Goal: Task Accomplishment & Management: Manage account settings

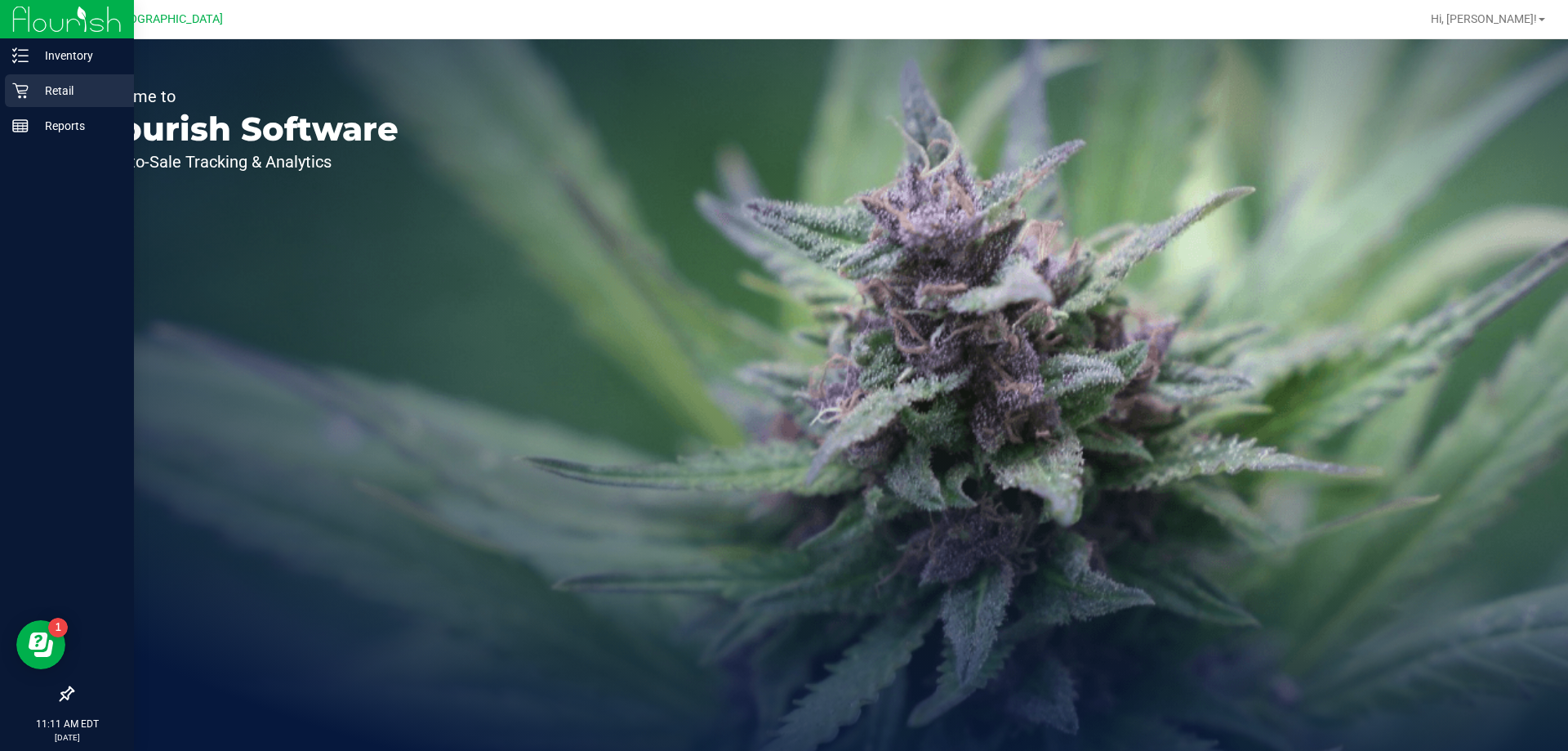
click at [20, 86] on icon at bounding box center [20, 91] width 16 height 16
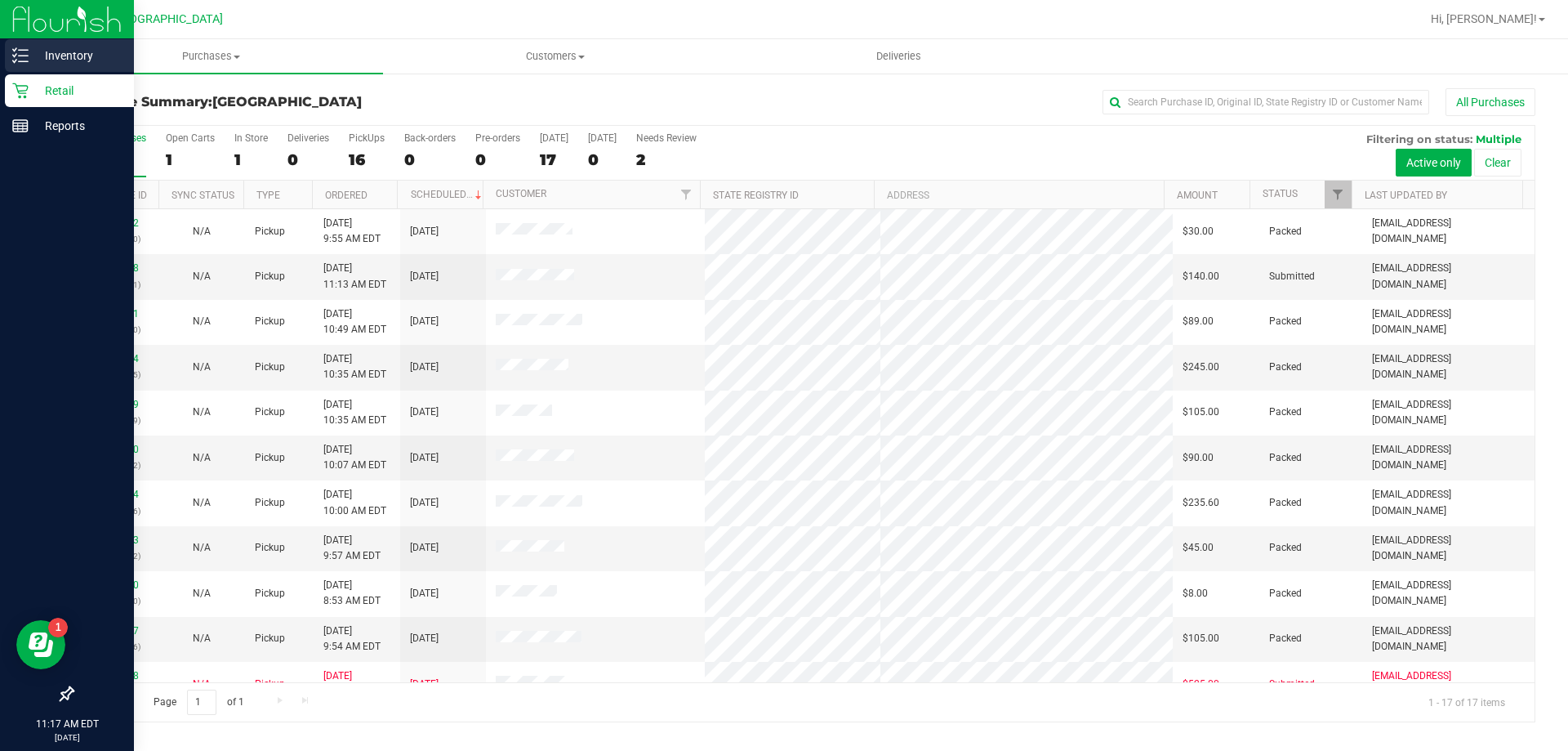
click at [22, 54] on icon at bounding box center [21, 56] width 17 height 17
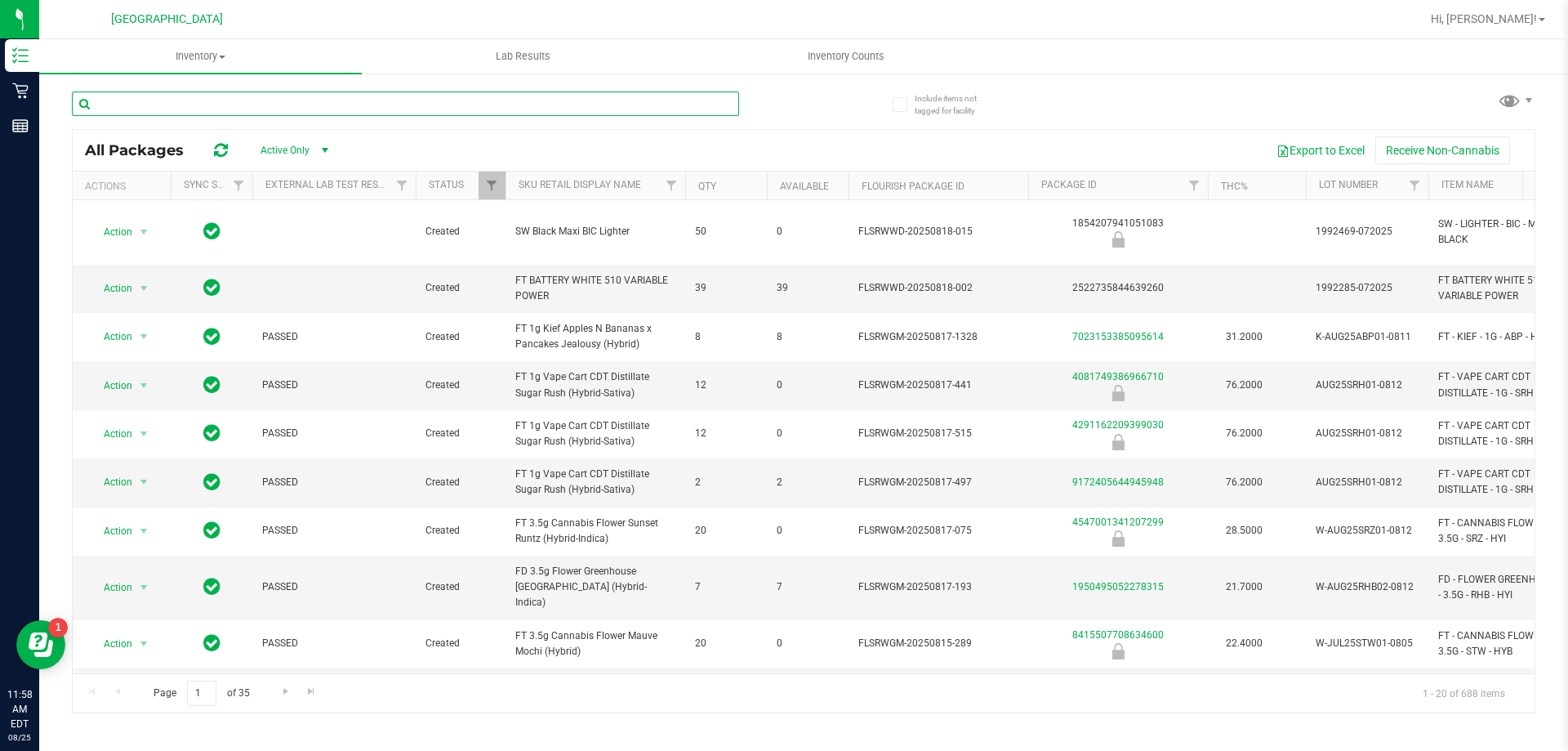
click at [391, 109] on input "text" at bounding box center [406, 103] width 667 height 24
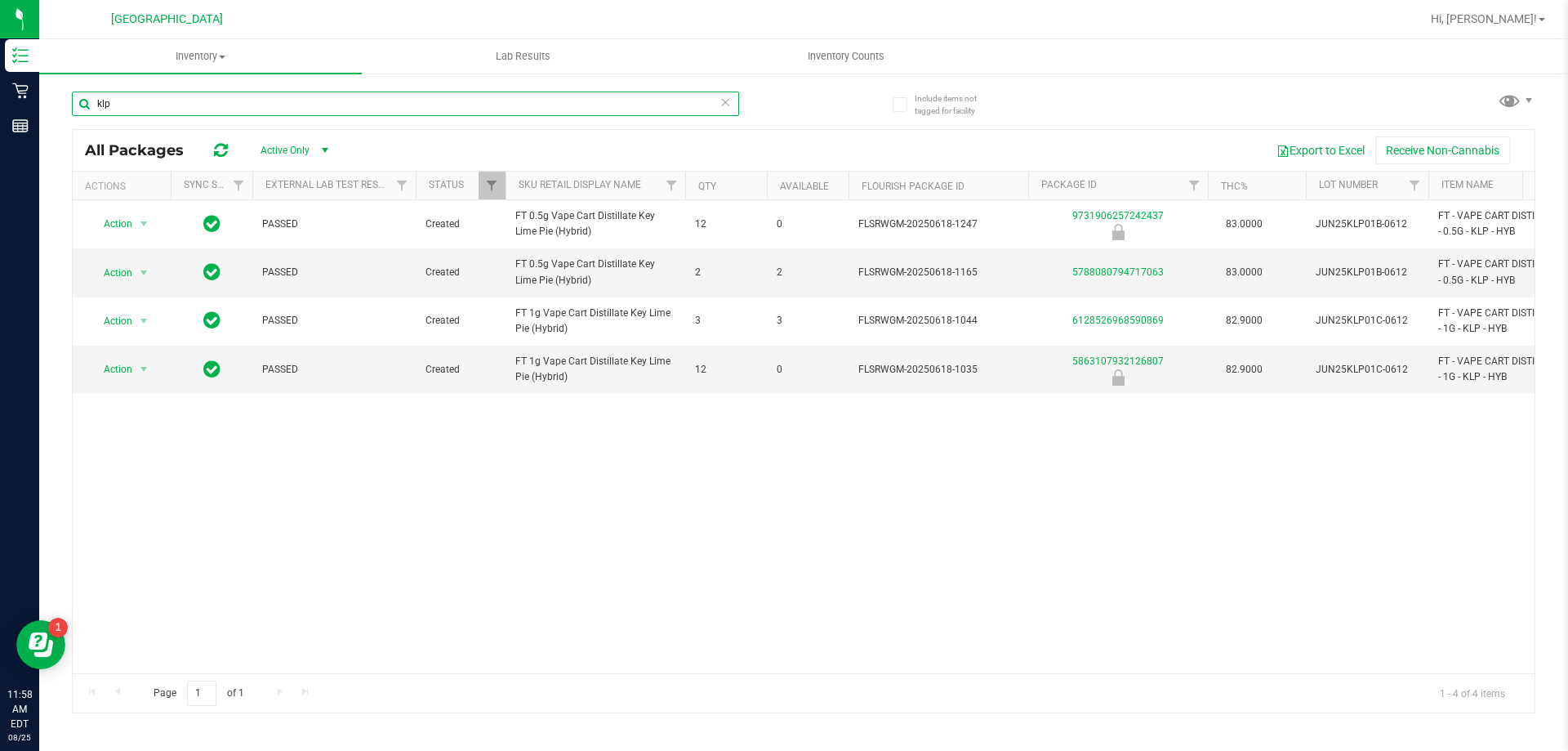
type input "klp"
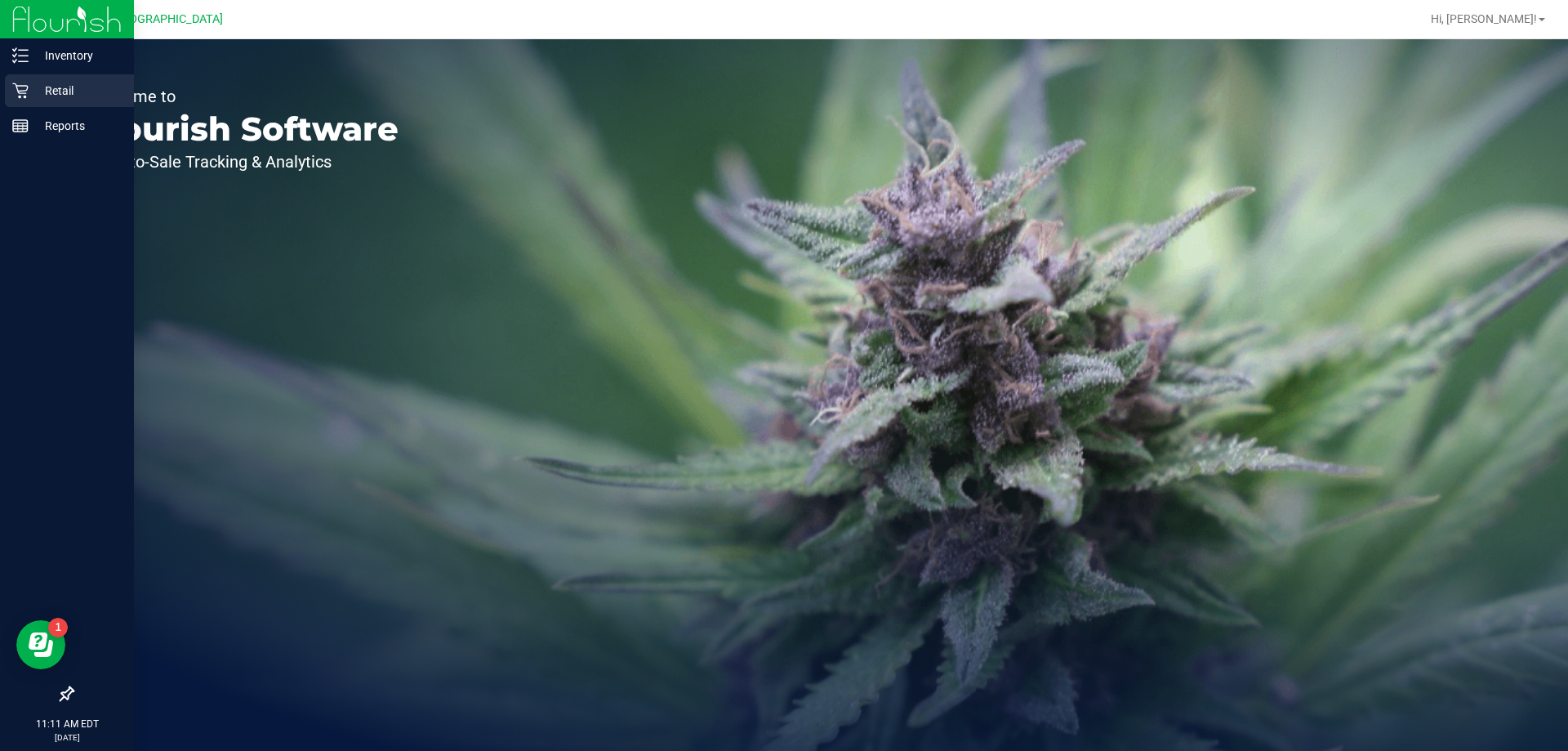
click at [23, 84] on icon at bounding box center [21, 91] width 17 height 17
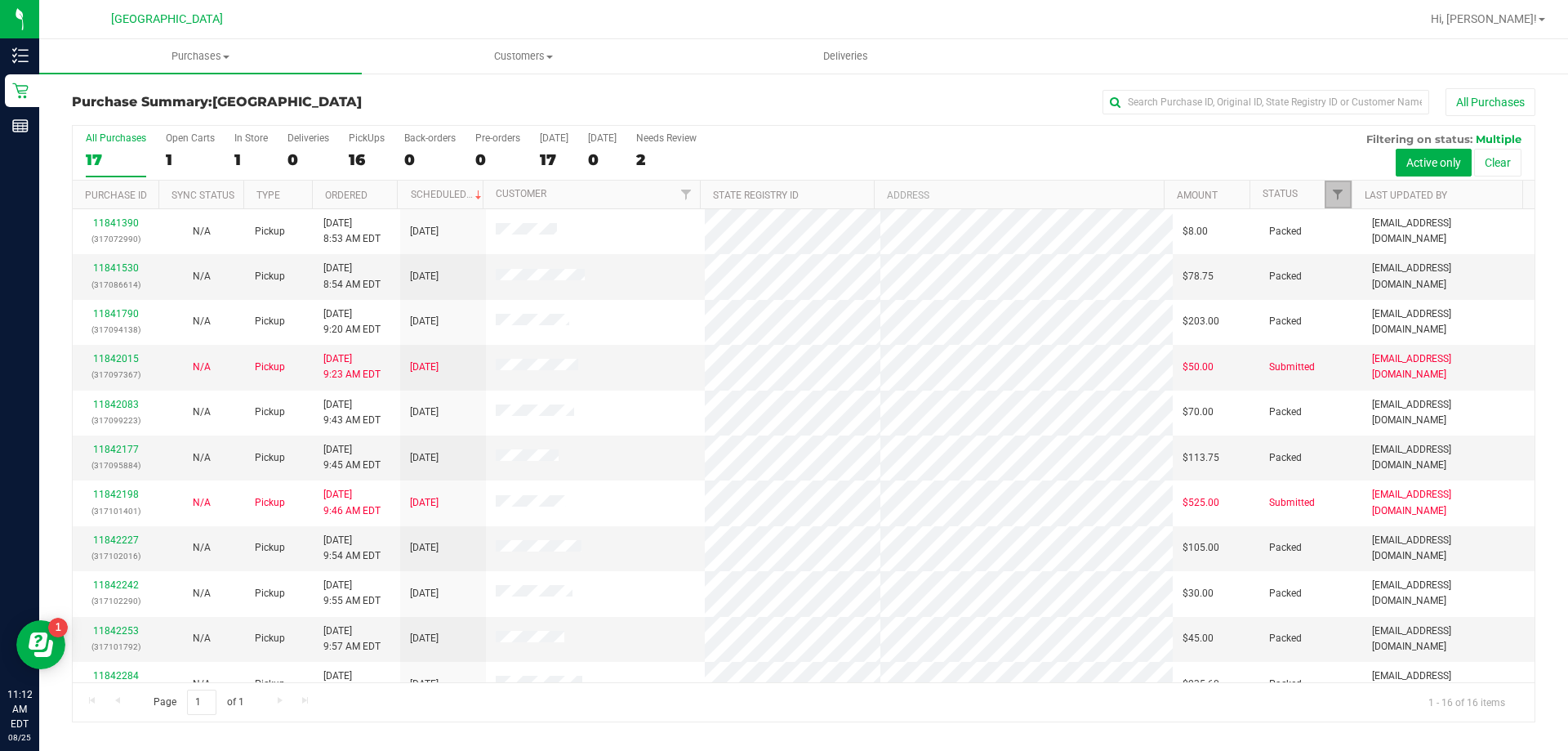
click at [1341, 202] on link "Filter" at bounding box center [1338, 194] width 27 height 28
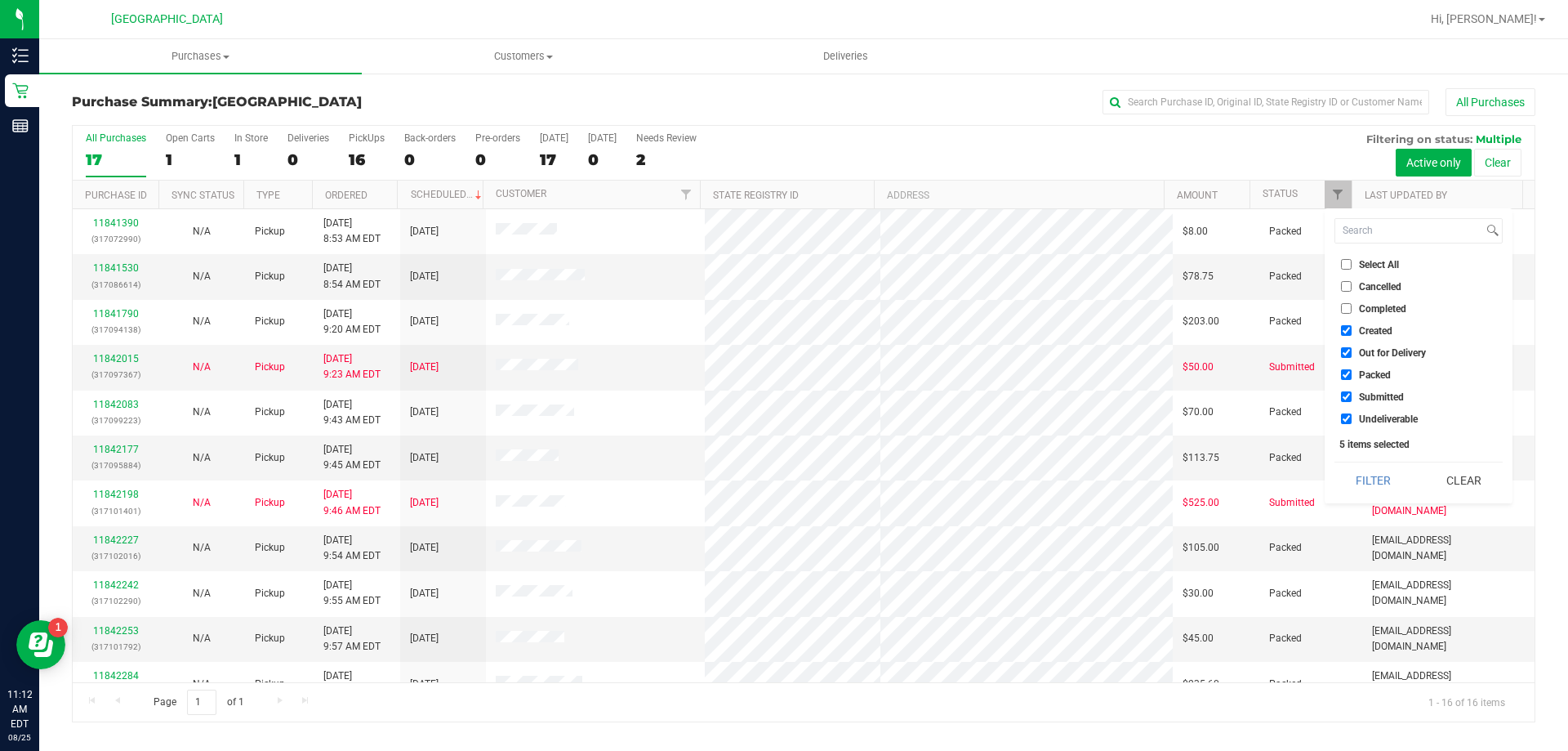
click at [1363, 335] on span "Created" at bounding box center [1376, 331] width 33 height 10
click at [1352, 335] on input "Created" at bounding box center [1346, 330] width 11 height 11
checkbox input "false"
click at [1362, 352] on span "Out for Delivery" at bounding box center [1392, 353] width 67 height 10
click at [1352, 352] on input "Out for Delivery" at bounding box center [1346, 352] width 11 height 11
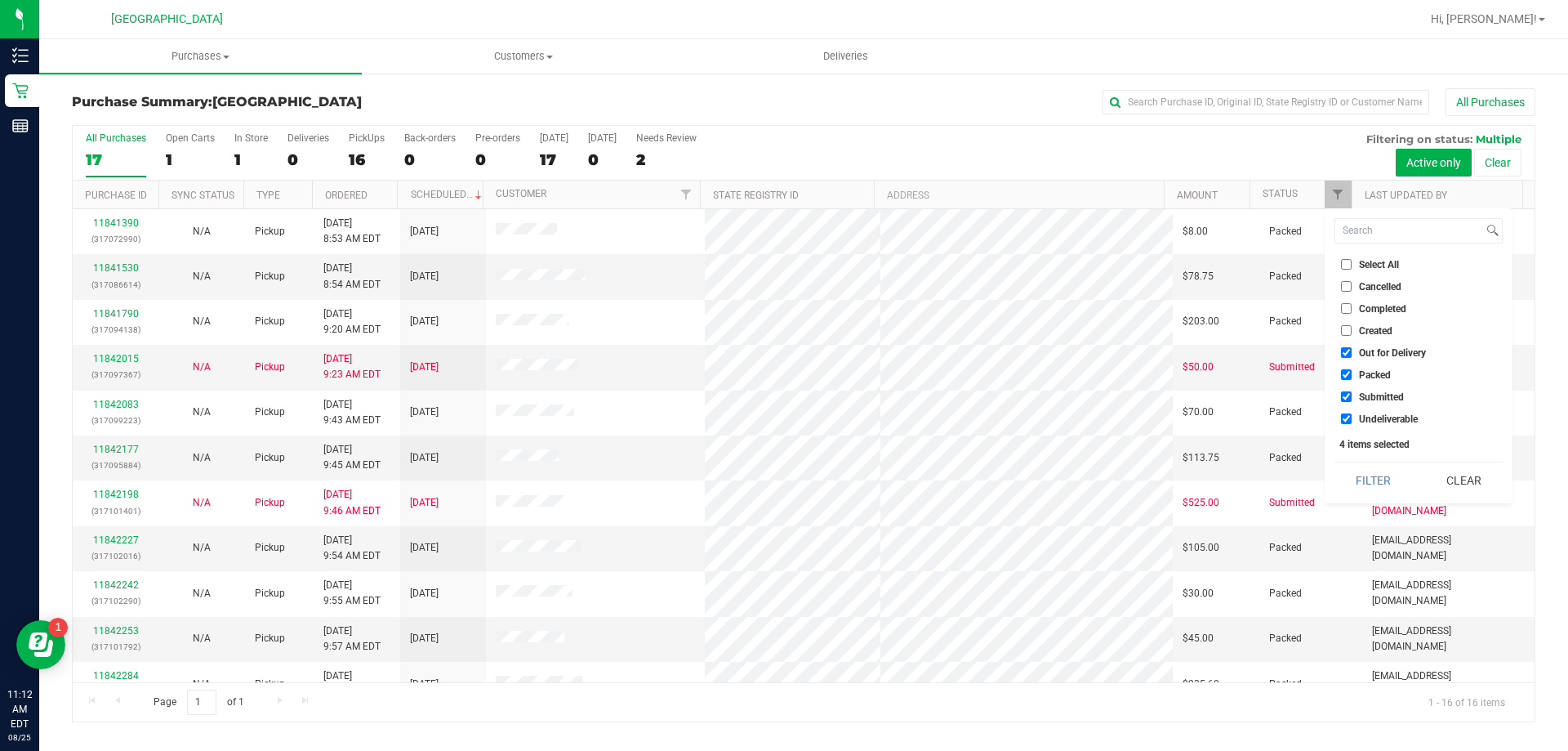
checkbox input "false"
click at [1361, 374] on span "Packed" at bounding box center [1375, 375] width 32 height 10
click at [1352, 374] on input "Packed" at bounding box center [1346, 375] width 11 height 11
checkbox input "false"
click at [1377, 473] on button "Filter" at bounding box center [1374, 480] width 79 height 36
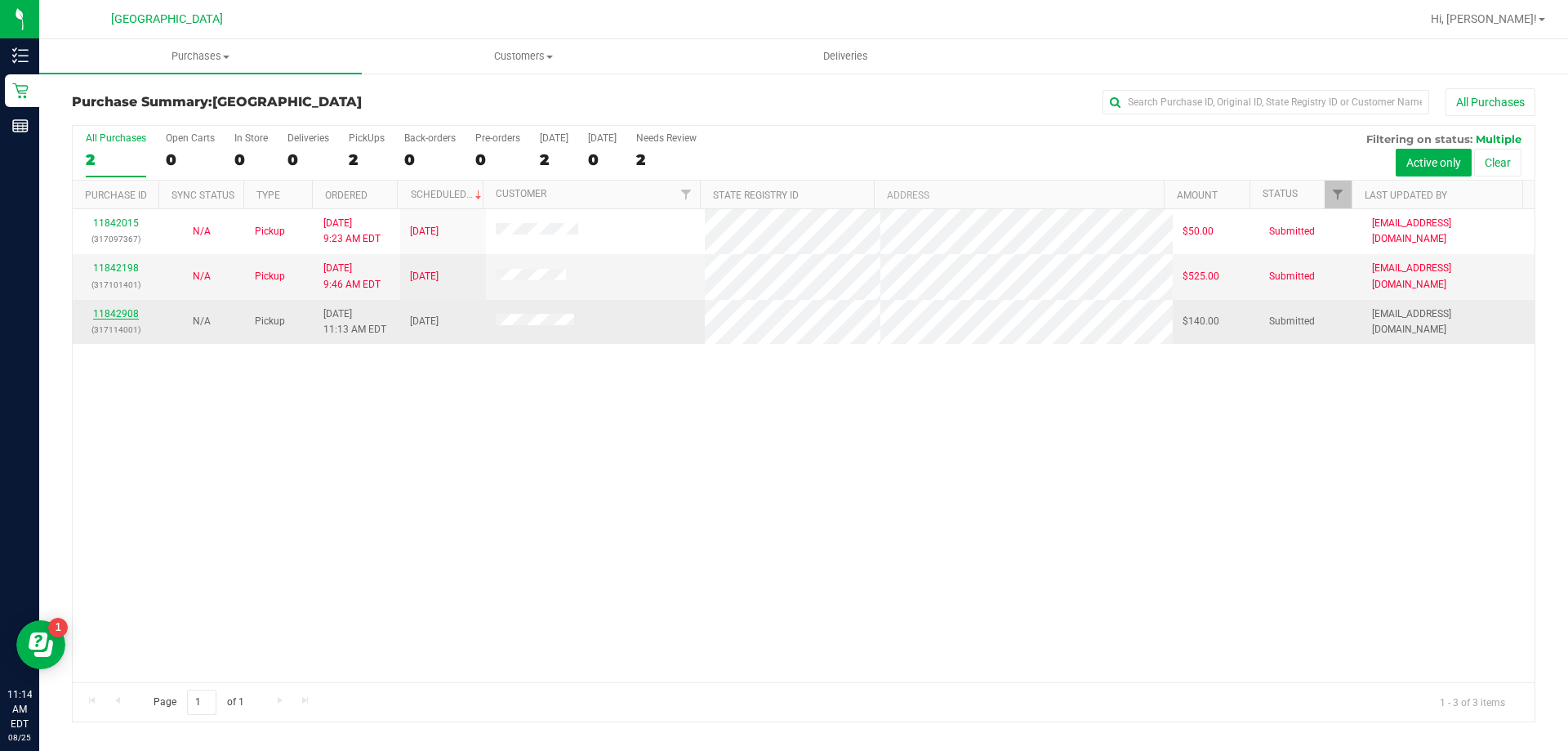
click at [106, 313] on link "11842908" at bounding box center [115, 314] width 46 height 12
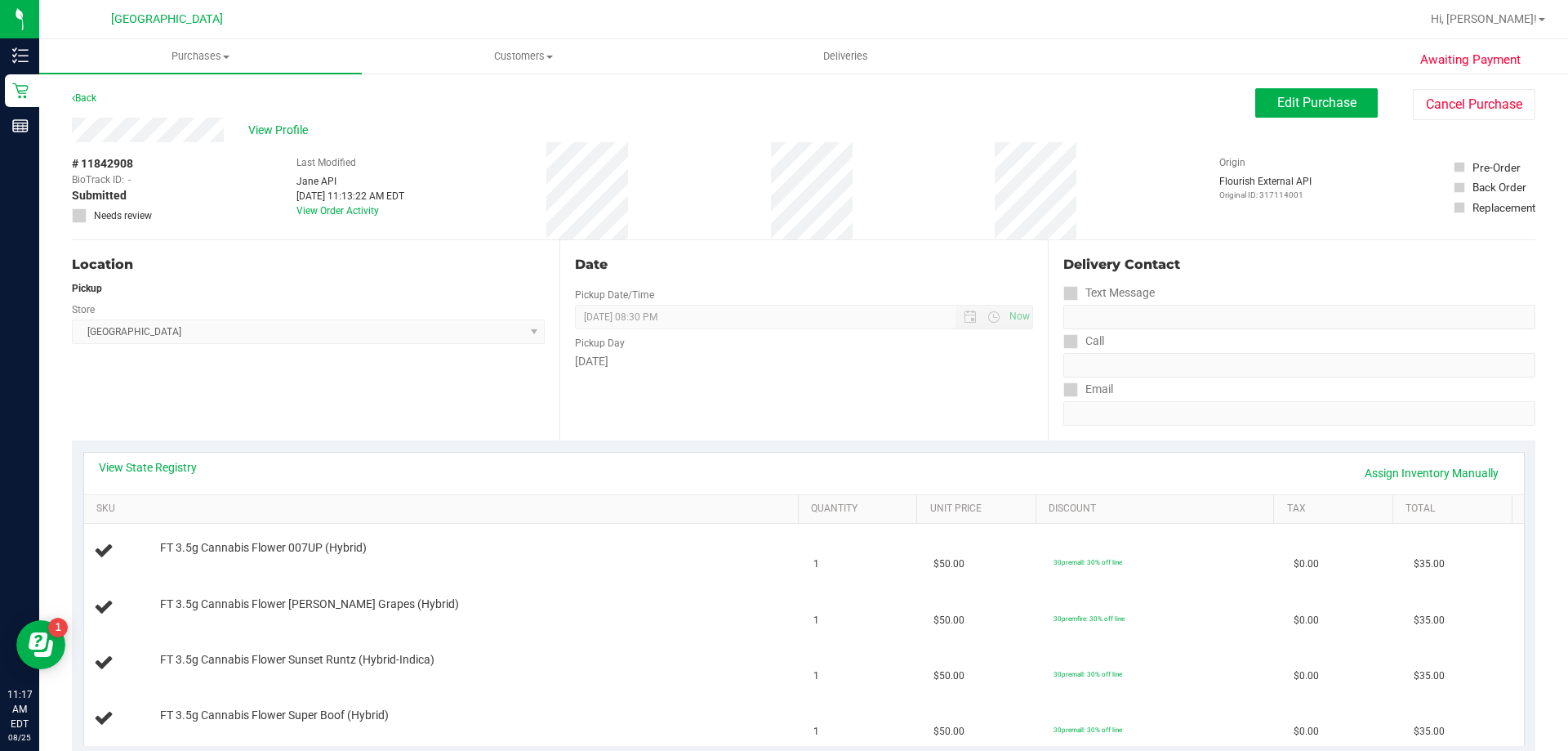
click at [88, 90] on div "Back" at bounding box center [84, 97] width 24 height 19
click at [88, 98] on link "Back" at bounding box center [84, 98] width 24 height 12
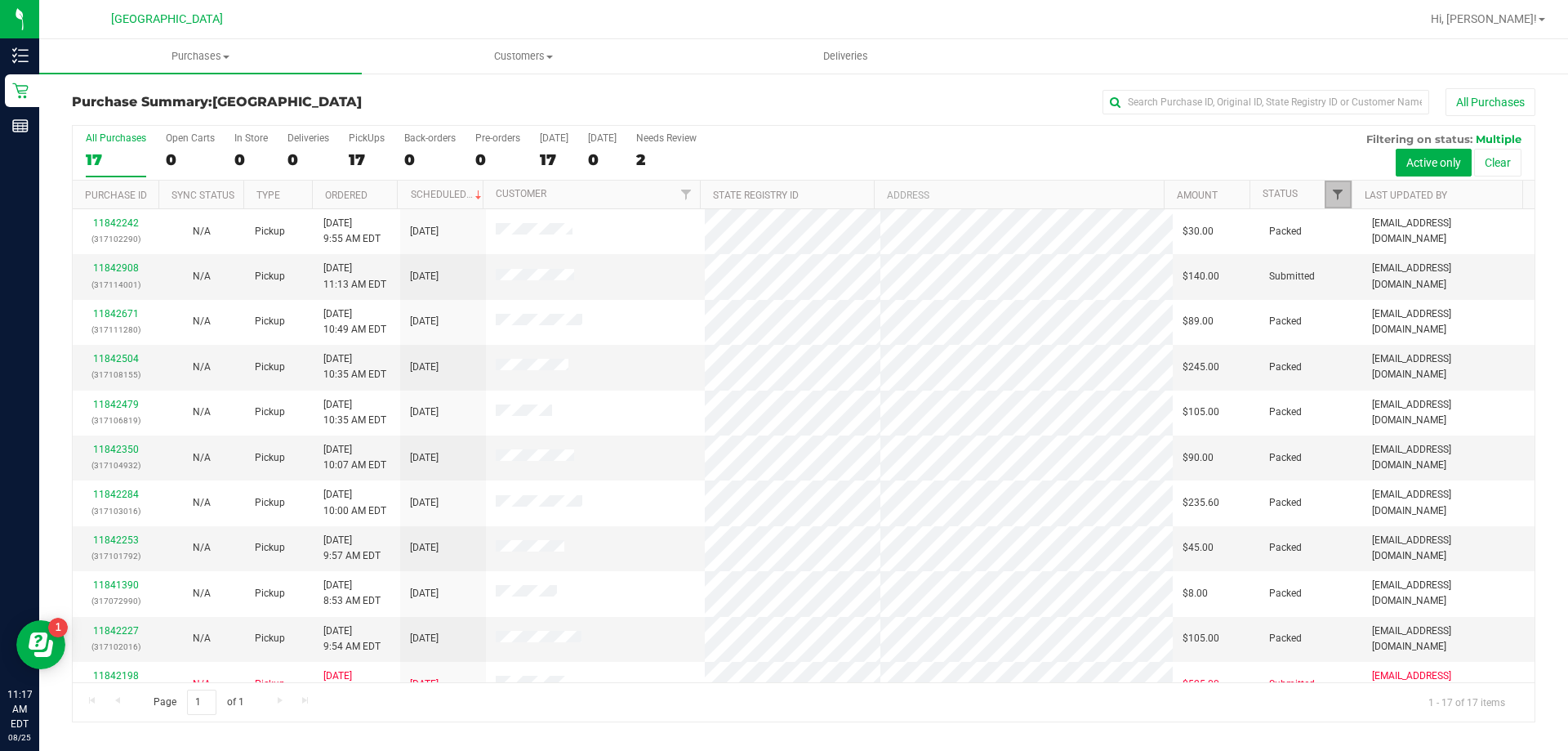
click at [1341, 192] on span "Filter" at bounding box center [1338, 195] width 13 height 13
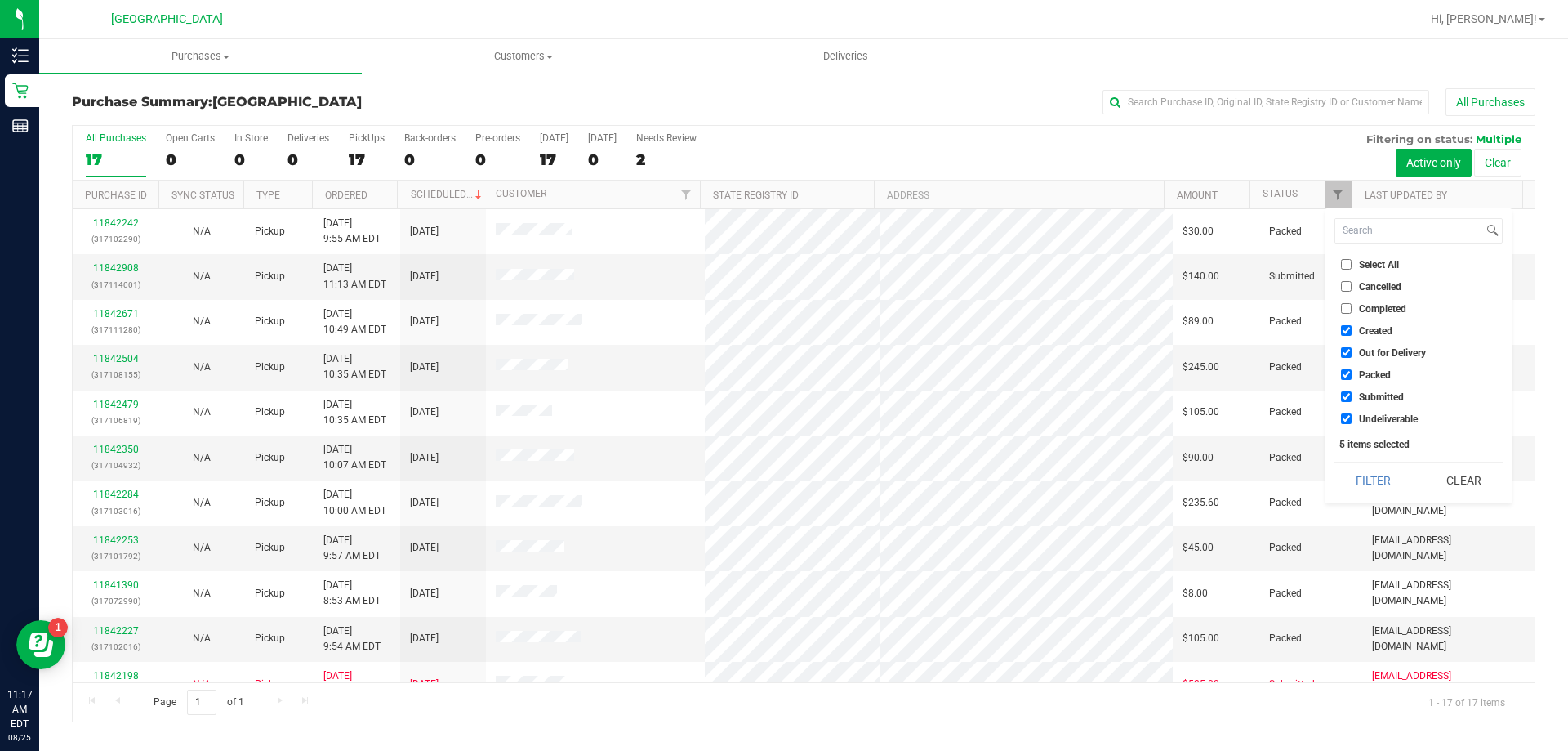
click at [1357, 327] on label "Created" at bounding box center [1367, 330] width 52 height 11
click at [1352, 327] on input "Created" at bounding box center [1346, 330] width 11 height 11
checkbox input "false"
click at [1359, 352] on span "Out for Delivery" at bounding box center [1392, 353] width 67 height 10
click at [1352, 352] on input "Out for Delivery" at bounding box center [1346, 352] width 11 height 11
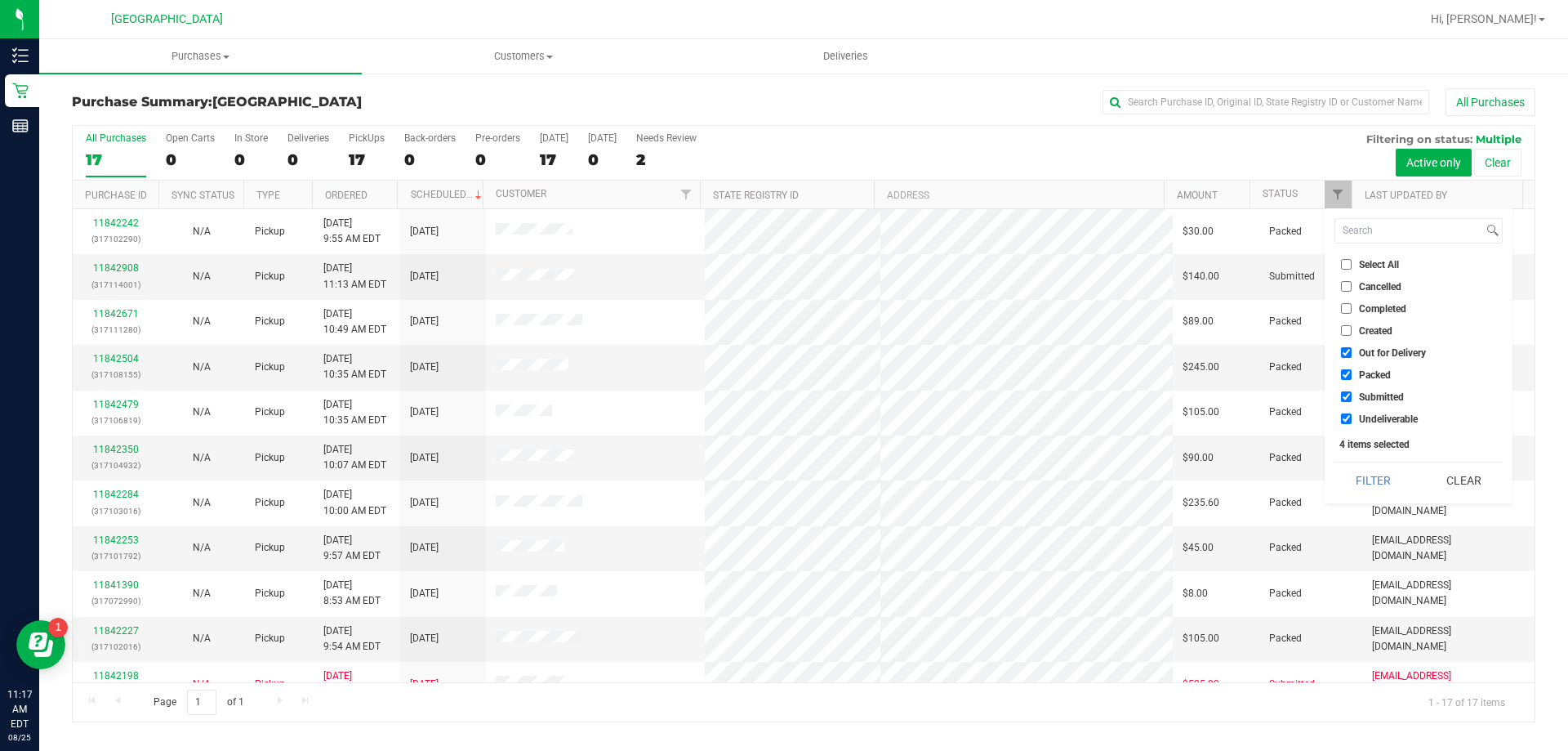
checkbox input "false"
click at [1359, 370] on span "Packed" at bounding box center [1375, 375] width 32 height 10
click at [1352, 370] on input "Packed" at bounding box center [1346, 375] width 11 height 11
checkbox input "false"
click at [1369, 470] on button "Filter" at bounding box center [1374, 480] width 79 height 36
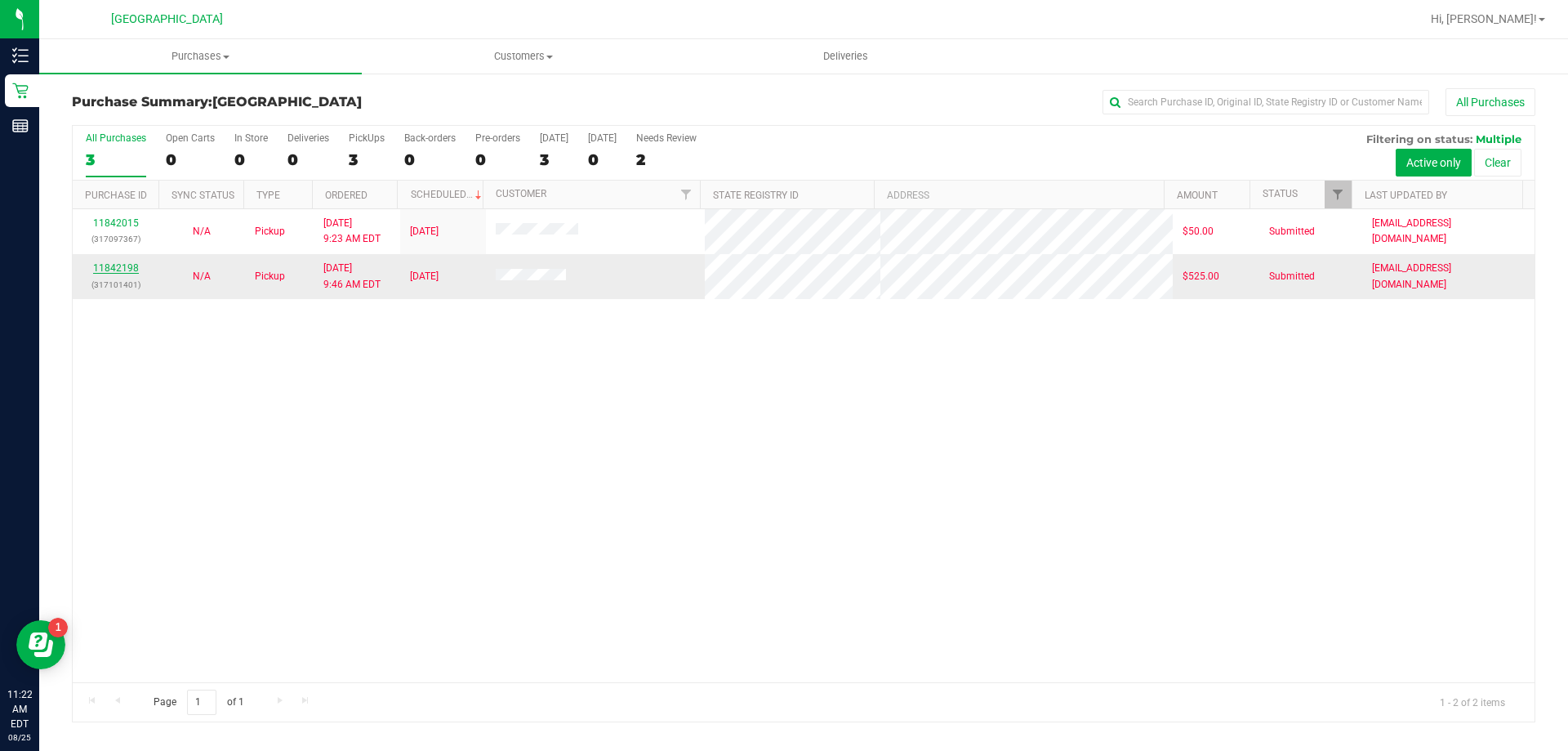
click at [126, 265] on link "11842198" at bounding box center [115, 268] width 46 height 12
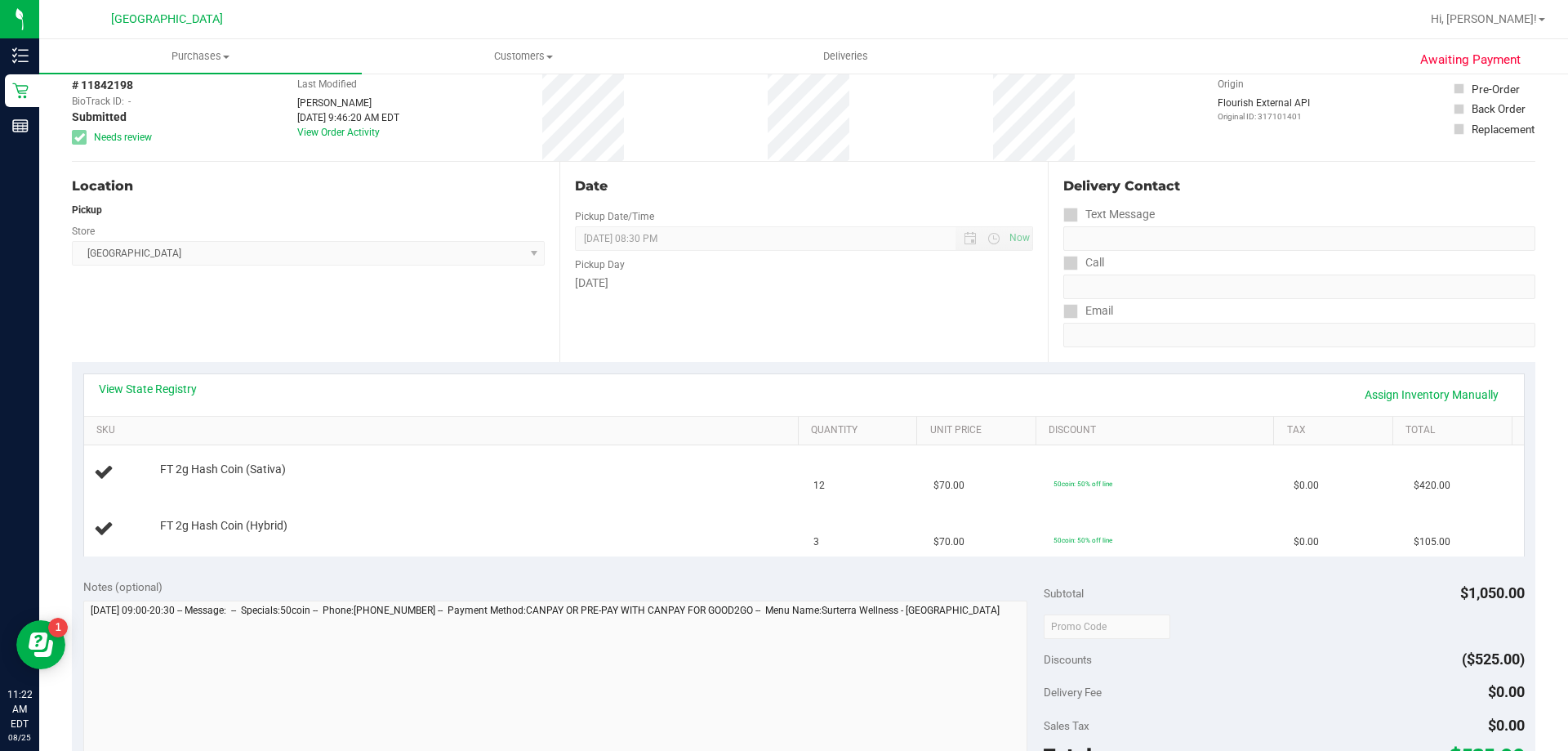
scroll to position [245, 0]
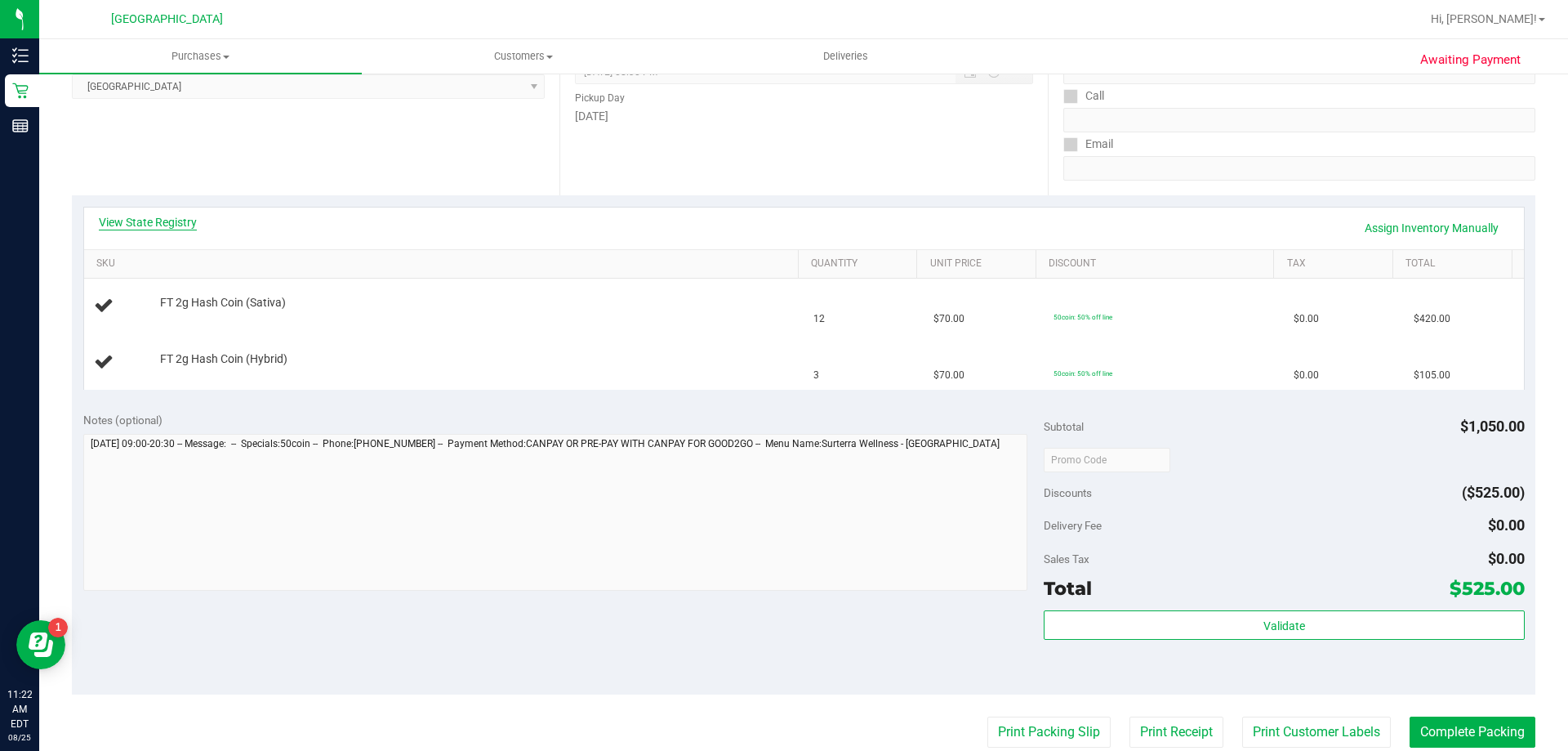
click at [143, 217] on link "View State Registry" at bounding box center [147, 222] width 98 height 17
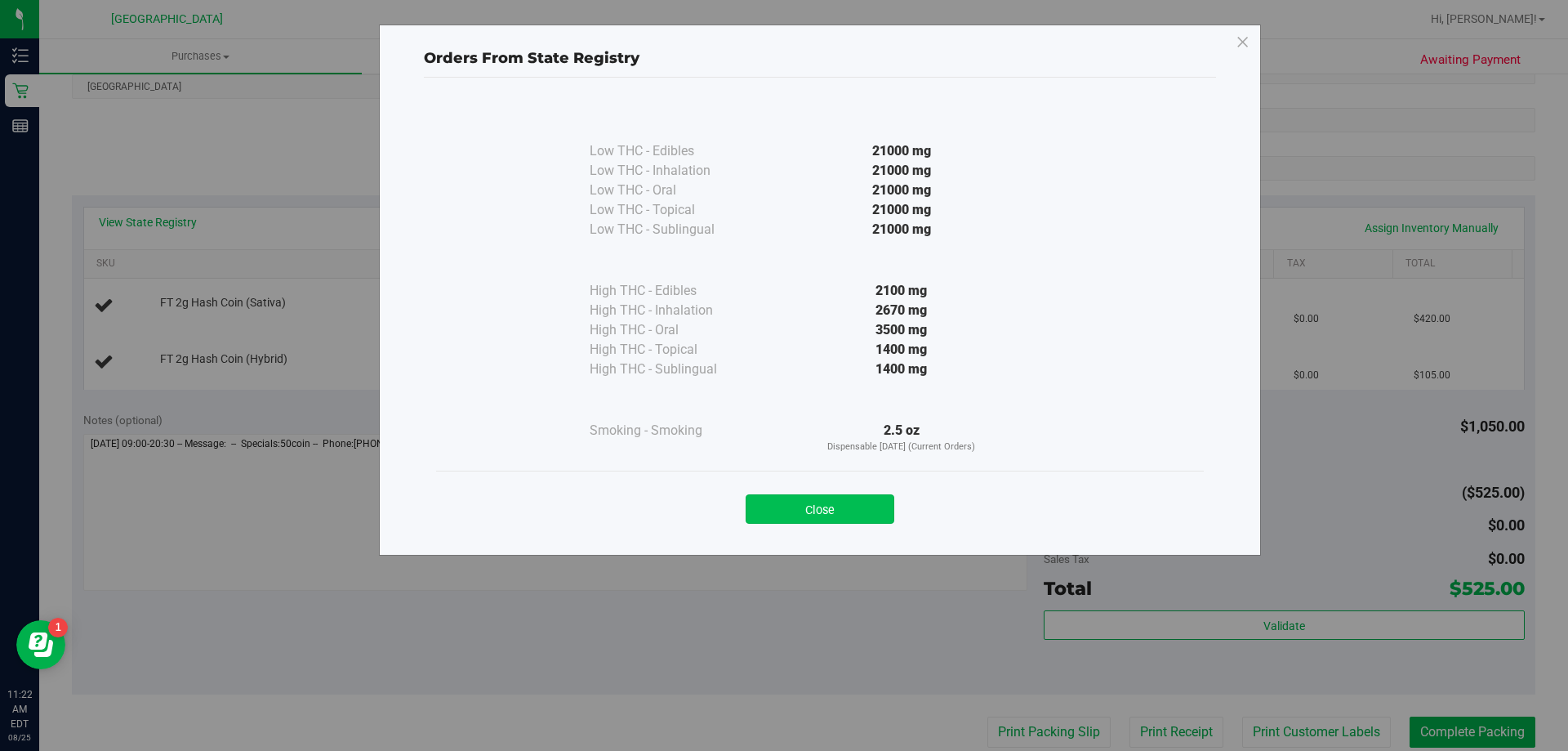
click at [815, 504] on button "Close" at bounding box center [820, 508] width 149 height 29
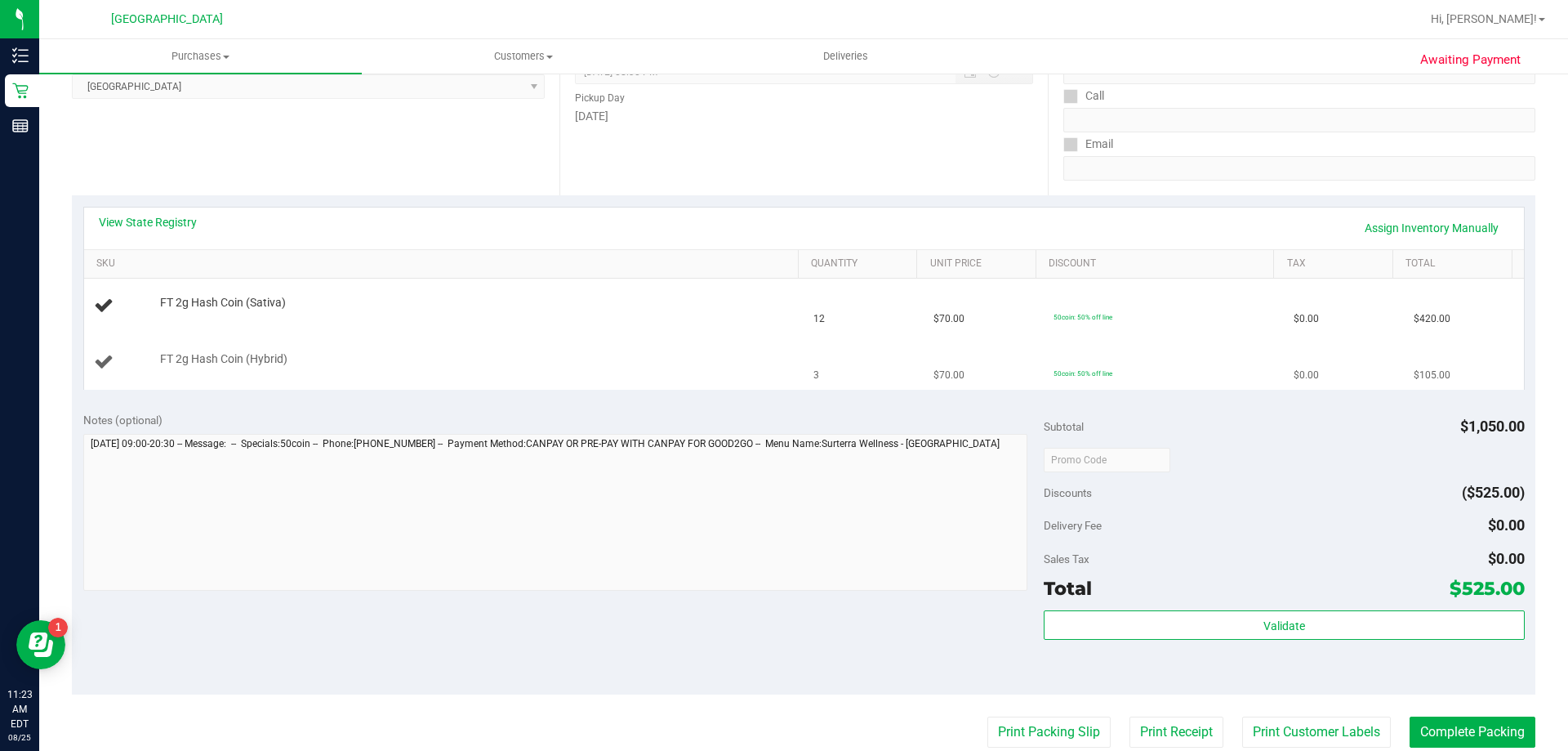
scroll to position [0, 0]
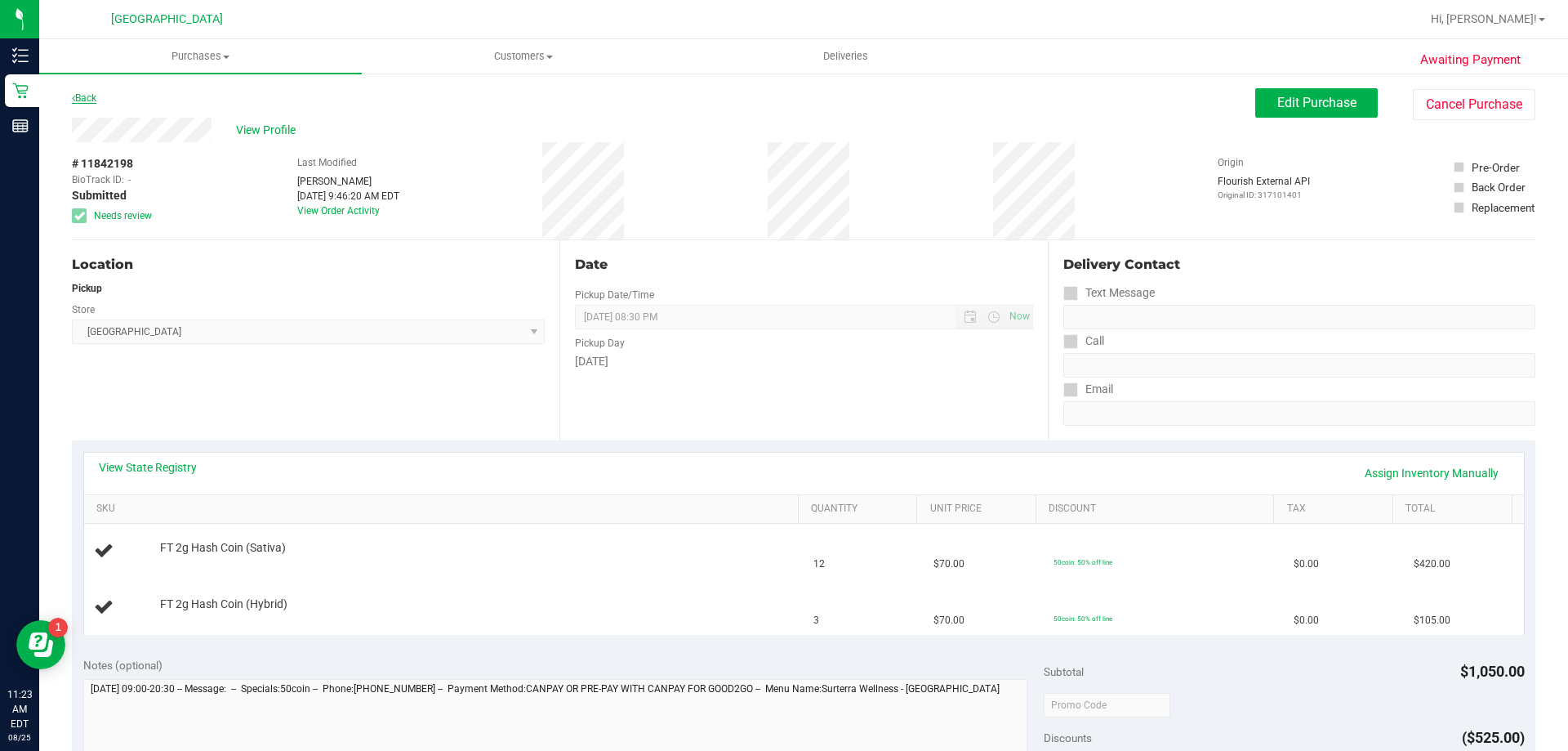
click at [78, 96] on link "Back" at bounding box center [84, 98] width 24 height 12
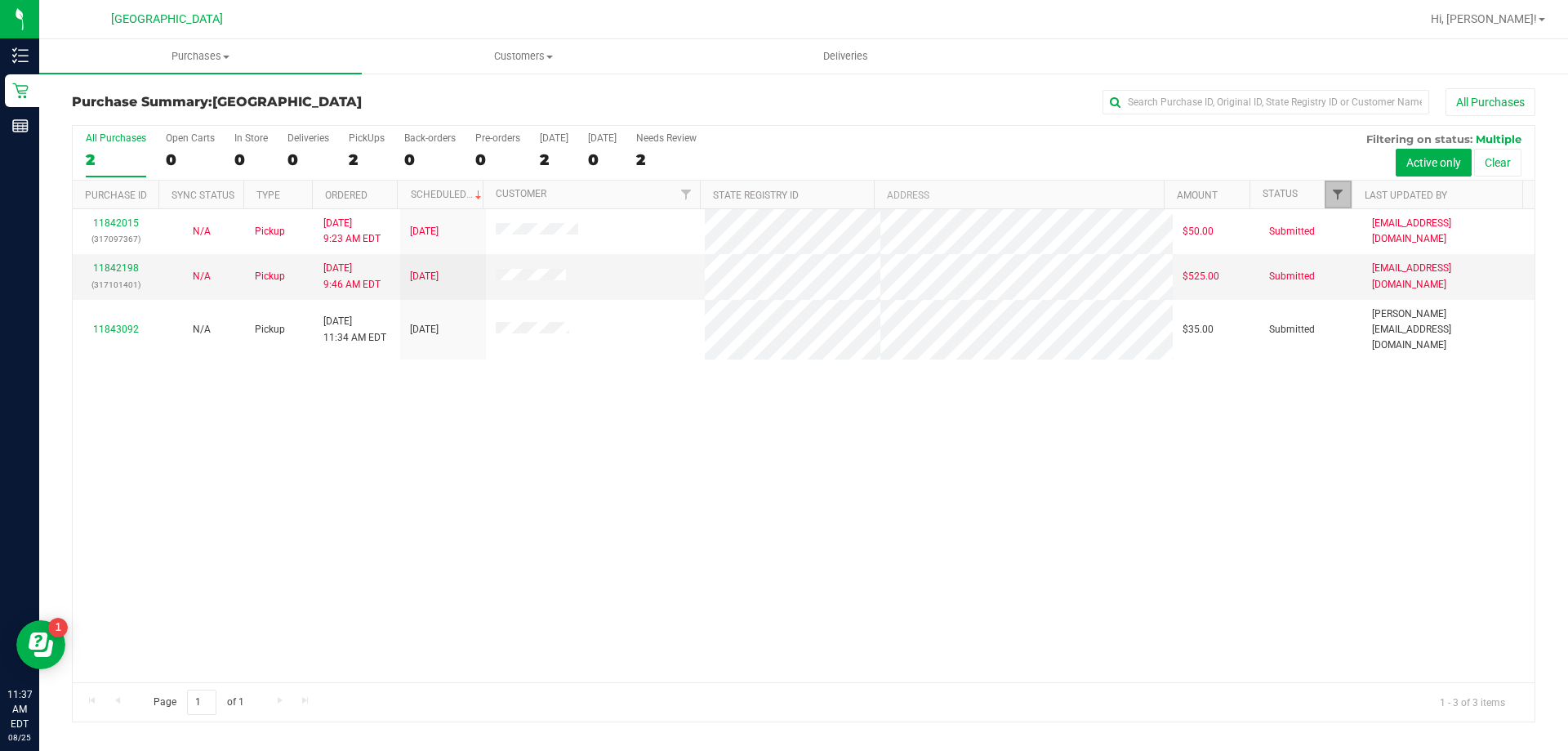
click at [1337, 189] on span "Filter" at bounding box center [1338, 195] width 13 height 13
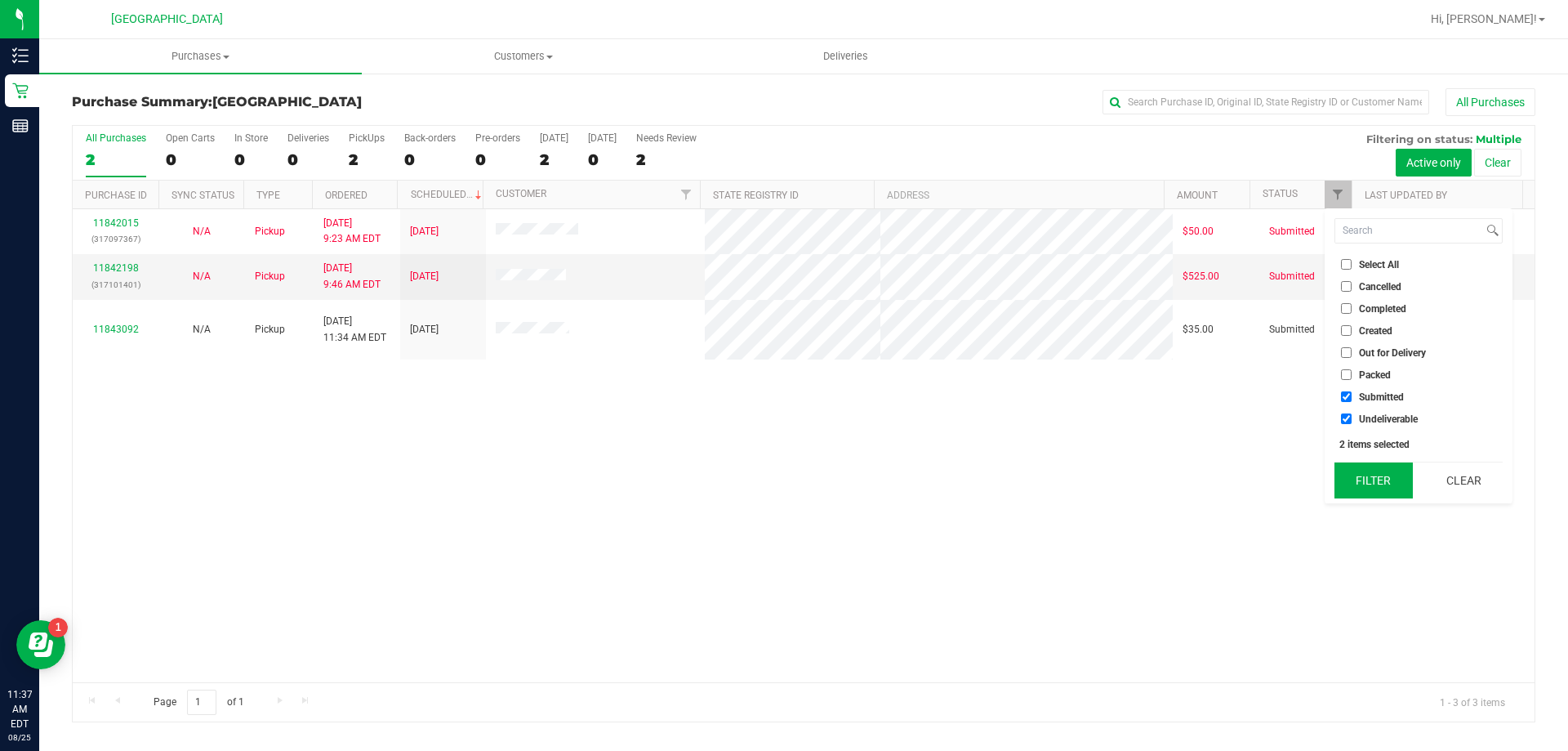
click at [1366, 483] on button "Filter" at bounding box center [1374, 480] width 79 height 36
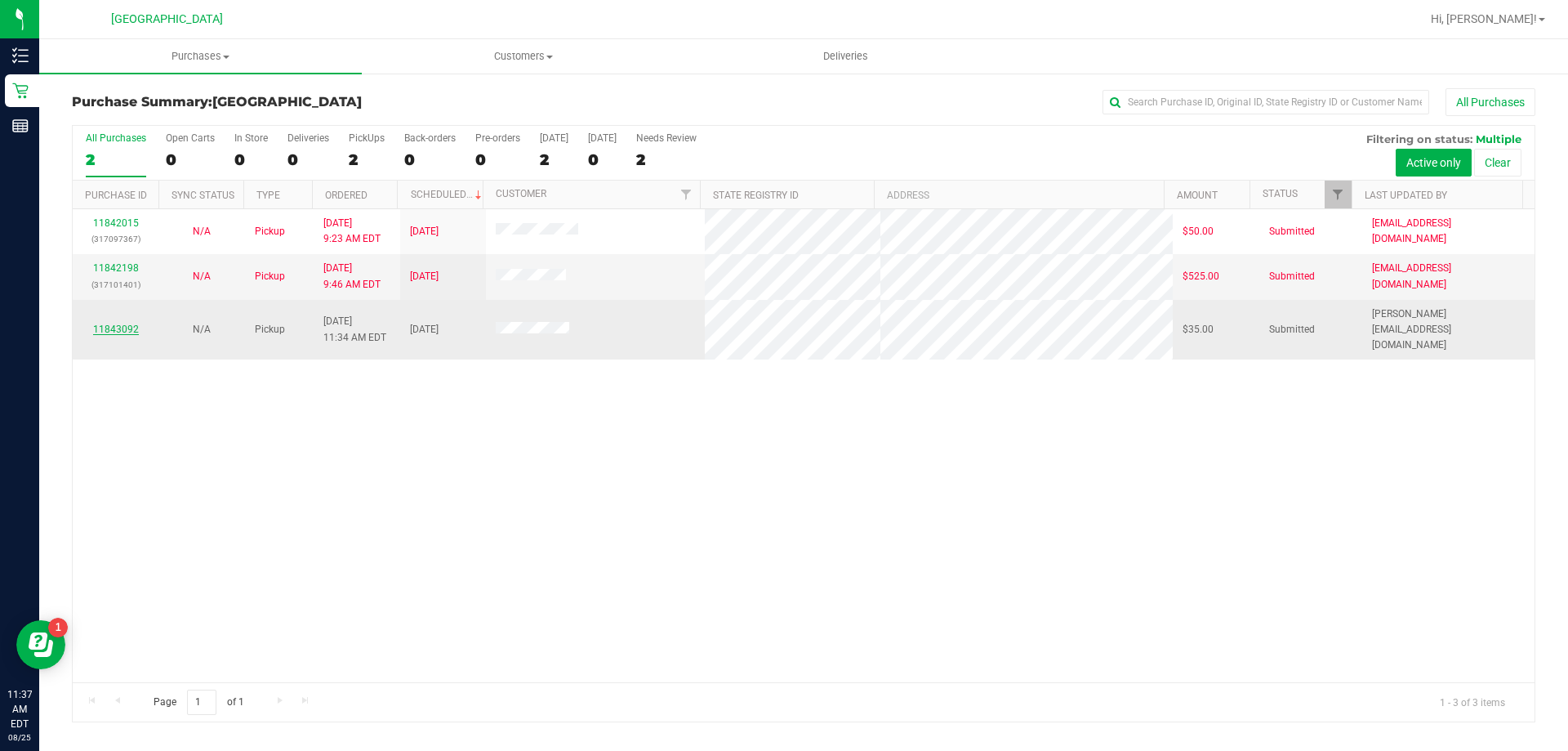
click at [128, 324] on link "11843092" at bounding box center [115, 330] width 46 height 12
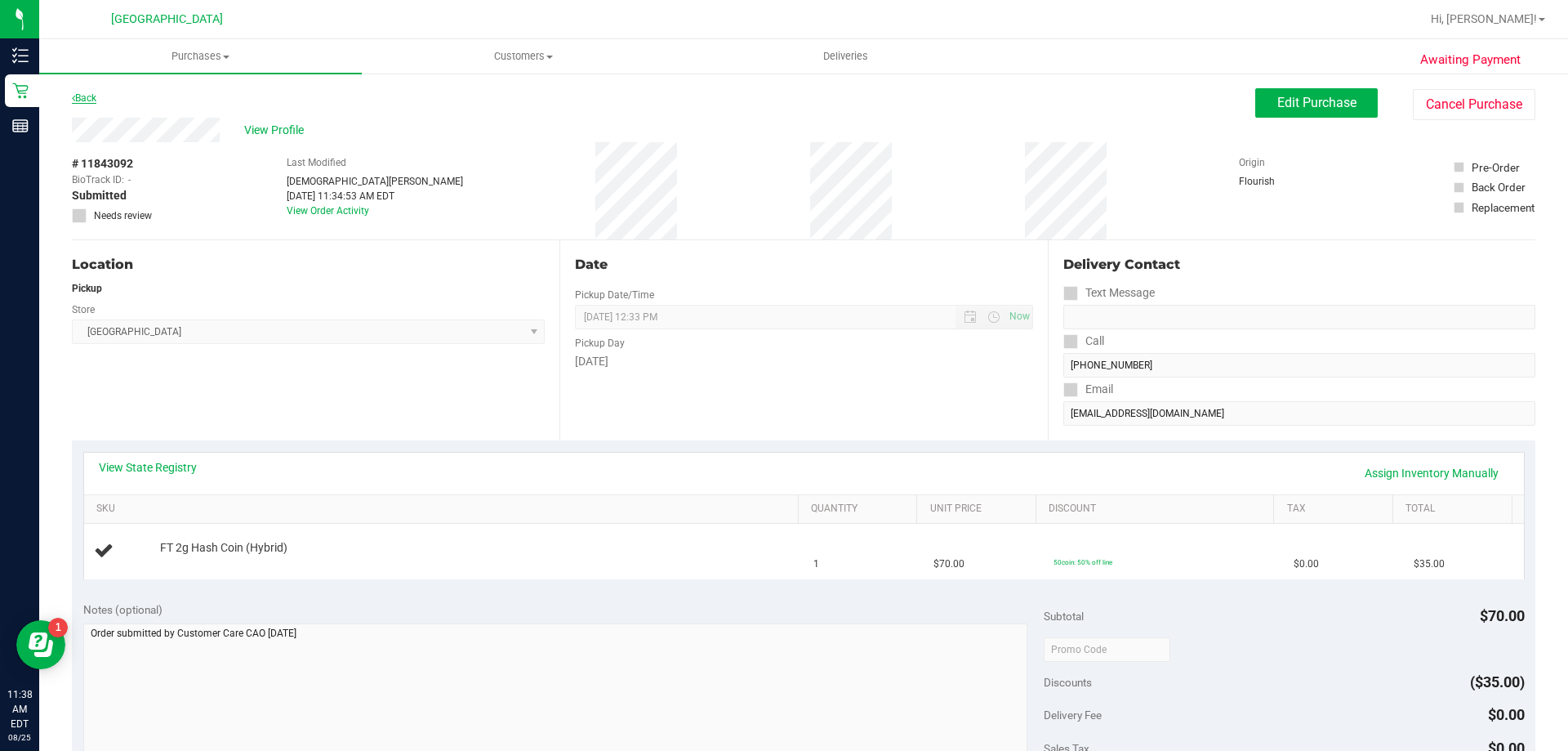
click at [90, 93] on link "Back" at bounding box center [84, 98] width 24 height 12
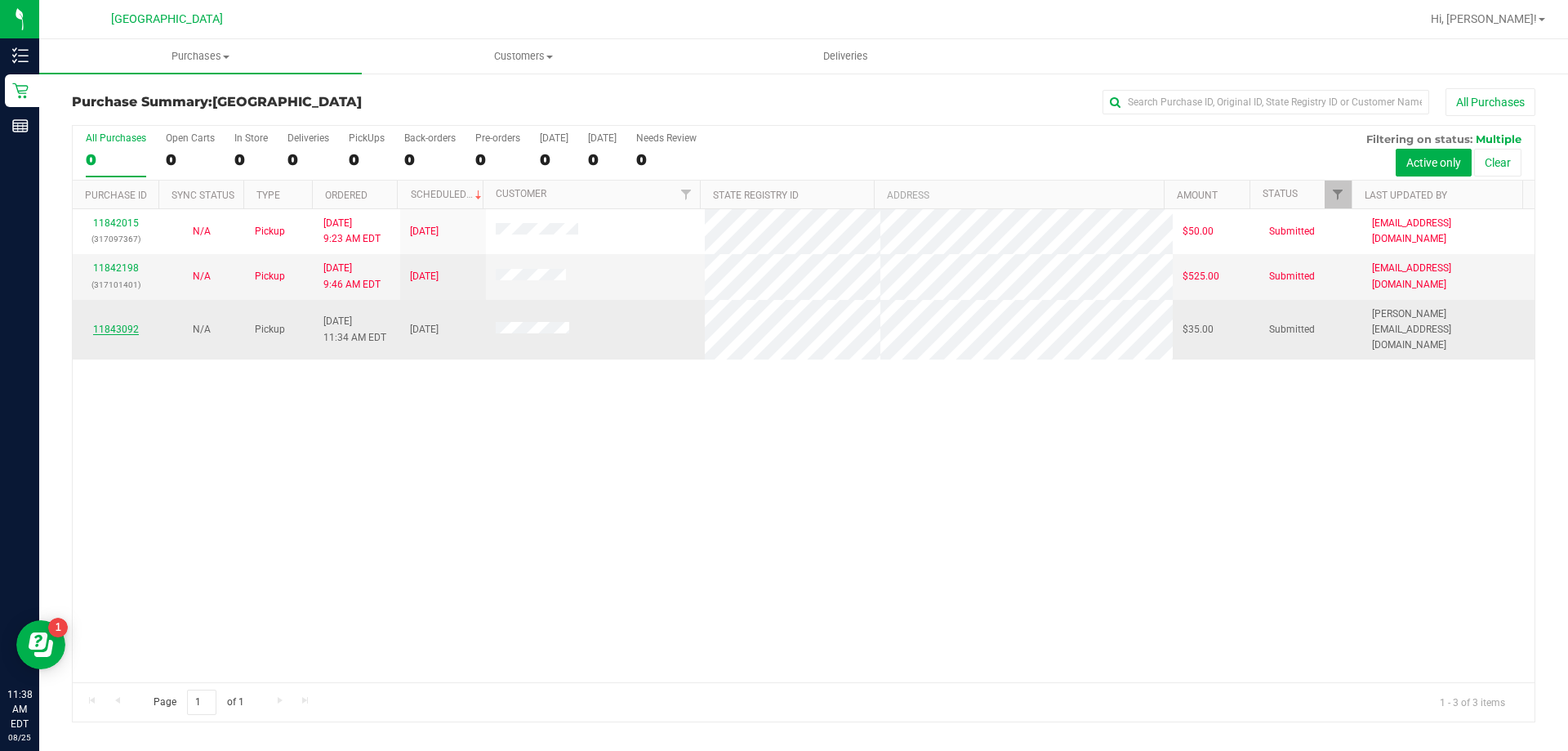
click at [123, 324] on link "11843092" at bounding box center [115, 330] width 46 height 12
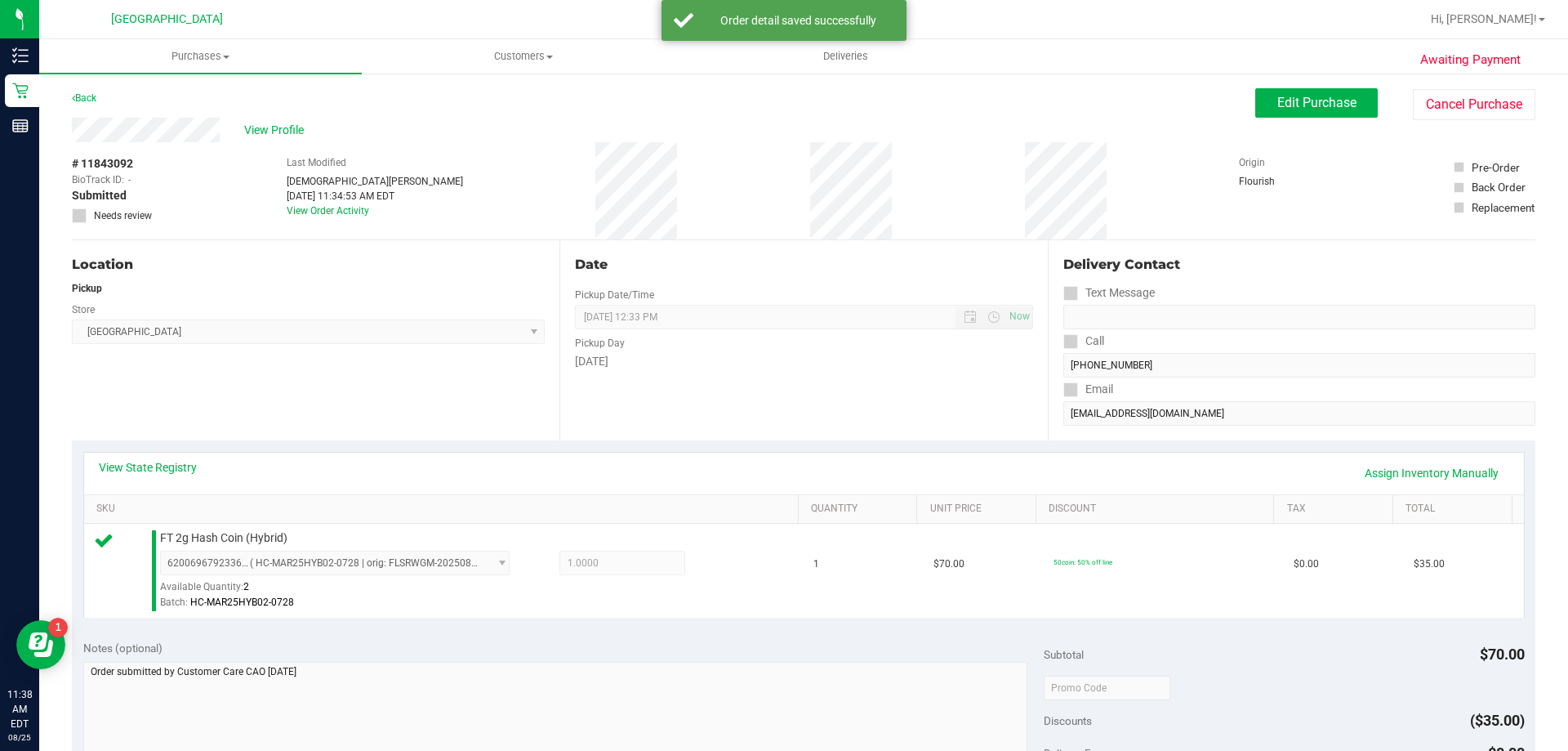
scroll to position [193, 0]
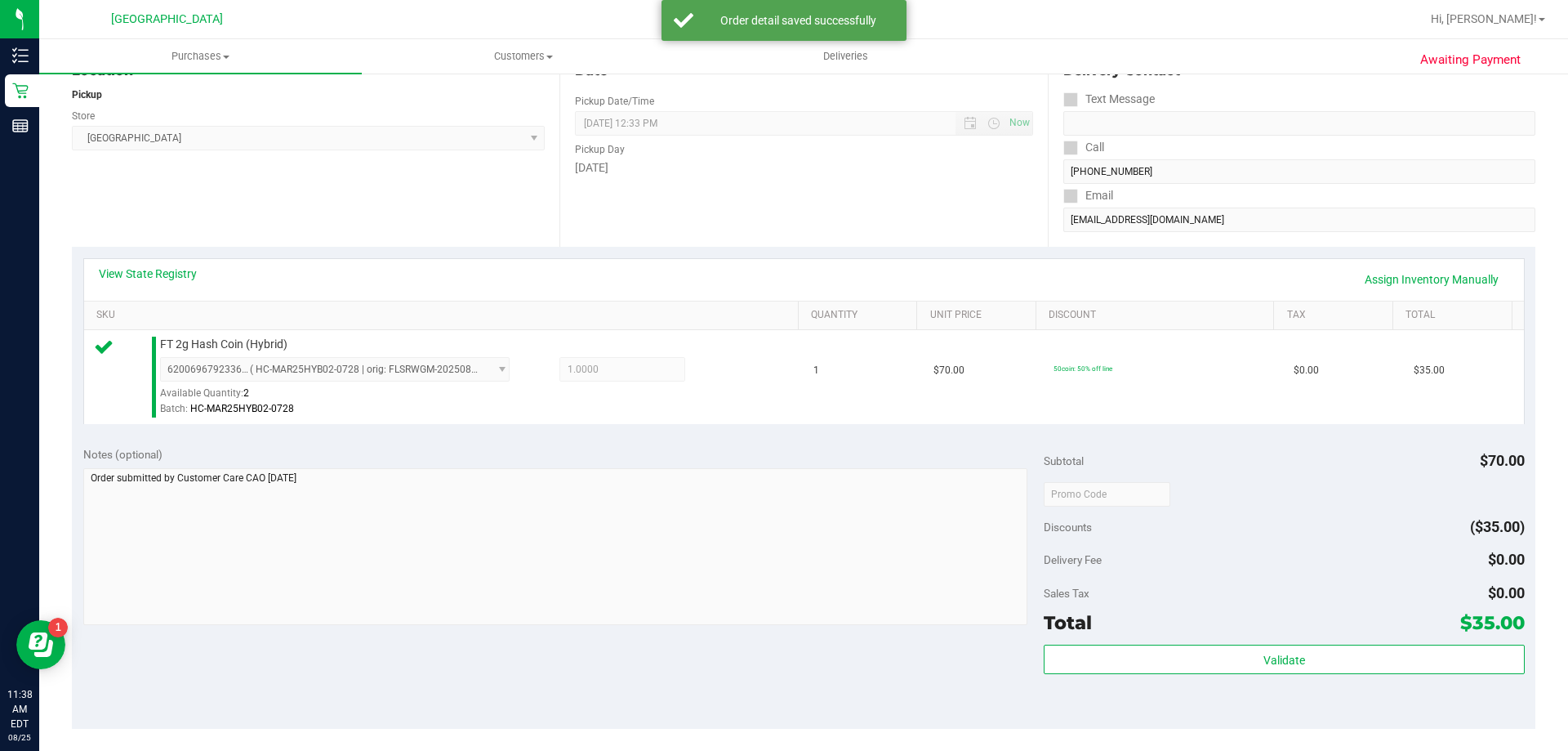
click at [1235, 616] on div "Total $35.00" at bounding box center [1284, 622] width 480 height 29
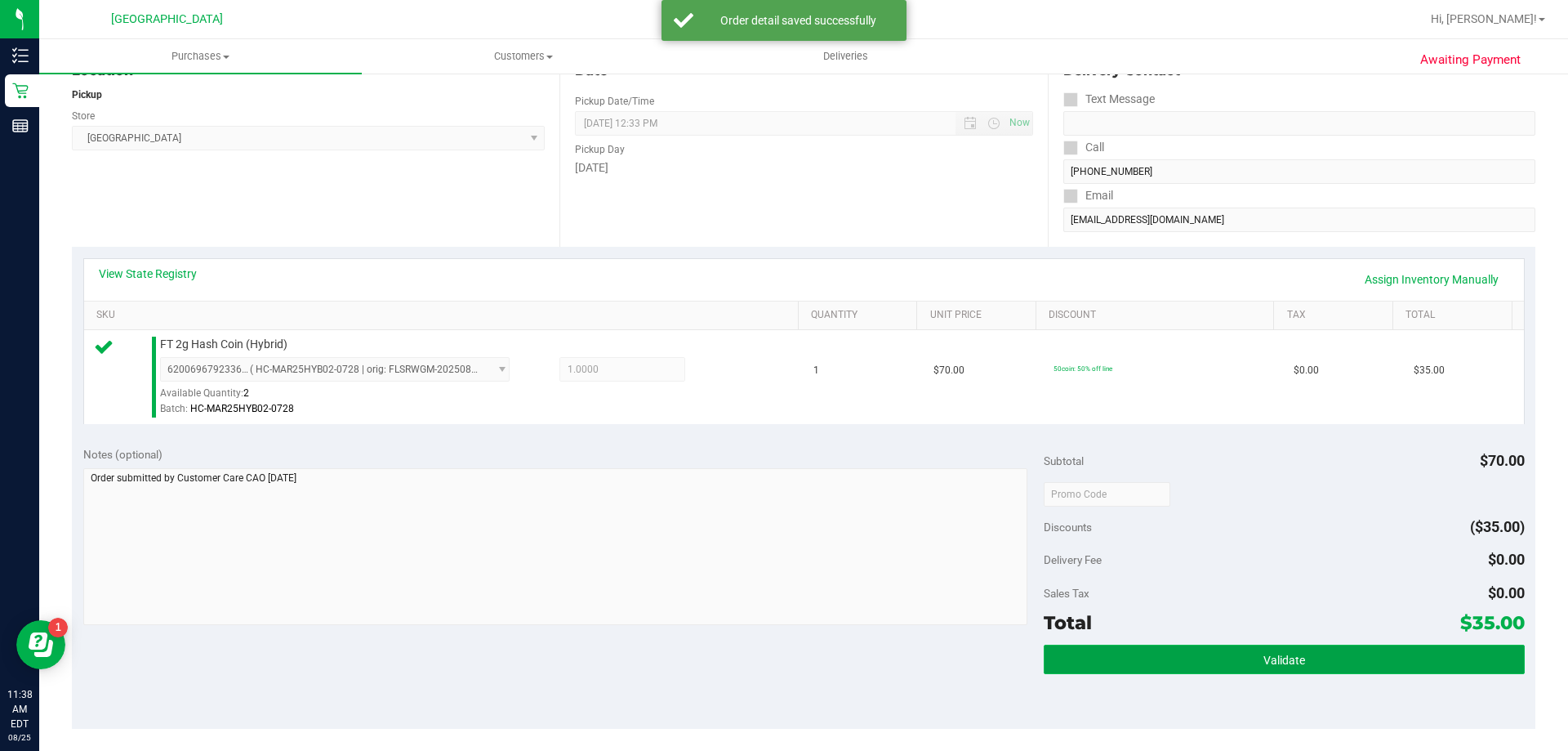
click at [1285, 670] on button "Validate" at bounding box center [1284, 659] width 480 height 29
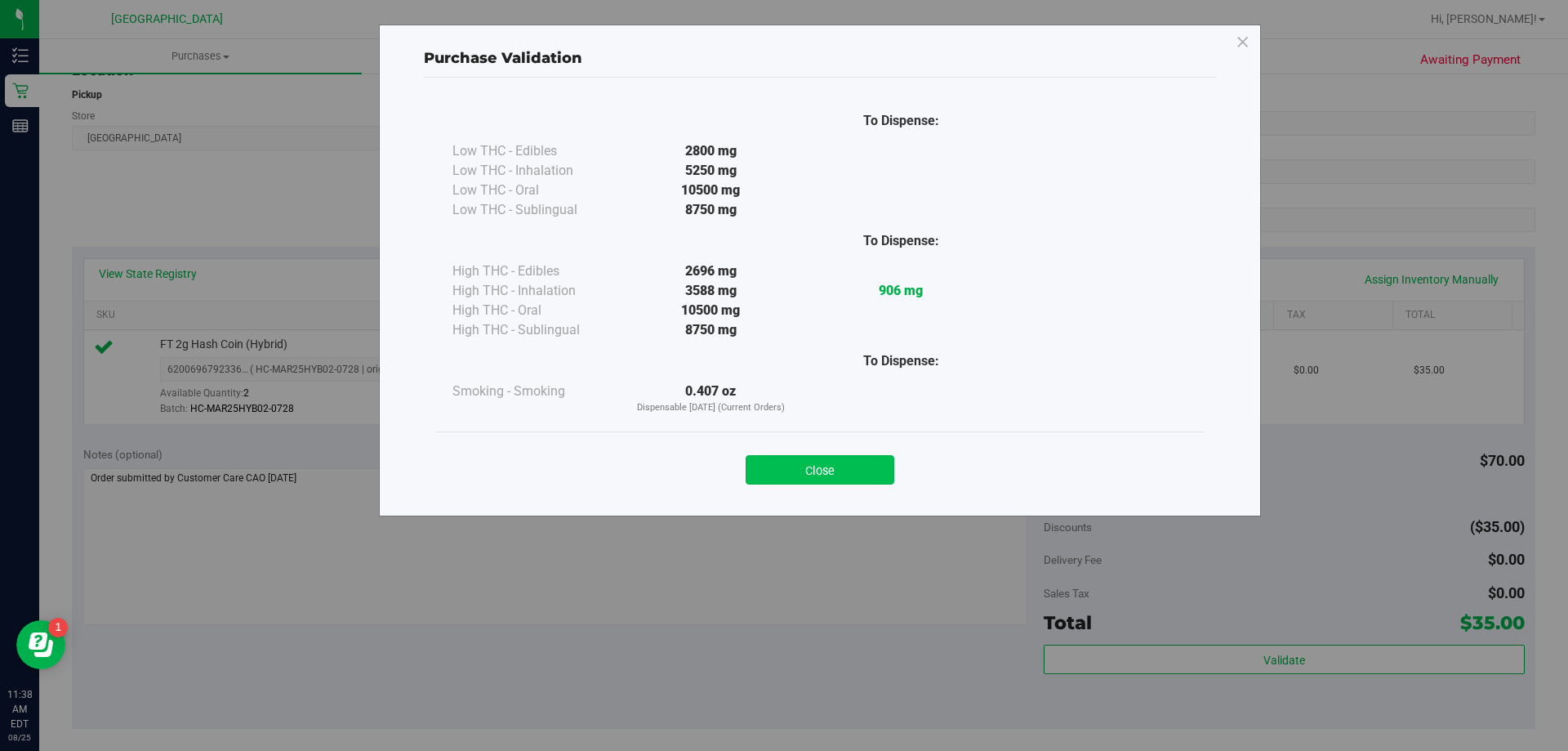
click at [865, 460] on button "Close" at bounding box center [820, 469] width 149 height 29
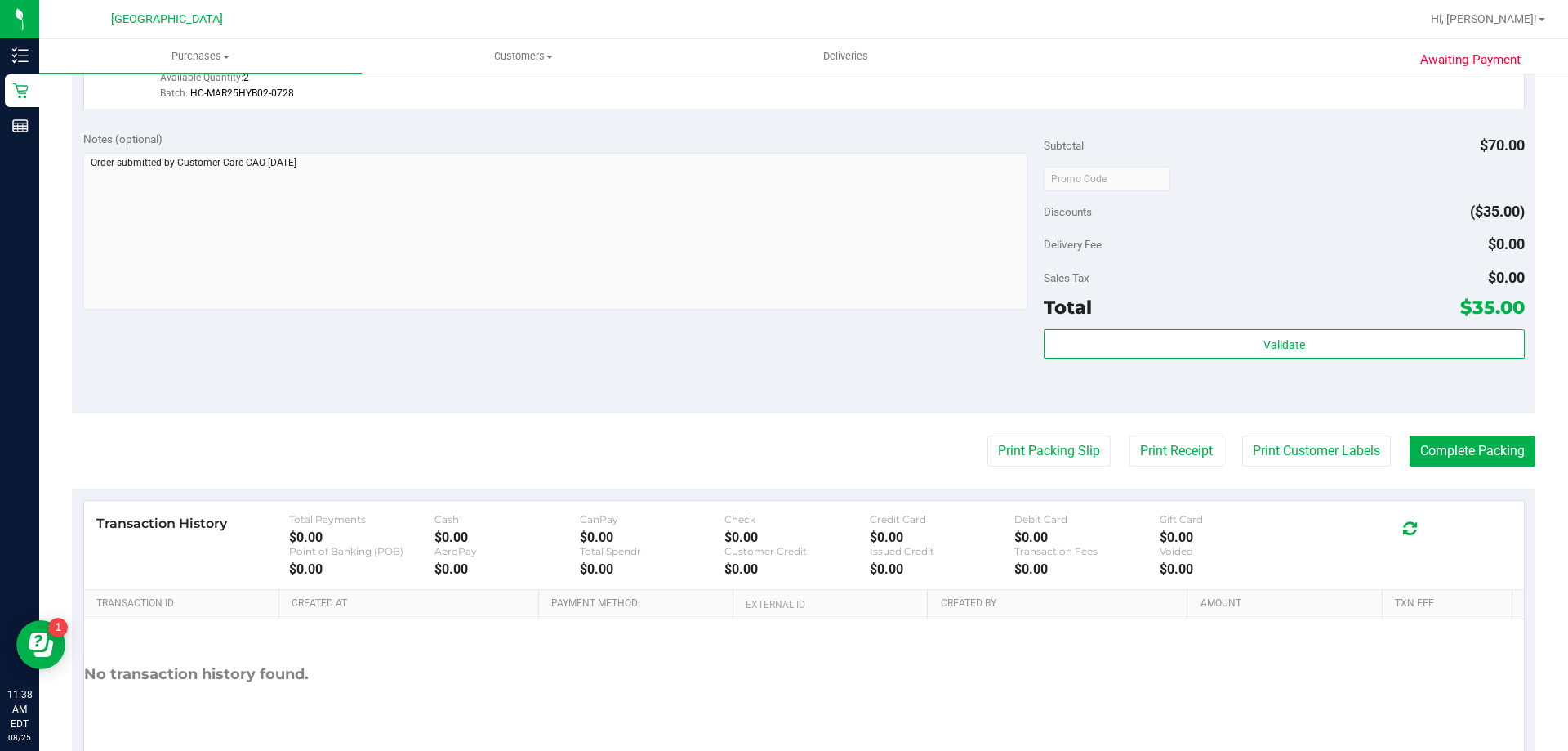
scroll to position [513, 0]
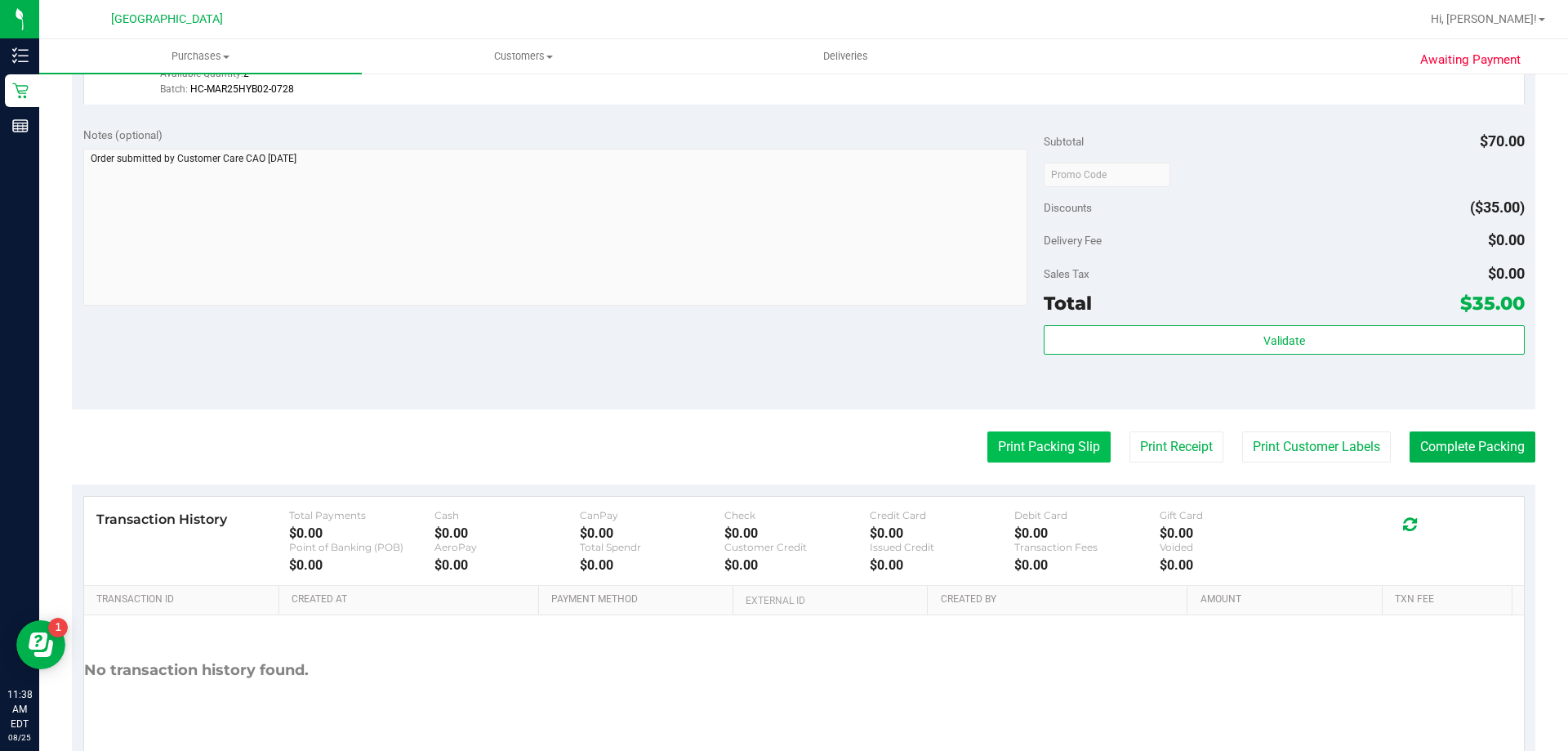
click at [1053, 447] on button "Print Packing Slip" at bounding box center [1049, 447] width 123 height 31
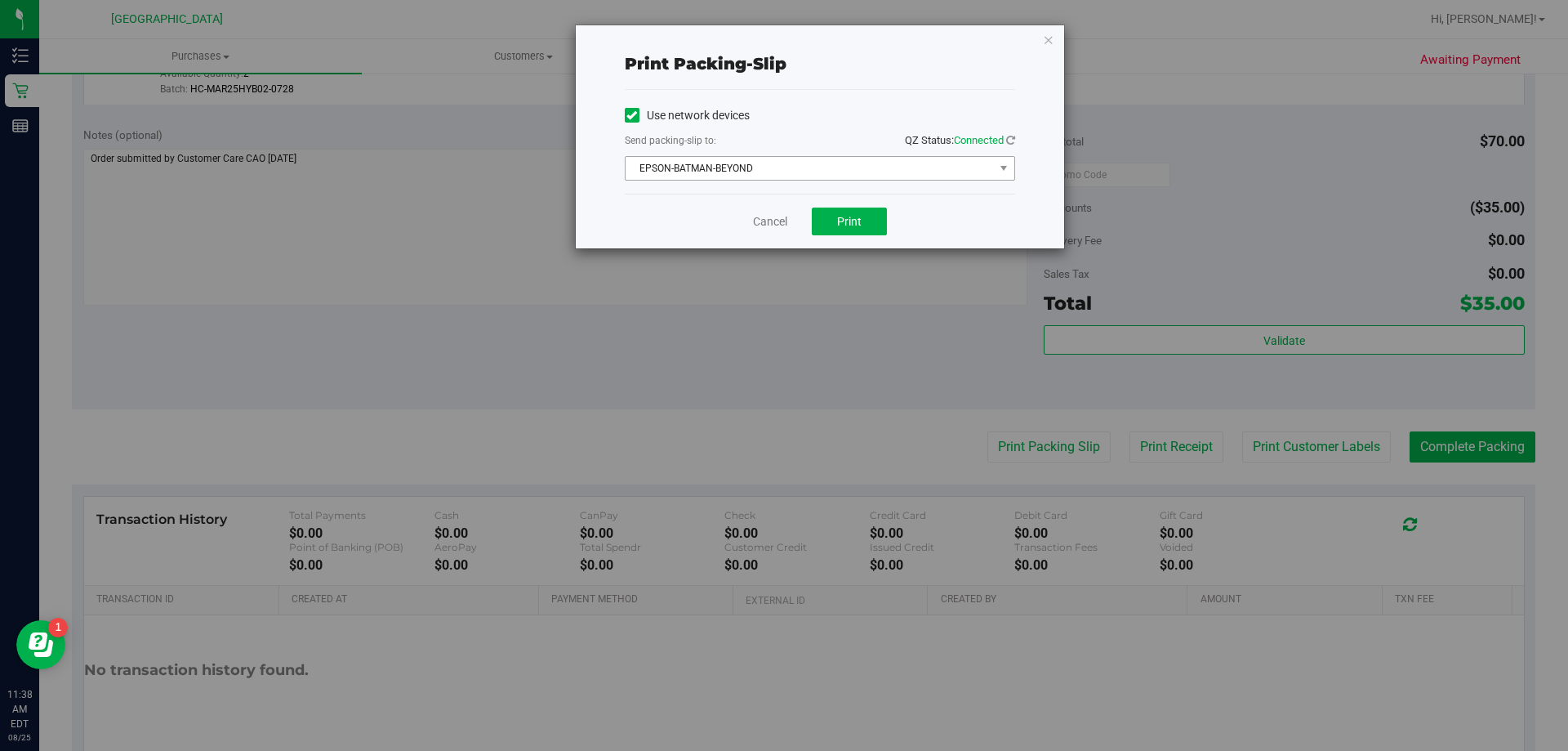
click at [909, 171] on span "EPSON-BATMAN-BEYOND" at bounding box center [810, 168] width 369 height 23
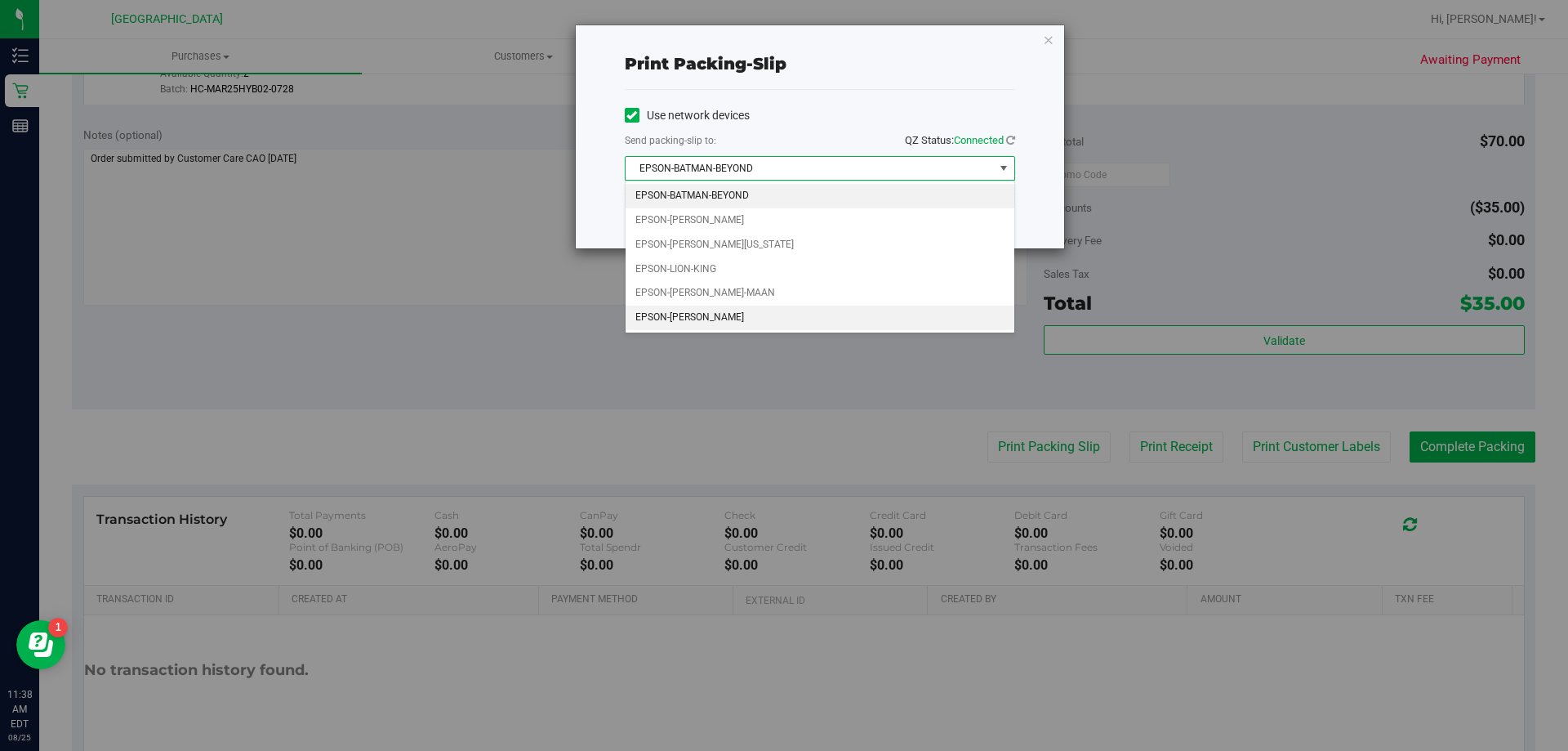
click at [741, 316] on li "EPSON-STEVIE-WONDER" at bounding box center [820, 317] width 389 height 24
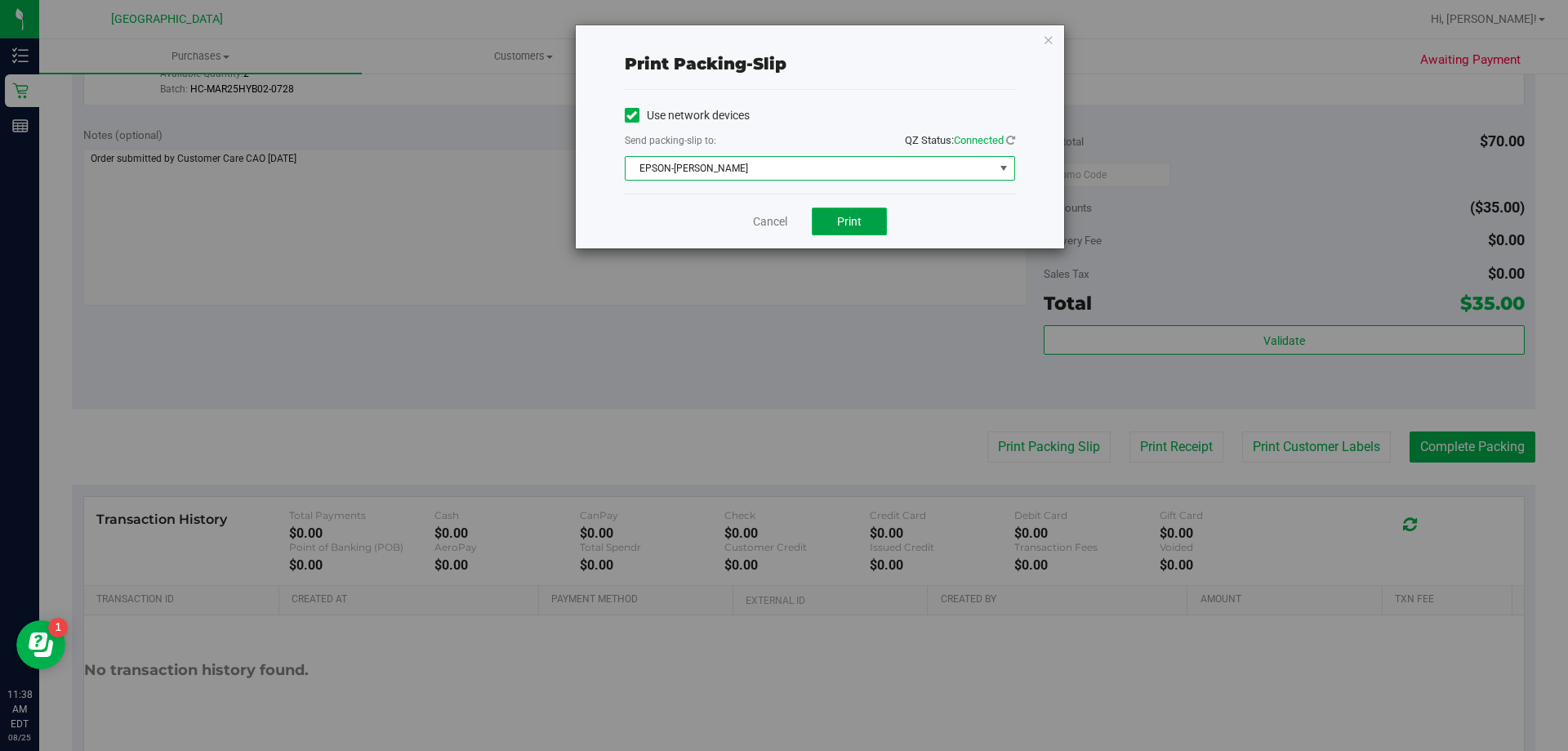
click at [862, 229] on button "Print" at bounding box center [850, 221] width 75 height 28
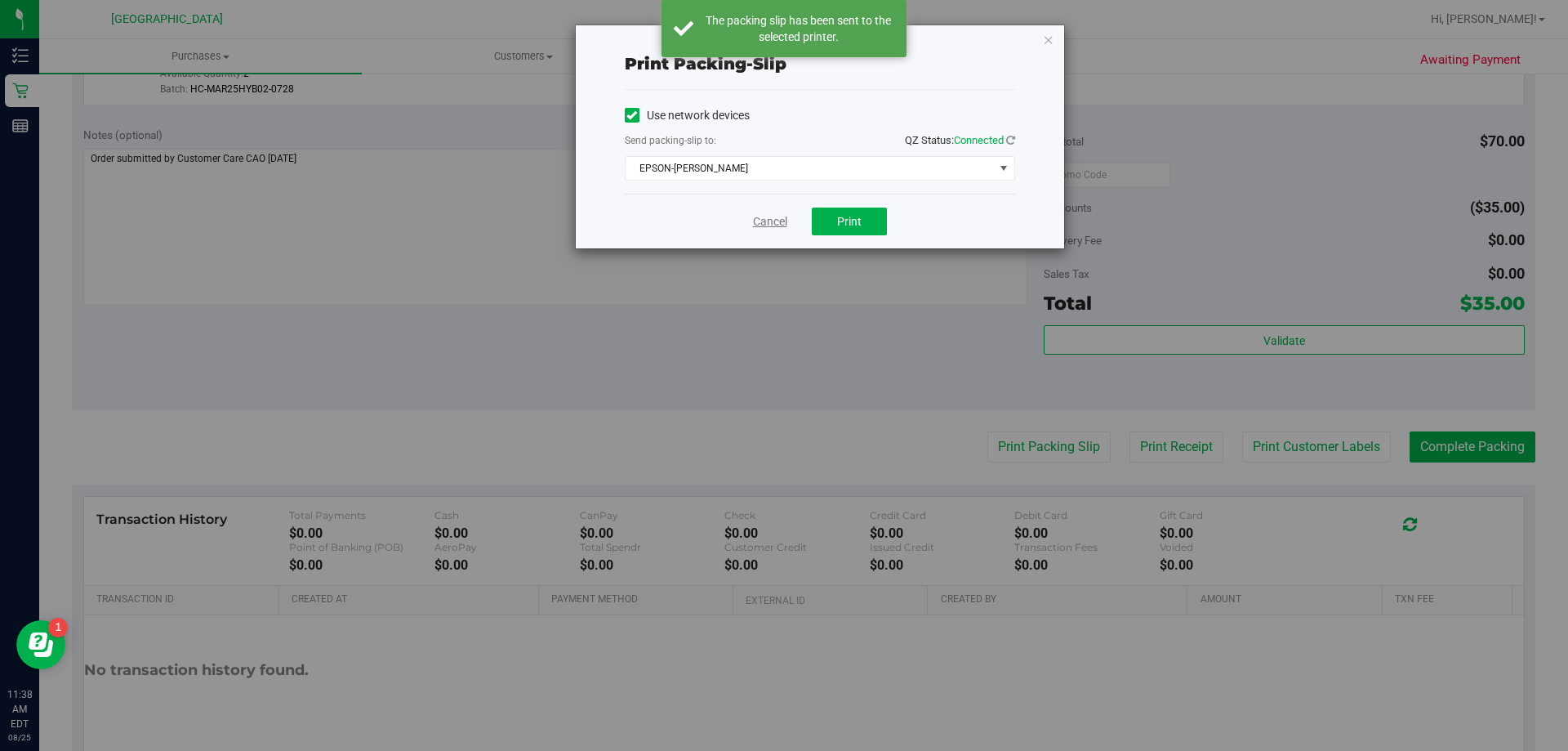
click at [763, 227] on link "Cancel" at bounding box center [770, 222] width 34 height 18
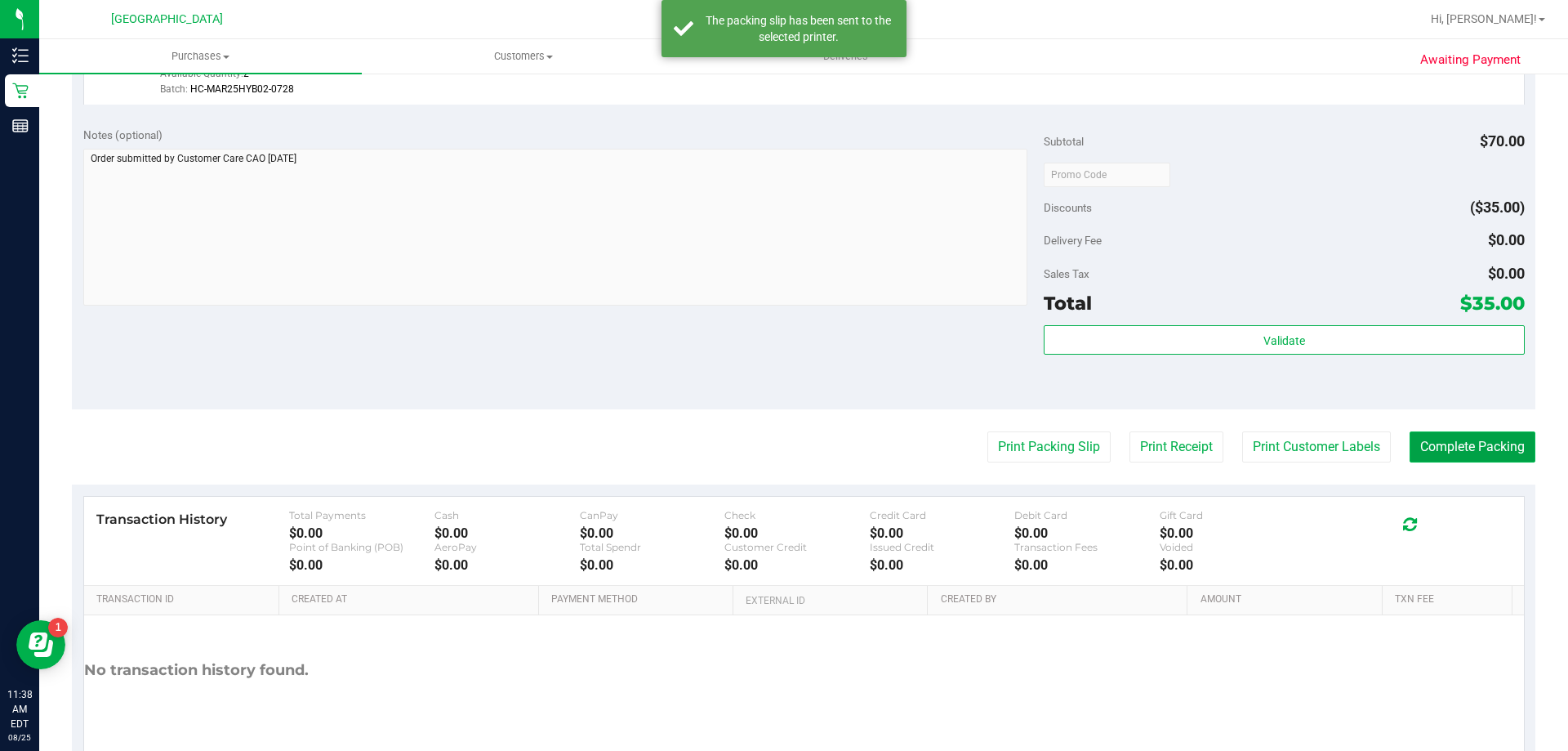
click at [1436, 459] on button "Complete Packing" at bounding box center [1473, 447] width 125 height 31
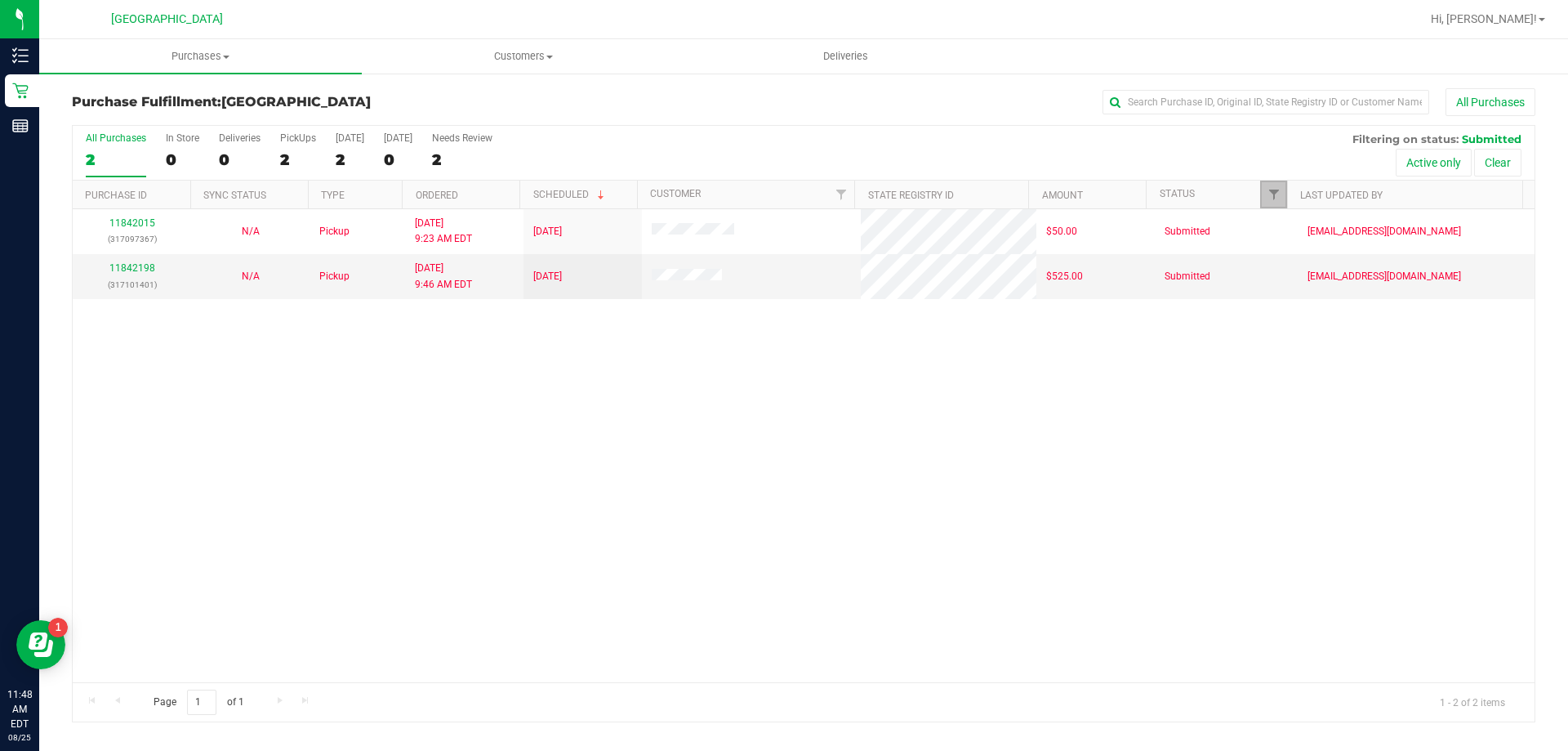
click at [1276, 185] on link "Filter" at bounding box center [1274, 194] width 27 height 28
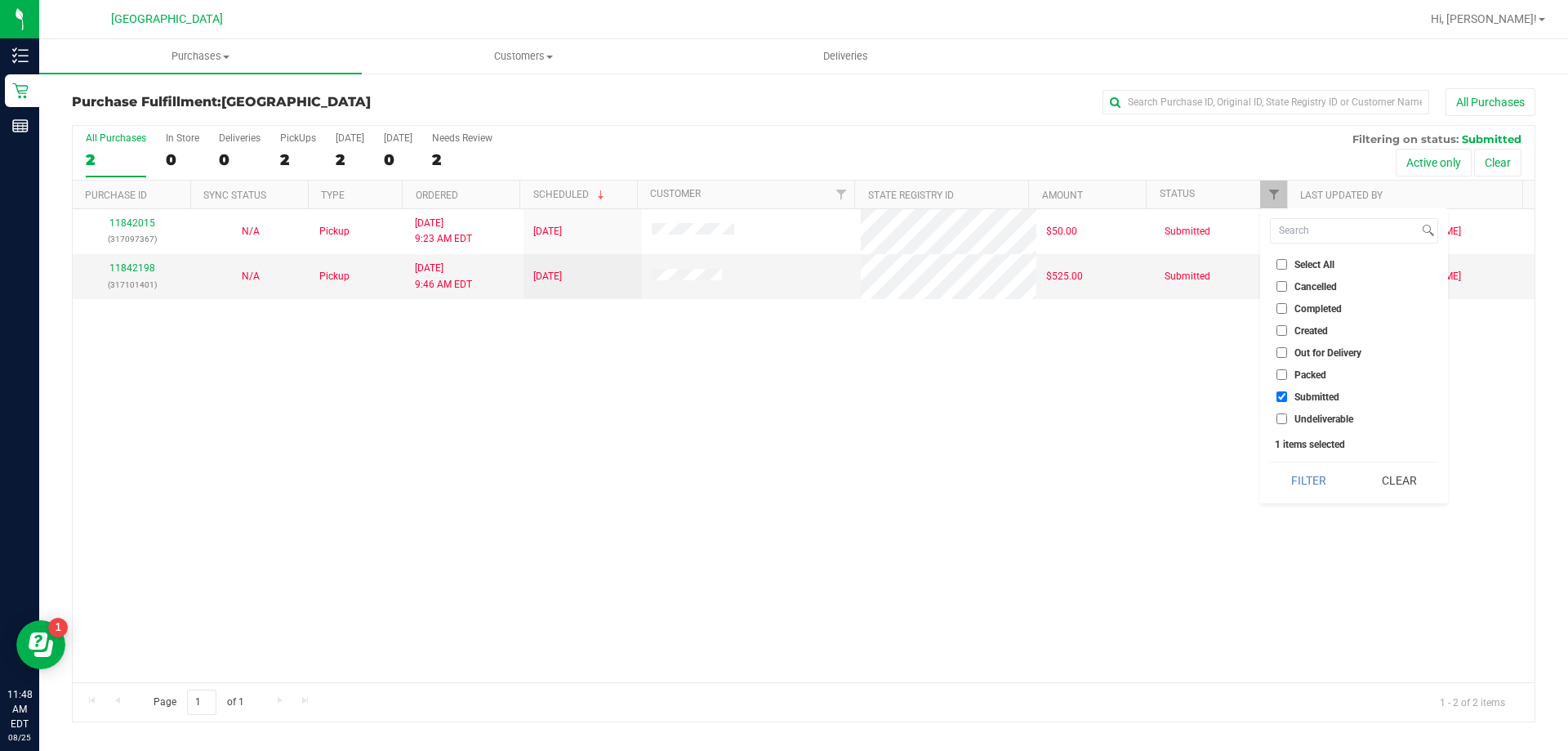
click at [1295, 417] on span "Undeliverable" at bounding box center [1324, 419] width 59 height 10
click at [1287, 417] on input "Undeliverable" at bounding box center [1282, 418] width 11 height 11
checkbox input "true"
click at [1305, 478] on button "Filter" at bounding box center [1310, 480] width 79 height 36
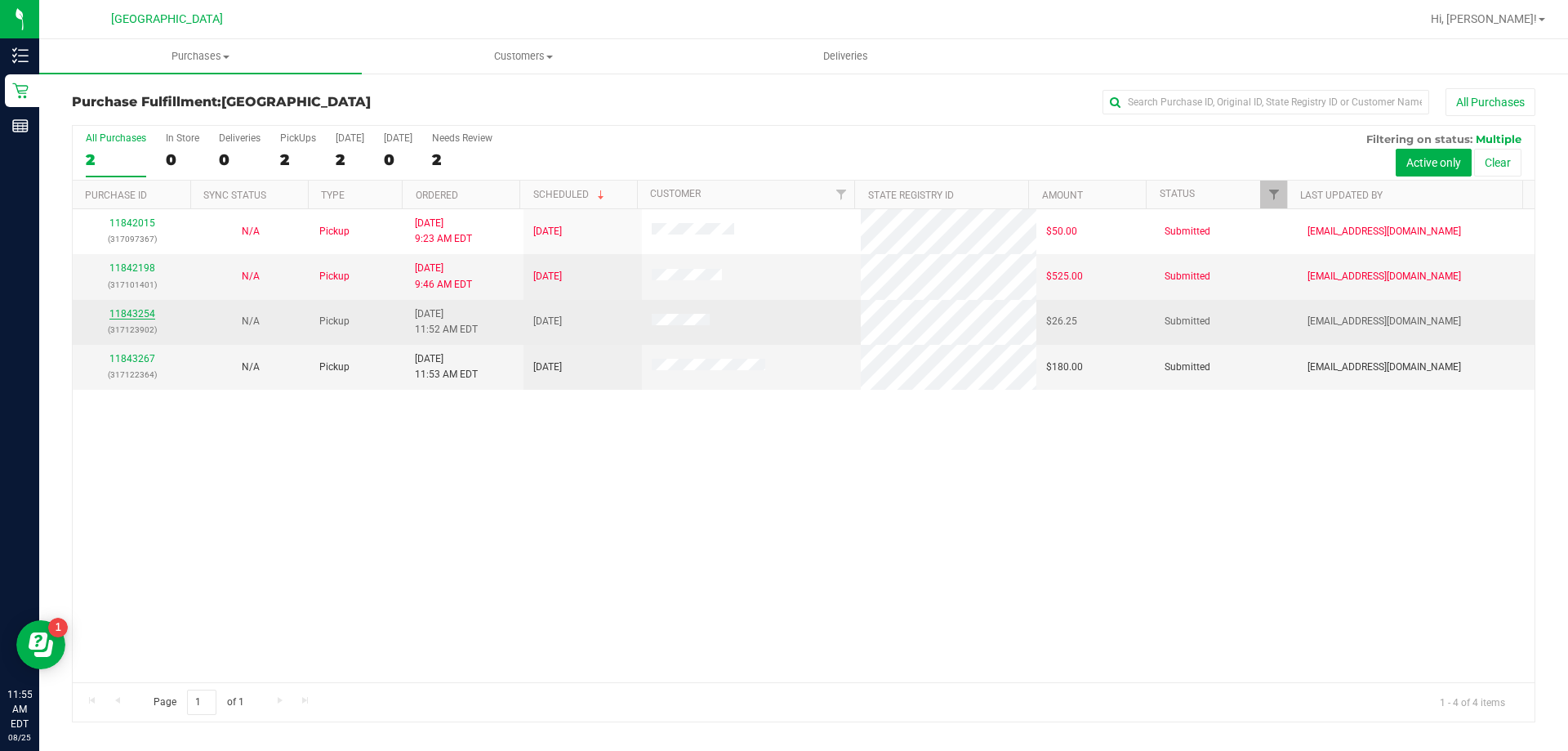
click at [140, 308] on link "11843254" at bounding box center [132, 314] width 46 height 12
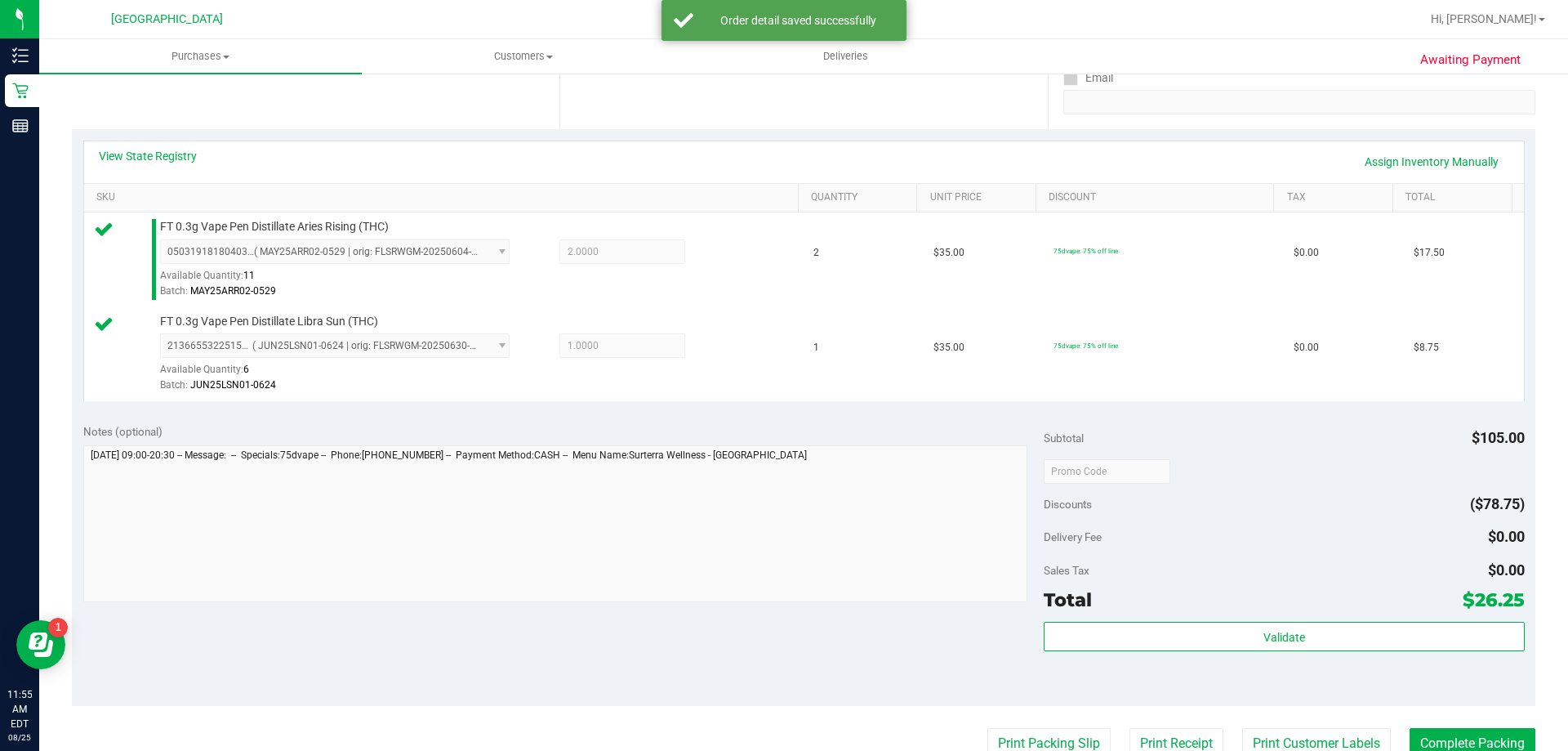
scroll to position [319, 0]
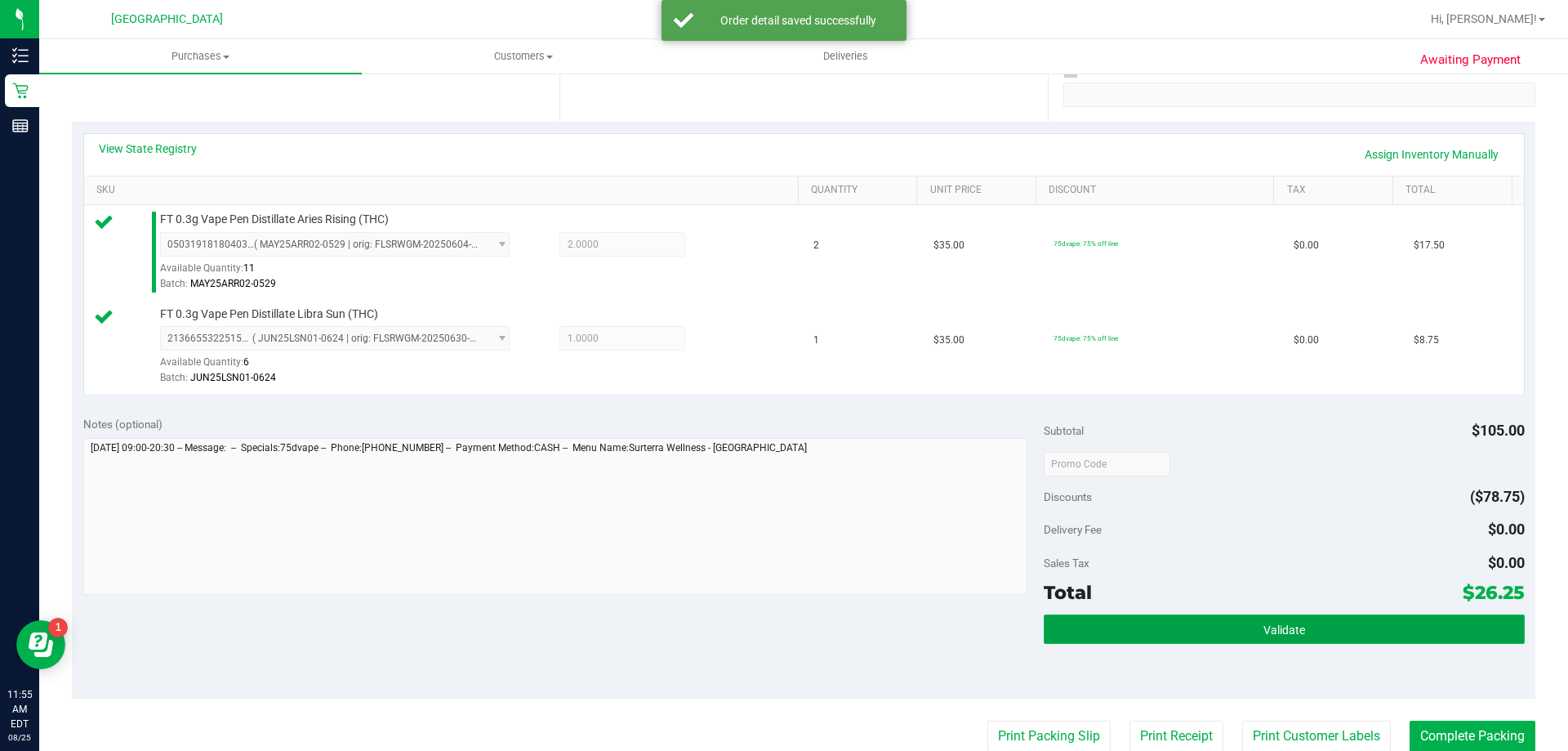
click at [1355, 616] on button "Validate" at bounding box center [1284, 629] width 480 height 29
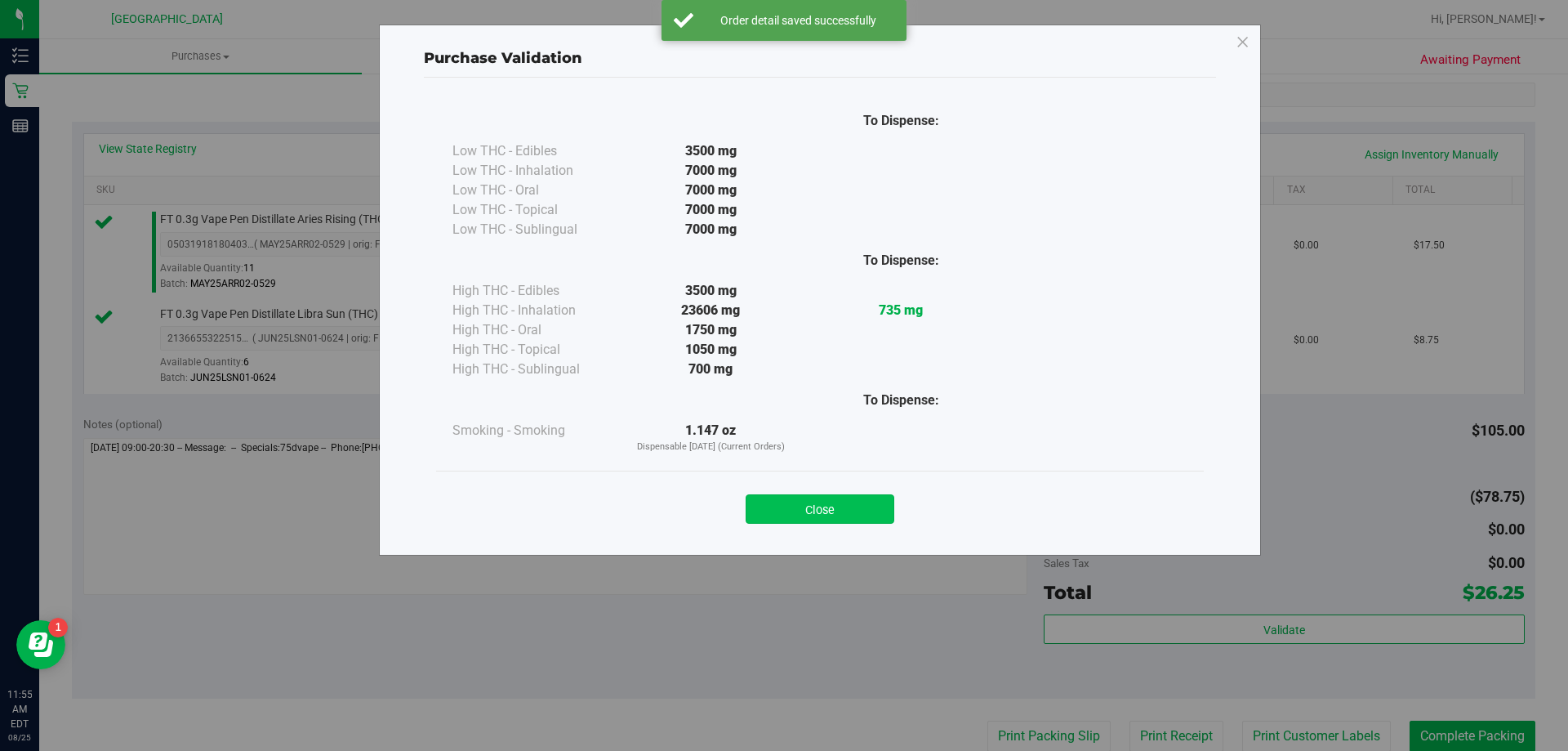
click at [885, 519] on button "Close" at bounding box center [820, 508] width 149 height 29
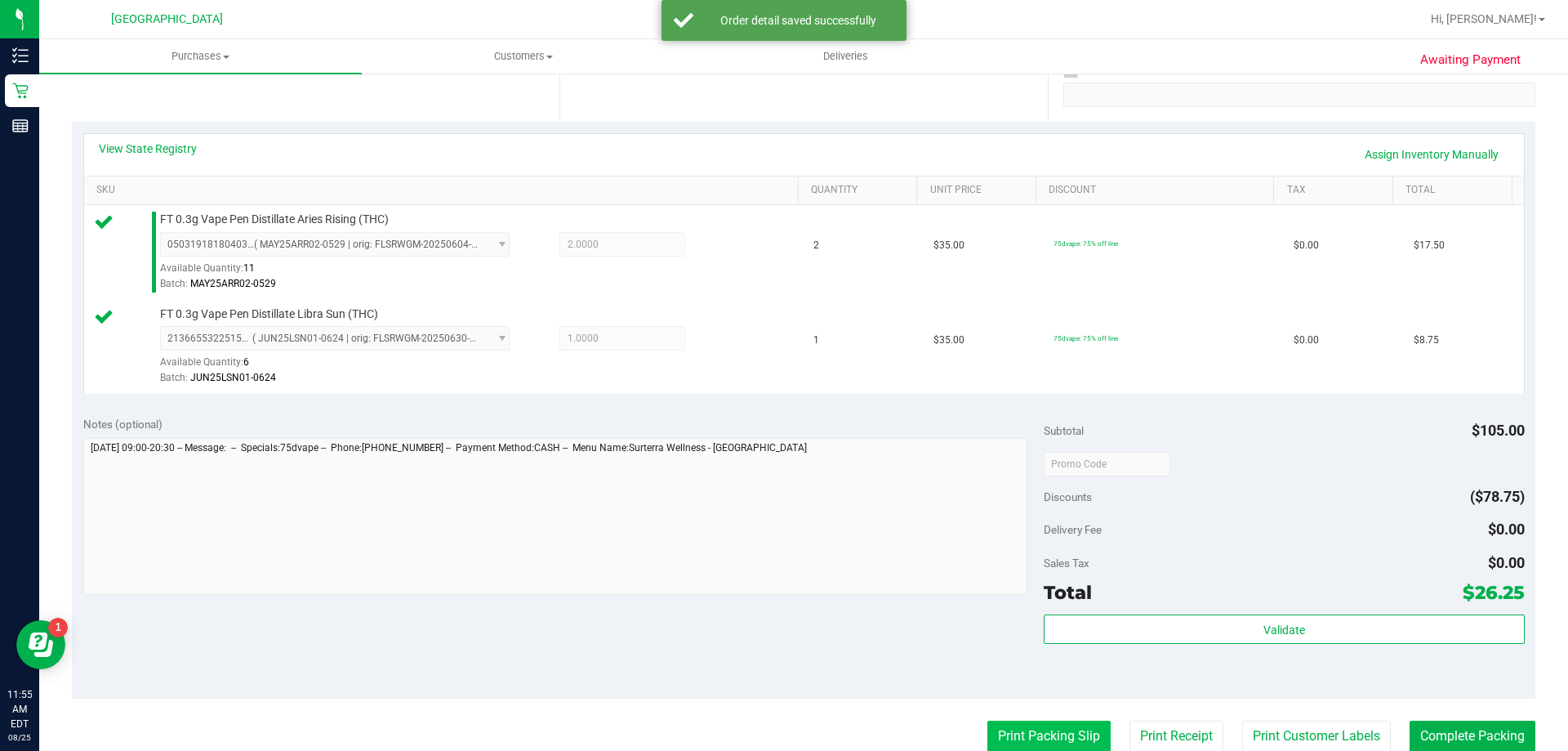
click at [1068, 733] on button "Print Packing Slip" at bounding box center [1049, 736] width 123 height 31
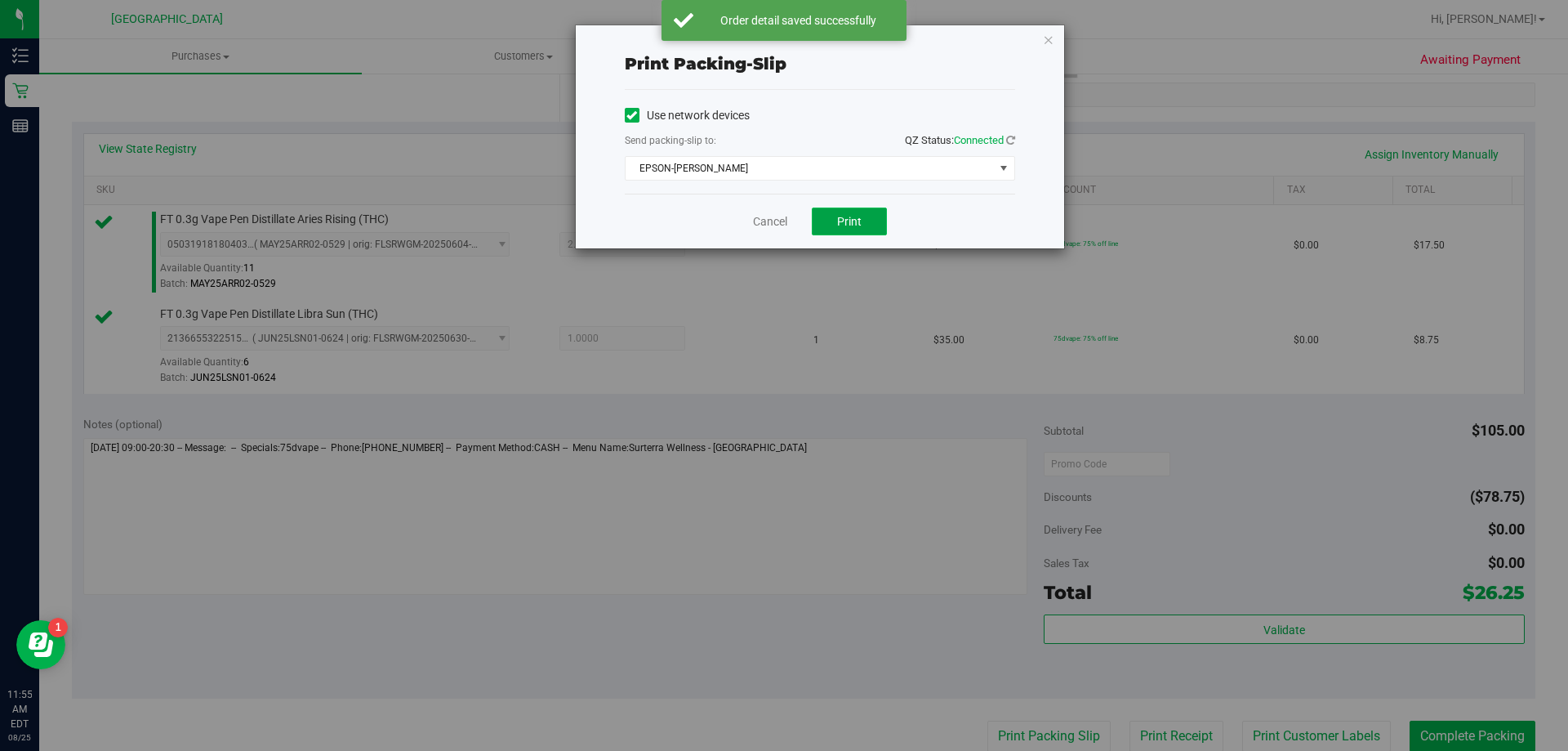
click at [863, 220] on button "Print" at bounding box center [850, 221] width 75 height 28
click at [769, 223] on link "Cancel" at bounding box center [770, 222] width 34 height 18
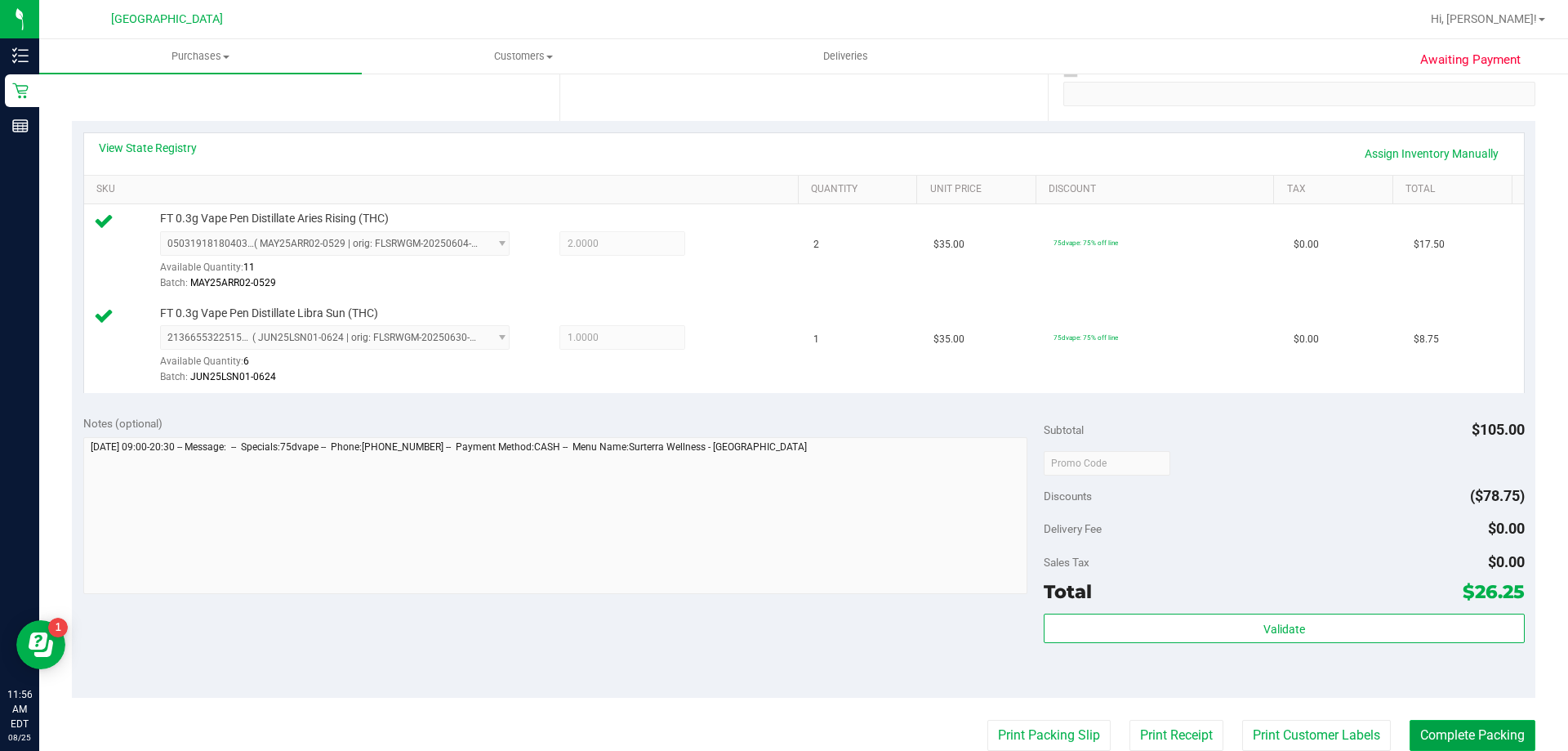
click at [1459, 737] on button "Complete Packing" at bounding box center [1473, 735] width 125 height 31
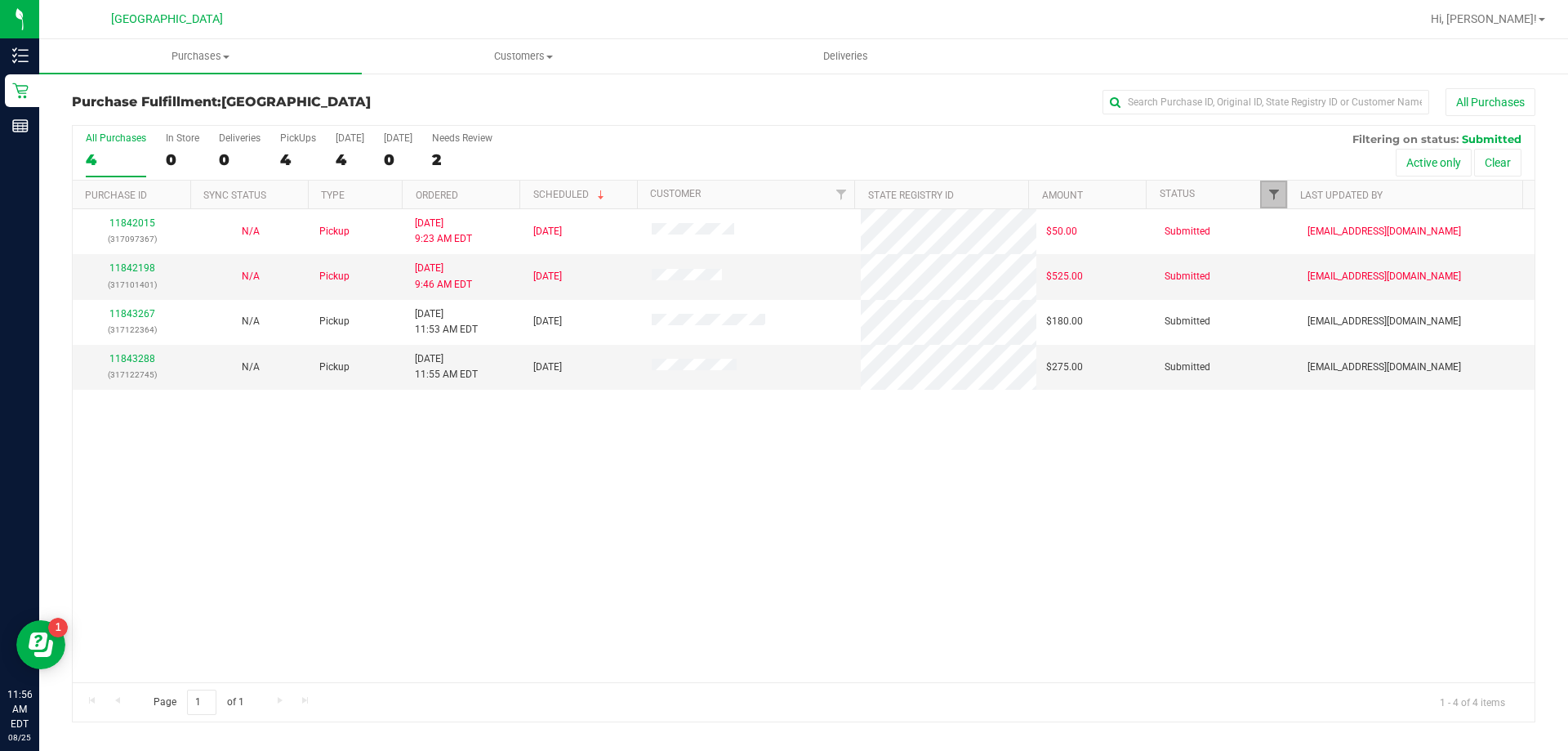
click at [1268, 188] on span "Filter" at bounding box center [1274, 195] width 13 height 13
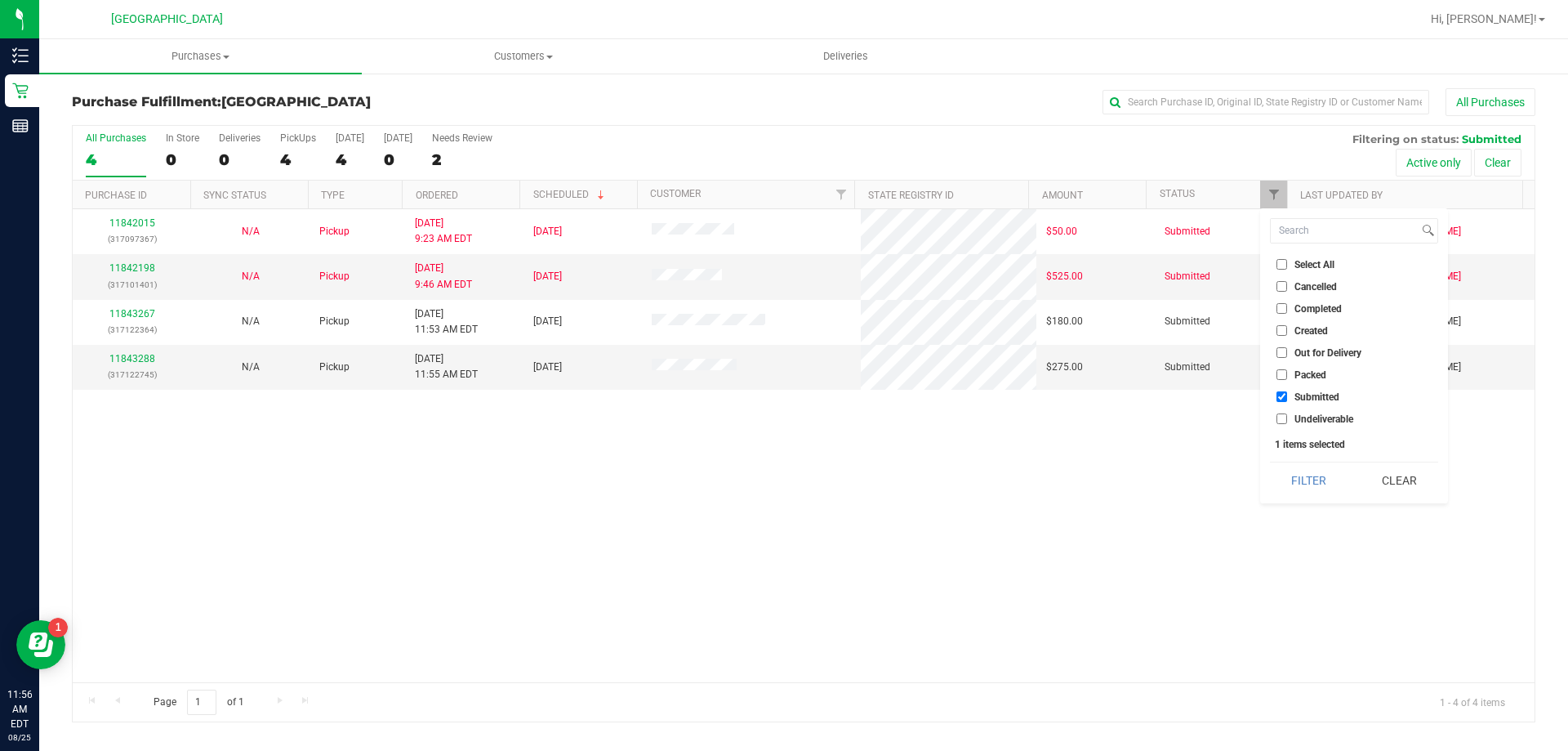
click at [1302, 422] on span "Undeliverable" at bounding box center [1324, 419] width 59 height 10
click at [1287, 422] on input "Undeliverable" at bounding box center [1282, 418] width 11 height 11
checkbox input "true"
drag, startPoint x: 1313, startPoint y: 471, endPoint x: 1297, endPoint y: 470, distance: 16.0
click at [1314, 471] on button "Filter" at bounding box center [1310, 480] width 79 height 36
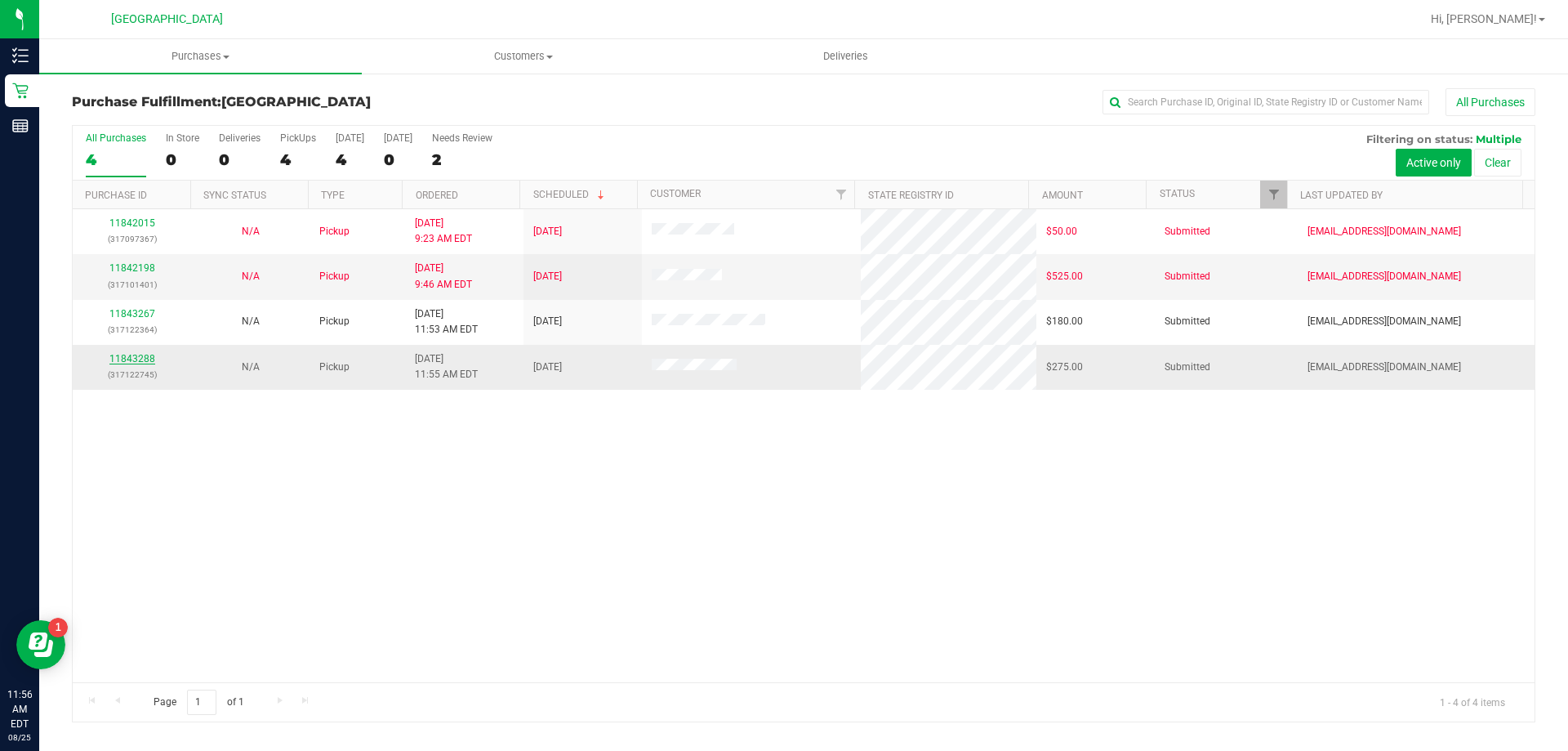
click at [144, 353] on link "11843288" at bounding box center [132, 359] width 46 height 12
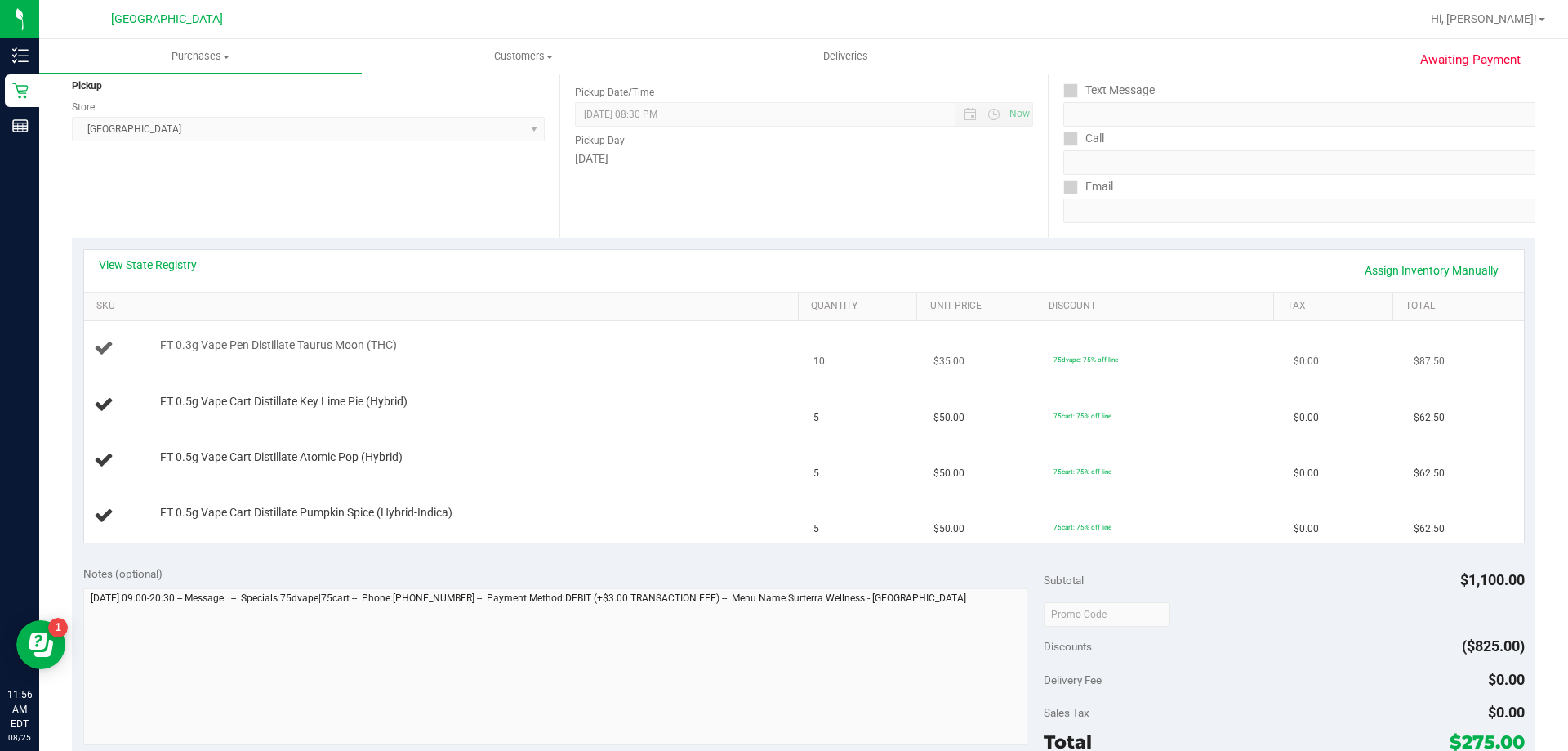
scroll to position [245, 0]
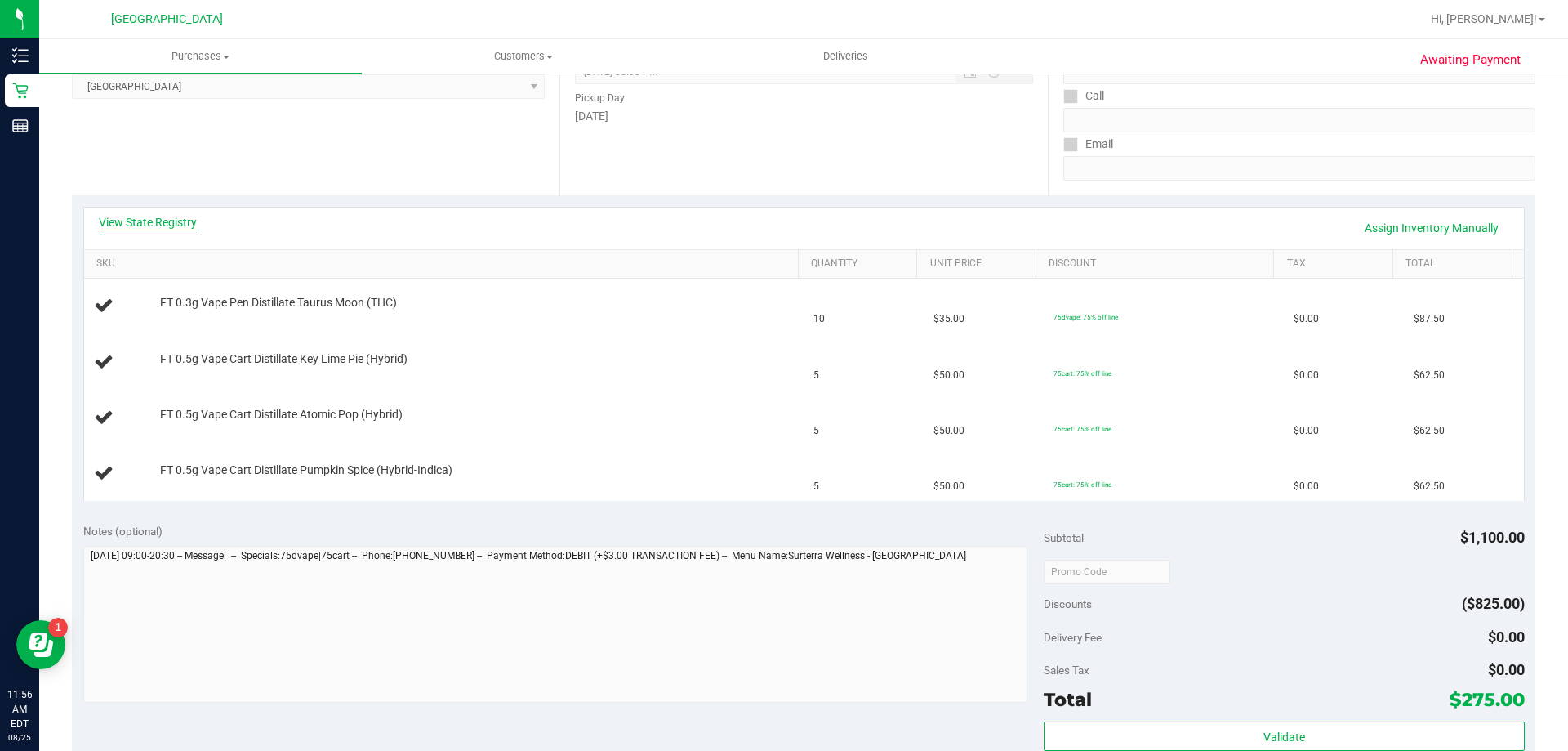
click at [154, 216] on link "View State Registry" at bounding box center [147, 222] width 98 height 17
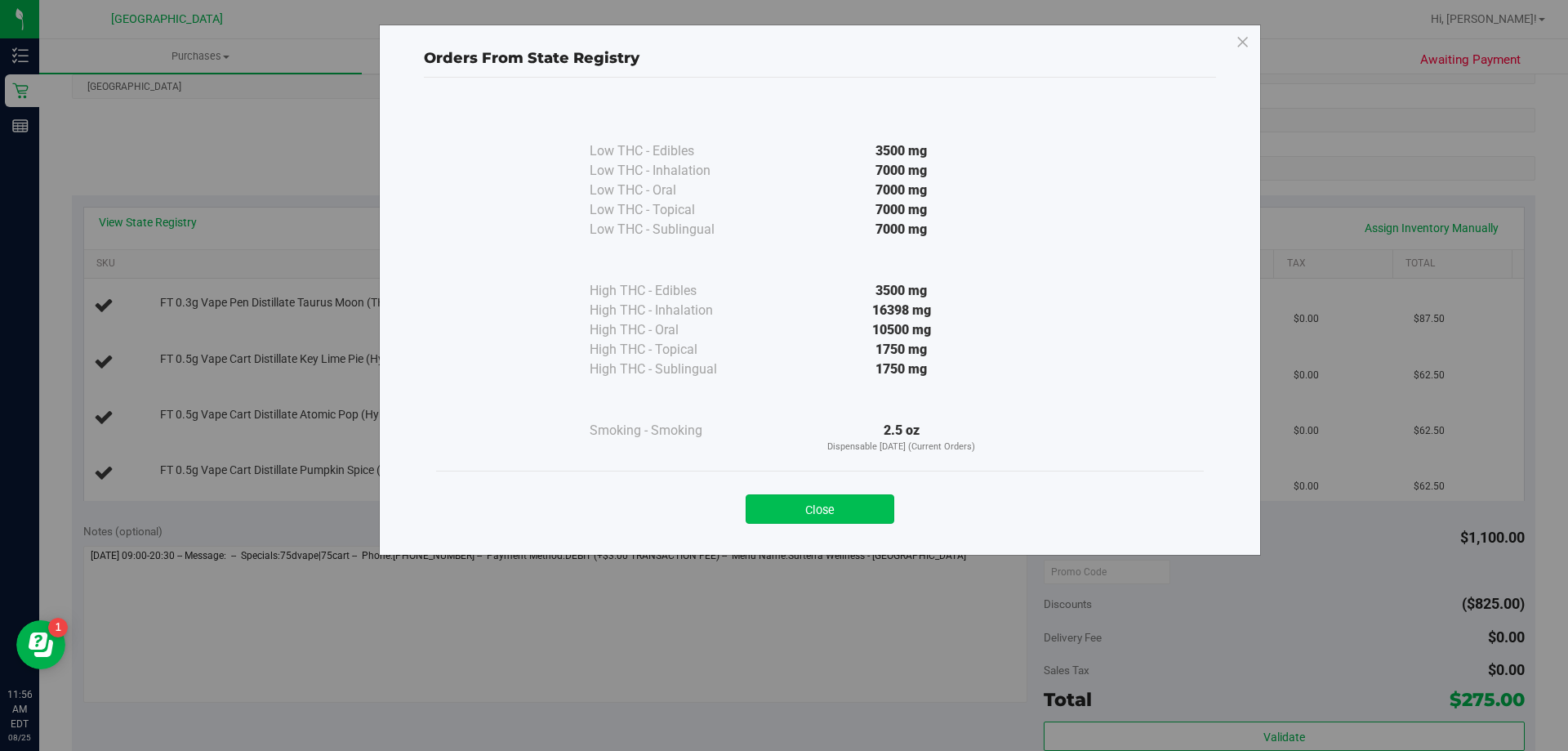
click at [845, 496] on button "Close" at bounding box center [820, 508] width 149 height 29
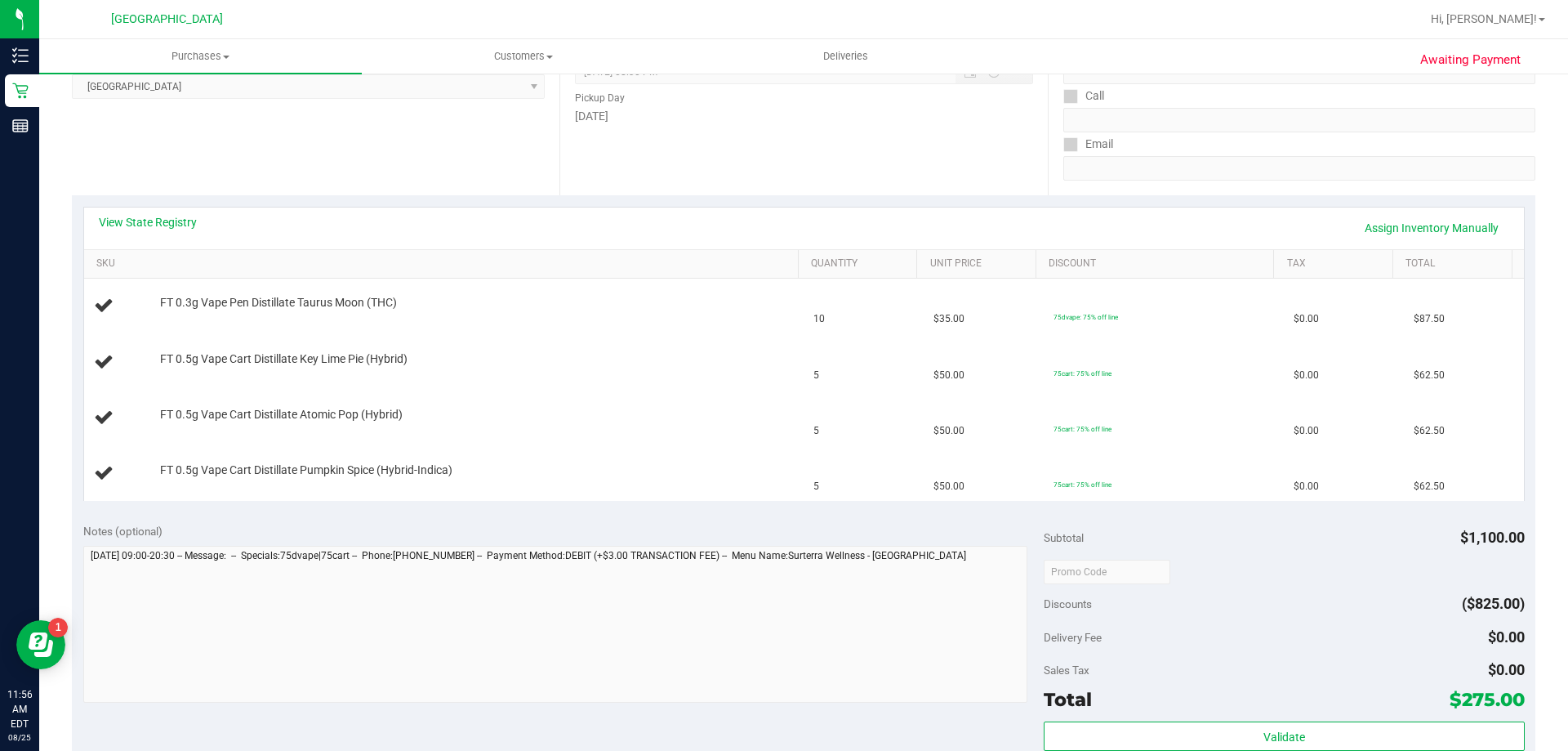
scroll to position [0, 0]
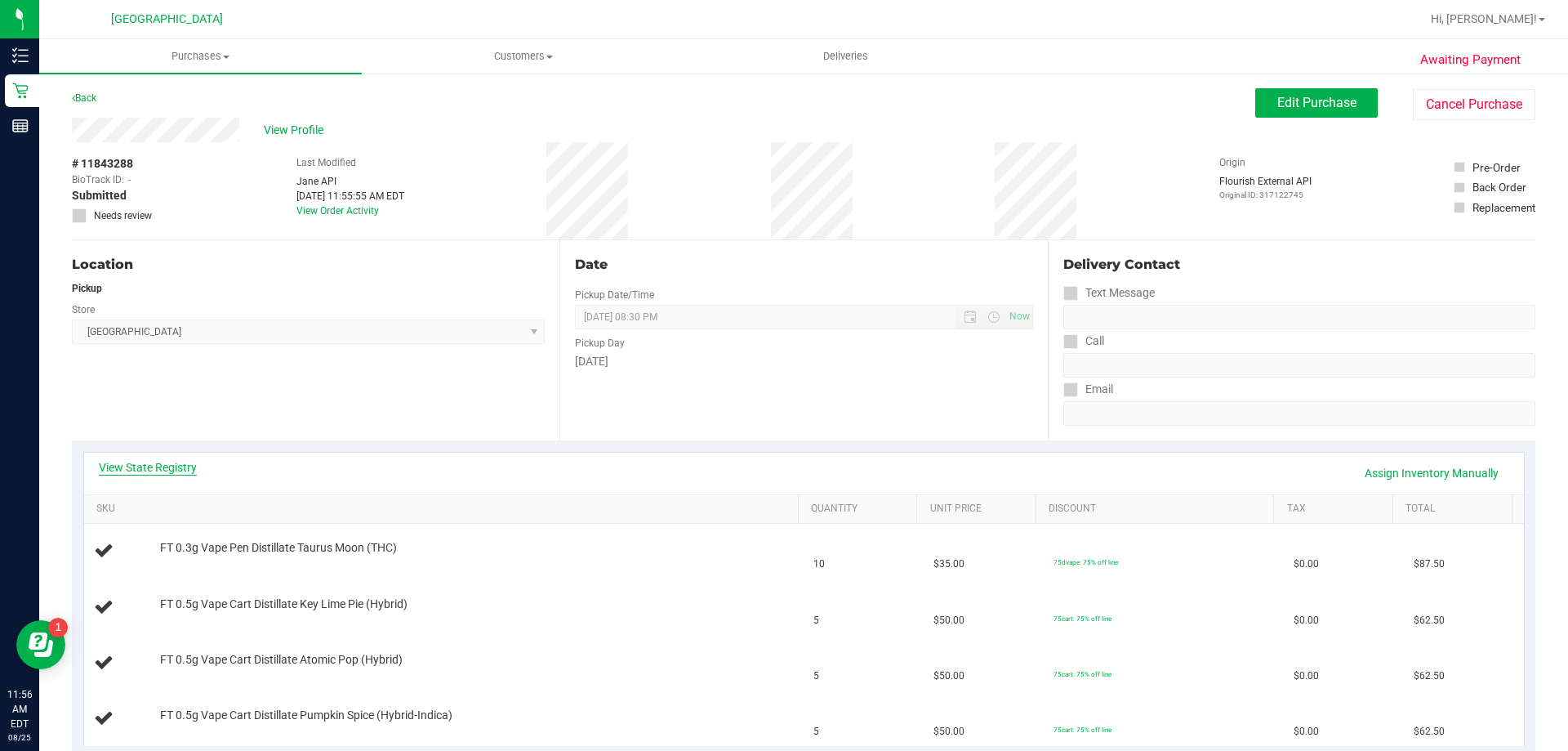
click at [159, 473] on link "View State Registry" at bounding box center [147, 467] width 98 height 17
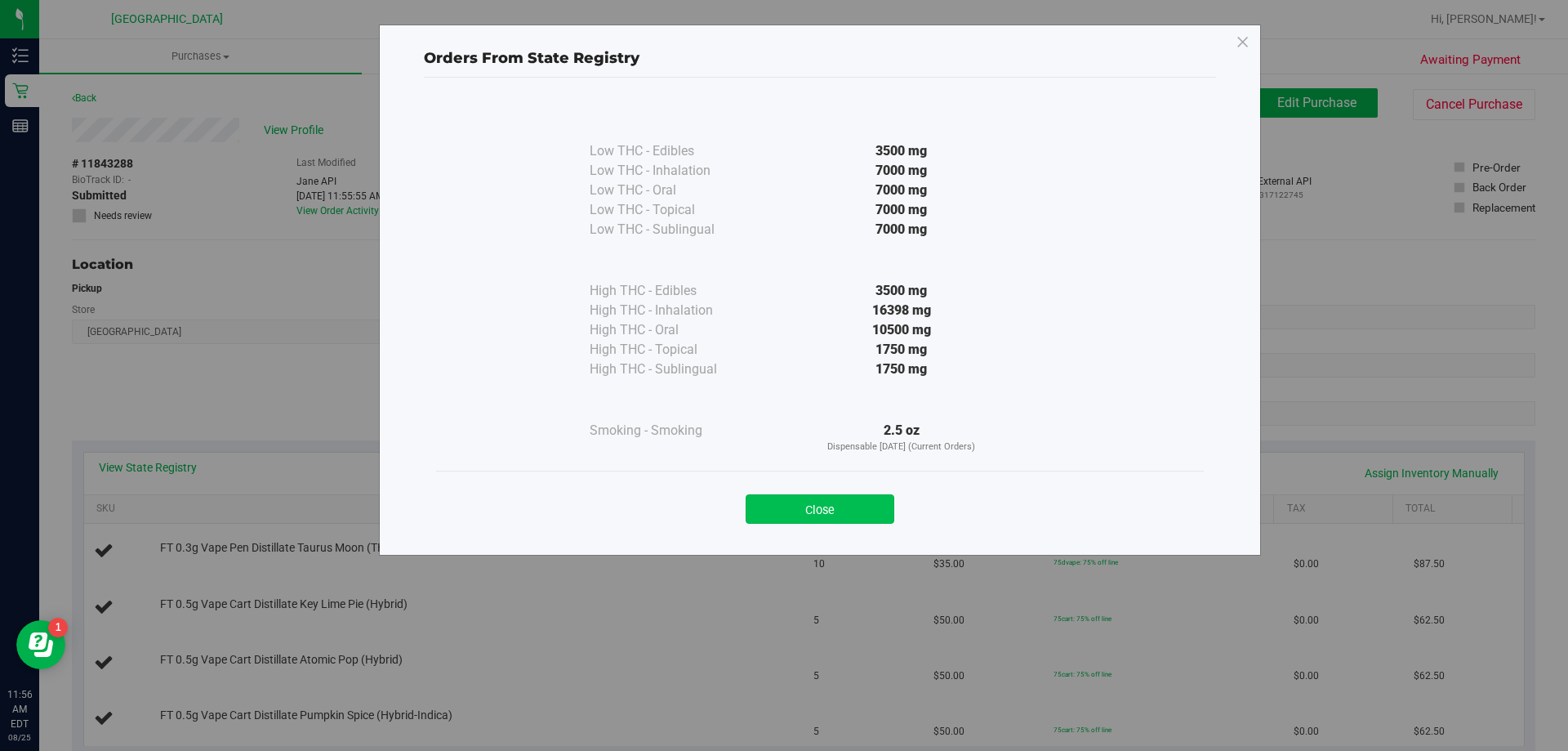
click at [847, 504] on button "Close" at bounding box center [820, 508] width 149 height 29
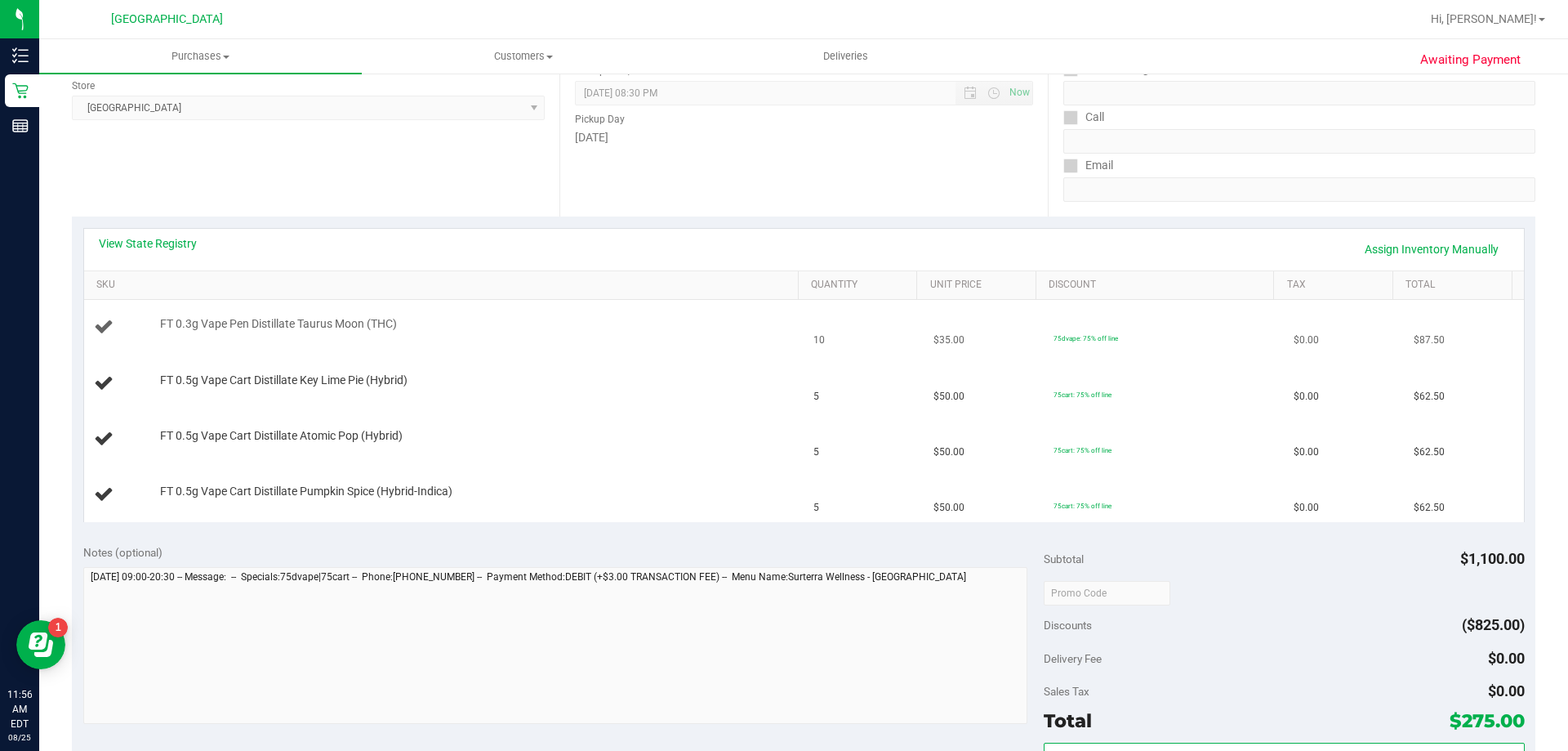
scroll to position [245, 0]
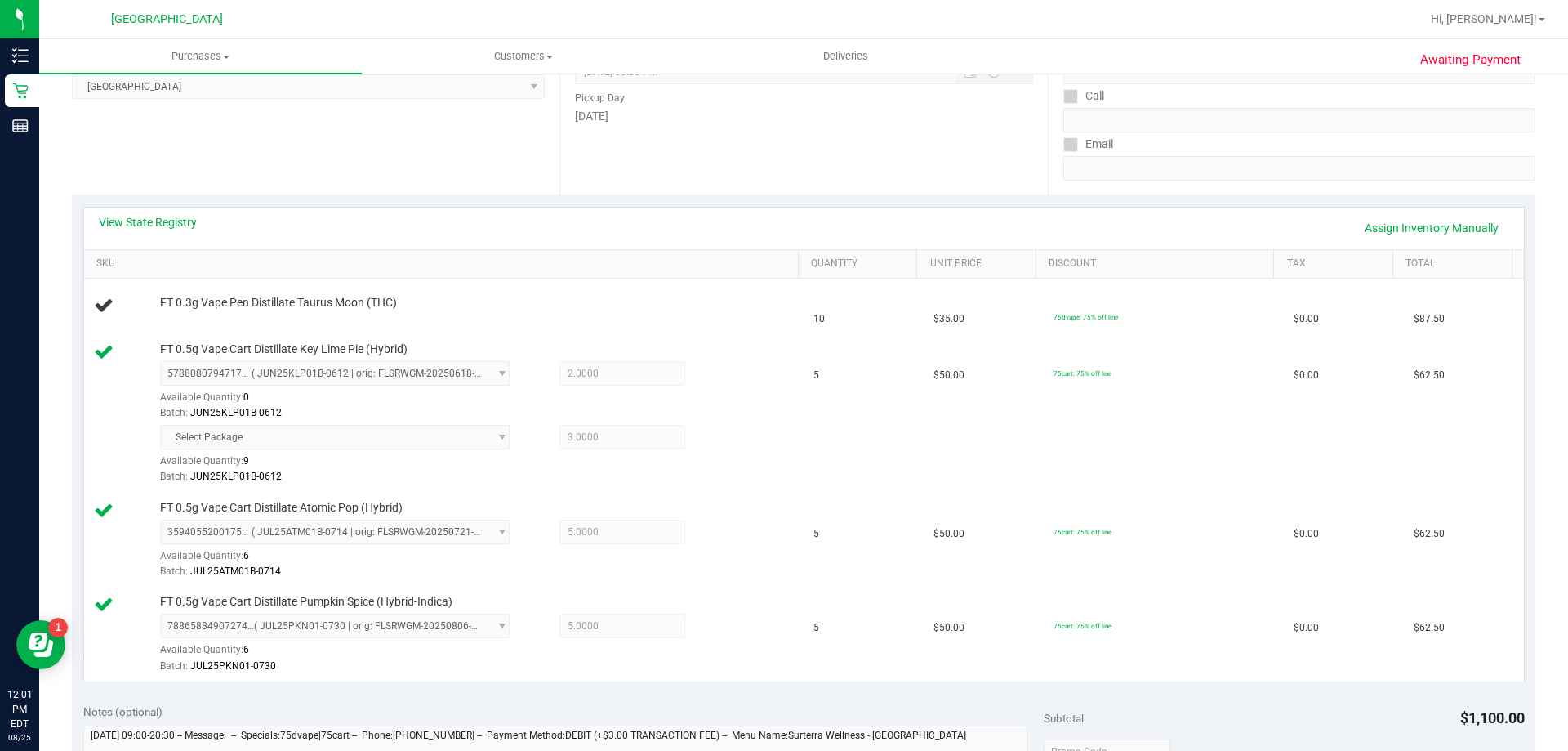
click at [704, 237] on div "View State Registry Assign Inventory Manually" at bounding box center [804, 227] width 1411 height 28
click at [575, 212] on div "View State Registry Assign Inventory Manually" at bounding box center [804, 228] width 1440 height 42
click at [1464, 218] on link "Assign Inventory Manually" at bounding box center [1433, 227] width 156 height 28
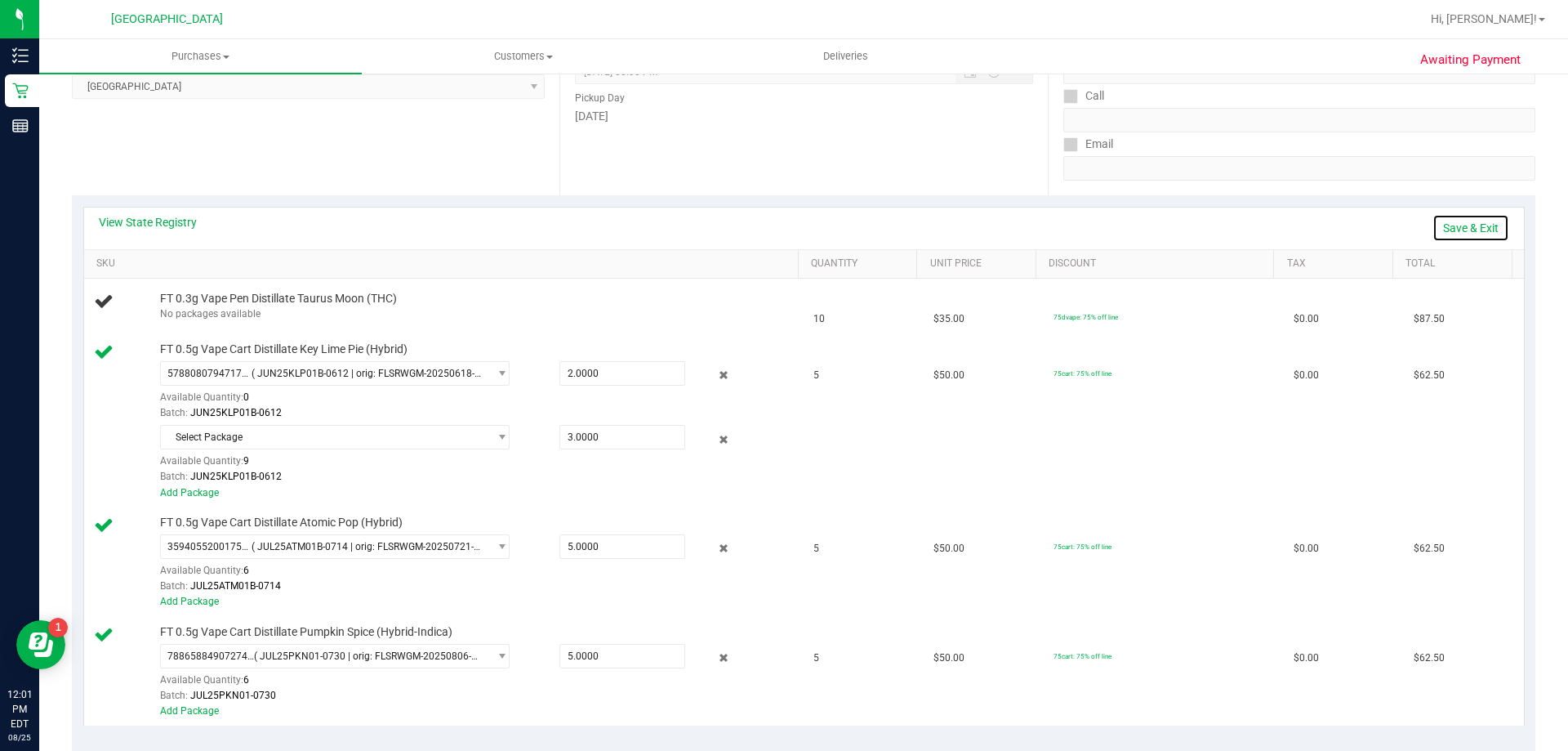
click at [1460, 225] on link "Save & Exit" at bounding box center [1471, 227] width 77 height 28
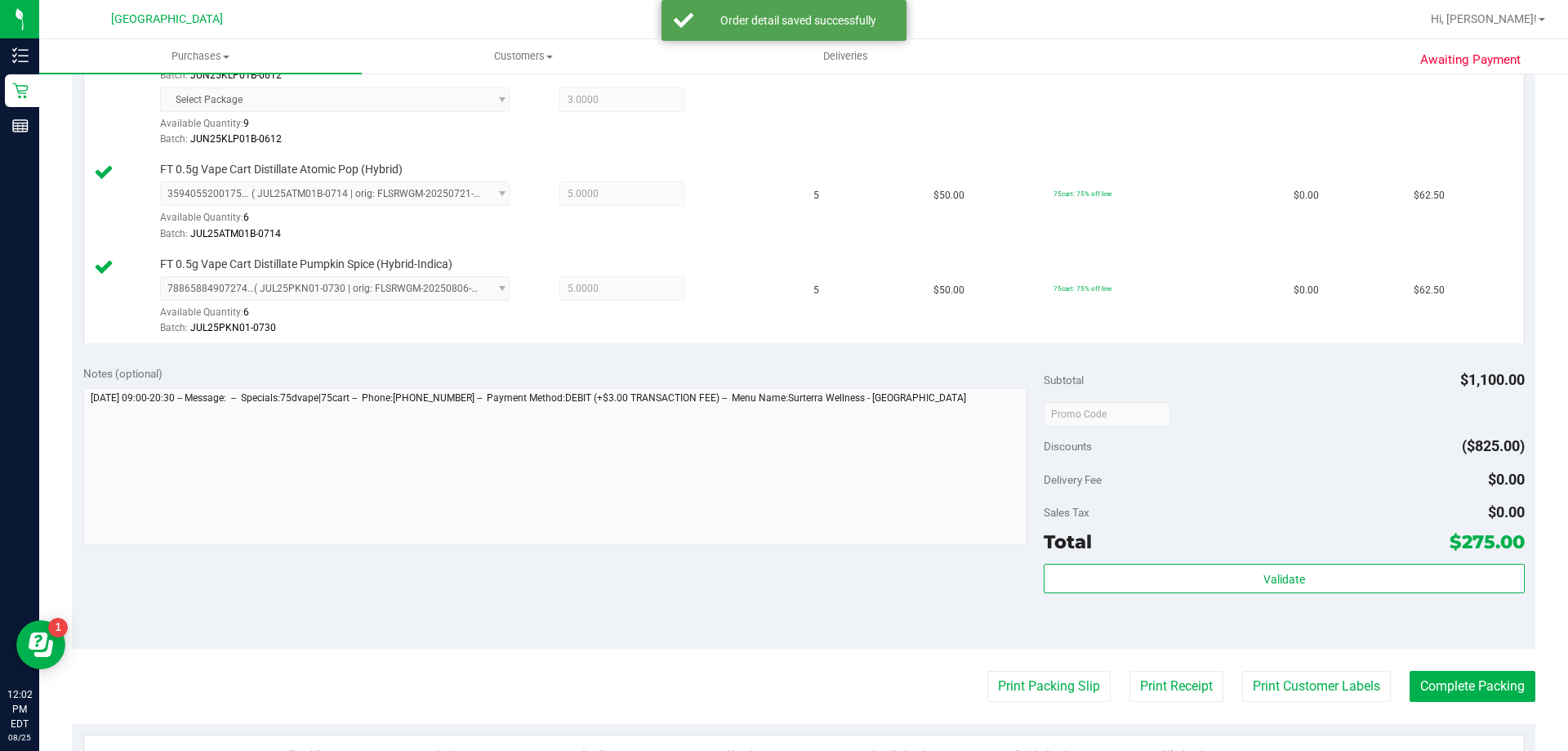
scroll to position [636, 0]
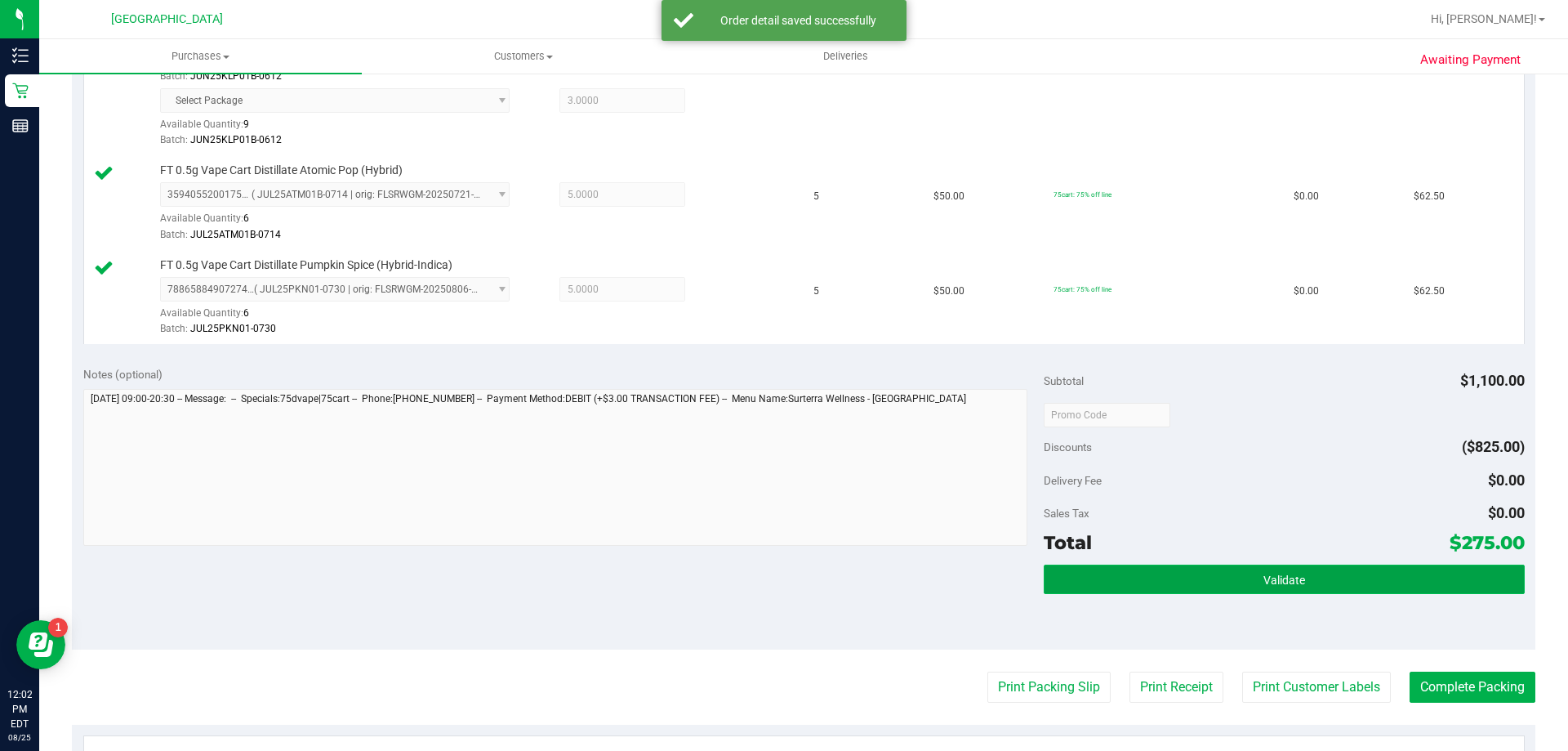
click at [1310, 572] on button "Validate" at bounding box center [1284, 579] width 480 height 29
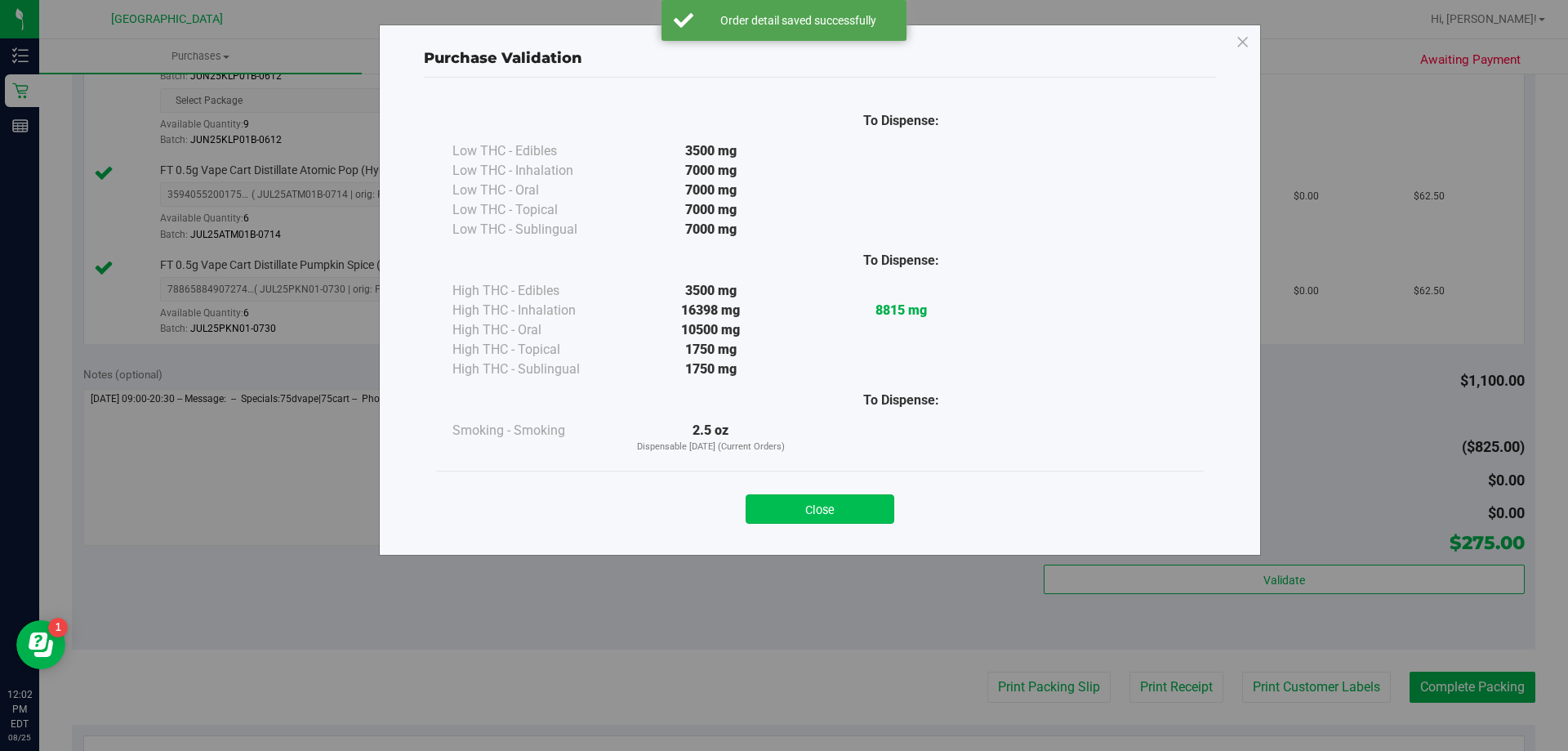
click at [833, 517] on button "Close" at bounding box center [820, 508] width 149 height 29
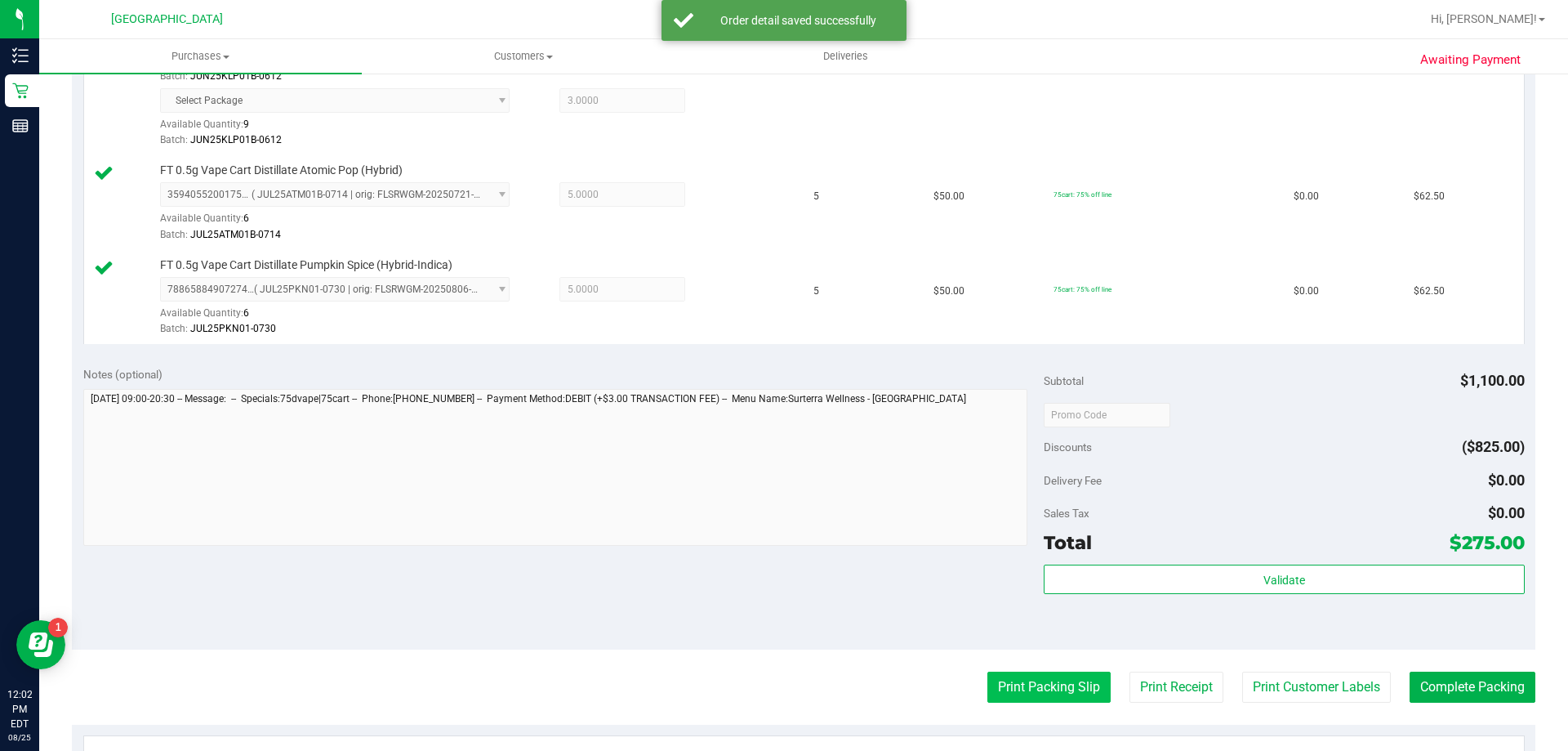
click at [1030, 687] on button "Print Packing Slip" at bounding box center [1049, 687] width 123 height 31
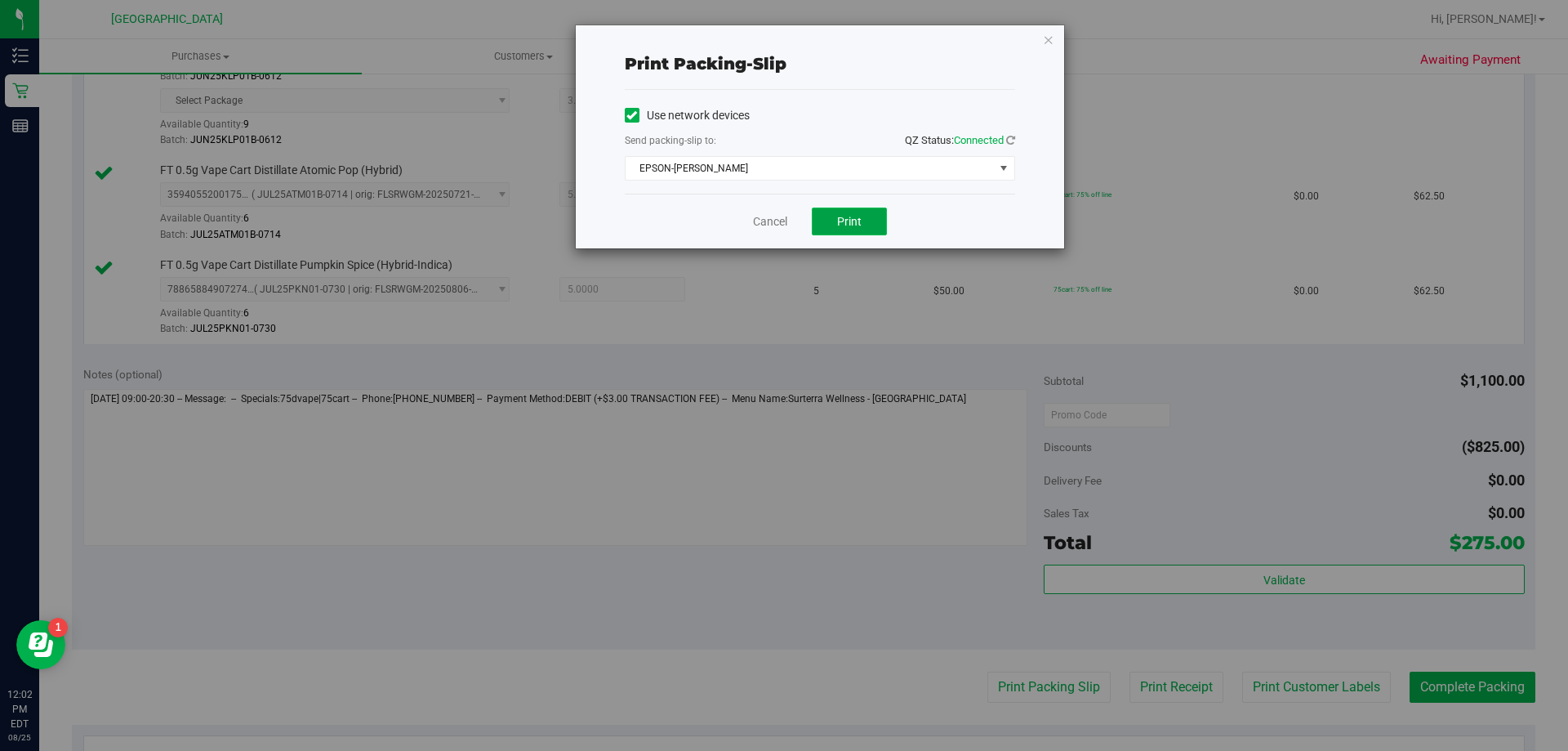
click at [852, 226] on span "Print" at bounding box center [849, 222] width 24 height 13
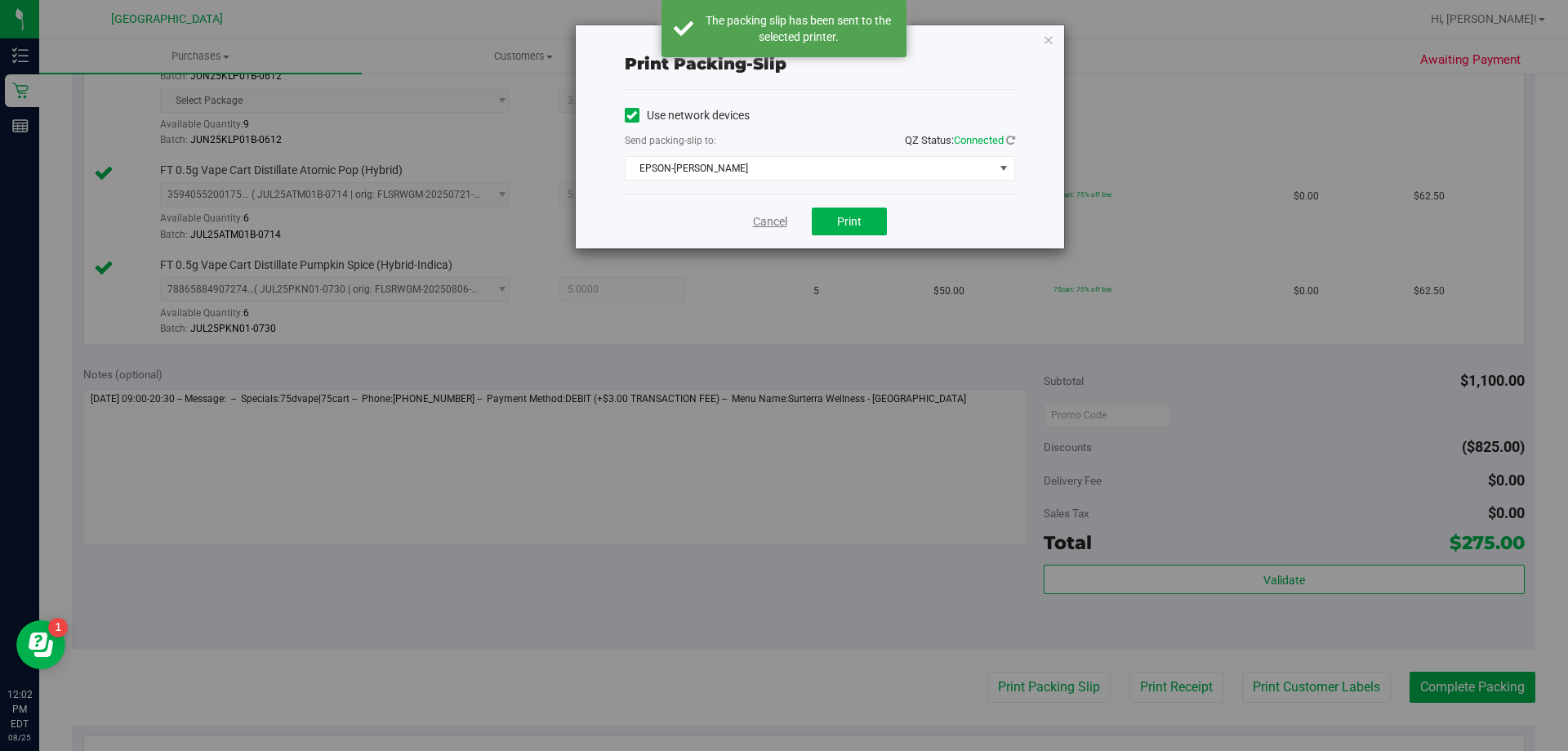
click at [768, 228] on link "Cancel" at bounding box center [770, 222] width 34 height 18
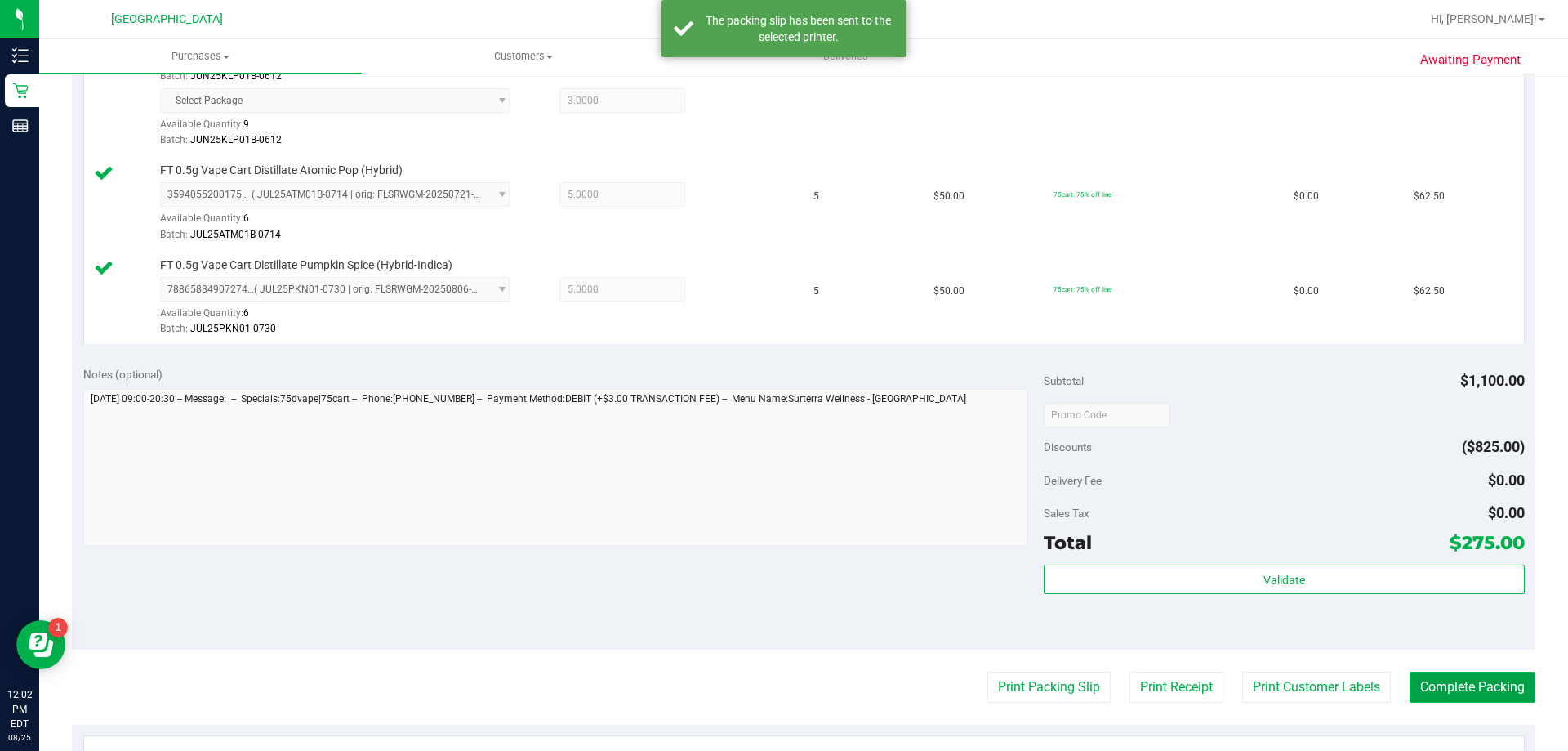
click at [1477, 685] on button "Complete Packing" at bounding box center [1473, 687] width 125 height 31
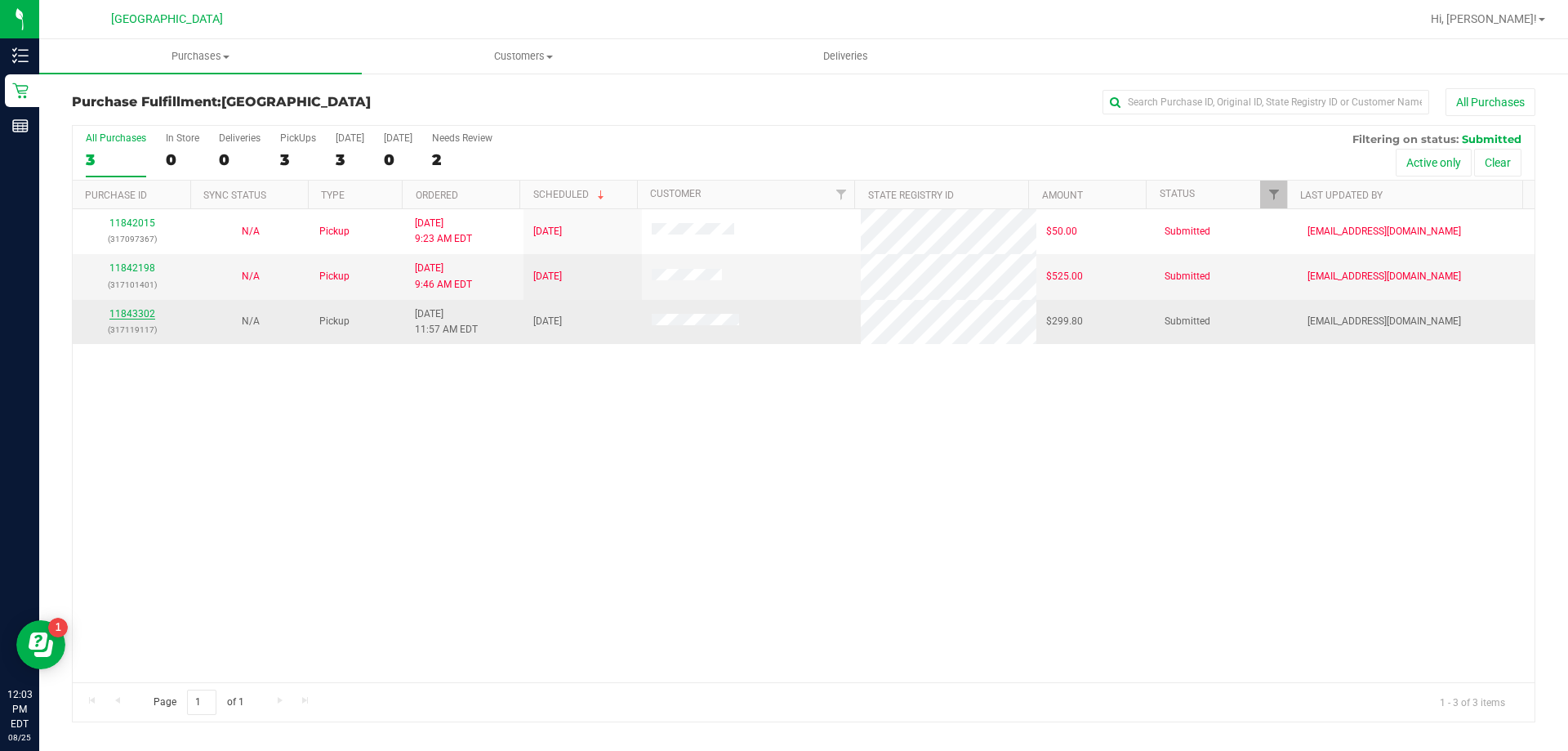
click at [132, 313] on link "11843302" at bounding box center [132, 314] width 46 height 12
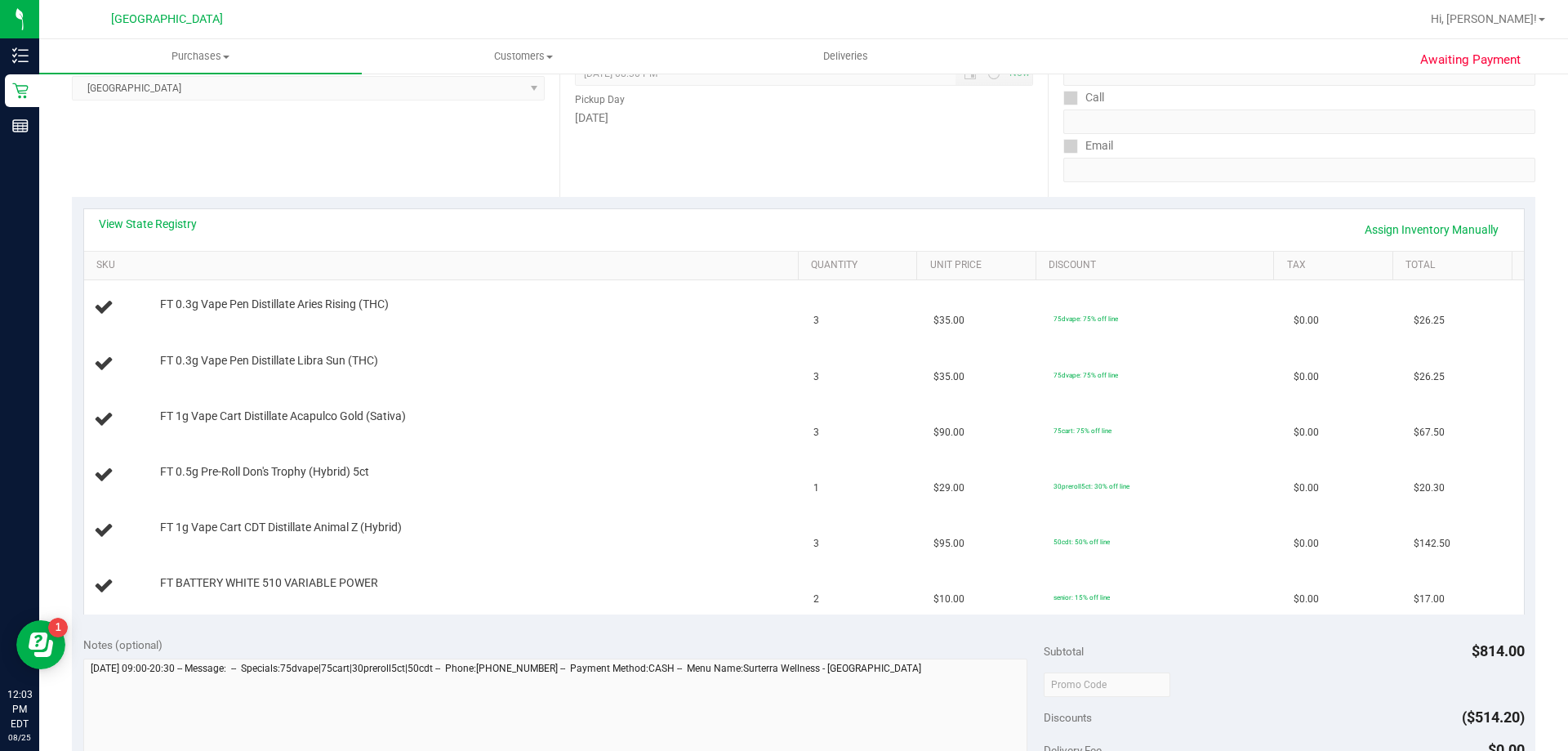
scroll to position [245, 0]
click at [183, 213] on div "View State Registry Assign Inventory Manually" at bounding box center [804, 228] width 1440 height 42
click at [182, 217] on link "View State Registry" at bounding box center [147, 222] width 98 height 17
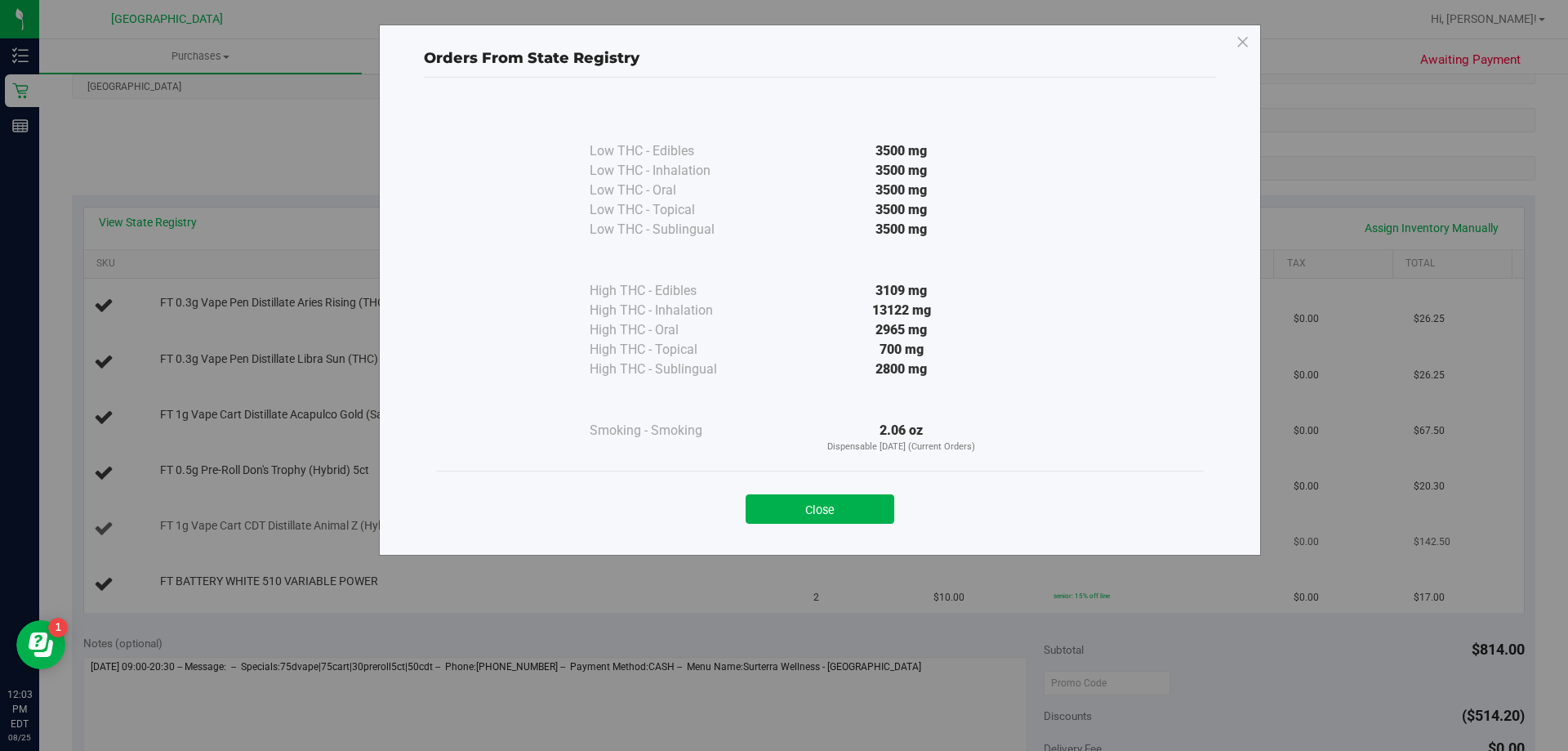
click at [857, 511] on button "Close" at bounding box center [820, 508] width 149 height 29
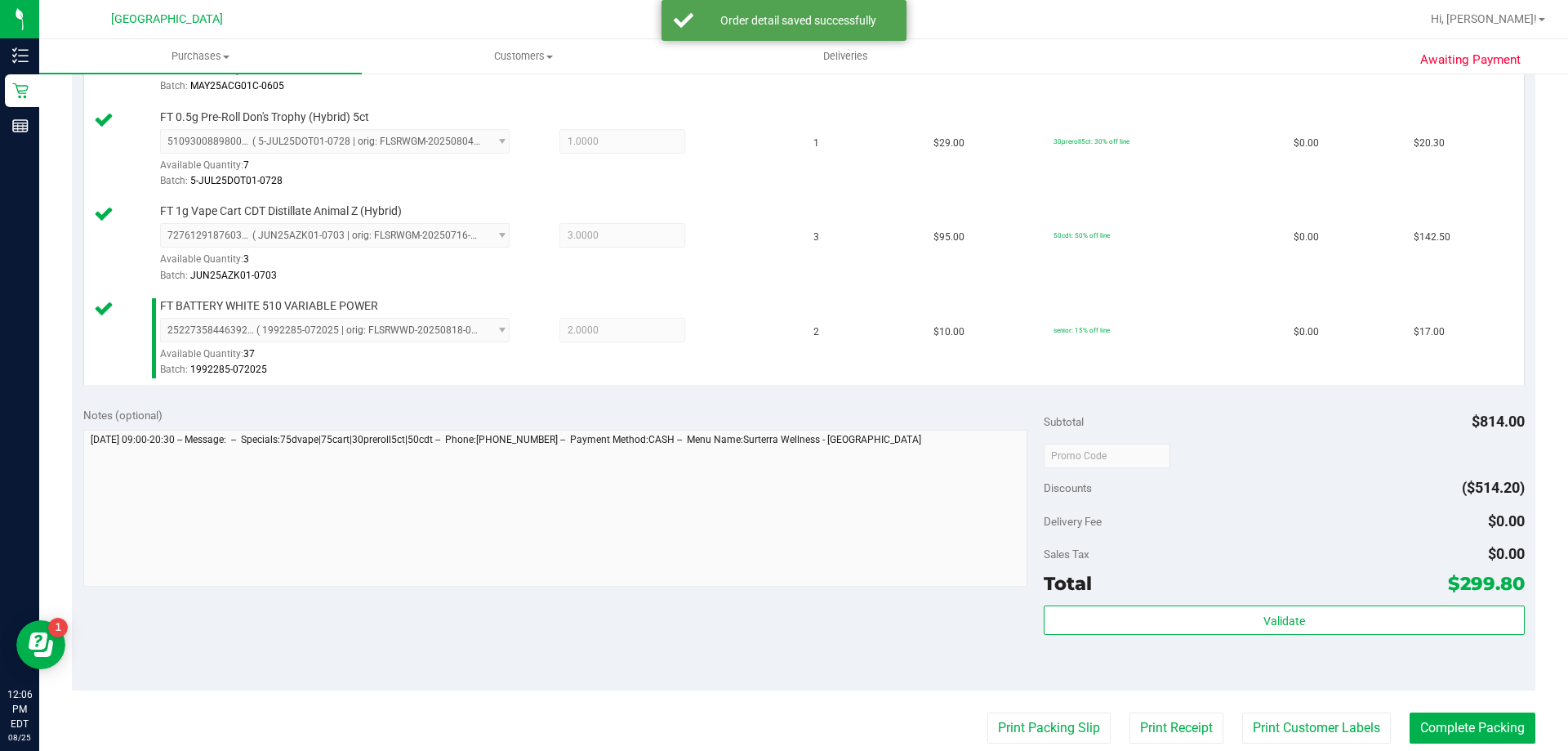
scroll to position [1003, 0]
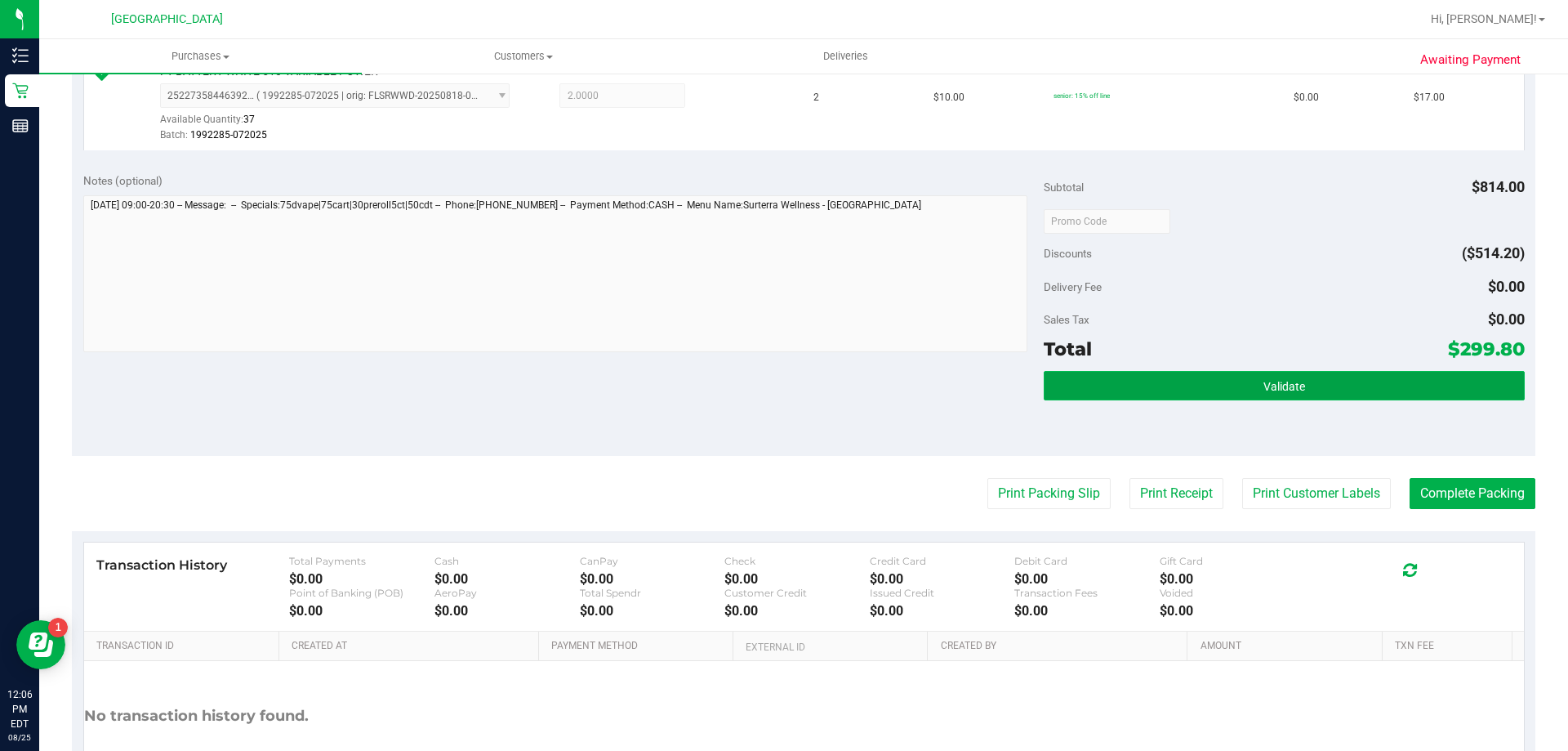
click at [1264, 384] on span "Validate" at bounding box center [1285, 386] width 42 height 13
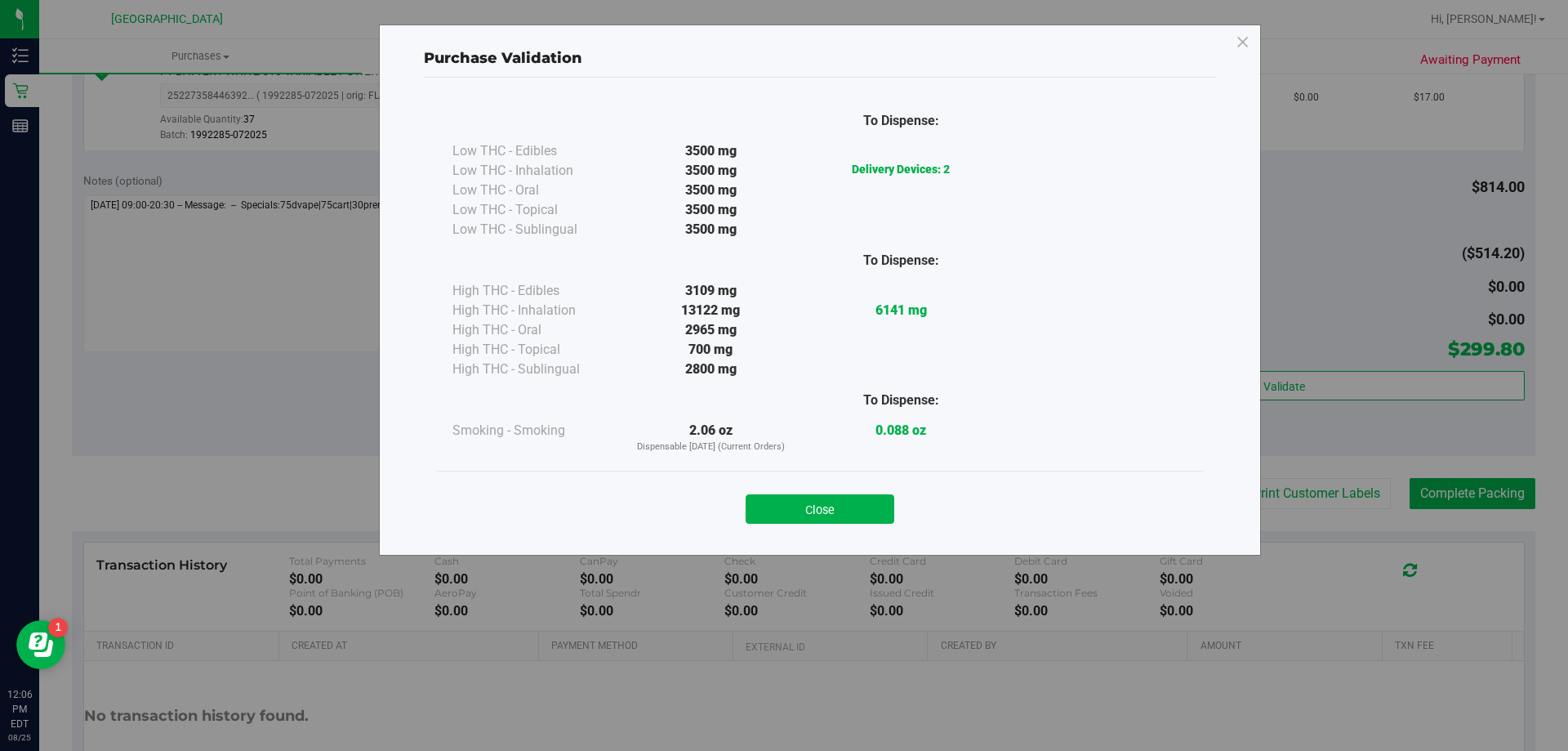
click at [812, 513] on button "Close" at bounding box center [820, 508] width 149 height 29
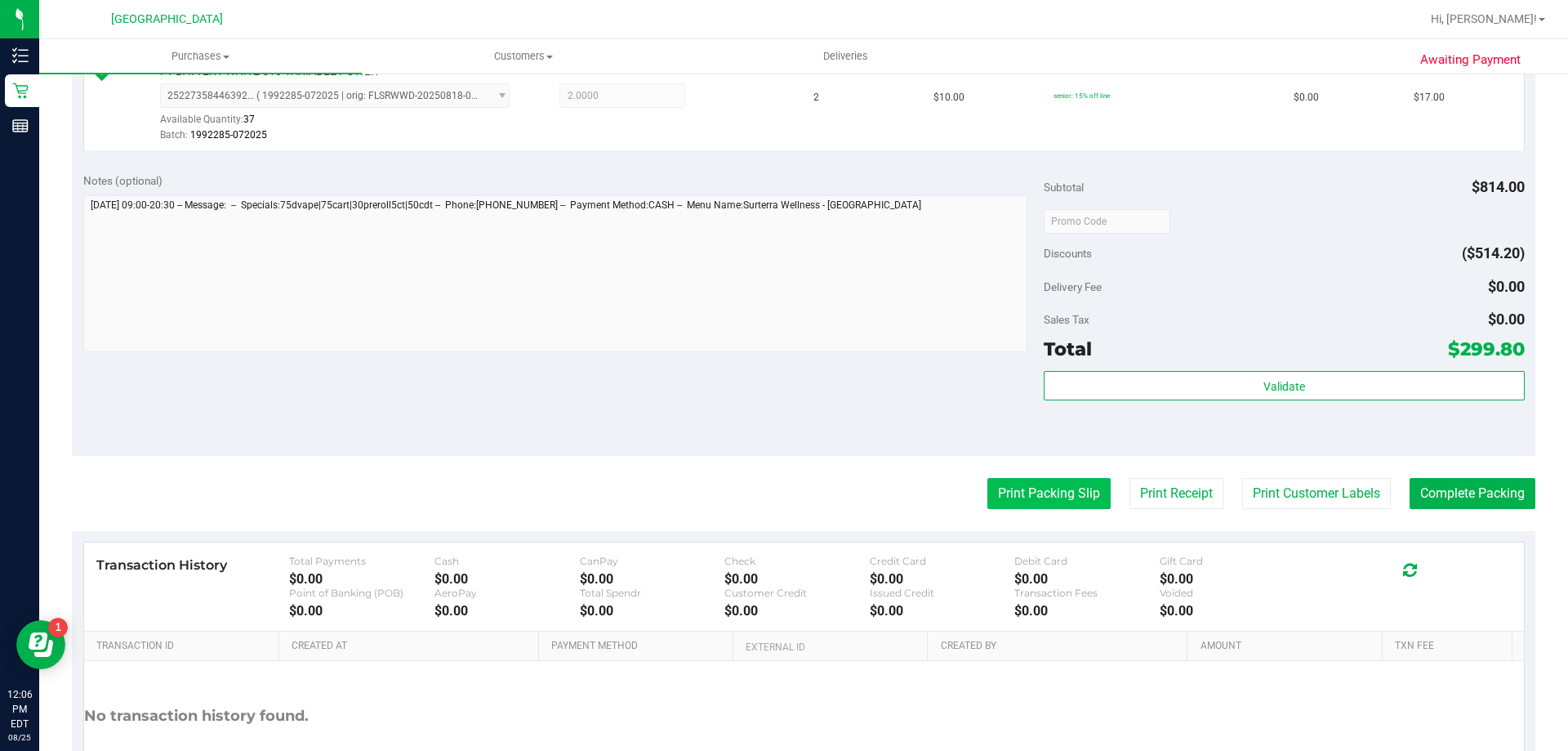
click at [1068, 507] on button "Print Packing Slip" at bounding box center [1049, 493] width 123 height 31
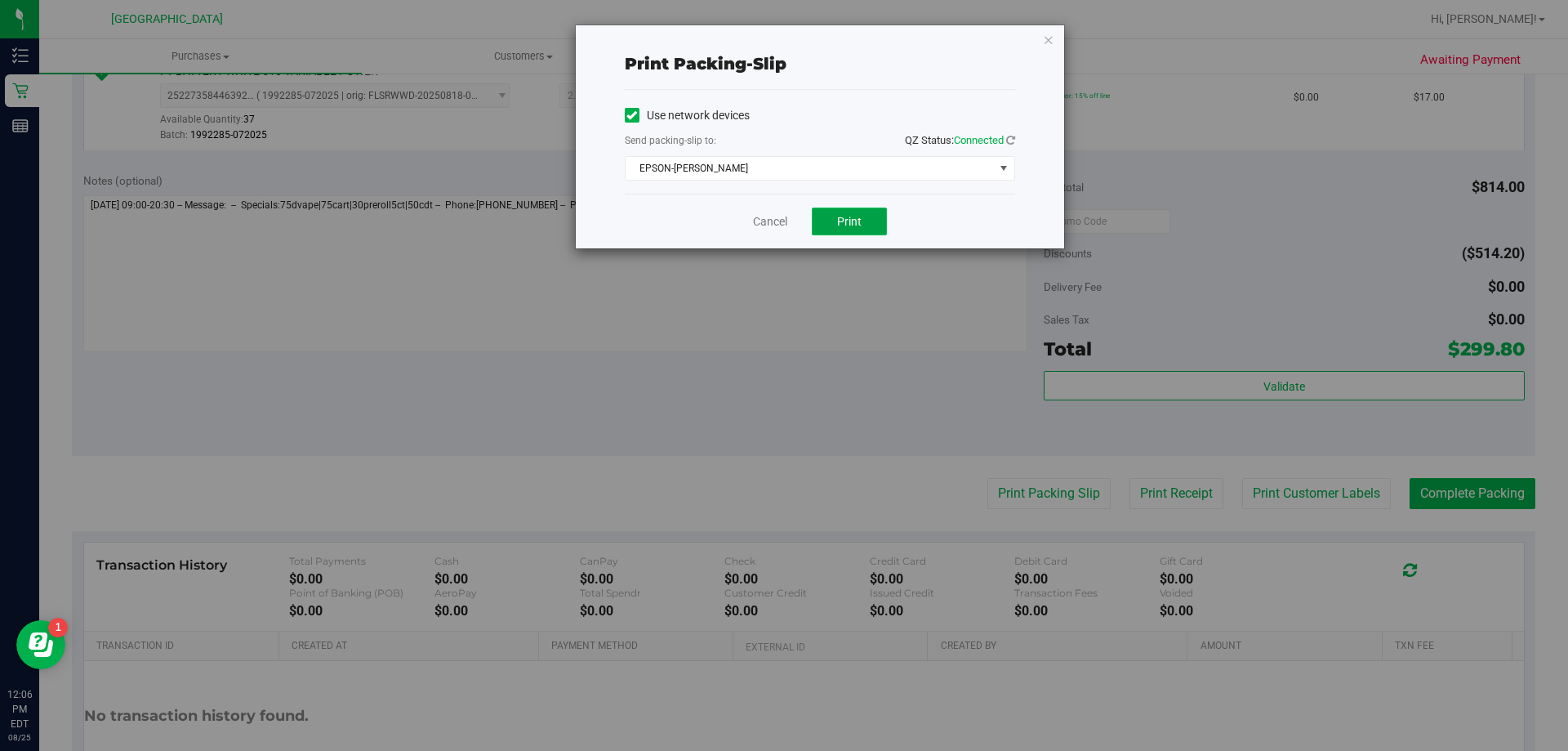
click at [850, 233] on button "Print" at bounding box center [850, 221] width 75 height 28
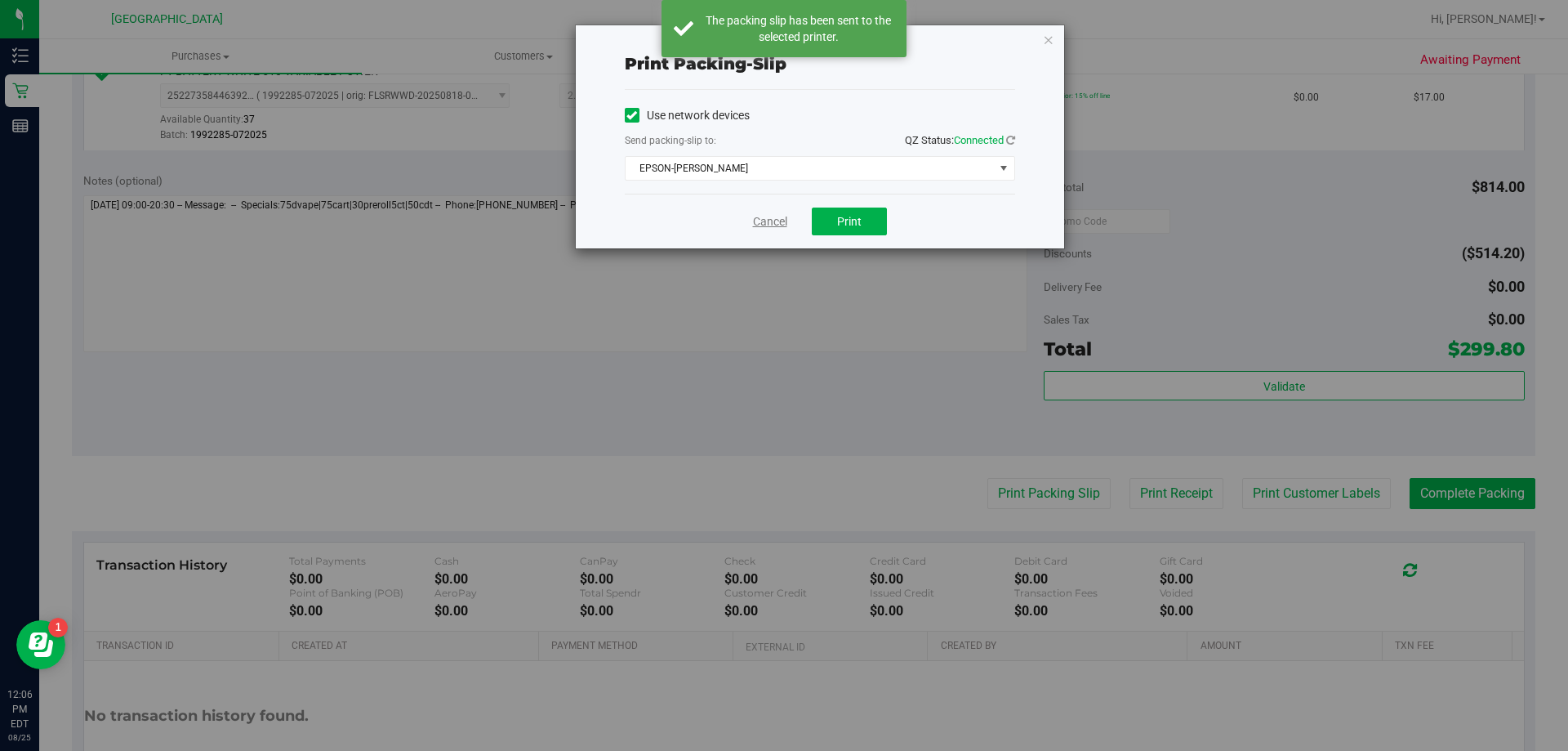
click at [773, 222] on link "Cancel" at bounding box center [770, 222] width 34 height 18
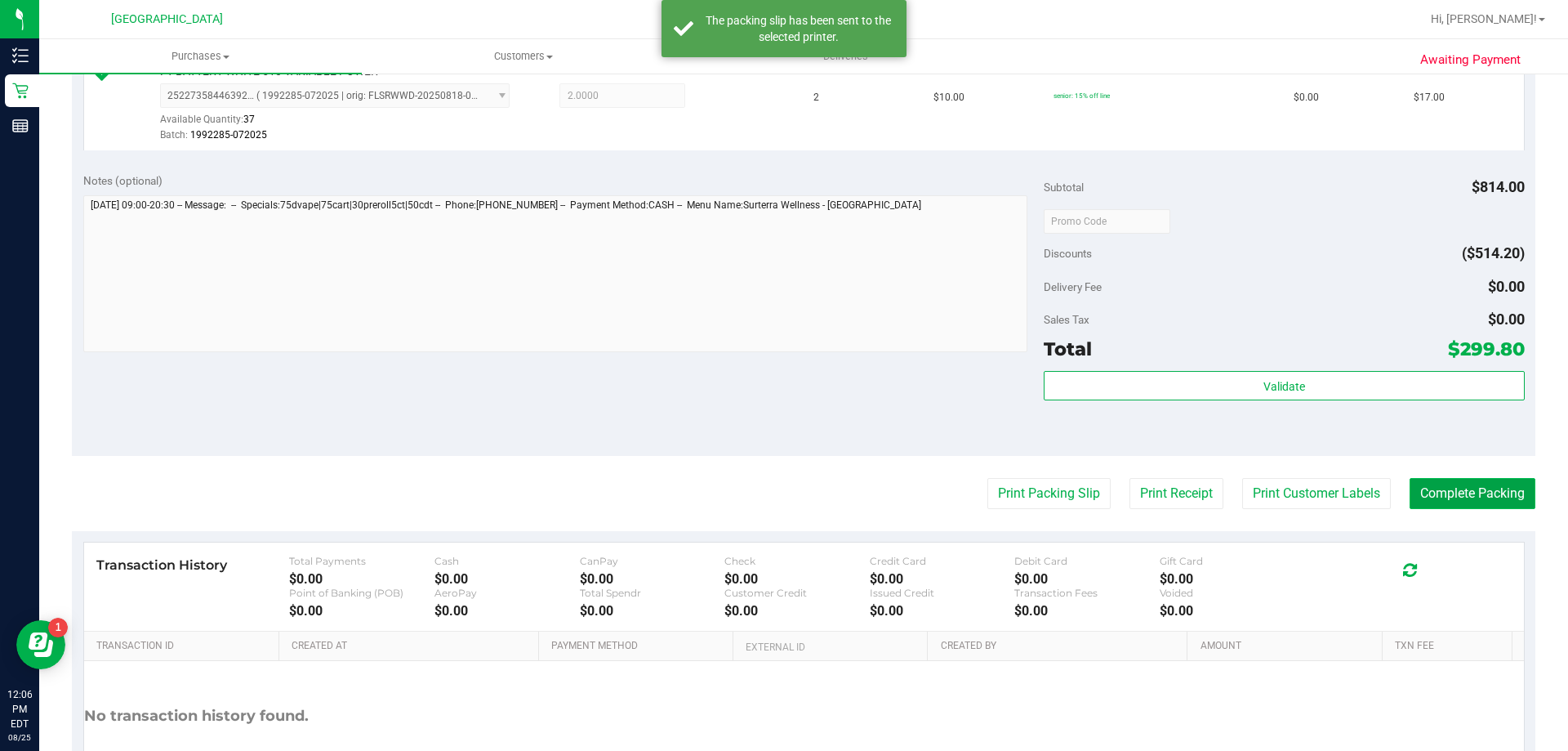
click at [1447, 488] on button "Complete Packing" at bounding box center [1473, 493] width 125 height 31
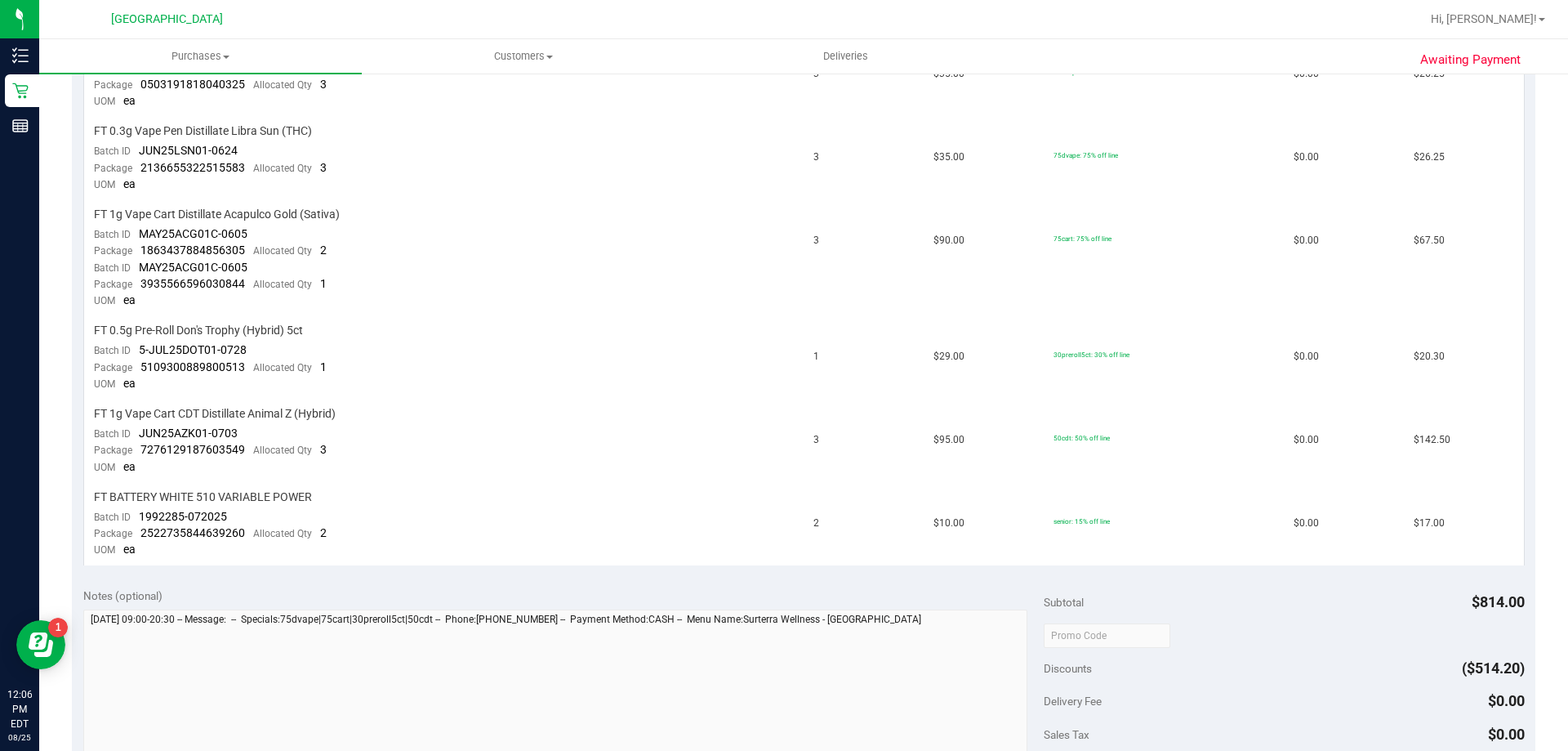
scroll to position [1023, 0]
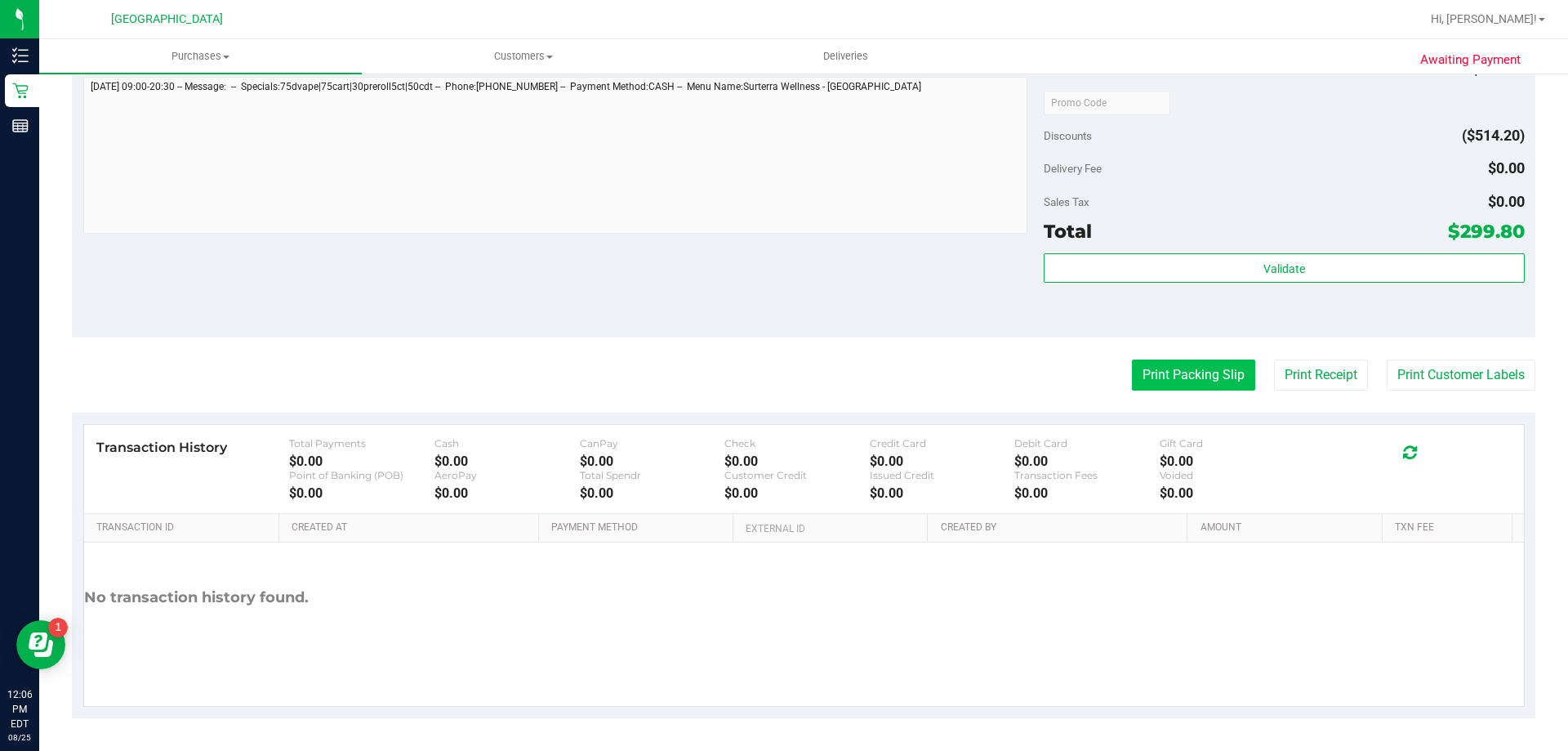
click at [1206, 379] on button "Print Packing Slip" at bounding box center [1193, 375] width 123 height 31
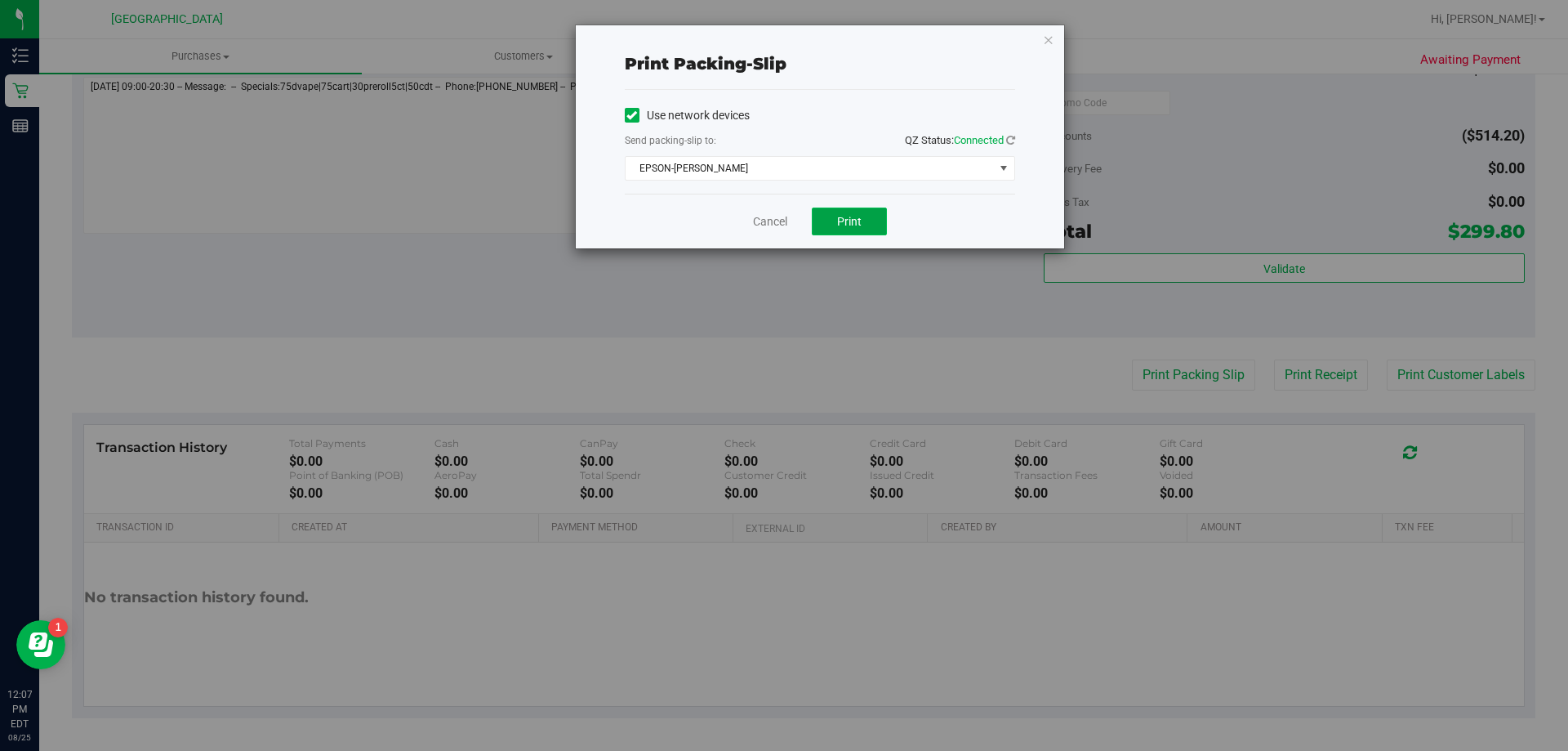
click at [841, 210] on button "Print" at bounding box center [850, 221] width 75 height 28
click at [768, 225] on link "Cancel" at bounding box center [770, 222] width 34 height 18
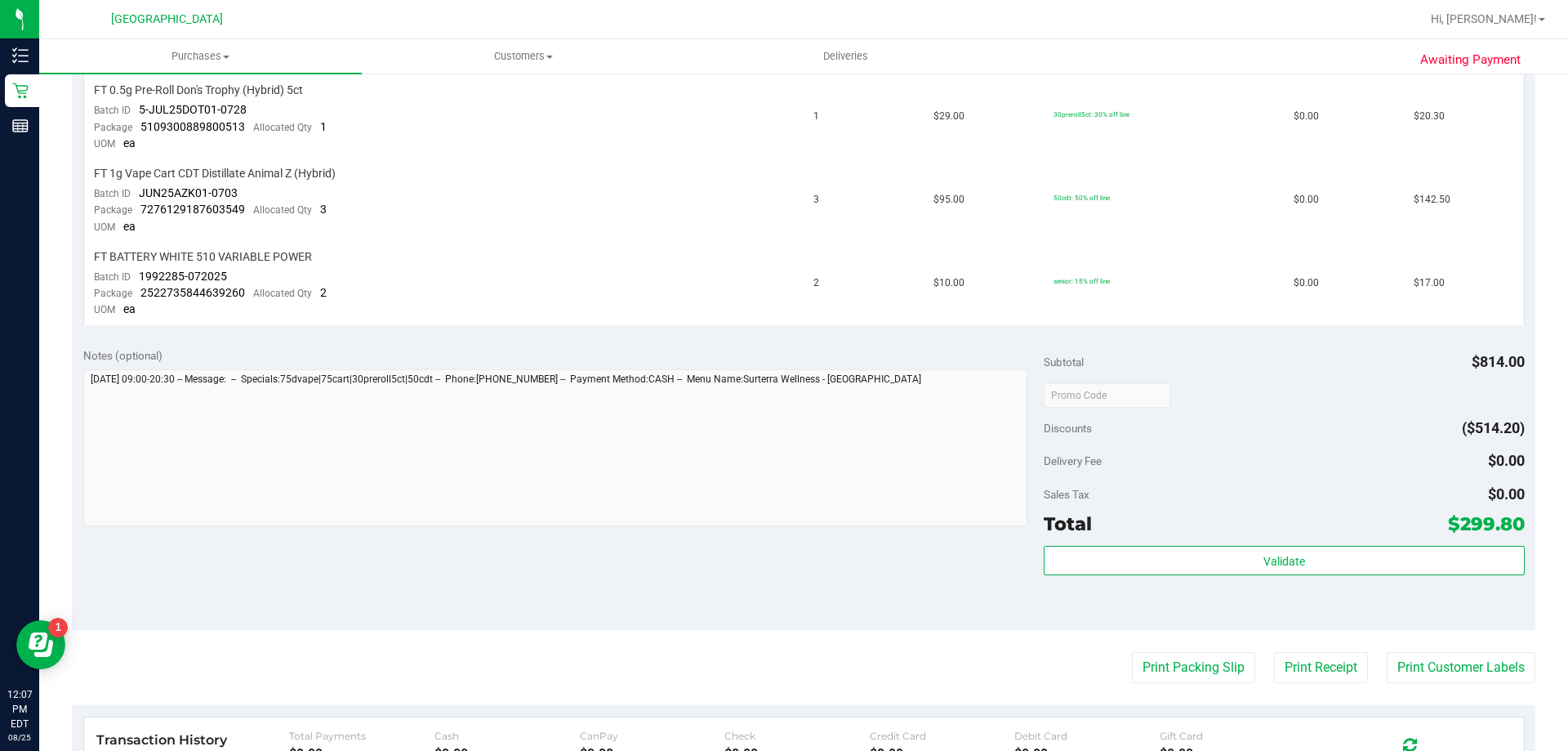
scroll to position [0, 0]
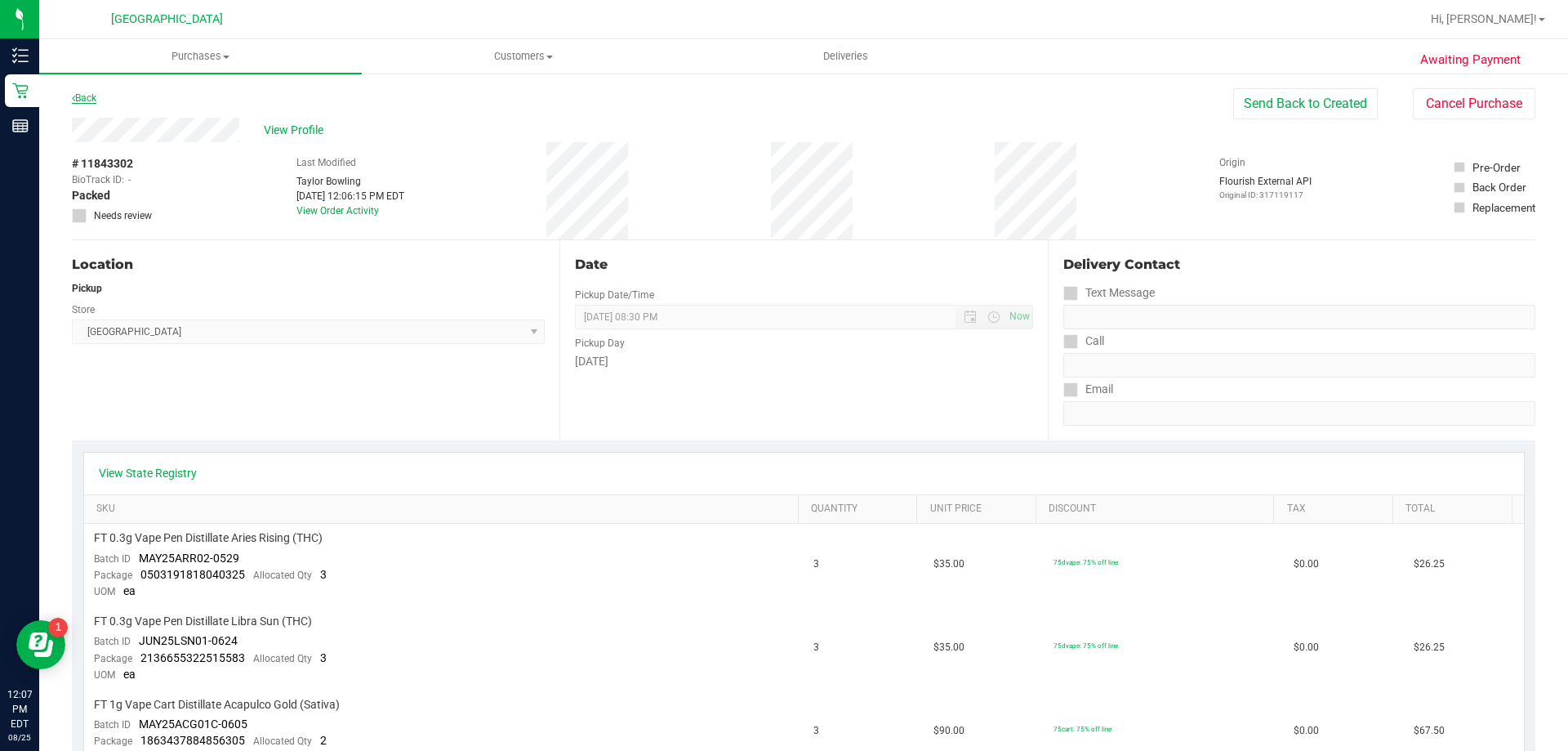
click at [89, 97] on link "Back" at bounding box center [84, 98] width 24 height 12
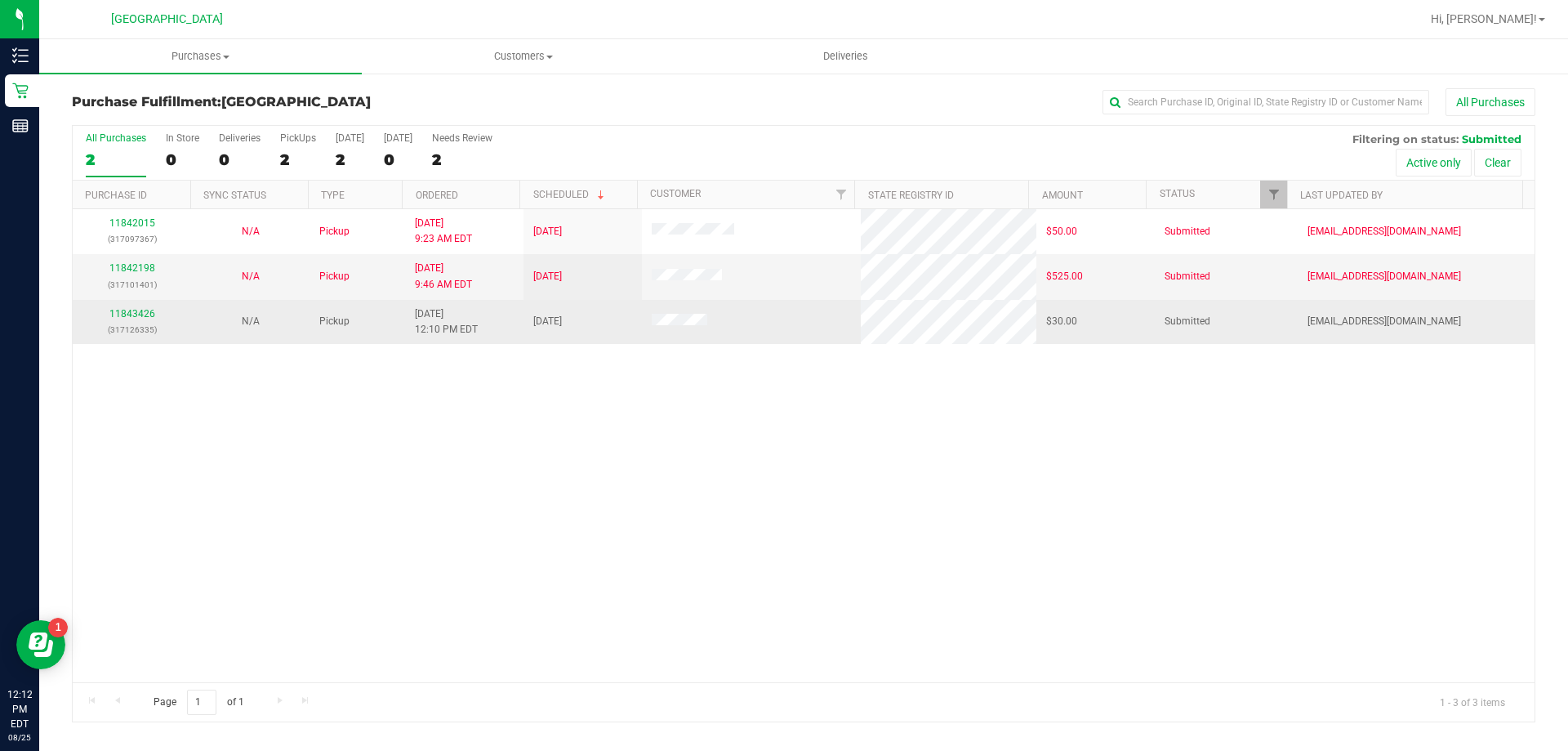
click at [128, 321] on div "11843426 (317126335)" at bounding box center [132, 321] width 99 height 31
click at [127, 314] on link "11843426" at bounding box center [132, 314] width 46 height 12
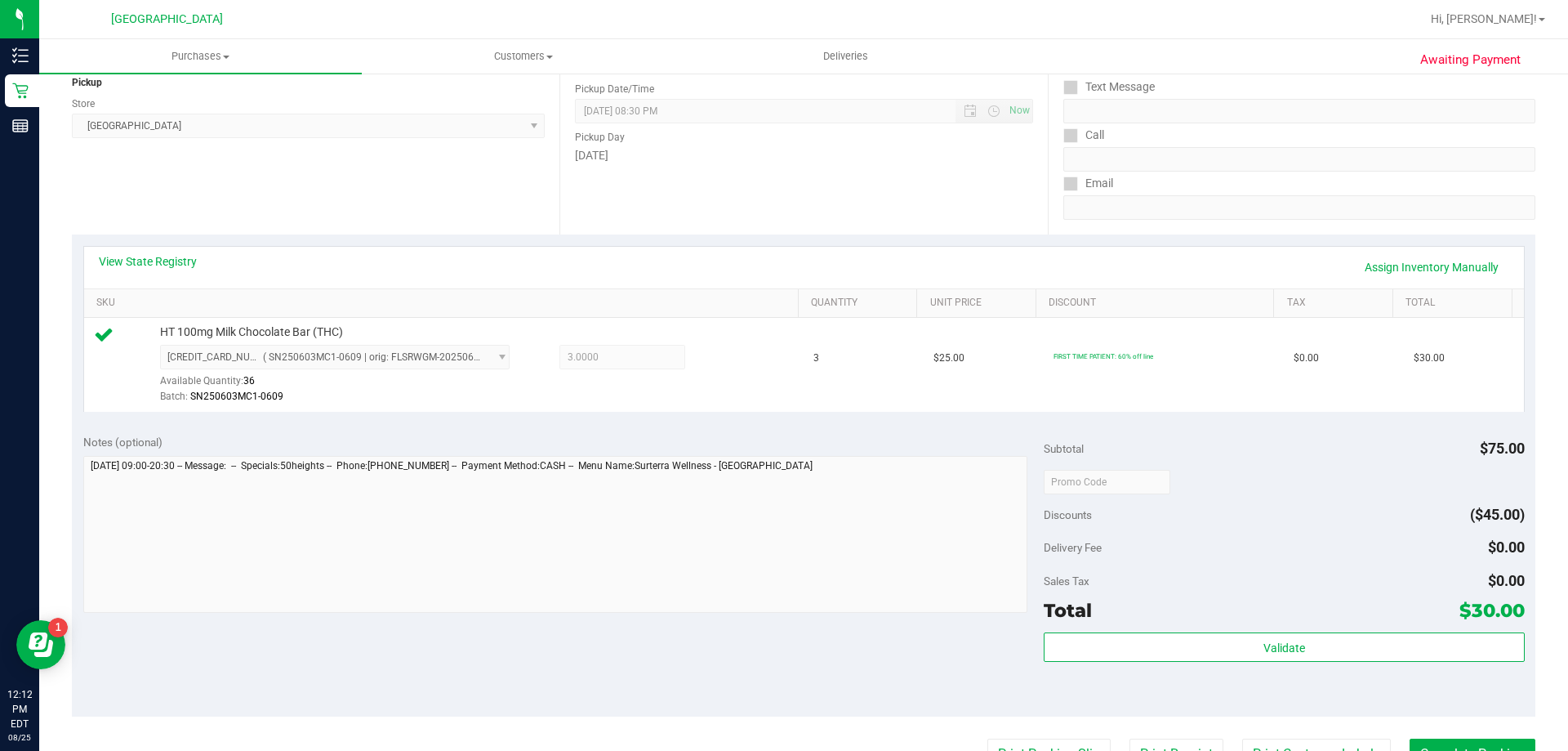
scroll to position [205, 0]
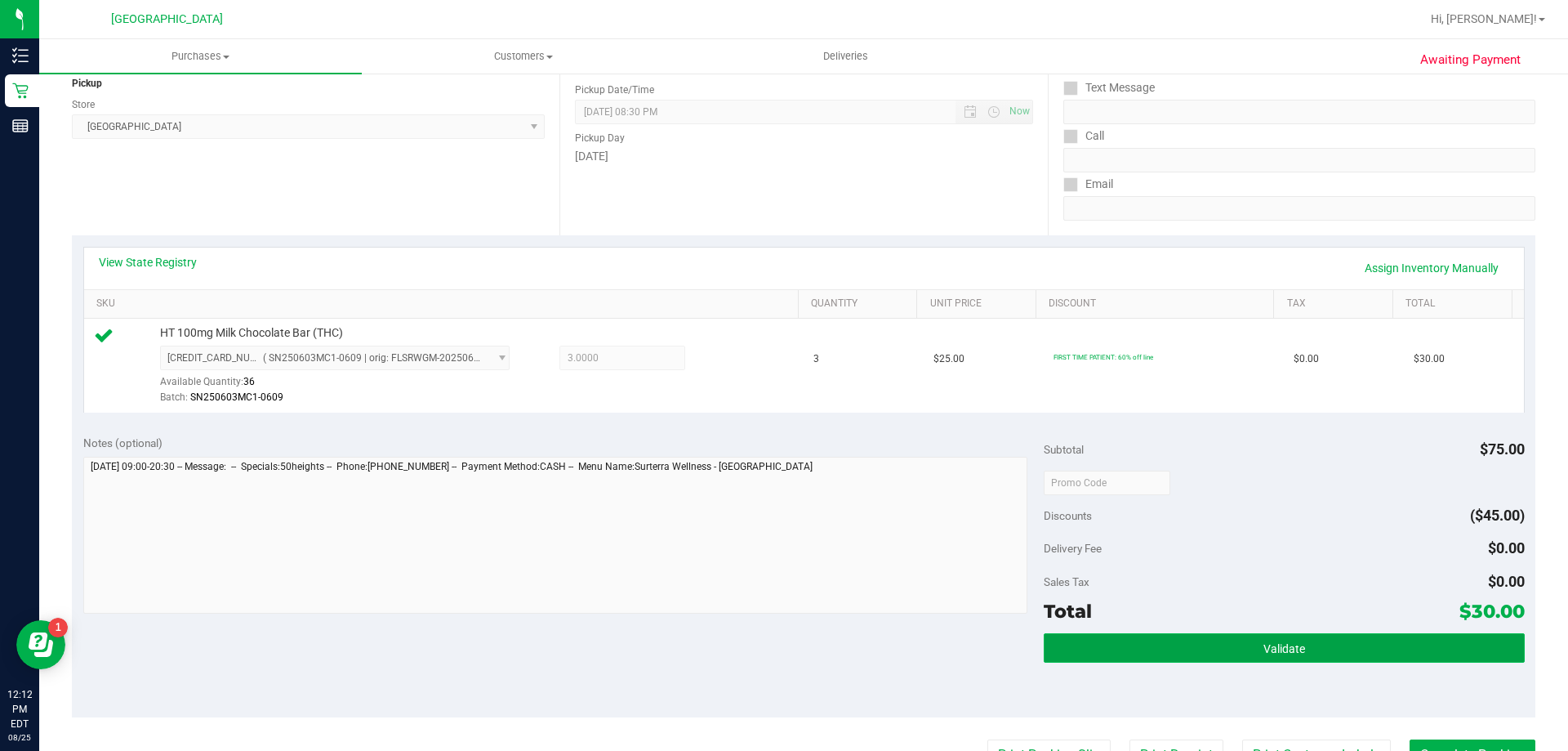
click at [1301, 661] on button "Validate" at bounding box center [1284, 647] width 480 height 29
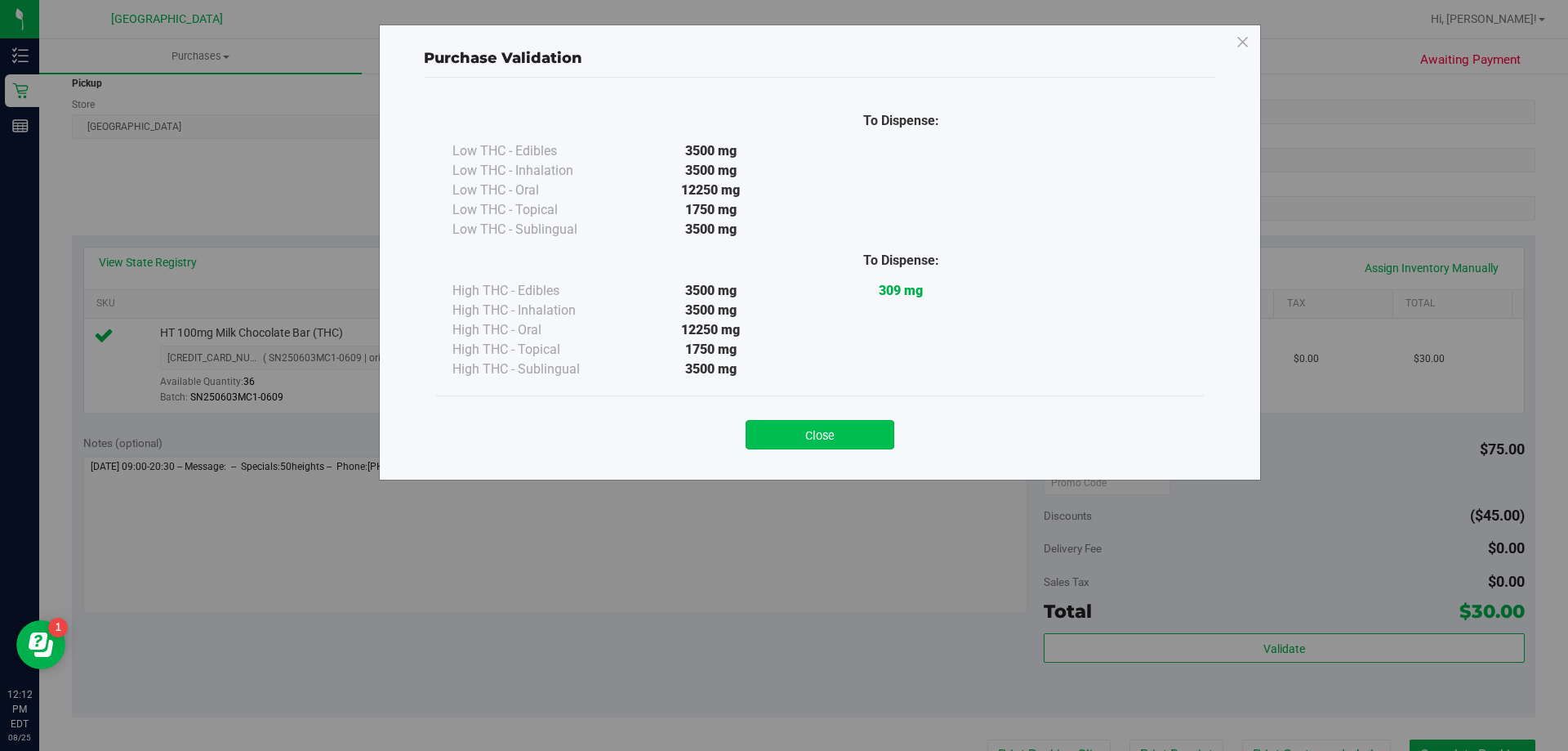
click at [857, 439] on button "Close" at bounding box center [820, 434] width 149 height 29
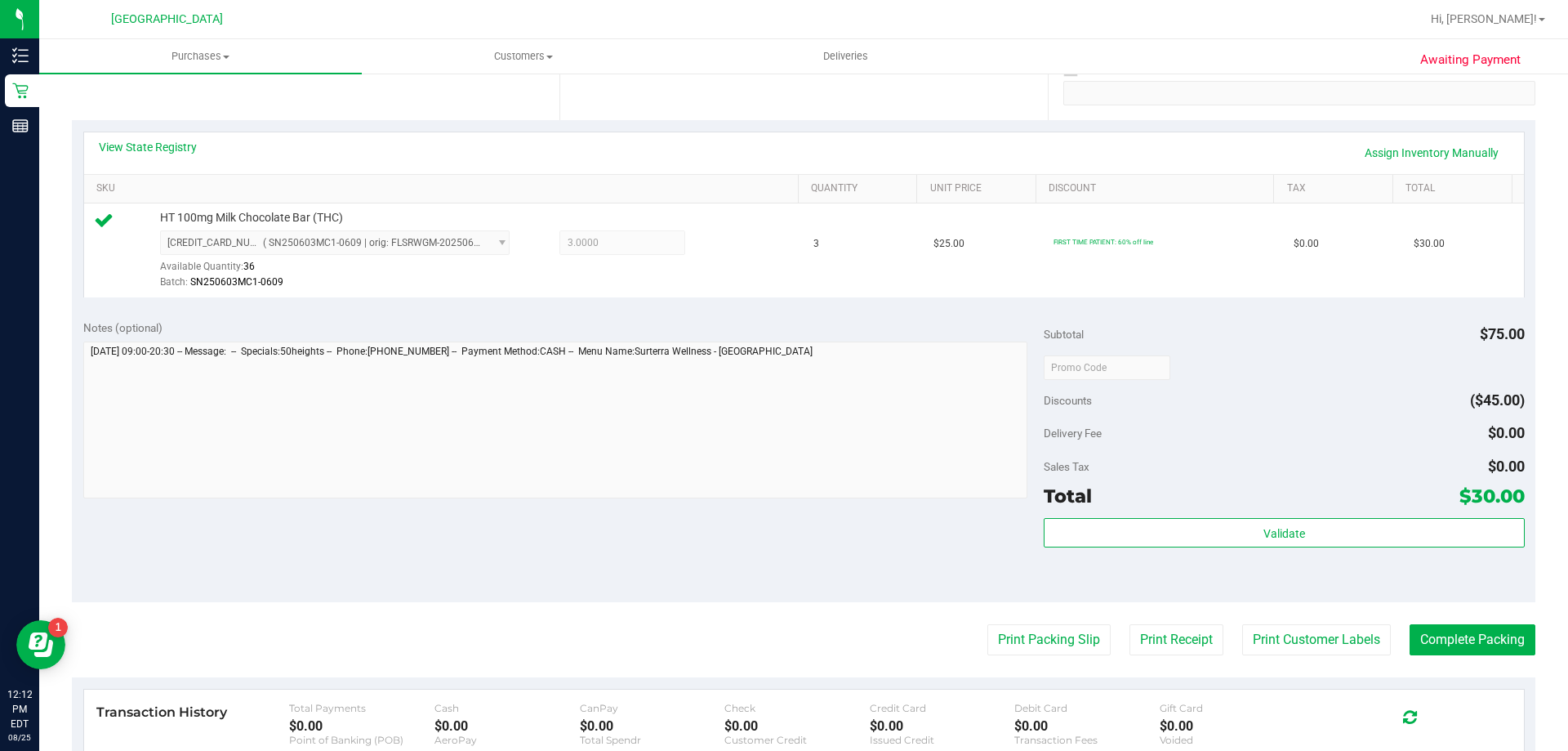
scroll to position [393, 0]
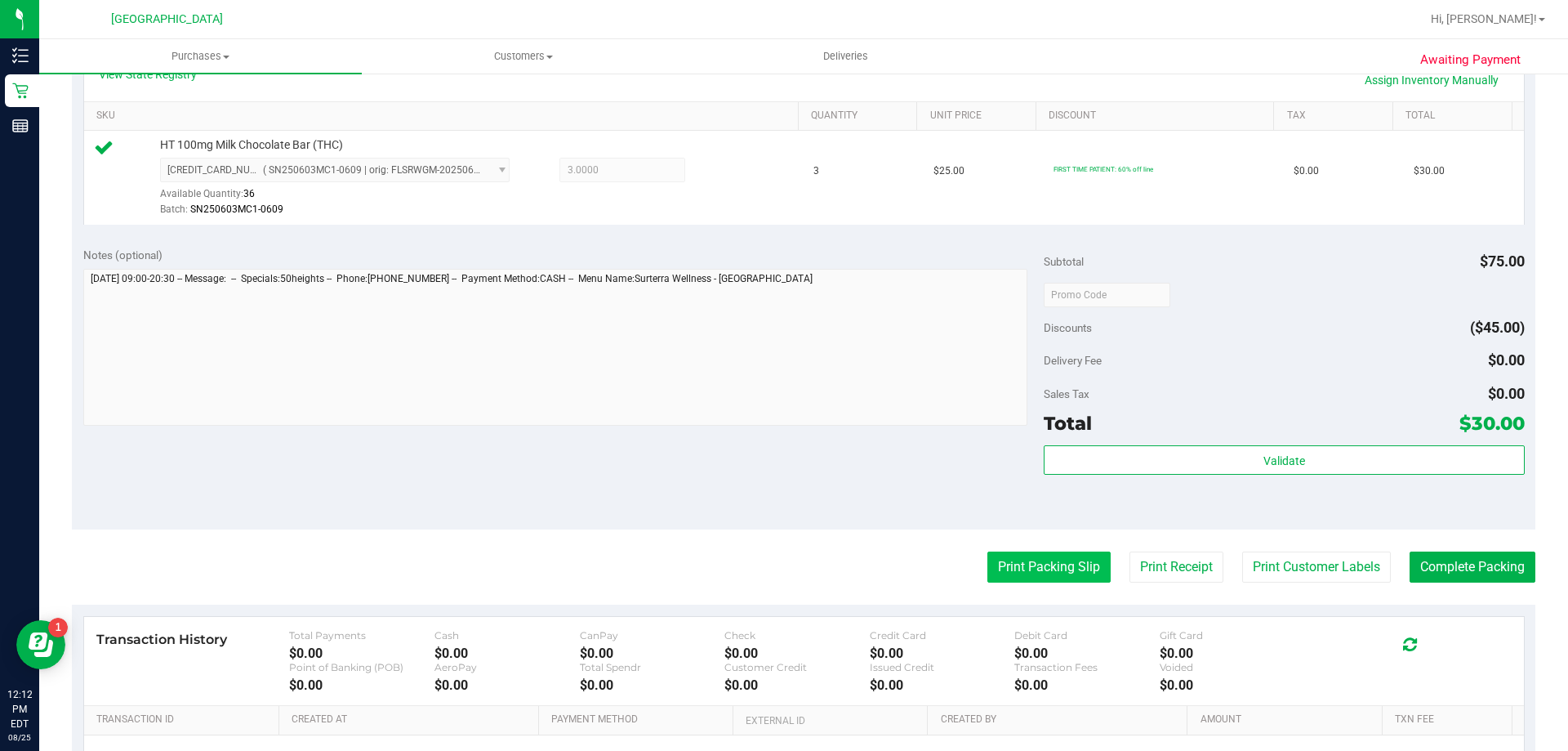
click at [1060, 570] on button "Print Packing Slip" at bounding box center [1049, 566] width 123 height 31
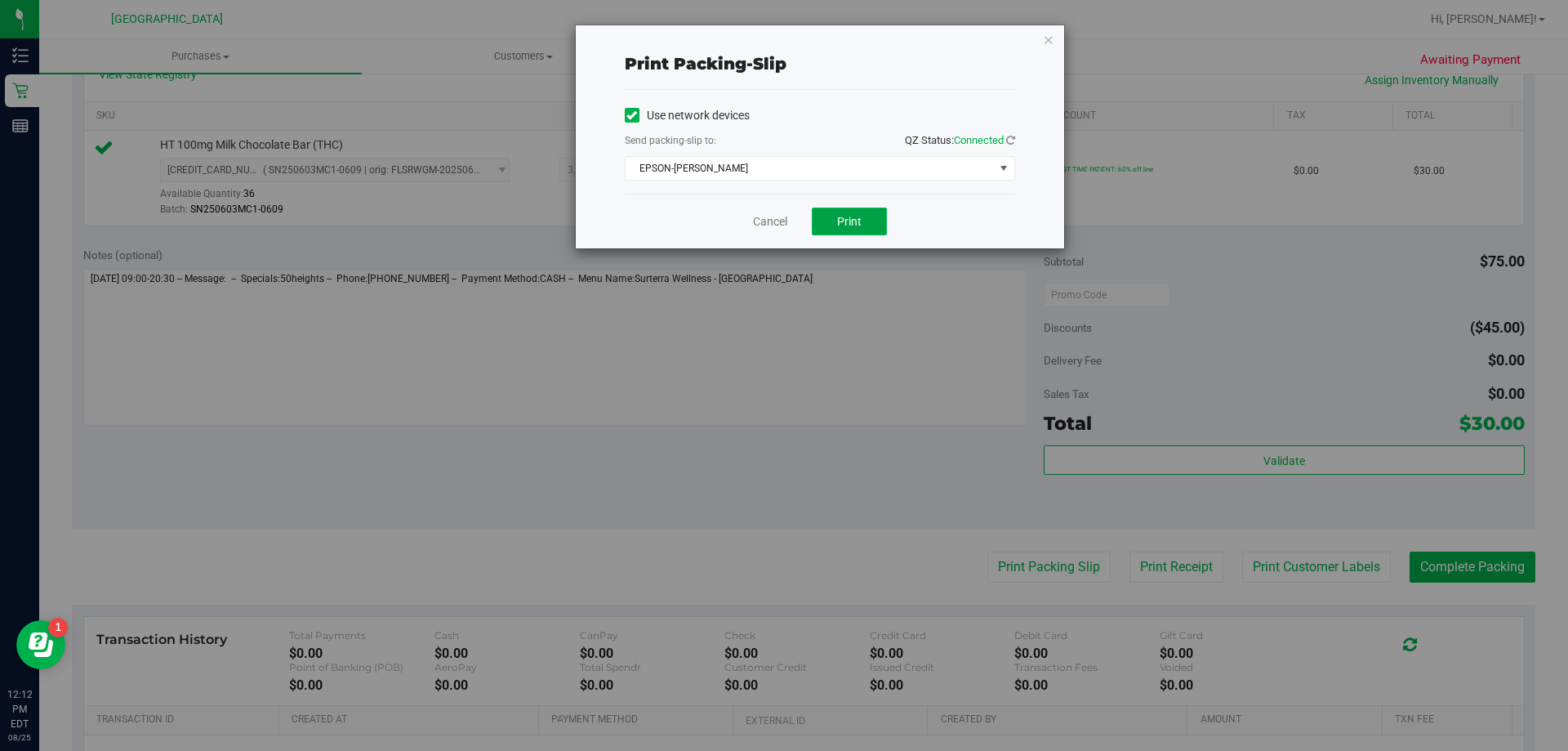
click at [862, 228] on button "Print" at bounding box center [850, 221] width 75 height 28
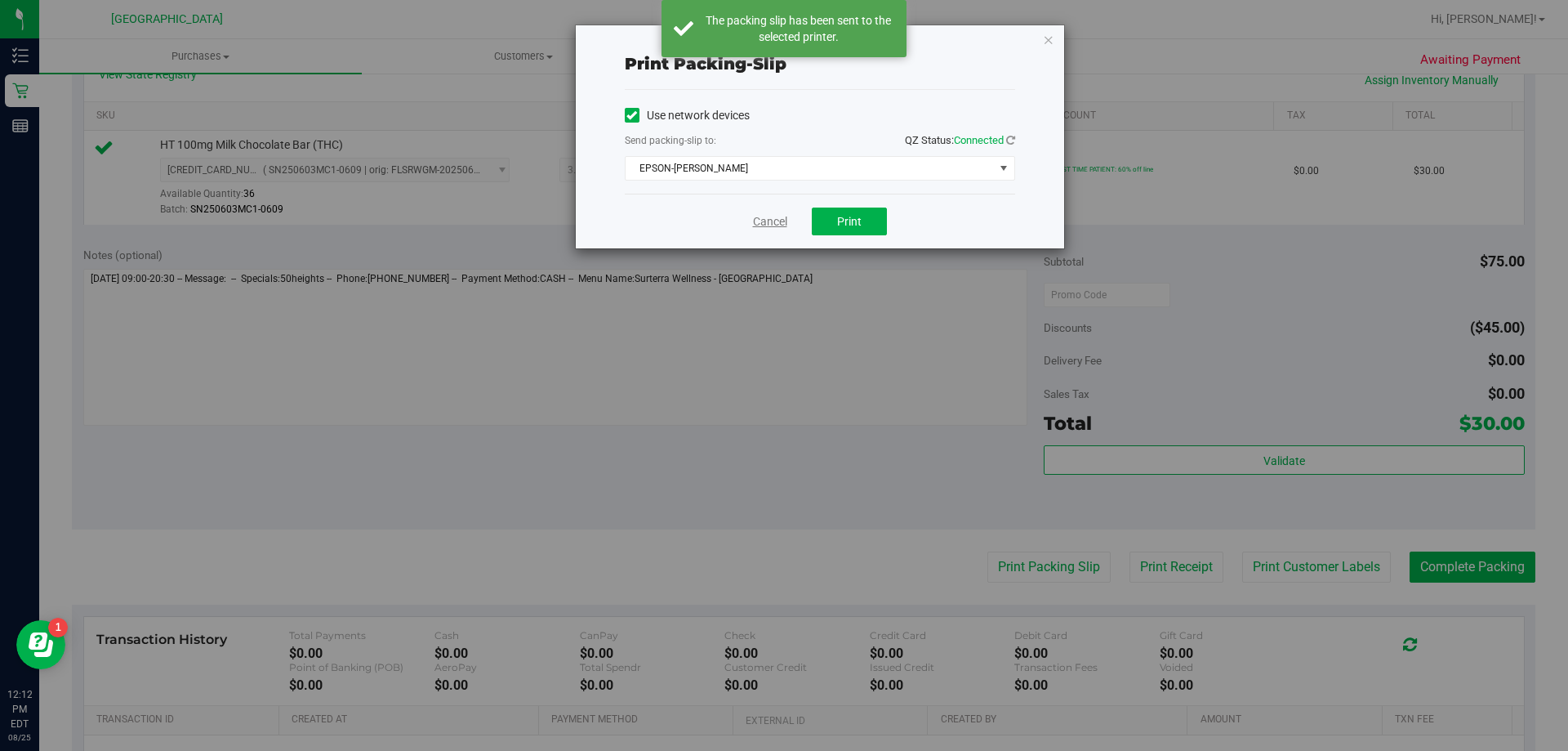
click at [756, 222] on link "Cancel" at bounding box center [770, 222] width 34 height 18
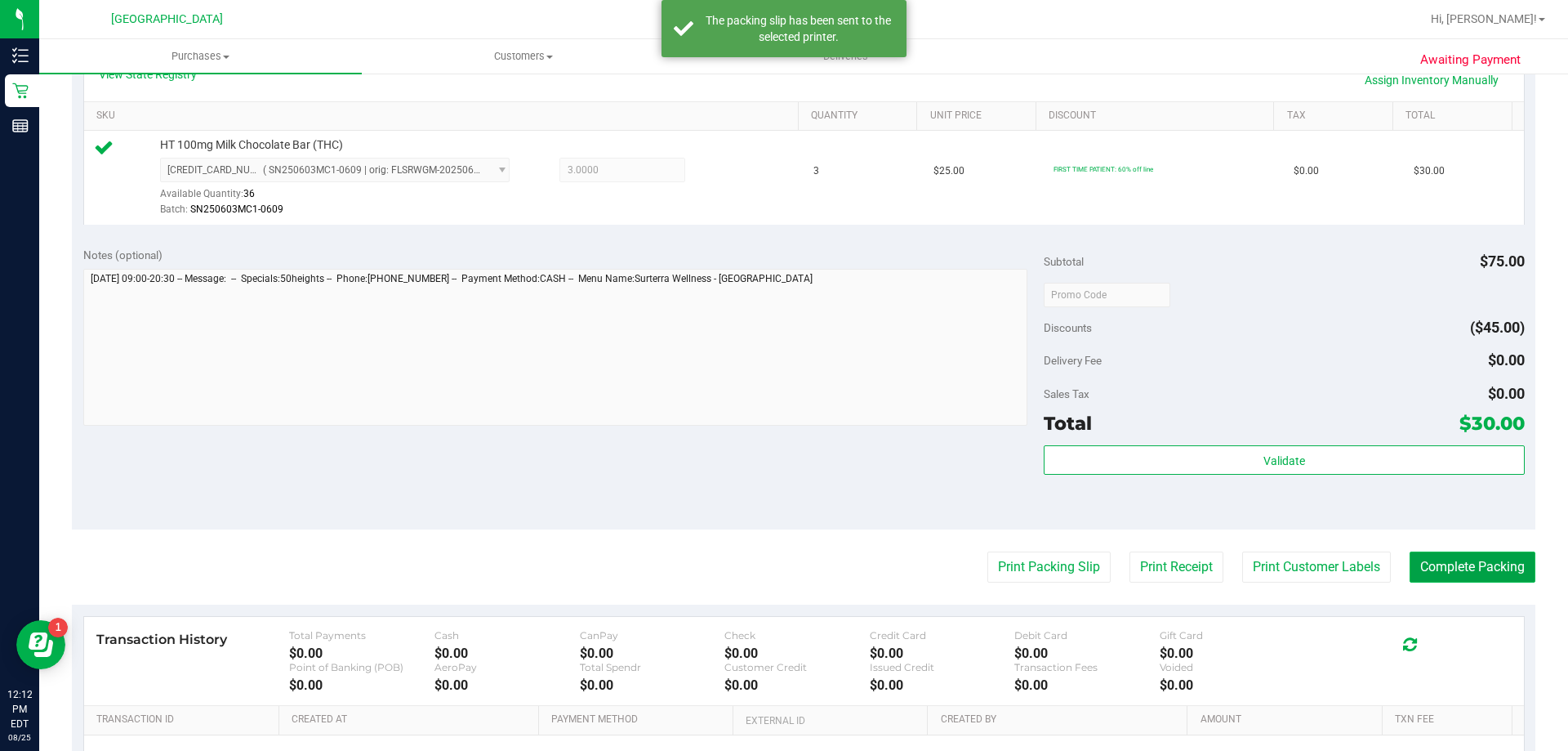
click at [1483, 575] on button "Complete Packing" at bounding box center [1473, 566] width 125 height 31
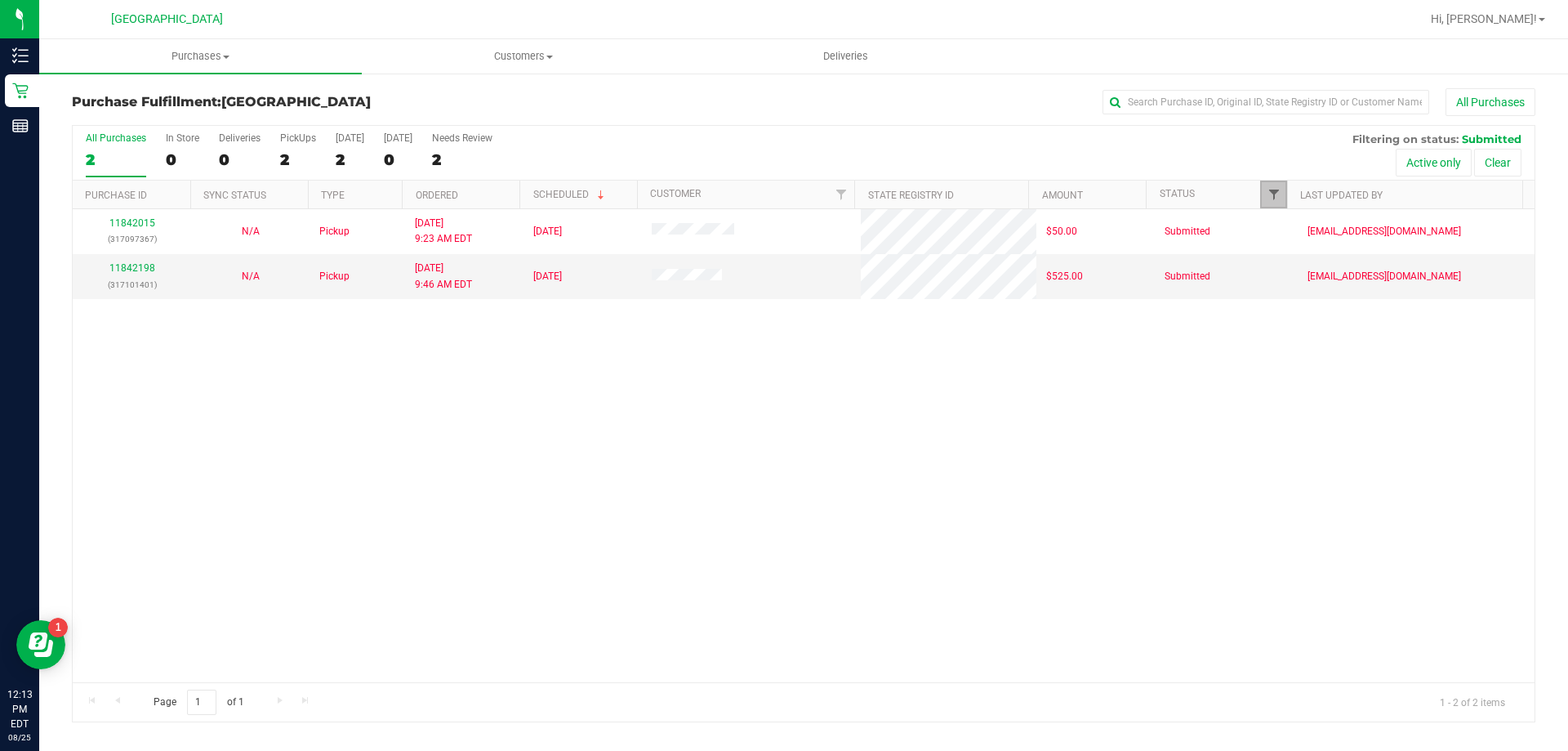
click at [1270, 194] on span "Filter" at bounding box center [1274, 195] width 13 height 13
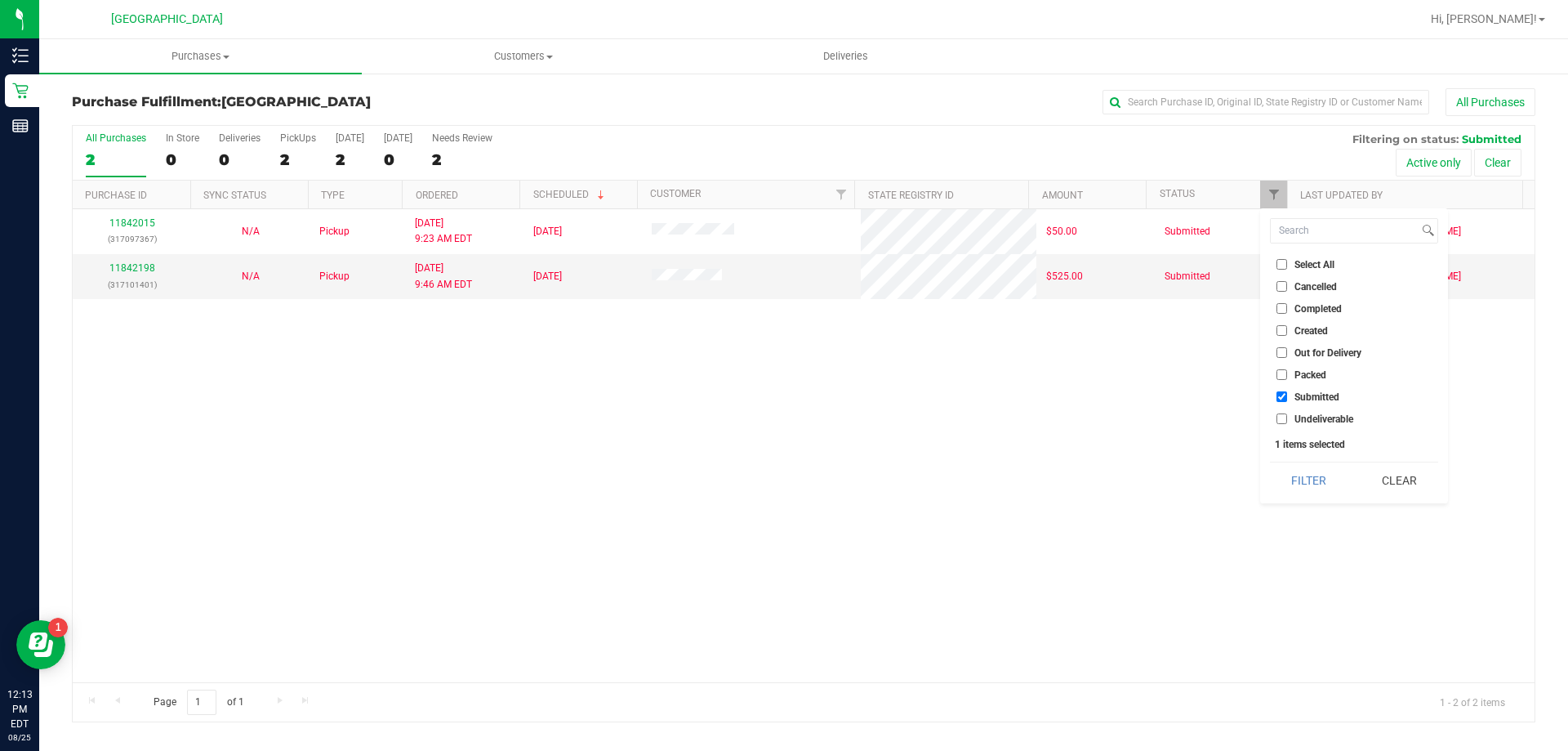
click at [1326, 414] on span "Undeliverable" at bounding box center [1324, 419] width 59 height 10
click at [1287, 414] on input "Undeliverable" at bounding box center [1282, 418] width 11 height 11
checkbox input "true"
click at [1310, 476] on button "Filter" at bounding box center [1310, 480] width 79 height 36
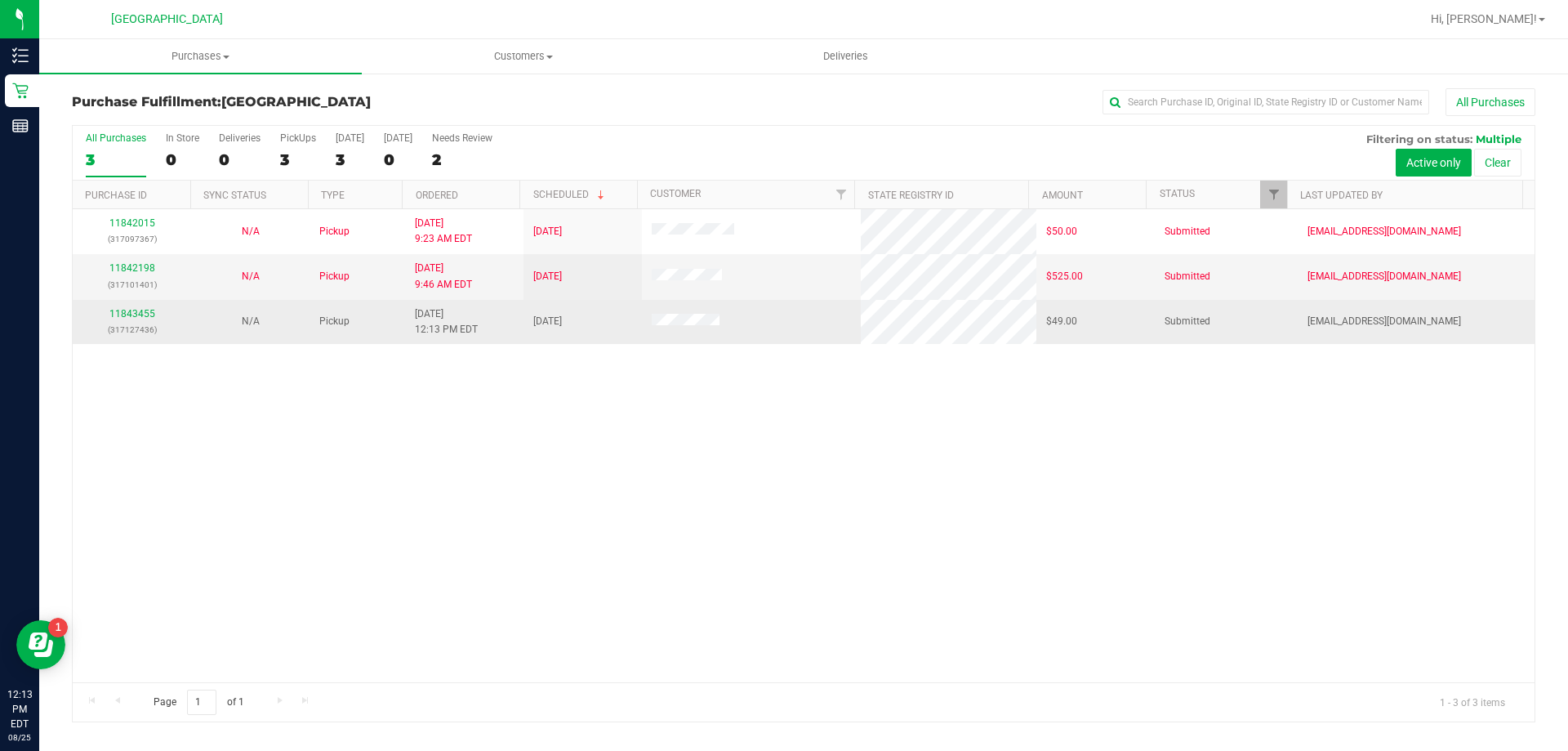
click at [123, 306] on div "11843455 (317127436)" at bounding box center [132, 321] width 99 height 31
click at [125, 314] on link "11843455" at bounding box center [132, 314] width 46 height 12
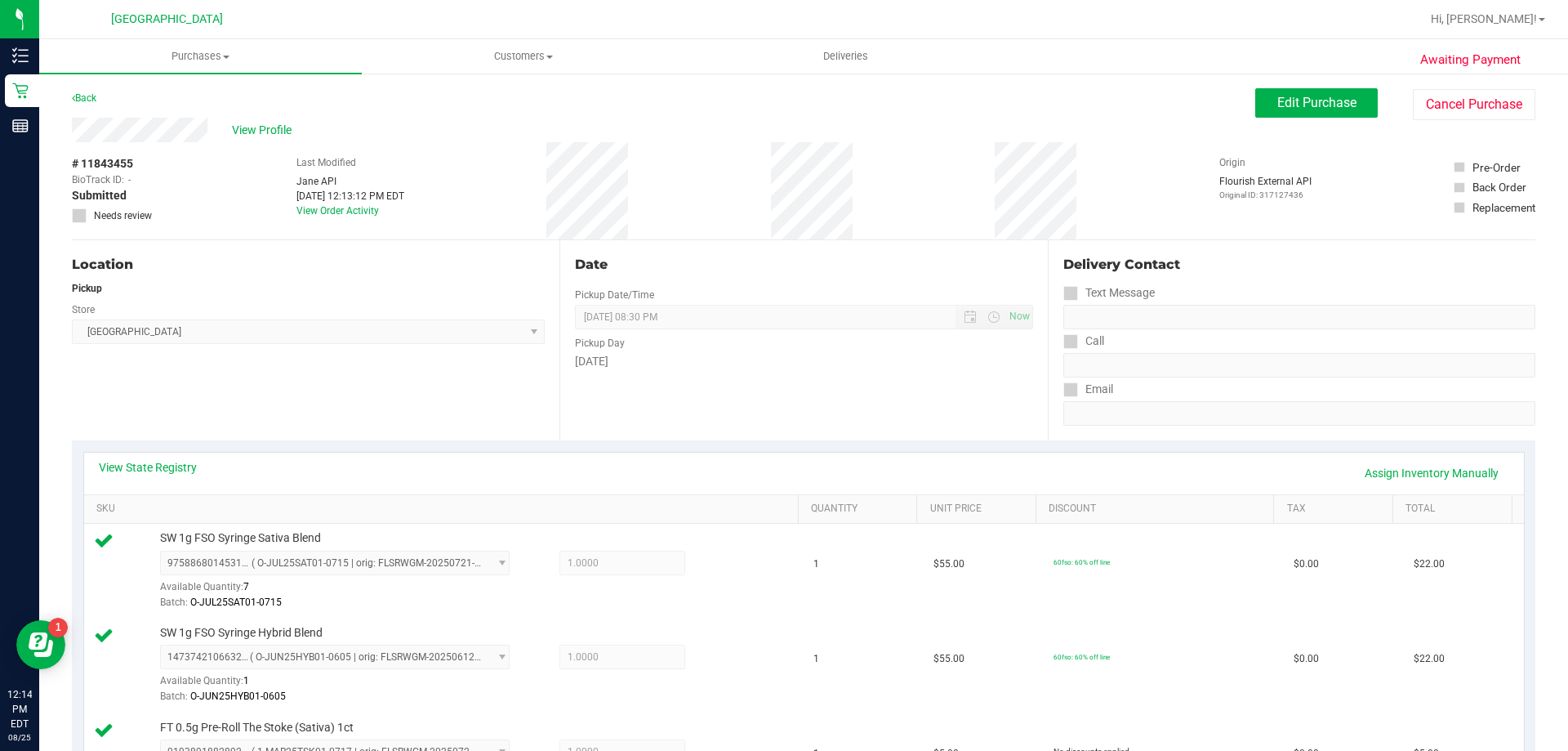
scroll to position [330, 0]
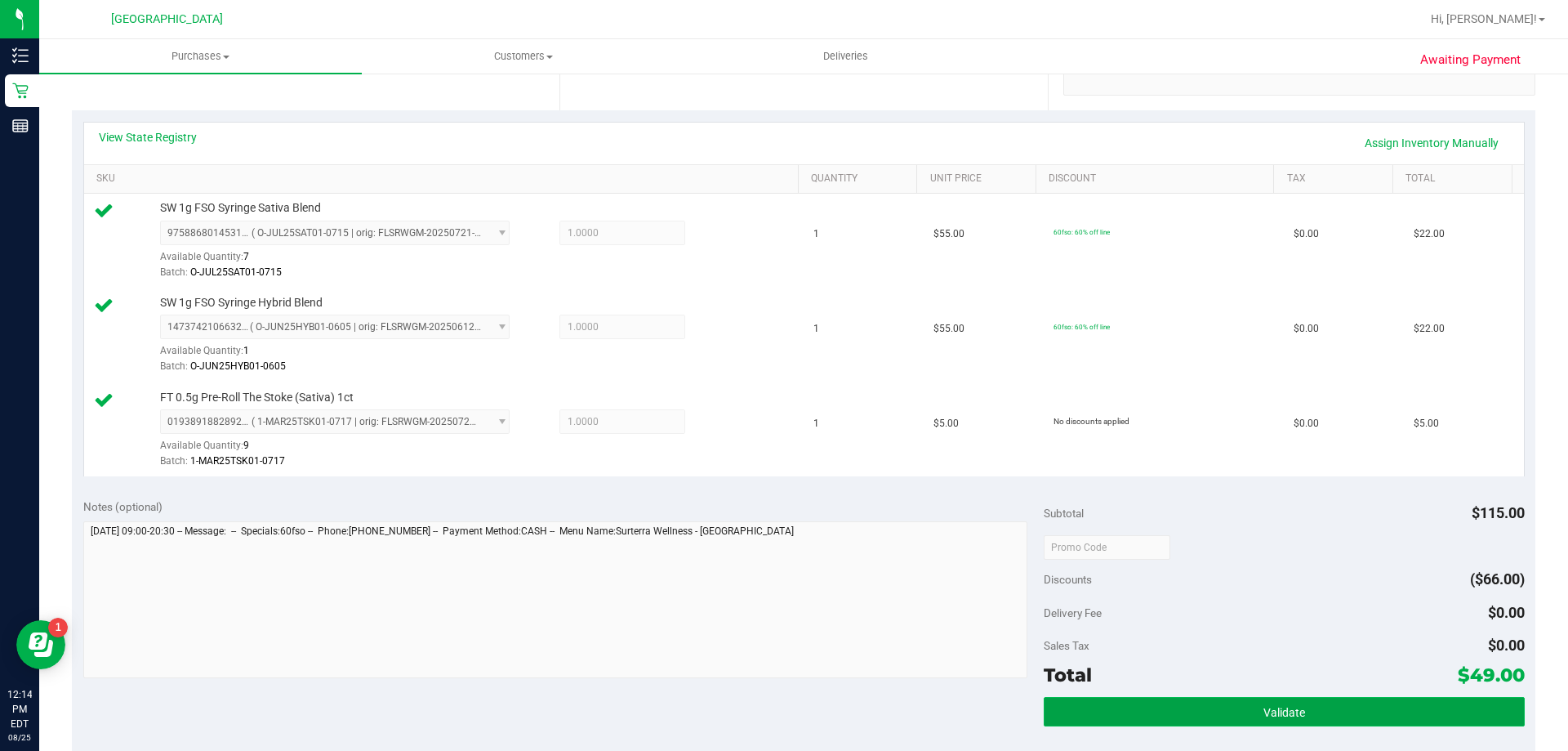
click at [1348, 702] on button "Validate" at bounding box center [1284, 711] width 480 height 29
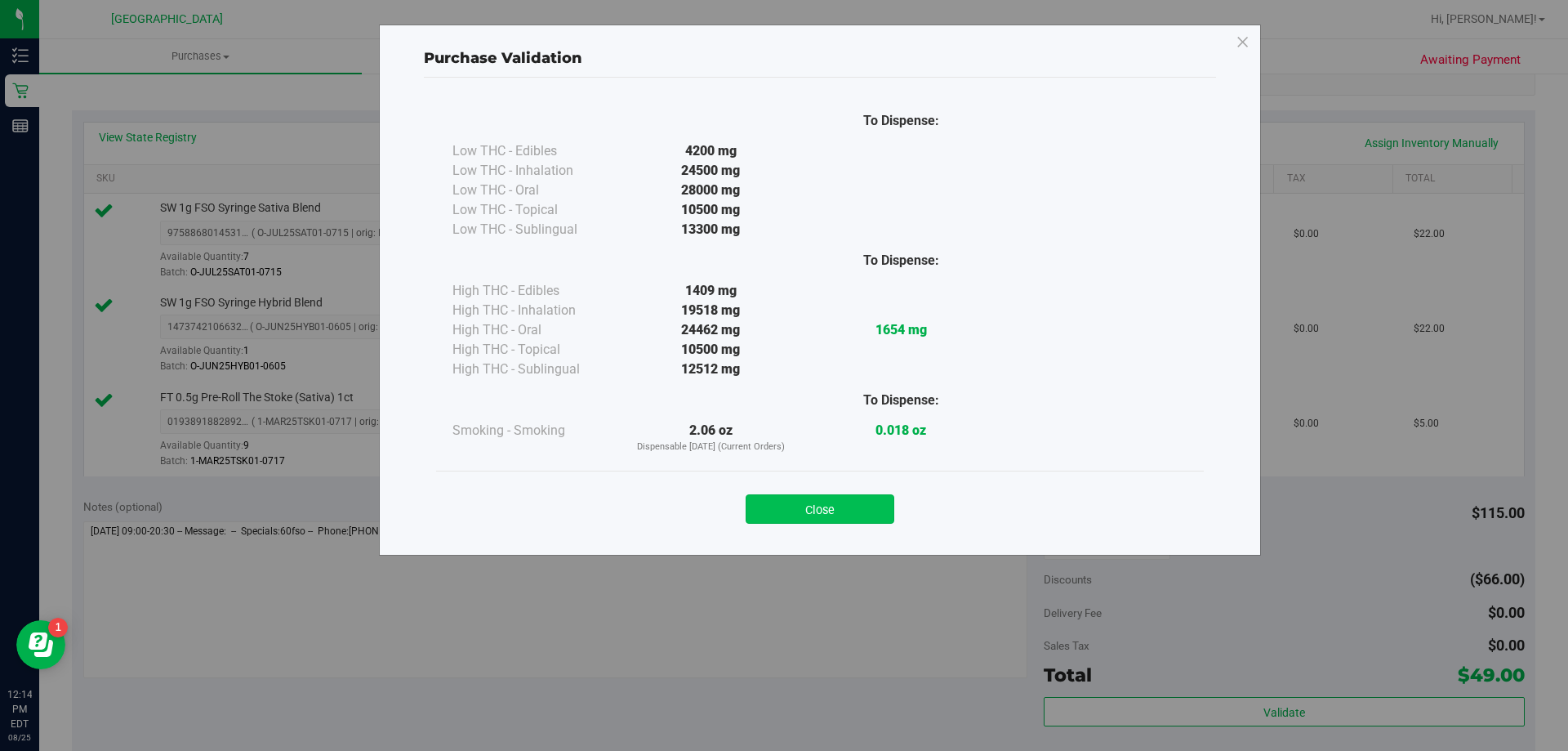
click at [874, 503] on button "Close" at bounding box center [820, 508] width 149 height 29
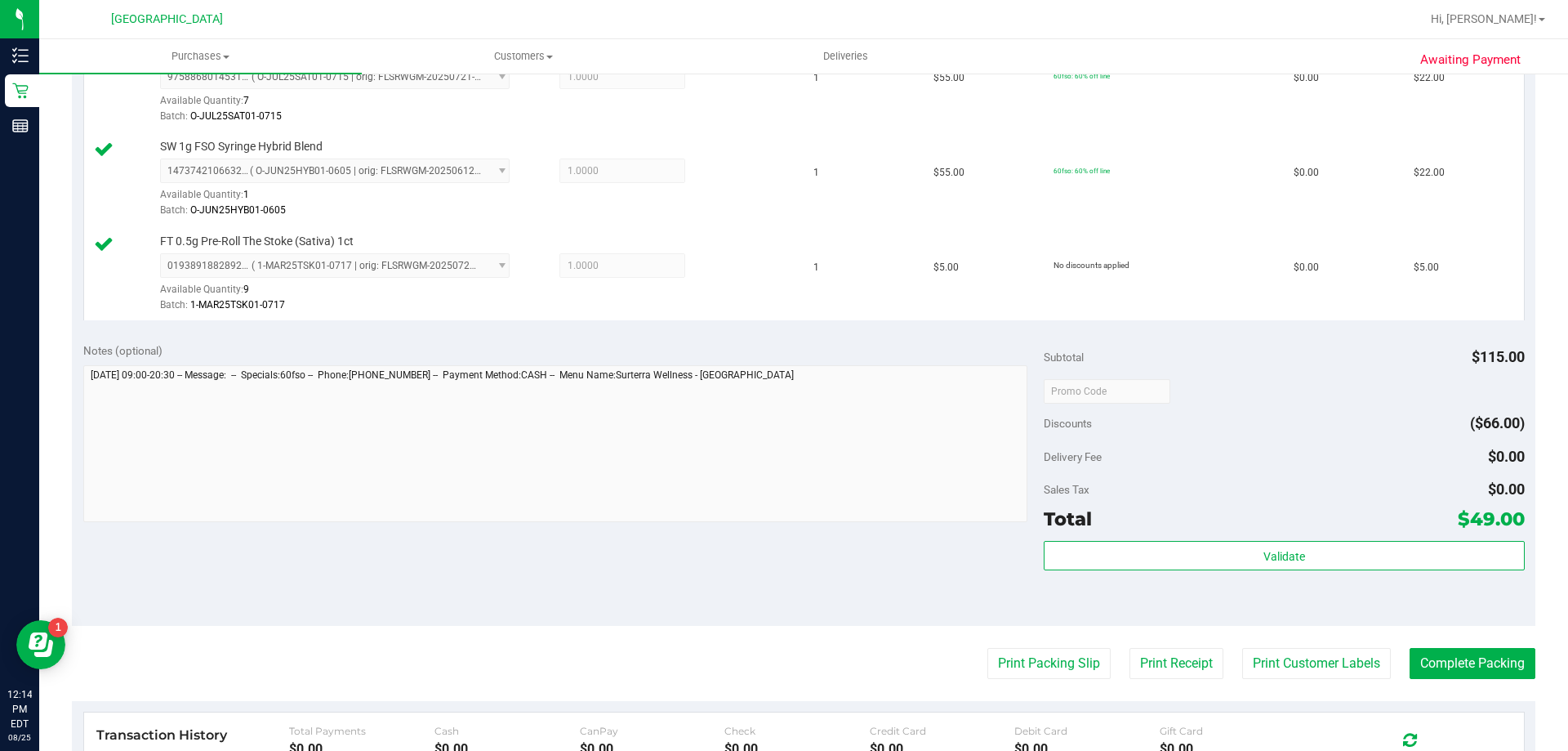
scroll to position [507, 0]
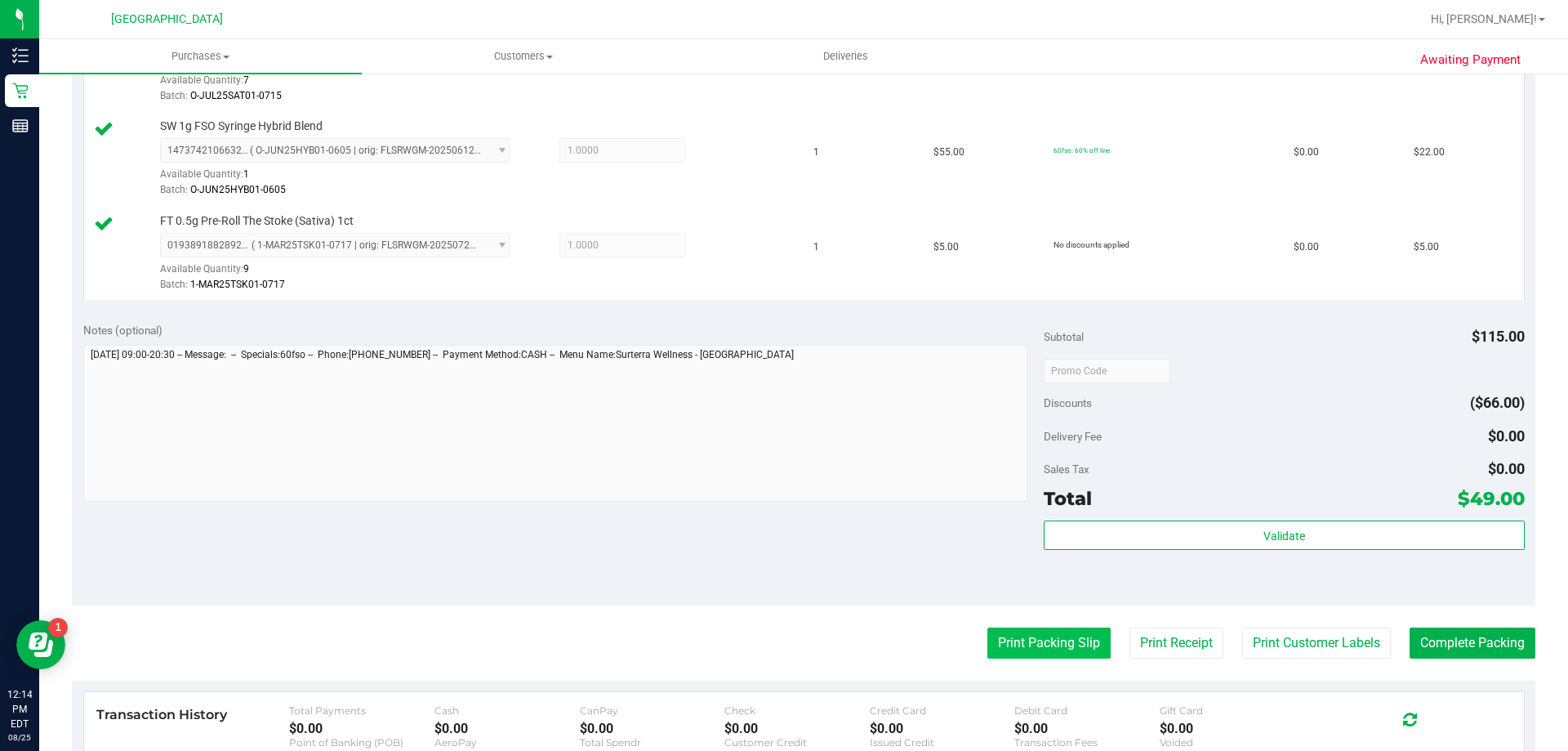
click at [1024, 652] on button "Print Packing Slip" at bounding box center [1049, 642] width 123 height 31
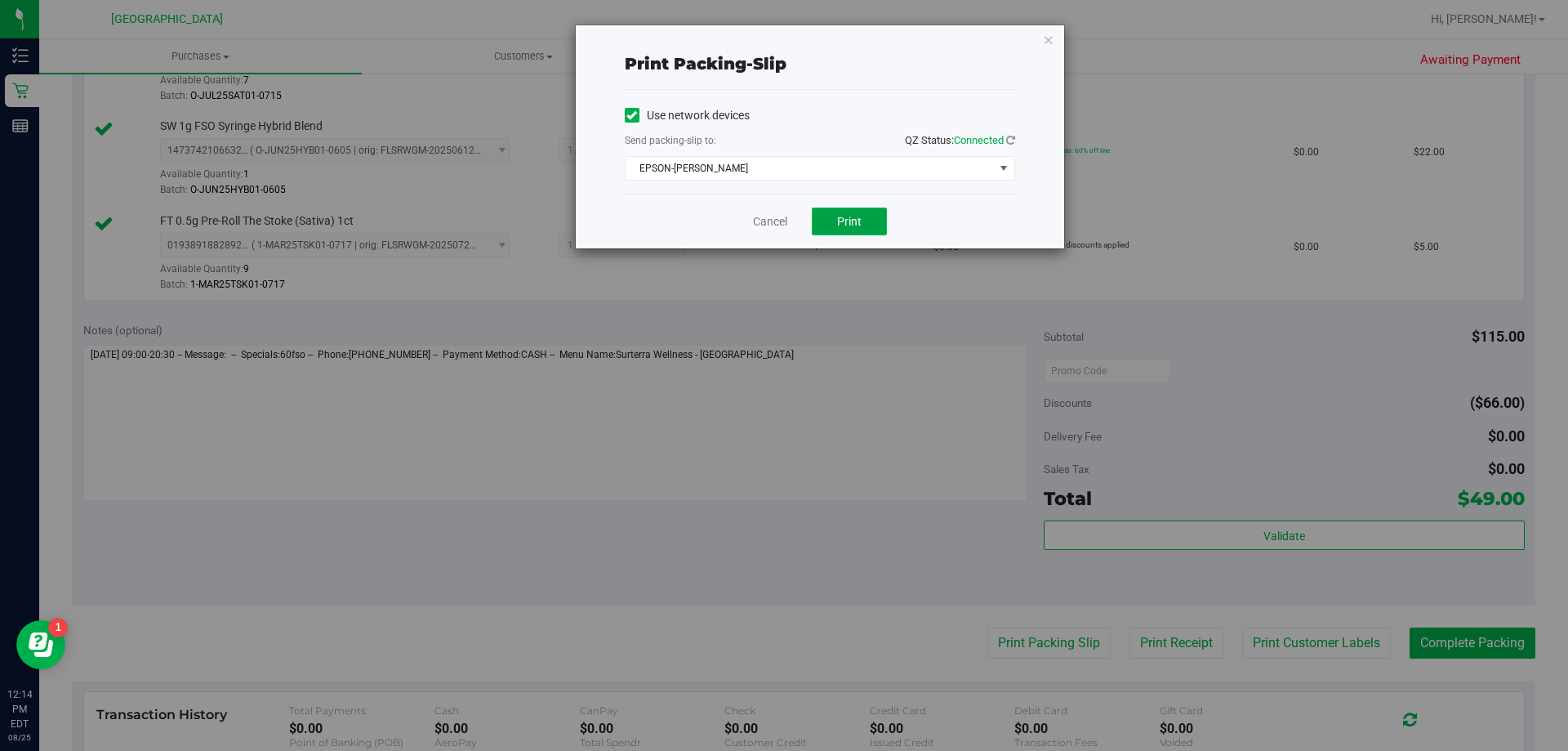
click at [860, 219] on span "Print" at bounding box center [849, 222] width 24 height 13
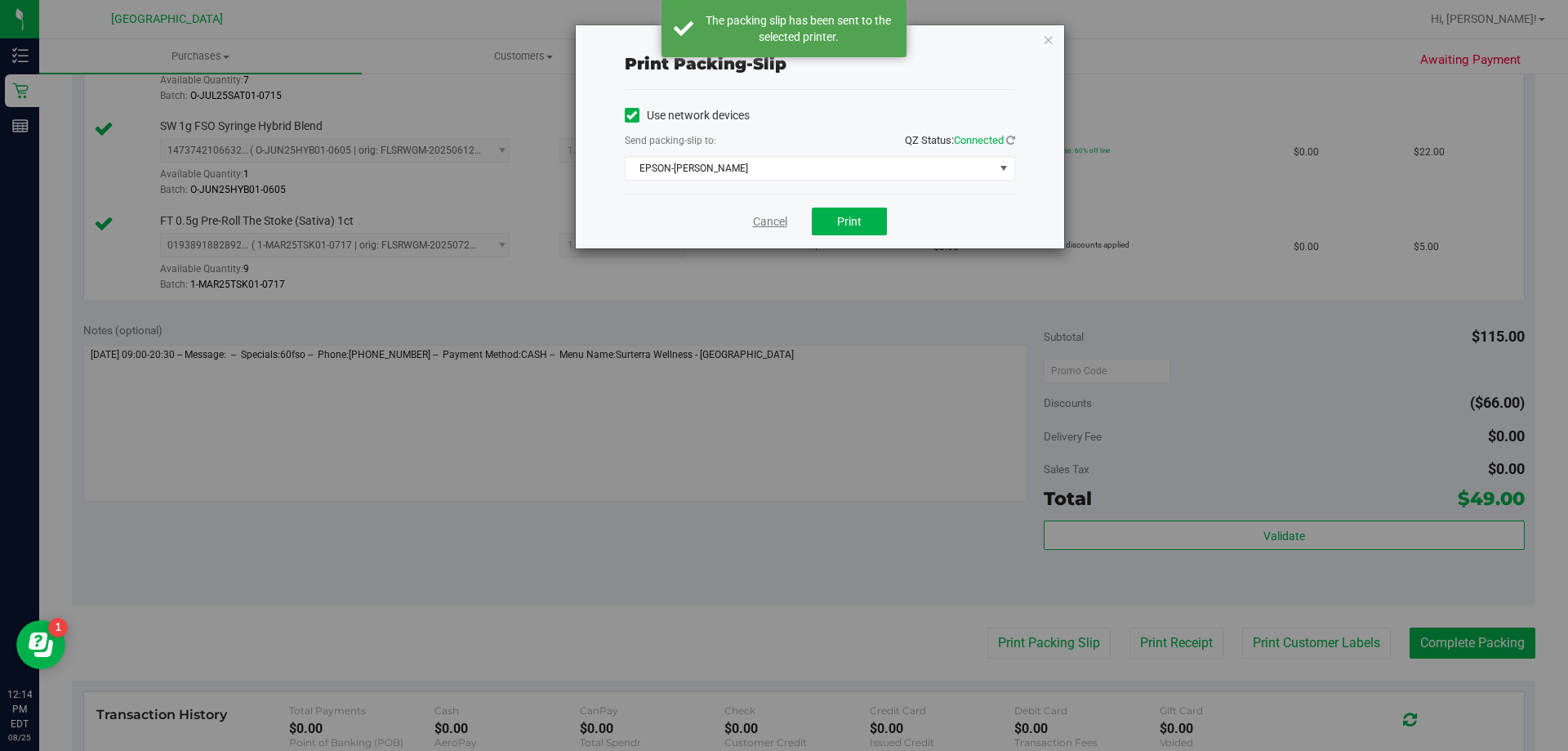
click at [764, 222] on link "Cancel" at bounding box center [770, 222] width 34 height 18
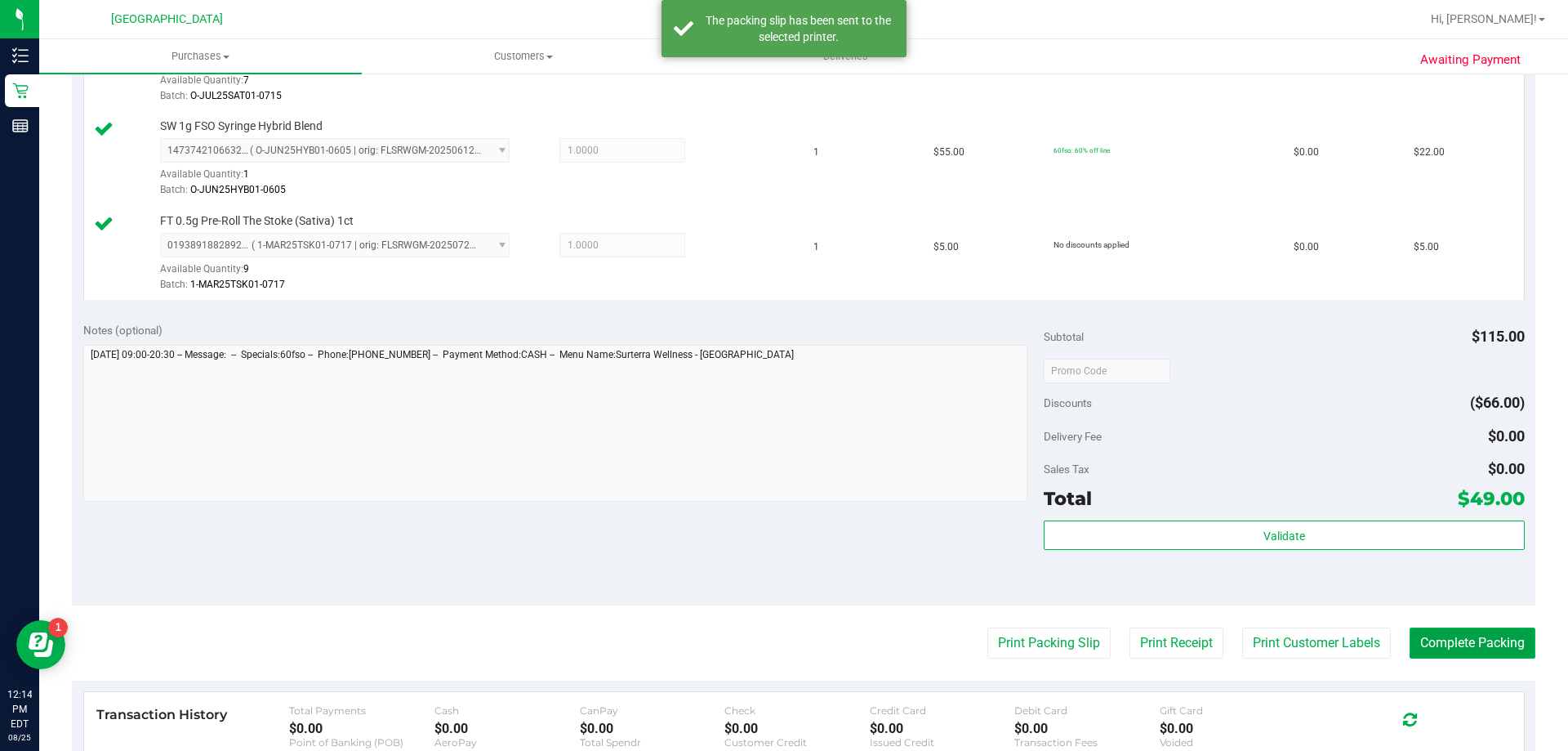
click at [1476, 651] on button "Complete Packing" at bounding box center [1473, 642] width 125 height 31
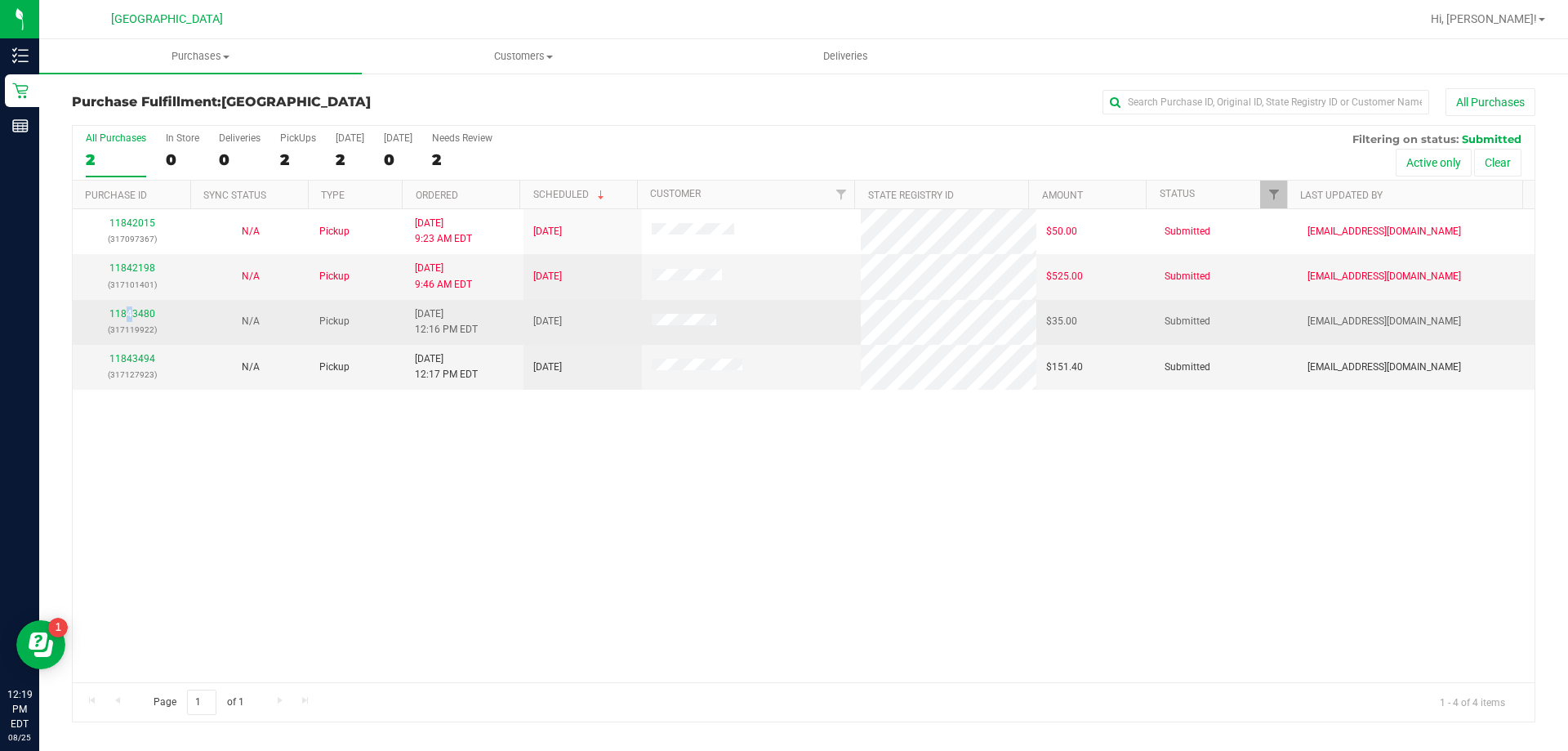
click at [129, 320] on div "11843480 (317119922)" at bounding box center [132, 321] width 99 height 31
click at [132, 317] on link "11843480" at bounding box center [132, 314] width 46 height 12
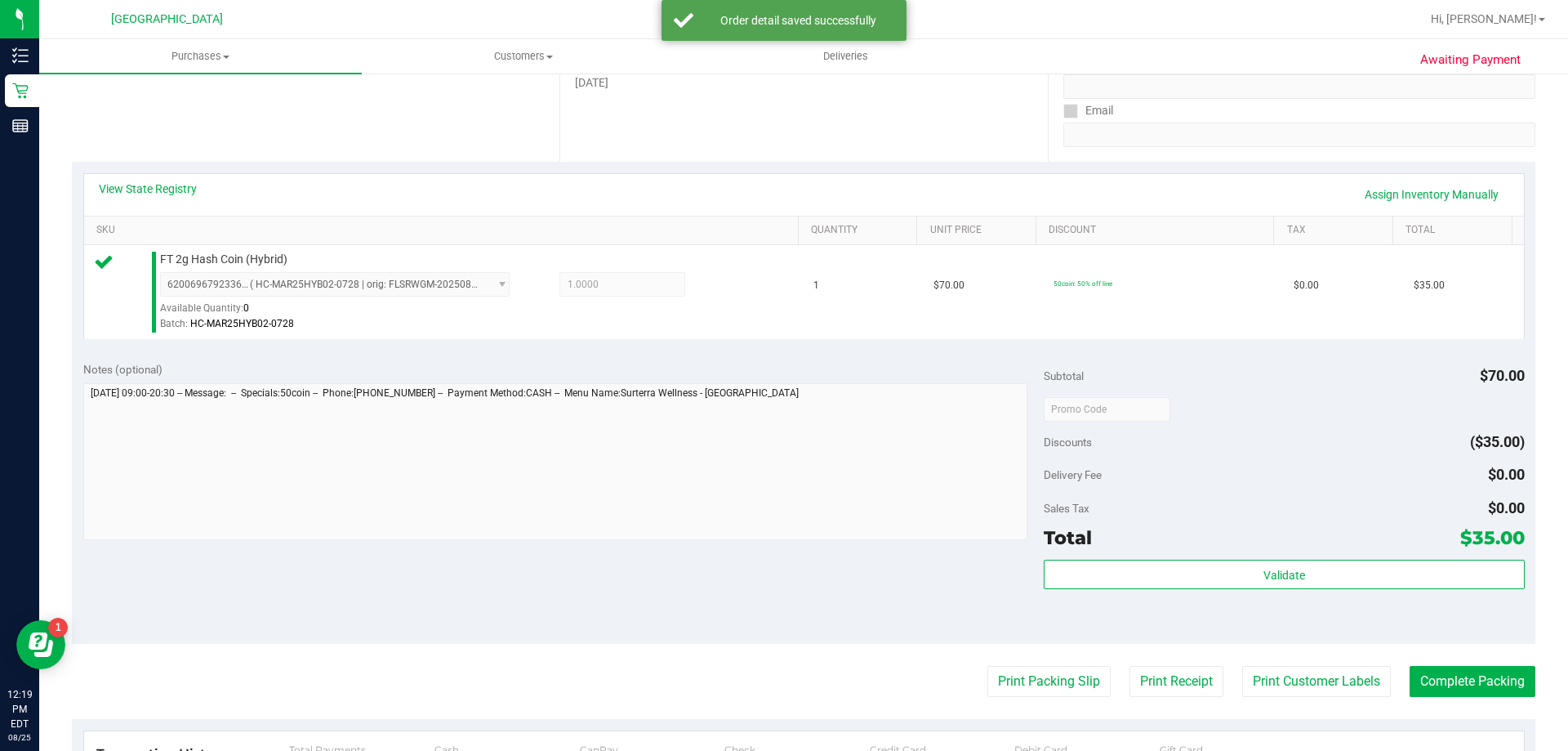
scroll to position [319, 0]
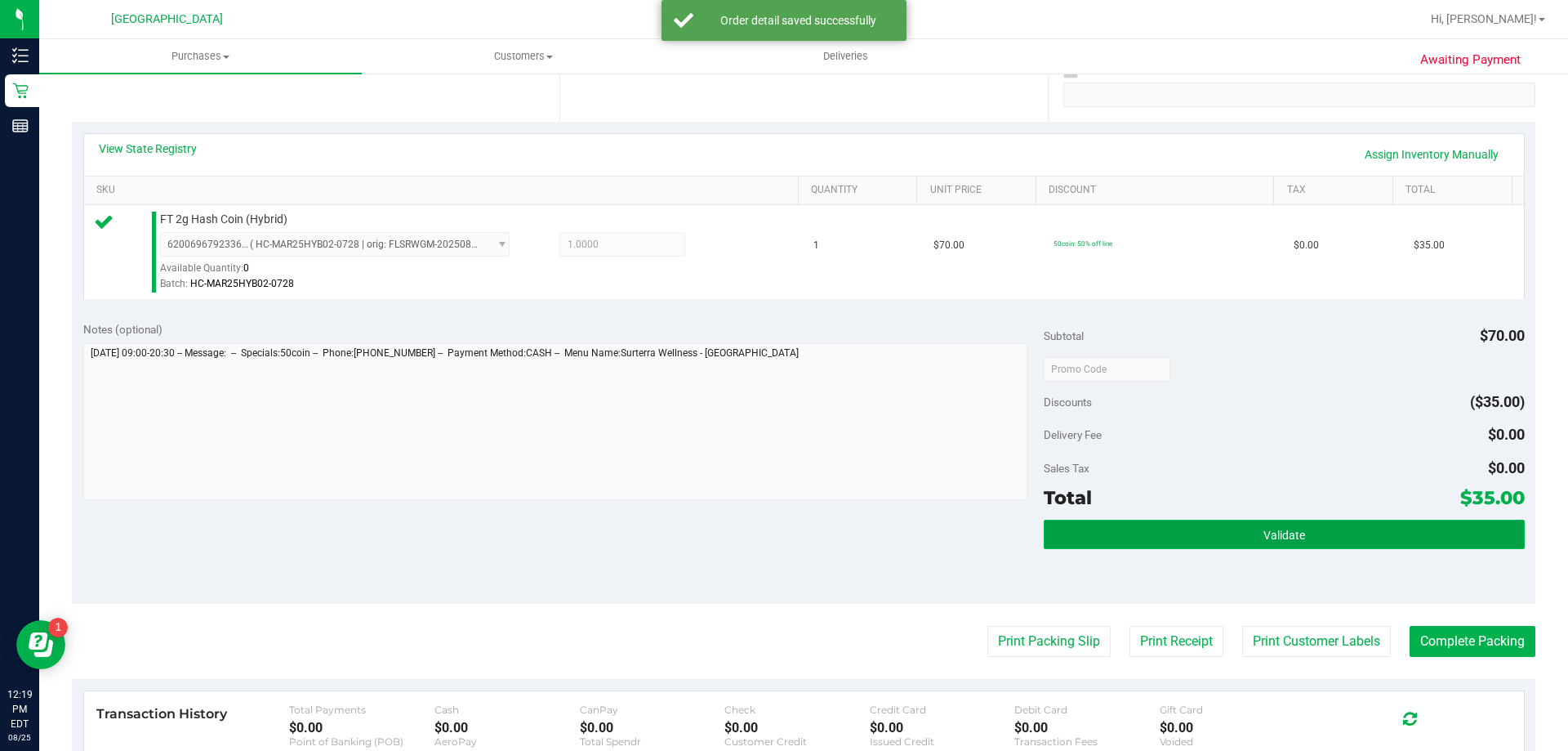
click at [1371, 542] on button "Validate" at bounding box center [1284, 534] width 480 height 29
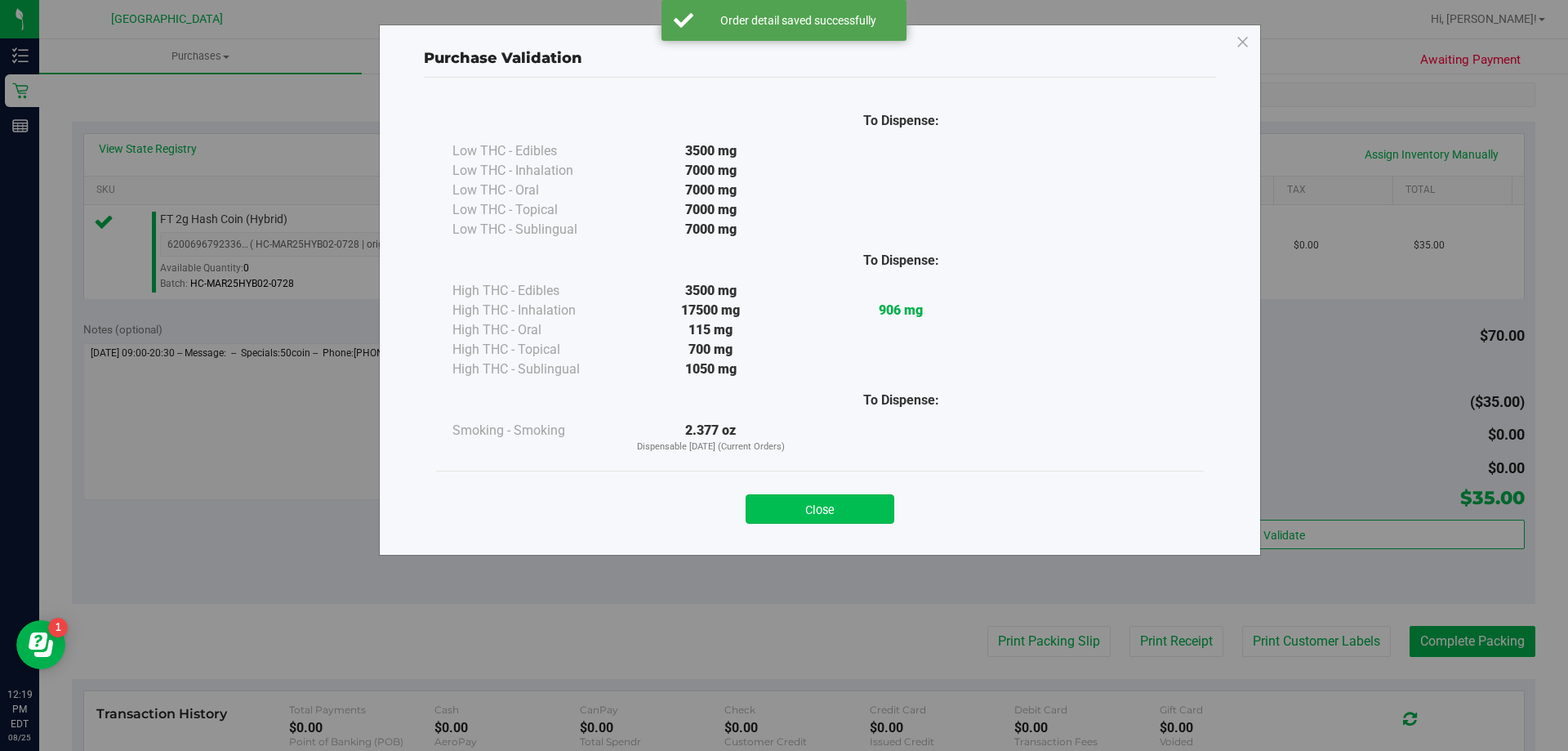
click at [862, 523] on button "Close" at bounding box center [820, 508] width 149 height 29
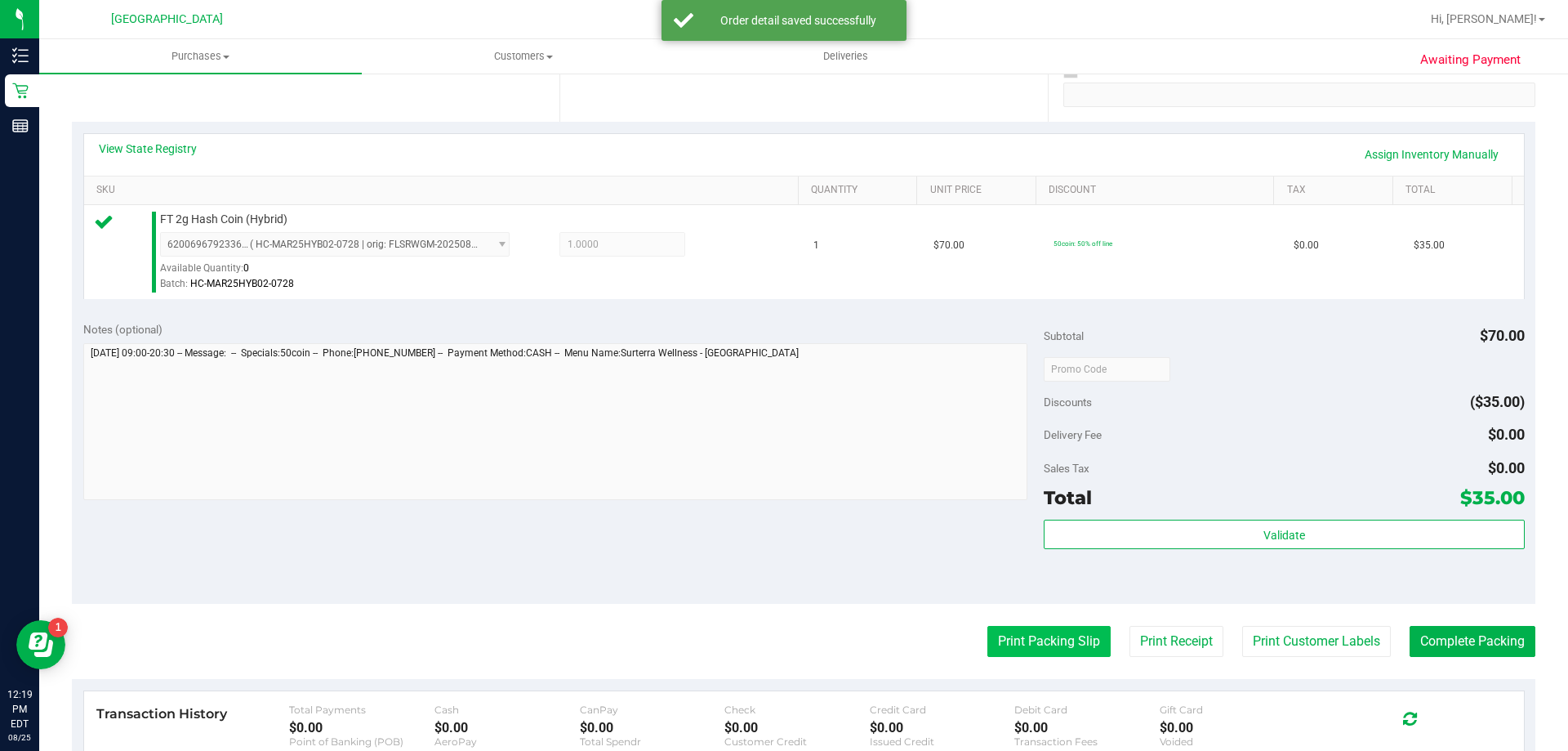
click at [1065, 651] on button "Print Packing Slip" at bounding box center [1049, 641] width 123 height 31
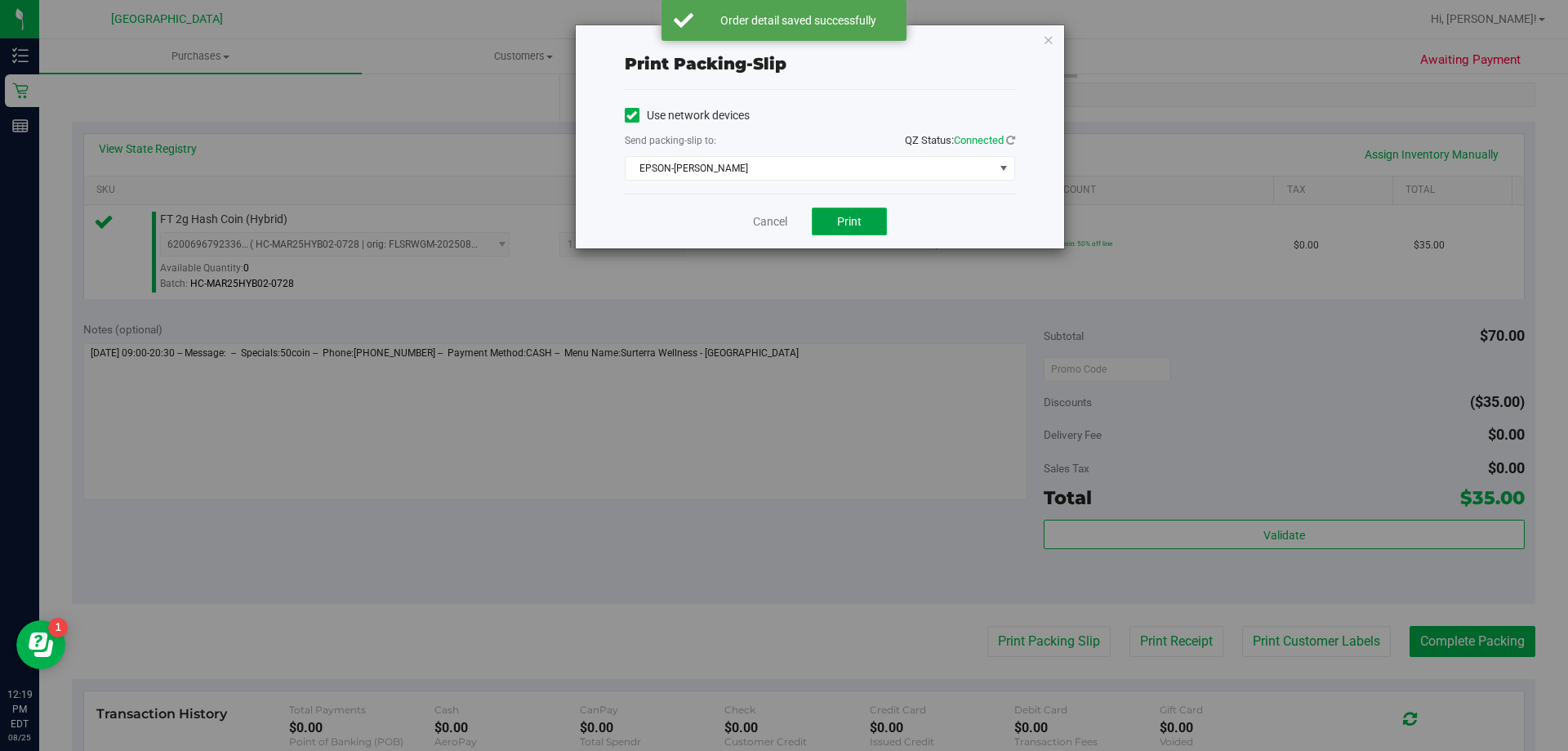
click at [864, 207] on button "Print" at bounding box center [850, 221] width 75 height 28
click at [769, 222] on link "Cancel" at bounding box center [770, 222] width 34 height 18
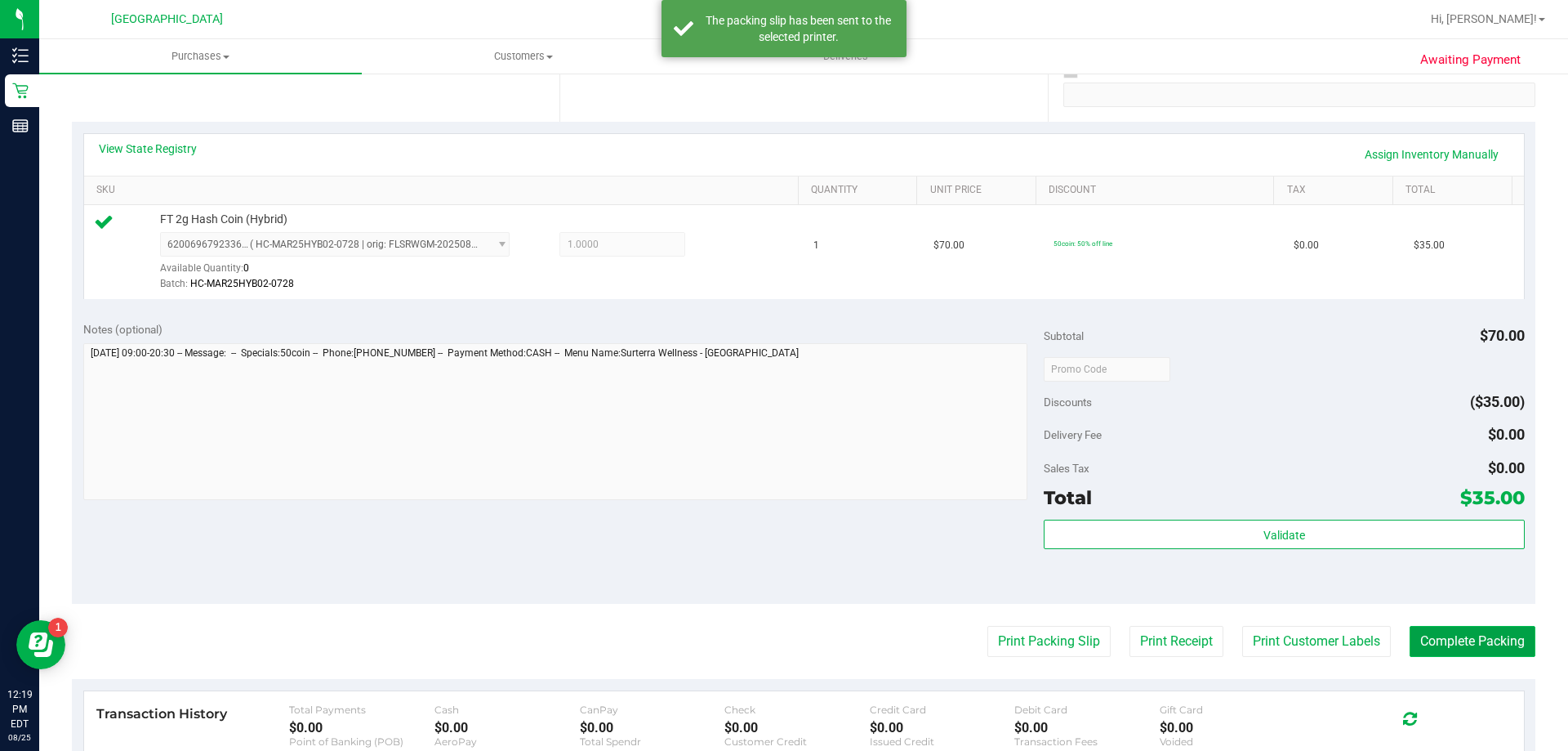
click at [1472, 651] on button "Complete Packing" at bounding box center [1473, 641] width 125 height 31
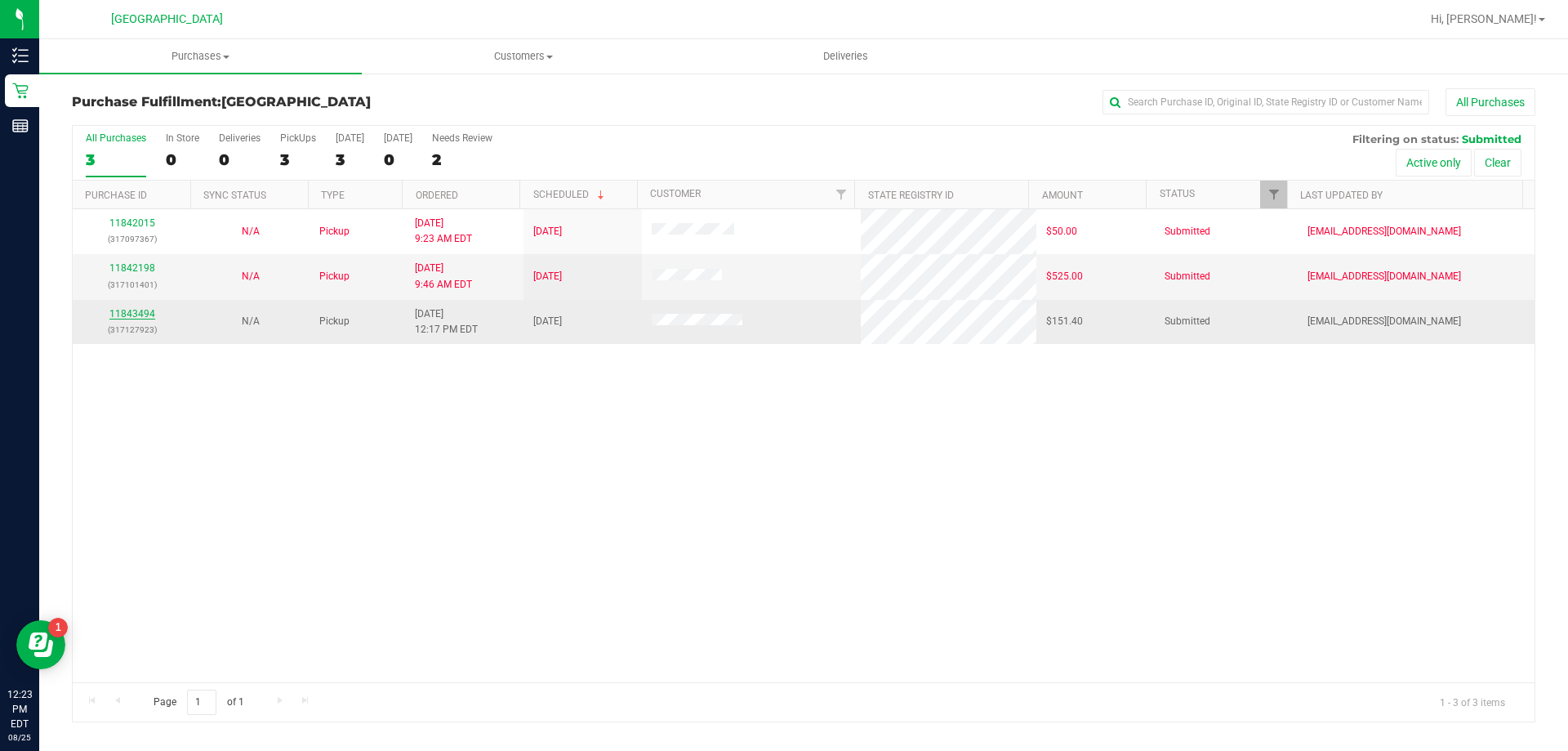
click at [127, 314] on link "11843494" at bounding box center [132, 314] width 46 height 12
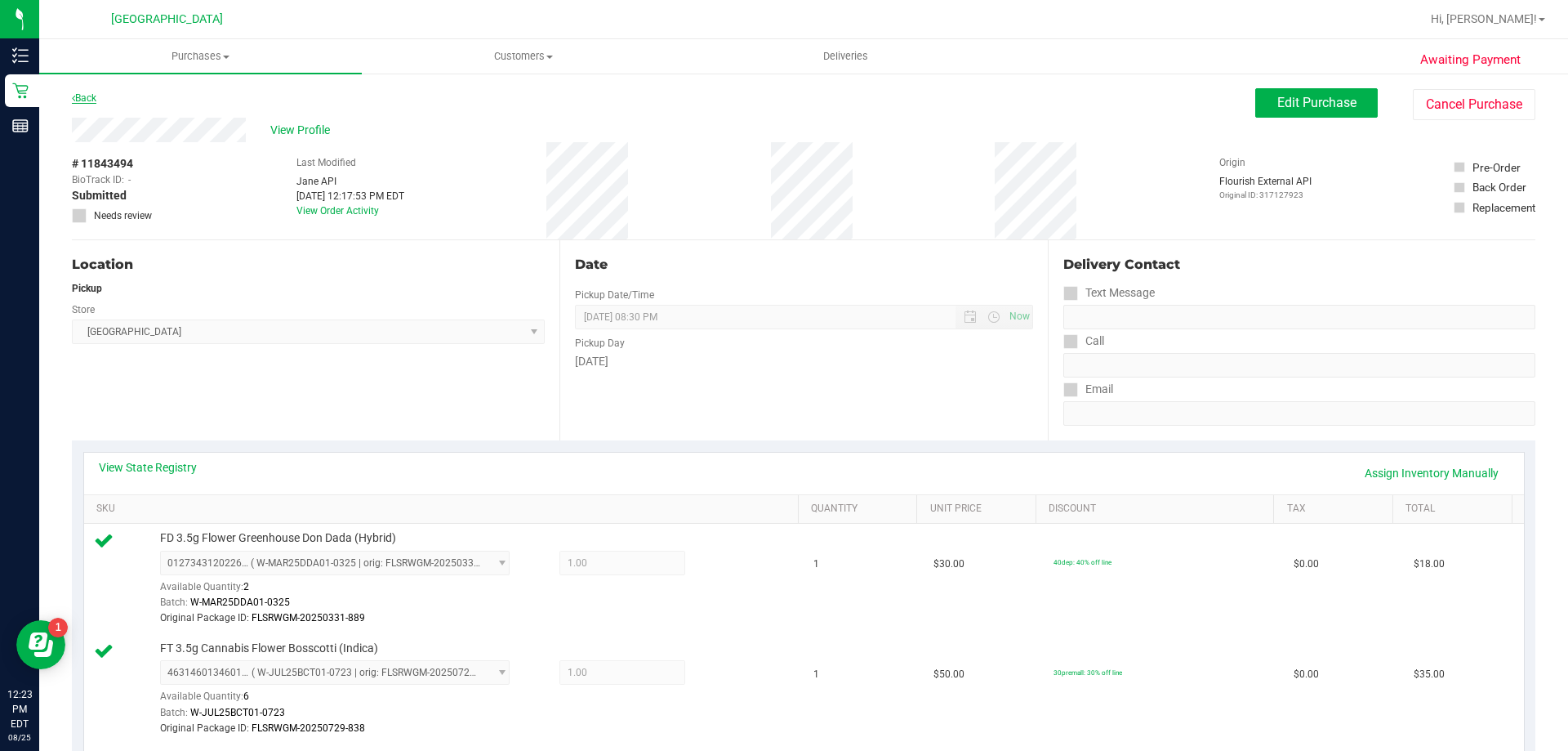
click at [88, 99] on link "Back" at bounding box center [84, 98] width 24 height 12
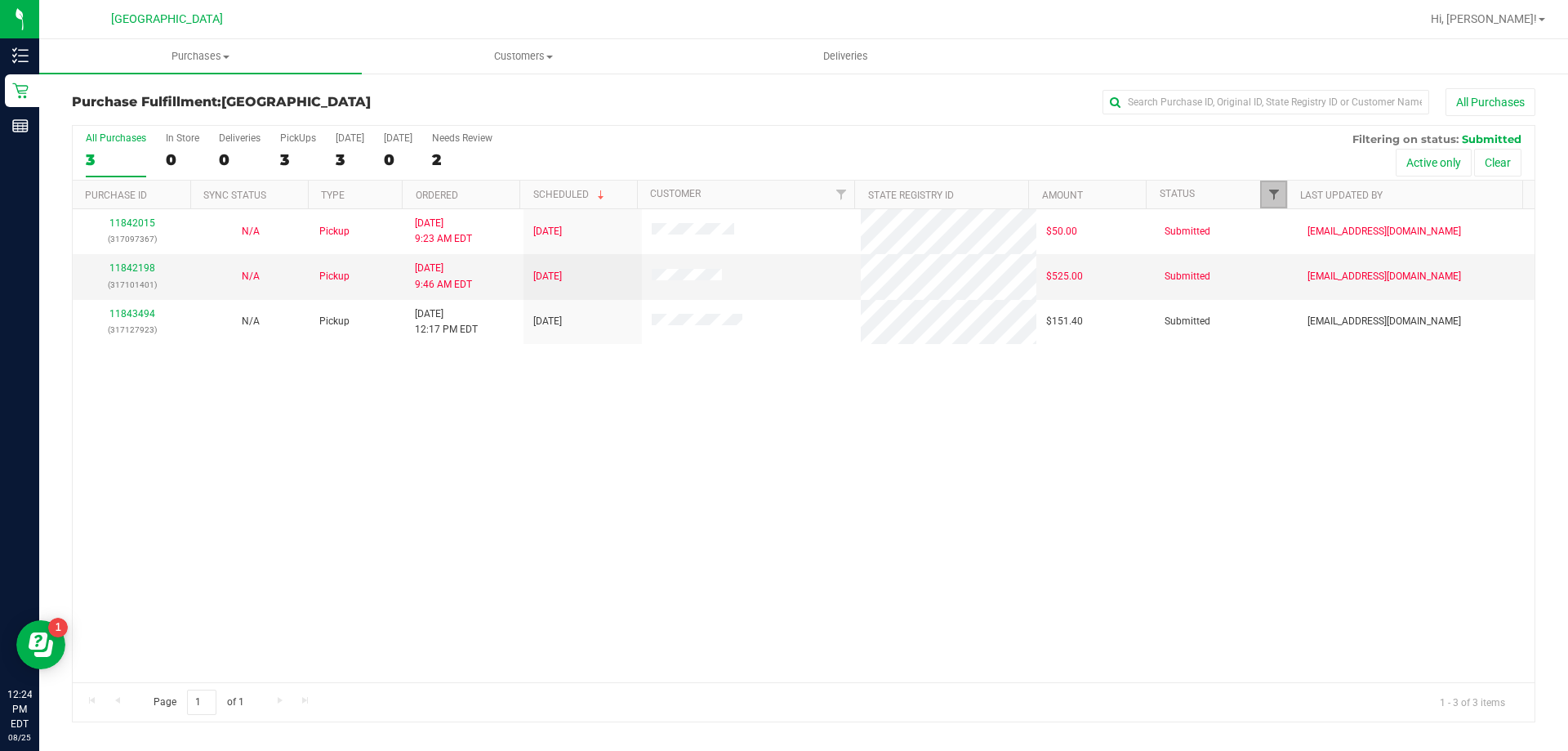
click at [1270, 191] on span "Filter" at bounding box center [1274, 195] width 13 height 13
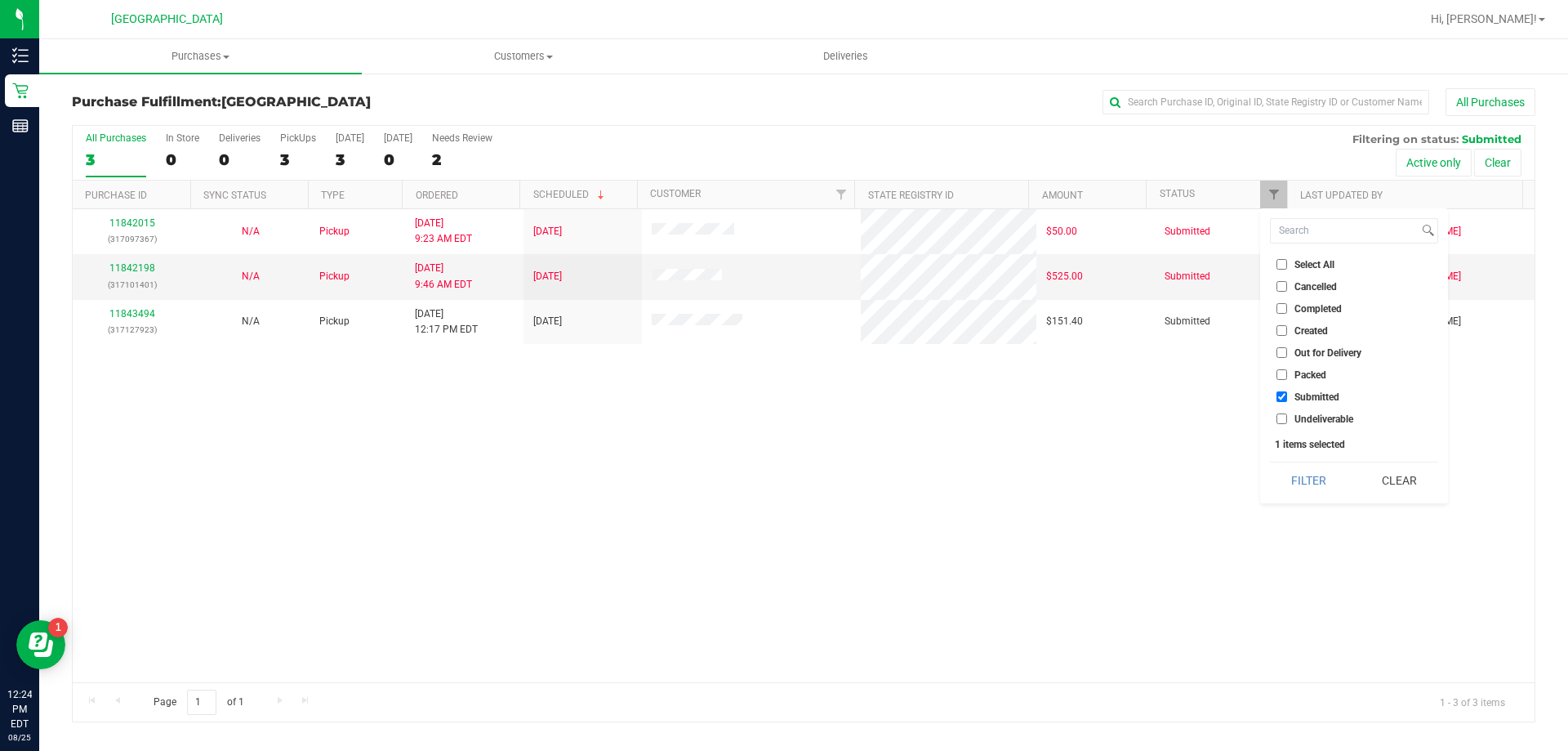
click at [1305, 427] on li "Undeliverable" at bounding box center [1354, 418] width 168 height 18
click at [1305, 425] on li "Undeliverable" at bounding box center [1354, 418] width 168 height 18
click at [1281, 418] on input "Undeliverable" at bounding box center [1282, 418] width 11 height 11
checkbox input "true"
click at [1306, 476] on button "Filter" at bounding box center [1310, 480] width 79 height 36
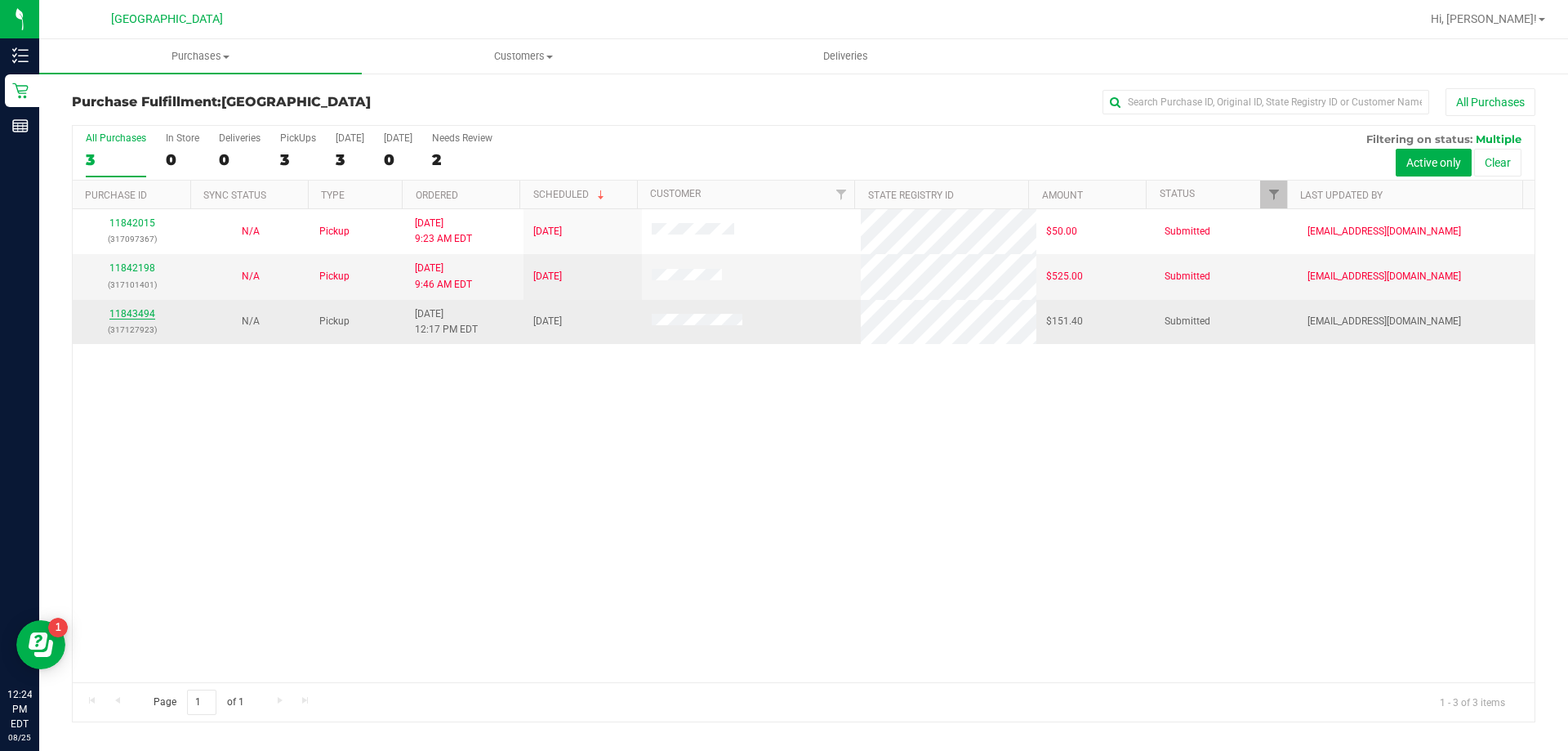
click at [126, 317] on link "11843494" at bounding box center [132, 314] width 46 height 12
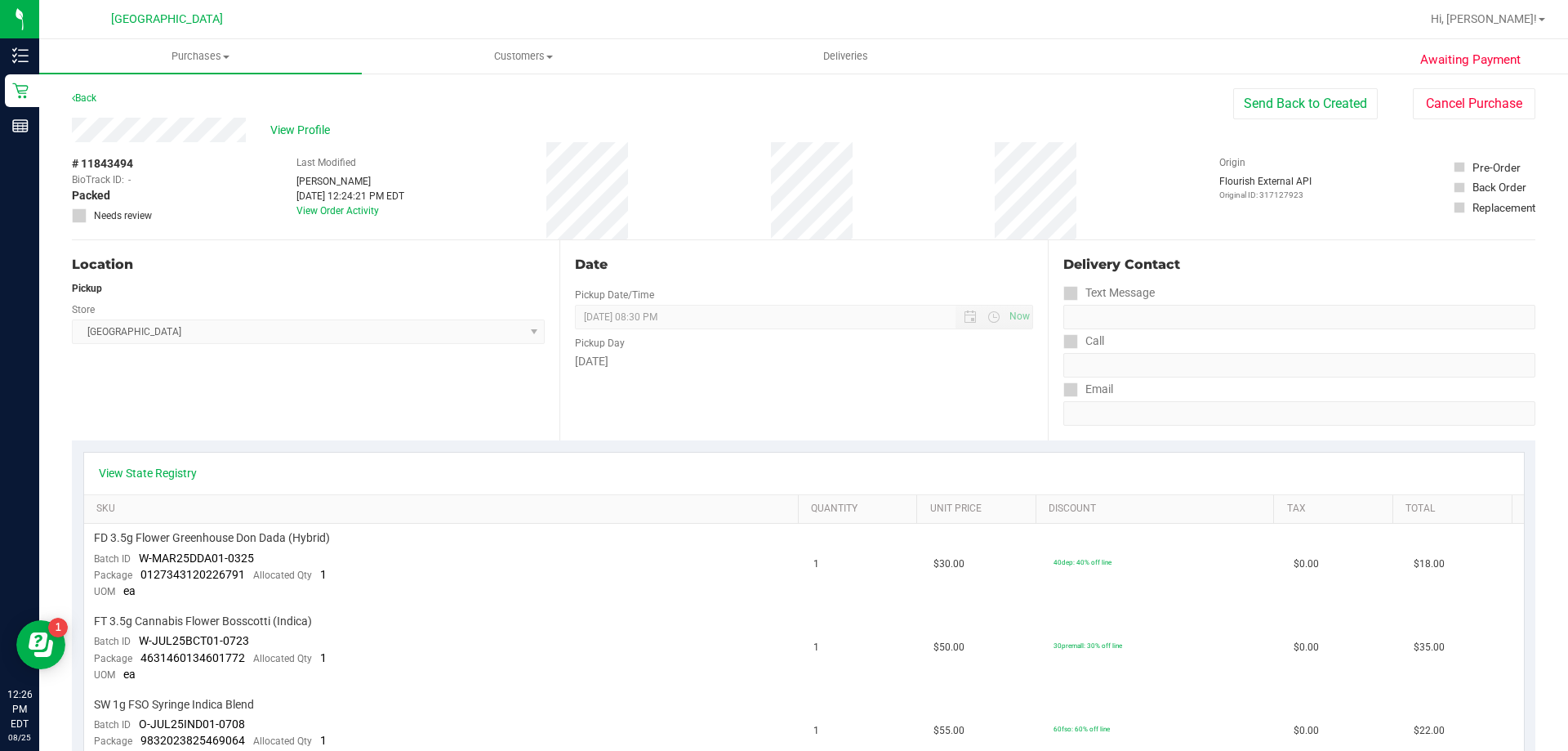
click at [89, 91] on div "Back" at bounding box center [84, 97] width 24 height 19
click at [92, 95] on link "Back" at bounding box center [84, 98] width 24 height 12
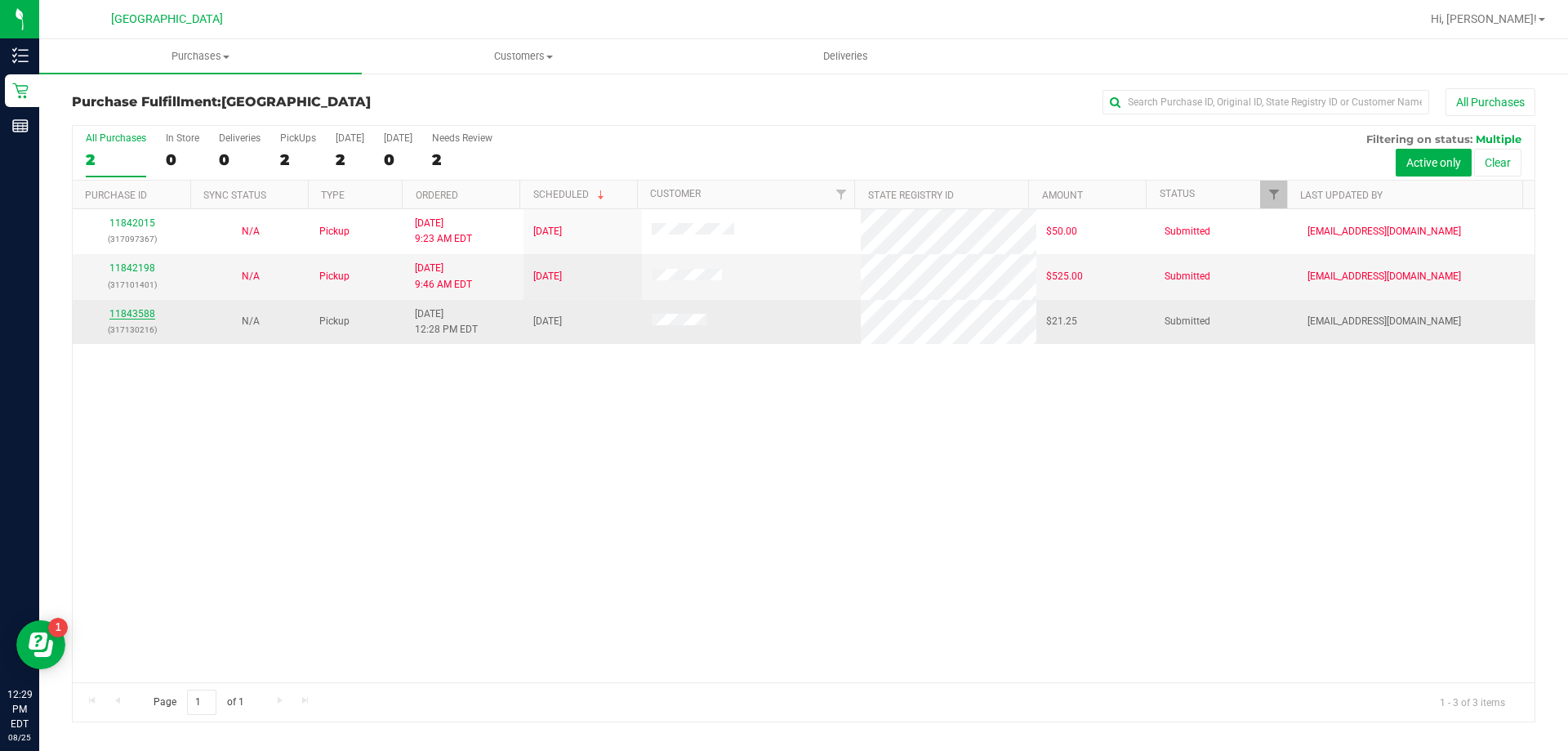
click at [126, 309] on link "11843588" at bounding box center [132, 314] width 46 height 12
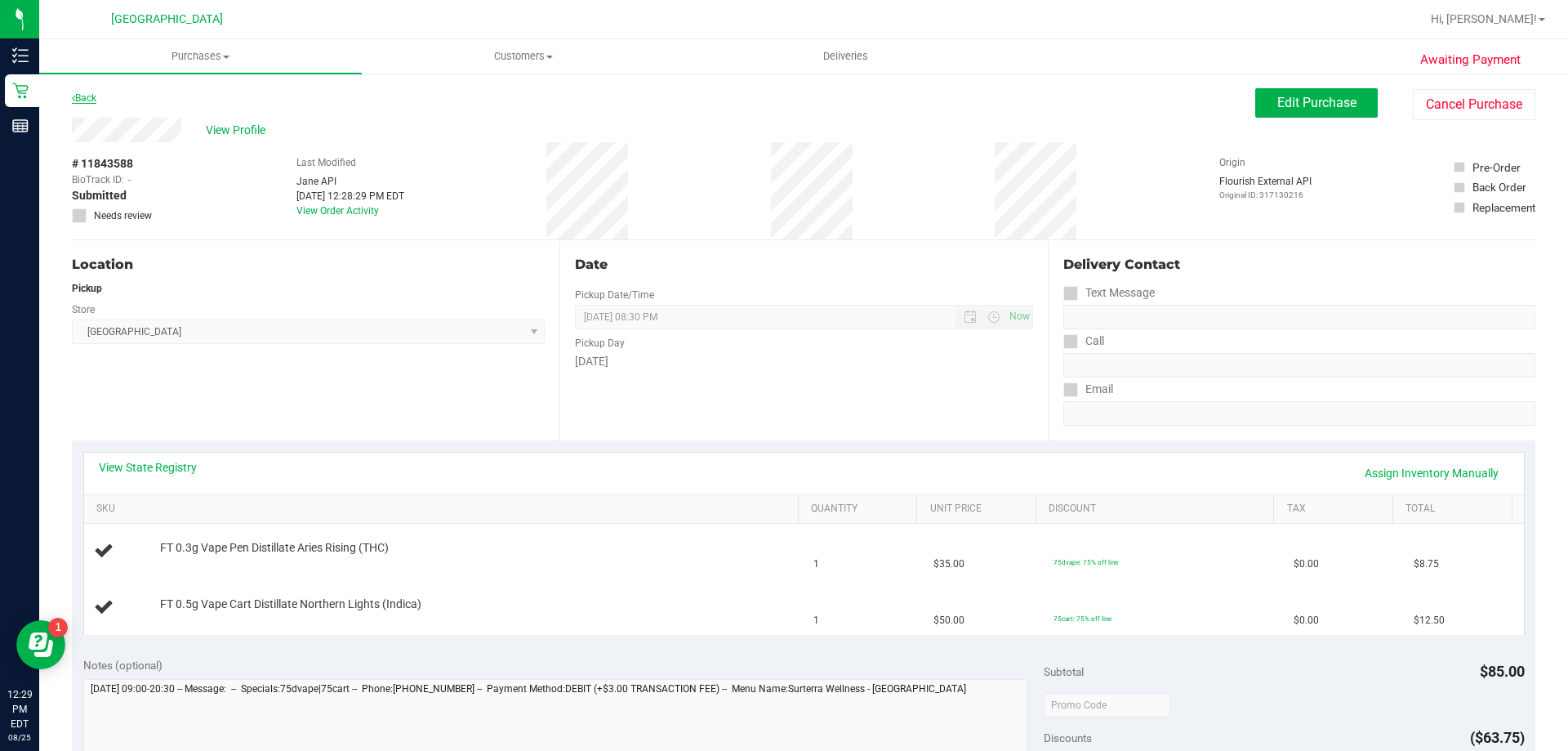
click at [75, 95] on link "Back" at bounding box center [84, 98] width 24 height 12
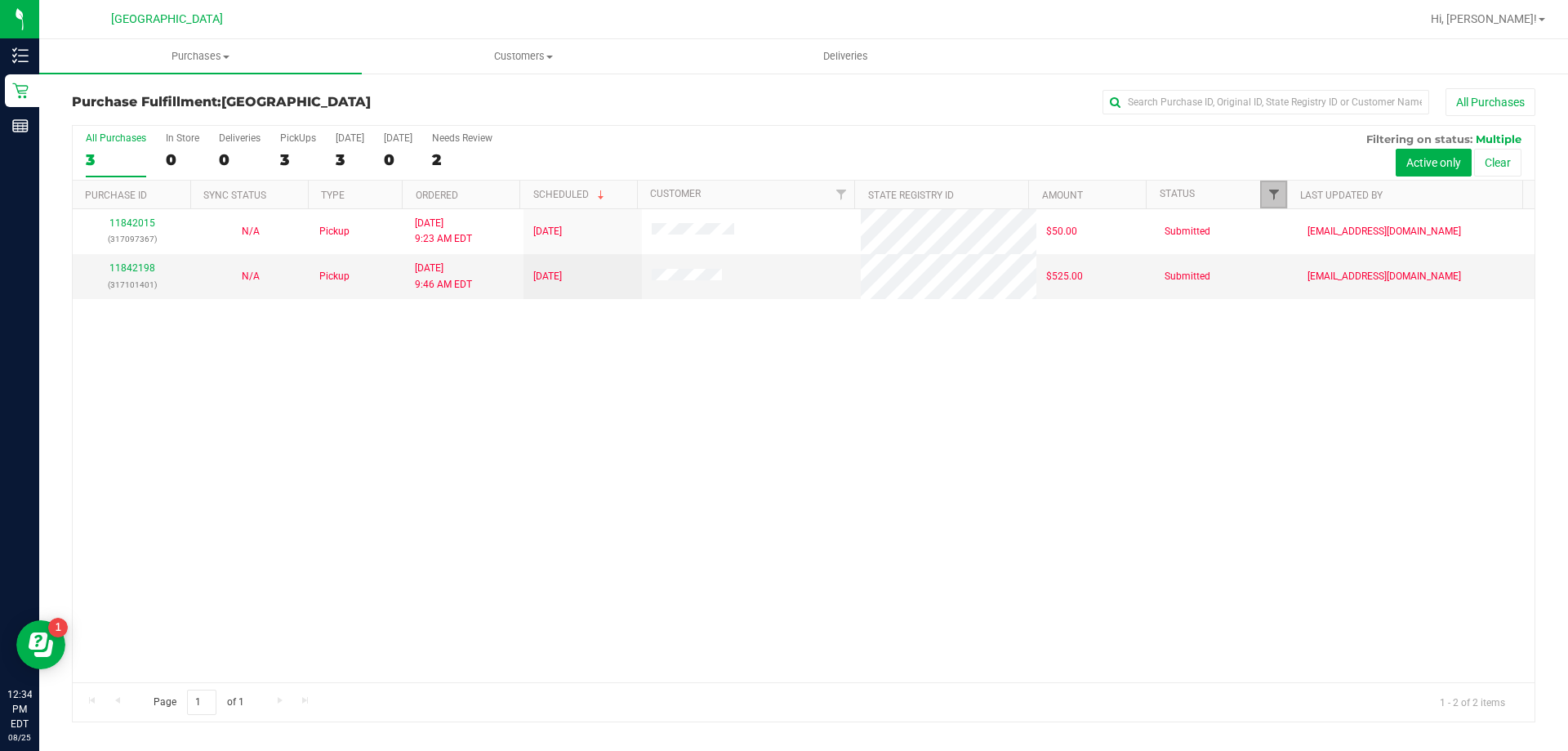
click at [1272, 193] on span "Filter" at bounding box center [1274, 195] width 13 height 13
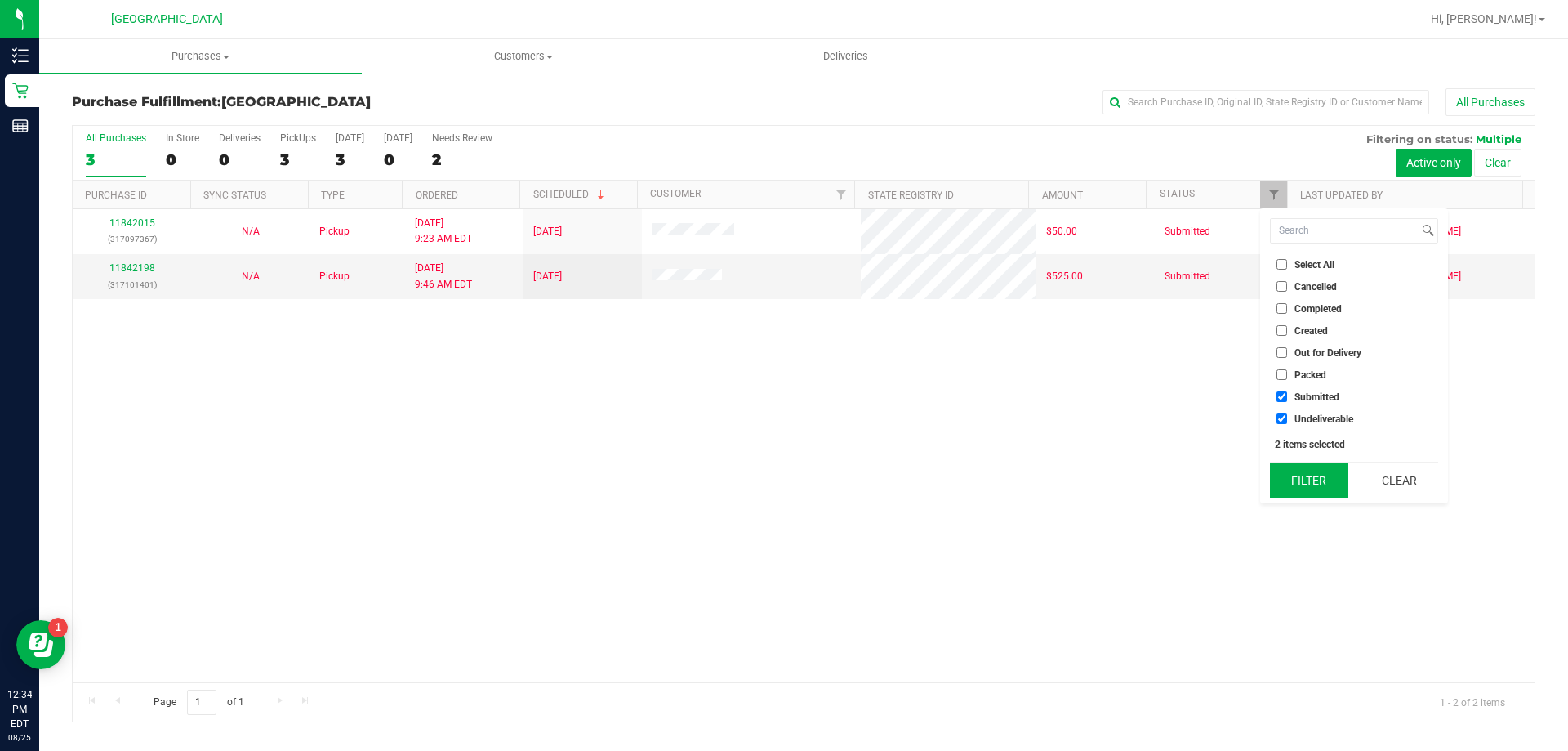
click at [1313, 477] on button "Filter" at bounding box center [1310, 480] width 79 height 36
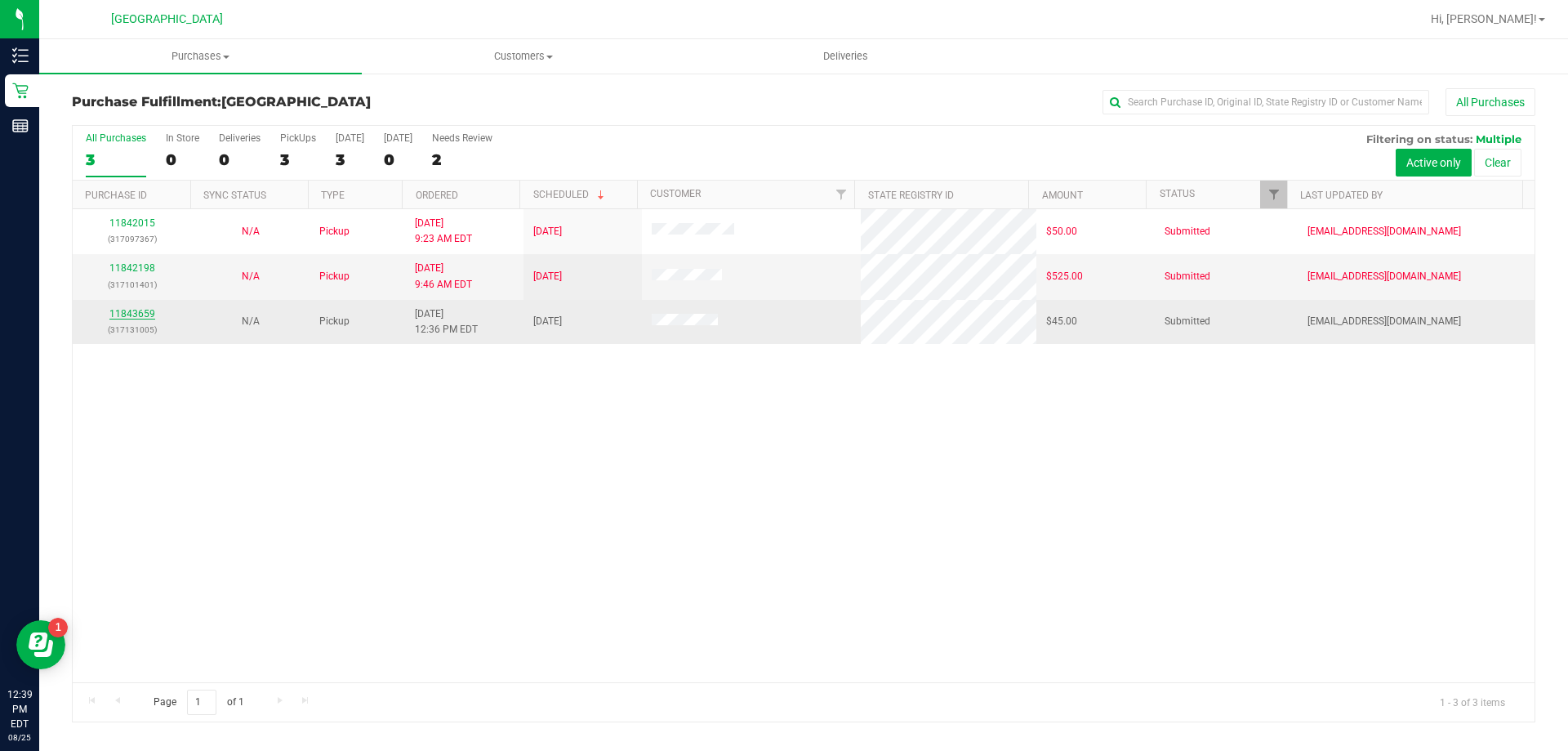
click at [146, 309] on link "11843659" at bounding box center [132, 314] width 46 height 12
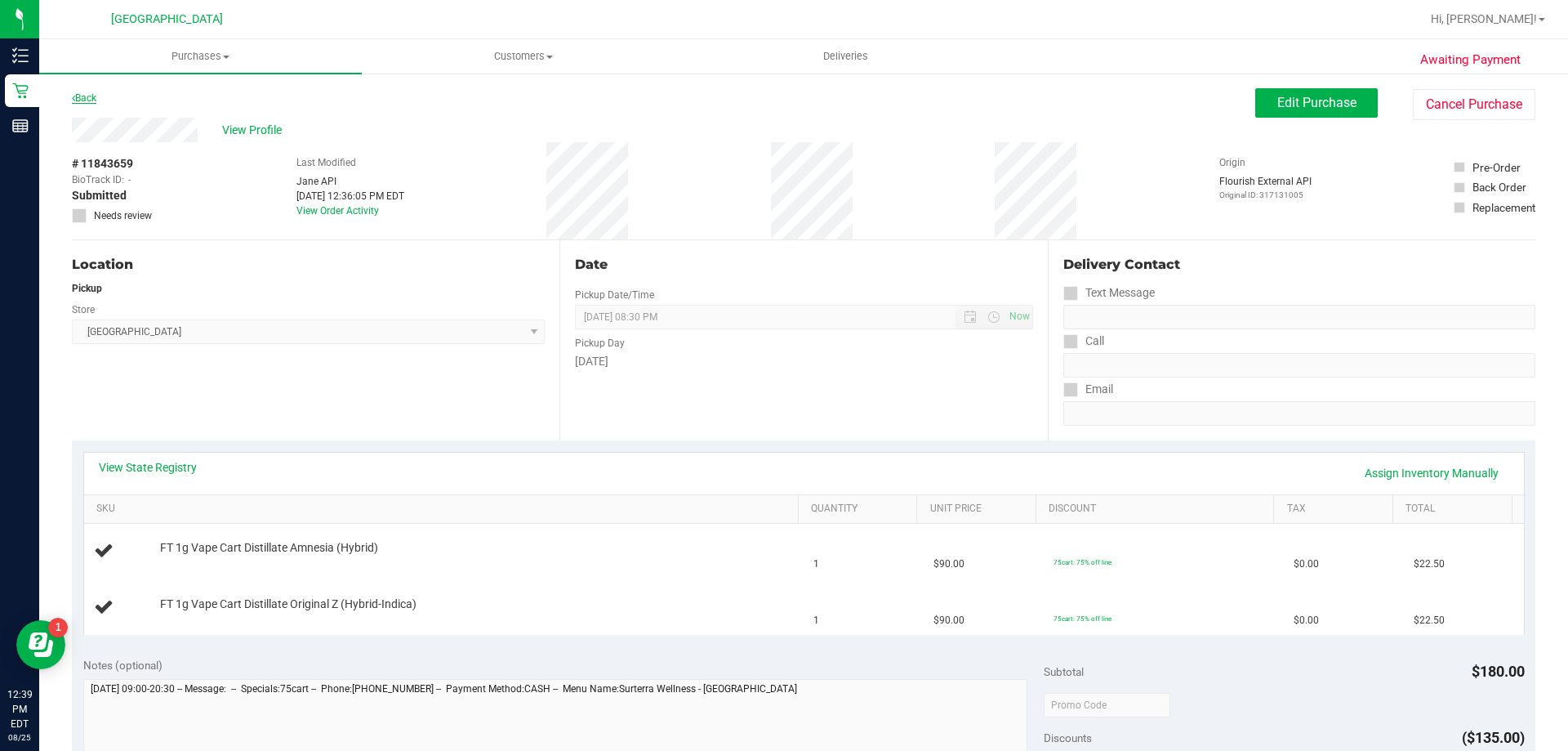
click at [93, 100] on link "Back" at bounding box center [84, 98] width 24 height 12
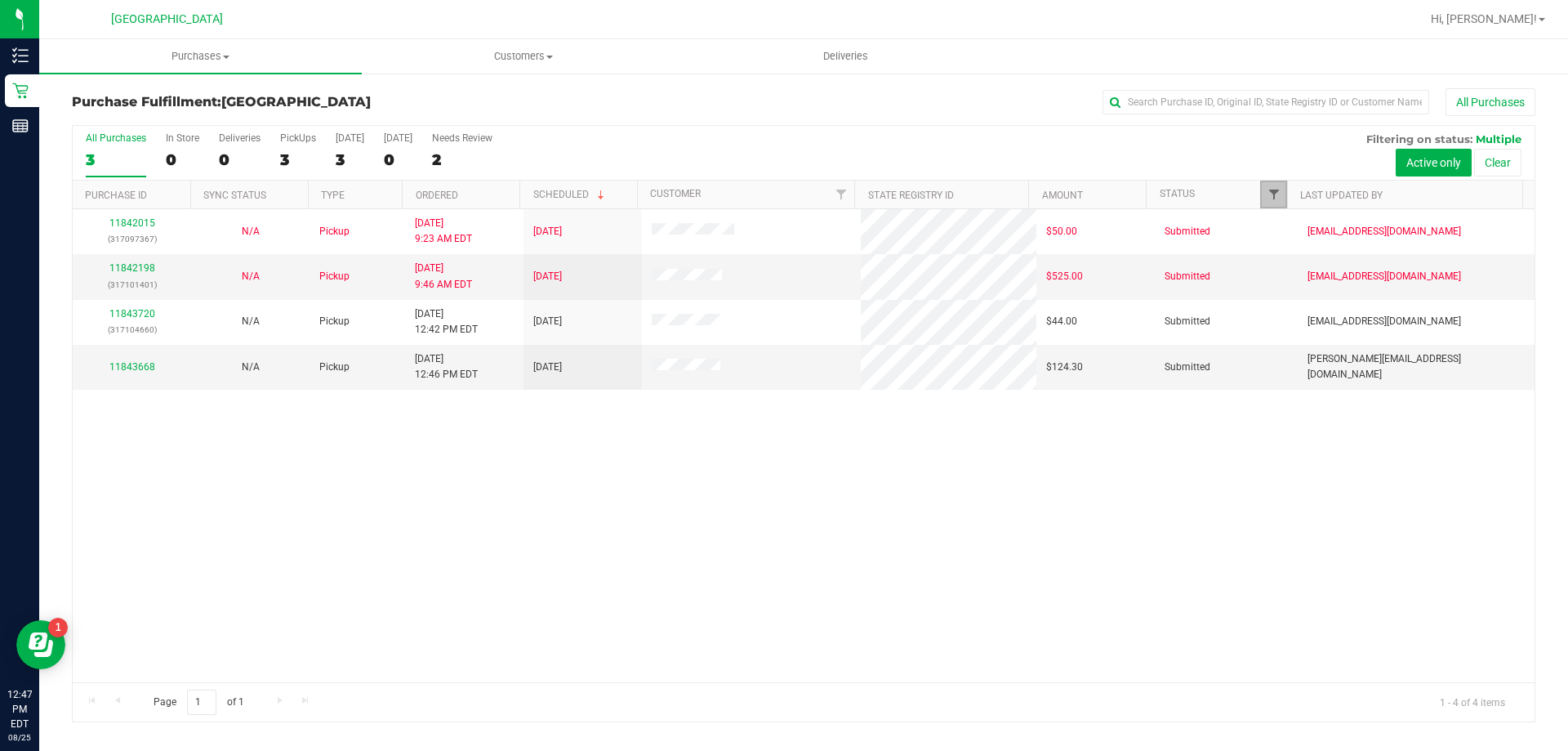
click at [1269, 199] on span "Filter" at bounding box center [1274, 195] width 13 height 13
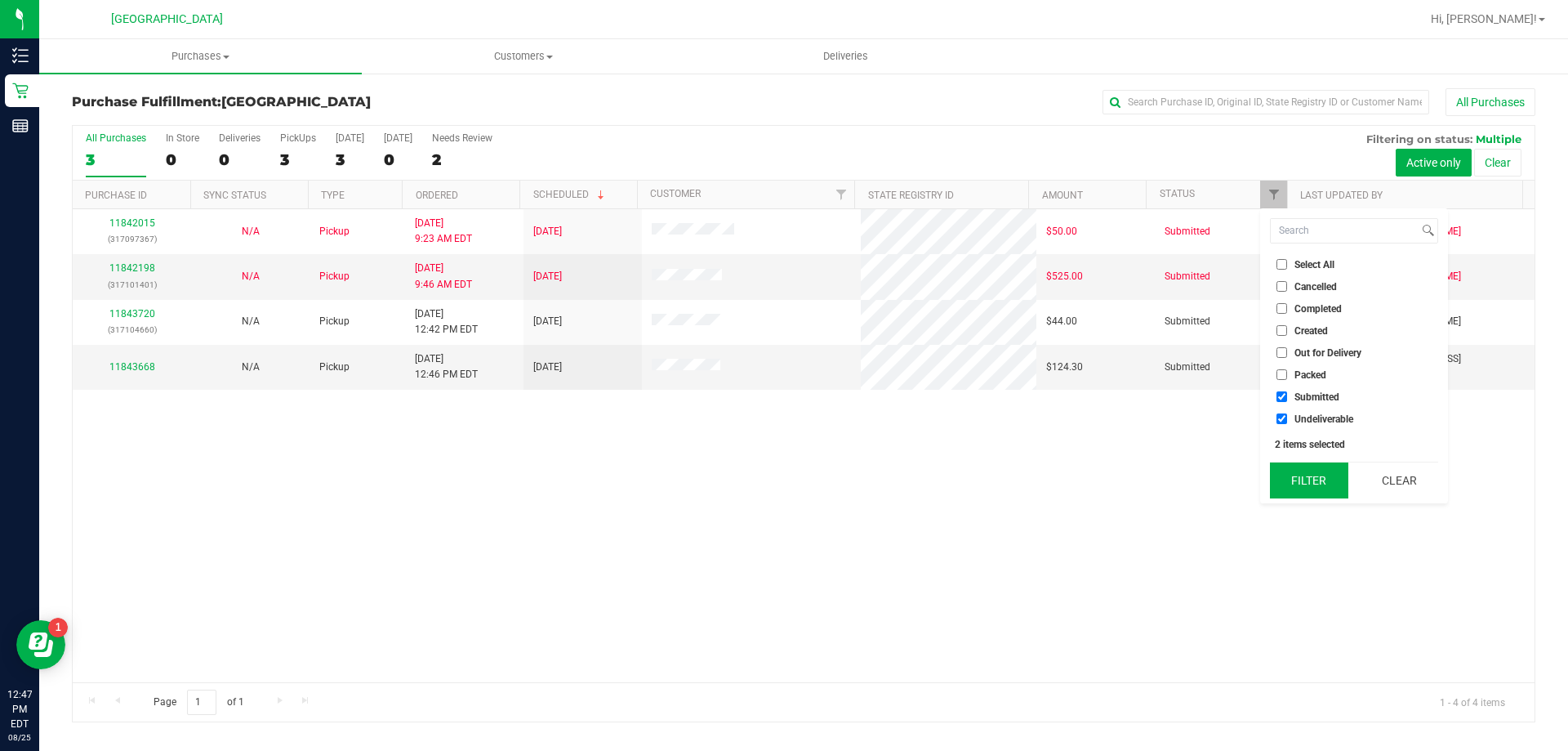
click at [1307, 485] on button "Filter" at bounding box center [1310, 480] width 79 height 36
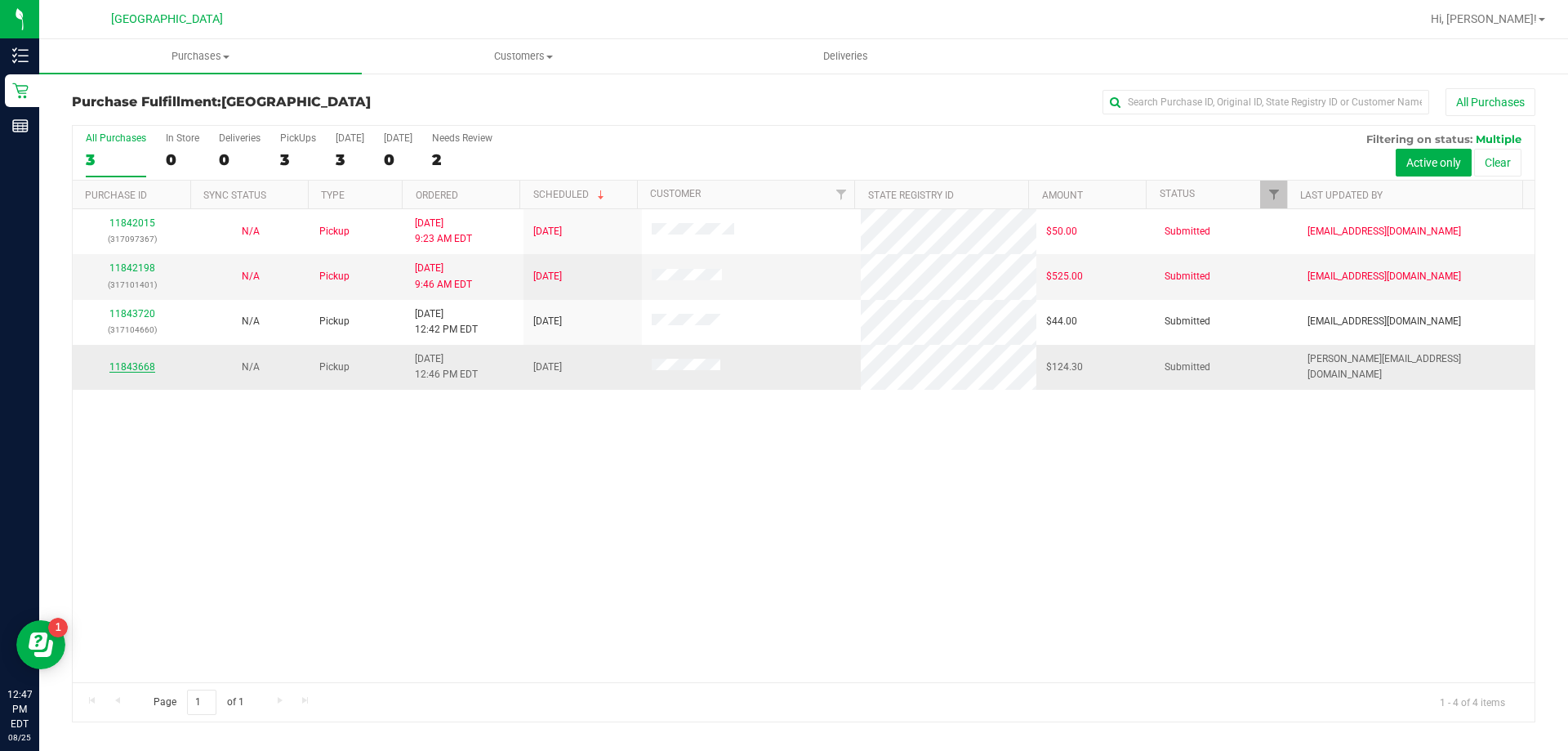
click at [141, 368] on link "11843668" at bounding box center [132, 367] width 46 height 12
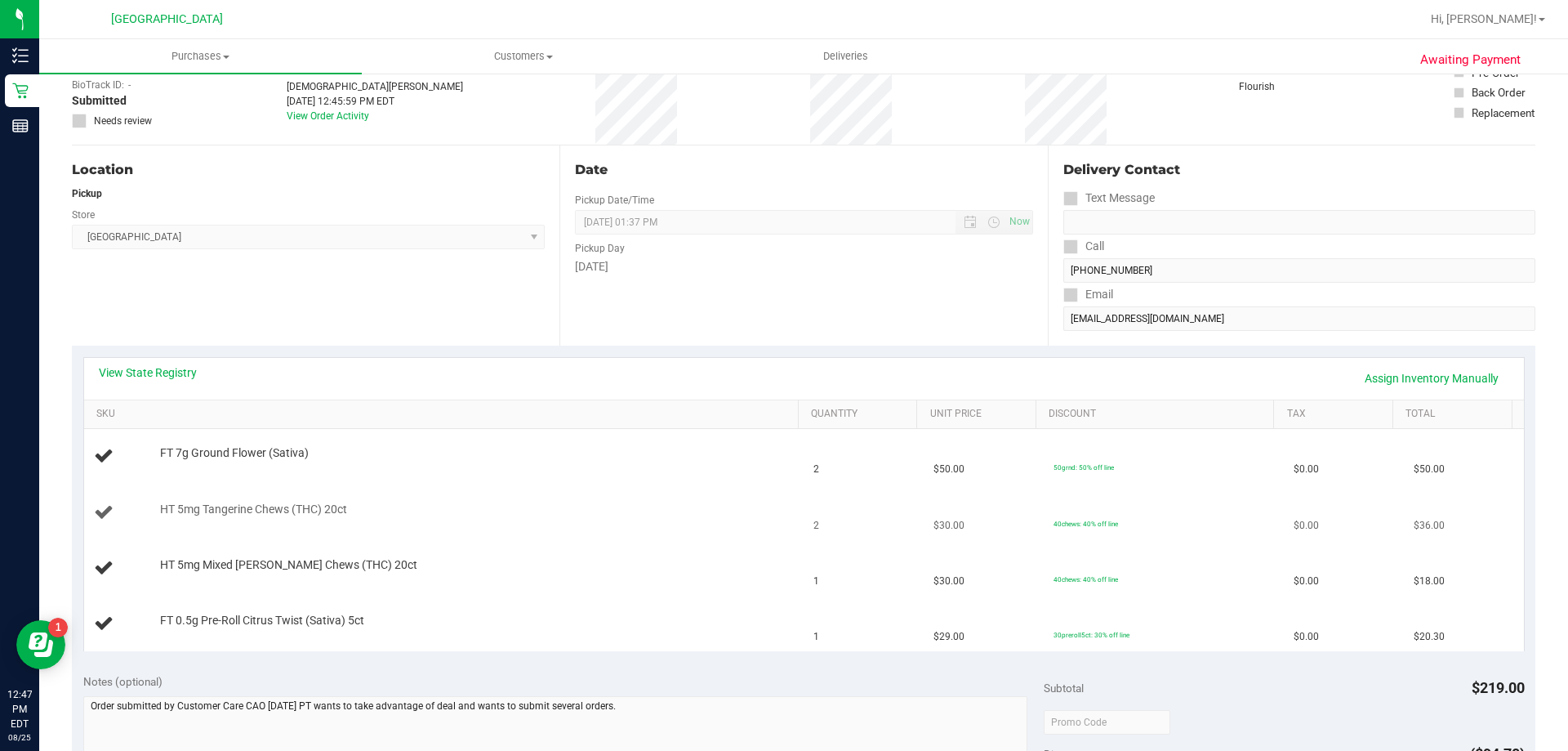
scroll to position [245, 0]
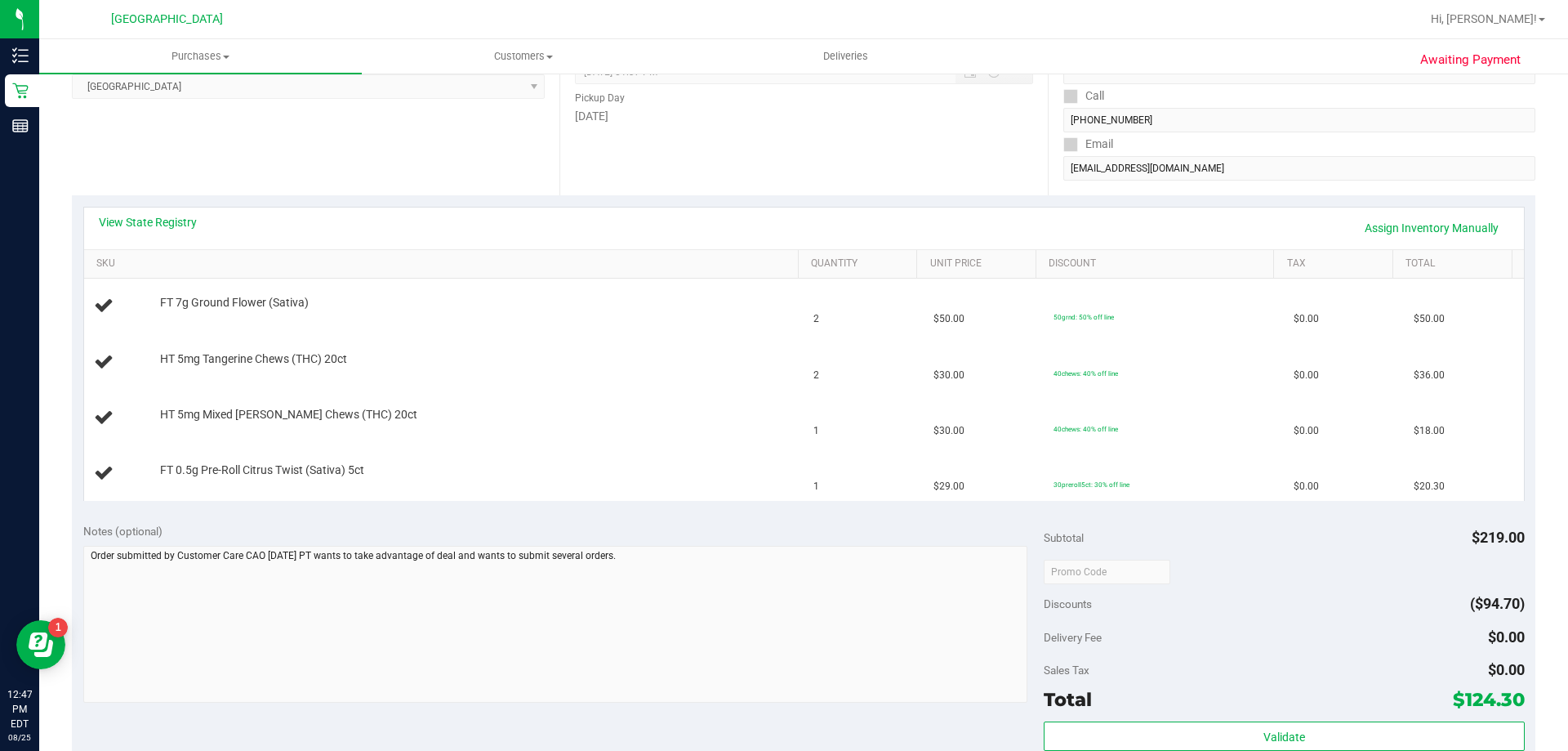
click at [369, 153] on div "Location Pickup Store North Palm Beach WC Select Store Bonita Springs WC Boynto…" at bounding box center [315, 95] width 488 height 200
click at [358, 211] on div "View State Registry Assign Inventory Manually" at bounding box center [804, 228] width 1440 height 42
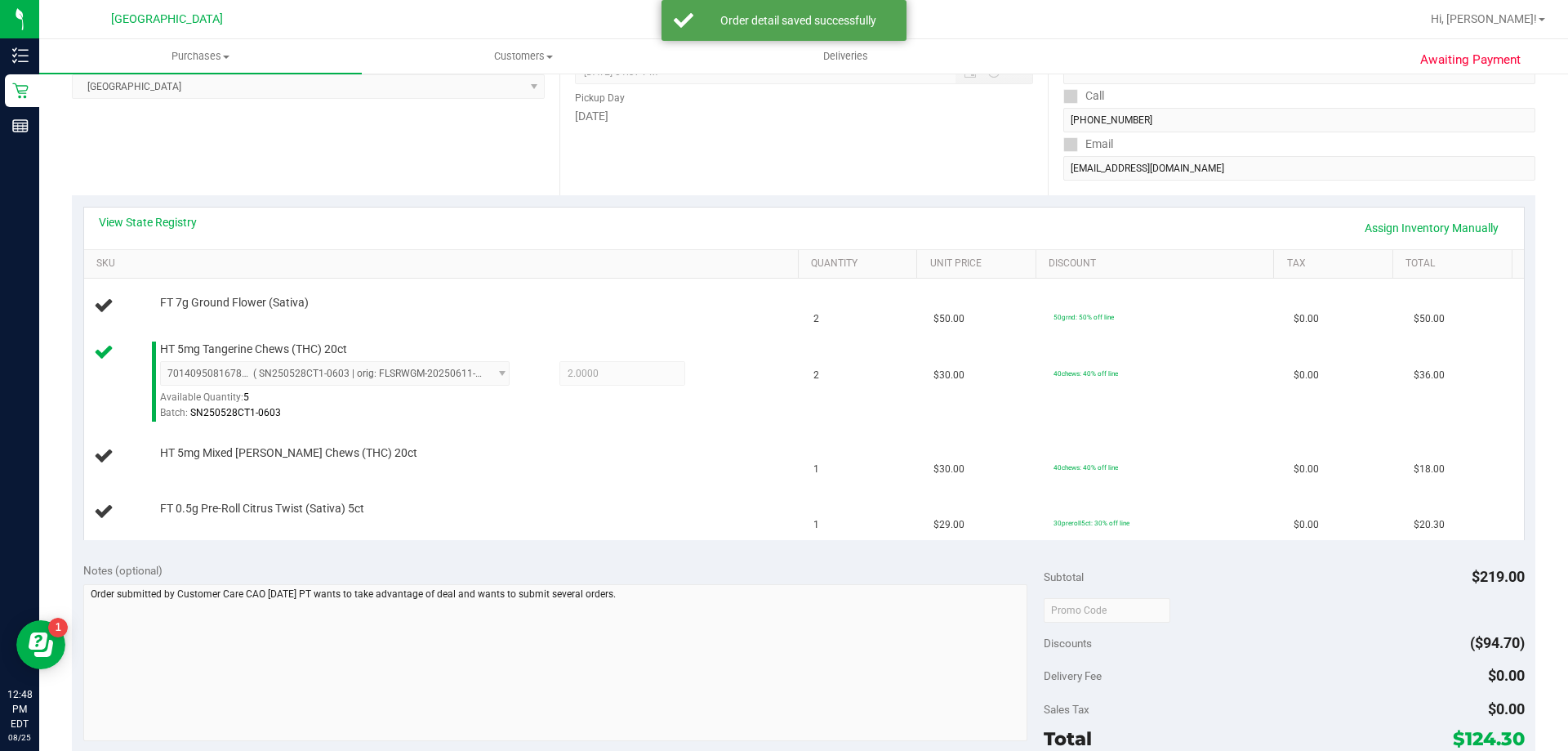
click at [440, 142] on div "Location Pickup Store North Palm Beach WC Select Store Bonita Springs WC Boynto…" at bounding box center [315, 95] width 488 height 200
click at [511, 261] on link "SKU" at bounding box center [443, 264] width 695 height 13
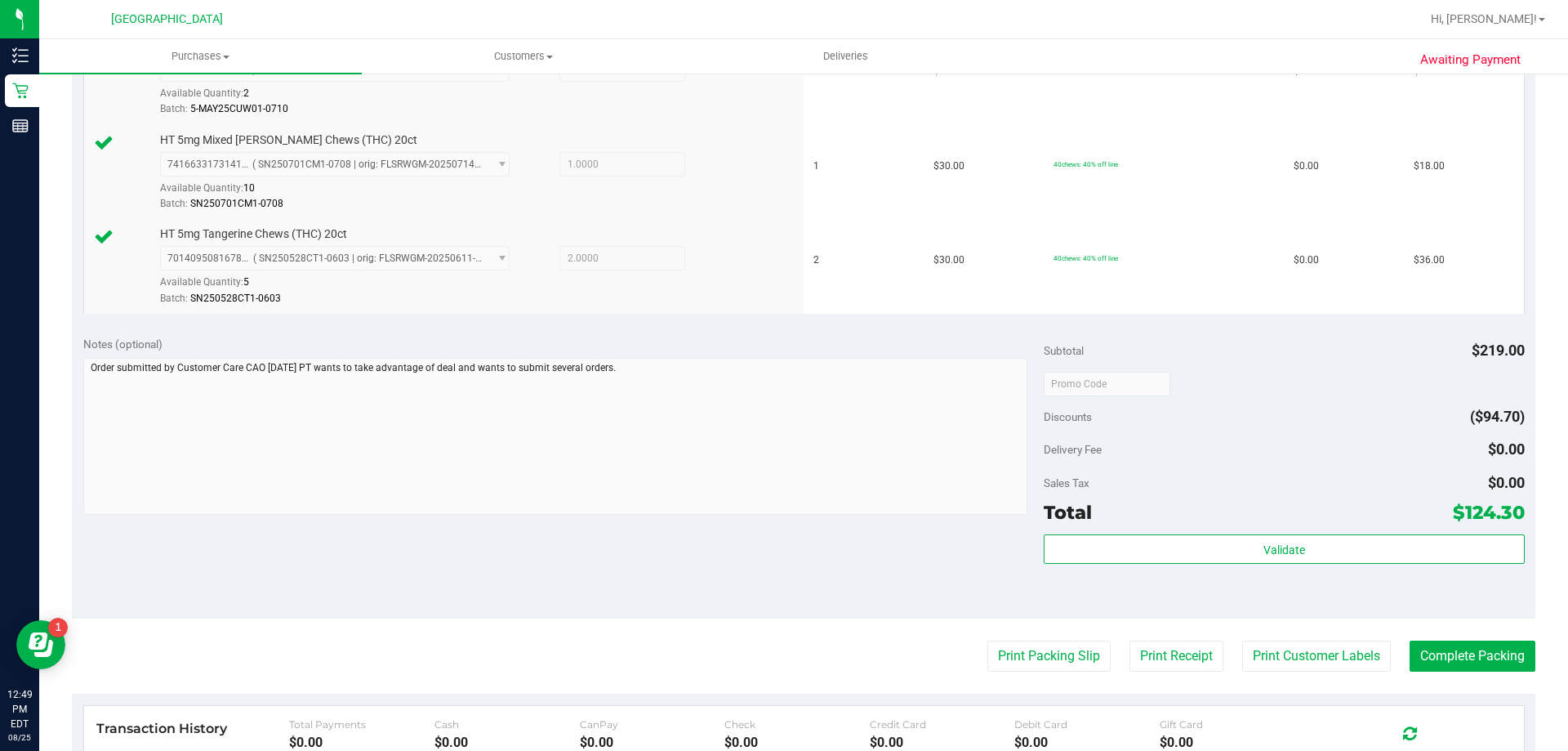
scroll to position [735, 0]
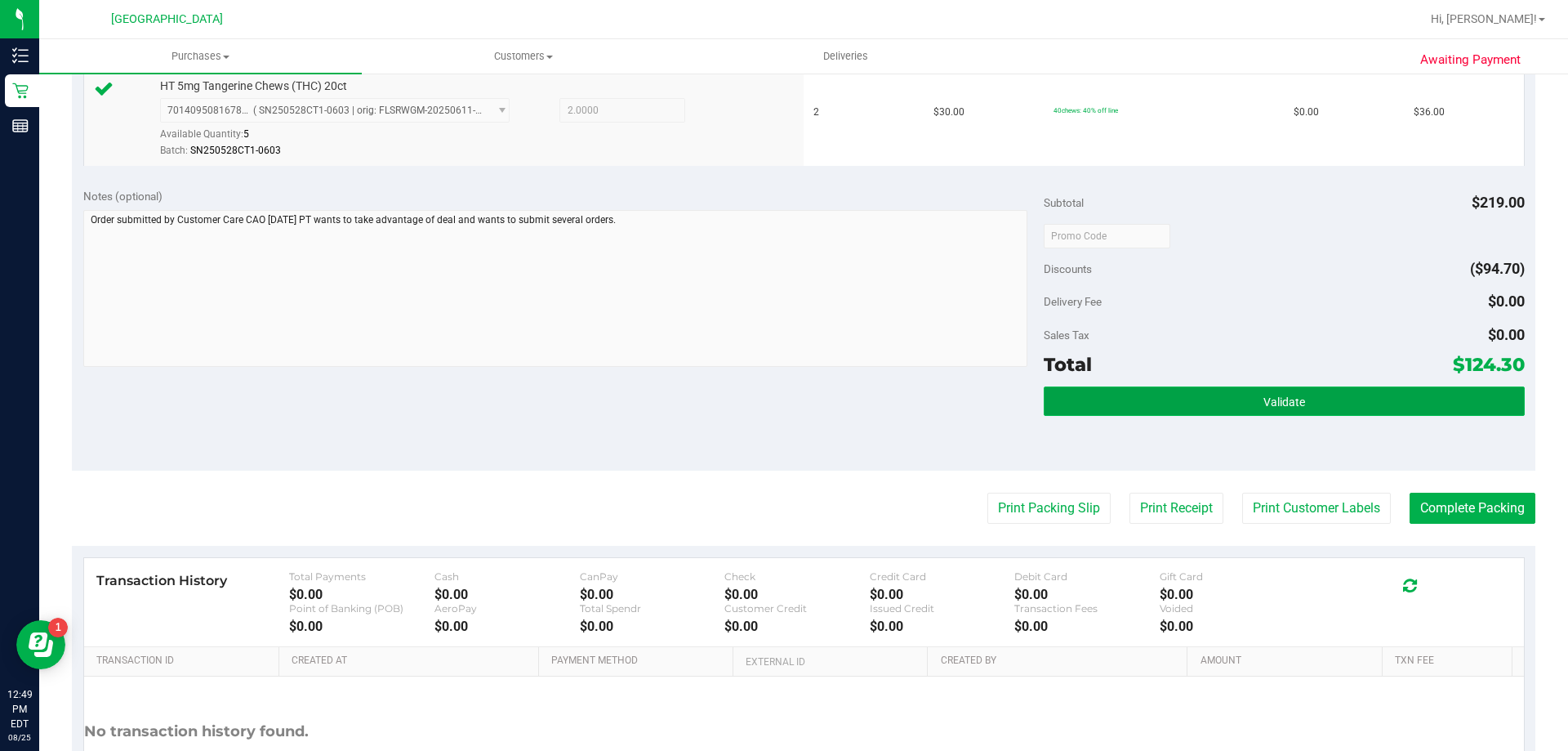
click at [1114, 386] on button "Validate" at bounding box center [1284, 401] width 480 height 29
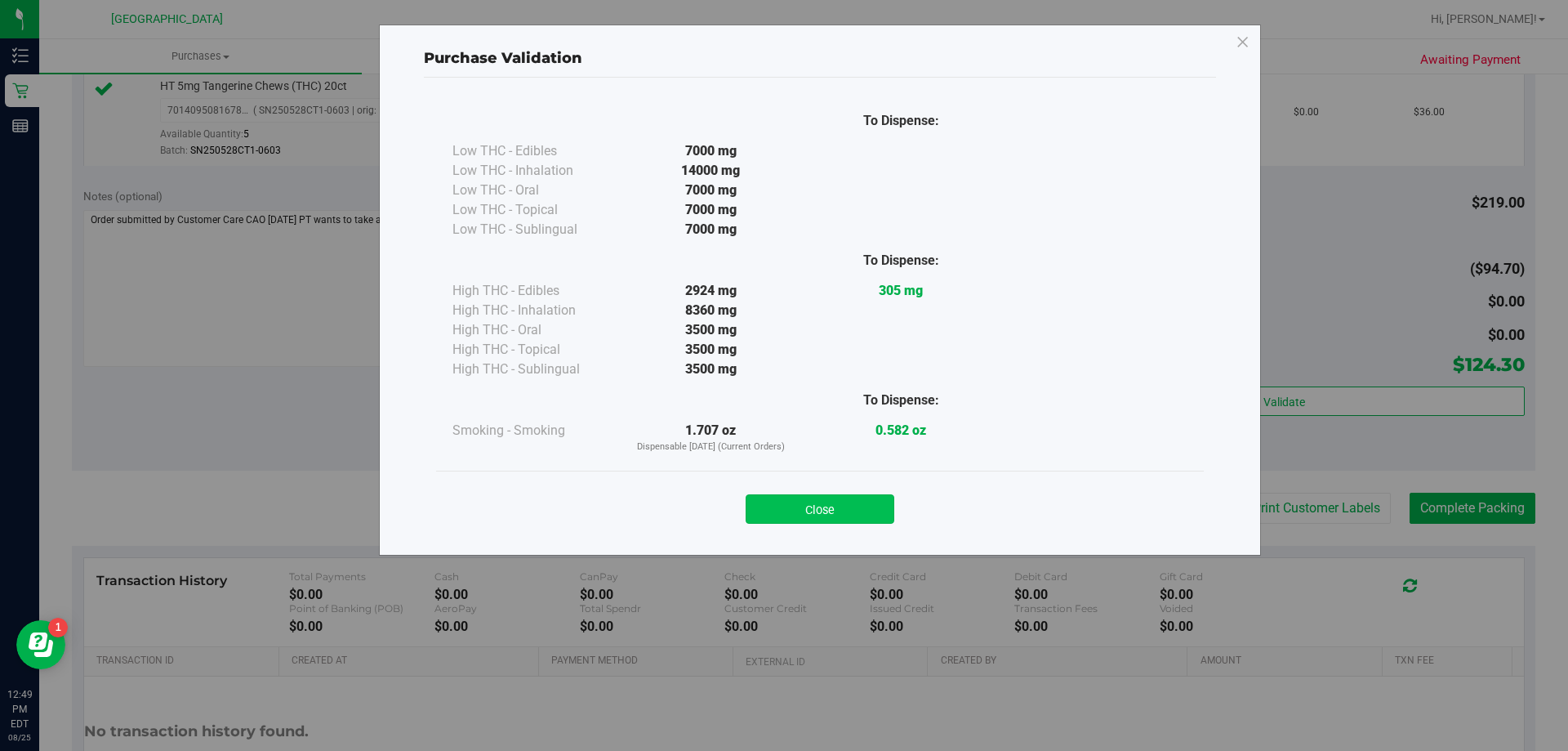
click at [827, 510] on button "Close" at bounding box center [820, 508] width 149 height 29
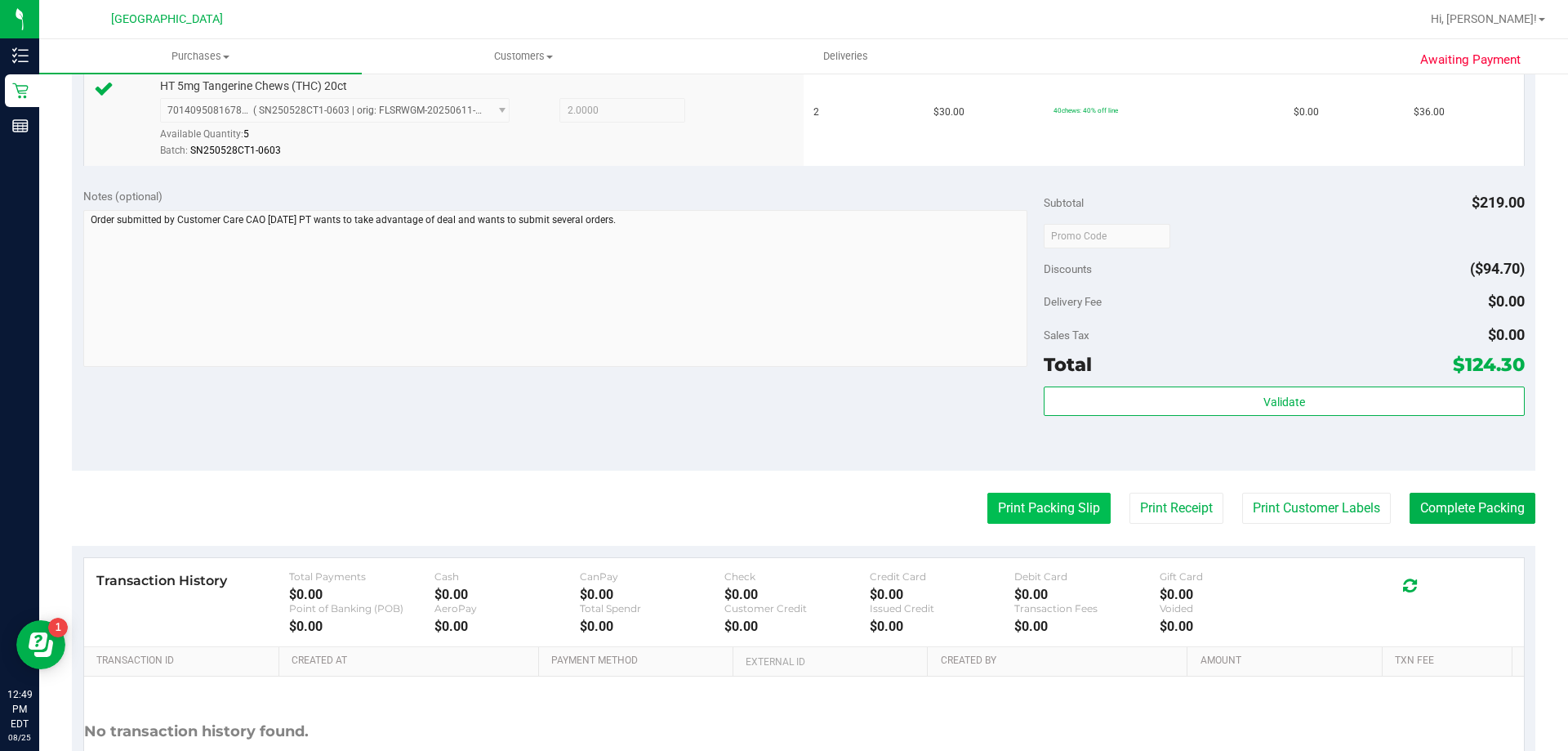
click at [1001, 518] on button "Print Packing Slip" at bounding box center [1049, 508] width 123 height 31
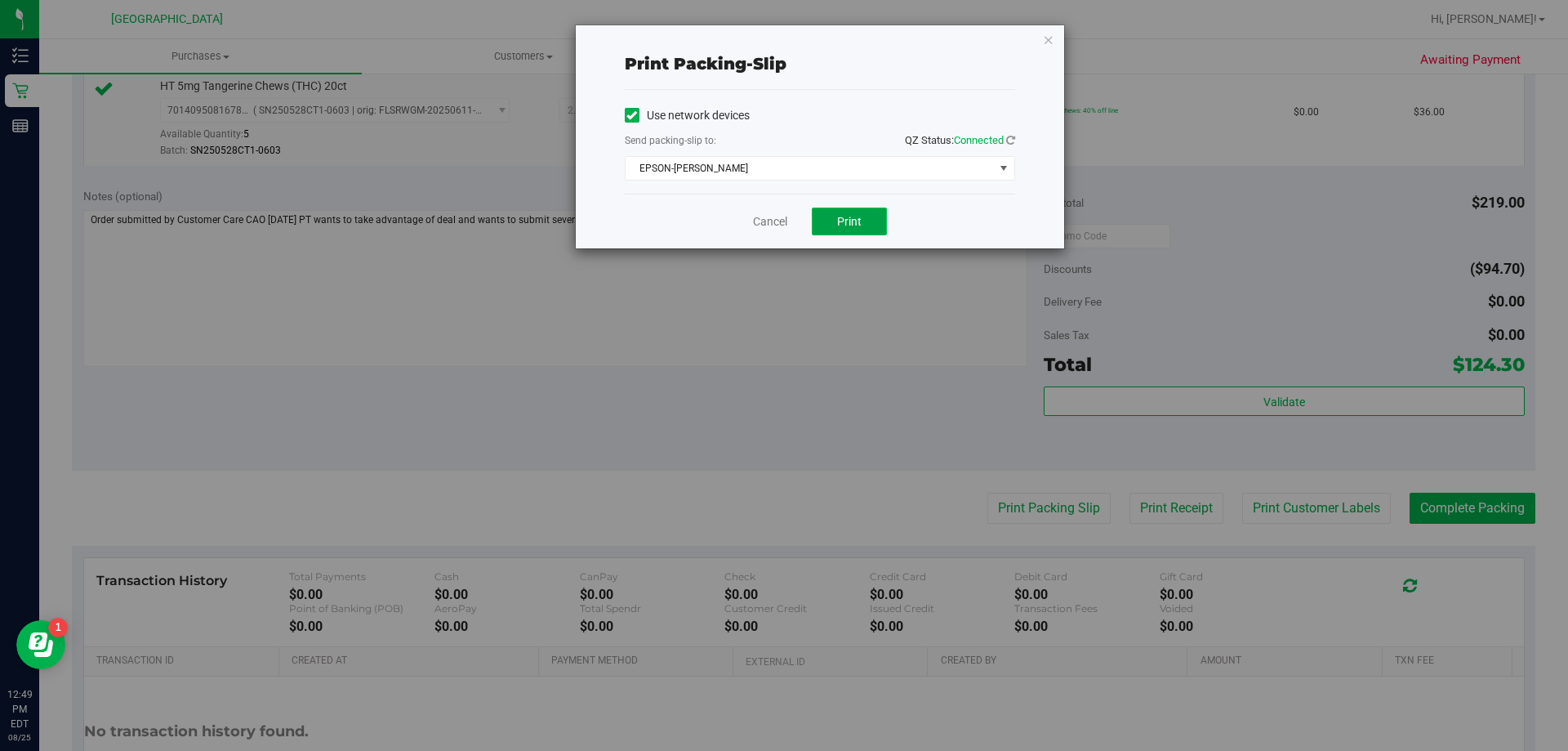
click at [854, 218] on span "Print" at bounding box center [849, 222] width 24 height 13
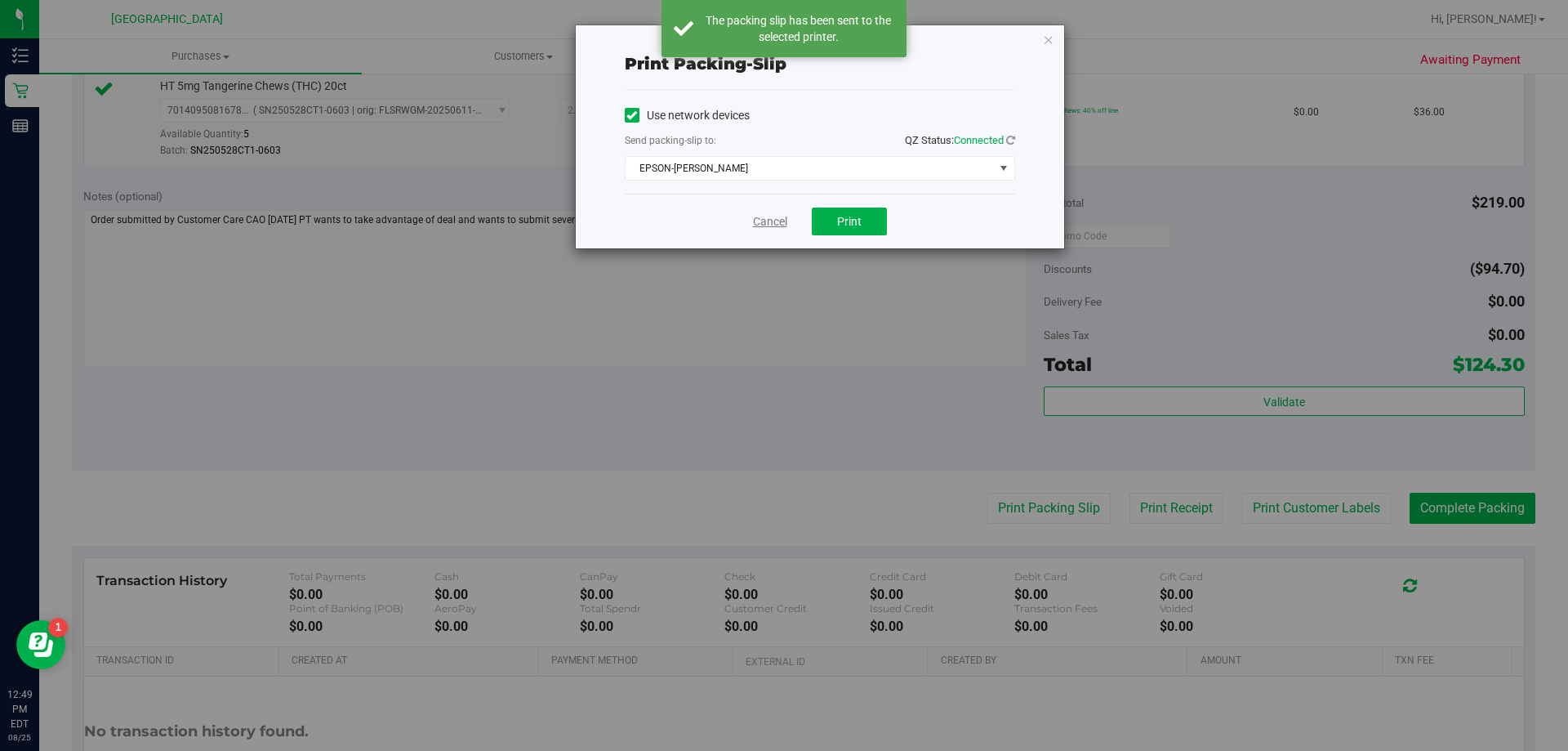
click at [772, 213] on link "Cancel" at bounding box center [770, 222] width 34 height 18
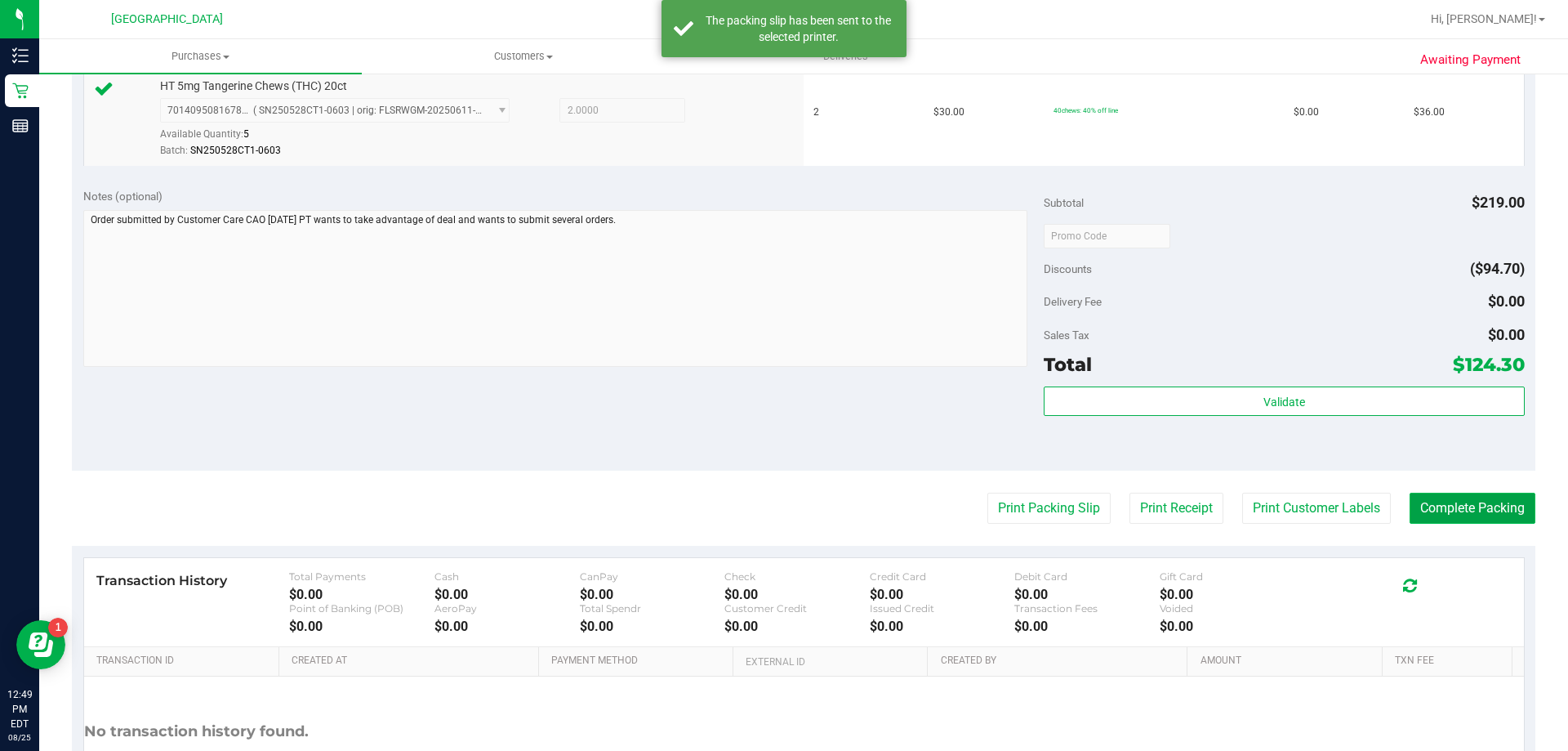
click at [1462, 510] on button "Complete Packing" at bounding box center [1473, 508] width 125 height 31
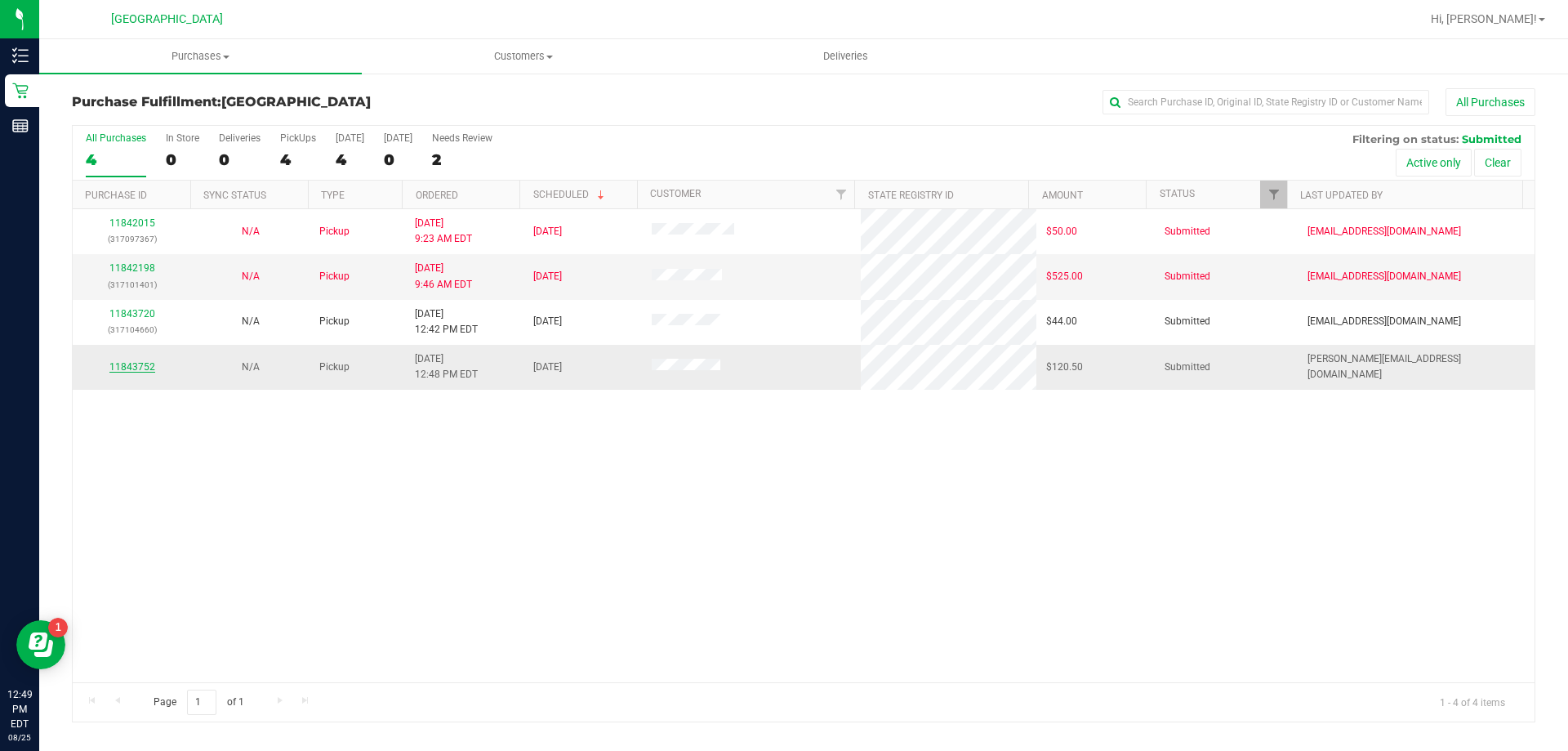
click at [144, 368] on link "11843752" at bounding box center [132, 367] width 46 height 12
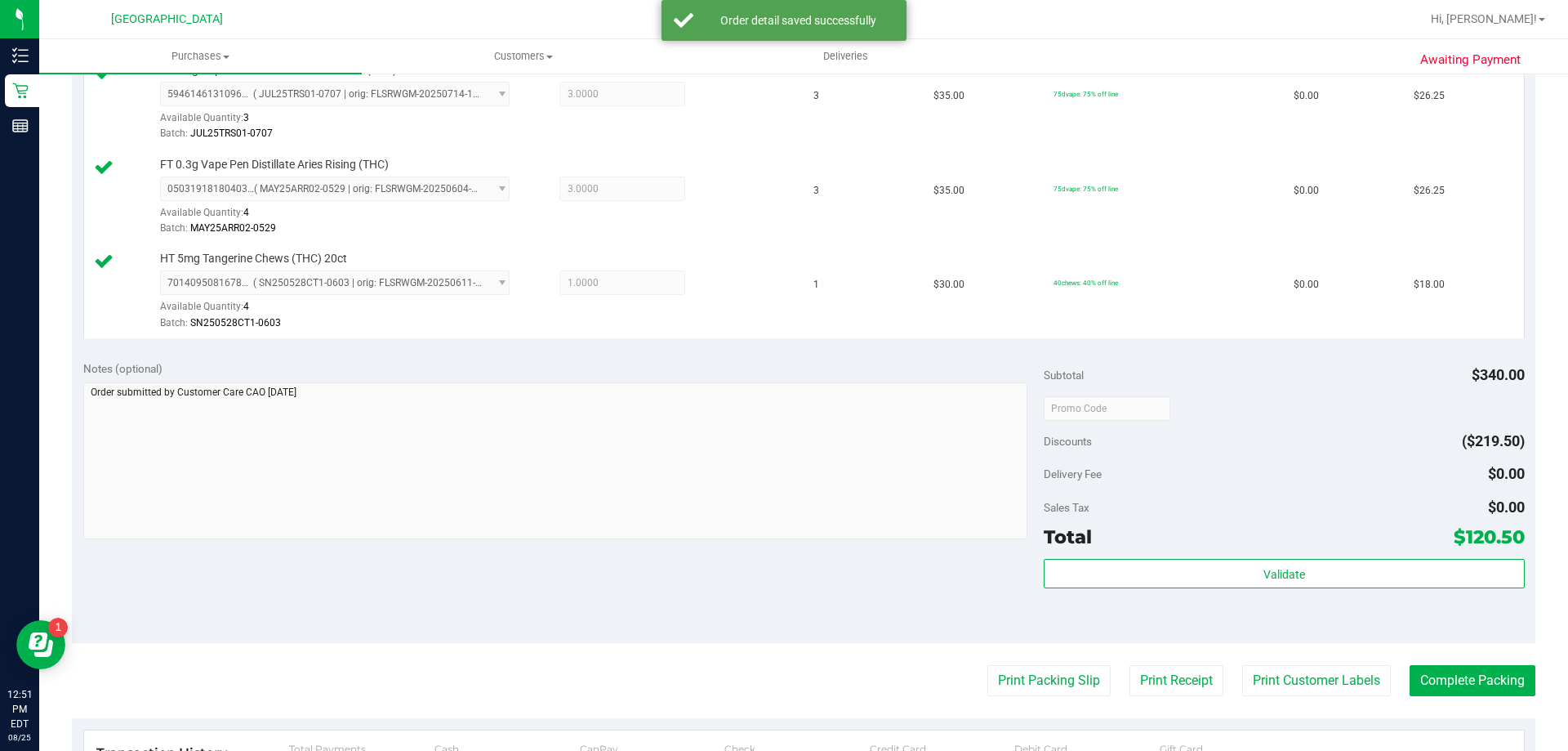
scroll to position [601, 0]
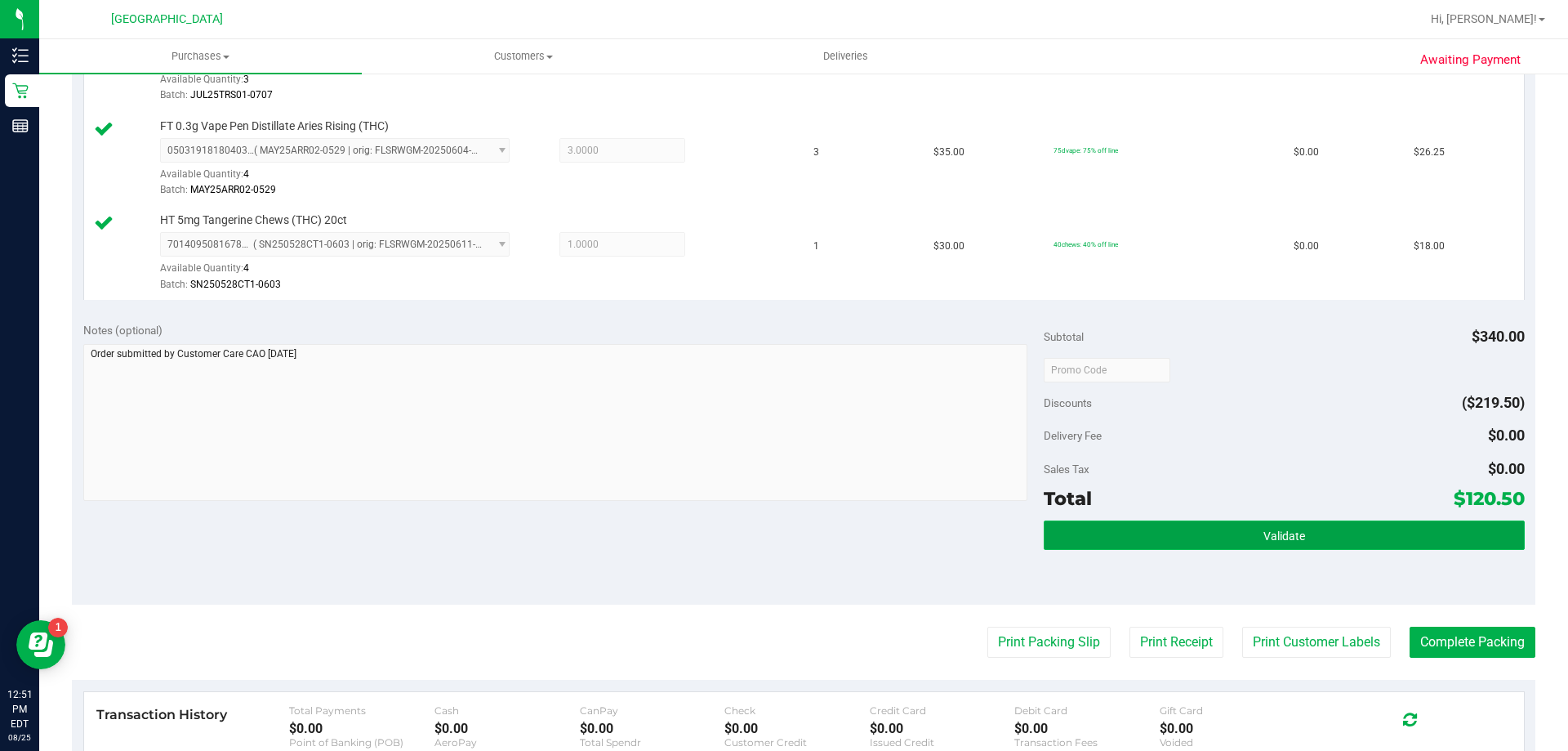
click at [1363, 523] on button "Validate" at bounding box center [1284, 534] width 480 height 29
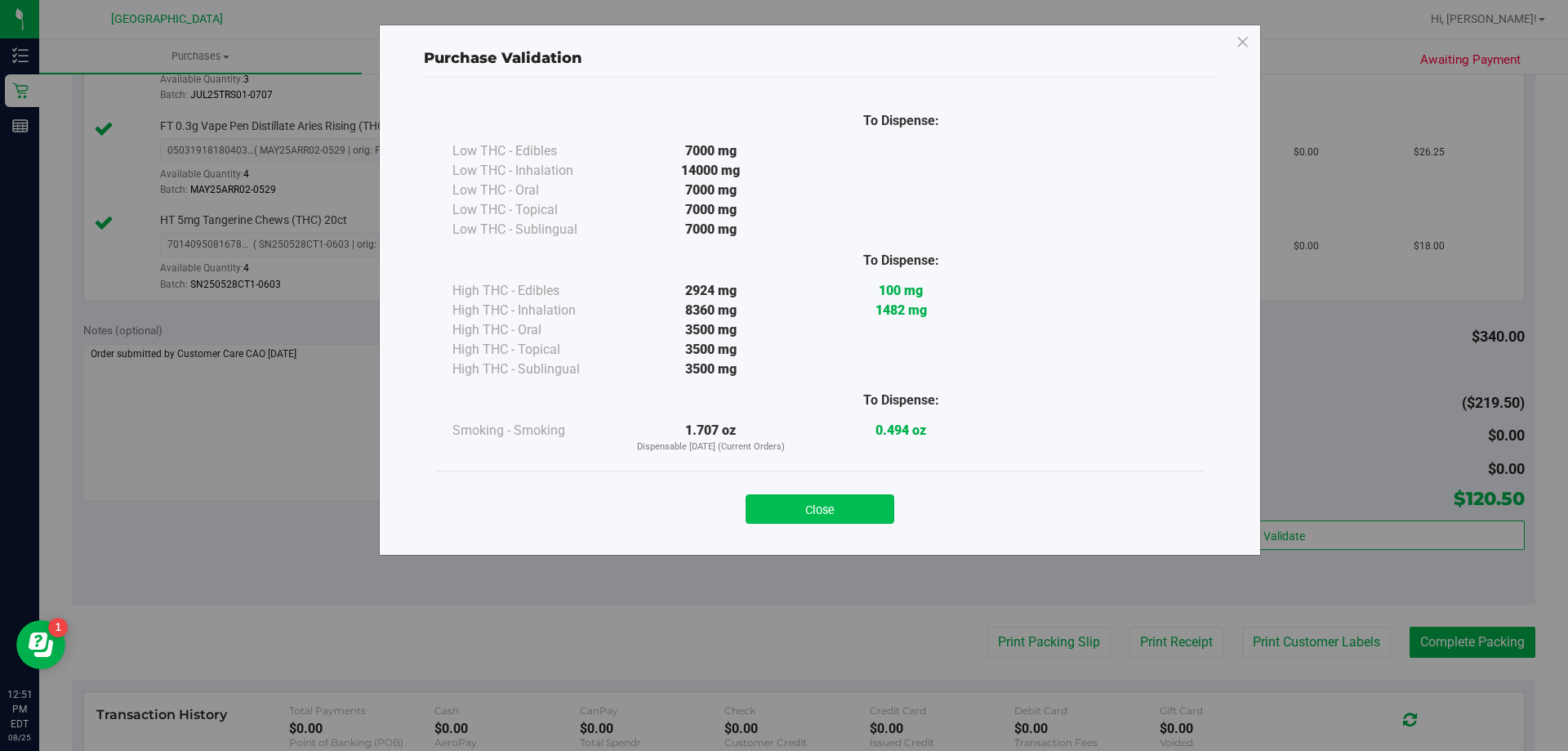
click at [851, 518] on button "Close" at bounding box center [820, 508] width 149 height 29
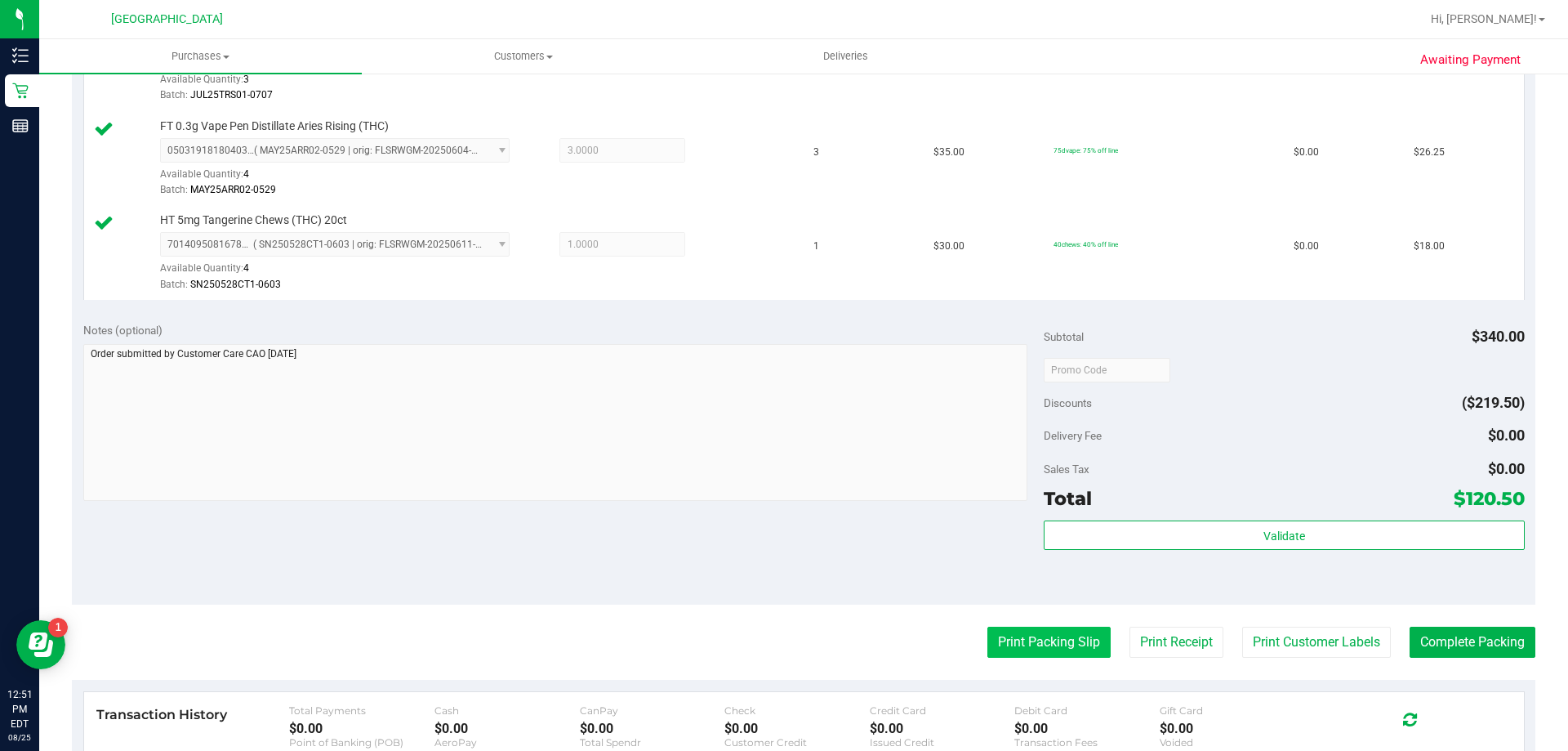
click at [1029, 656] on button "Print Packing Slip" at bounding box center [1049, 641] width 123 height 31
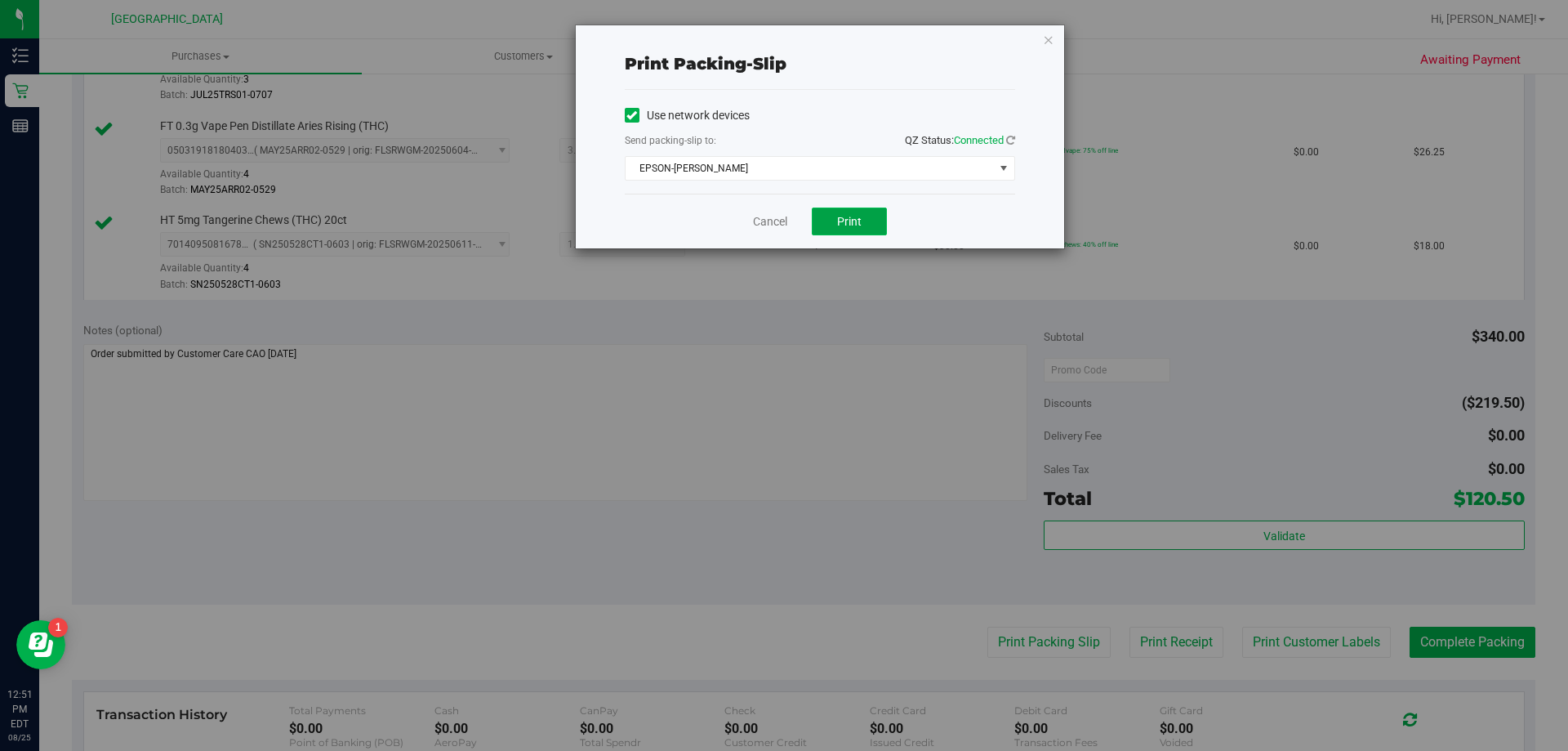
click at [850, 221] on span "Print" at bounding box center [849, 222] width 24 height 13
click at [784, 227] on link "Cancel" at bounding box center [770, 222] width 34 height 18
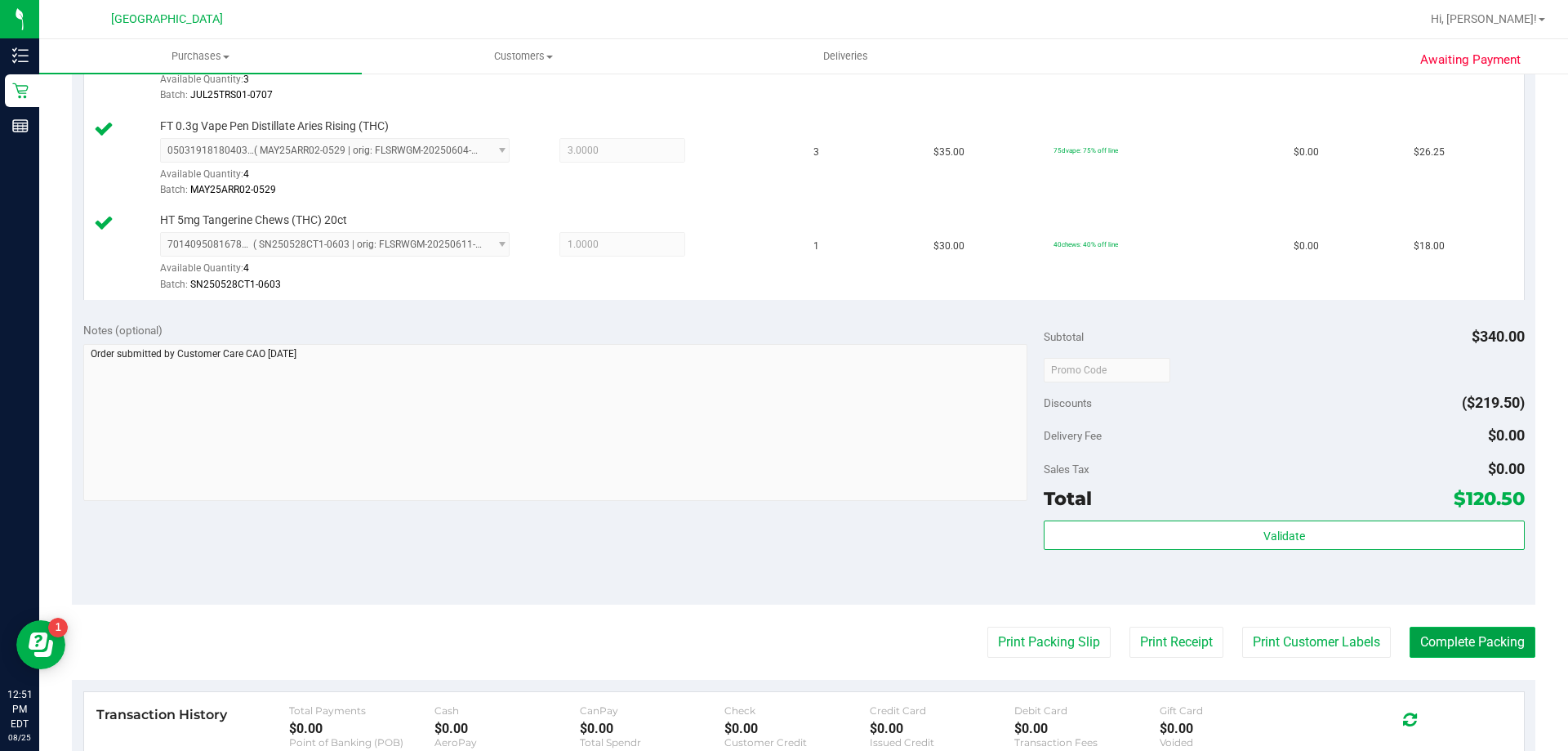
click at [1465, 642] on button "Complete Packing" at bounding box center [1473, 641] width 125 height 31
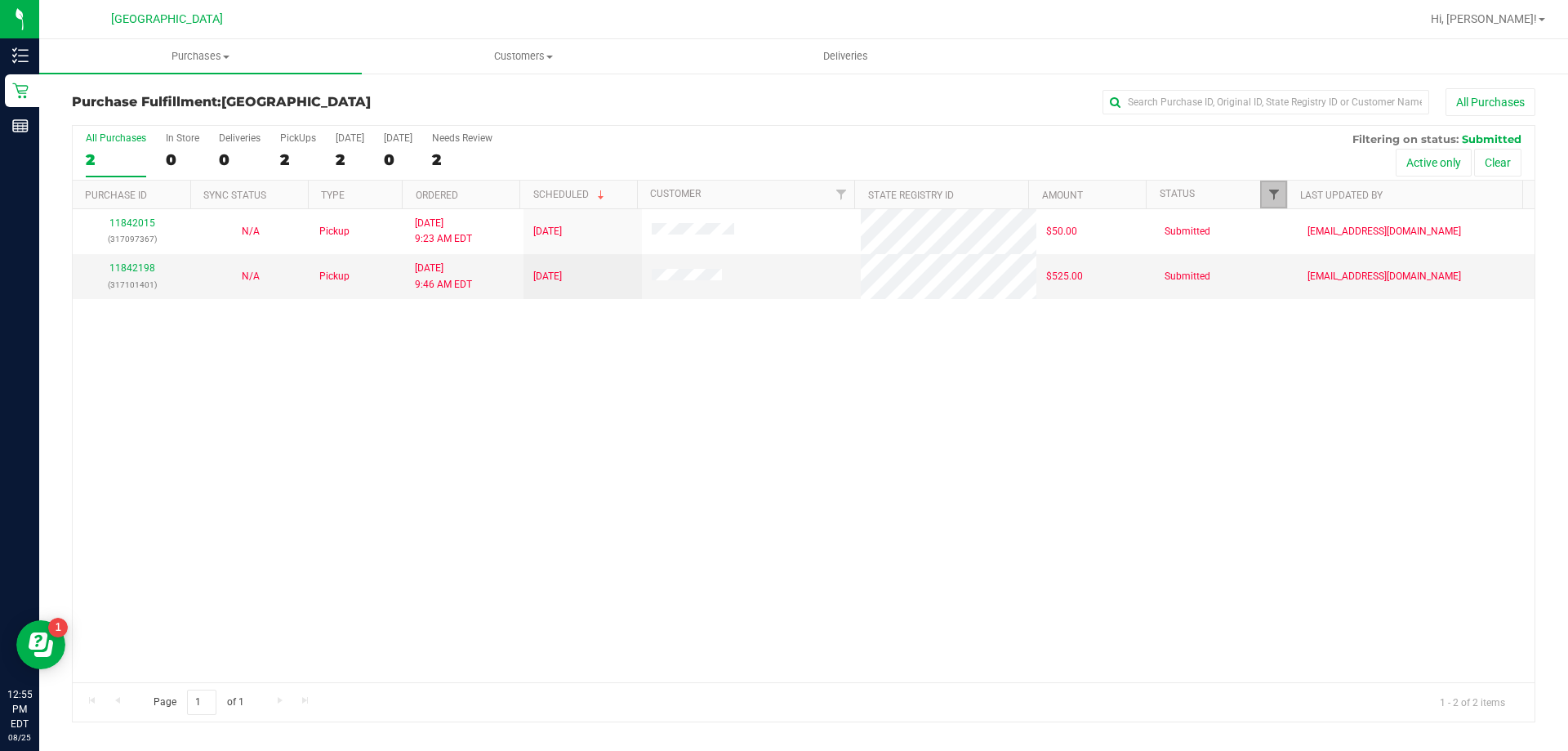
click at [1268, 197] on span "Filter" at bounding box center [1274, 195] width 13 height 13
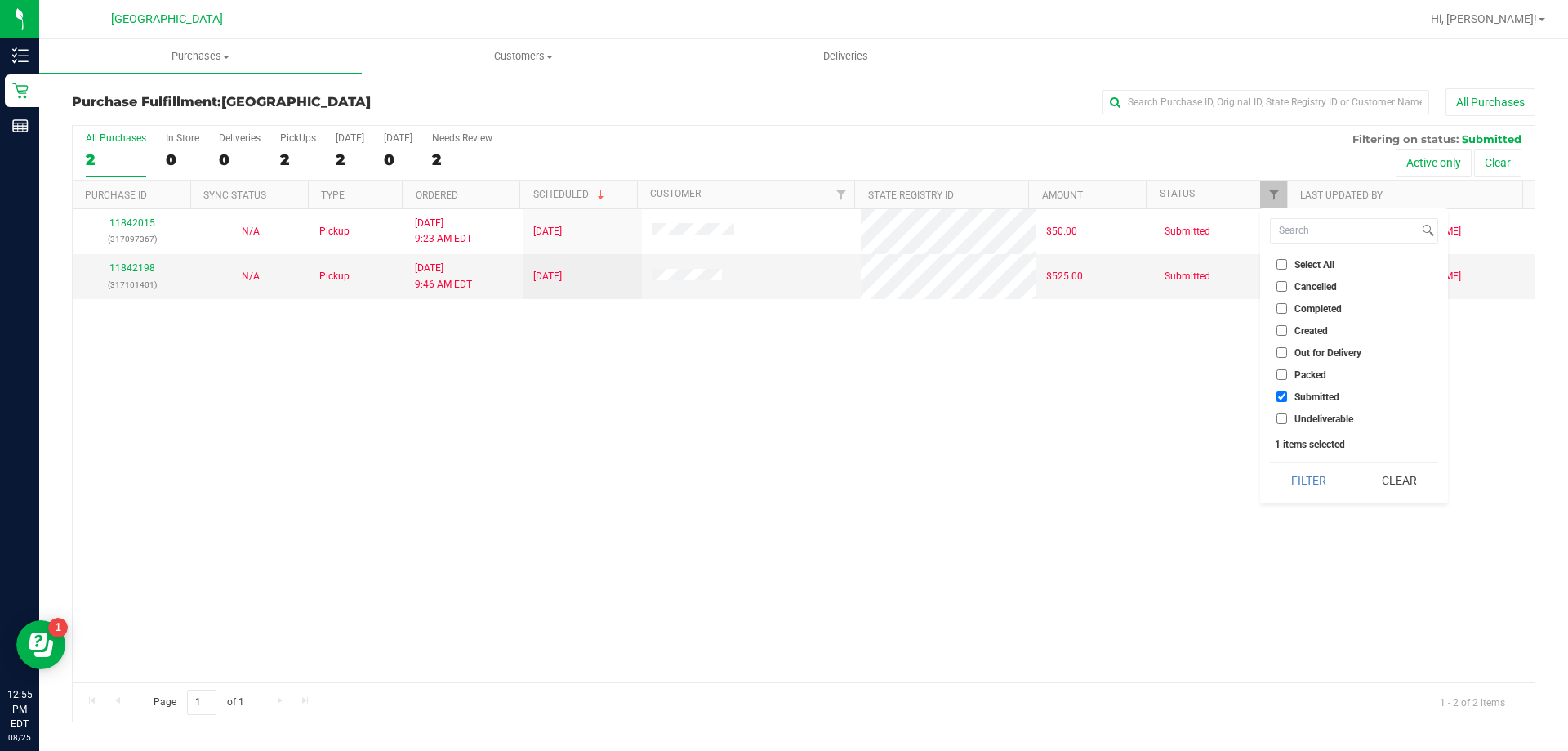
click at [1292, 421] on label "Undeliverable" at bounding box center [1315, 418] width 77 height 11
click at [1287, 421] on input "Undeliverable" at bounding box center [1282, 418] width 11 height 11
checkbox input "true"
click at [1309, 473] on button "Filter" at bounding box center [1310, 480] width 79 height 36
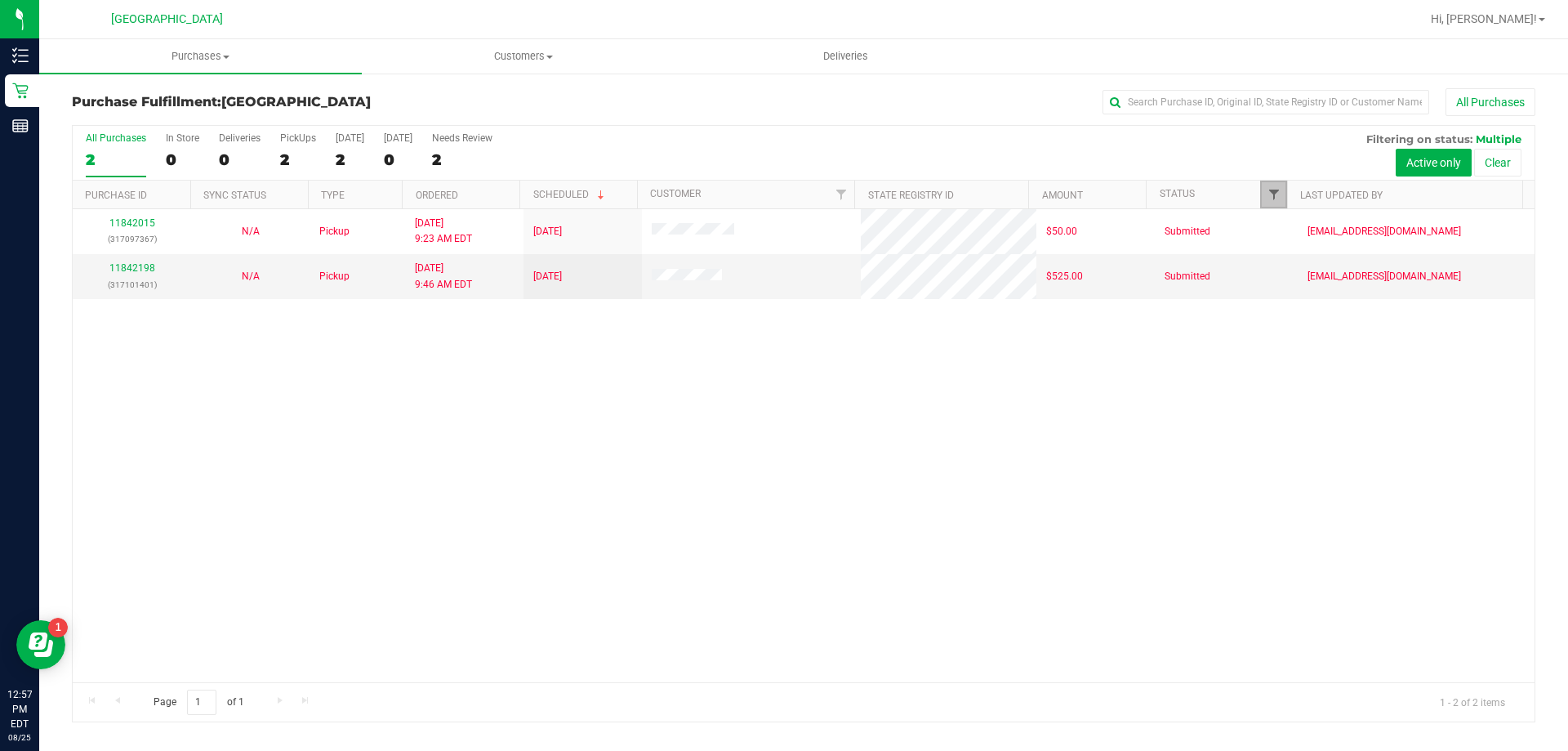
click at [1270, 194] on span "Filter" at bounding box center [1274, 195] width 13 height 13
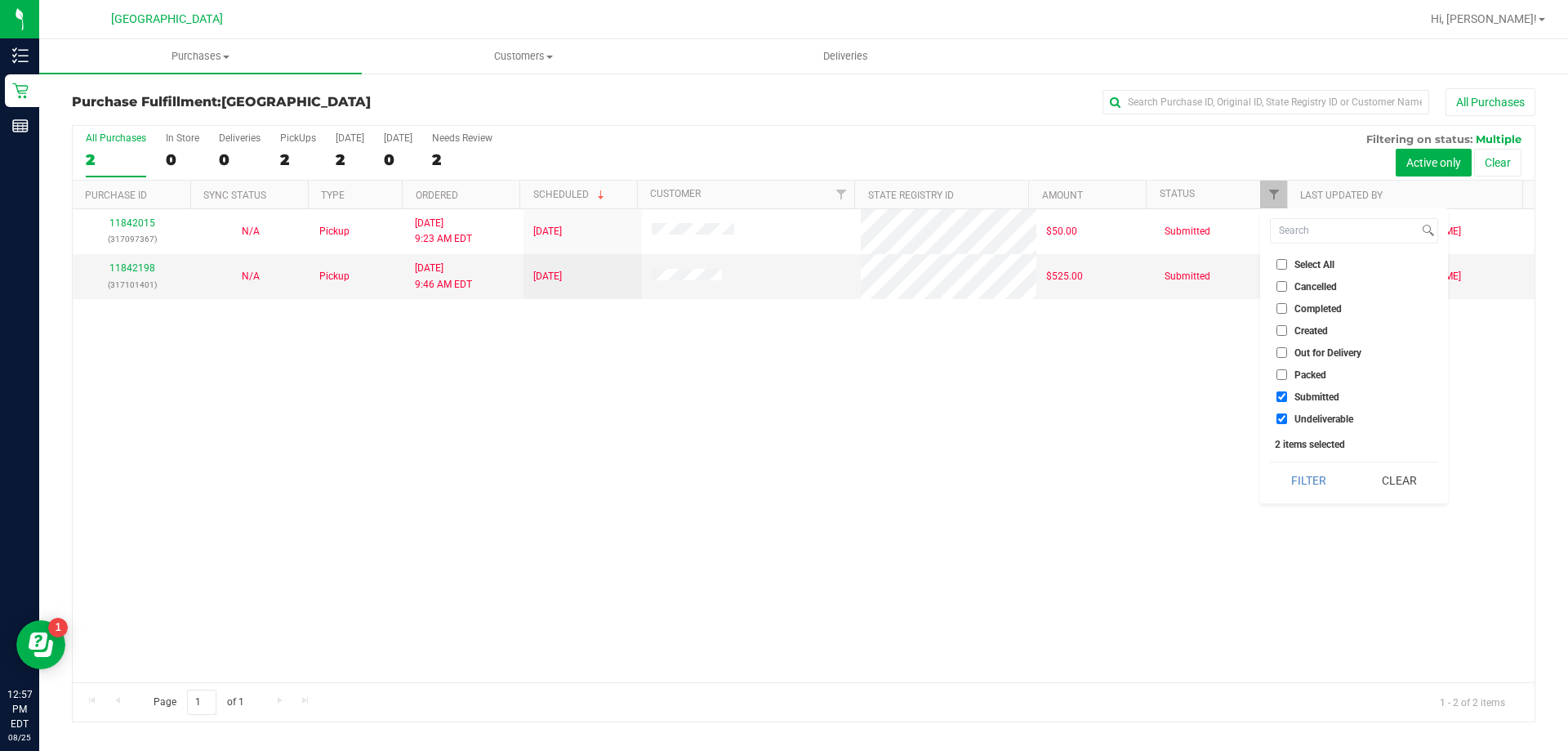
click at [1331, 453] on div "Select All Cancelled Completed Created Out for Delivery Packed Submitted Undeli…" at bounding box center [1354, 355] width 188 height 295
click at [1327, 474] on button "Filter" at bounding box center [1310, 480] width 79 height 36
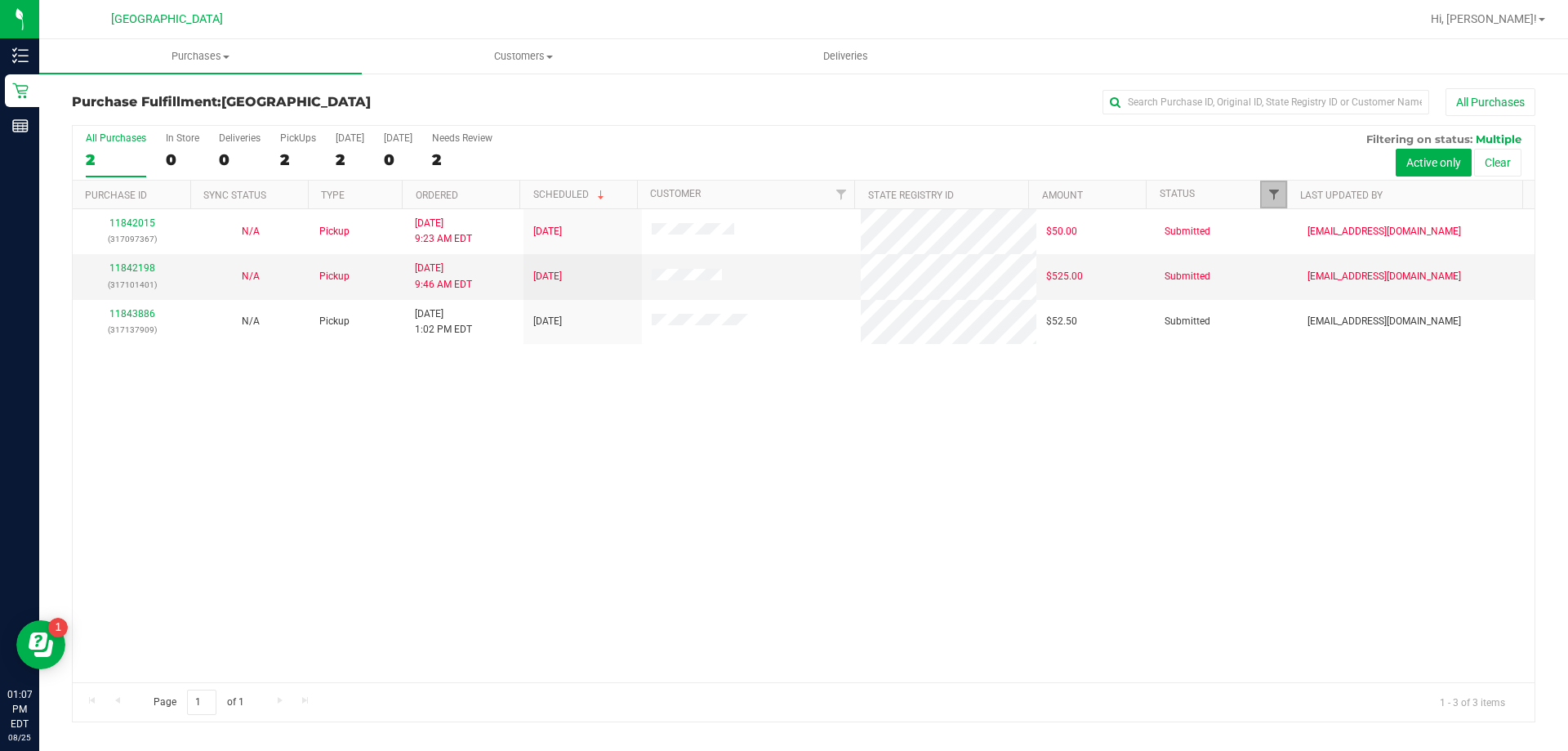
click at [1268, 198] on span "Filter" at bounding box center [1274, 195] width 13 height 13
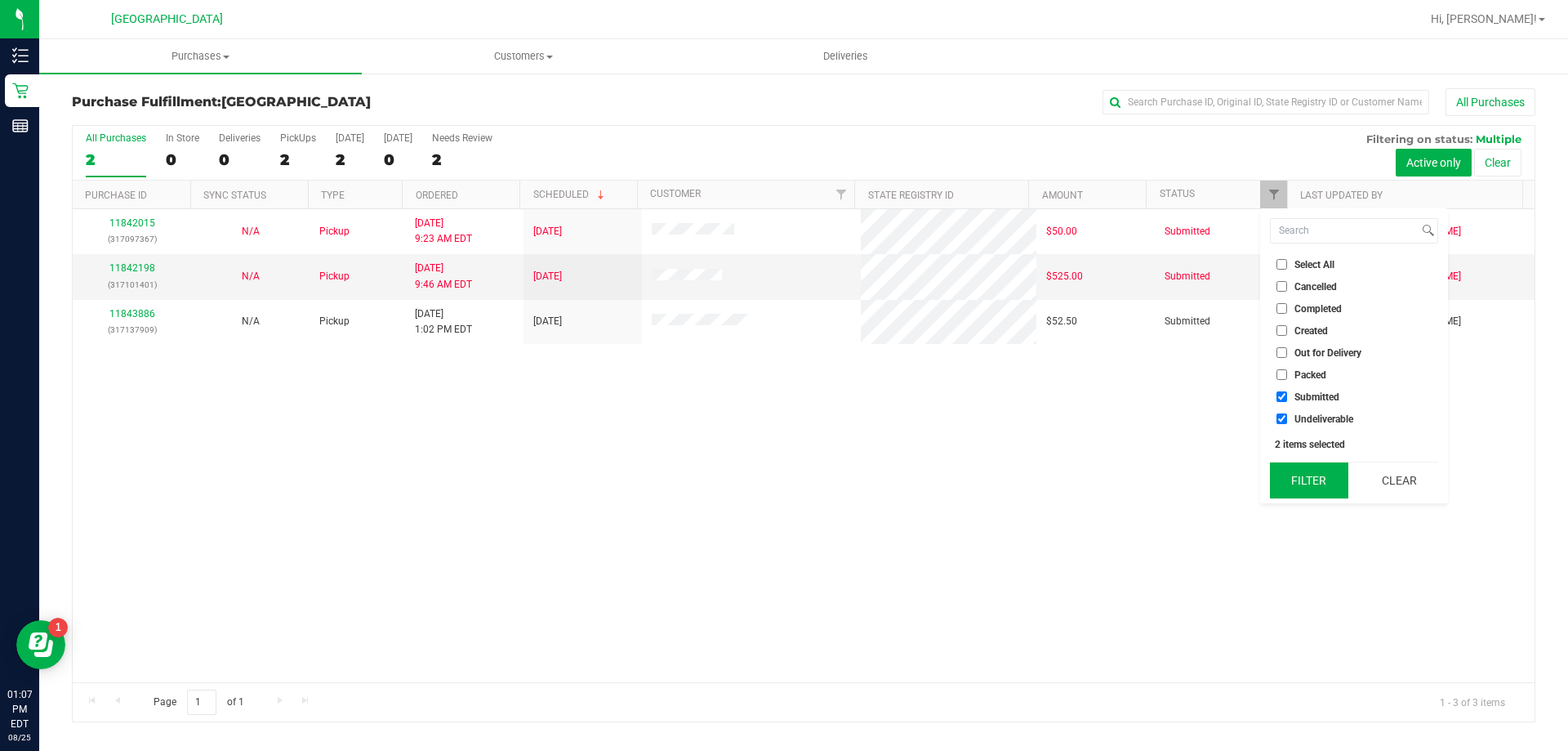
click at [1293, 482] on button "Filter" at bounding box center [1310, 480] width 79 height 36
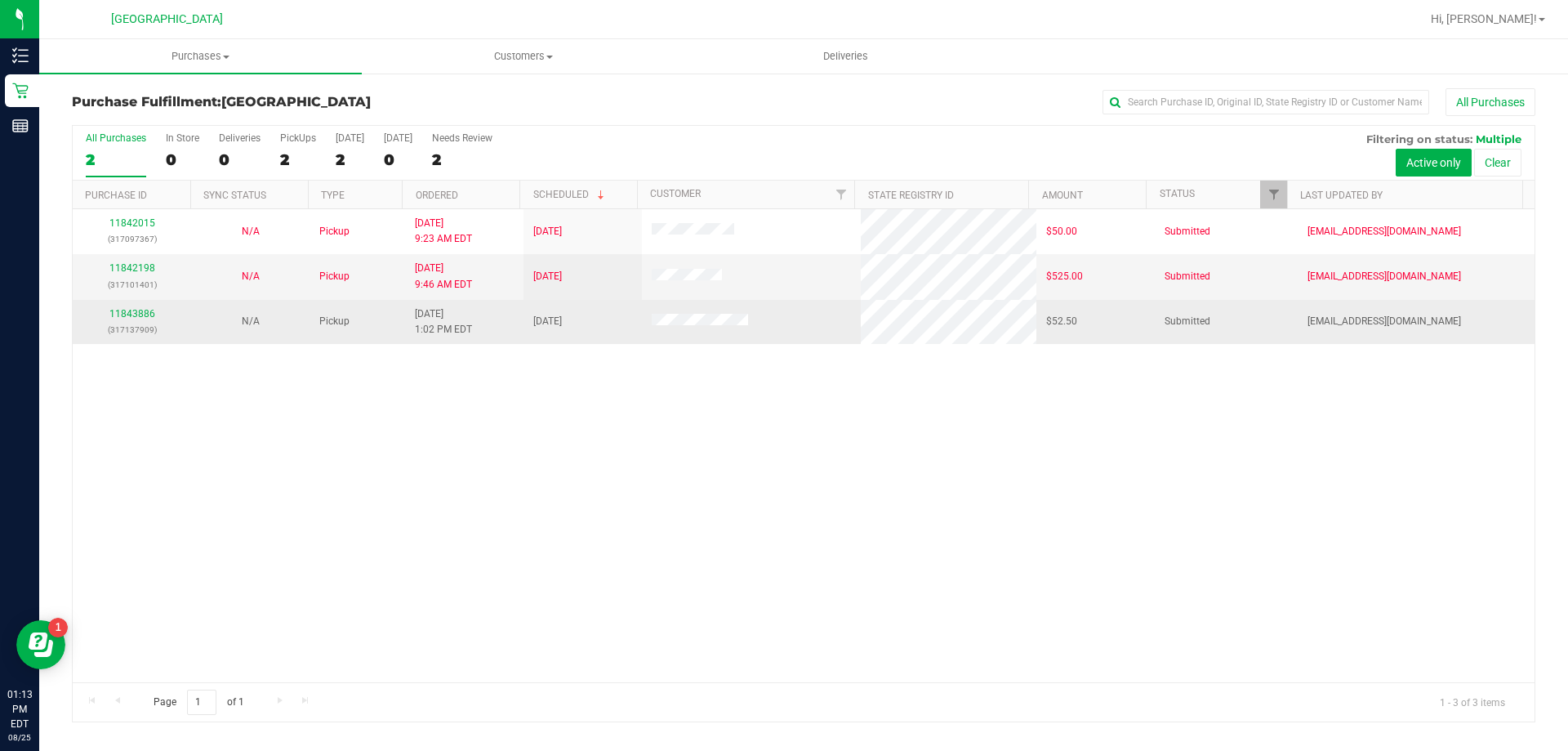
click at [135, 302] on td "11843886 (317137909)" at bounding box center [132, 321] width 119 height 44
click at [135, 304] on td "11843886 (317137909)" at bounding box center [132, 321] width 119 height 44
click at [139, 317] on link "11843886" at bounding box center [132, 314] width 46 height 12
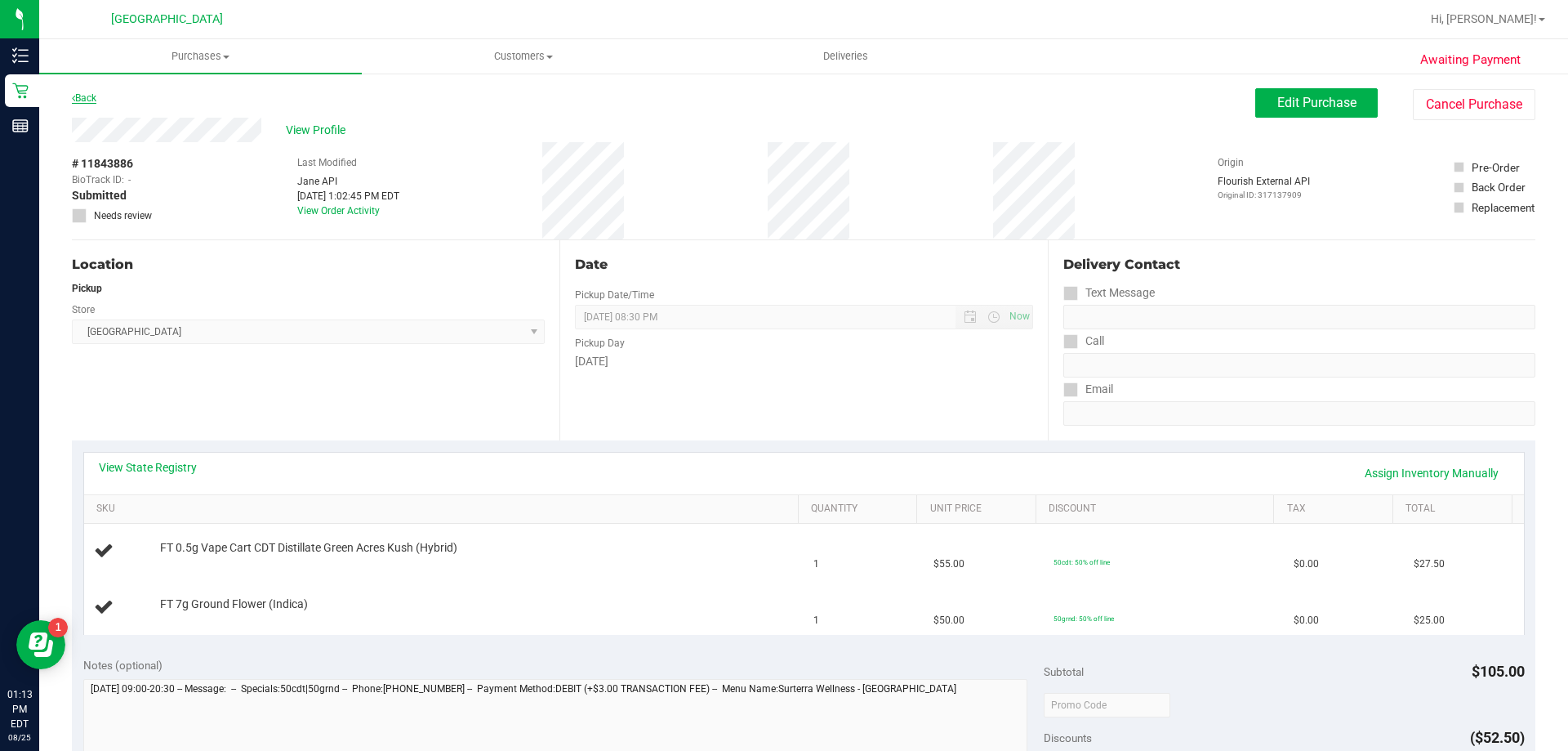
click at [87, 96] on link "Back" at bounding box center [84, 98] width 24 height 12
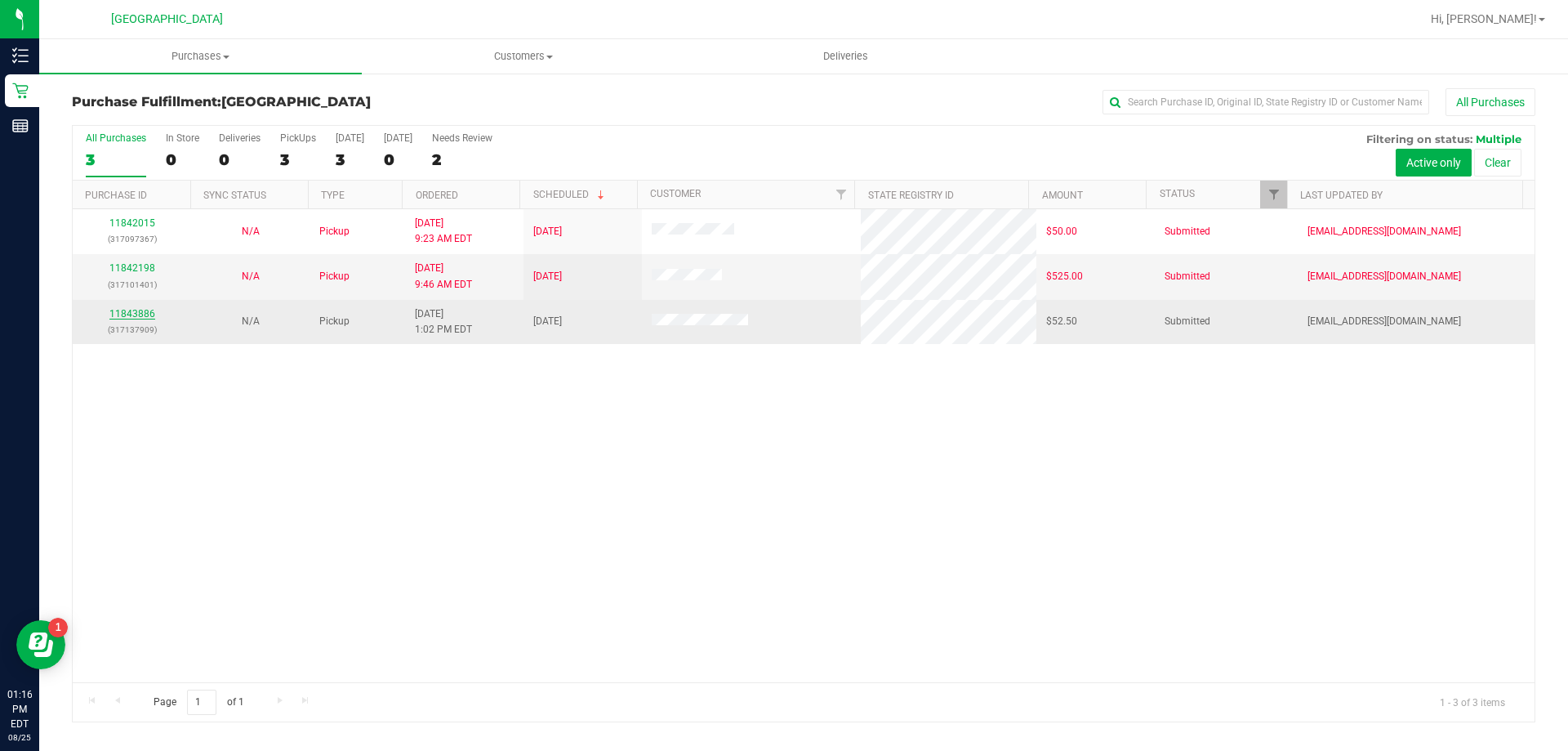
click at [144, 309] on link "11843886" at bounding box center [132, 314] width 46 height 12
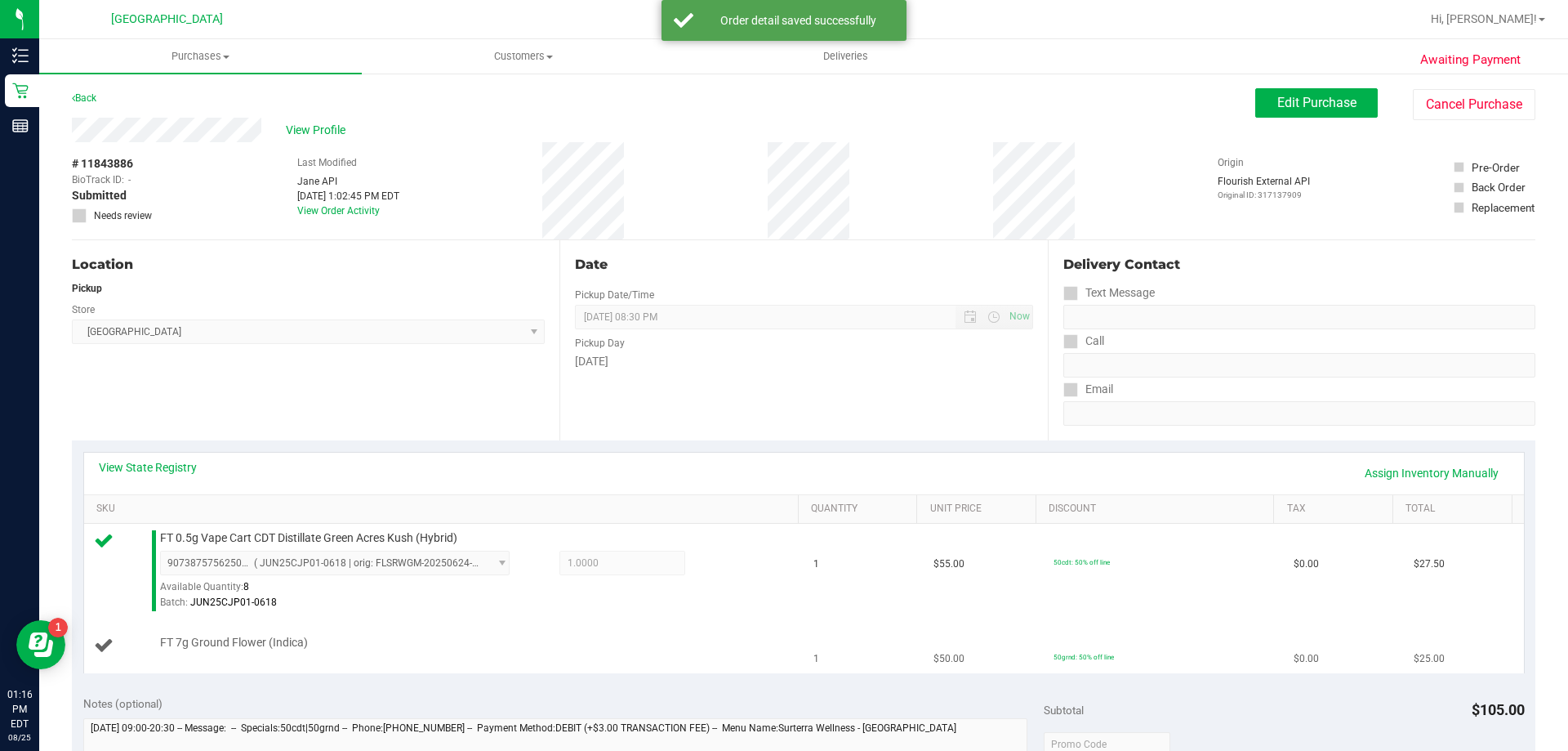
click at [434, 660] on td "FT 7g Ground Flower (Indica)" at bounding box center [445, 645] width 721 height 54
click at [370, 626] on td "FT 7g Ground Flower (Indica)" at bounding box center [445, 645] width 721 height 54
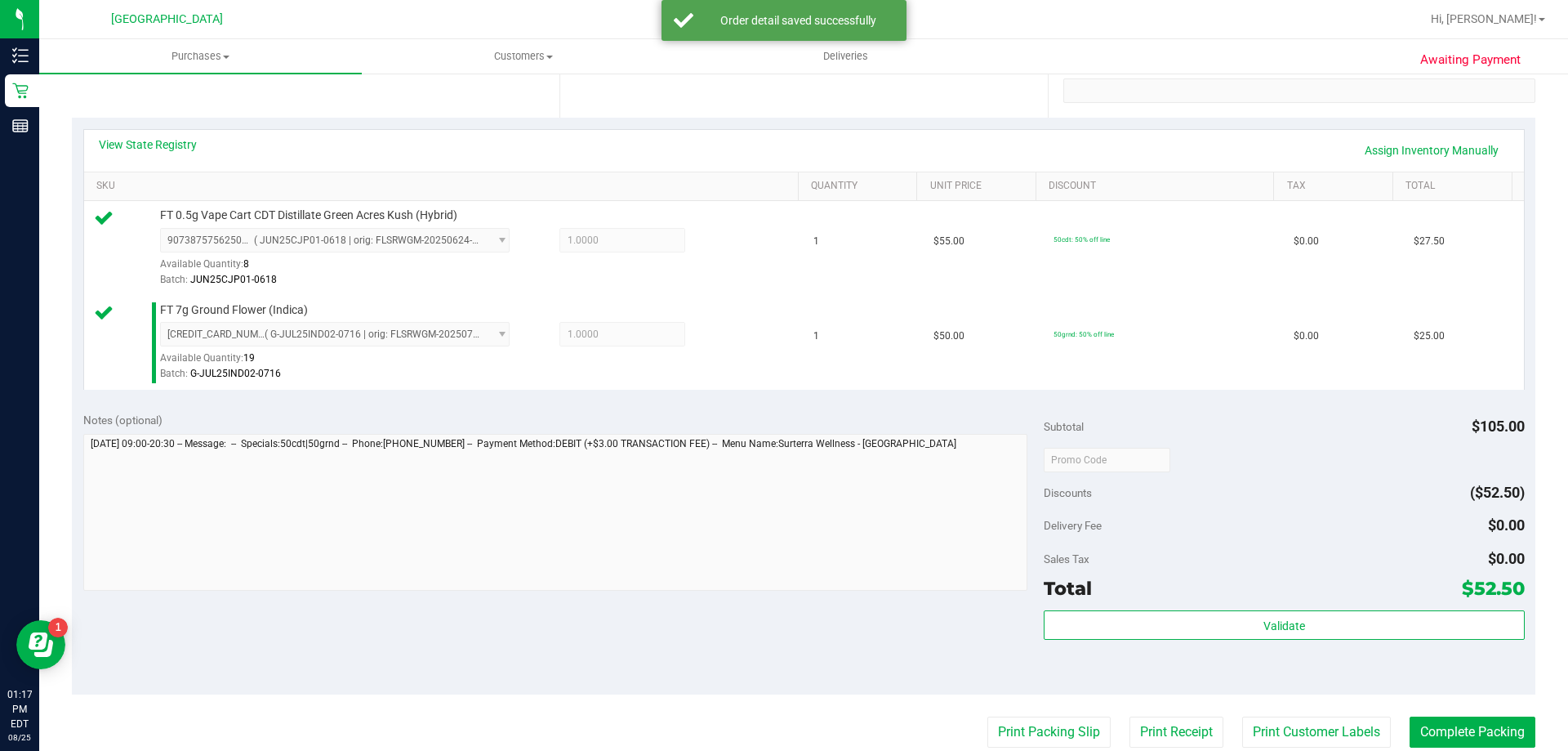
scroll to position [328, 0]
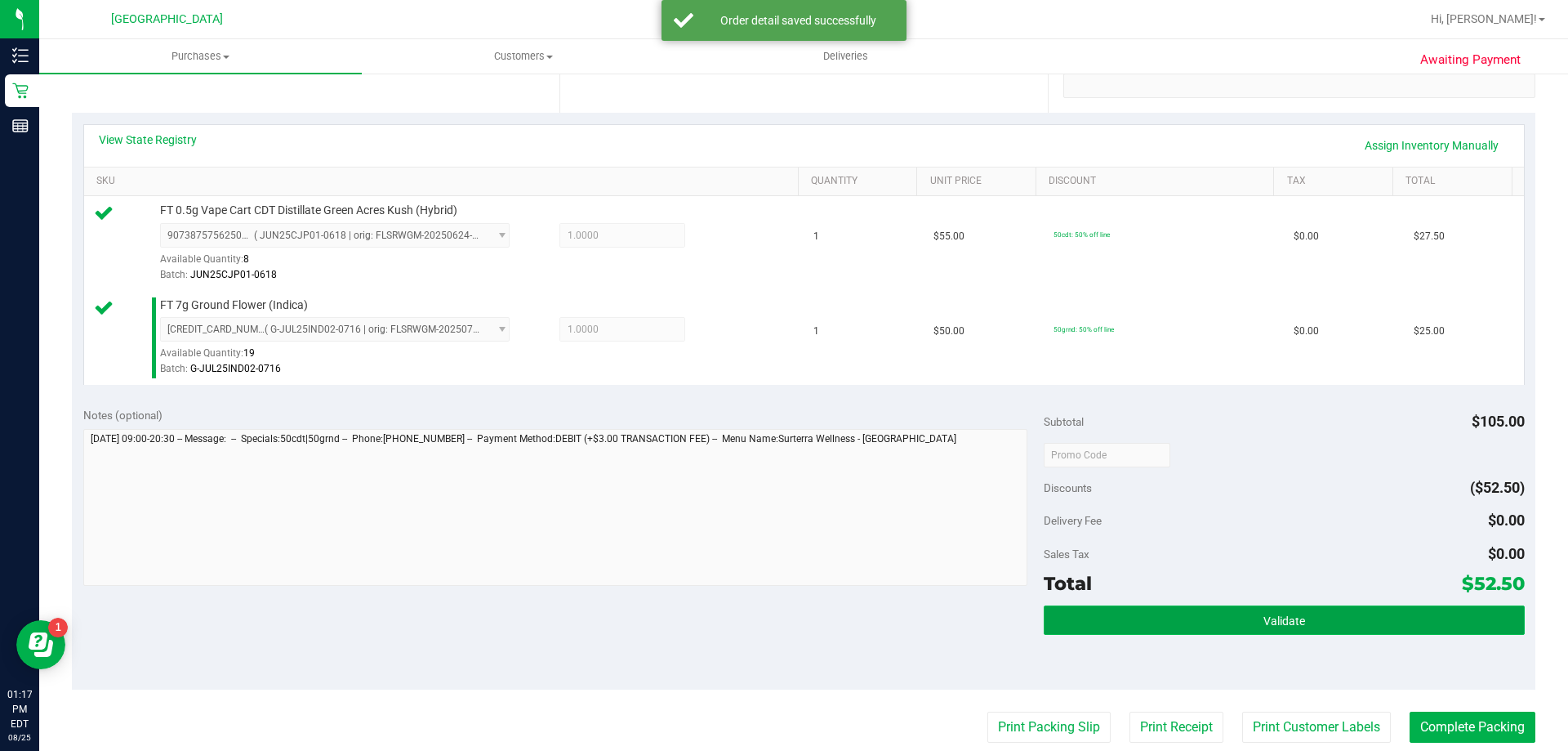
click at [1351, 617] on button "Validate" at bounding box center [1284, 620] width 480 height 29
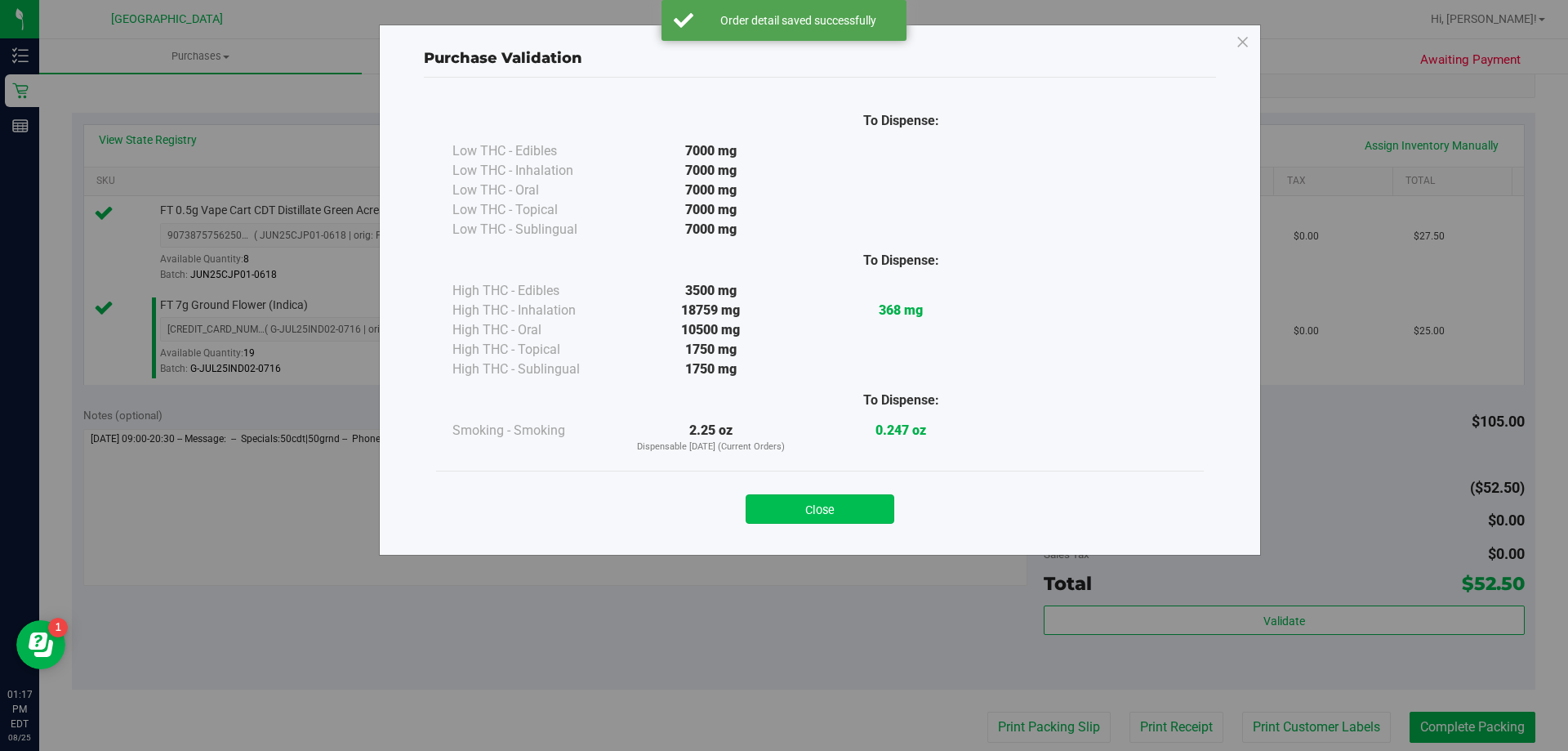
click at [878, 519] on button "Close" at bounding box center [820, 508] width 149 height 29
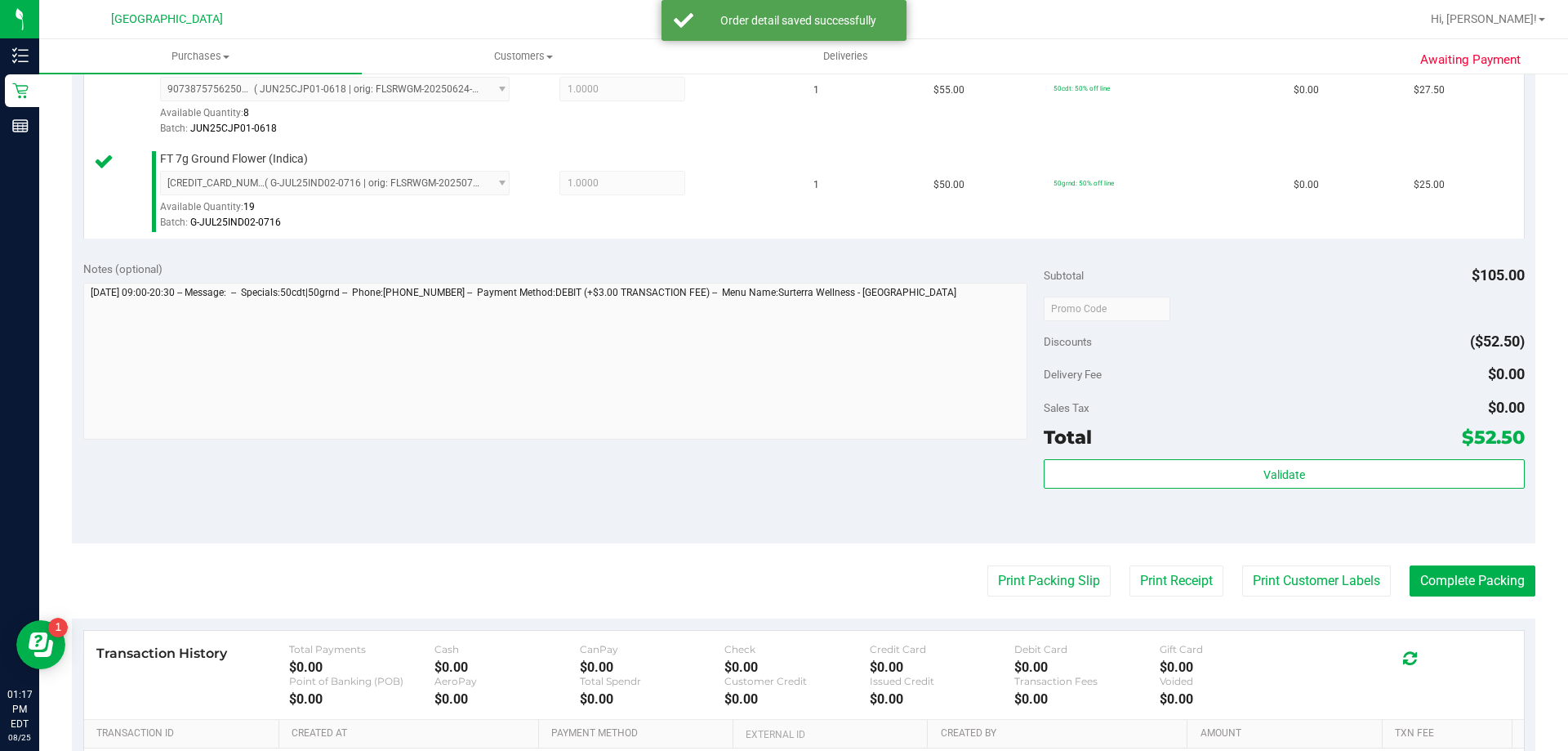
scroll to position [474, 0]
click at [1038, 589] on button "Print Packing Slip" at bounding box center [1049, 580] width 123 height 31
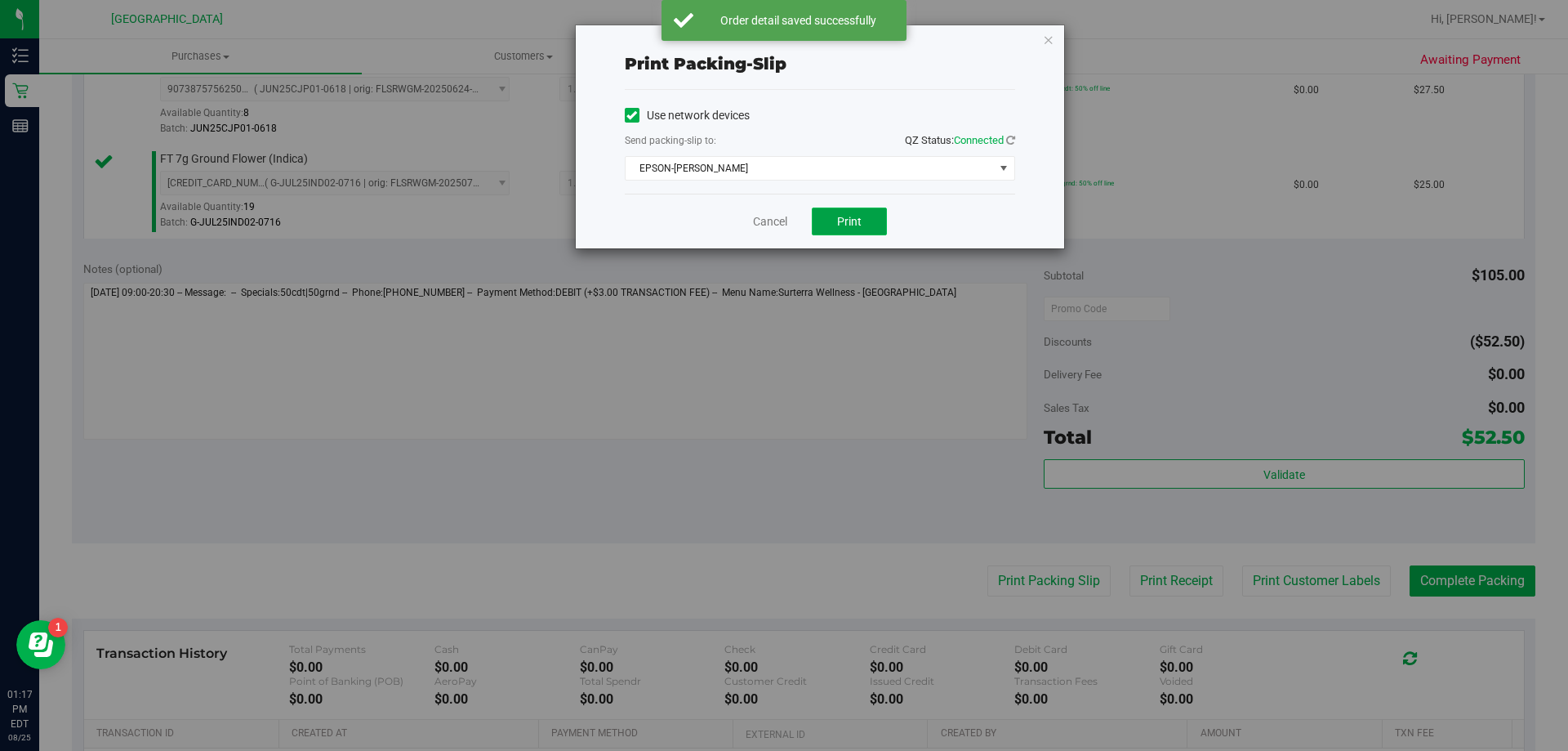
click at [873, 213] on button "Print" at bounding box center [850, 221] width 75 height 28
click at [766, 217] on link "Cancel" at bounding box center [770, 222] width 34 height 18
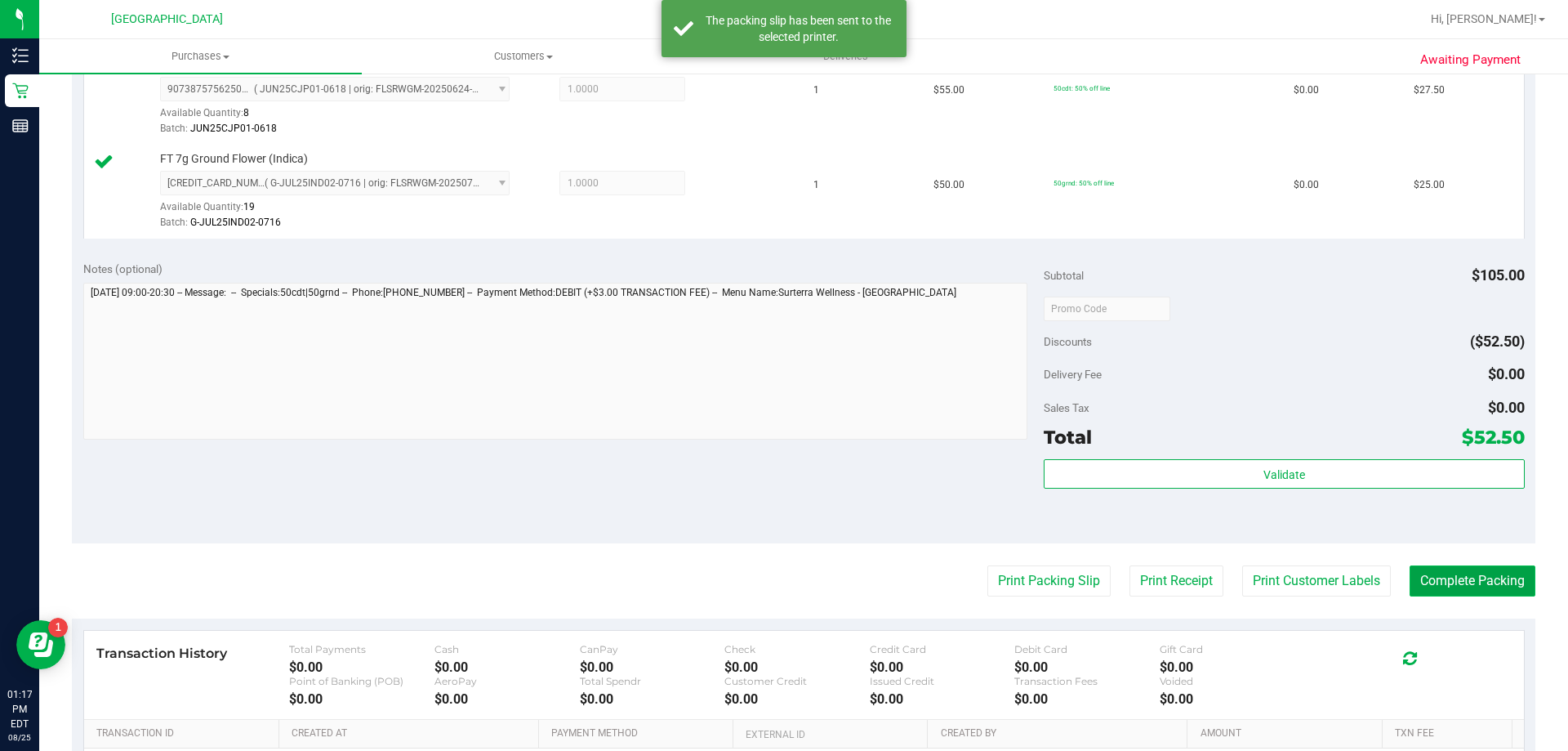
click at [1492, 591] on button "Complete Packing" at bounding box center [1473, 580] width 125 height 31
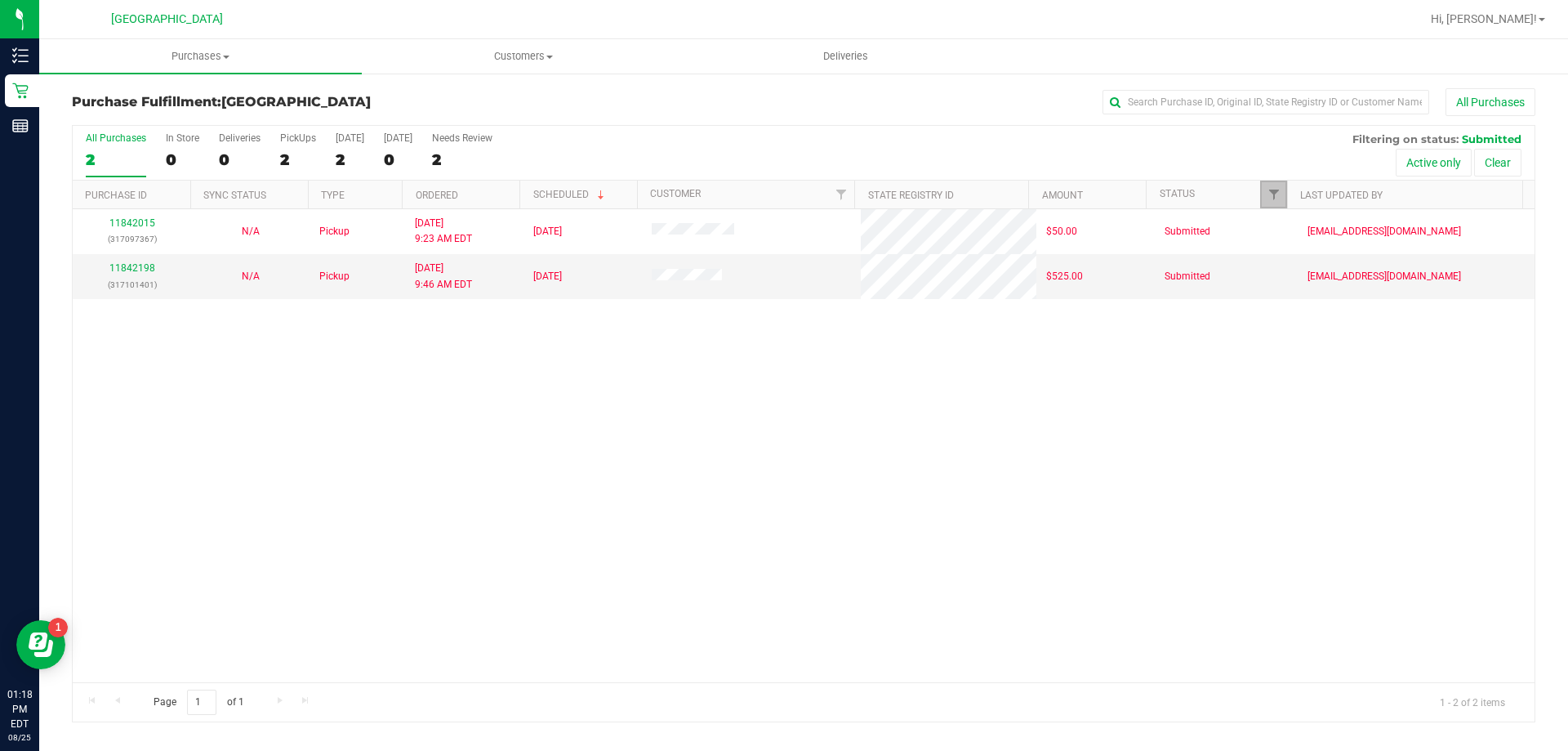
click at [1265, 193] on link "Filter" at bounding box center [1274, 194] width 27 height 28
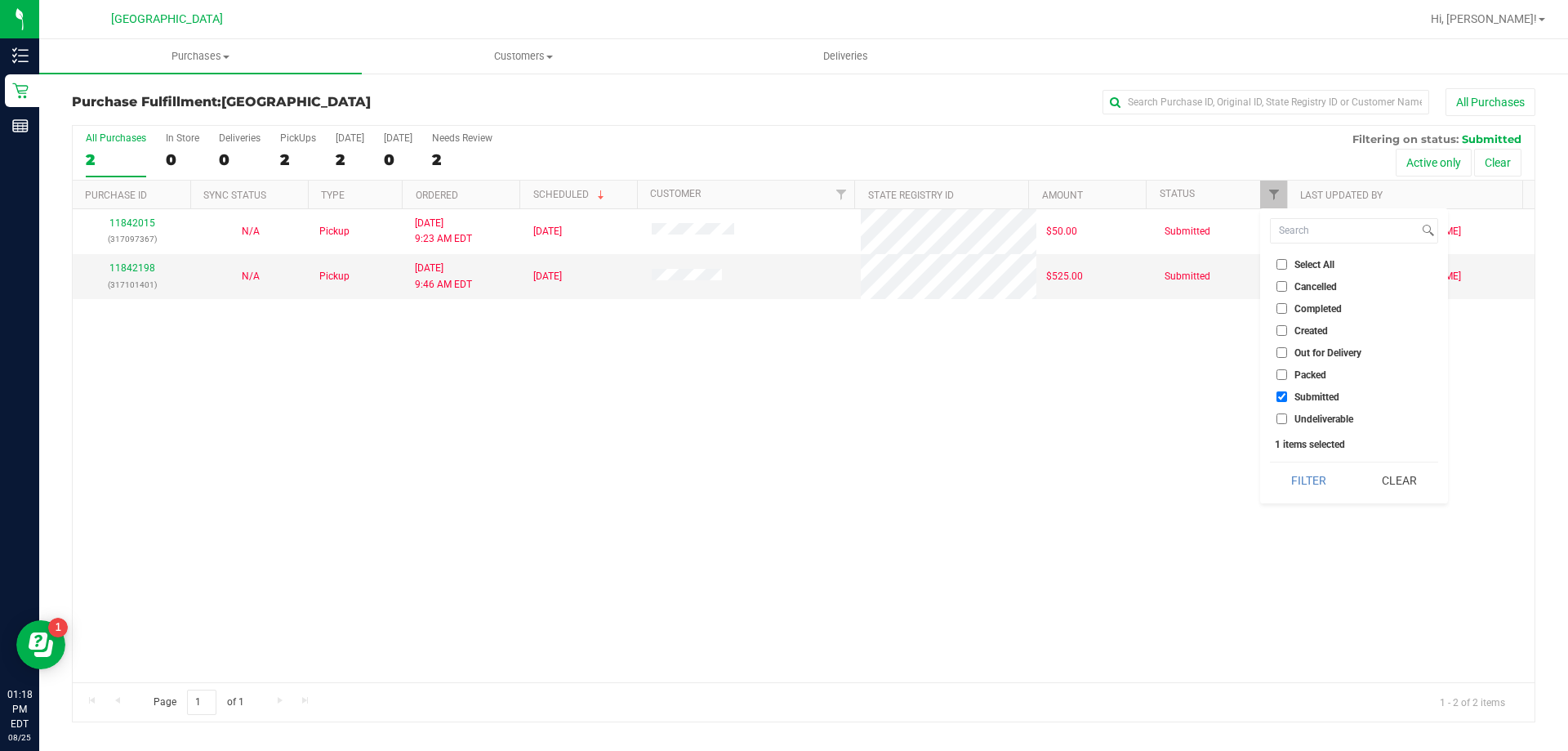
click at [1315, 419] on span "Undeliverable" at bounding box center [1324, 419] width 59 height 10
click at [1287, 419] on input "Undeliverable" at bounding box center [1282, 418] width 11 height 11
checkbox input "true"
click at [1306, 482] on button "Filter" at bounding box center [1310, 480] width 79 height 36
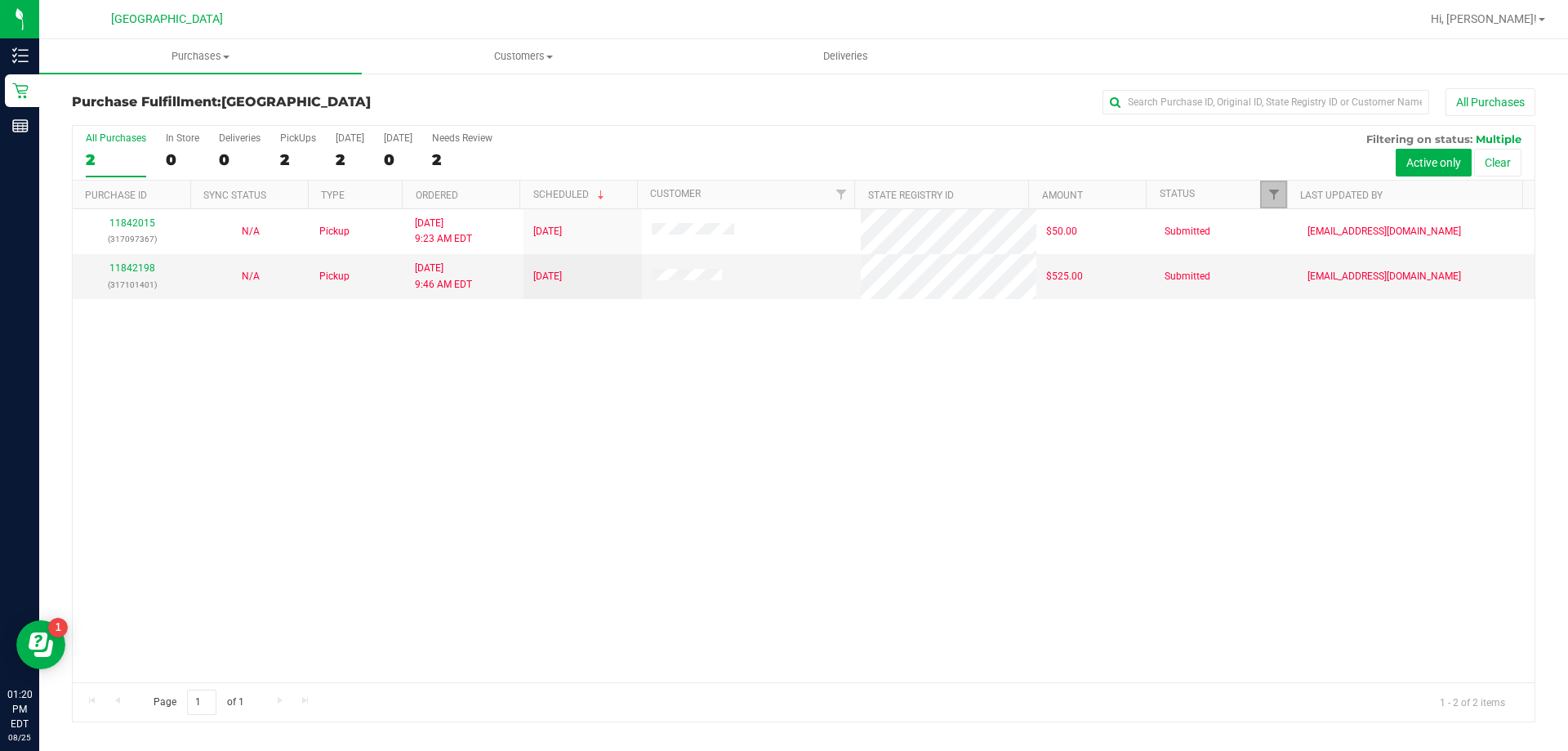
click at [1274, 186] on link "Filter" at bounding box center [1274, 194] width 27 height 28
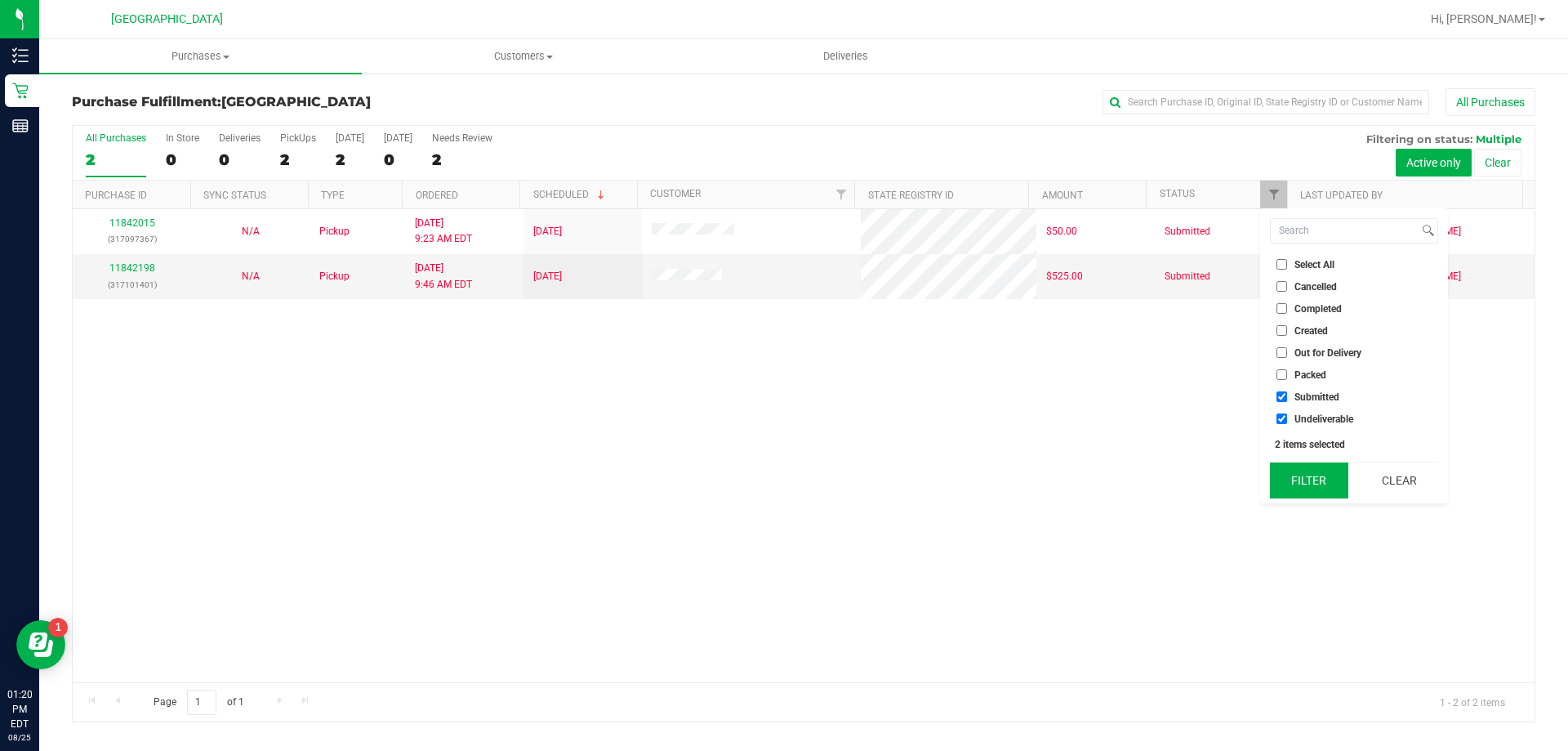
click at [1310, 467] on button "Filter" at bounding box center [1310, 480] width 79 height 36
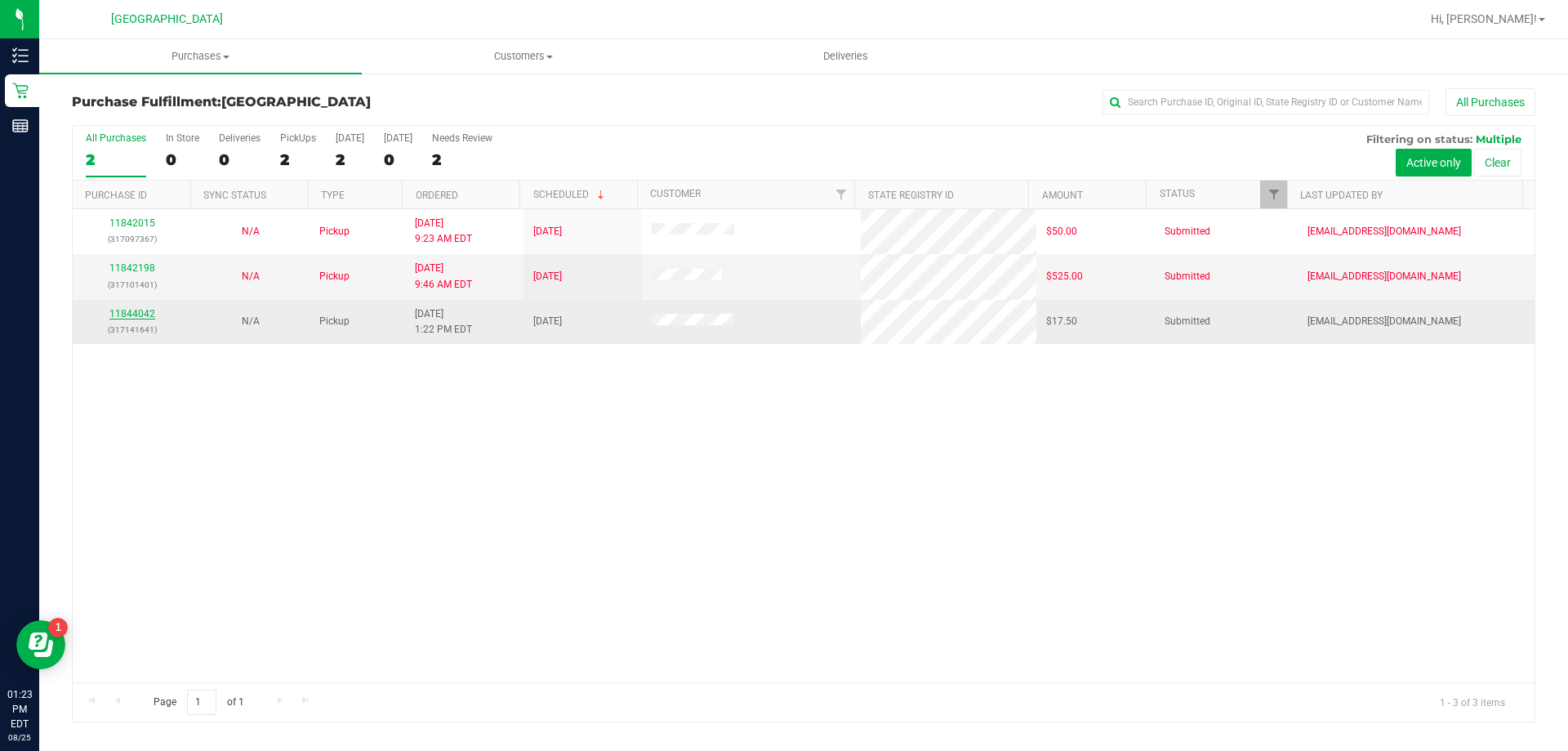
click at [123, 315] on link "11844042" at bounding box center [132, 314] width 46 height 12
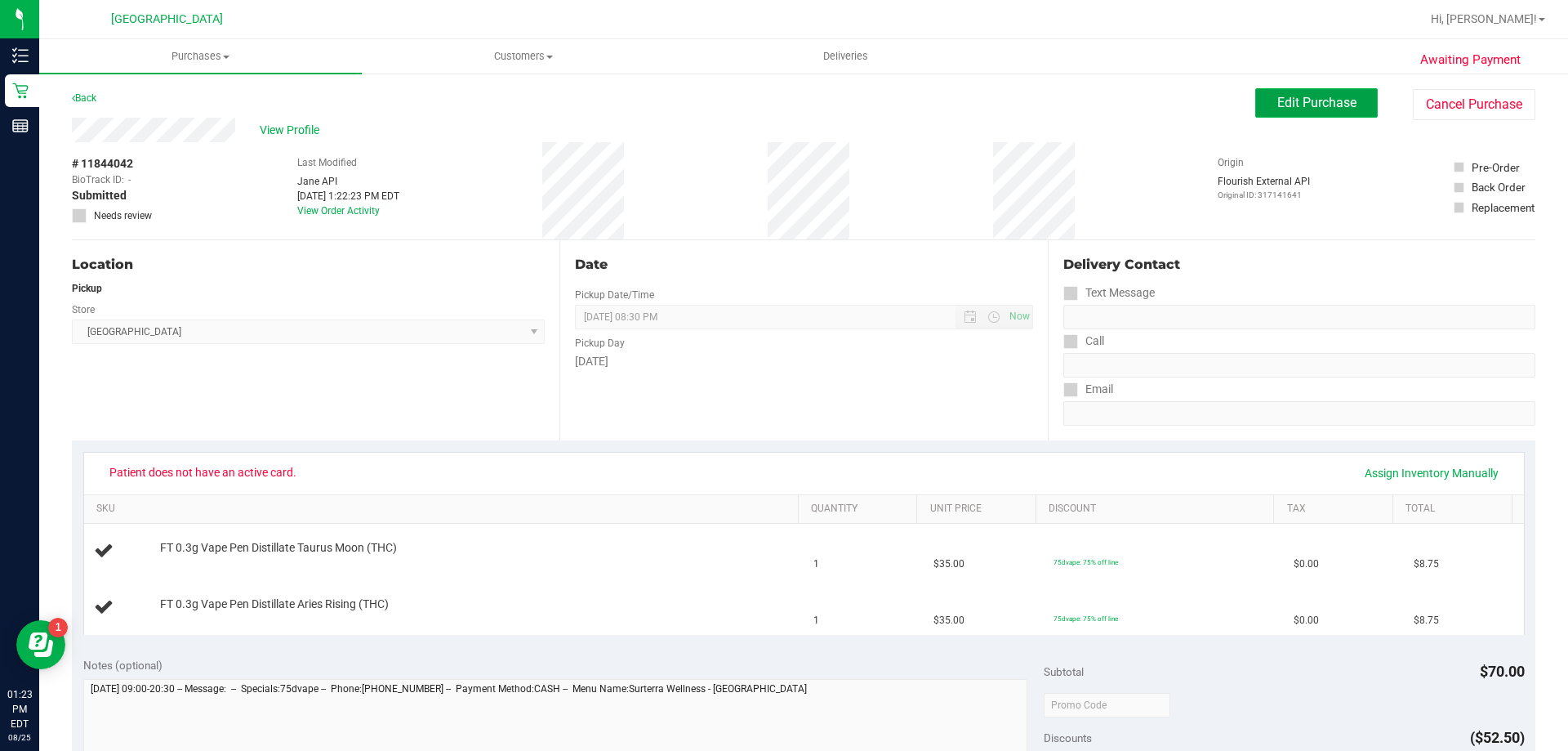
click at [1295, 97] on span "Edit Purchase" at bounding box center [1317, 102] width 79 height 16
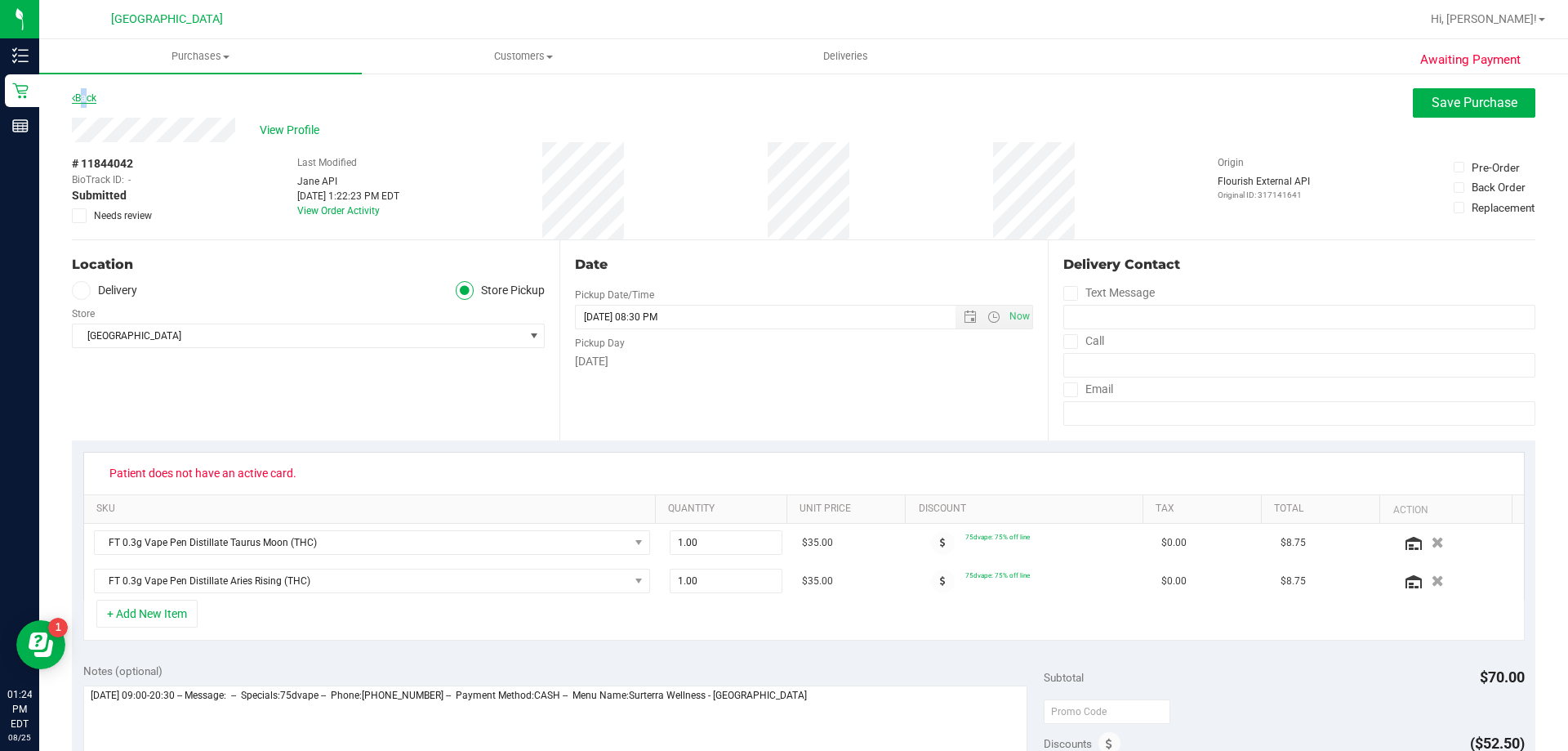
click at [82, 98] on link "Back" at bounding box center [84, 98] width 24 height 12
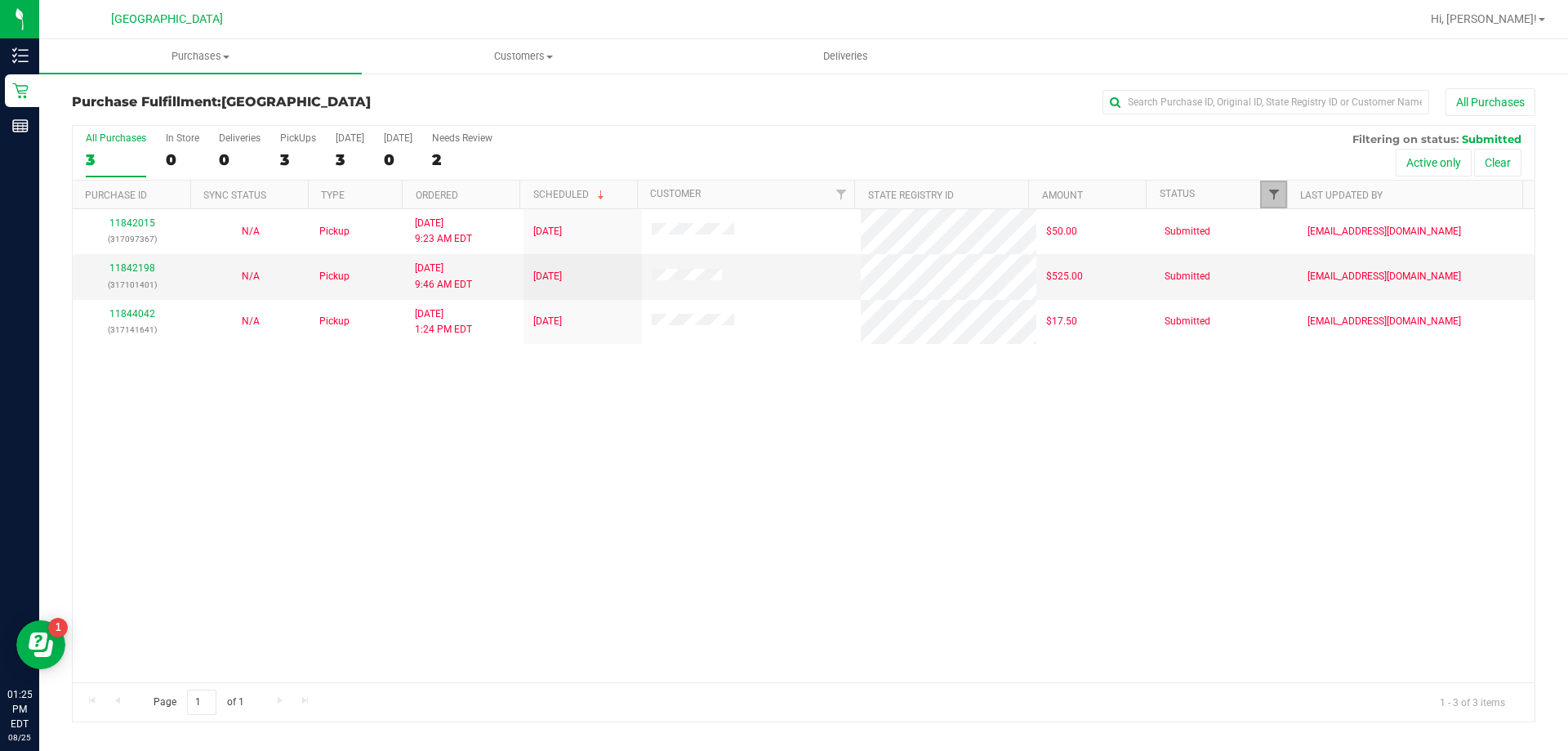
click at [1270, 190] on span "Filter" at bounding box center [1274, 195] width 13 height 13
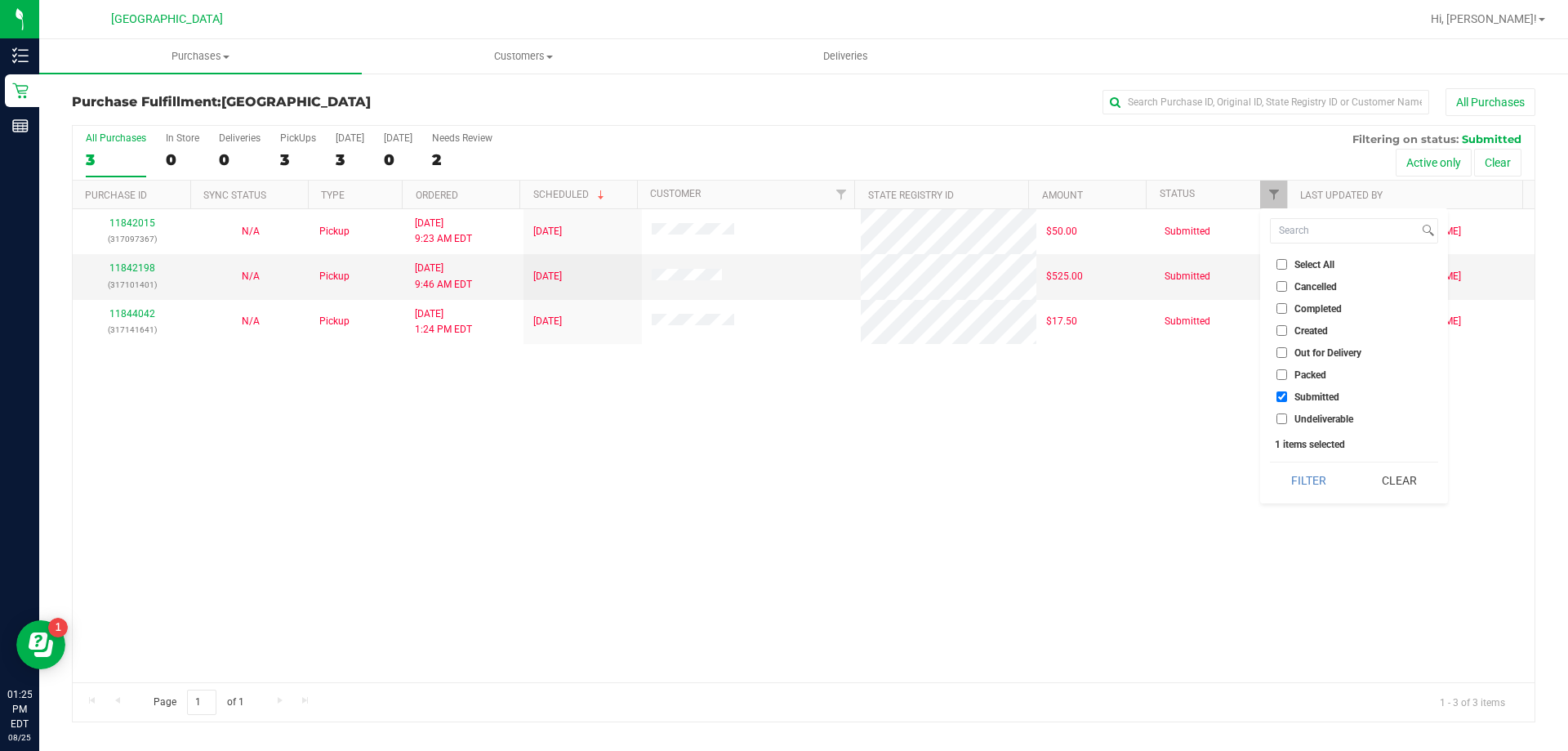
click at [1301, 418] on span "Undeliverable" at bounding box center [1324, 419] width 59 height 10
click at [1287, 418] on input "Undeliverable" at bounding box center [1282, 418] width 11 height 11
checkbox input "true"
click at [1306, 478] on button "Filter" at bounding box center [1310, 480] width 79 height 36
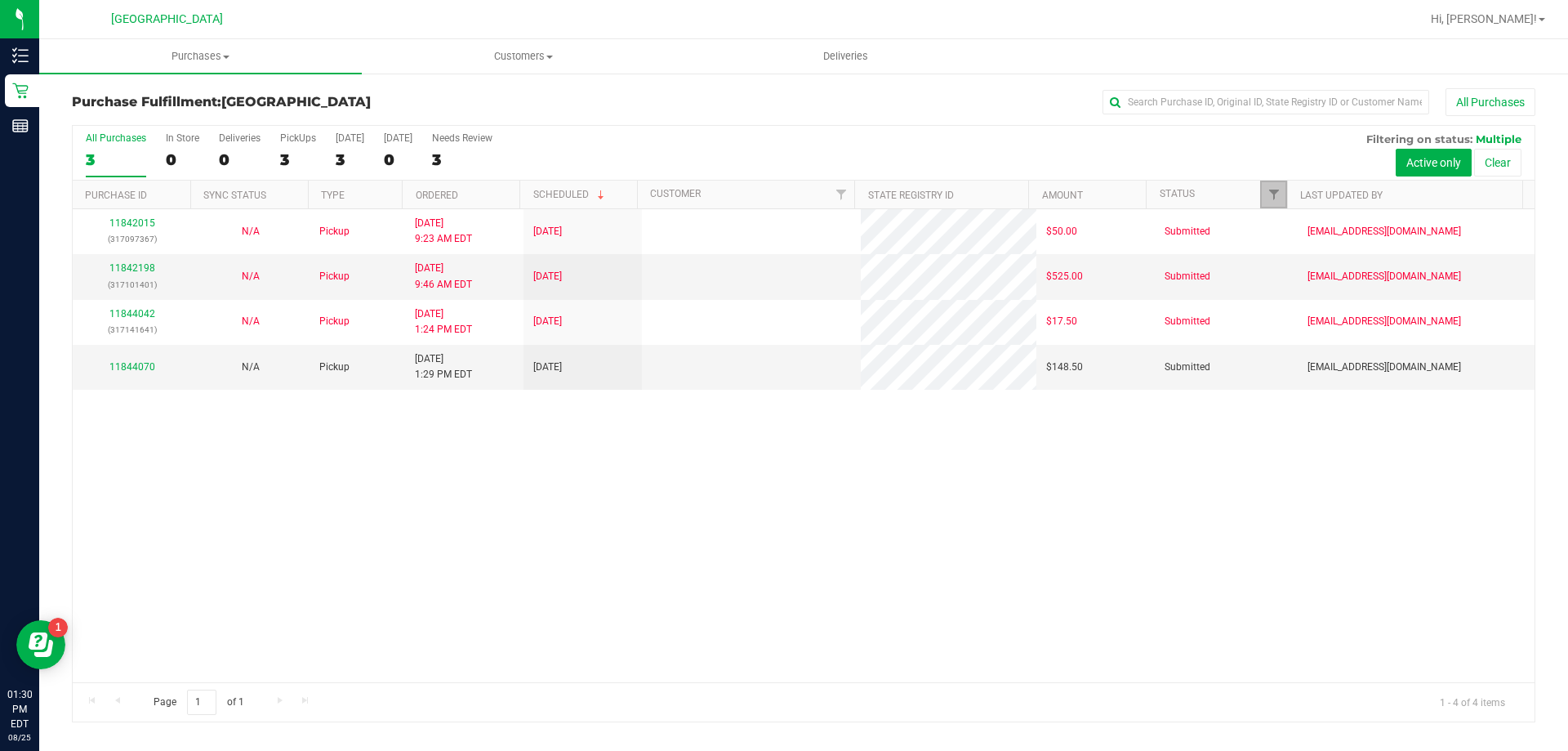
click at [1273, 186] on link "Filter" at bounding box center [1274, 194] width 27 height 28
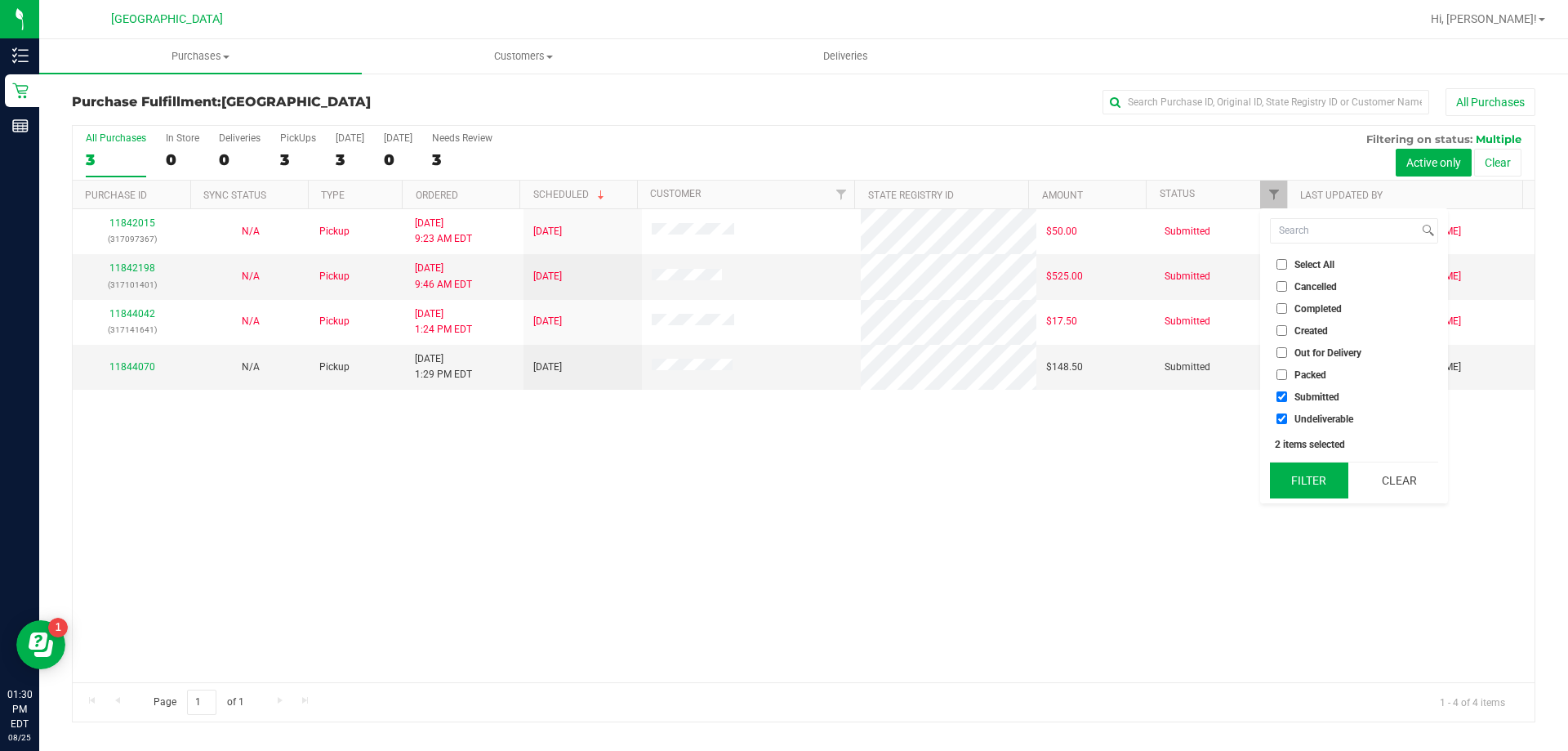
click at [1306, 484] on button "Filter" at bounding box center [1310, 480] width 79 height 36
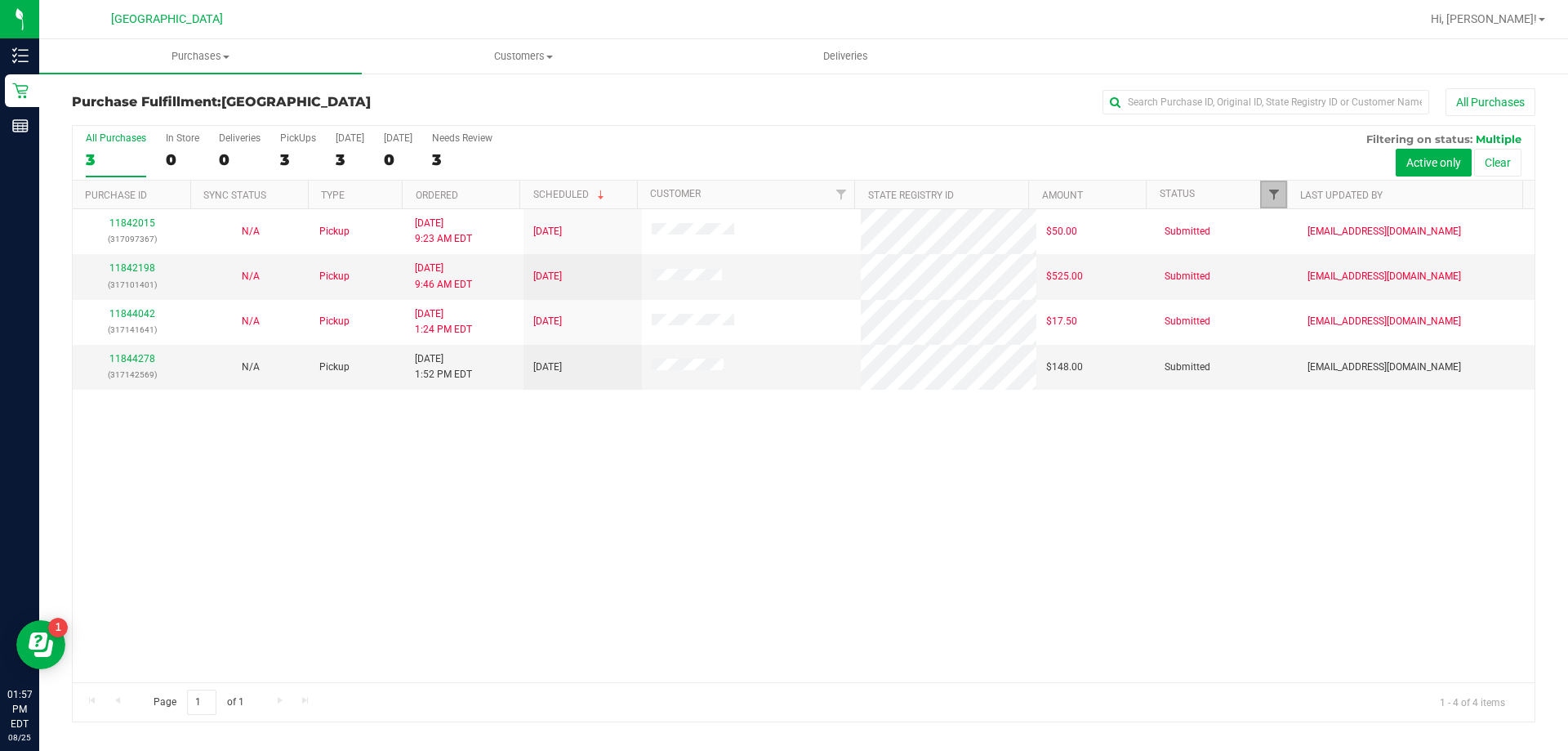
click at [1274, 190] on span "Filter" at bounding box center [1274, 195] width 13 height 13
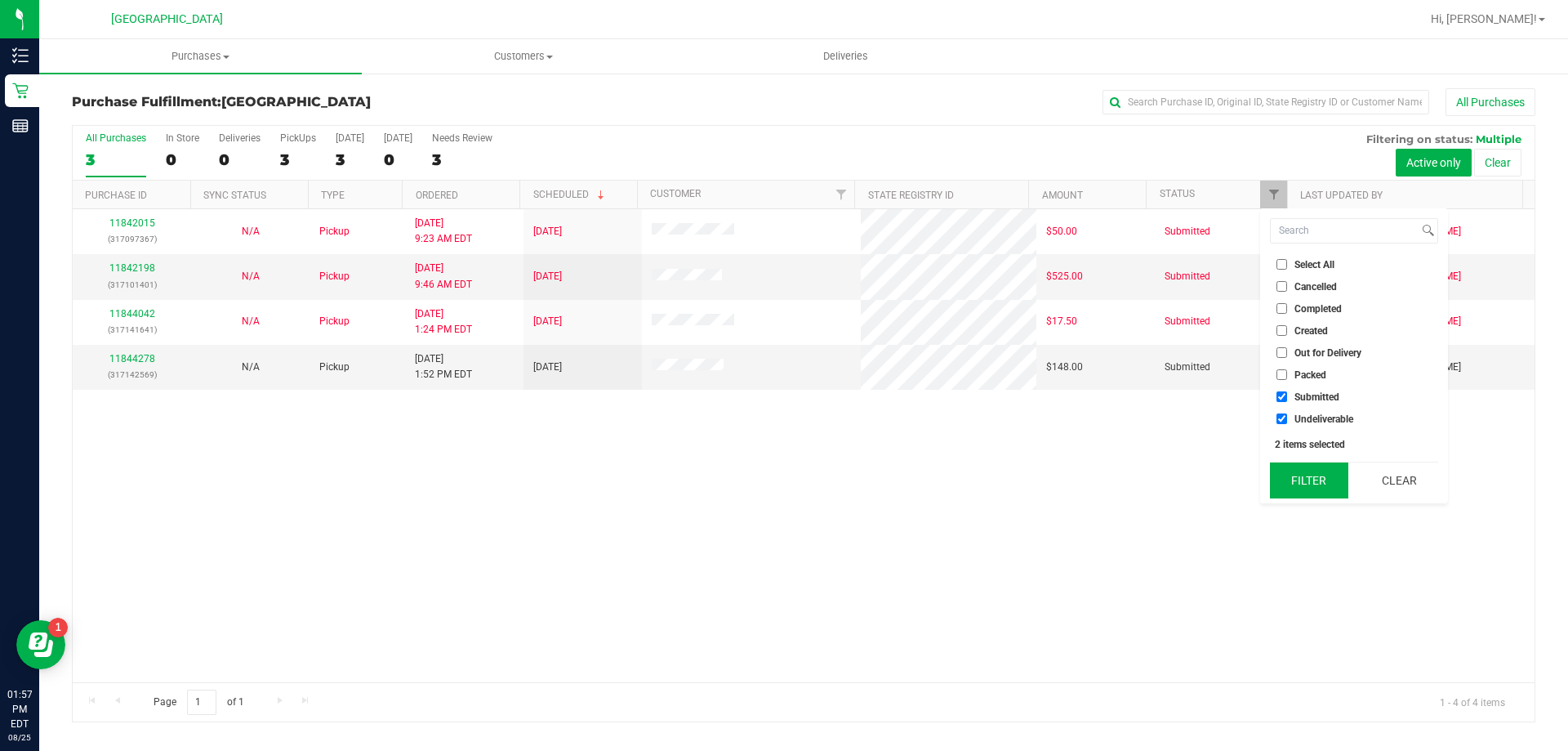
click at [1314, 478] on button "Filter" at bounding box center [1310, 480] width 79 height 36
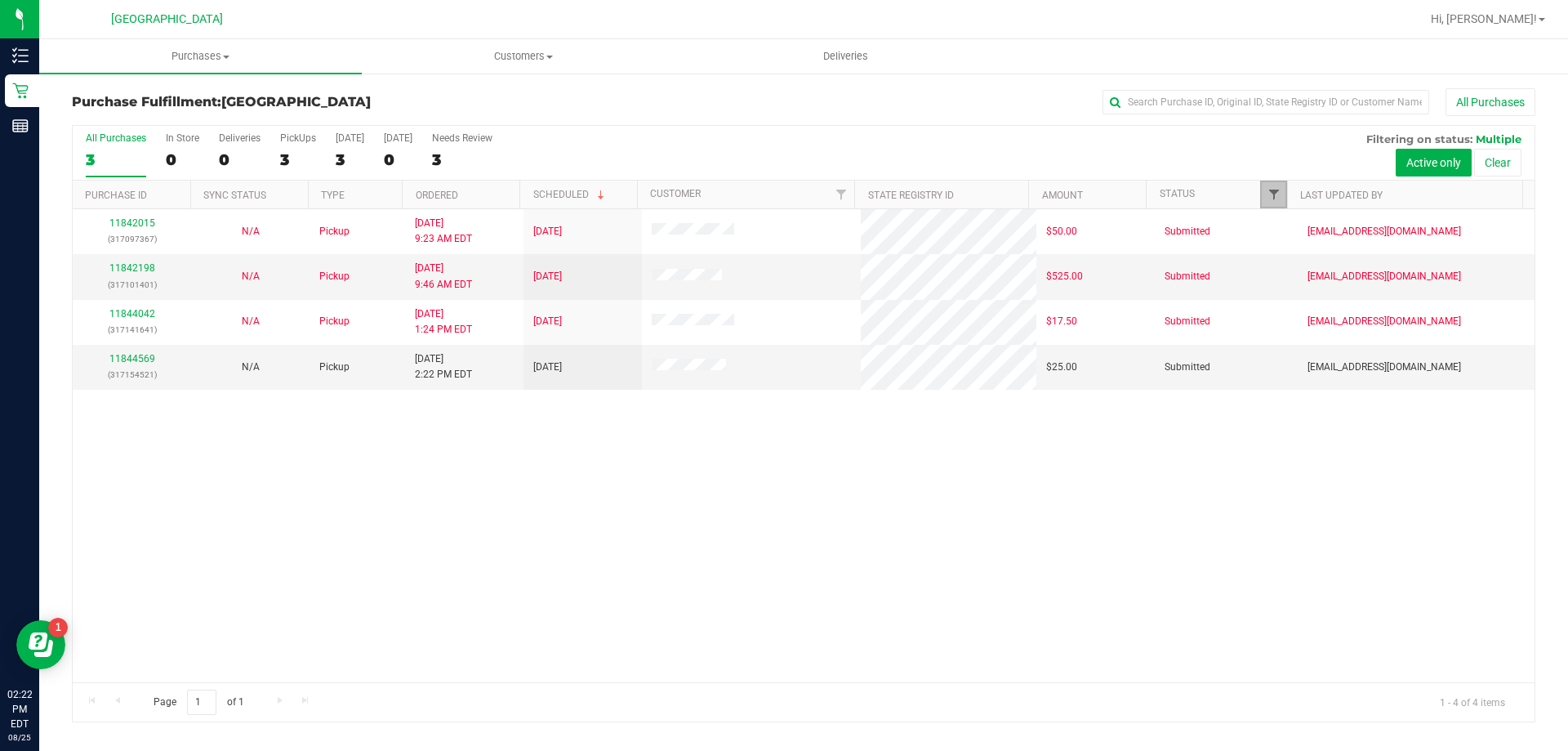
click at [1274, 193] on span "Filter" at bounding box center [1274, 195] width 13 height 13
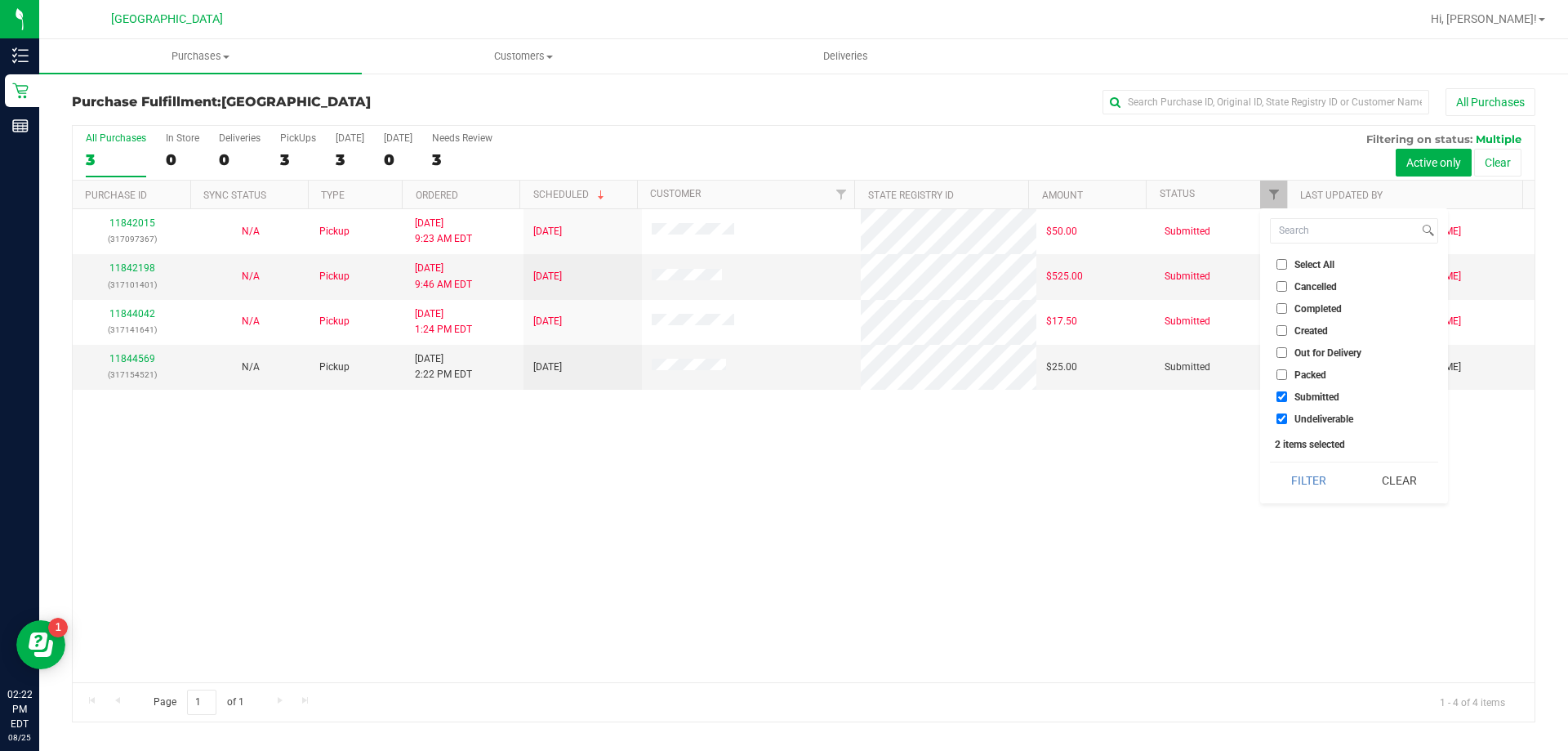
click at [1300, 469] on button "Filter" at bounding box center [1310, 480] width 79 height 36
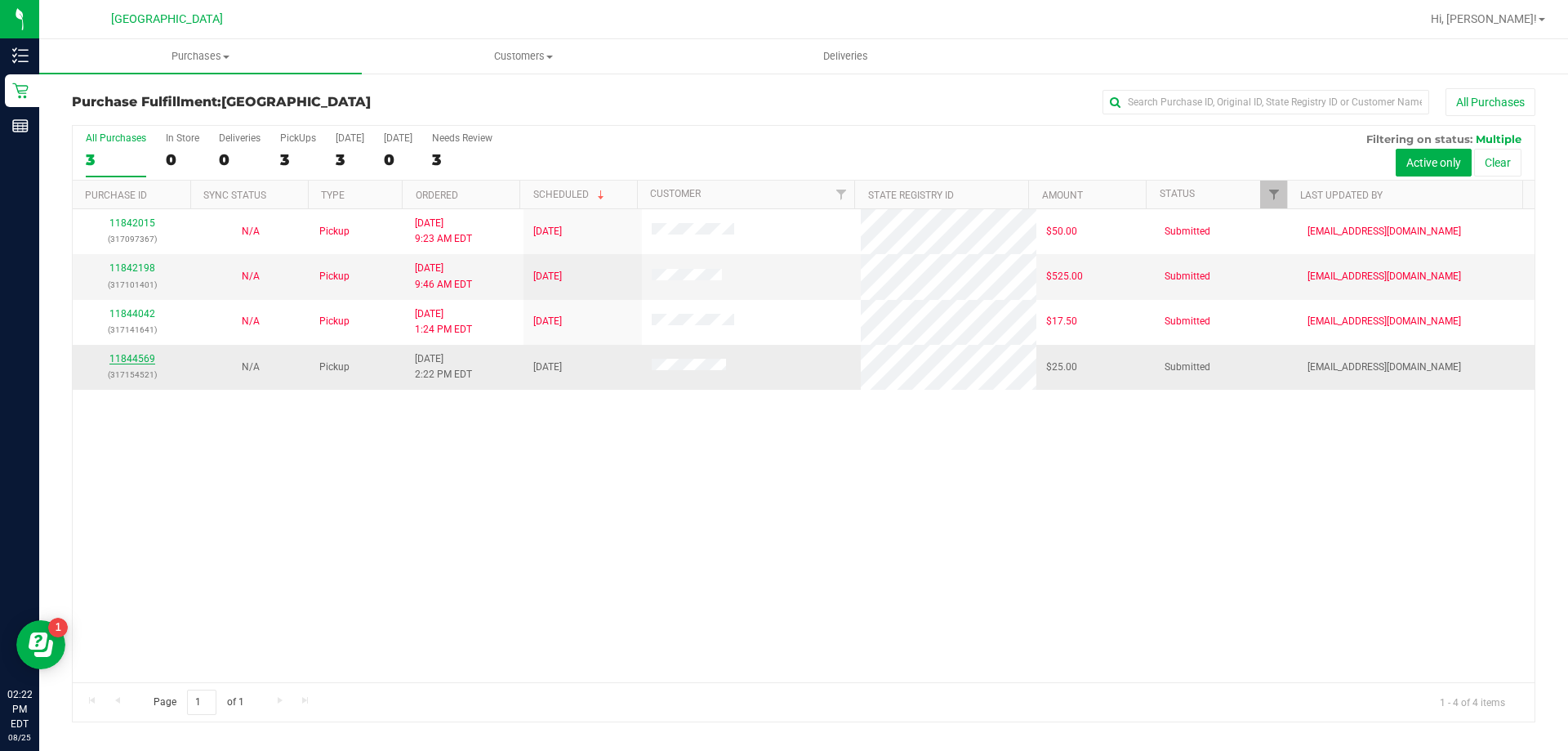
click at [140, 360] on link "11844569" at bounding box center [132, 359] width 46 height 12
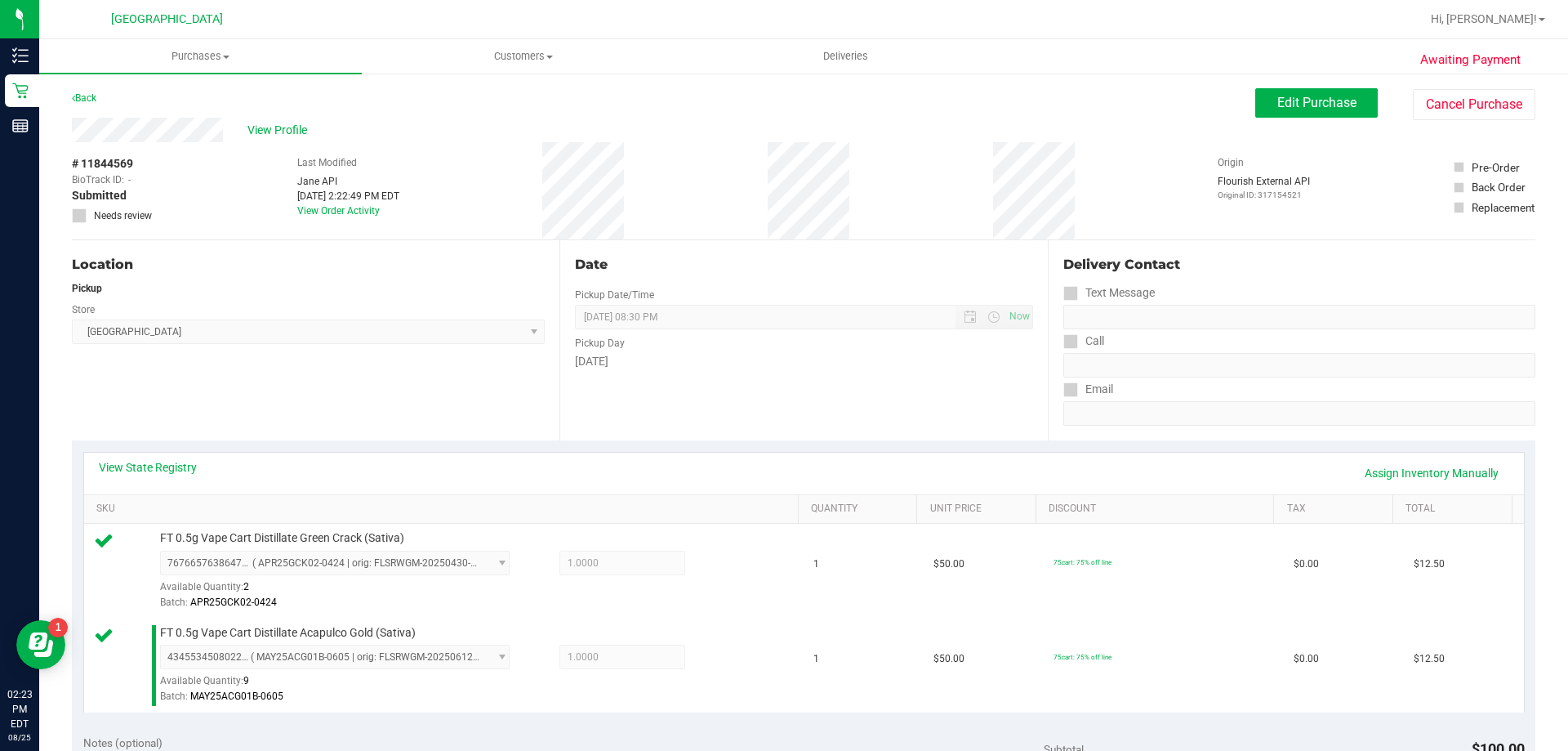
scroll to position [268, 0]
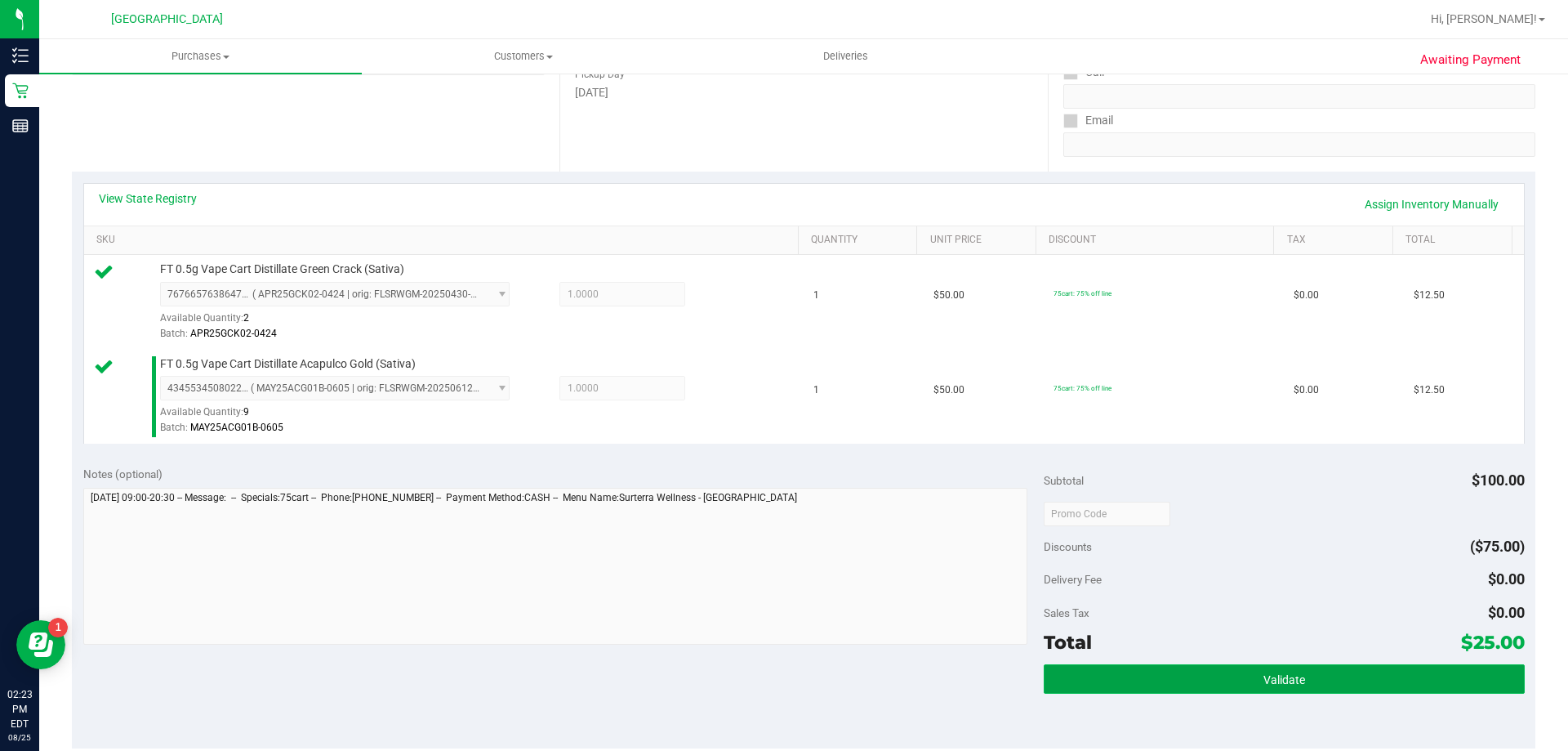
click at [1352, 665] on button "Validate" at bounding box center [1284, 678] width 480 height 29
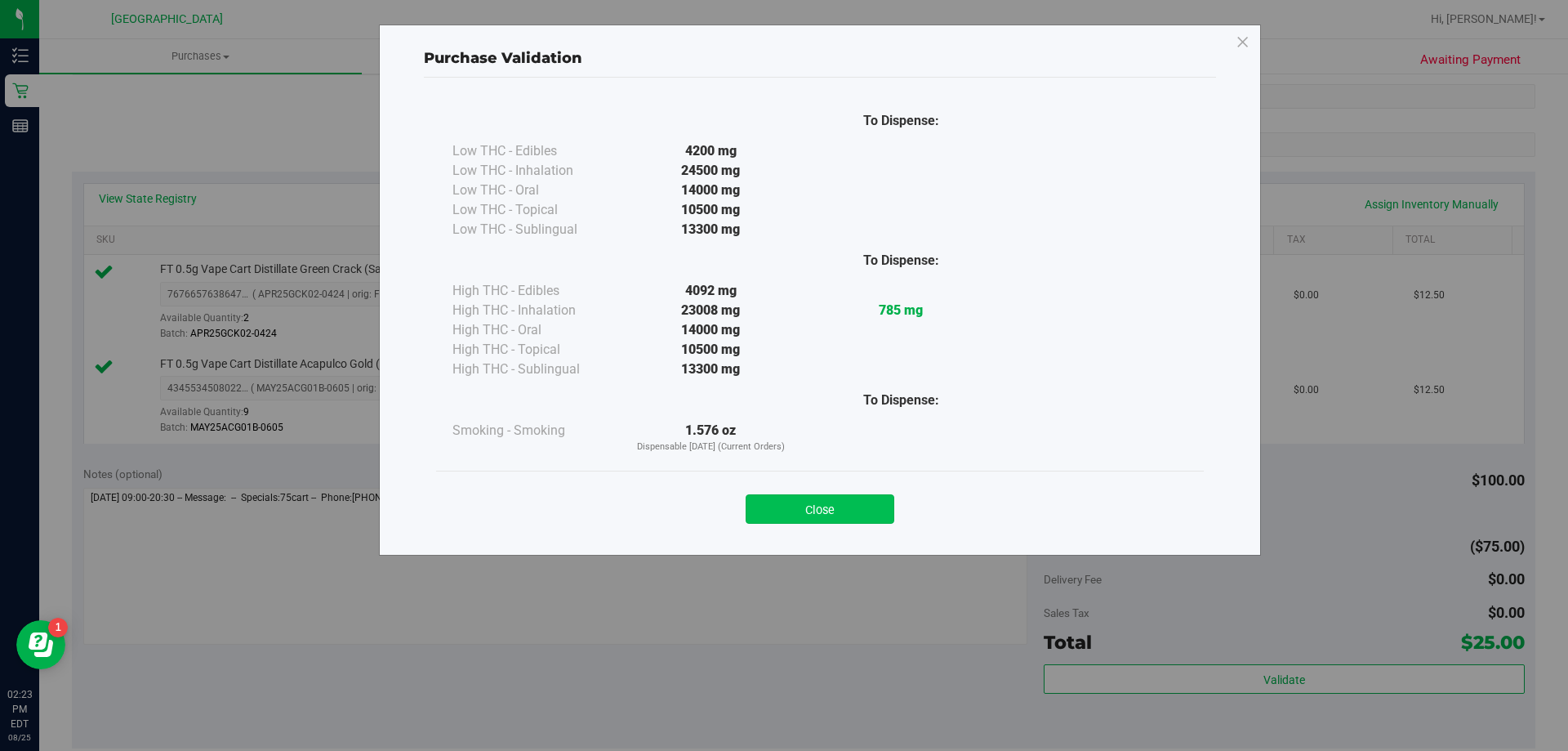
click at [857, 513] on button "Close" at bounding box center [820, 508] width 149 height 29
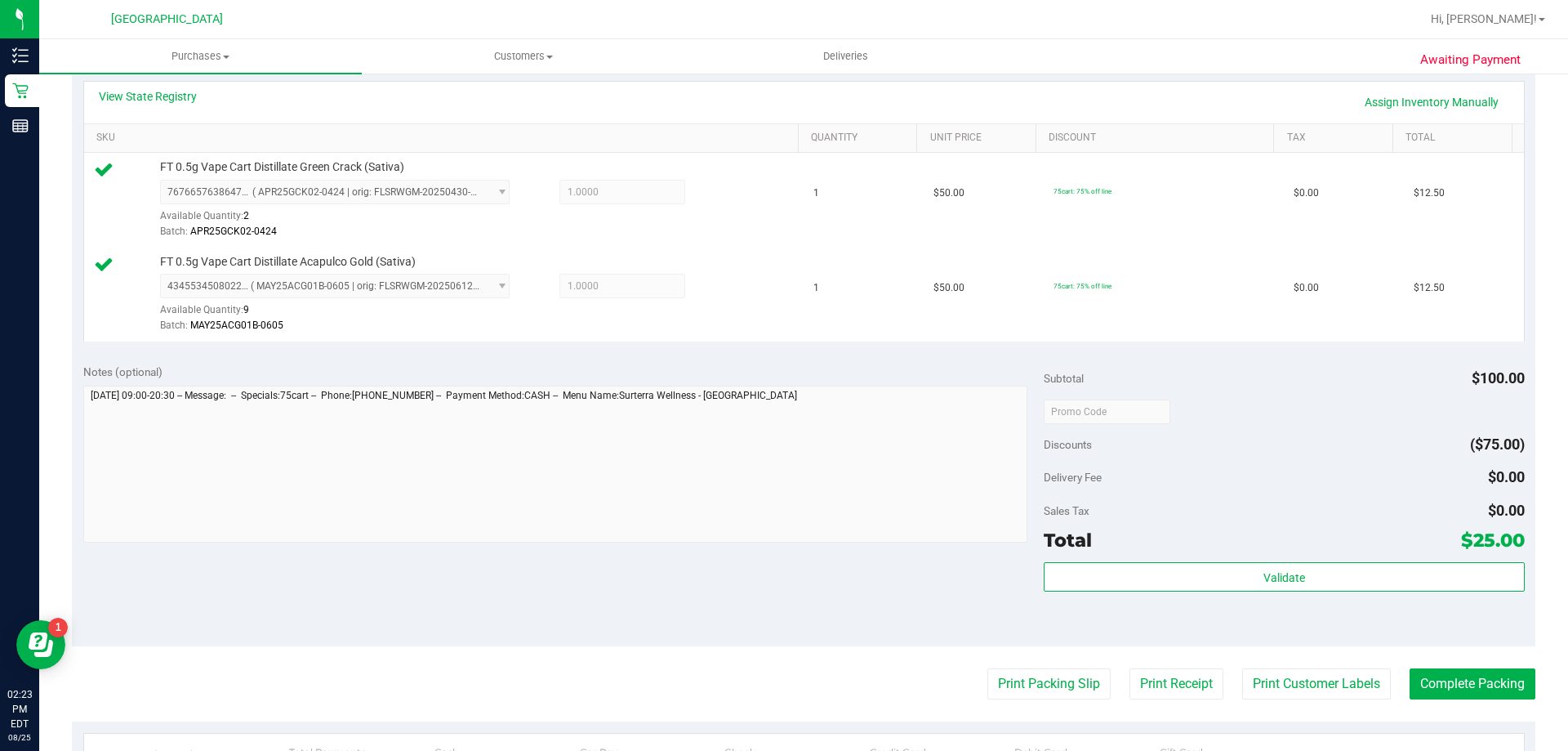
scroll to position [438, 0]
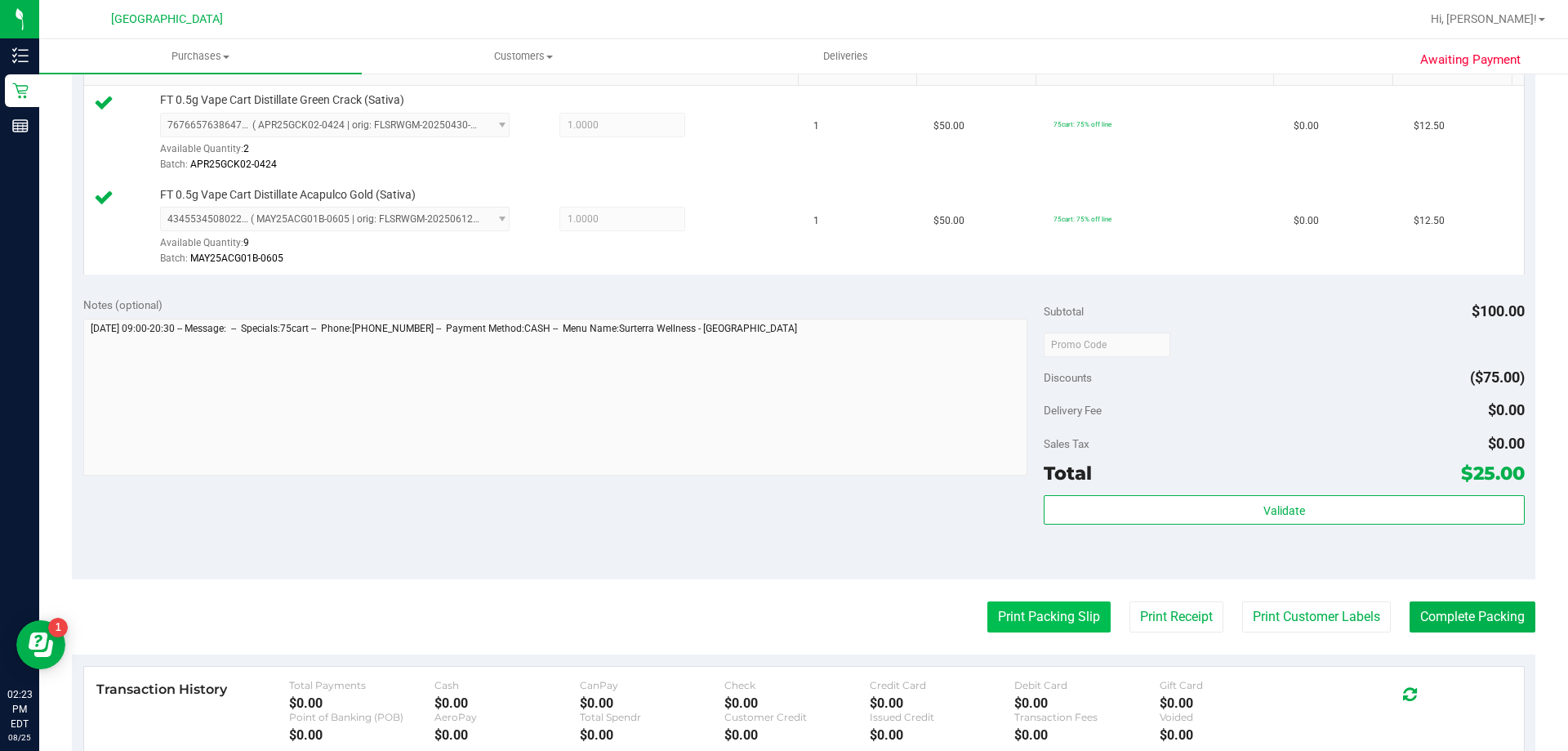
click at [1067, 623] on button "Print Packing Slip" at bounding box center [1049, 616] width 123 height 31
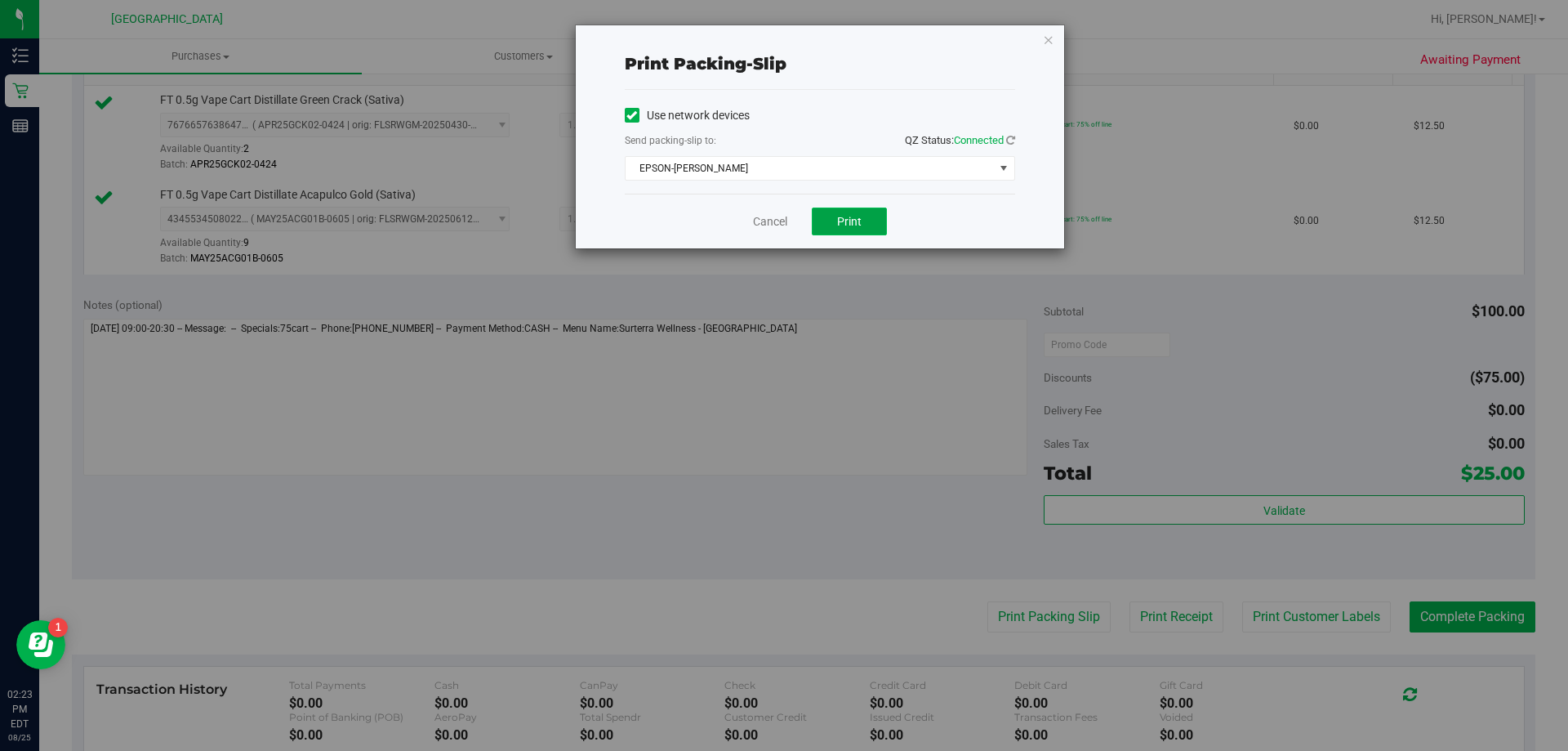
click at [852, 229] on button "Print" at bounding box center [850, 221] width 75 height 28
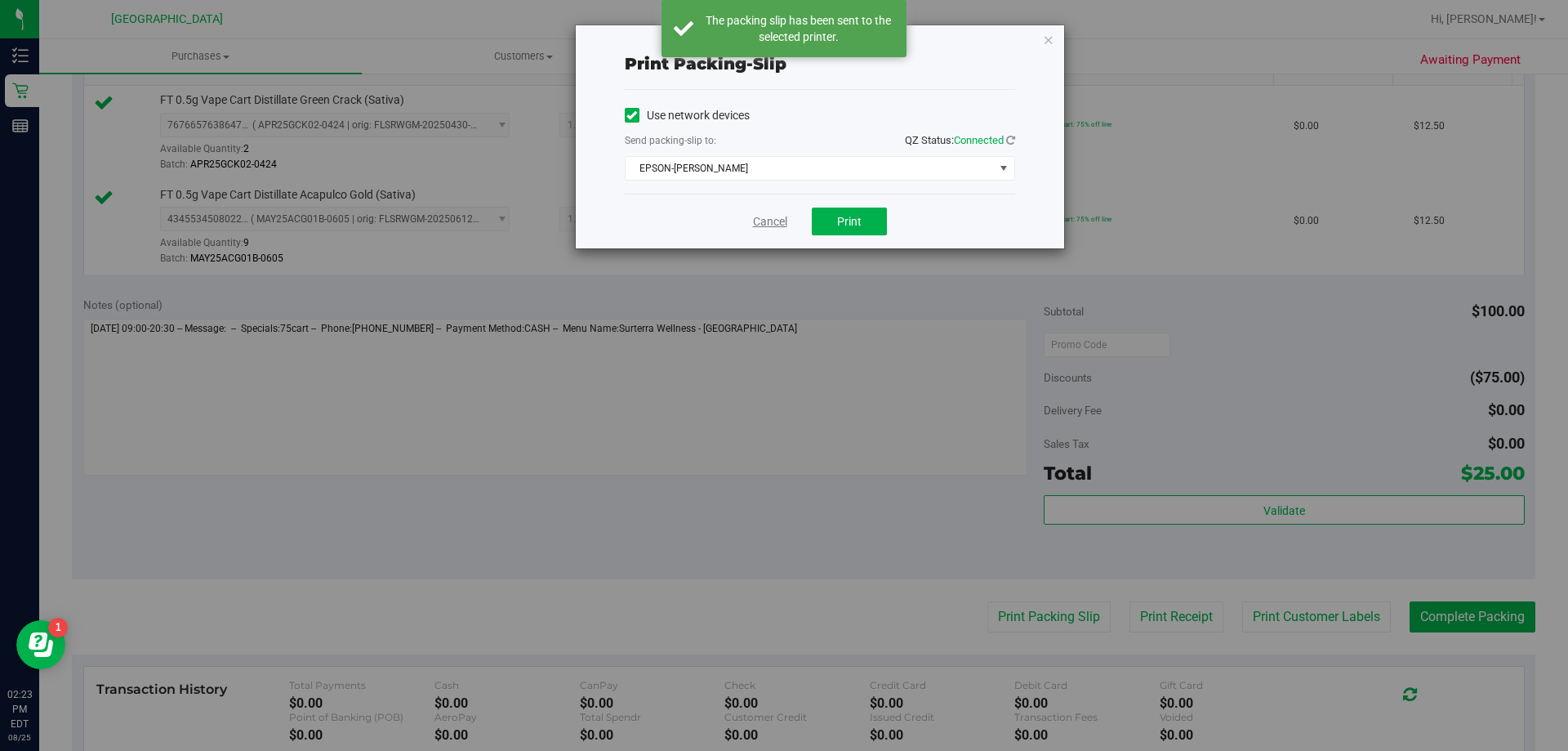
click at [761, 225] on link "Cancel" at bounding box center [770, 222] width 34 height 18
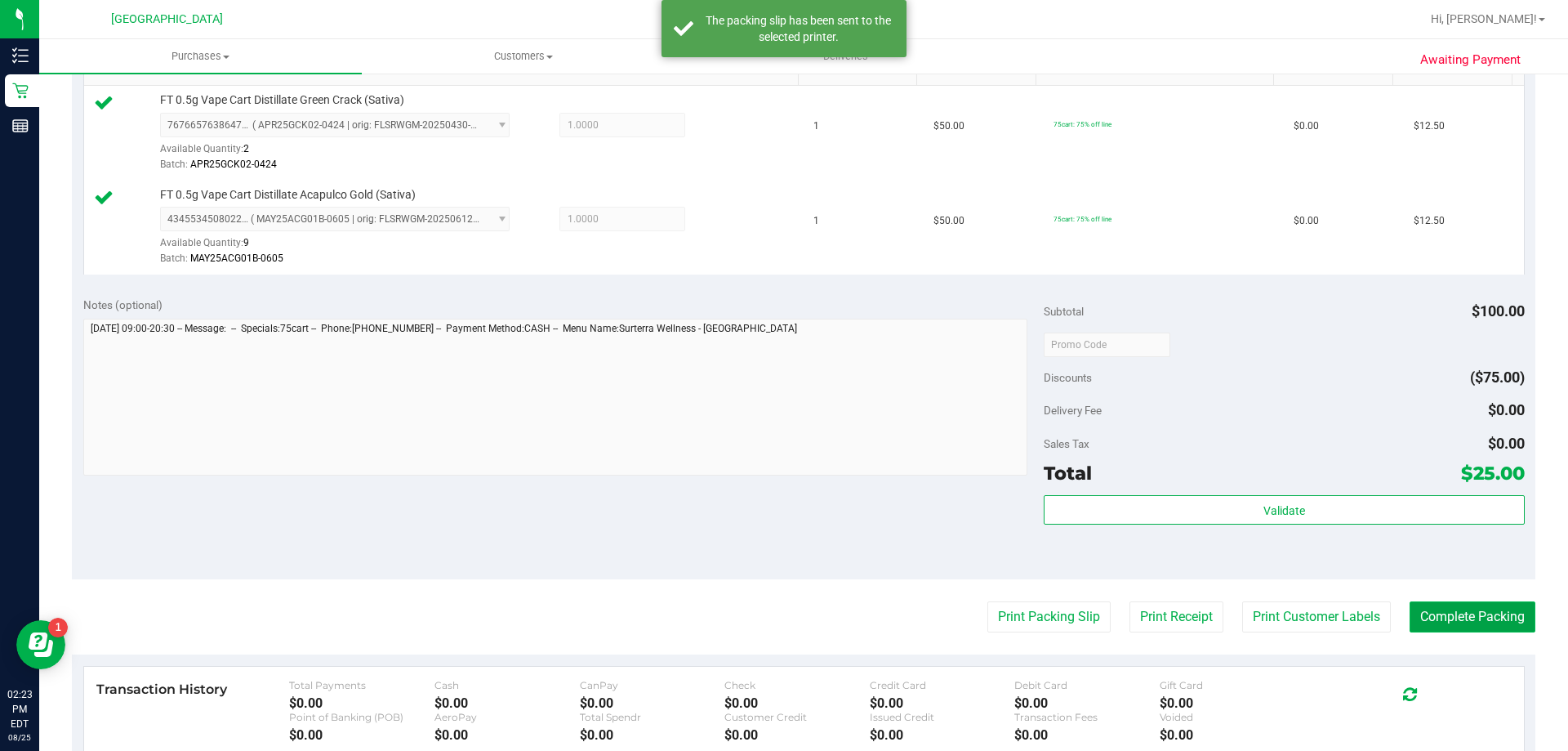
click at [1498, 621] on button "Complete Packing" at bounding box center [1473, 616] width 125 height 31
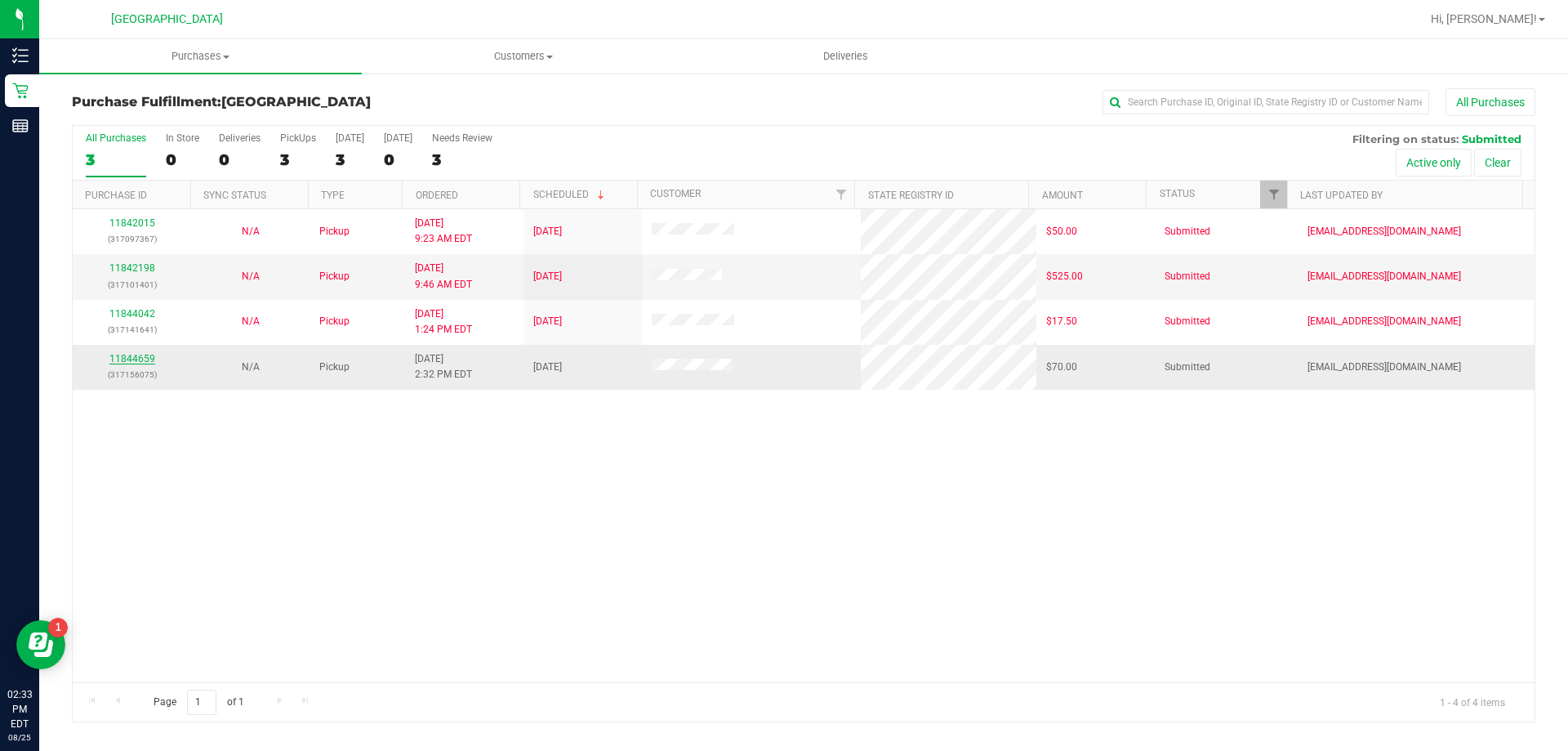
click at [151, 359] on link "11844659" at bounding box center [132, 359] width 46 height 12
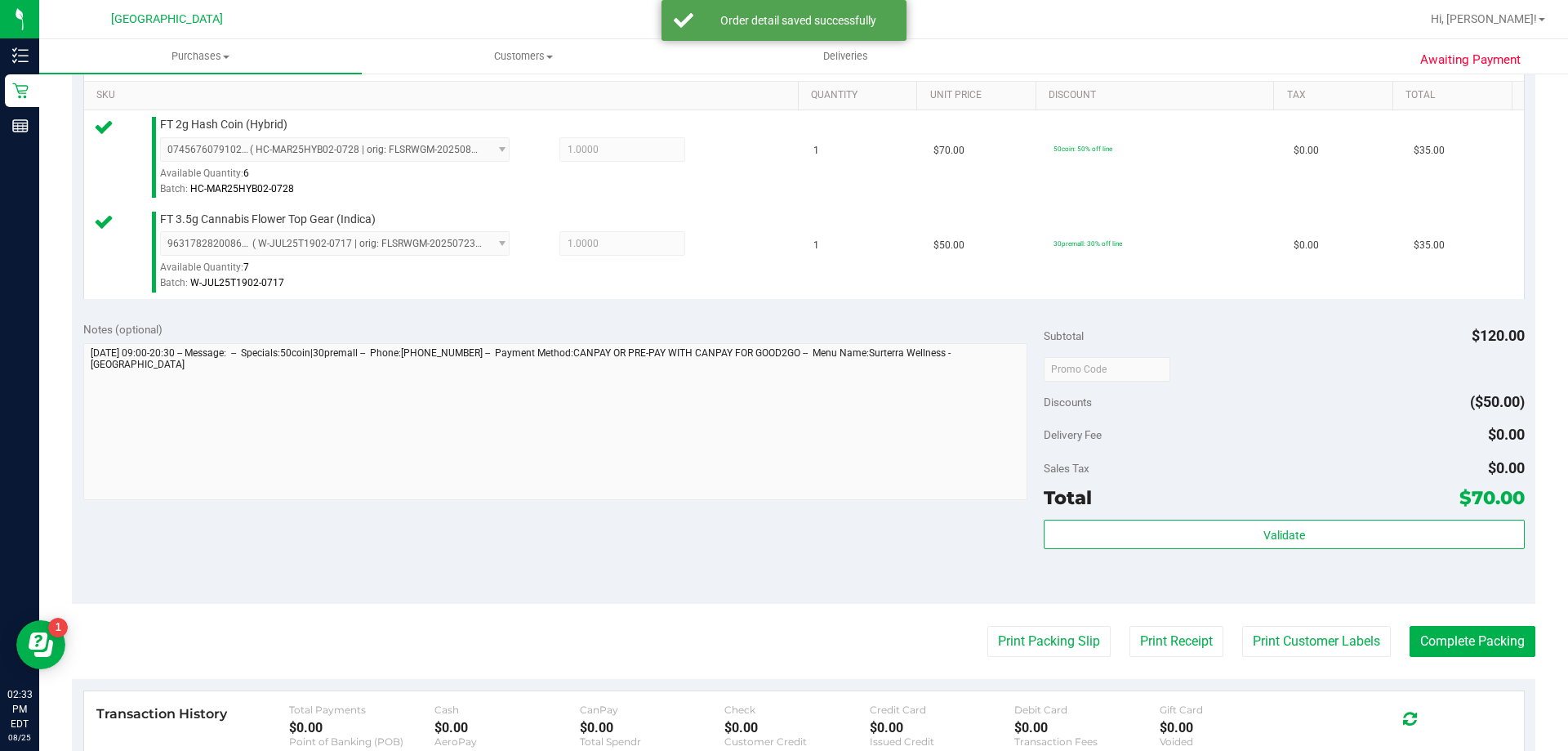
scroll to position [680, 0]
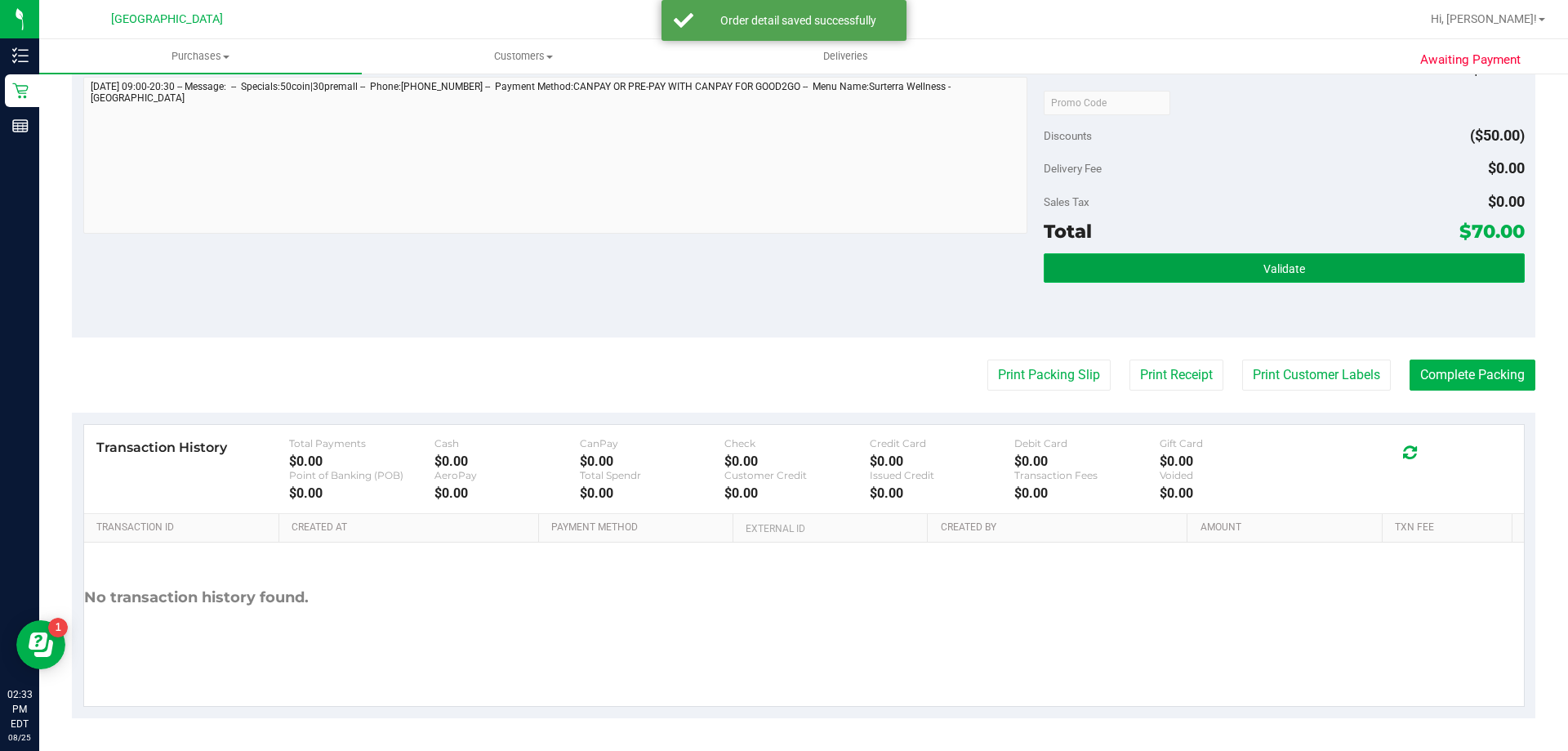
click at [1374, 258] on button "Validate" at bounding box center [1284, 268] width 480 height 29
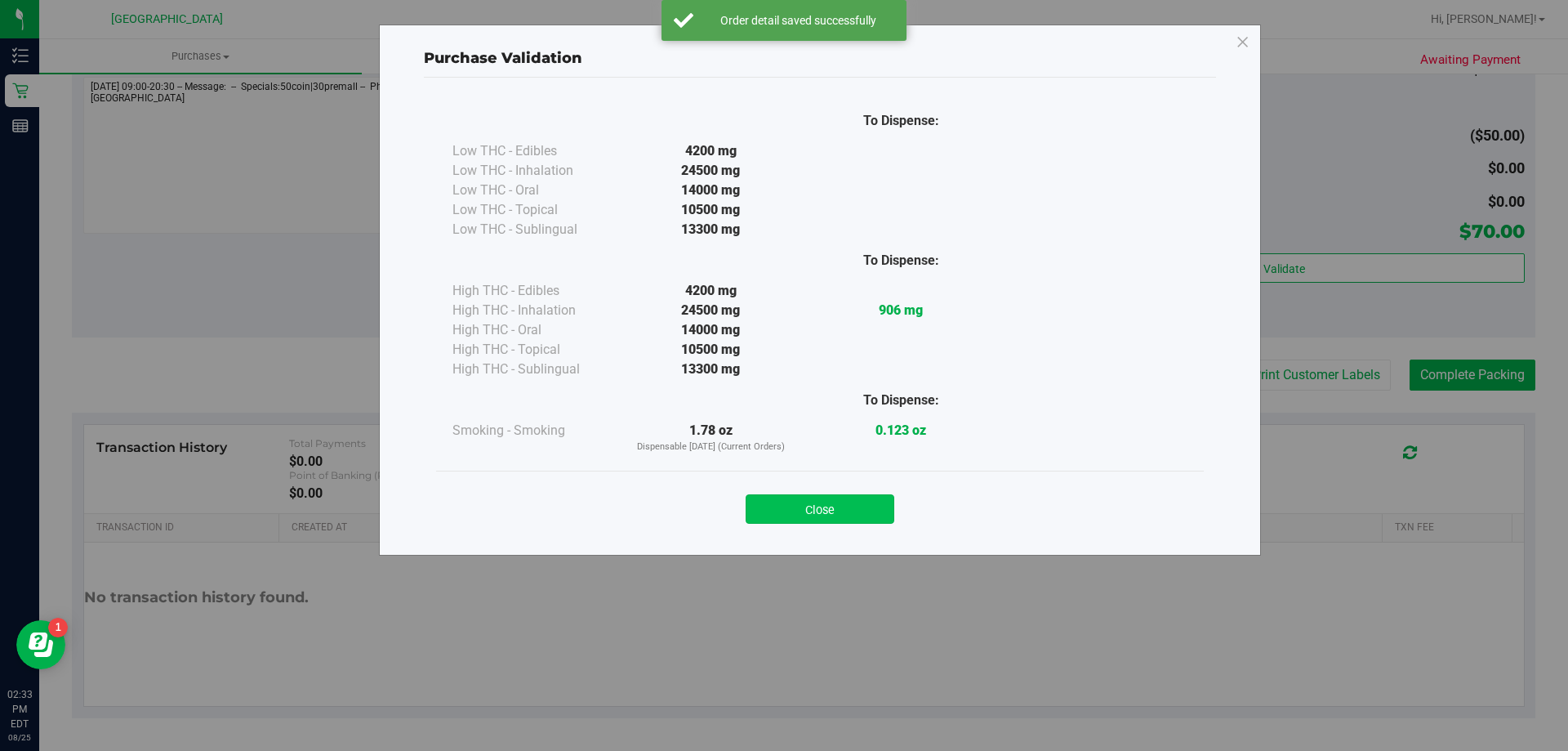
click at [856, 513] on button "Close" at bounding box center [820, 508] width 149 height 29
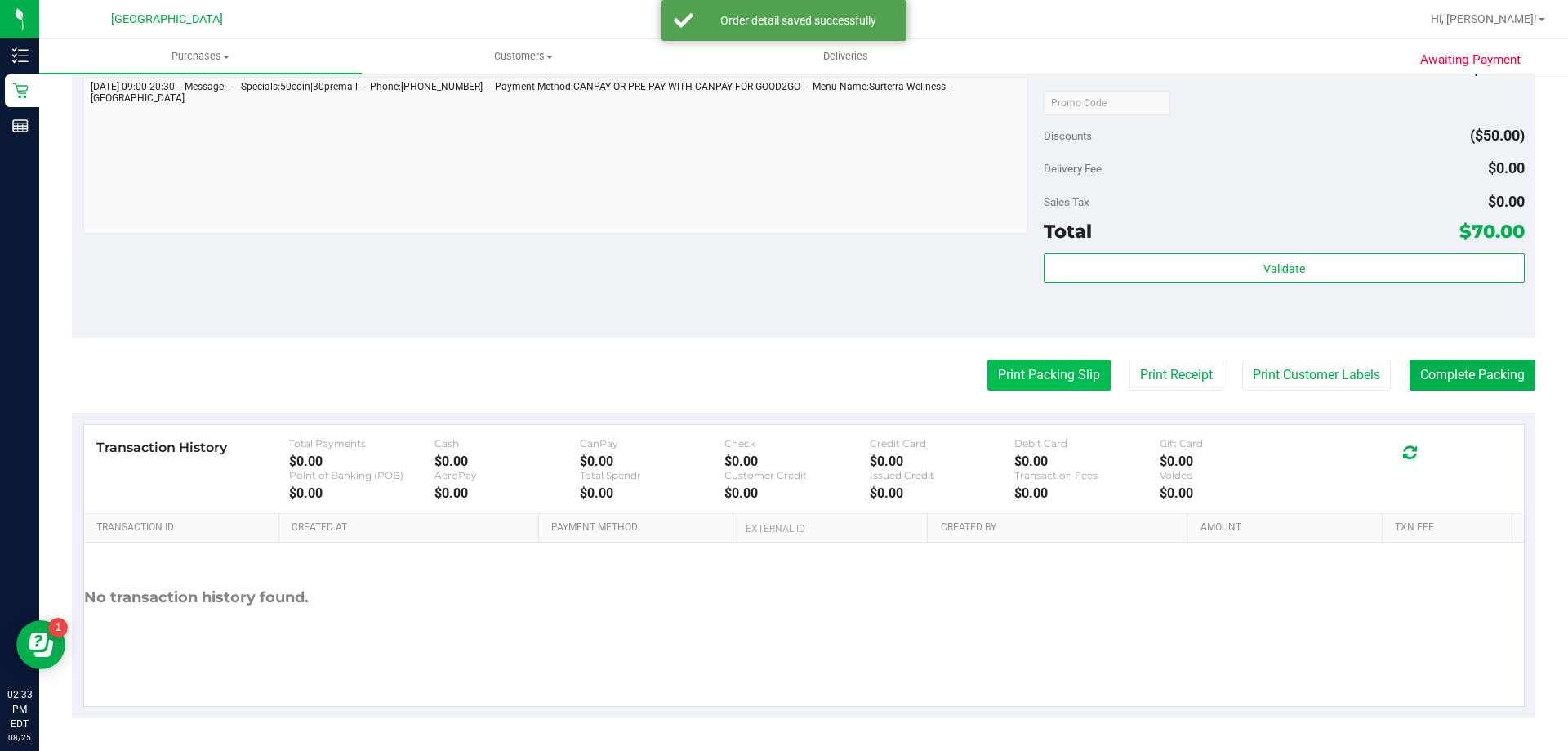
click at [1057, 378] on button "Print Packing Slip" at bounding box center [1049, 375] width 123 height 31
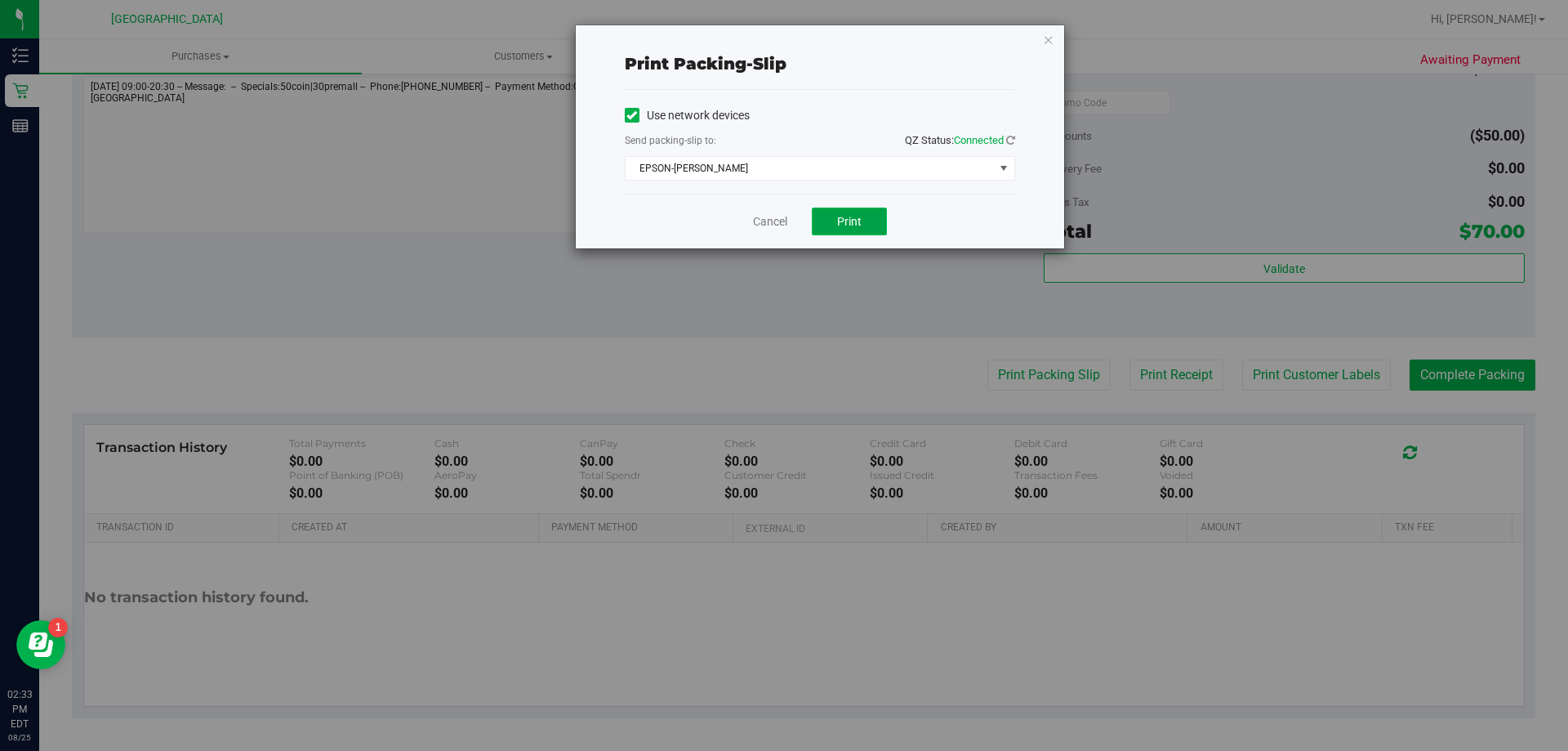
click at [863, 214] on button "Print" at bounding box center [850, 221] width 75 height 28
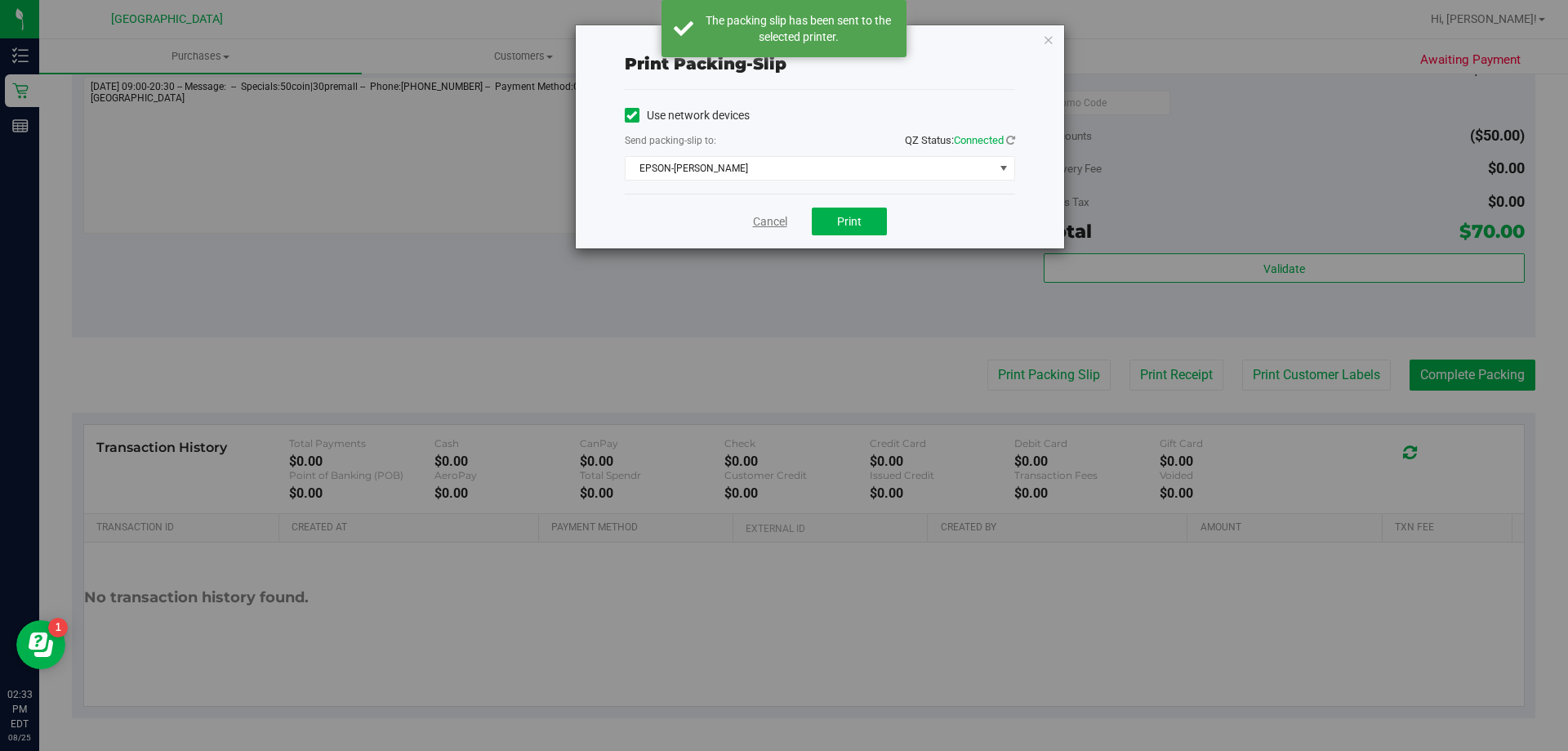
click at [758, 228] on link "Cancel" at bounding box center [770, 222] width 34 height 18
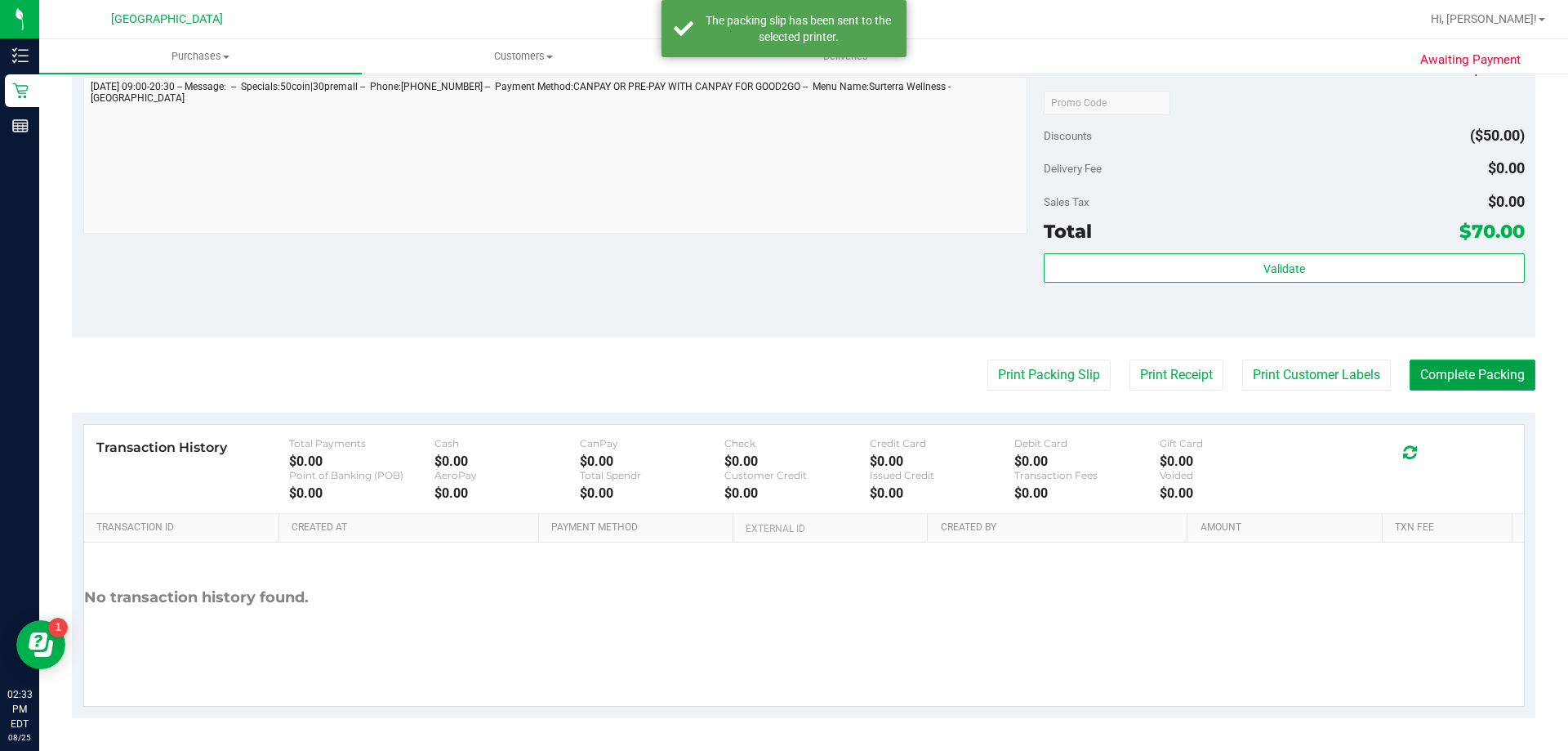
click at [1491, 370] on button "Complete Packing" at bounding box center [1473, 375] width 125 height 31
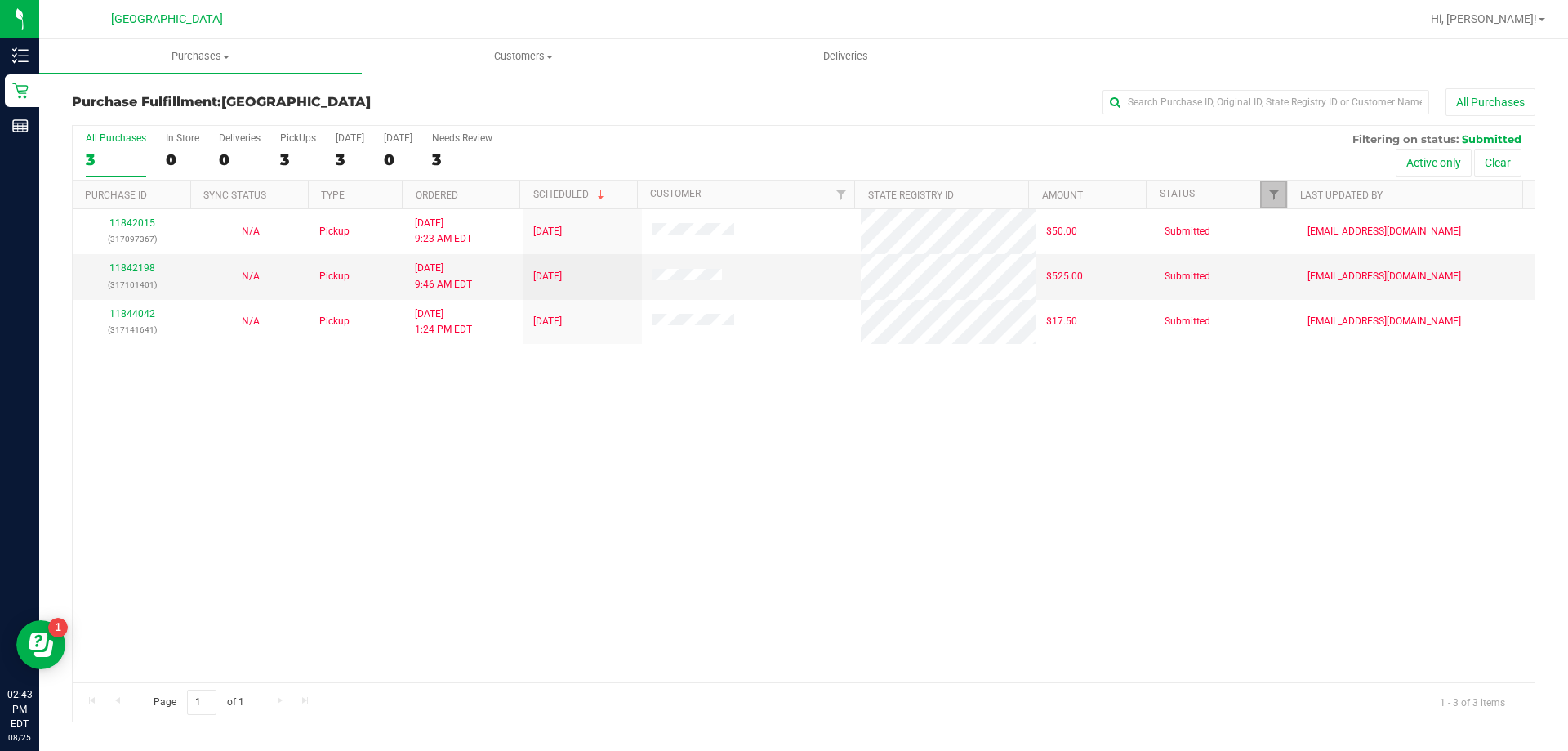
click at [1262, 192] on link "Filter" at bounding box center [1274, 194] width 27 height 28
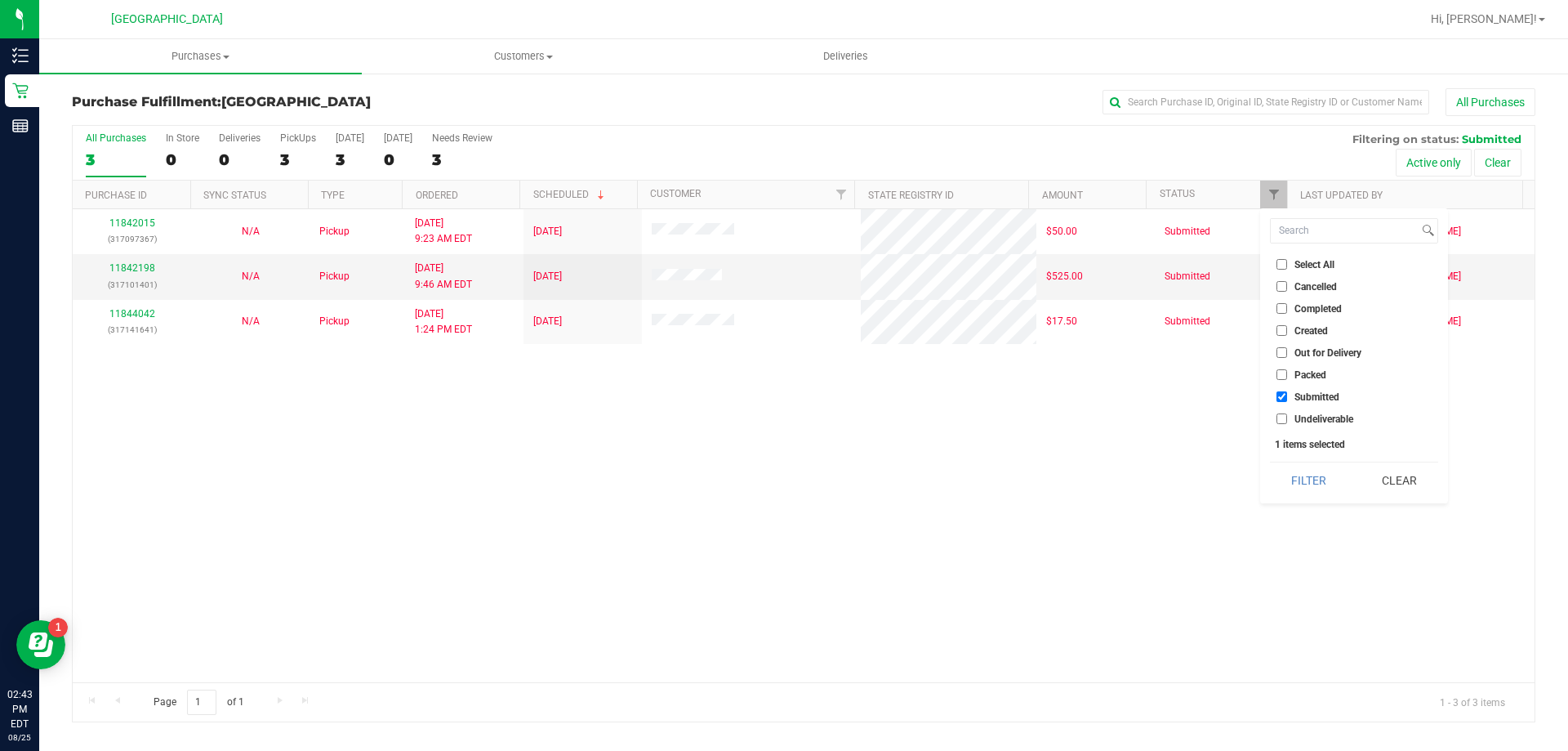
click at [1320, 414] on span "Undeliverable" at bounding box center [1324, 419] width 59 height 10
click at [1287, 414] on input "Undeliverable" at bounding box center [1282, 418] width 11 height 11
checkbox input "true"
click at [1329, 475] on button "Filter" at bounding box center [1310, 480] width 79 height 36
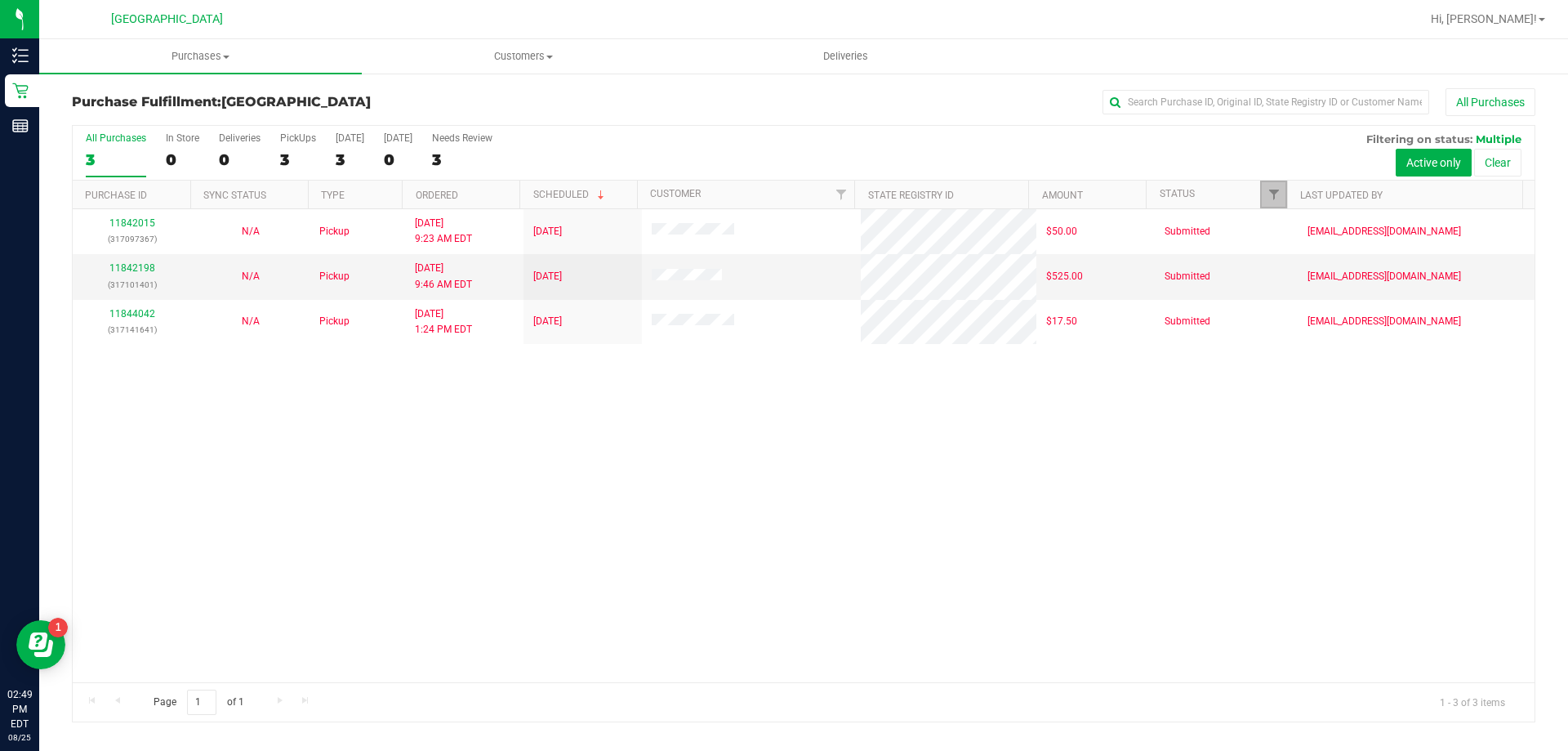
click at [1278, 186] on link "Filter" at bounding box center [1274, 194] width 27 height 28
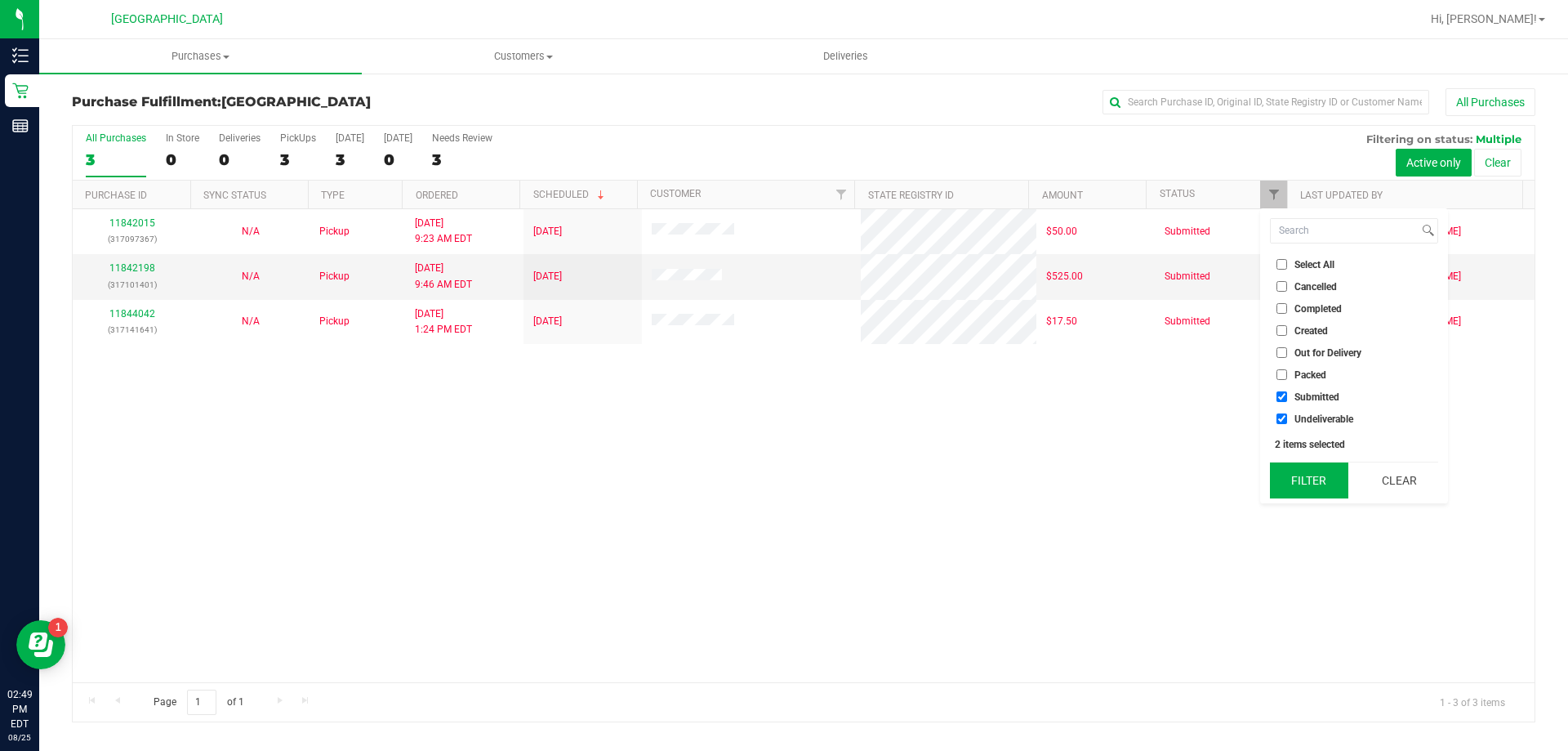
click at [1304, 473] on button "Filter" at bounding box center [1310, 480] width 79 height 36
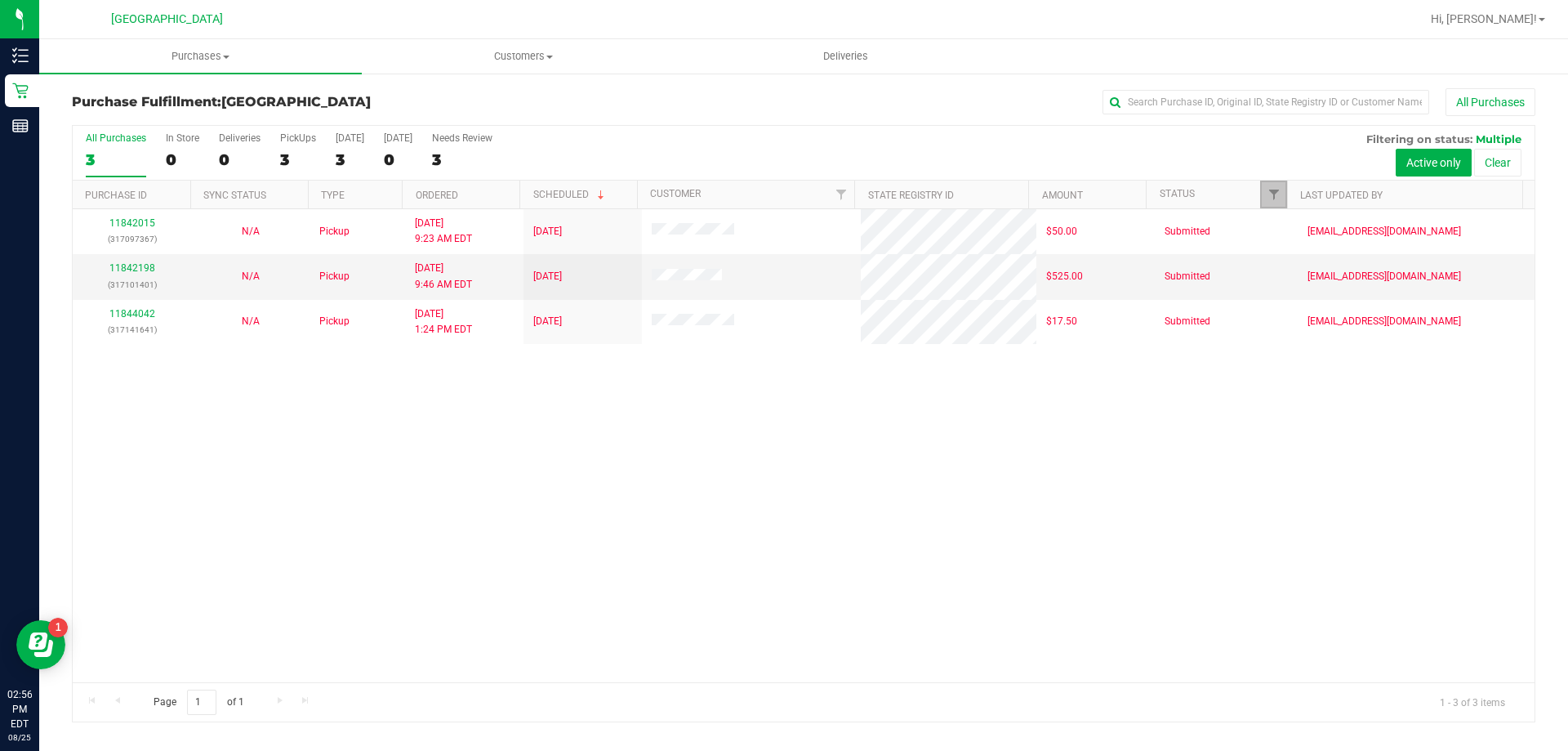
click at [1281, 193] on link "Filter" at bounding box center [1274, 194] width 27 height 28
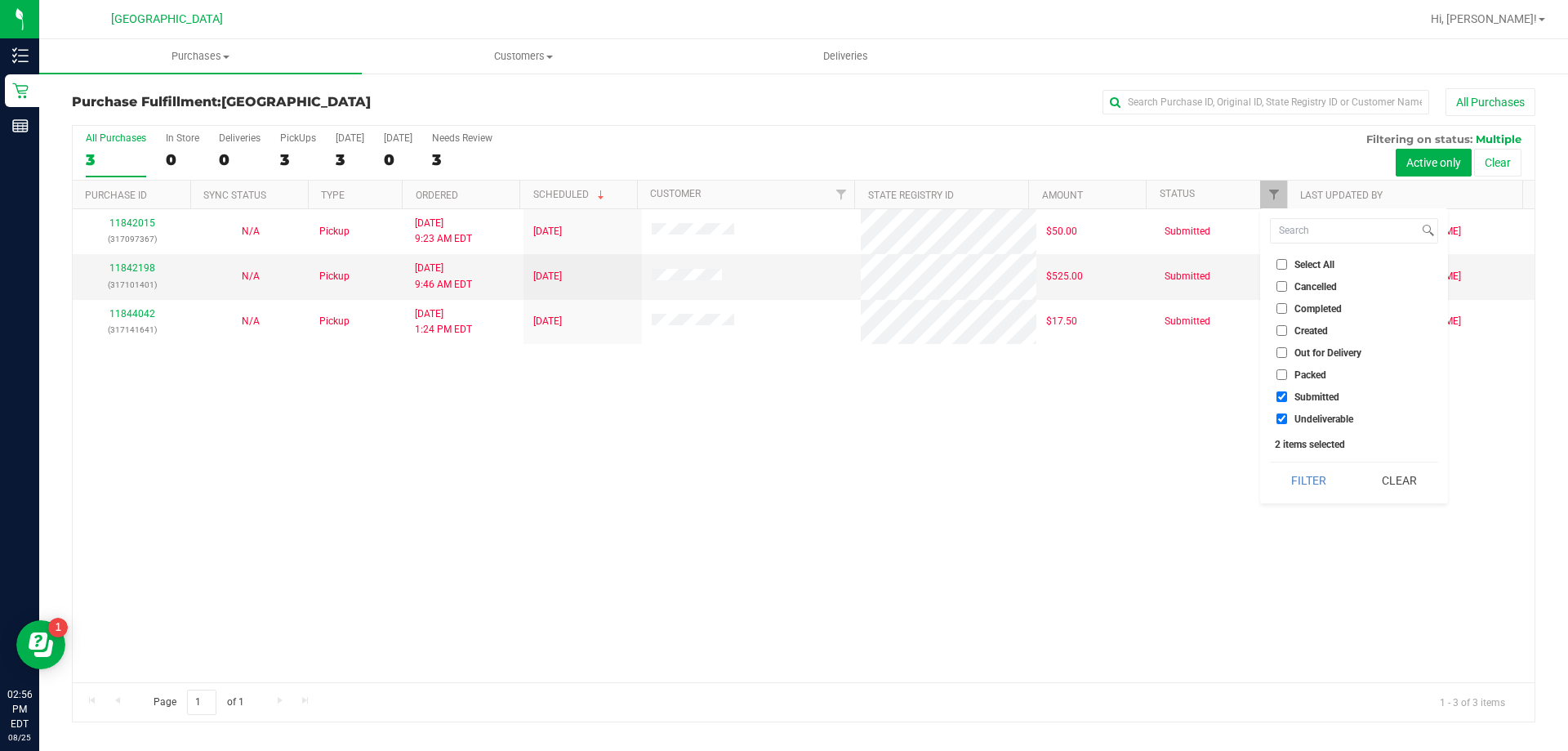
click at [1300, 505] on div "11842015 (317097367) N/A Pickup 8/25/2025 9:23 AM EDT 8/25/2025 $50.00 Submitte…" at bounding box center [804, 446] width 1462 height 473
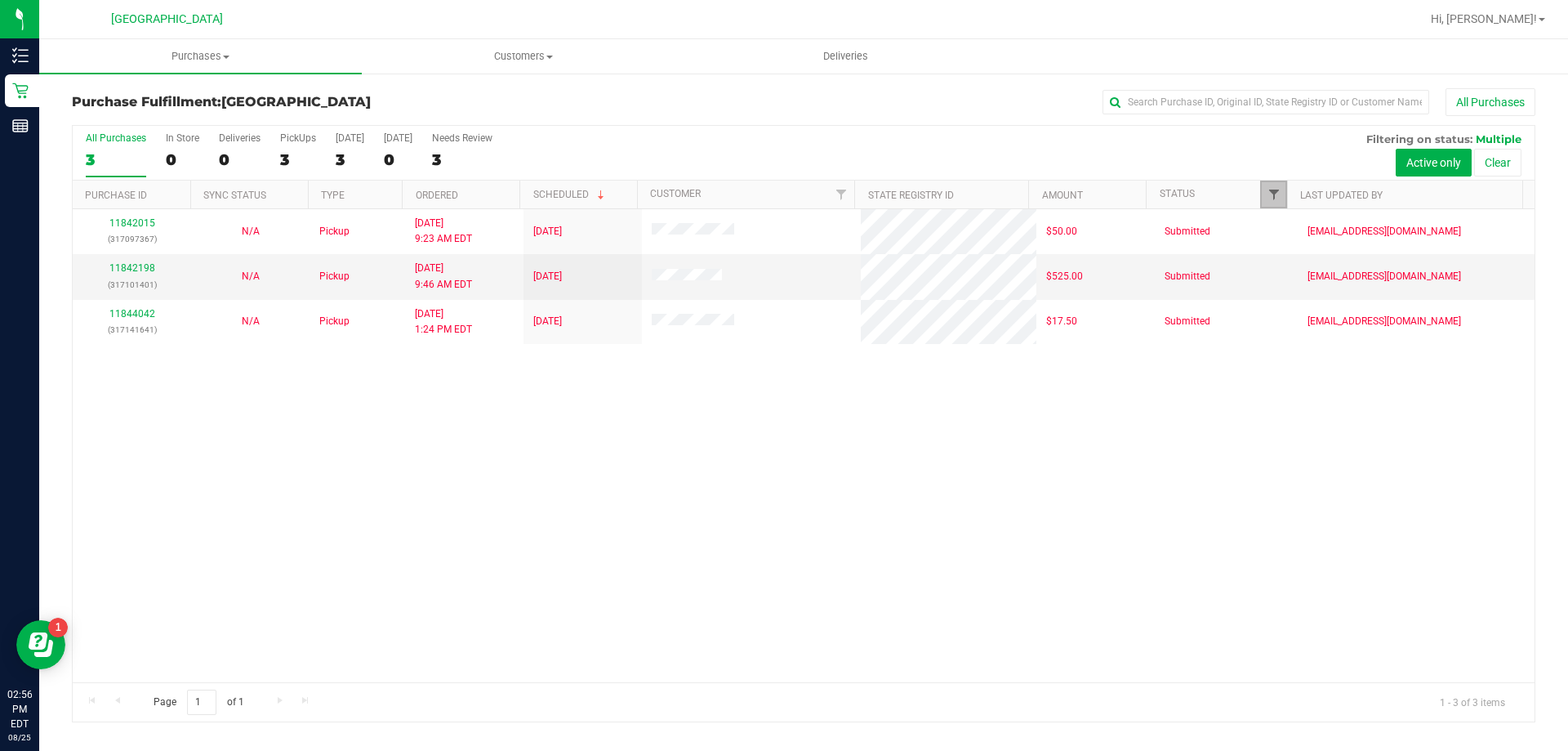
click at [1277, 191] on span "Filter" at bounding box center [1274, 195] width 13 height 13
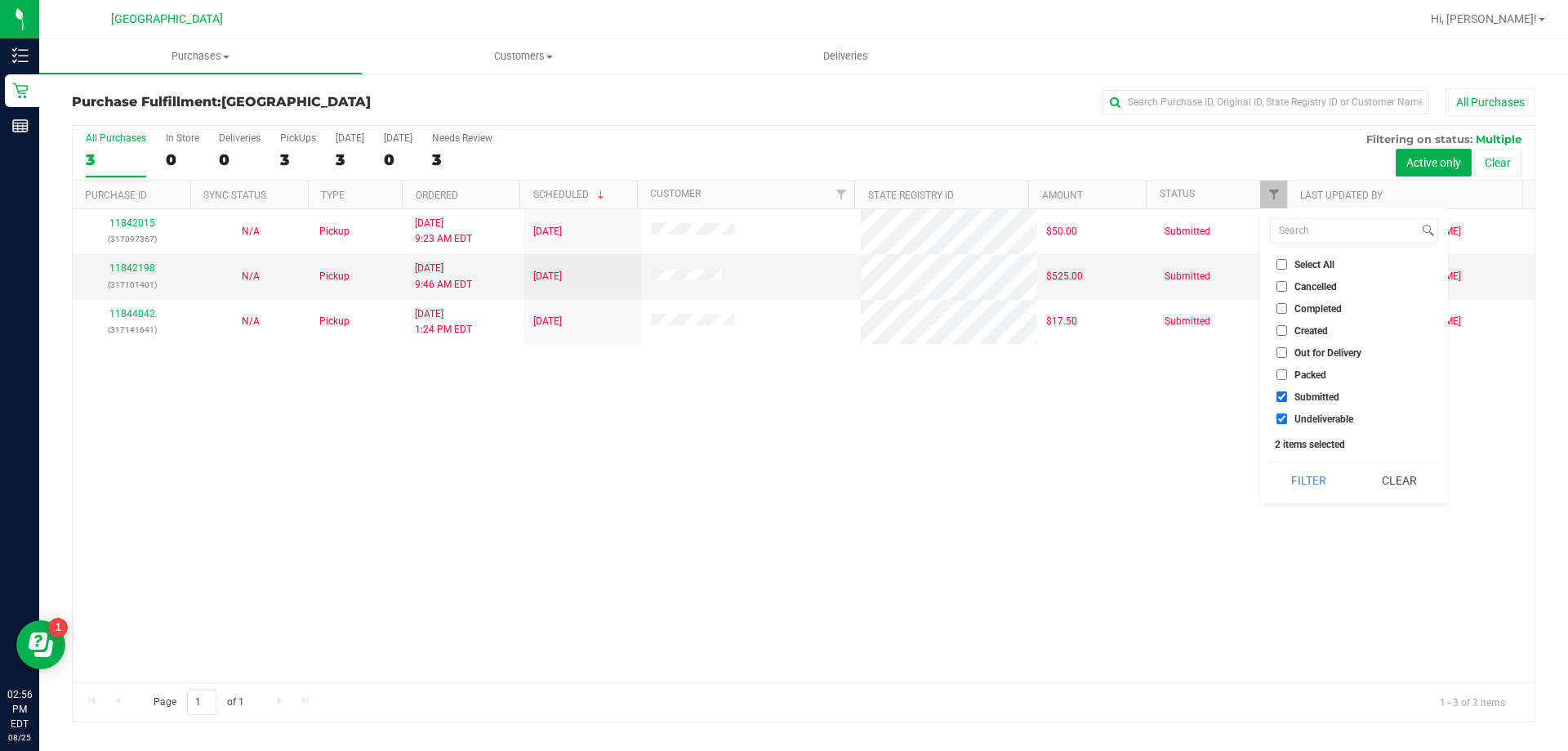
click at [1321, 490] on button "Filter" at bounding box center [1310, 480] width 79 height 36
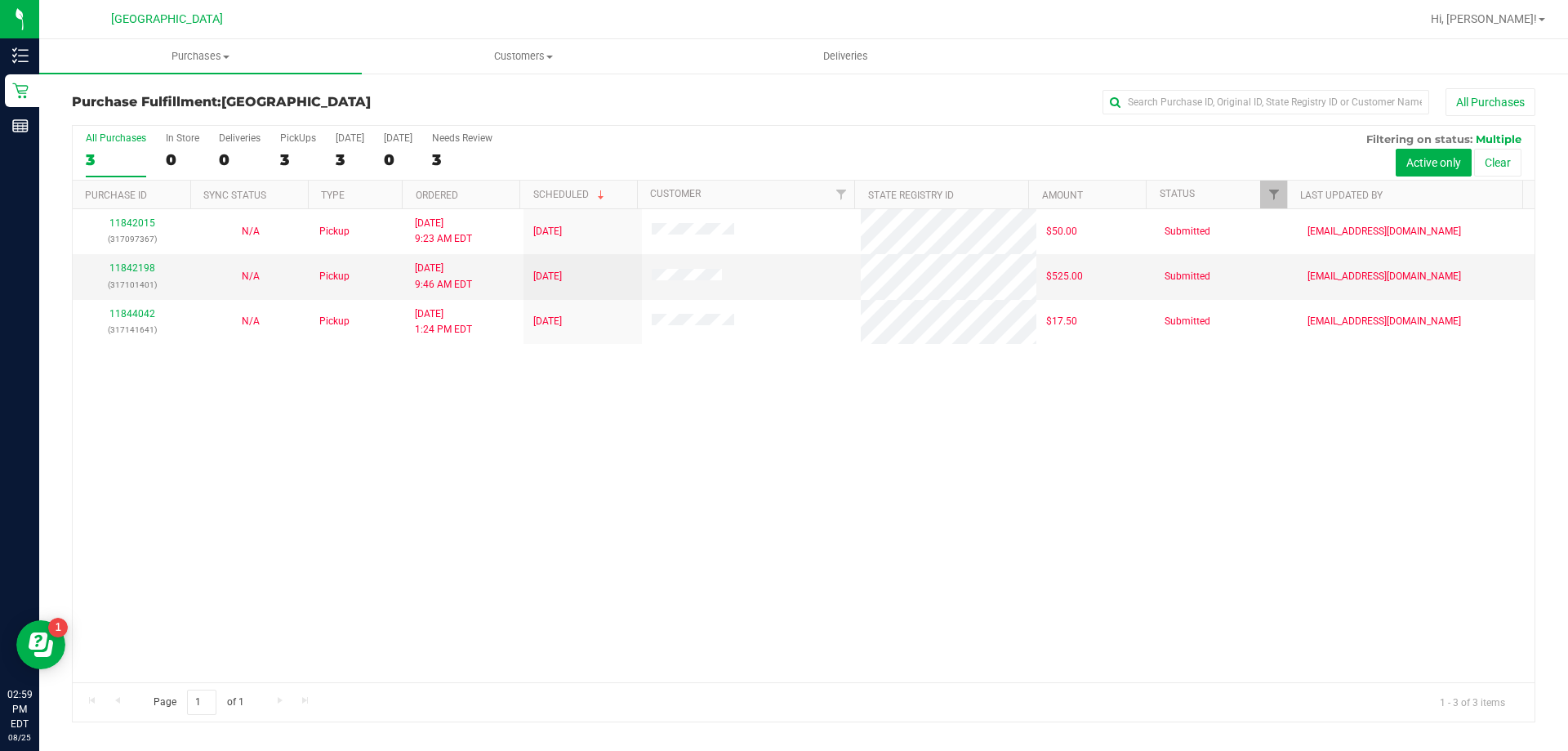
click at [870, 575] on div "11842015 (317097367) N/A Pickup 8/25/2025 9:23 AM EDT 8/25/2025 $50.00 Submitte…" at bounding box center [804, 446] width 1462 height 473
click at [1276, 199] on span "Filter" at bounding box center [1274, 195] width 13 height 13
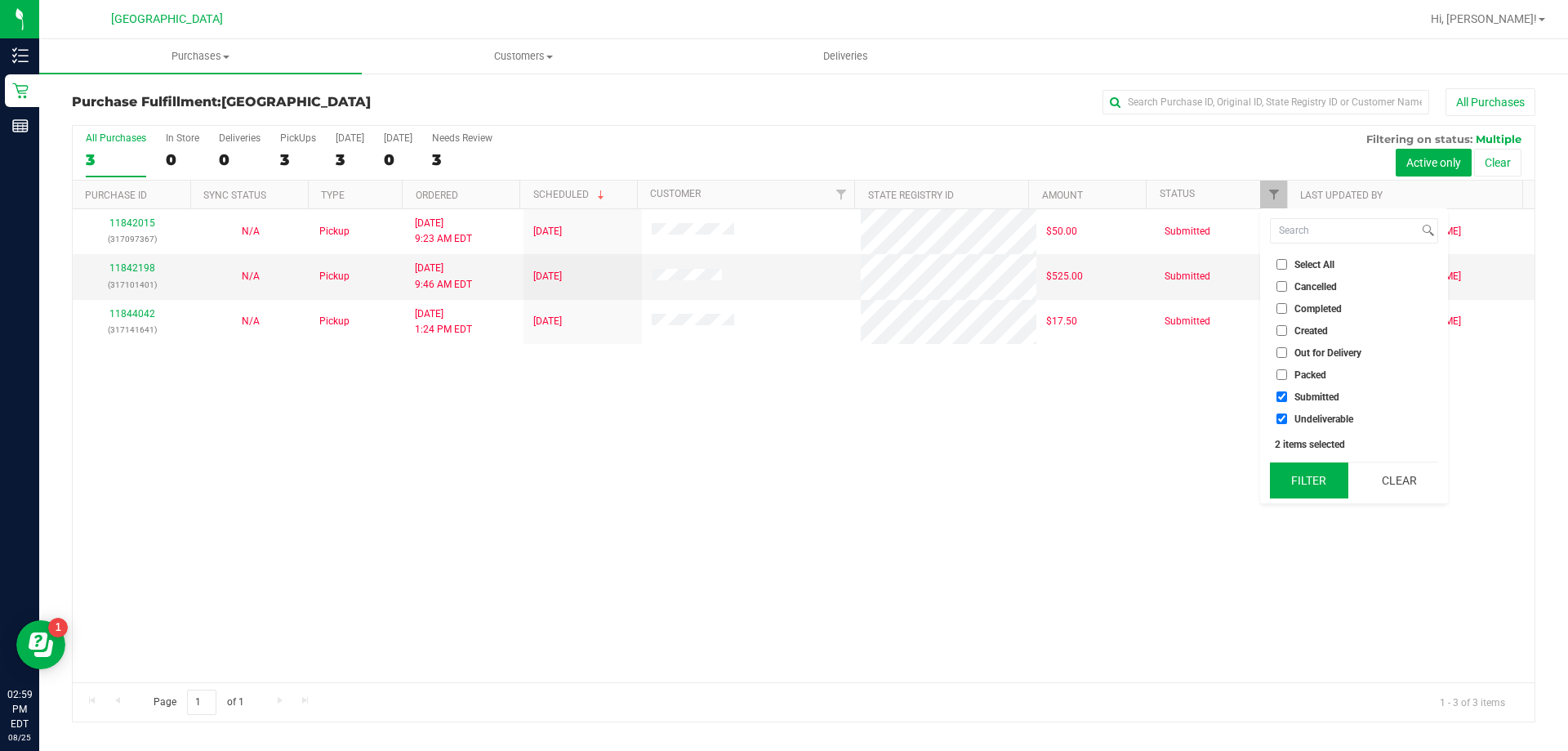
click at [1306, 478] on button "Filter" at bounding box center [1310, 480] width 79 height 36
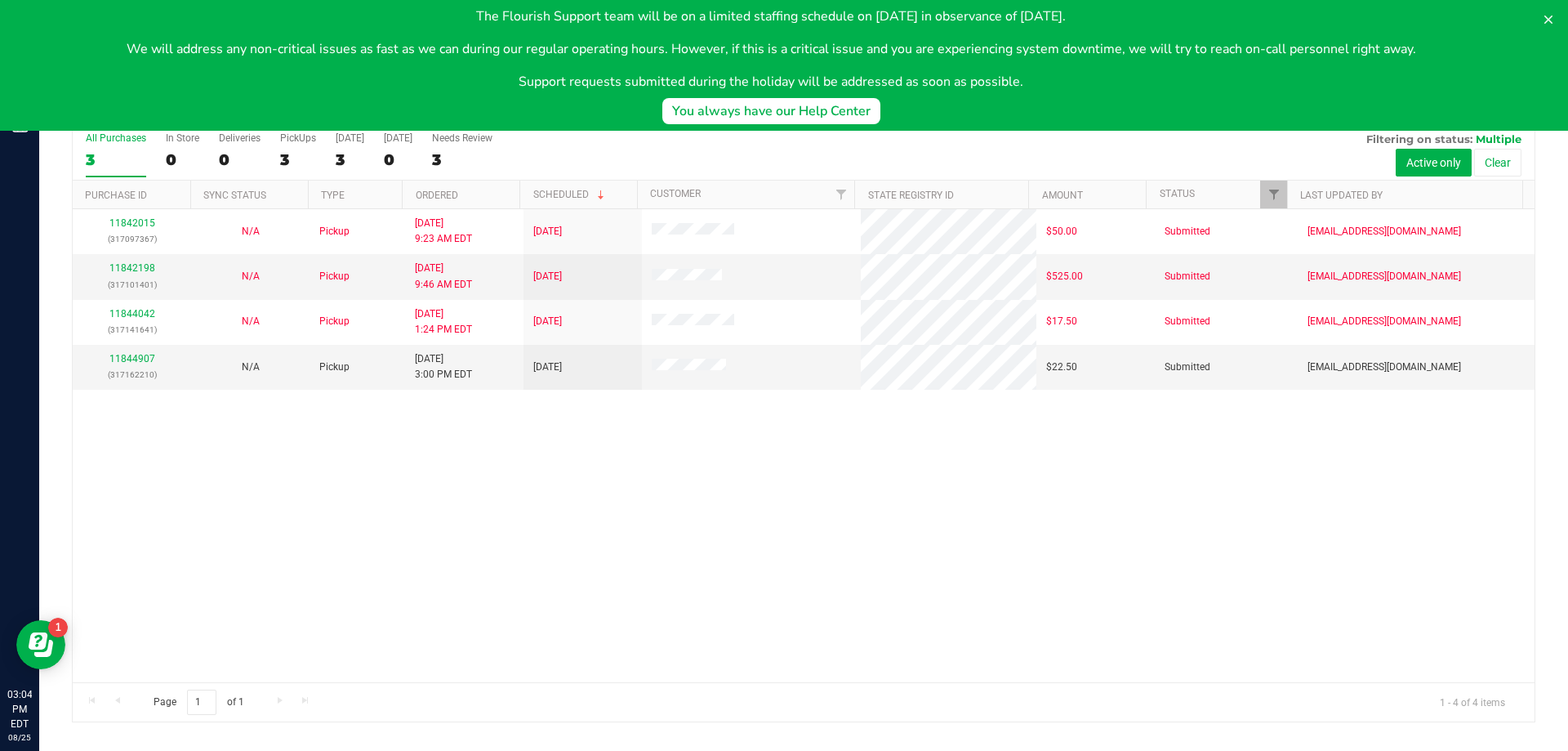
click at [930, 728] on div "Purchase Fulfillment: North Palm Beach WC All Purchases All Purchases 3 In Stor…" at bounding box center [804, 405] width 1530 height 667
click at [1548, 13] on button at bounding box center [1548, 19] width 26 height 26
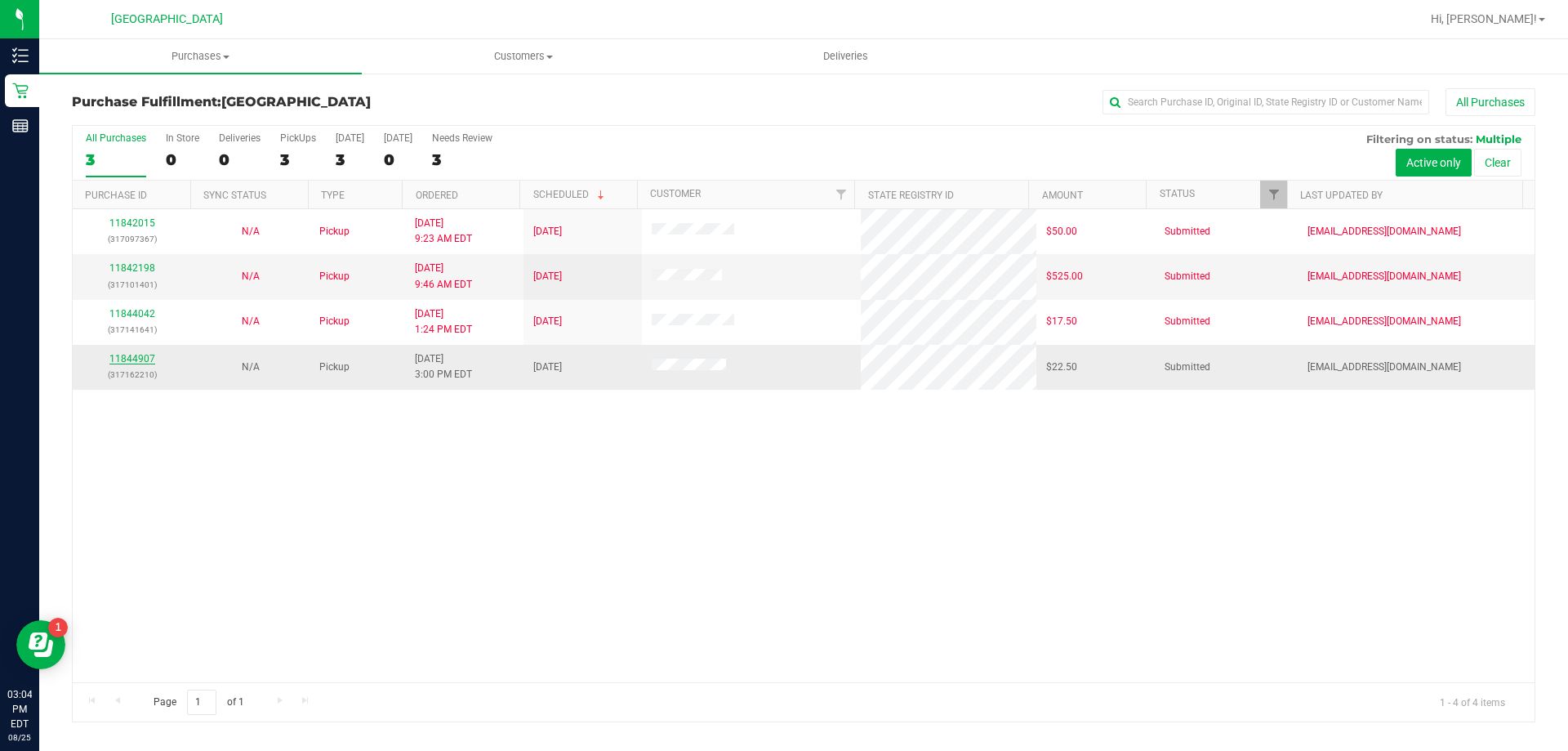
click at [139, 362] on link "11844907" at bounding box center [132, 359] width 46 height 12
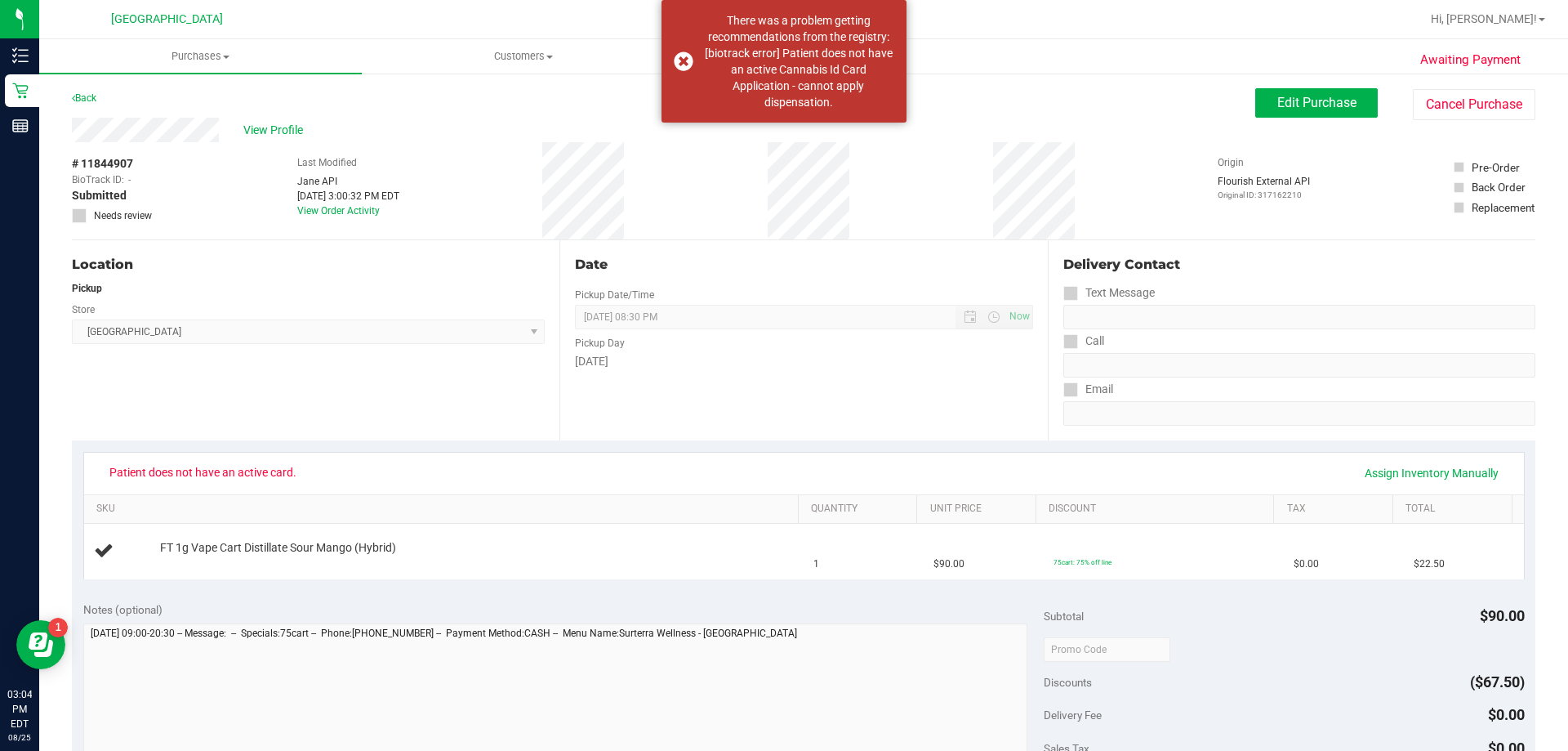
click at [449, 432] on div "Location Pickup Store North Palm Beach WC Select Store Bonita Springs WC Boynto…" at bounding box center [315, 340] width 488 height 200
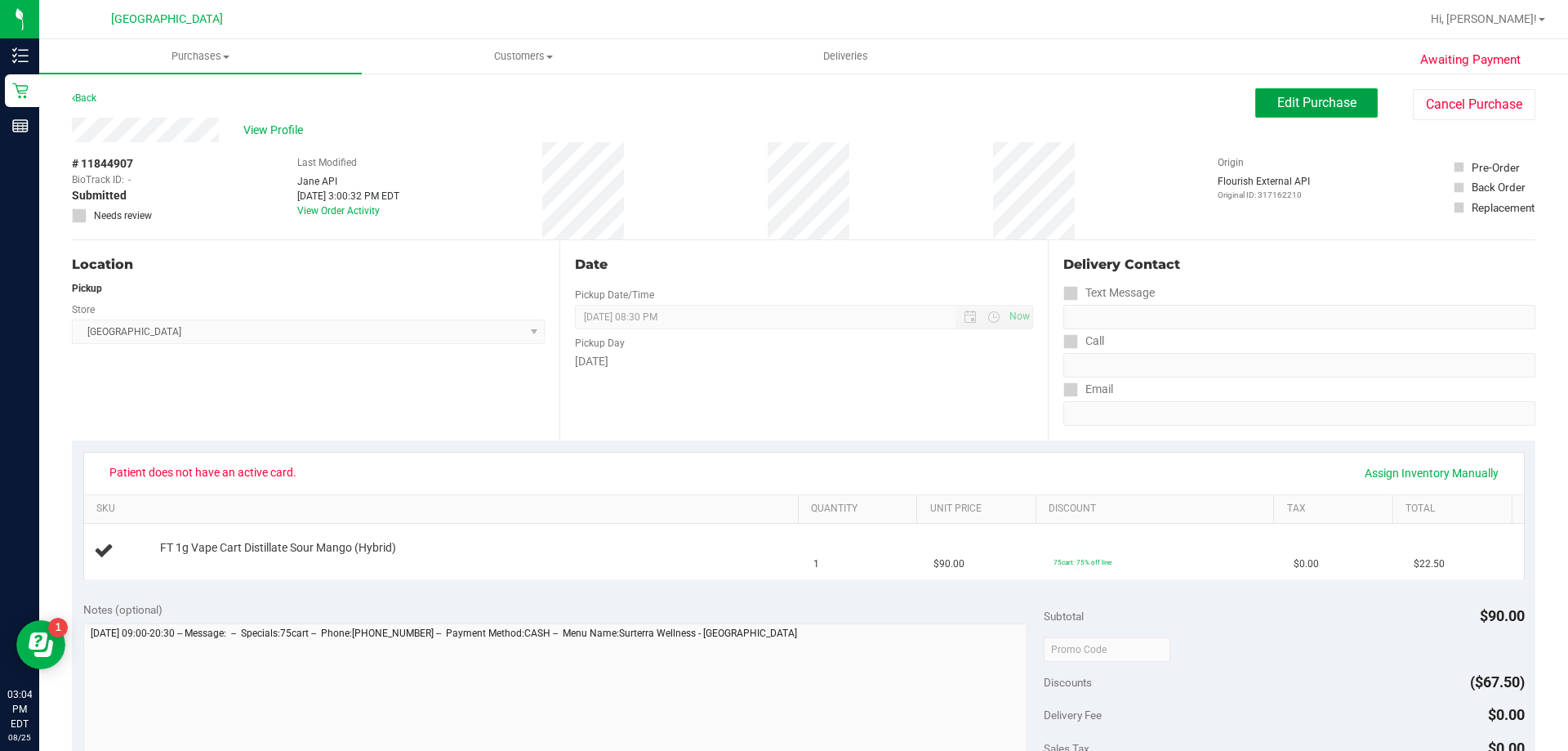
click at [1300, 100] on span "Edit Purchase" at bounding box center [1317, 102] width 79 height 16
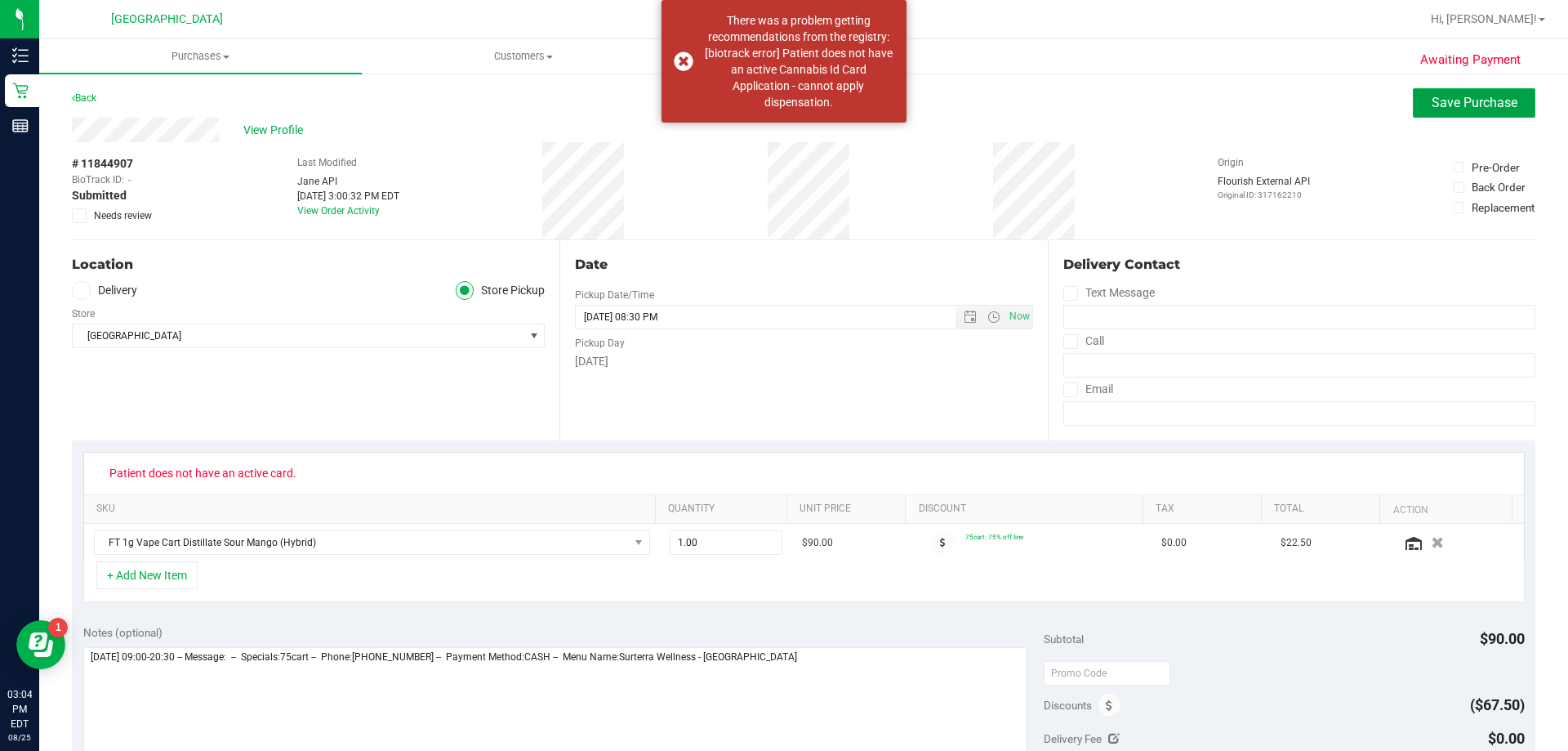
click at [1478, 106] on span "Save Purchase" at bounding box center [1474, 102] width 86 height 16
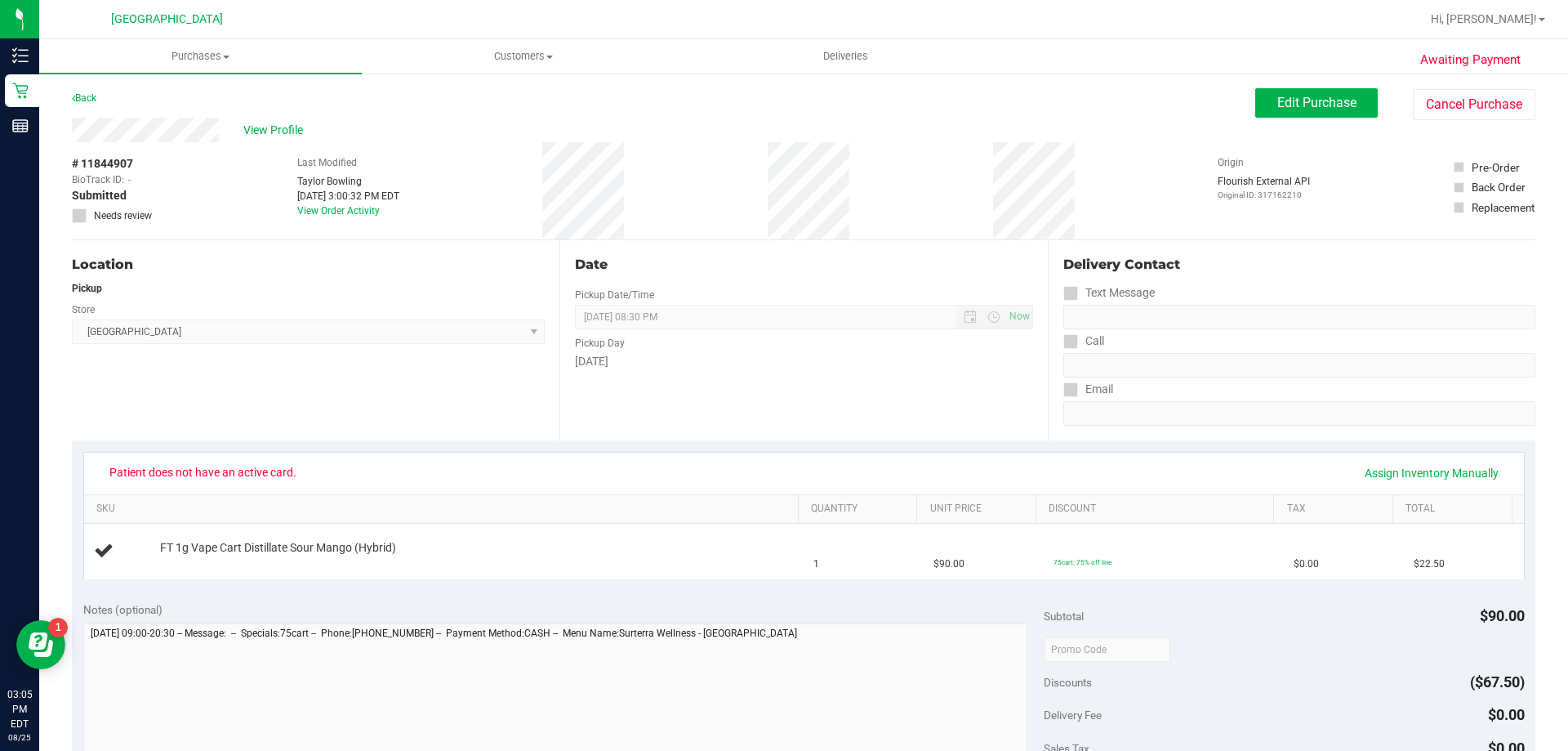
click at [704, 392] on div "Date Pickup Date/Time 08/25/2025 Now 08/25/2025 08:30 PM Now Pickup Day Monday" at bounding box center [803, 340] width 488 height 200
click at [692, 467] on div "Patient does not have an active card. Assign Inventory Manually" at bounding box center [804, 473] width 1411 height 28
click at [691, 387] on div "Date Pickup Date/Time 08/25/2025 Now 08/25/2025 08:30 PM Now Pickup Day Monday" at bounding box center [803, 340] width 488 height 200
click at [384, 473] on div "Patient does not have an active card. Assign Inventory Manually" at bounding box center [804, 473] width 1411 height 28
click at [399, 420] on div "Location Pickup Store North Palm Beach WC Select Store Bonita Springs WC Boynto…" at bounding box center [315, 340] width 488 height 200
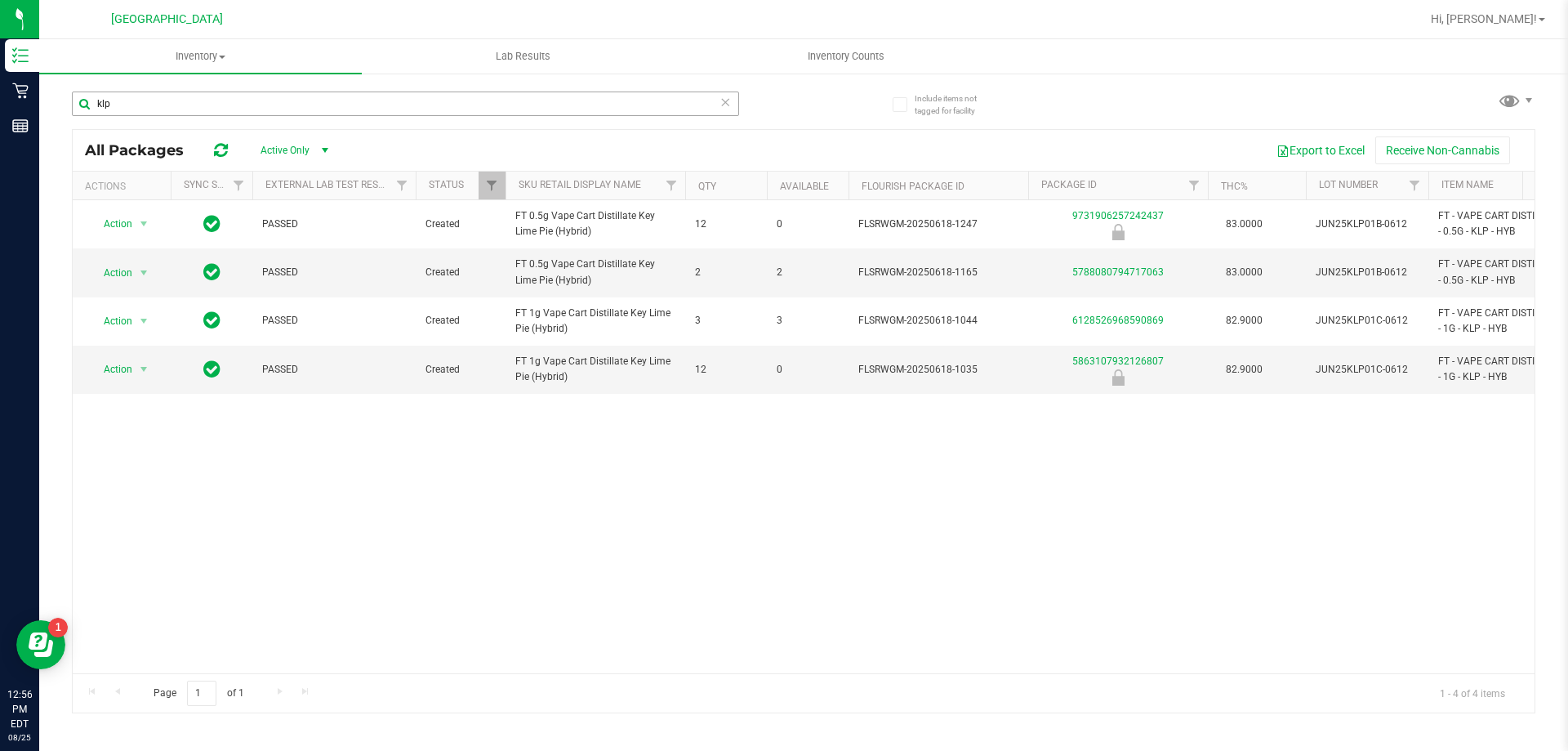
click at [175, 114] on input "klp" at bounding box center [406, 103] width 667 height 24
type input "k"
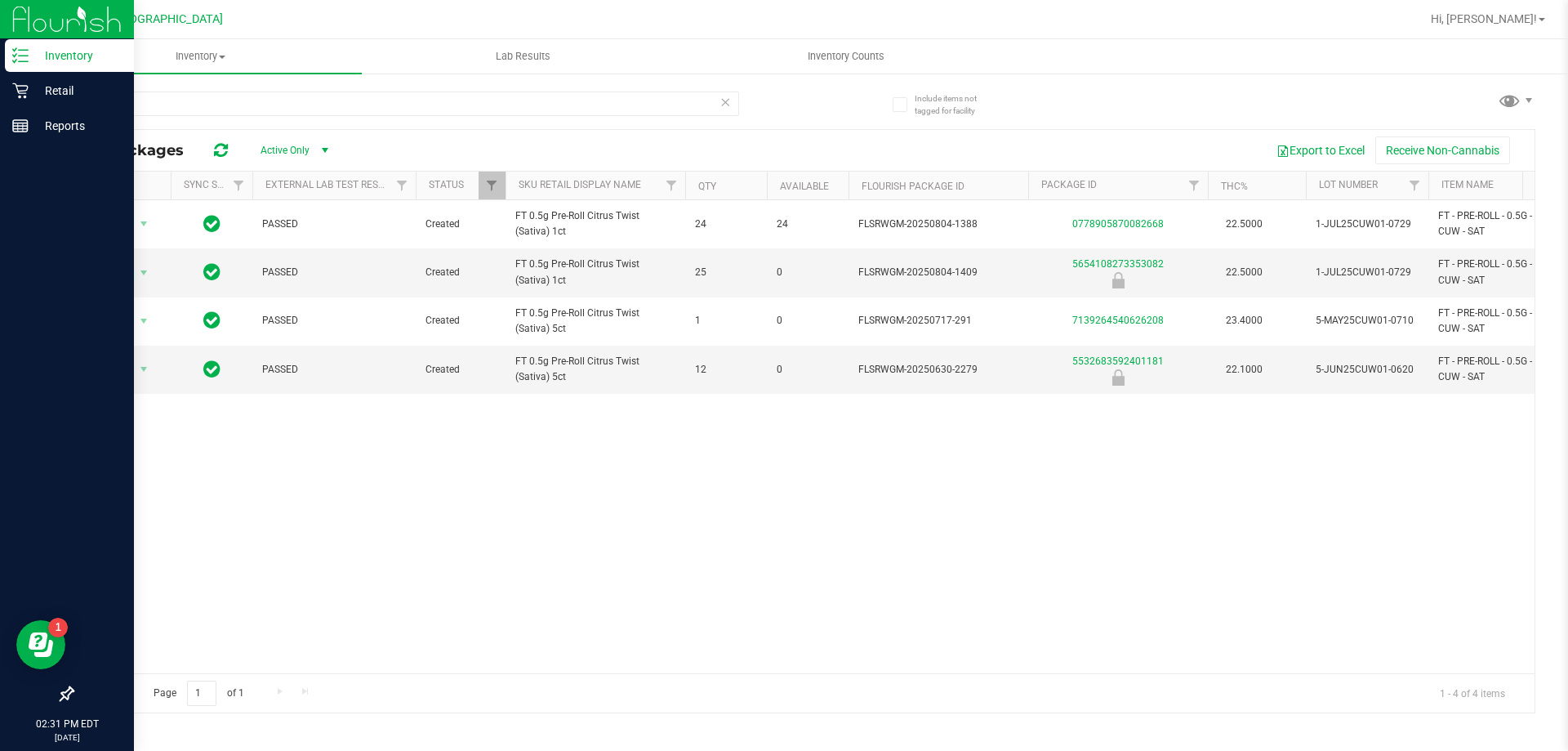
type input "cuw"
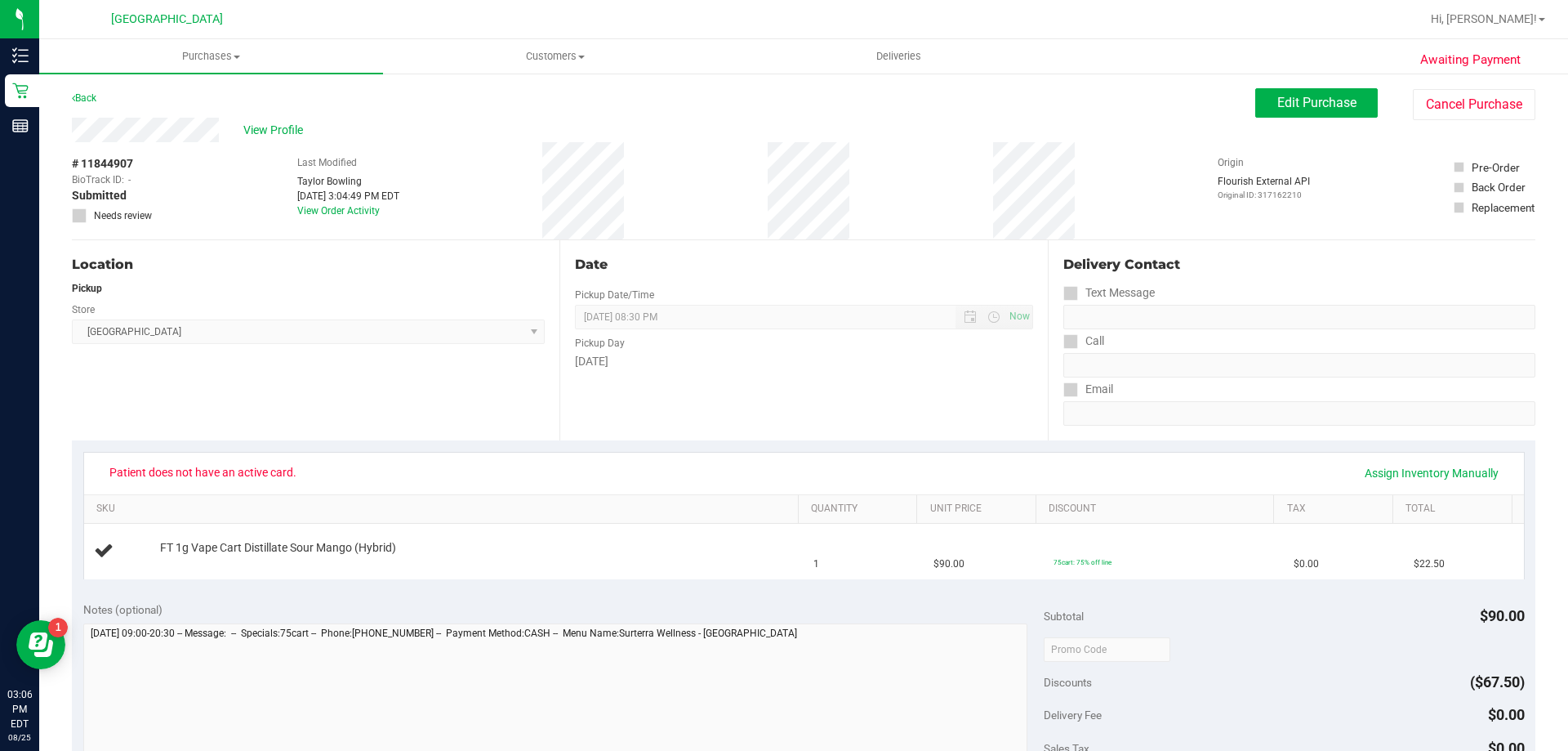
click at [836, 115] on div "Back Edit Purchase Cancel Purchase" at bounding box center [804, 102] width 1463 height 29
click at [1481, 101] on button "Cancel Purchase" at bounding box center [1474, 104] width 123 height 31
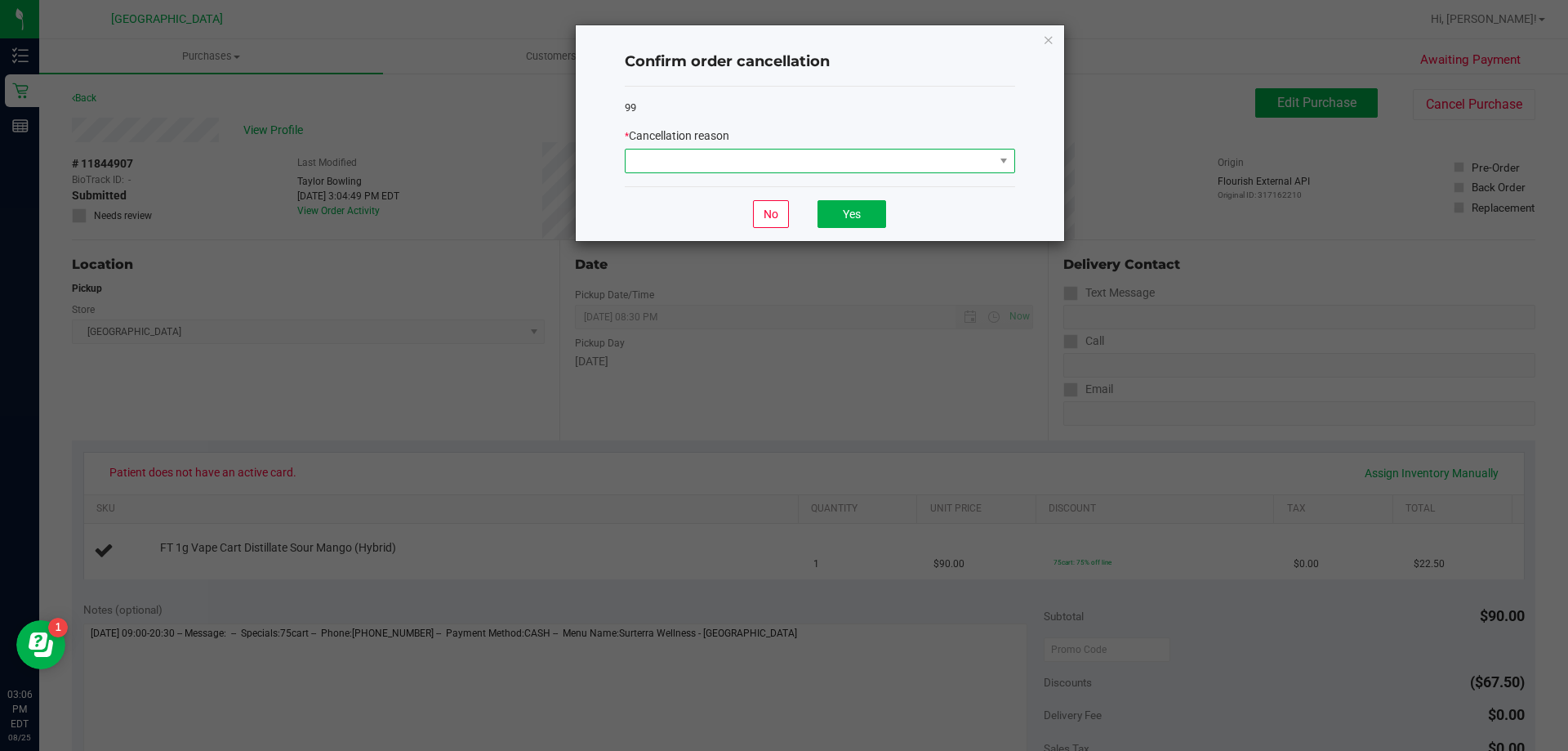
click at [809, 164] on span at bounding box center [810, 161] width 369 height 23
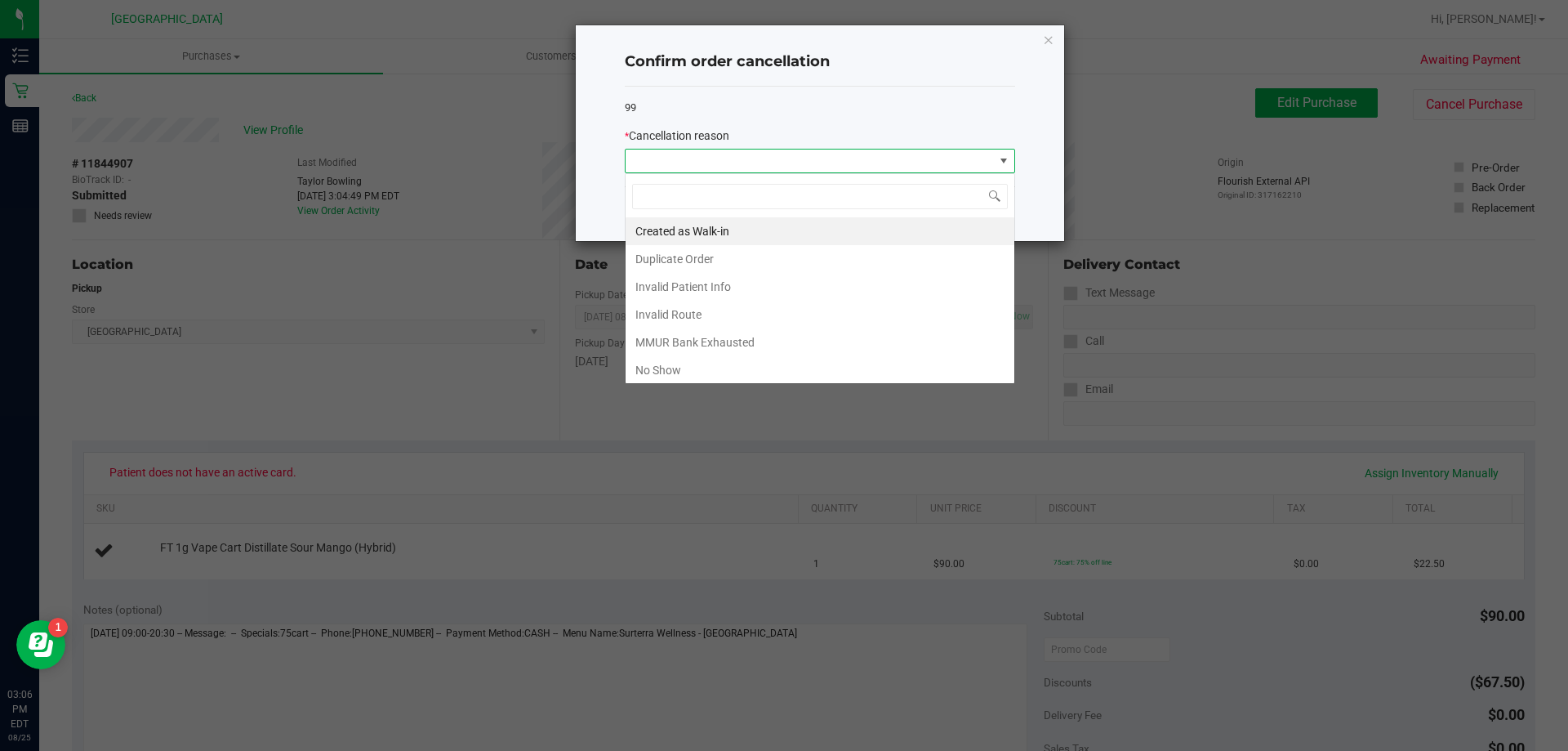
scroll to position [24, 391]
click at [851, 438] on ngb-modal-window "Confirm order cancellation 99 * Cancellation reason No Yes" at bounding box center [790, 376] width 1581 height 751
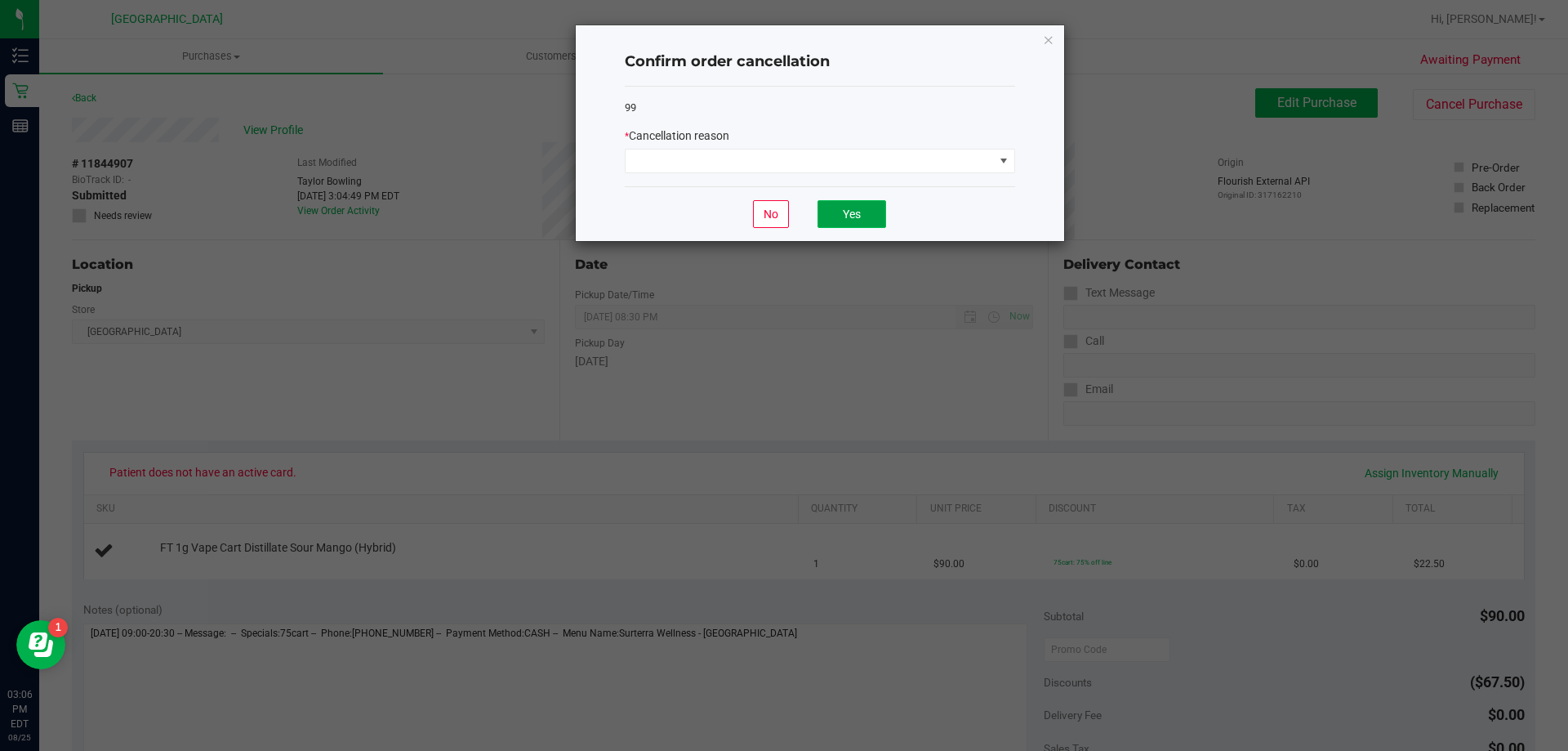
click at [837, 216] on button "Yes" at bounding box center [852, 213] width 69 height 28
click at [1047, 36] on icon "Close" at bounding box center [1049, 38] width 12 height 19
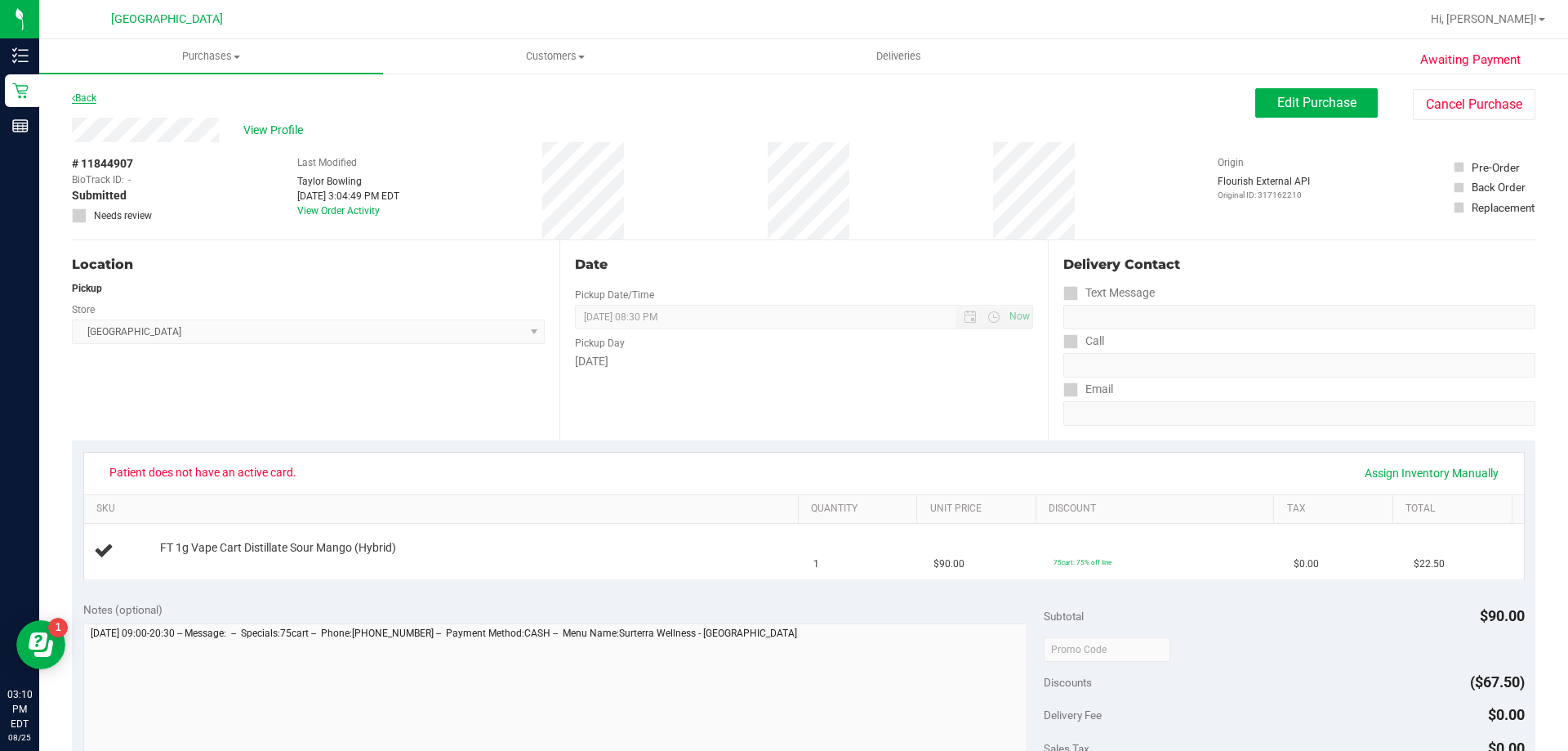
click at [87, 93] on link "Back" at bounding box center [84, 98] width 24 height 12
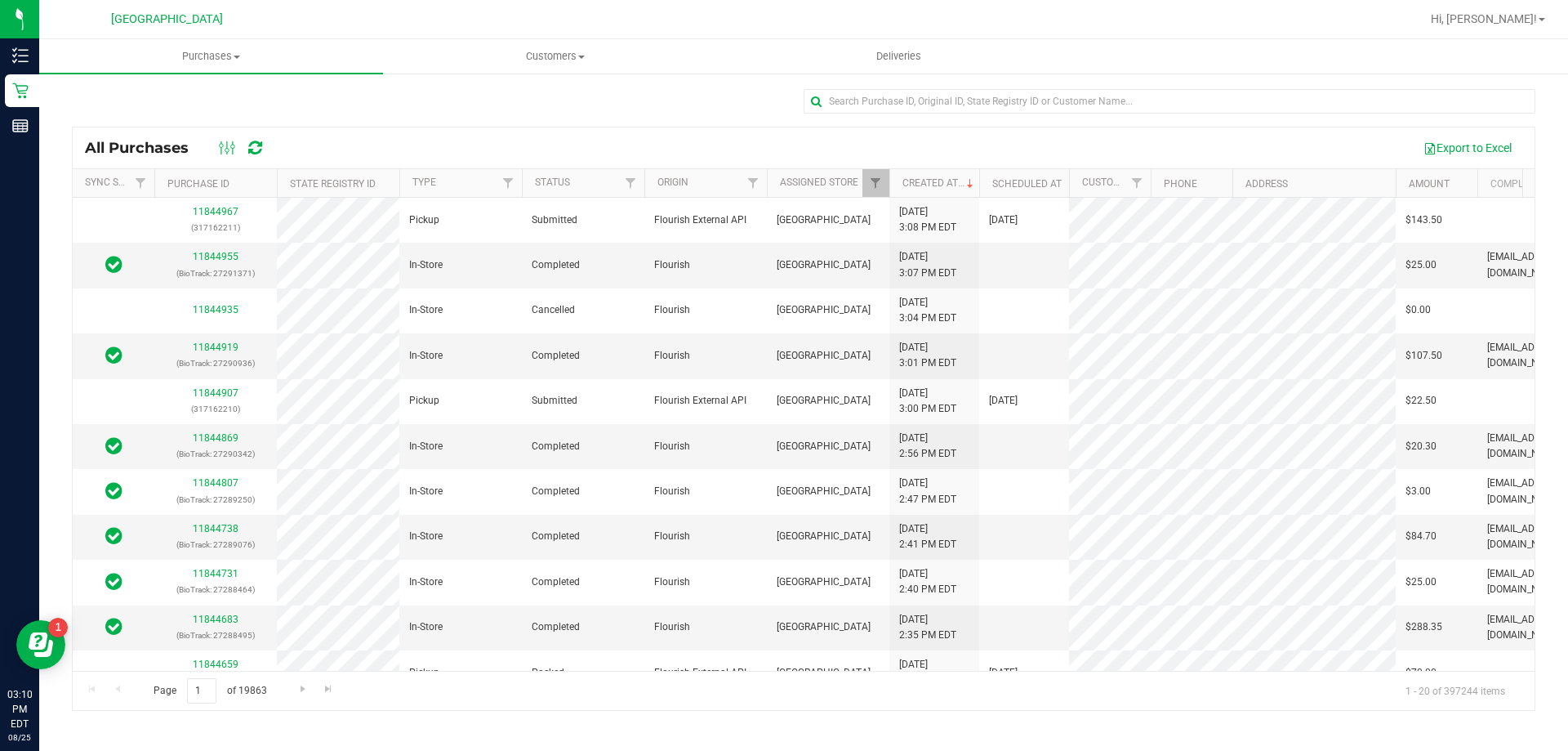
scroll to position [0, 167]
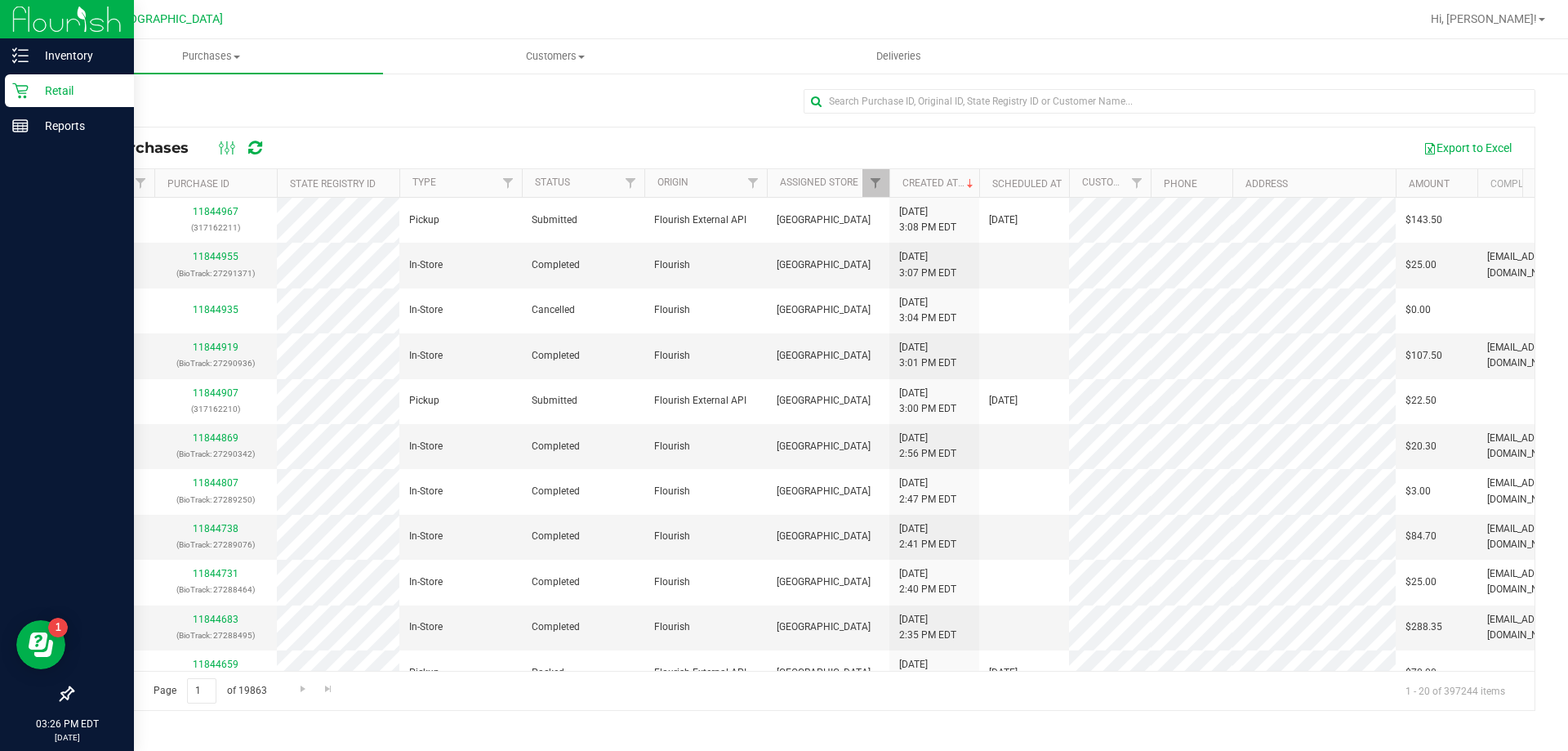
click at [17, 84] on icon at bounding box center [21, 91] width 17 height 17
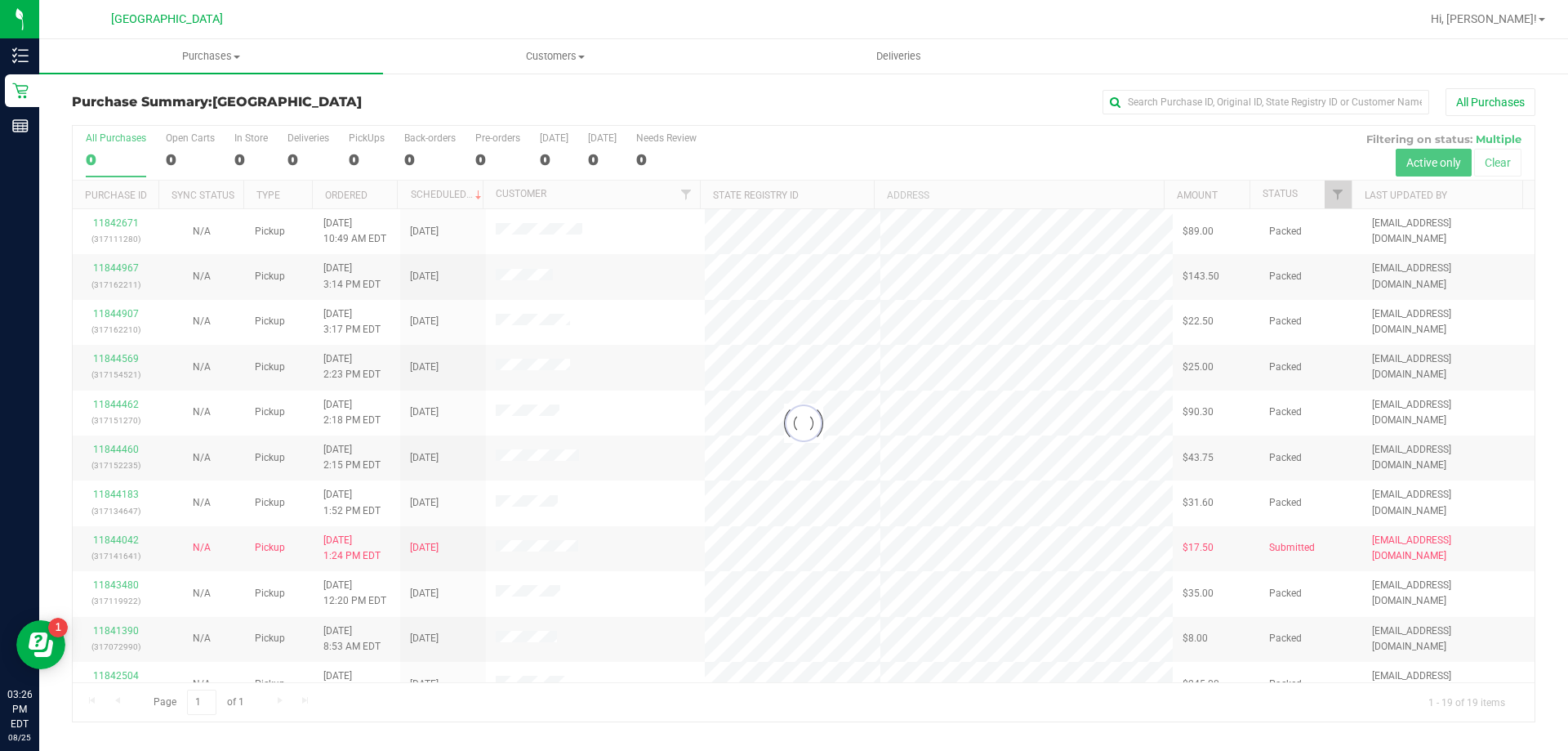
click at [1336, 192] on div at bounding box center [804, 423] width 1462 height 595
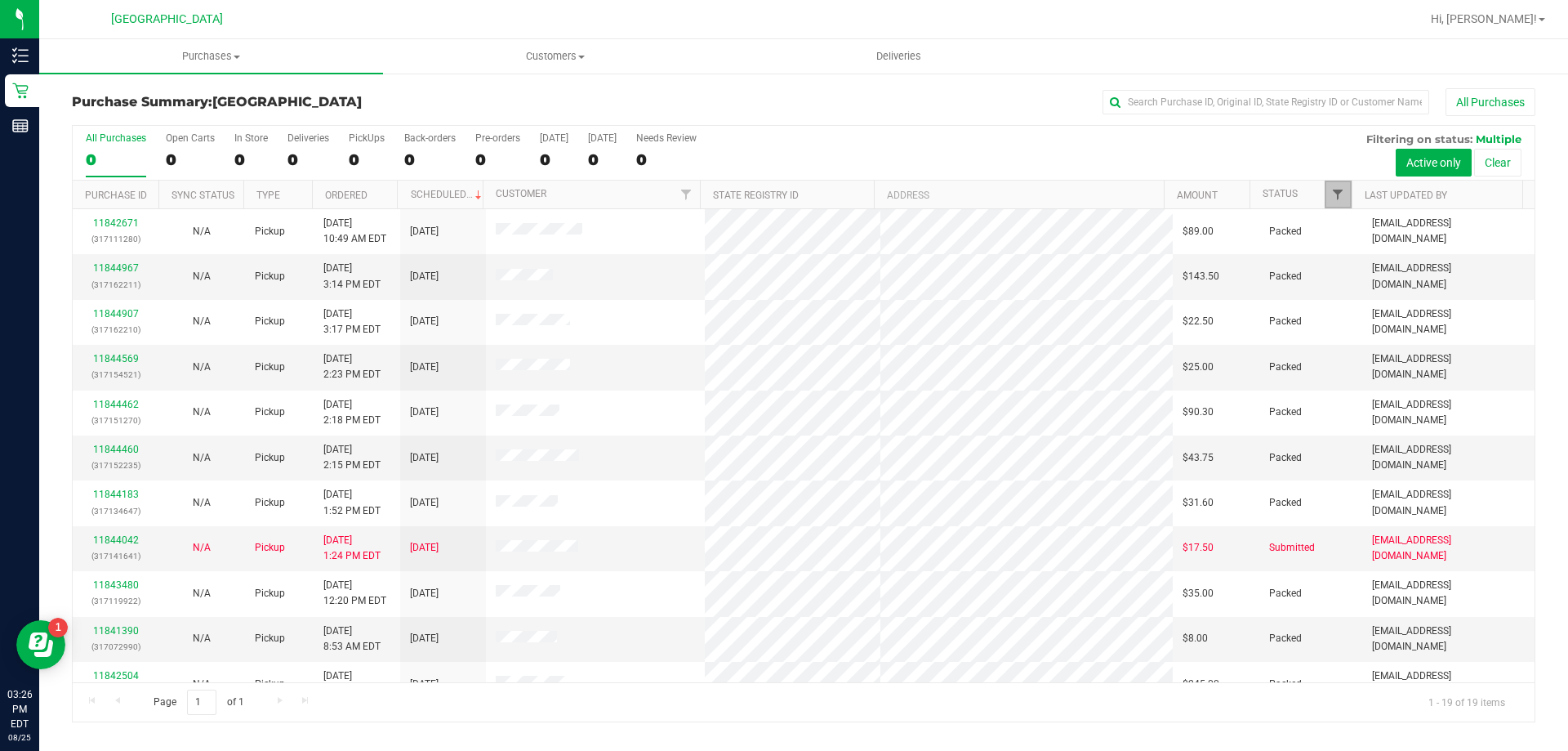
click at [1336, 192] on span "Filter" at bounding box center [1338, 195] width 13 height 13
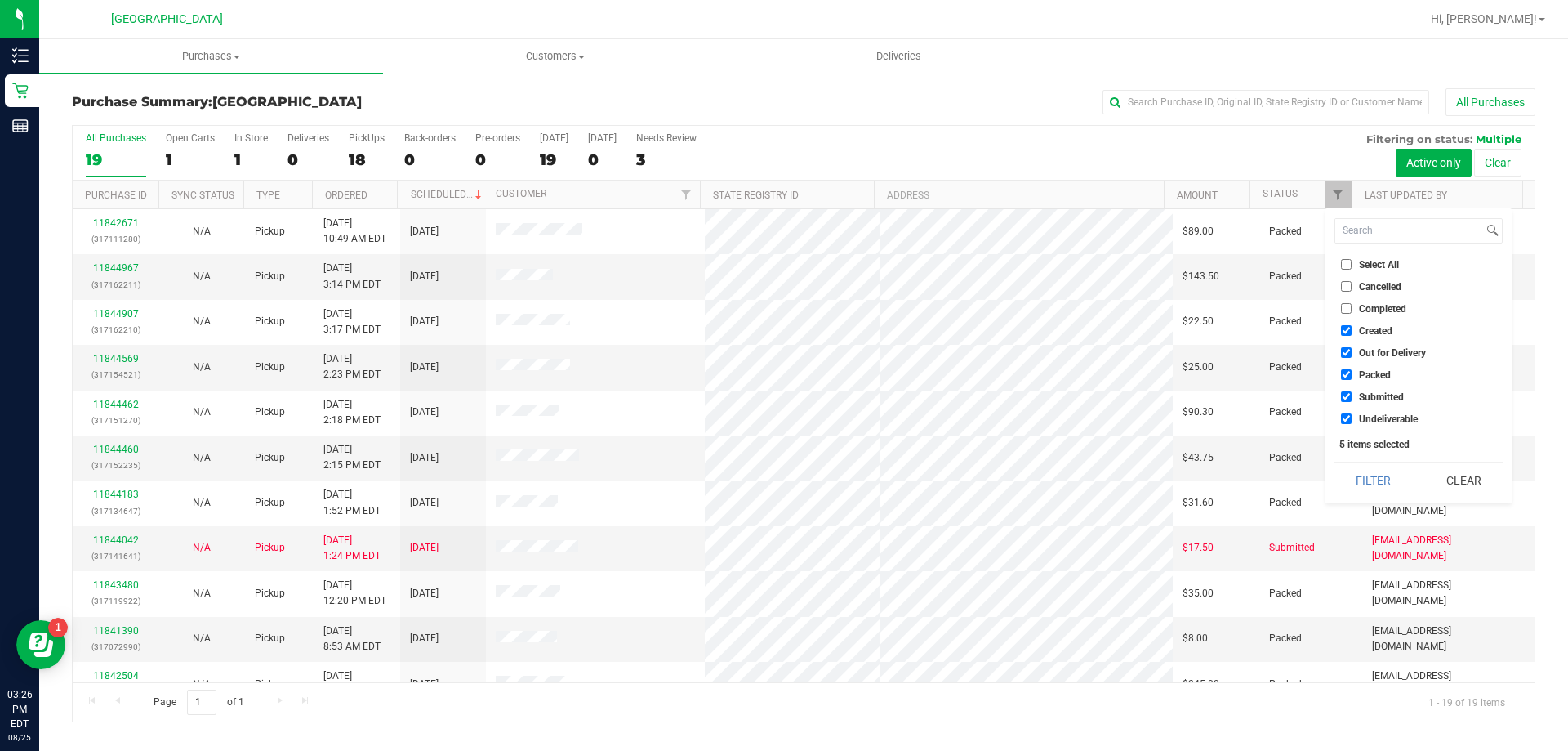
click at [1373, 330] on span "Created" at bounding box center [1376, 331] width 33 height 10
click at [1352, 330] on input "Created" at bounding box center [1346, 330] width 11 height 11
checkbox input "false"
click at [1379, 350] on span "Out for Delivery" at bounding box center [1392, 353] width 67 height 10
click at [1352, 350] on input "Out for Delivery" at bounding box center [1346, 352] width 11 height 11
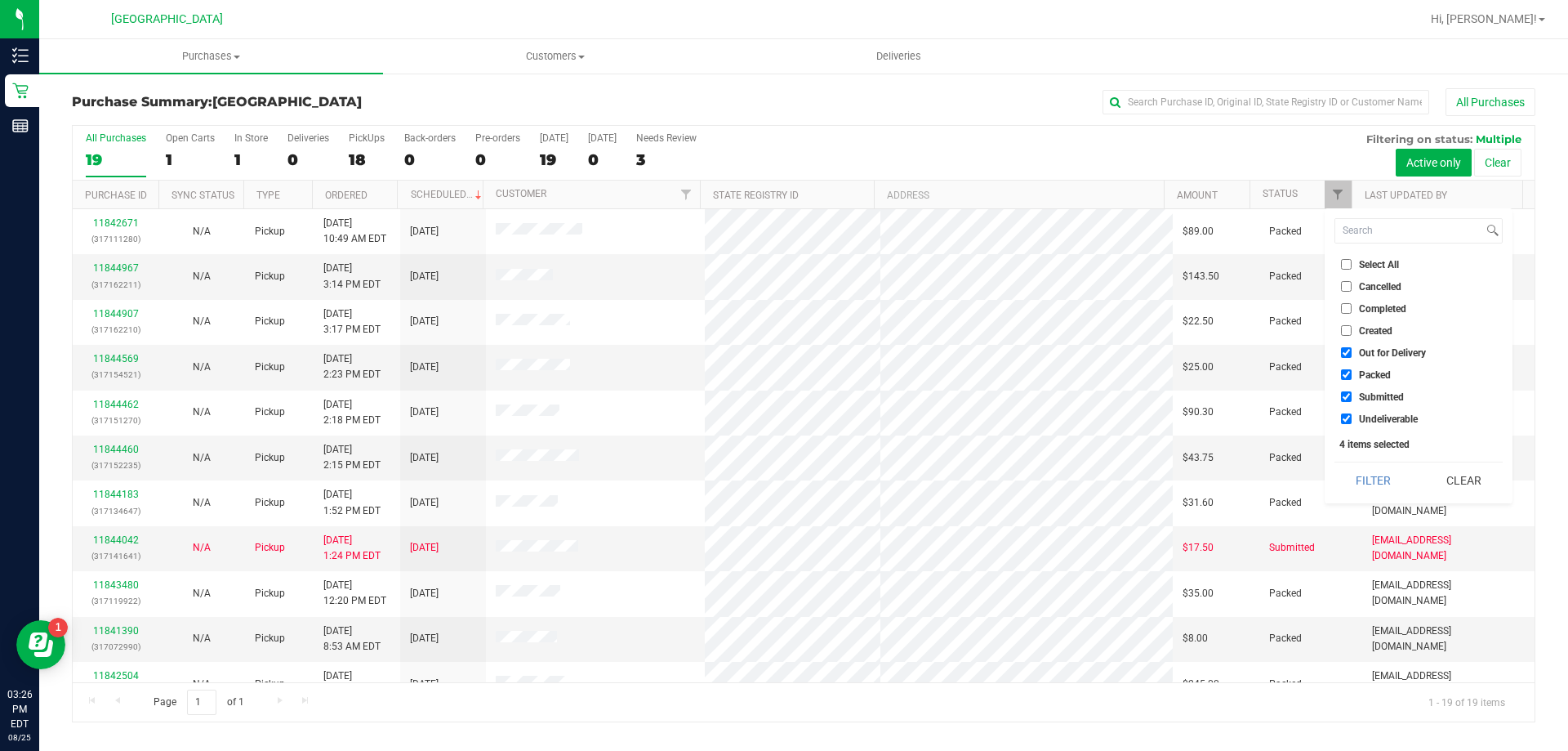
checkbox input "false"
click at [1381, 382] on li "Packed" at bounding box center [1418, 375] width 168 height 18
click at [1377, 371] on span "Packed" at bounding box center [1375, 375] width 32 height 10
click at [1352, 371] on input "Packed" at bounding box center [1346, 375] width 11 height 11
checkbox input "false"
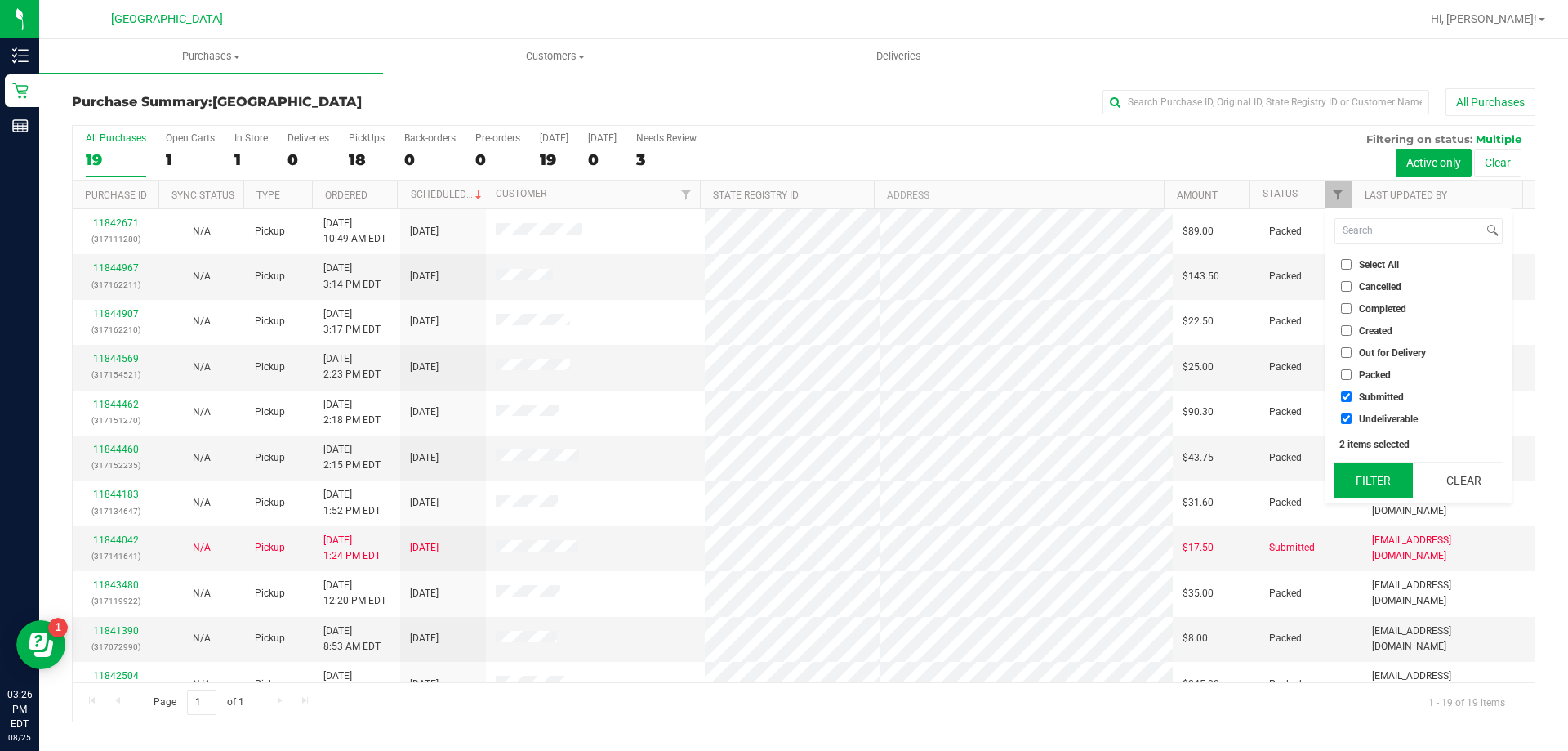
click at [1376, 471] on button "Filter" at bounding box center [1374, 480] width 79 height 36
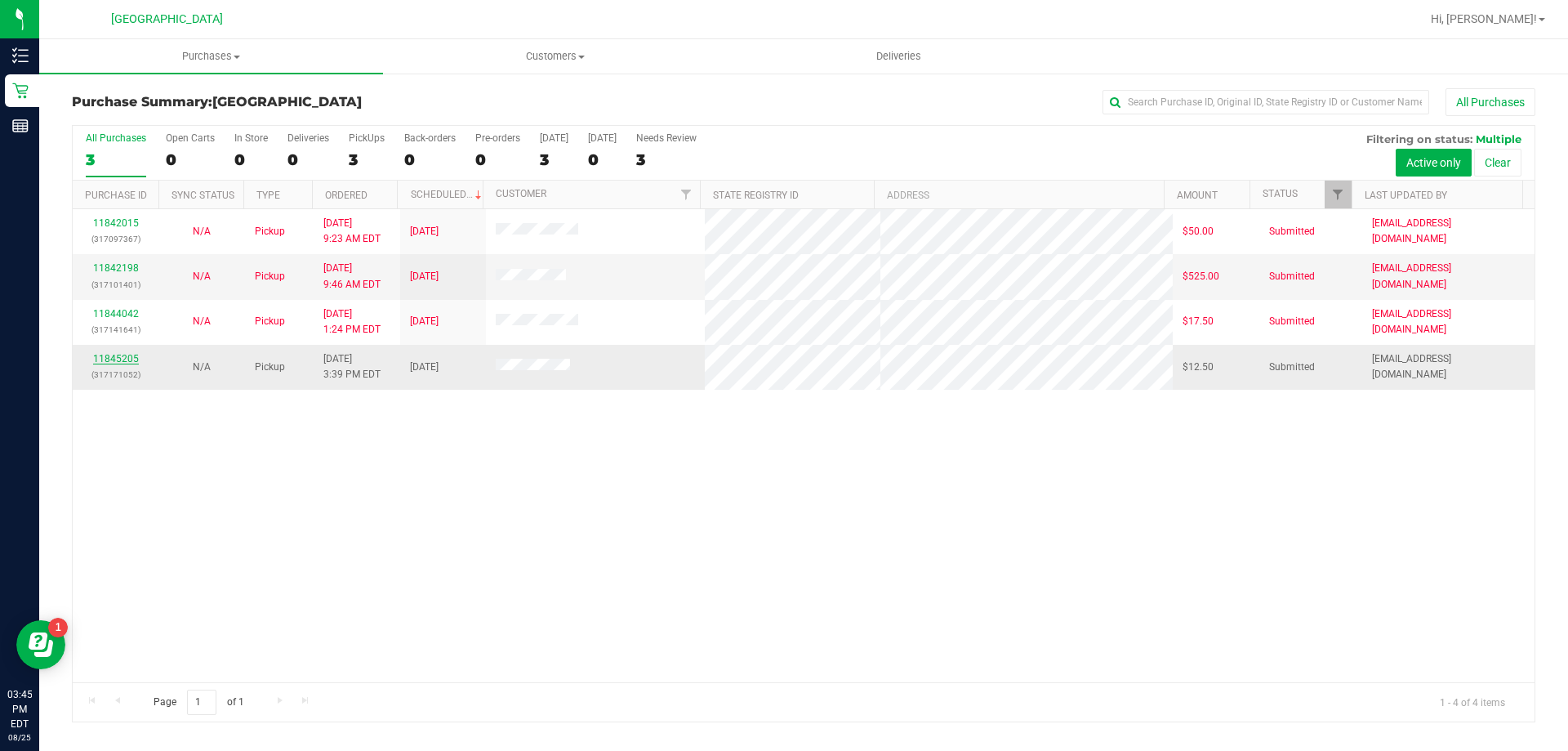
click at [116, 359] on link "11845205" at bounding box center [115, 359] width 46 height 12
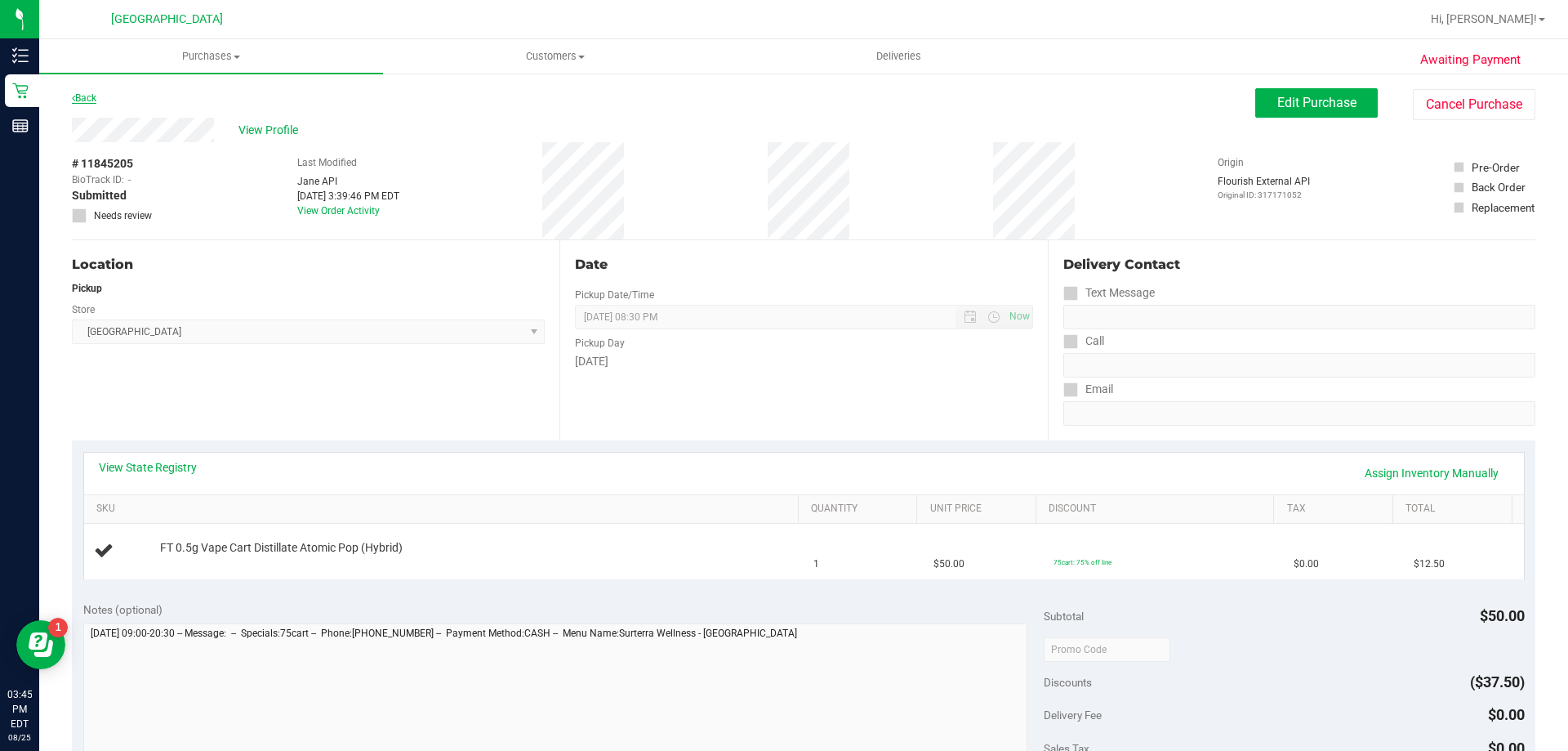
click at [79, 102] on link "Back" at bounding box center [84, 98] width 24 height 12
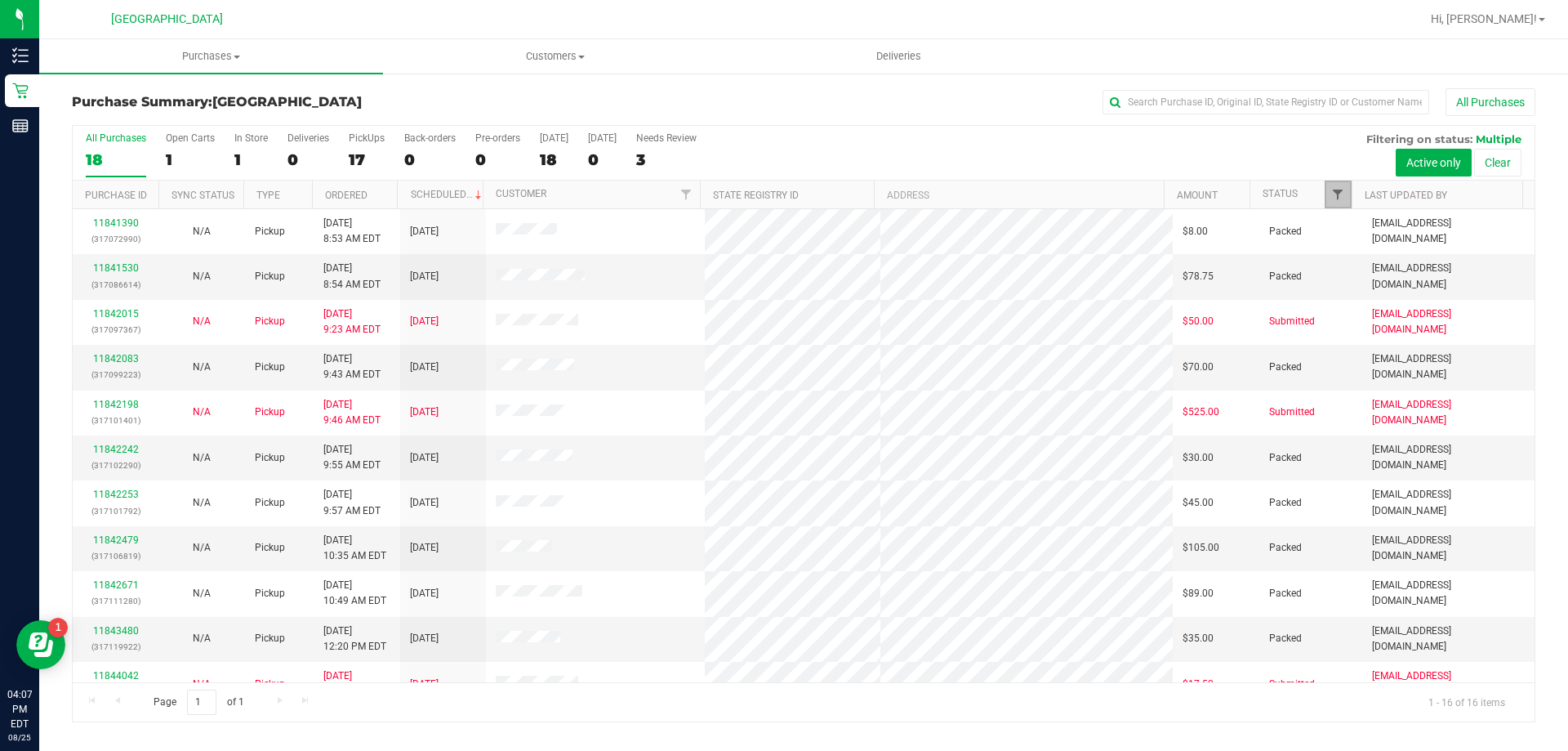
click at [1344, 194] on span "Filter" at bounding box center [1338, 195] width 13 height 13
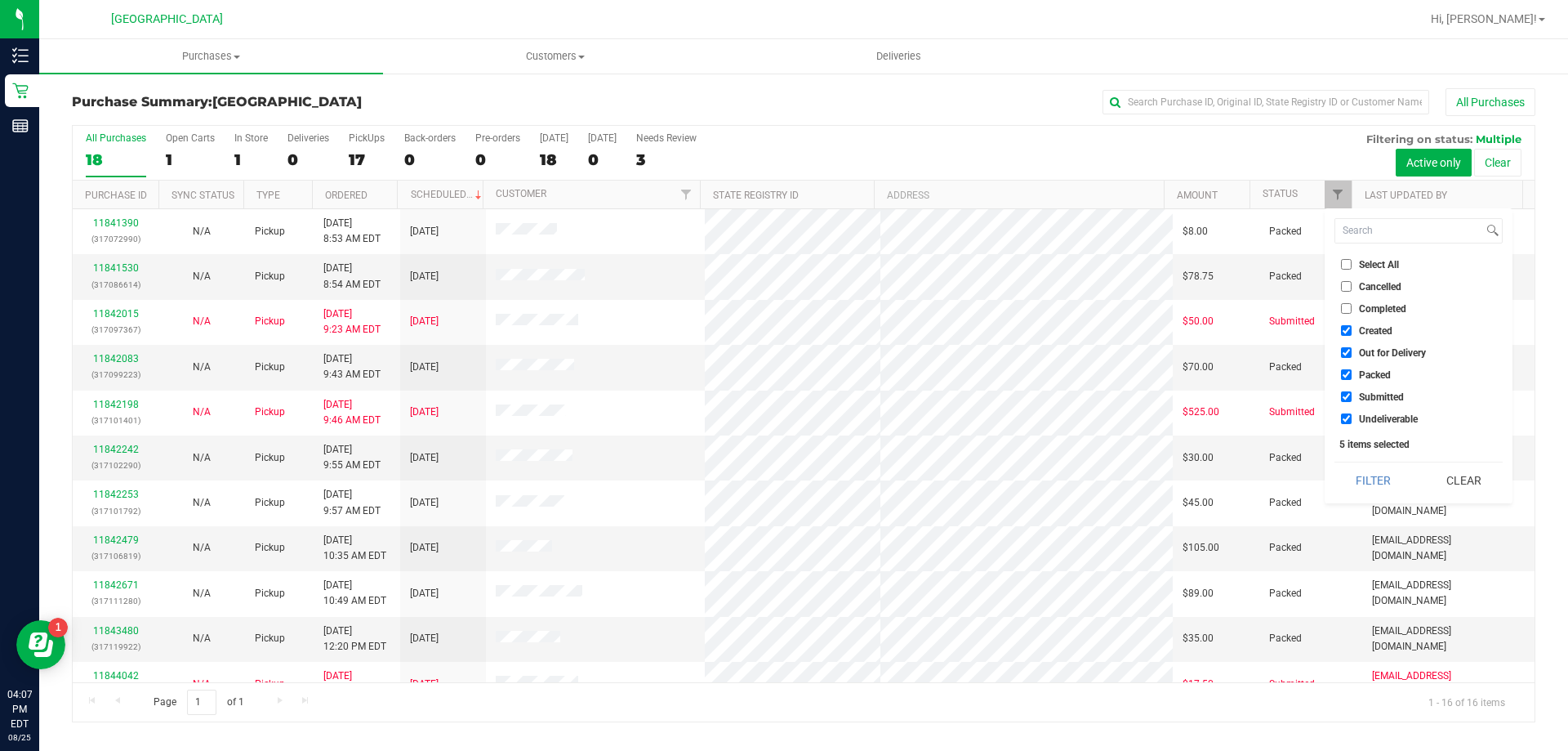
click at [1363, 330] on span "Created" at bounding box center [1376, 331] width 33 height 10
click at [1352, 330] on input "Created" at bounding box center [1346, 330] width 11 height 11
checkbox input "false"
drag, startPoint x: 1371, startPoint y: 353, endPoint x: 1371, endPoint y: 365, distance: 12.0
click at [1371, 353] on span "Out for Delivery" at bounding box center [1392, 353] width 67 height 10
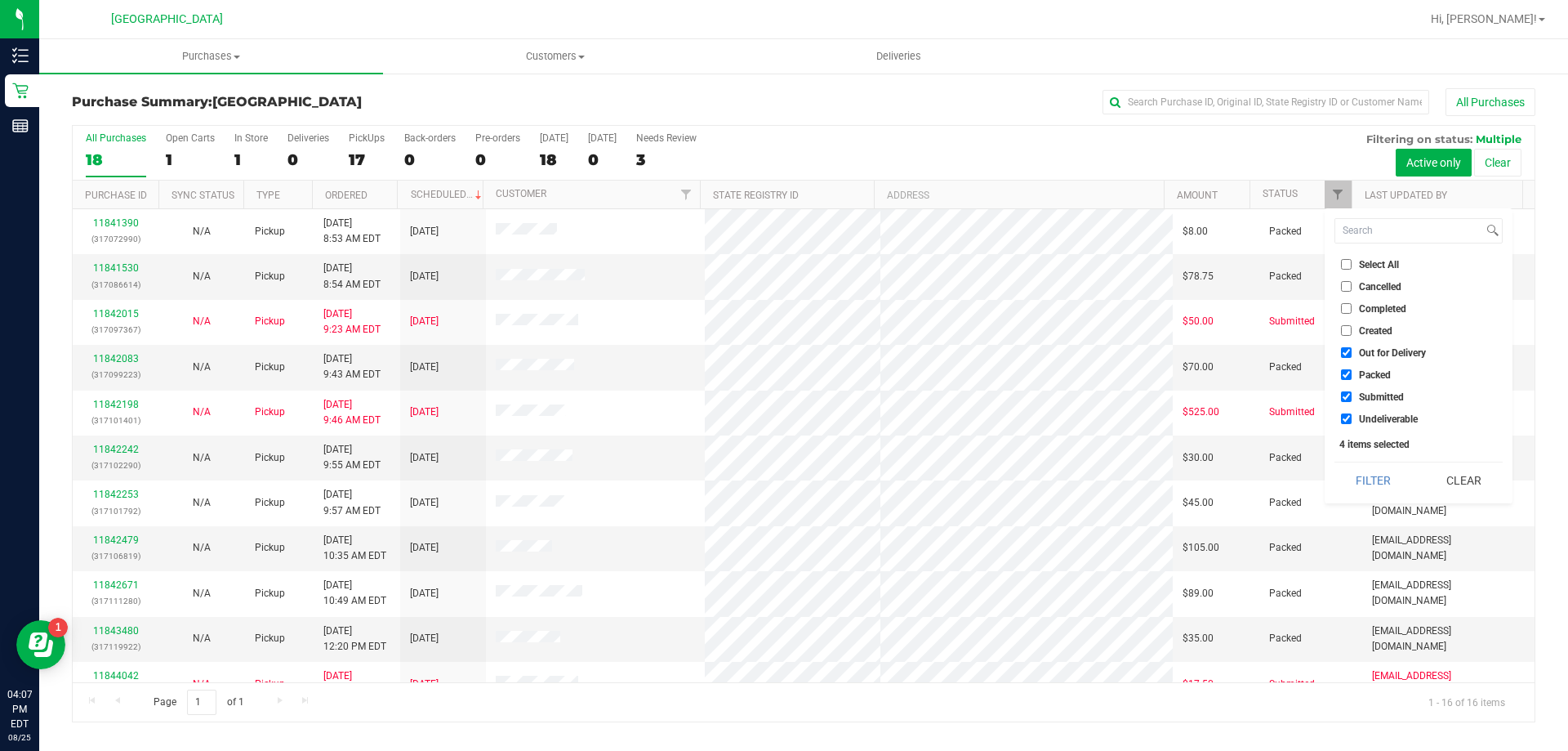
click at [1352, 353] on input "Out for Delivery" at bounding box center [1346, 352] width 11 height 11
checkbox input "false"
click at [1369, 378] on span "Packed" at bounding box center [1375, 375] width 32 height 10
click at [1352, 378] on input "Packed" at bounding box center [1346, 375] width 11 height 11
checkbox input "false"
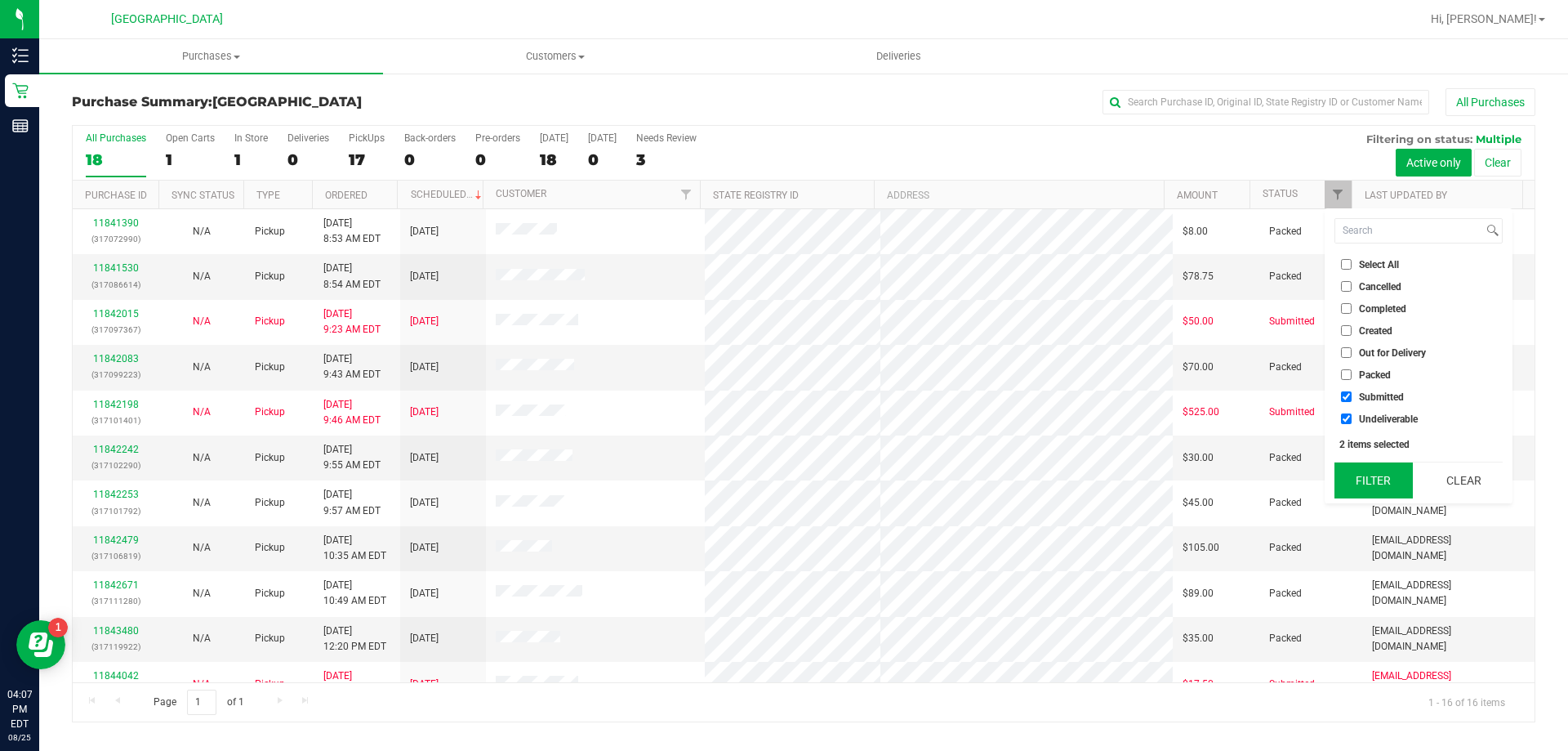
click at [1388, 478] on button "Filter" at bounding box center [1374, 480] width 79 height 36
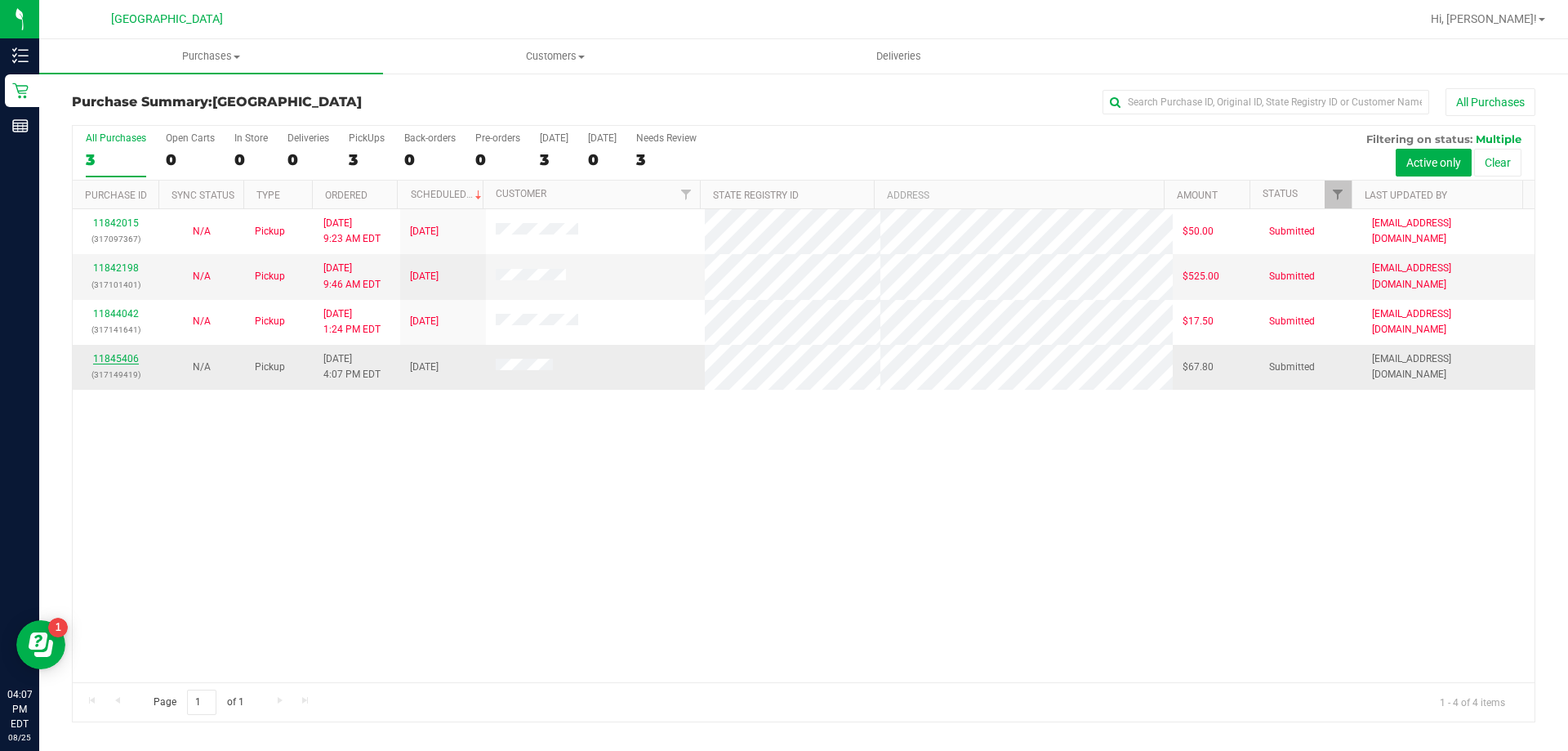
click at [120, 357] on link "11845406" at bounding box center [115, 359] width 46 height 12
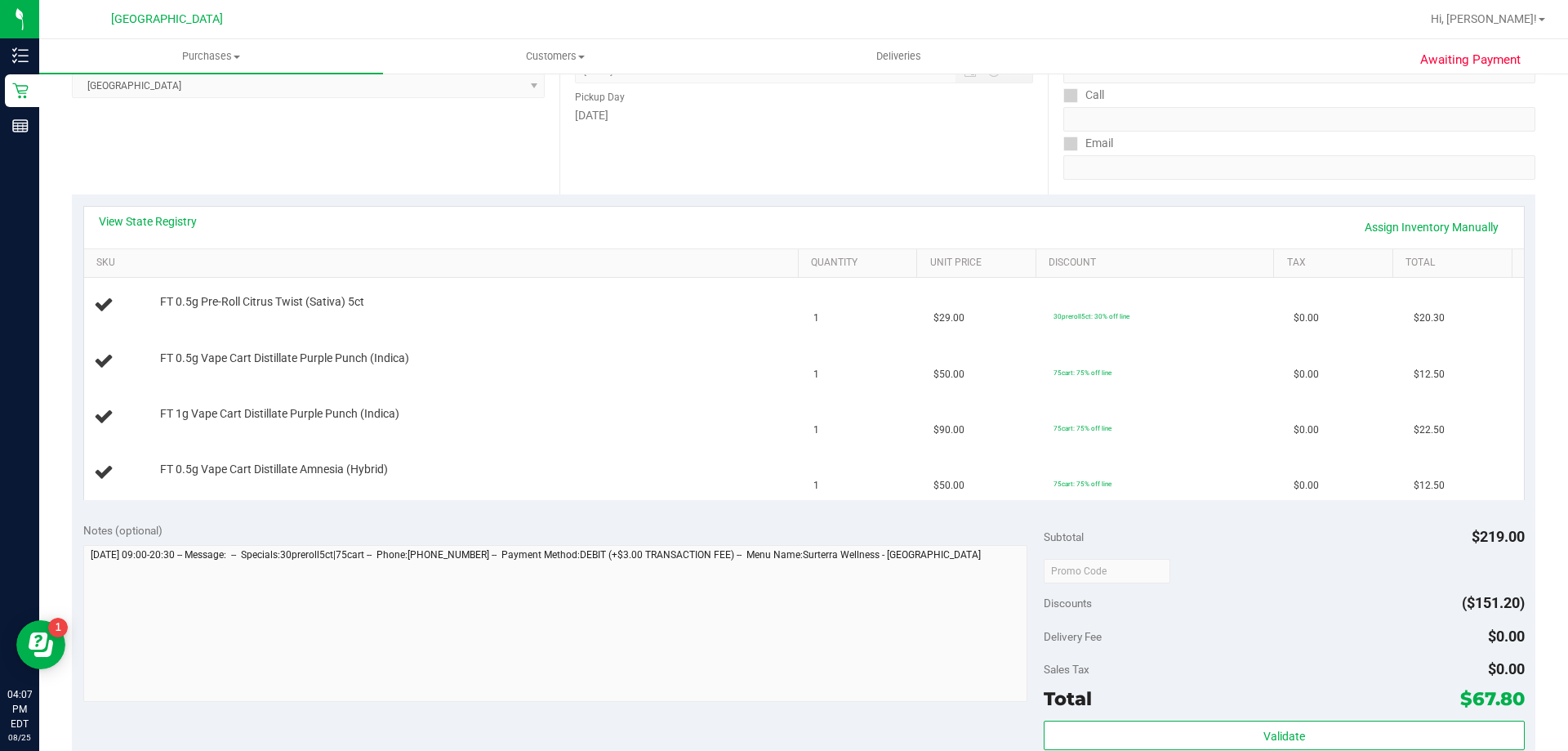
scroll to position [327, 0]
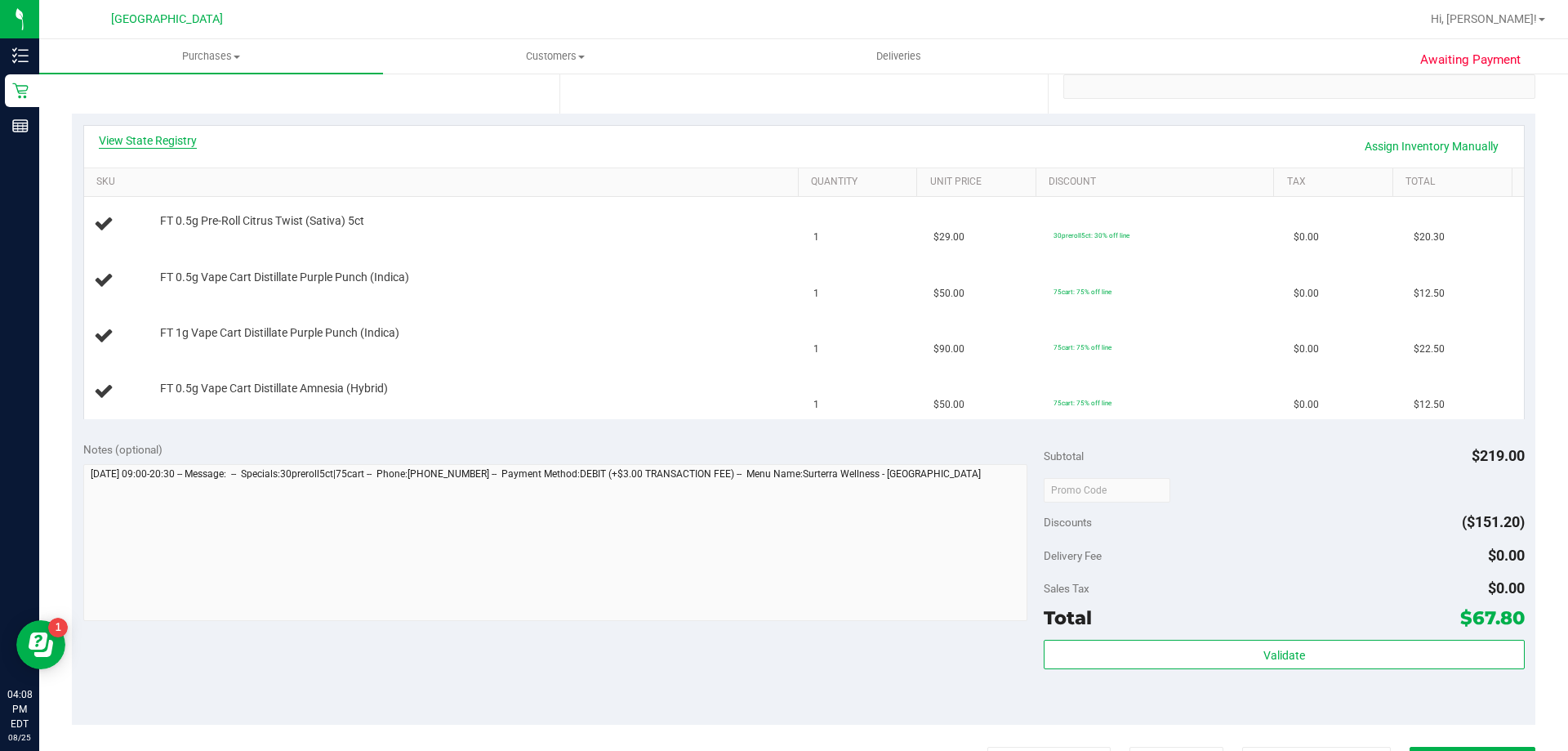
click at [131, 139] on link "View State Registry" at bounding box center [147, 140] width 98 height 17
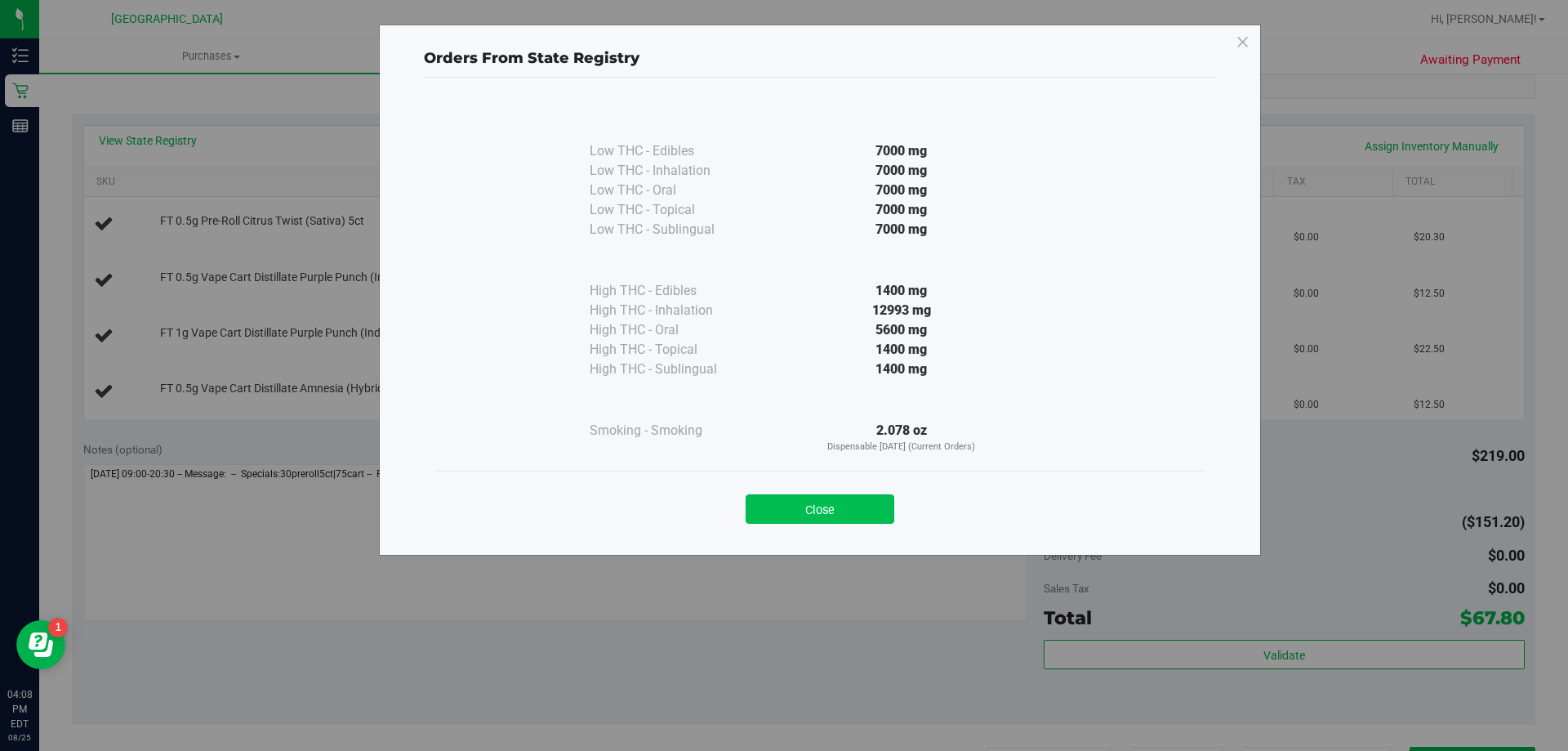
click at [808, 499] on button "Close" at bounding box center [820, 508] width 149 height 29
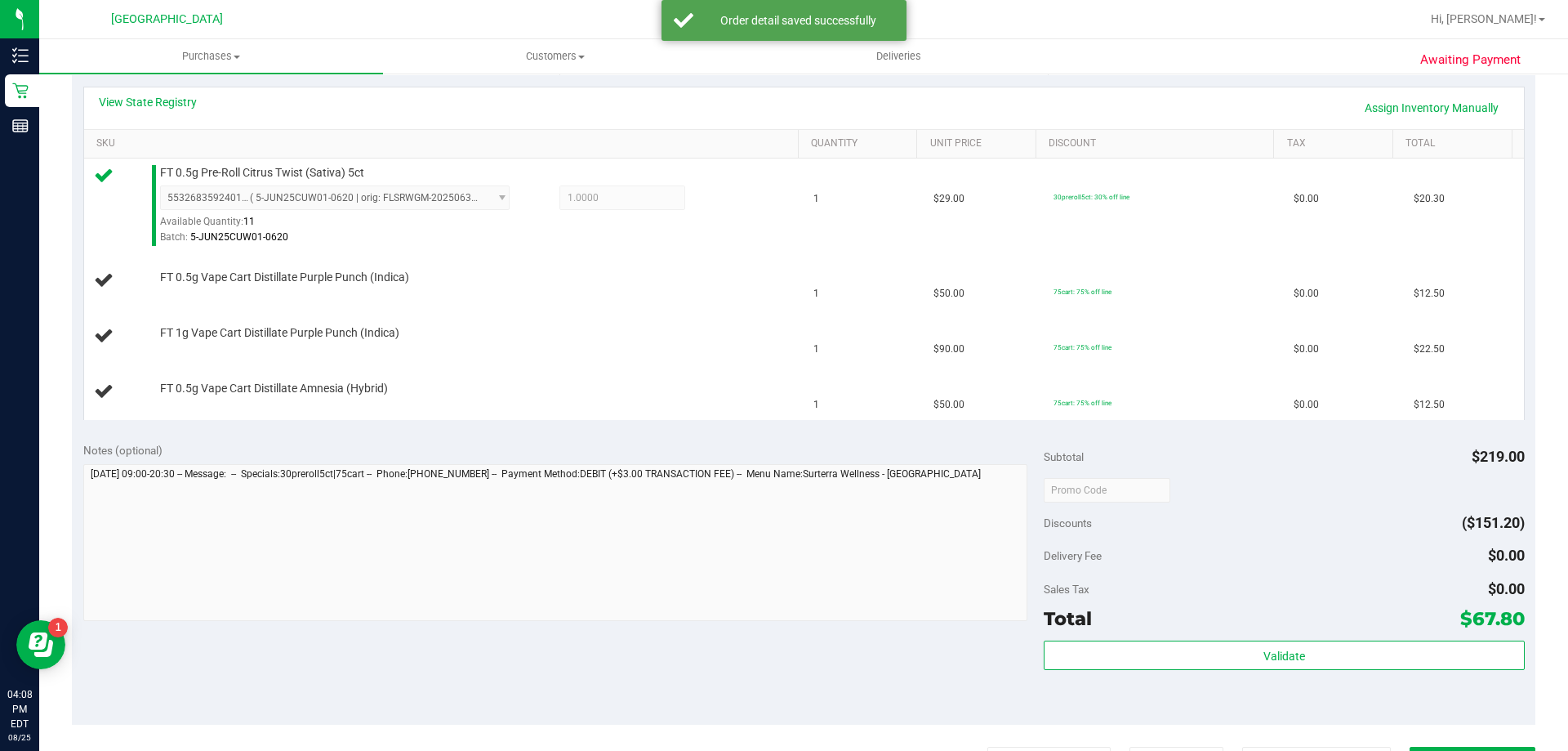
scroll to position [364, 0]
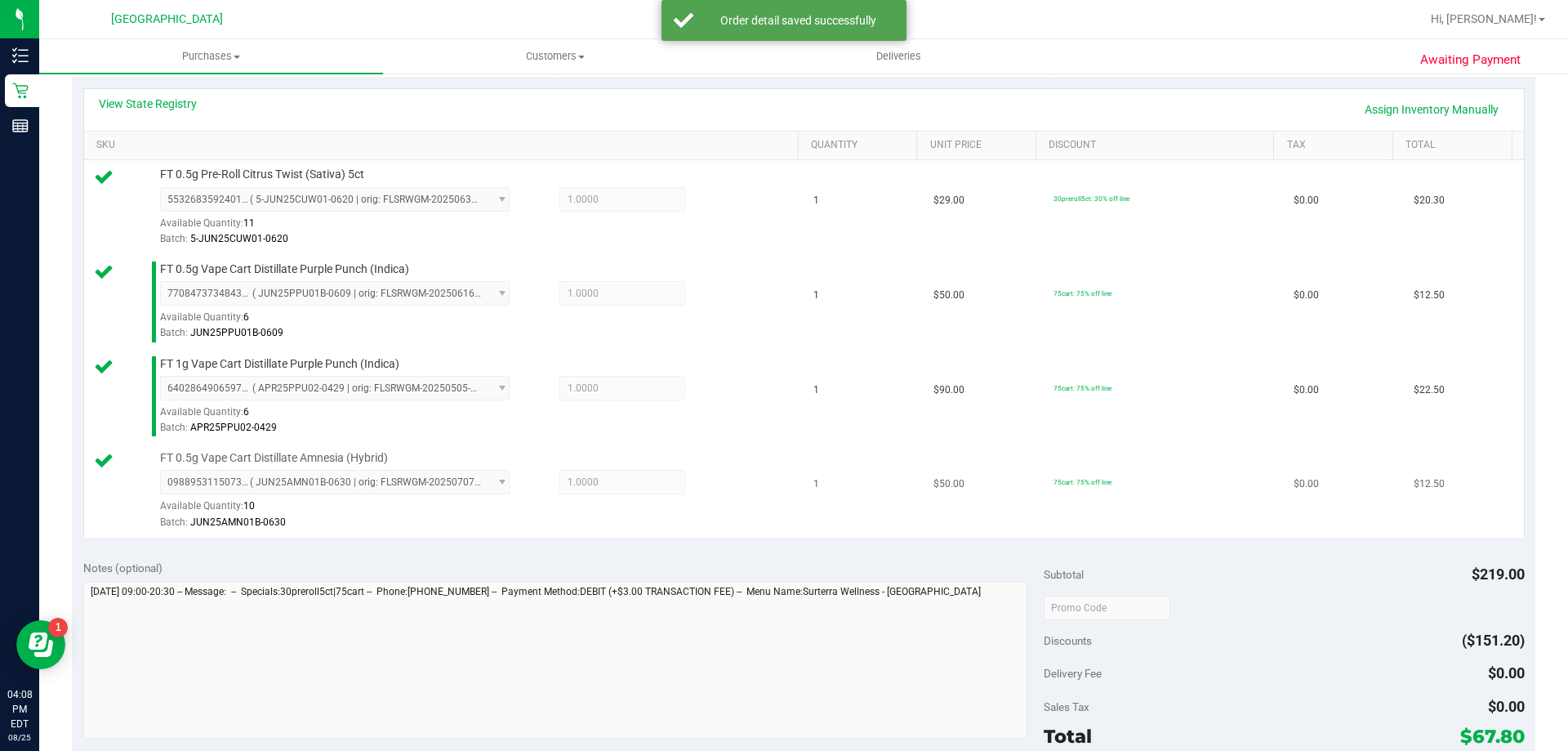
click at [1404, 519] on td "$12.50" at bounding box center [1464, 490] width 120 height 94
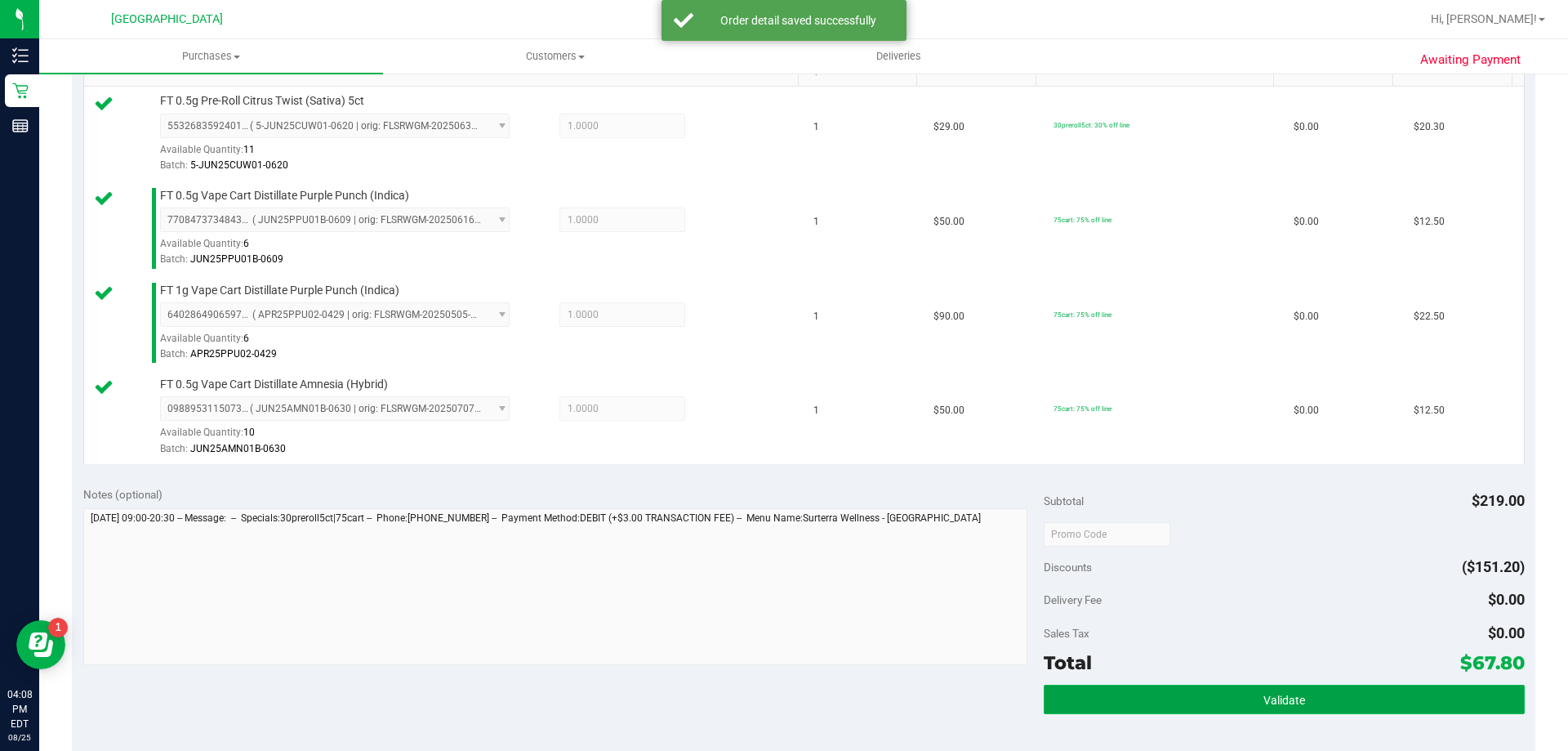
click at [1303, 711] on button "Validate" at bounding box center [1284, 699] width 480 height 29
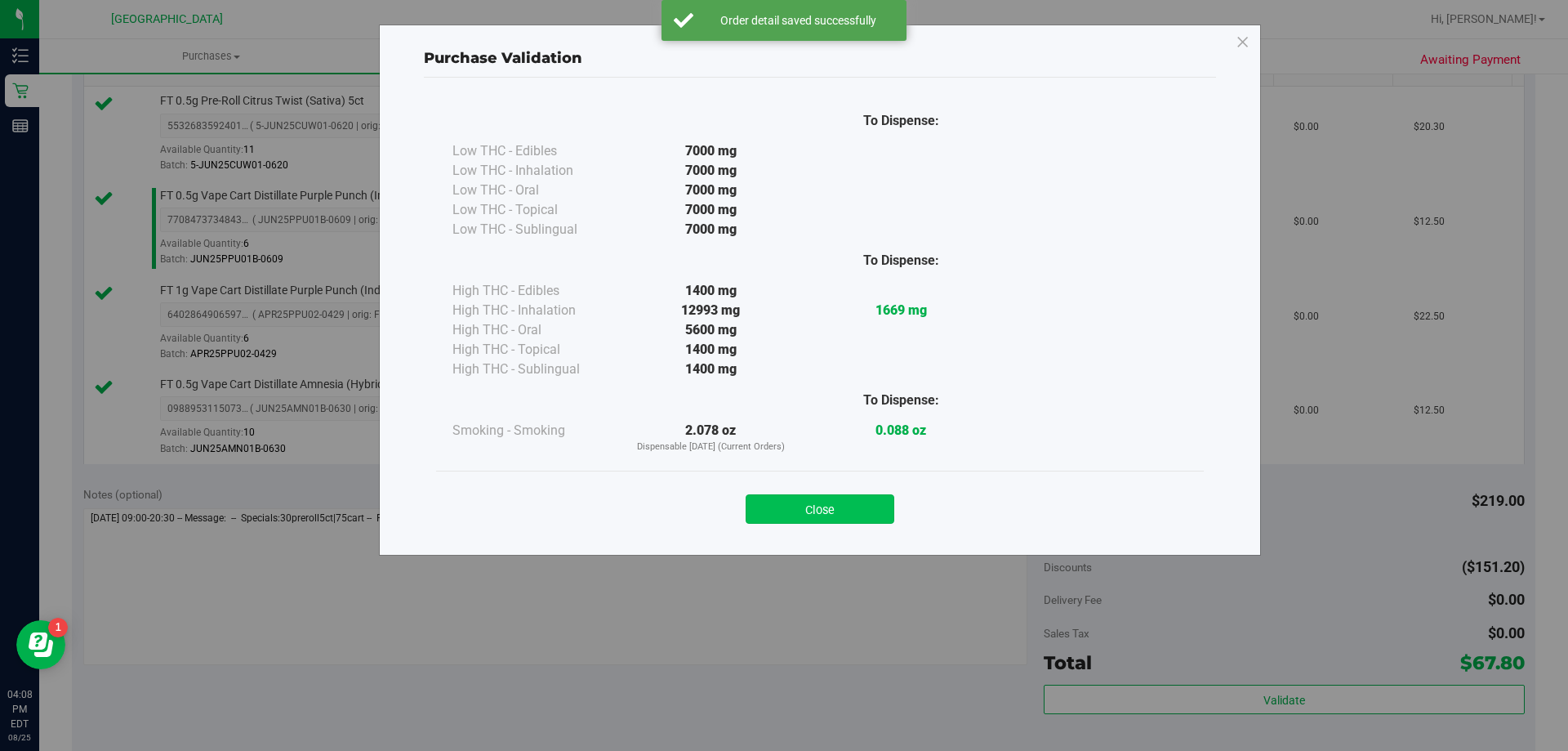
click at [864, 506] on button "Close" at bounding box center [820, 508] width 149 height 29
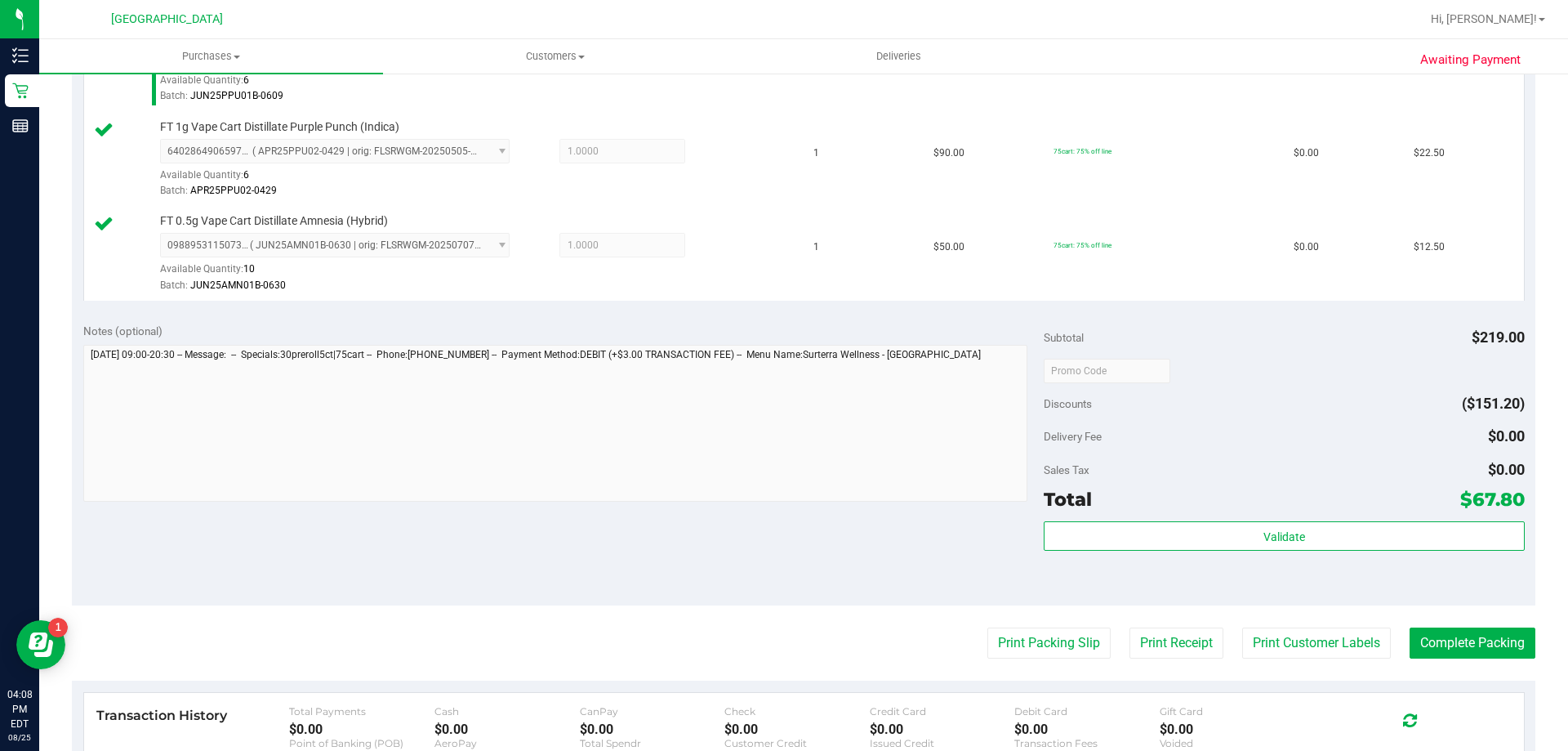
scroll to position [651, 0]
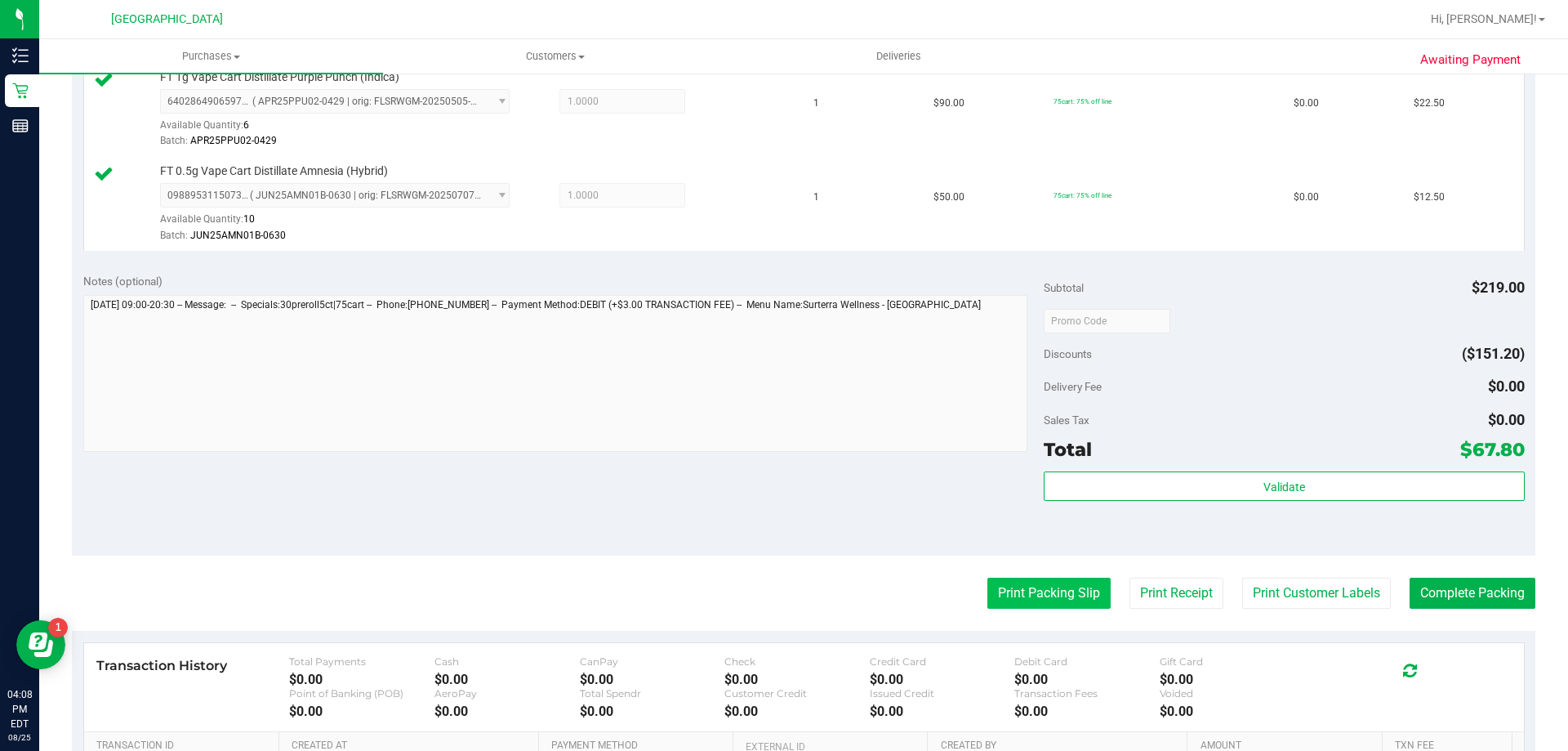
click at [1054, 599] on button "Print Packing Slip" at bounding box center [1049, 593] width 123 height 31
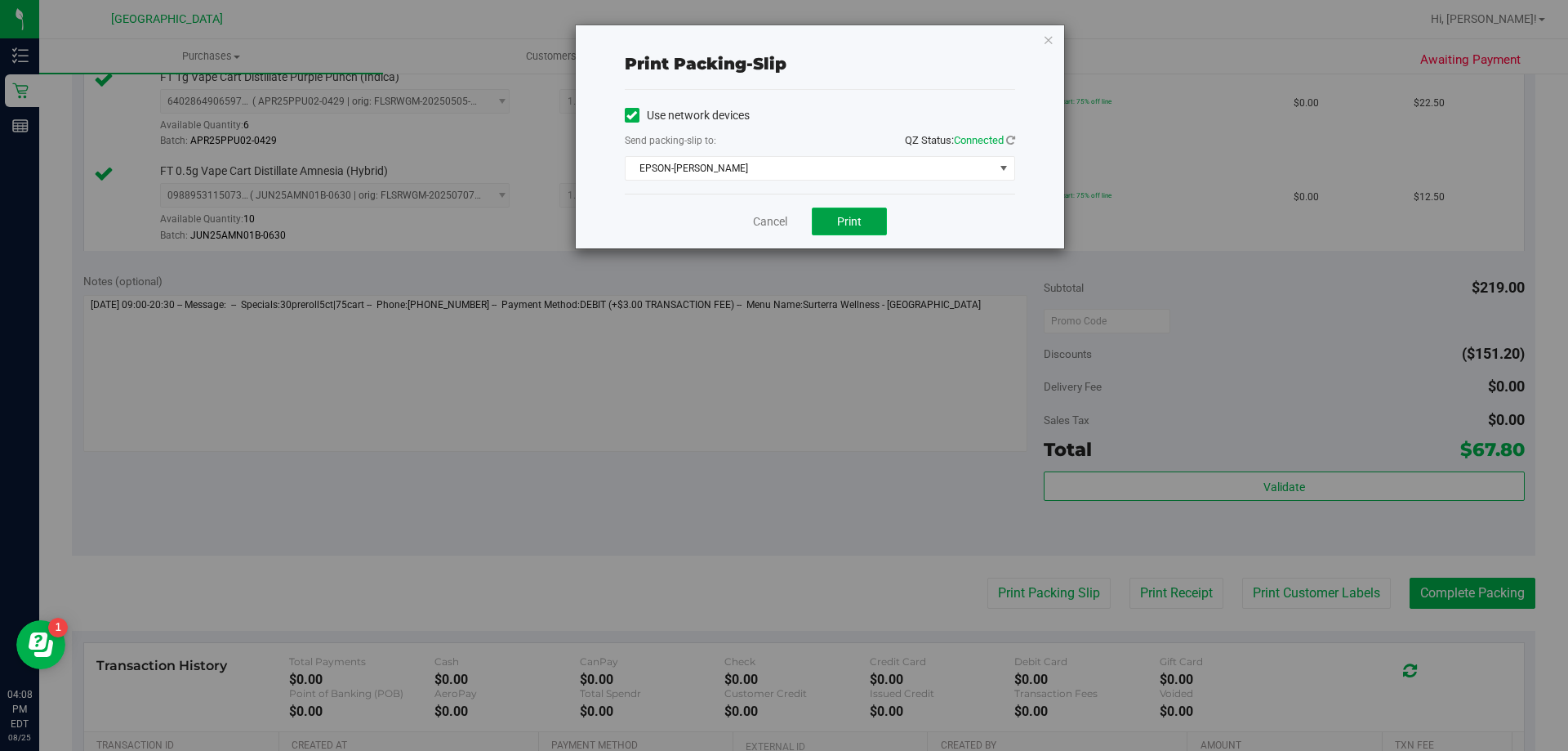
click at [851, 218] on span "Print" at bounding box center [849, 222] width 24 height 13
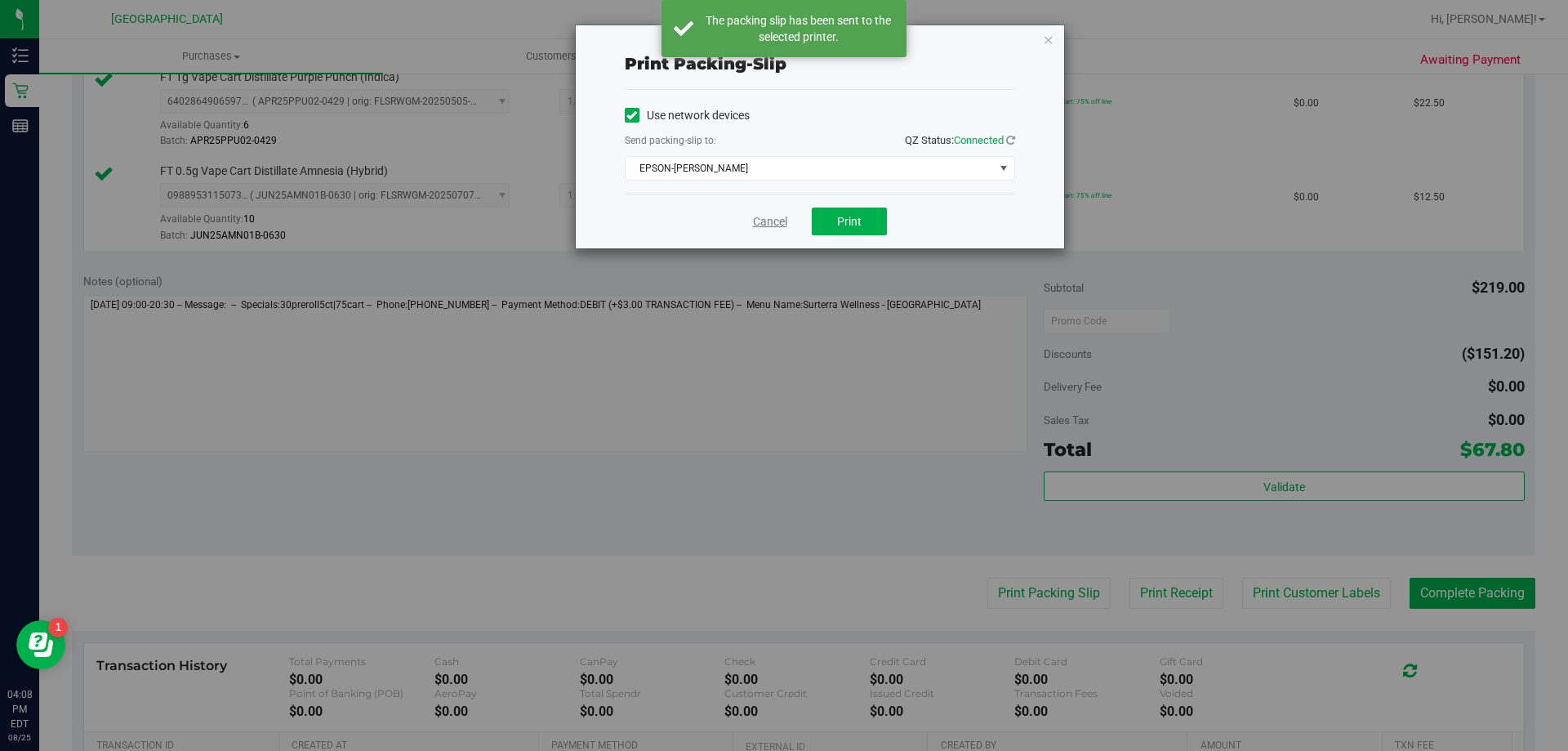
click at [764, 222] on link "Cancel" at bounding box center [770, 222] width 34 height 18
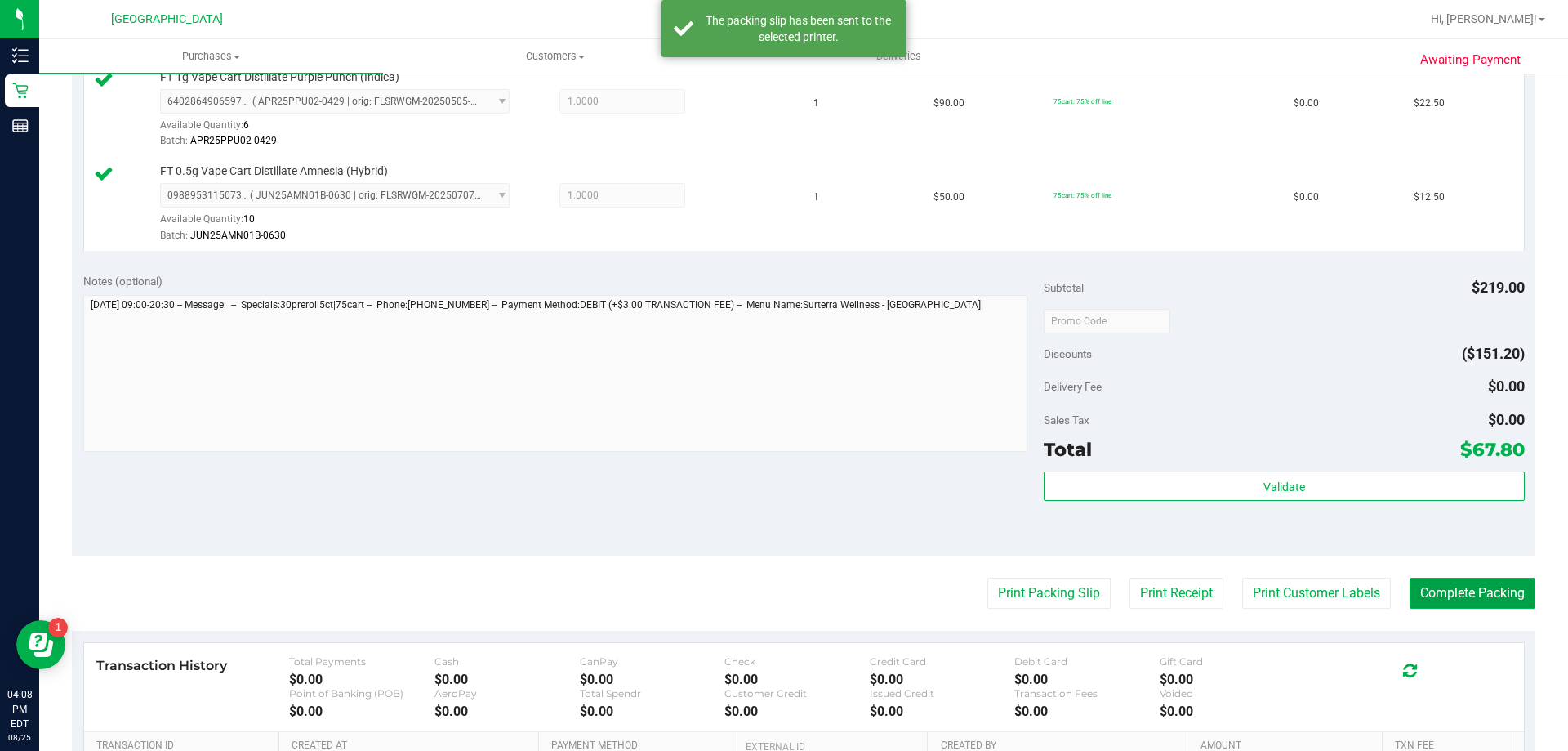
click at [1489, 579] on button "Complete Packing" at bounding box center [1473, 593] width 125 height 31
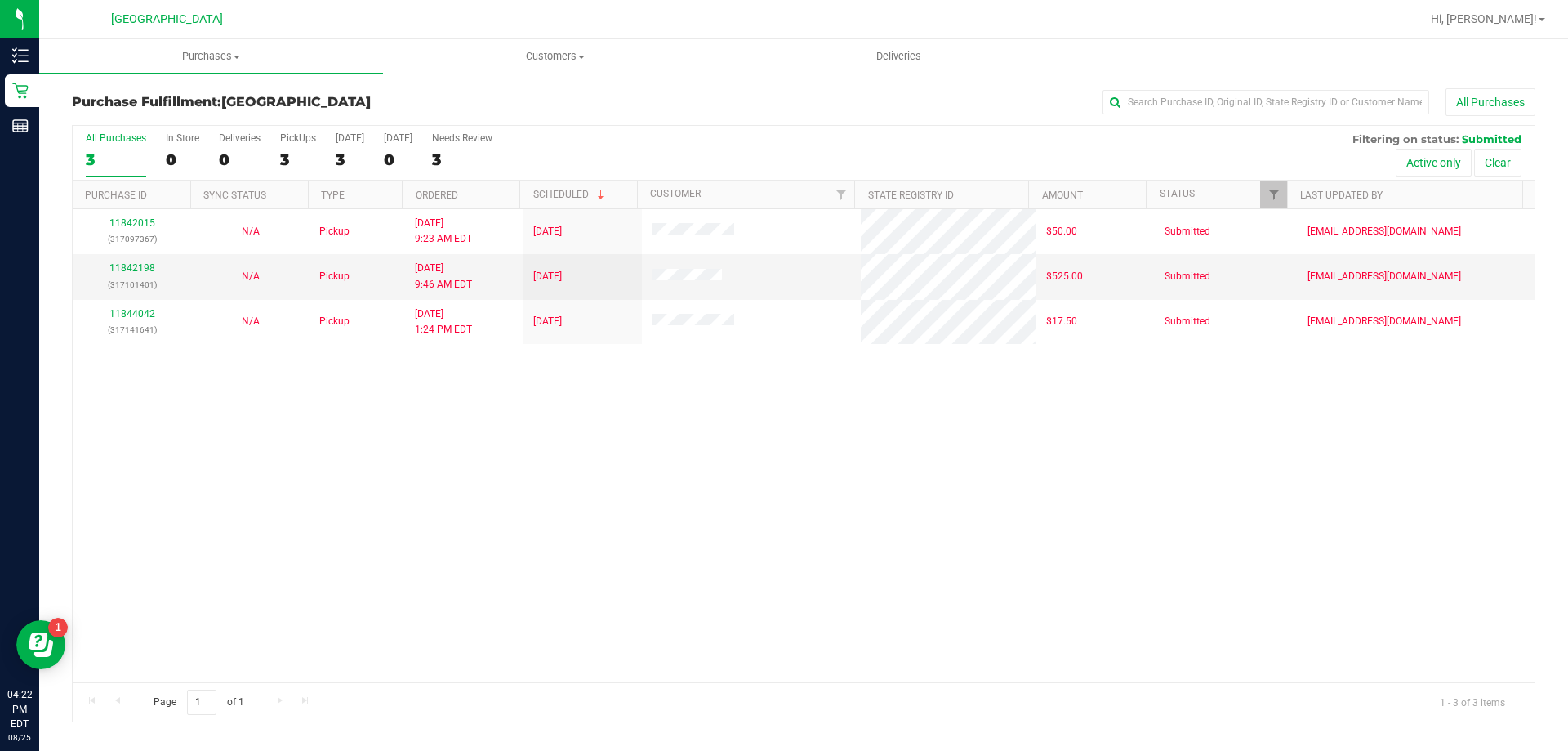
click at [1270, 179] on div "All Purchases 3 In Store 0 Deliveries 0 PickUps 3 Today 3 Tomorrow 0 Needs Revi…" at bounding box center [804, 152] width 1462 height 54
click at [1269, 193] on span "Filter" at bounding box center [1274, 195] width 13 height 13
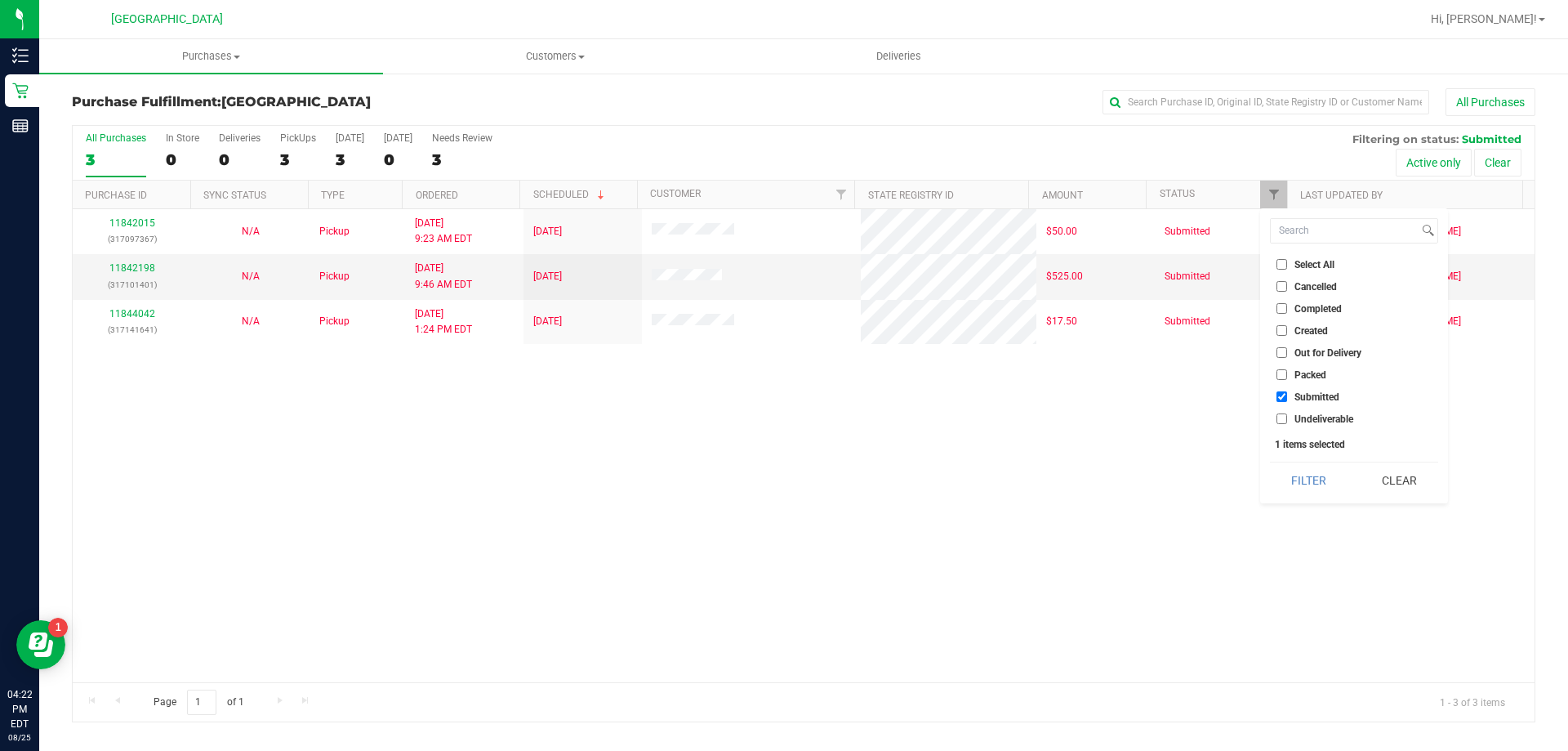
click at [1288, 413] on label "Undeliverable" at bounding box center [1315, 418] width 77 height 11
click at [1287, 413] on input "Undeliverable" at bounding box center [1282, 418] width 11 height 11
checkbox input "true"
click at [1304, 483] on button "Filter" at bounding box center [1310, 480] width 79 height 36
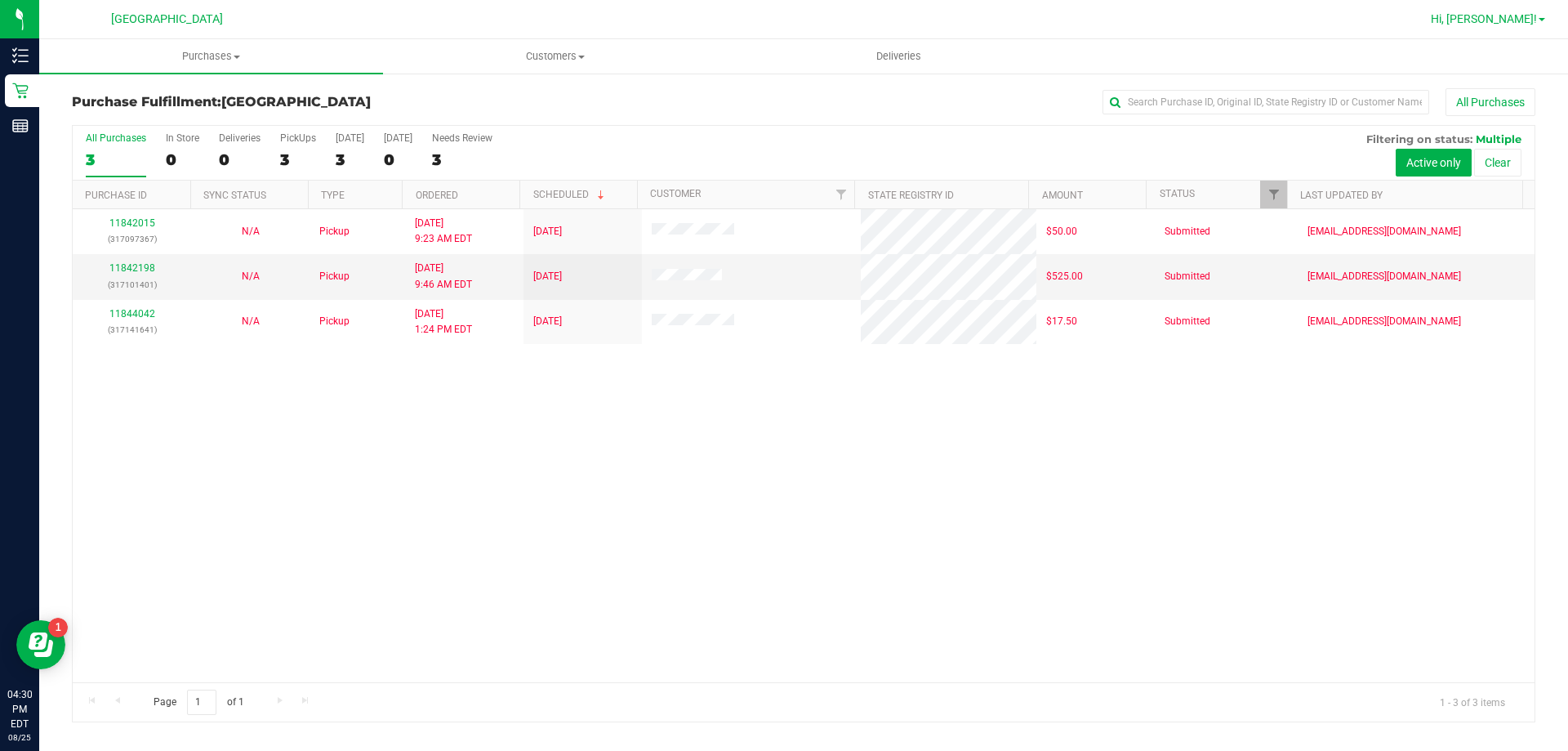
click at [1504, 17] on span "Hi, [PERSON_NAME]!" at bounding box center [1484, 19] width 106 height 13
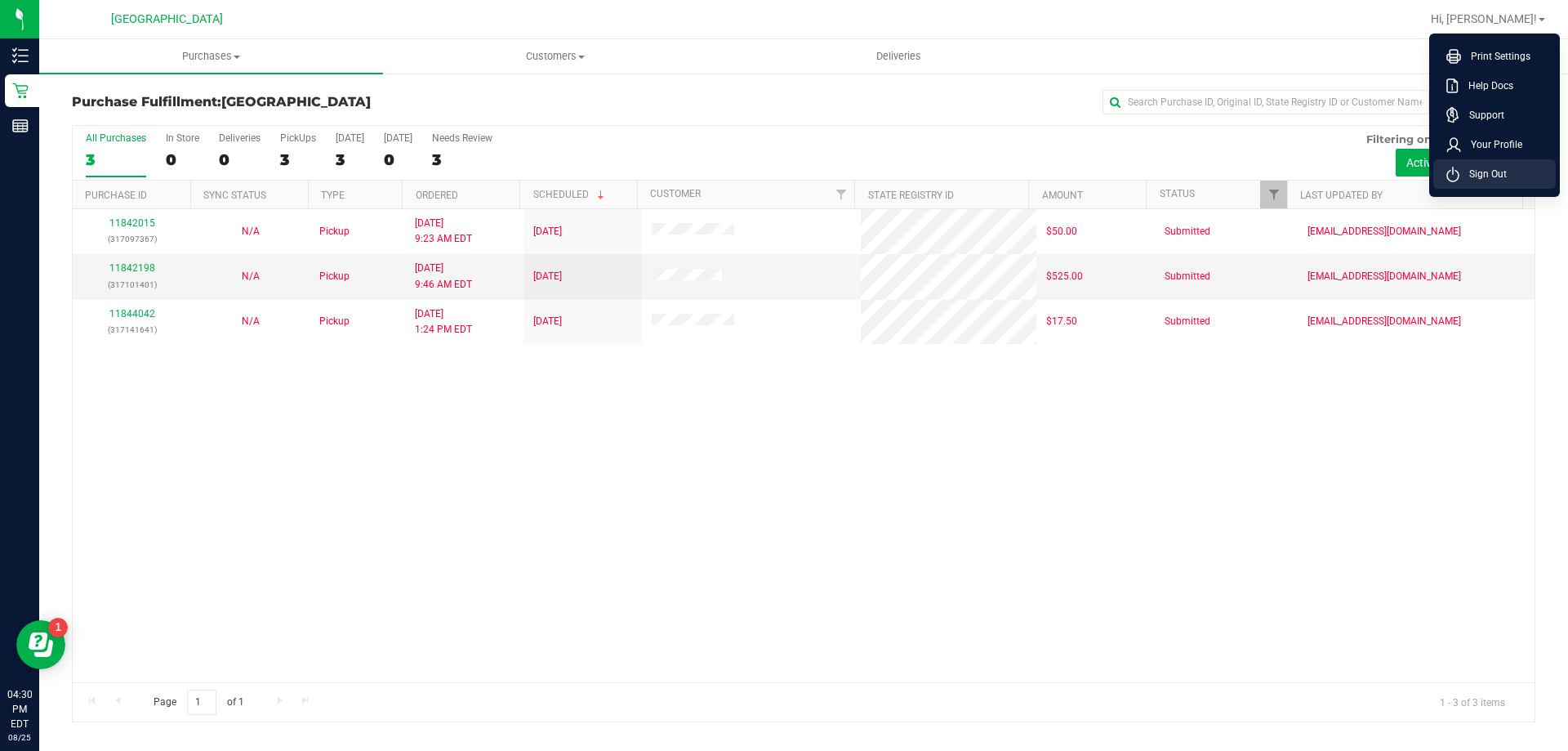
click at [1482, 174] on span "Sign Out" at bounding box center [1484, 174] width 48 height 17
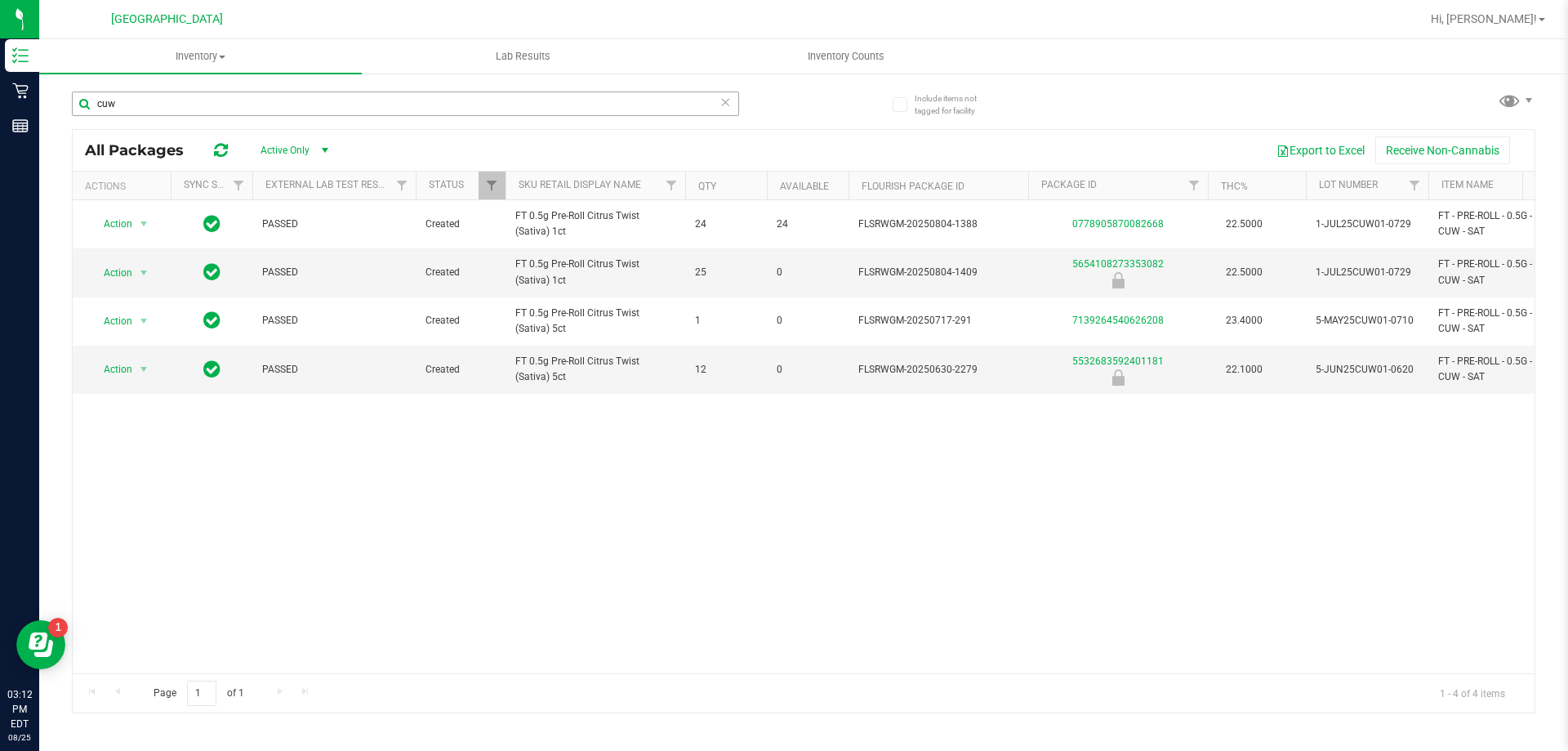
click at [189, 98] on input "cuw" at bounding box center [406, 103] width 667 height 24
type input "c"
